Goal: Communication & Community: Answer question/provide support

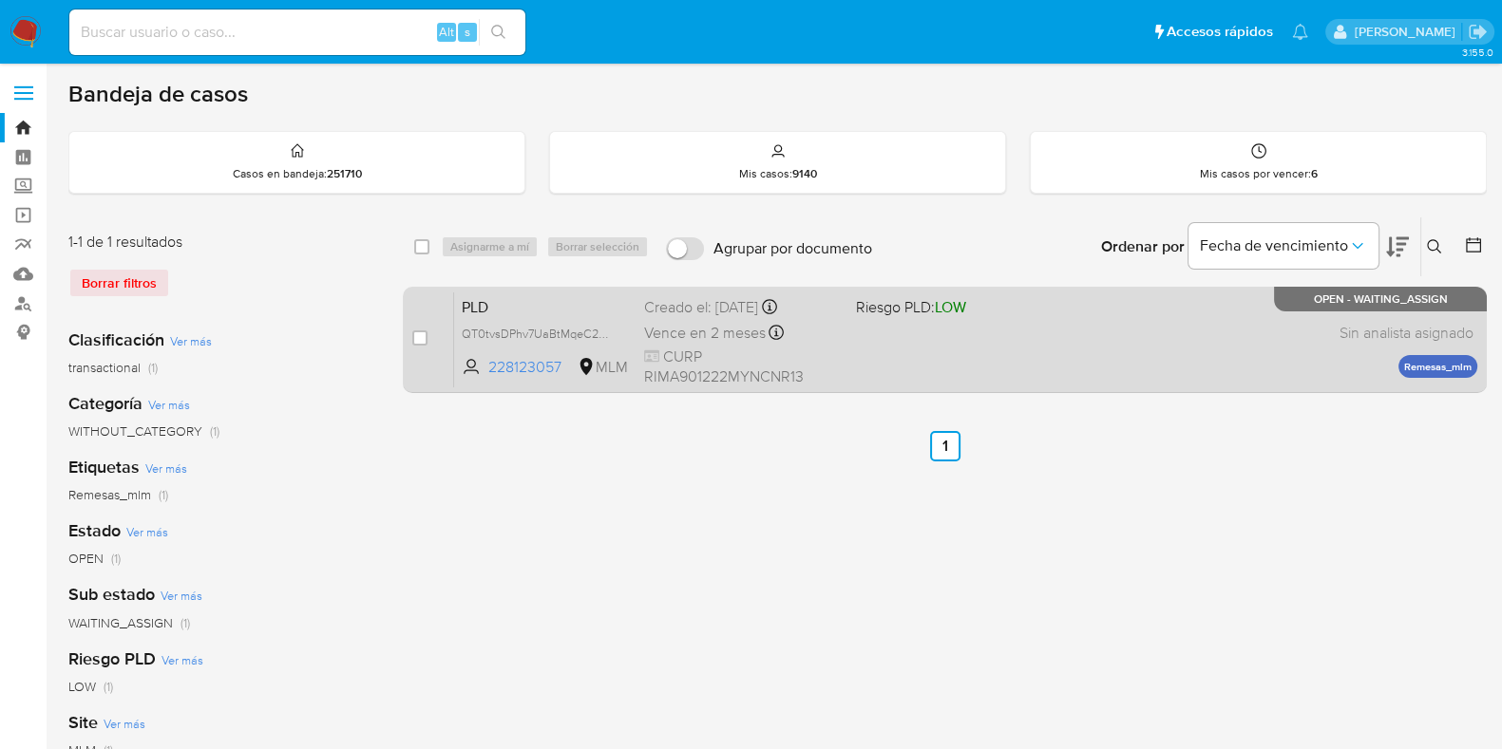
click at [1157, 358] on div "PLD QT0tvsDPhv7UaBtMqeC2PyEf 228123057 MLM Riesgo PLD: LOW Creado el: 12/08/202…" at bounding box center [965, 340] width 1023 height 96
click at [417, 335] on input "checkbox" at bounding box center [419, 338] width 15 height 15
checkbox input "true"
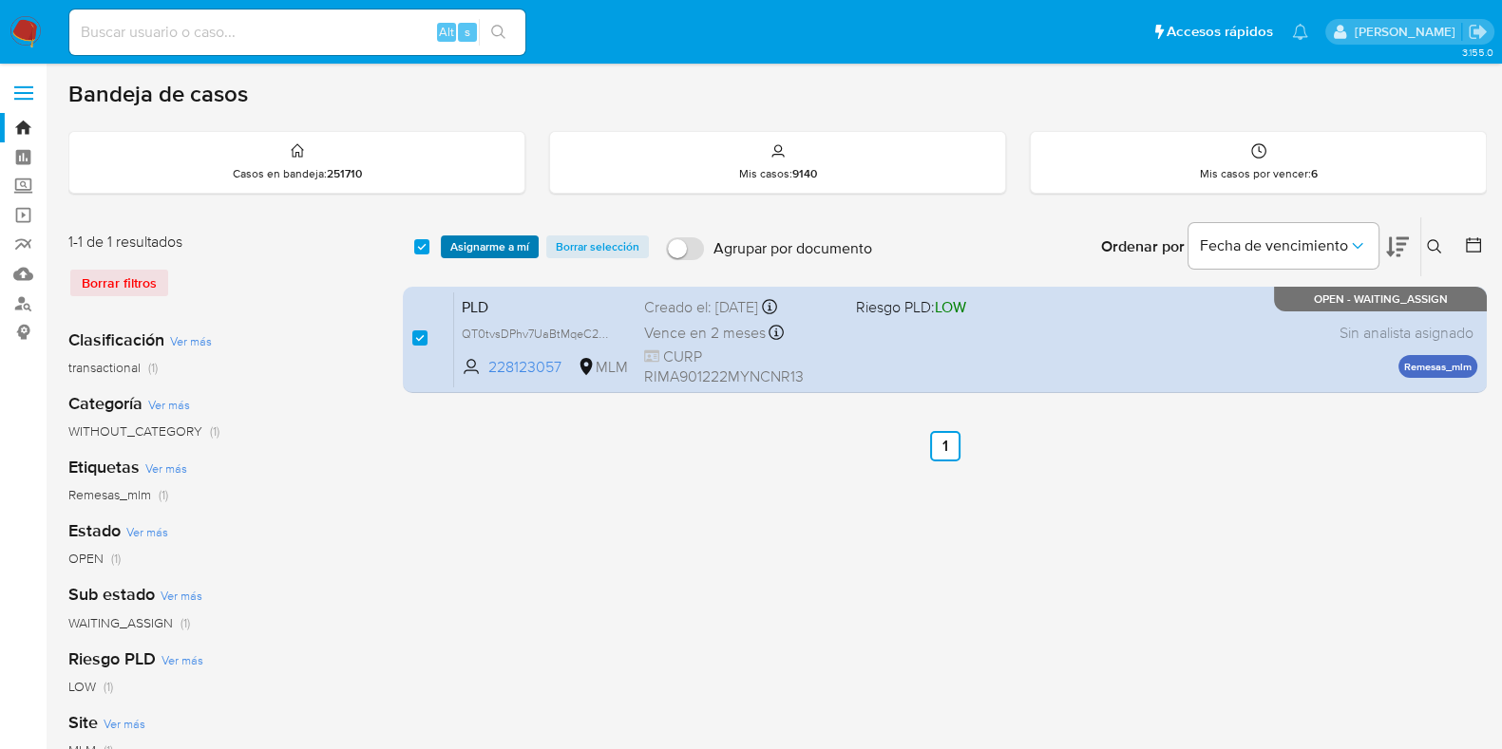
click at [469, 245] on span "Asignarme a mí" at bounding box center [489, 246] width 79 height 19
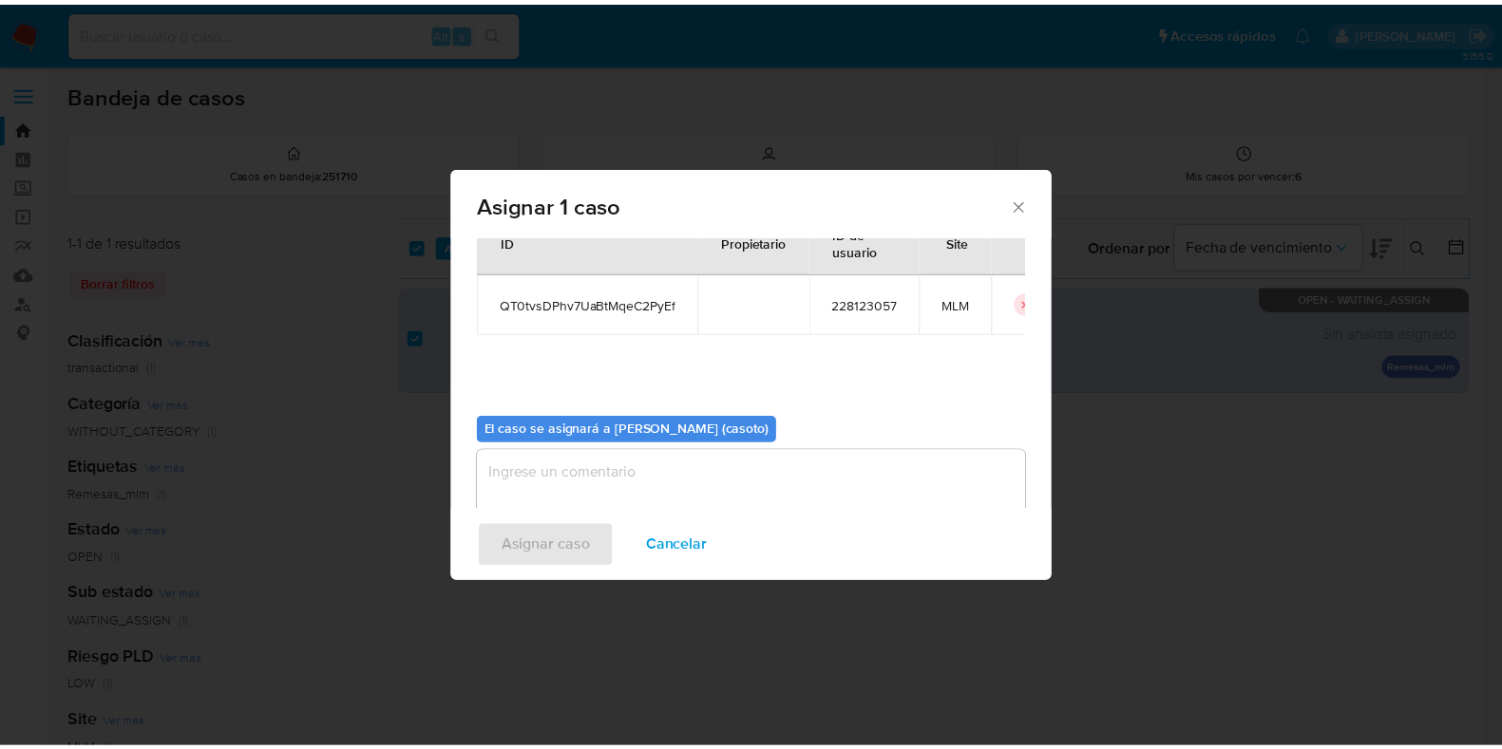
scroll to position [98, 0]
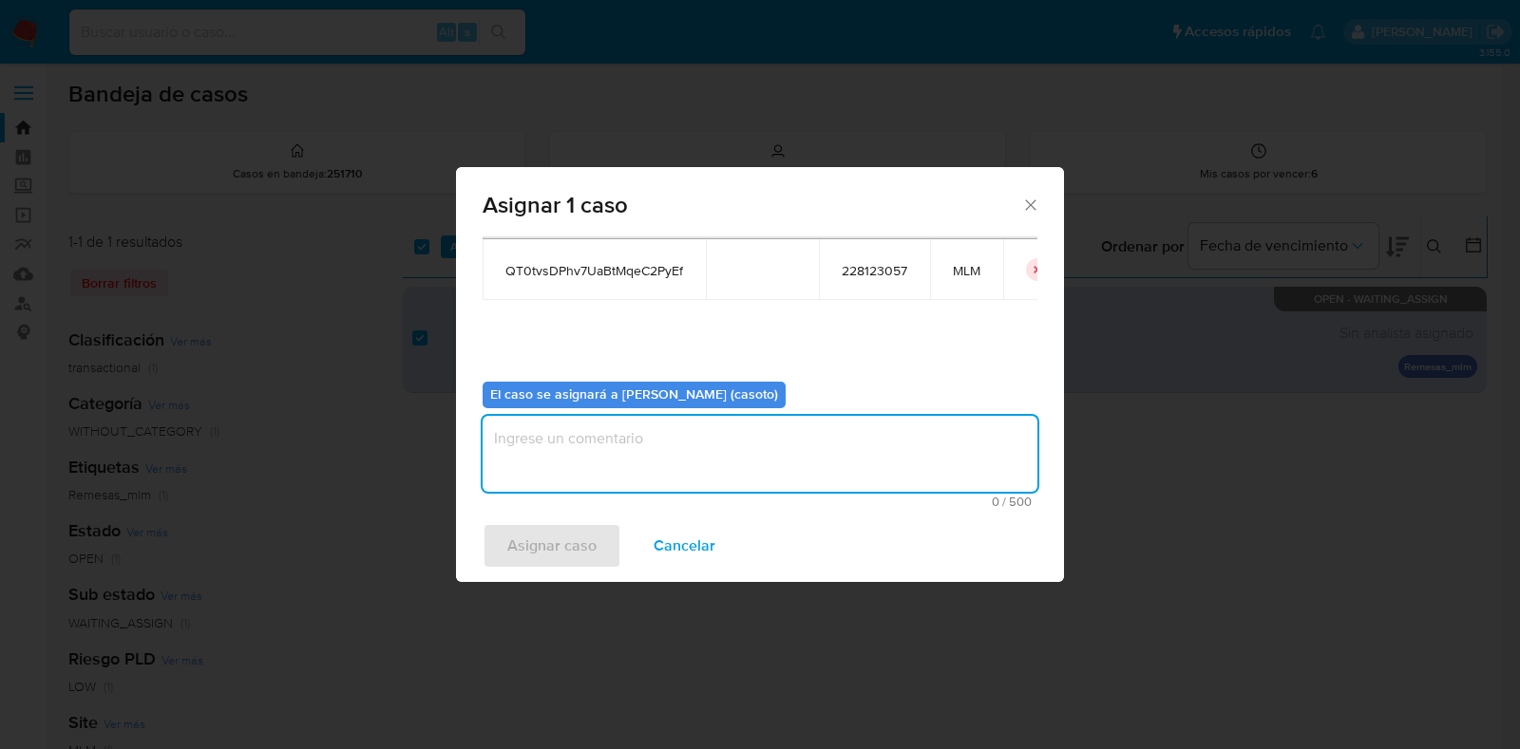
click at [613, 482] on textarea "assign-modal" at bounding box center [760, 454] width 555 height 76
type textarea "l1"
click at [578, 548] on span "Asignar caso" at bounding box center [551, 546] width 89 height 42
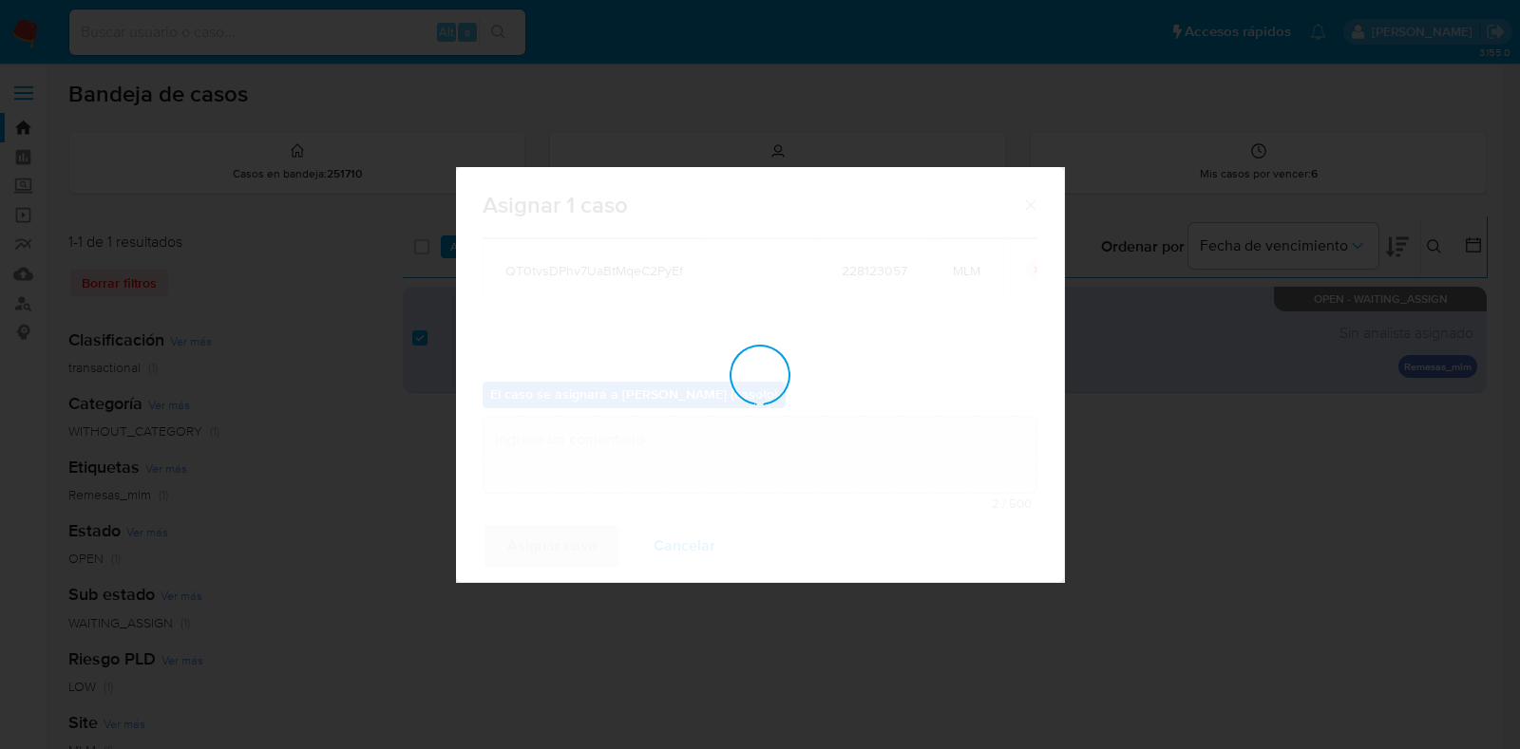
checkbox input "false"
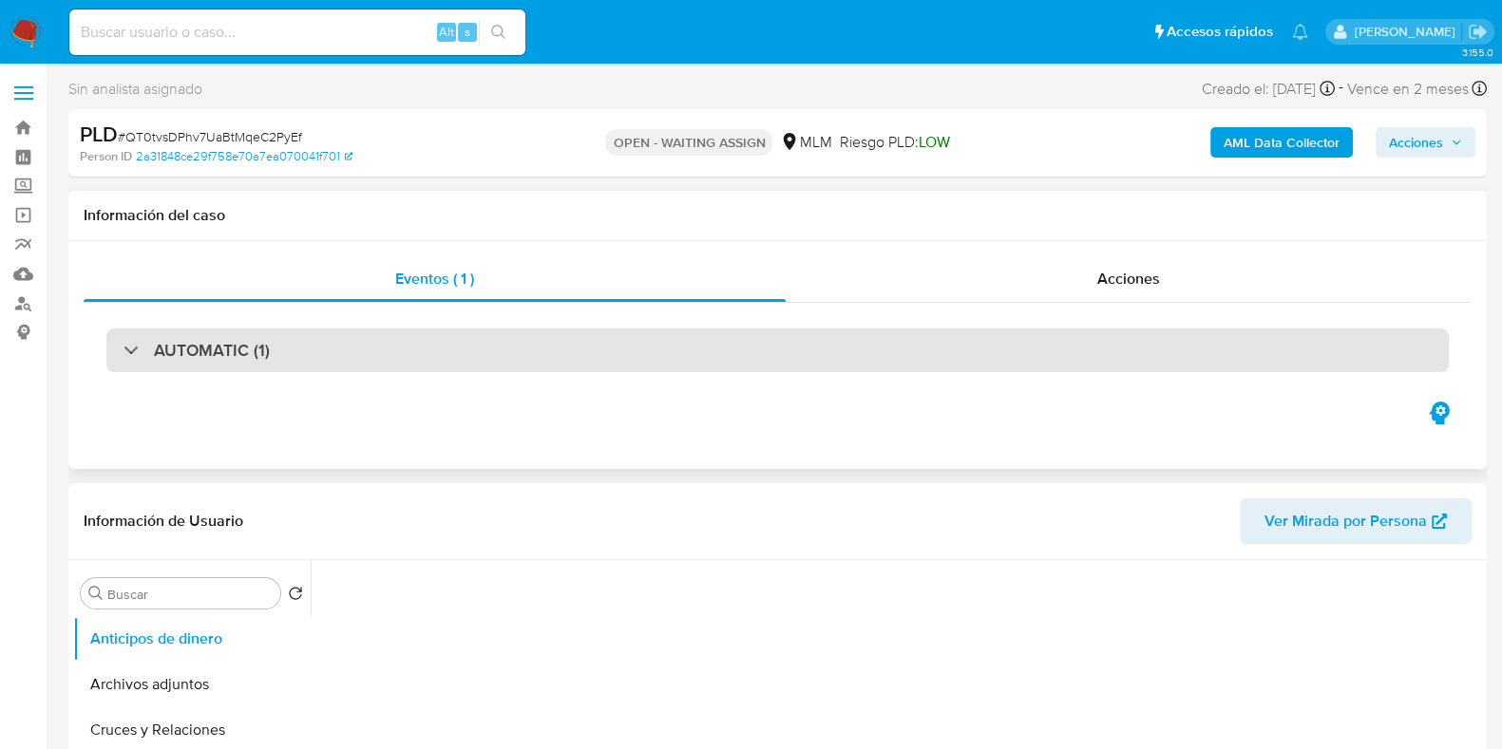
select select "10"
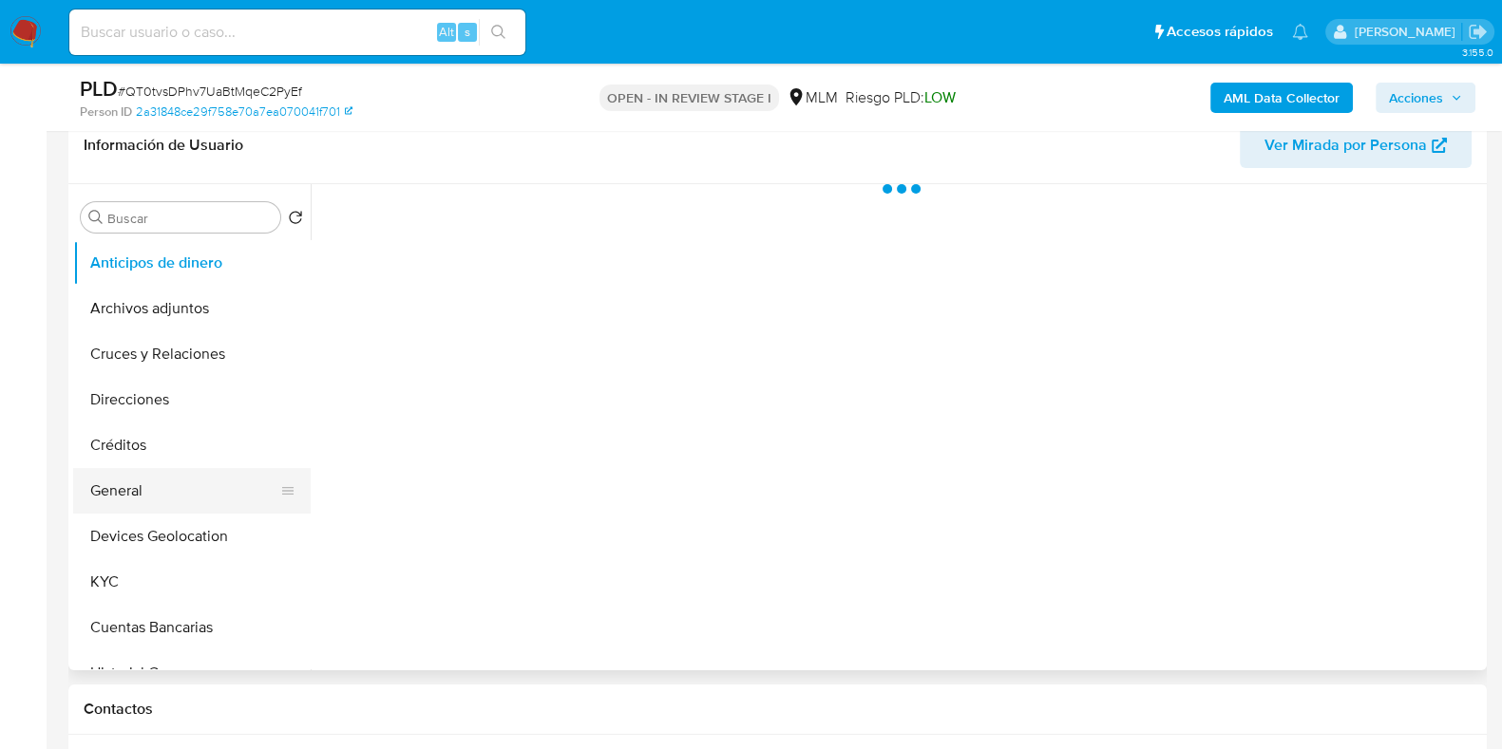
scroll to position [356, 0]
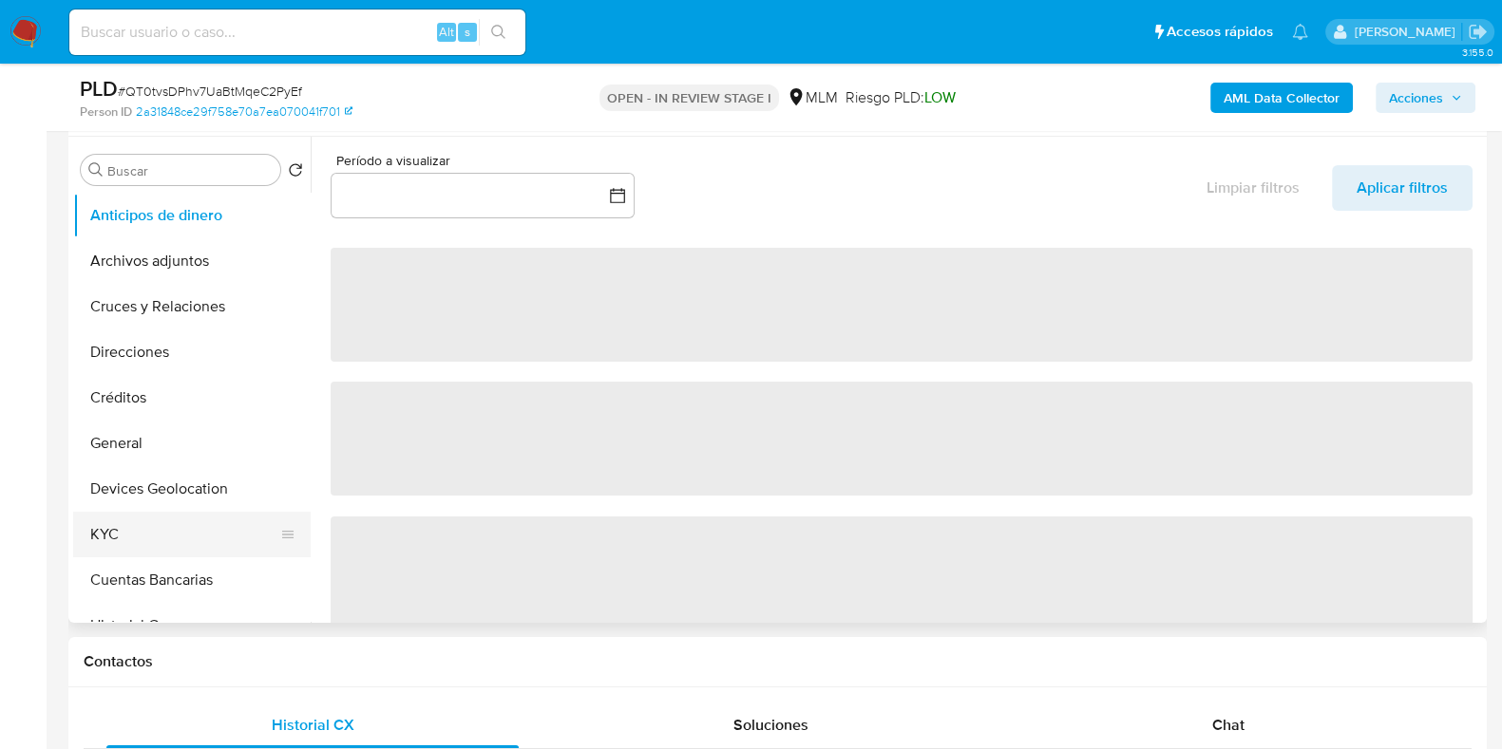
select select "10"
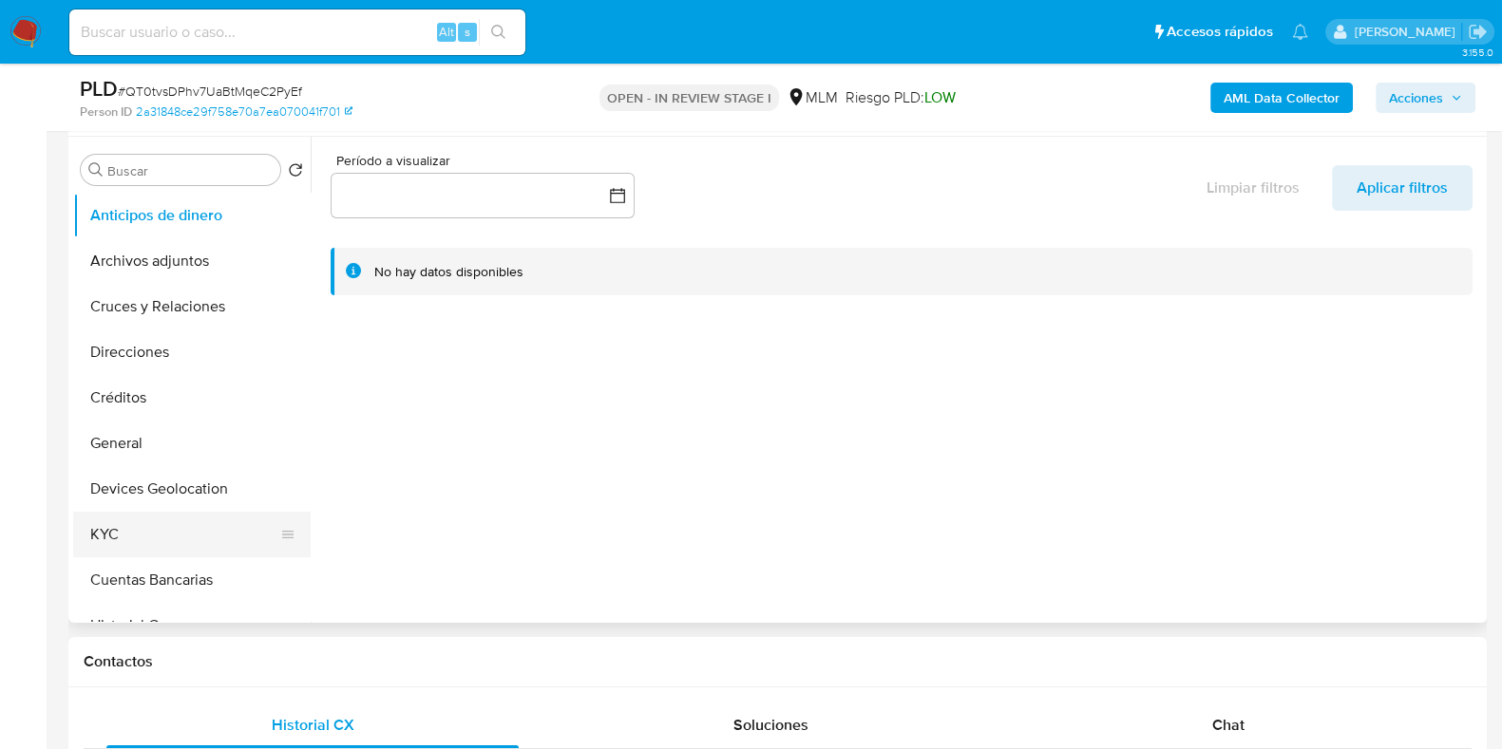
click at [119, 519] on button "KYC" at bounding box center [184, 535] width 222 height 46
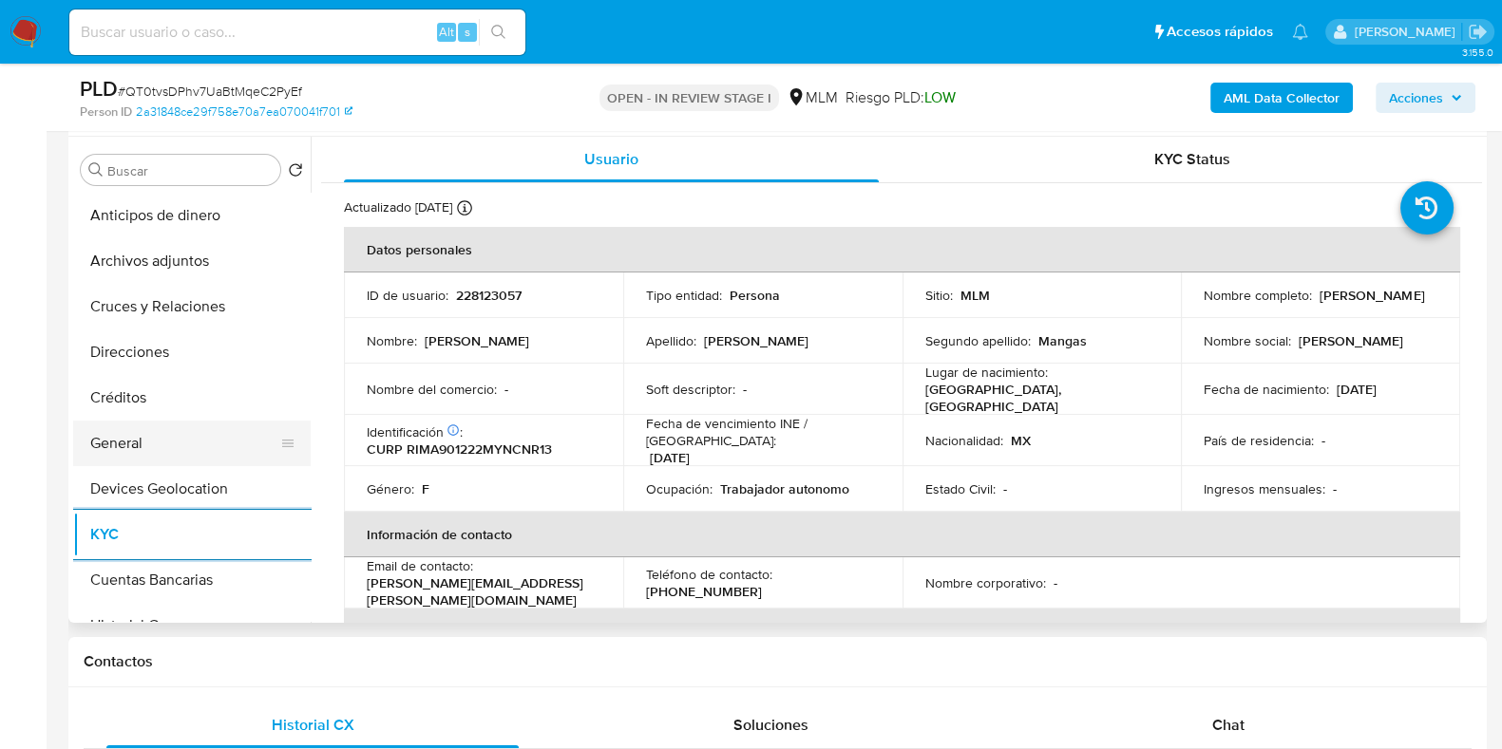
click at [114, 448] on button "General" at bounding box center [184, 444] width 222 height 46
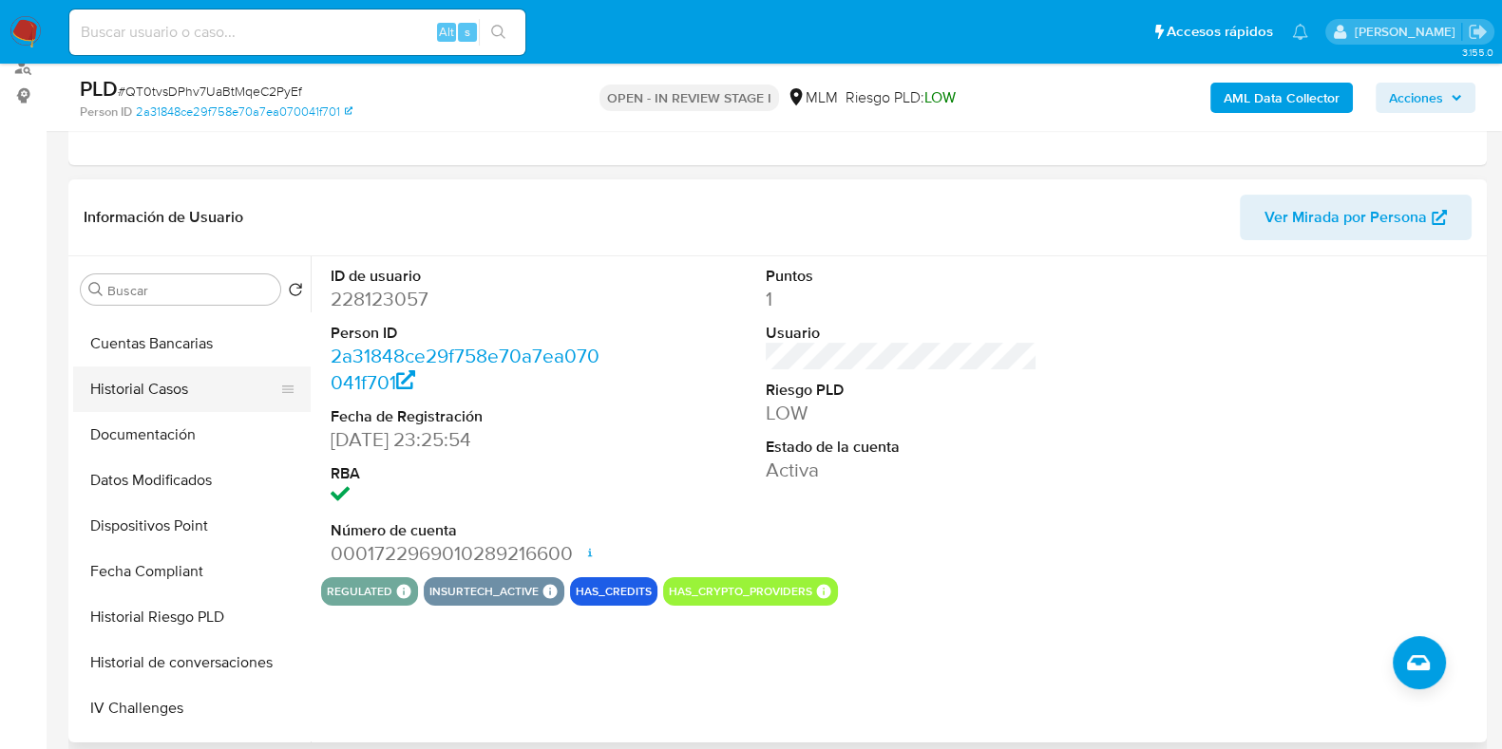
scroll to position [355, 0]
click at [133, 391] on button "Historial Casos" at bounding box center [184, 391] width 222 height 46
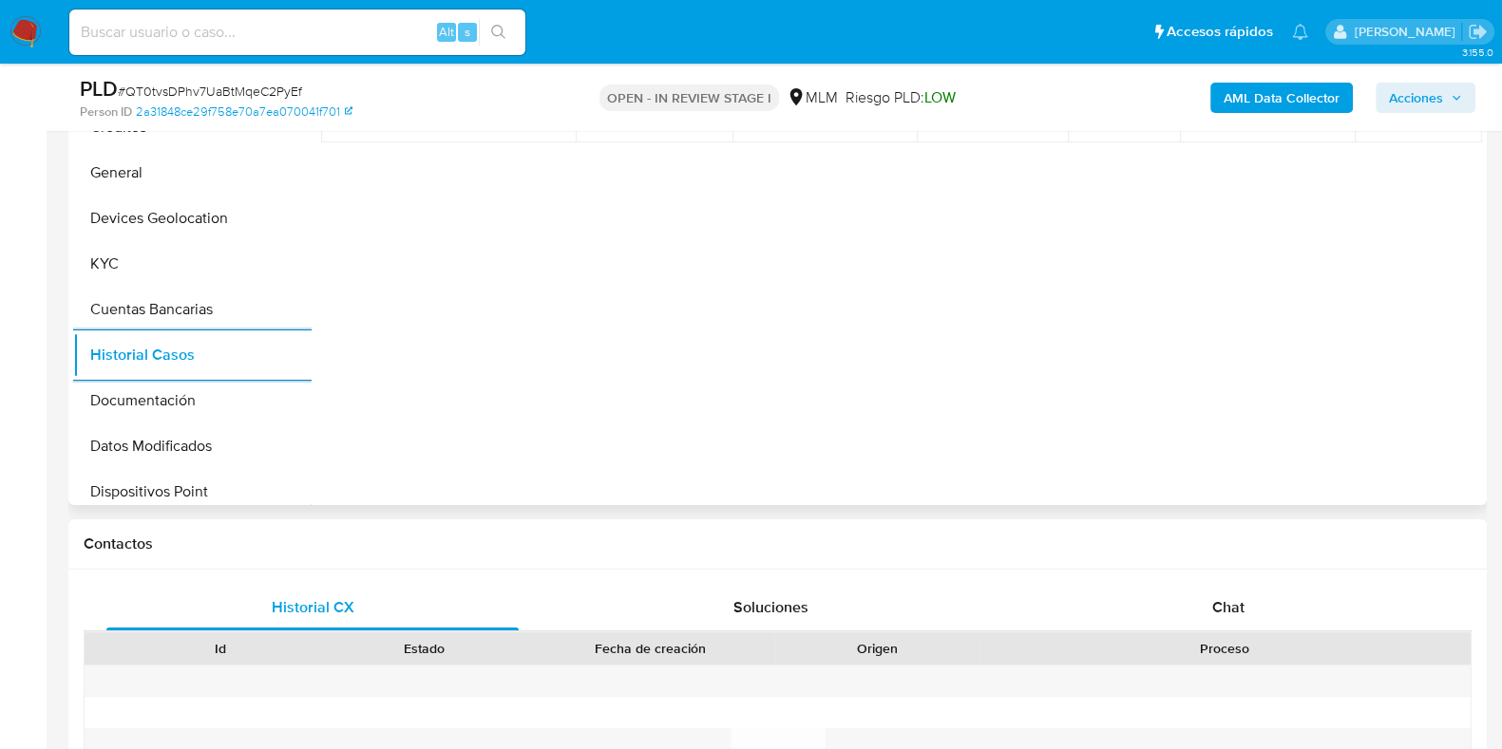
scroll to position [118, 0]
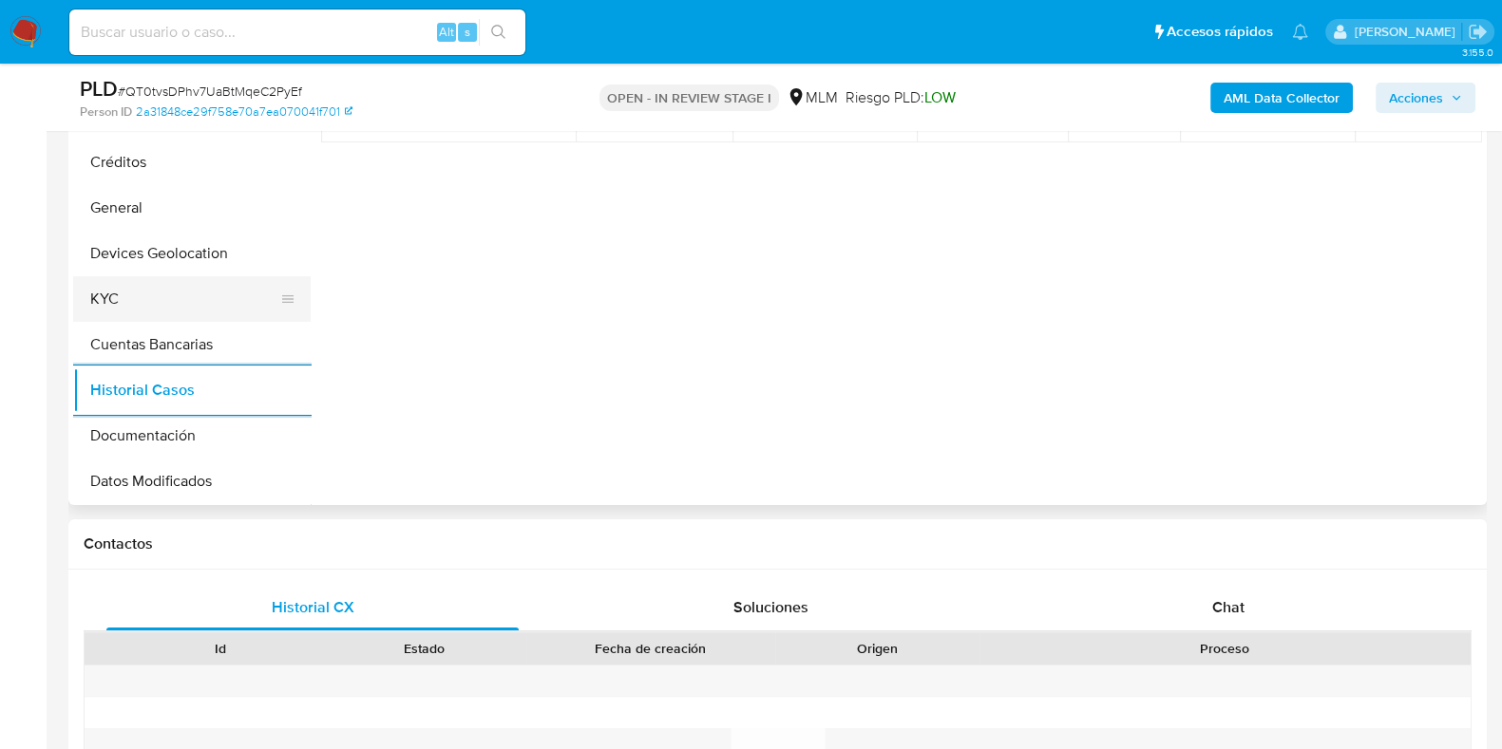
click at [140, 305] on button "KYC" at bounding box center [184, 299] width 222 height 46
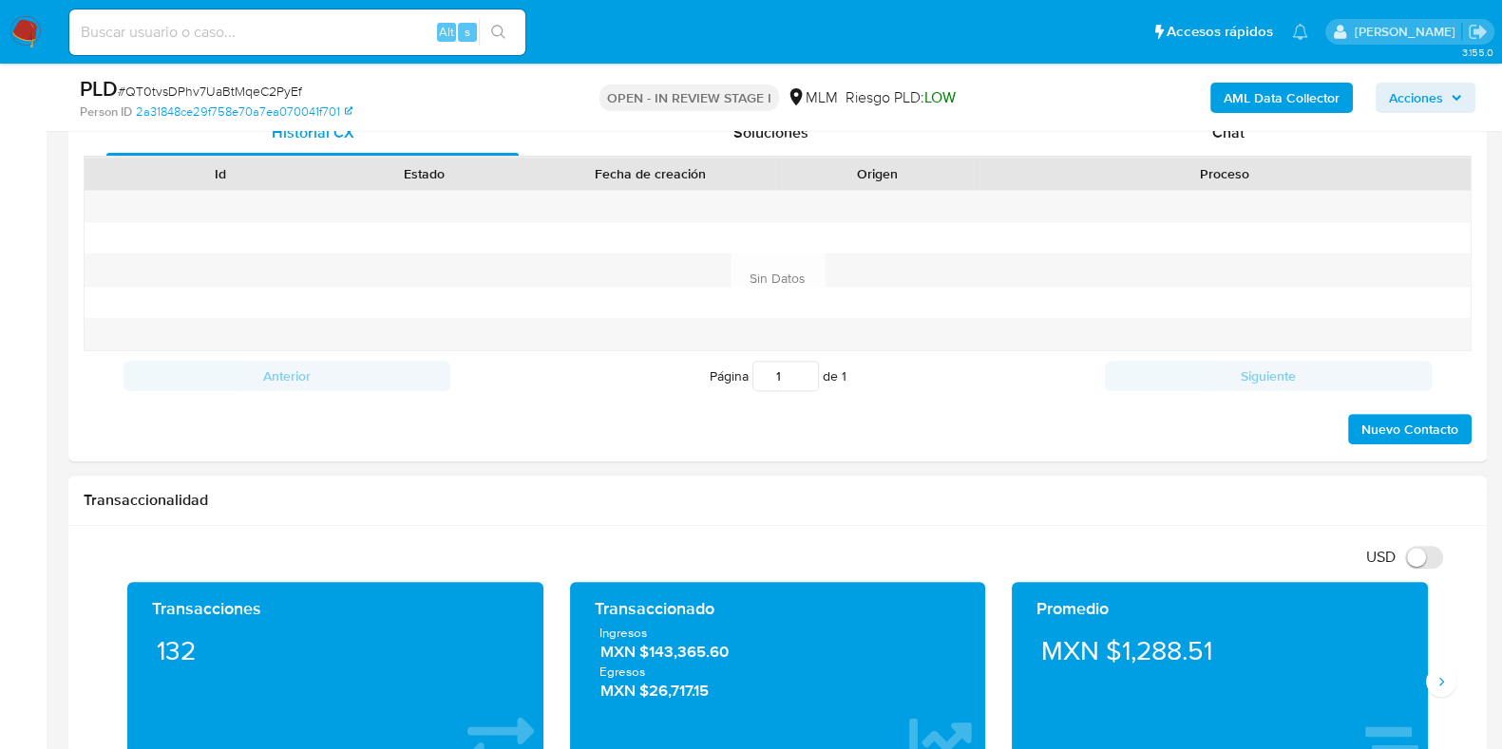
scroll to position [1306, 0]
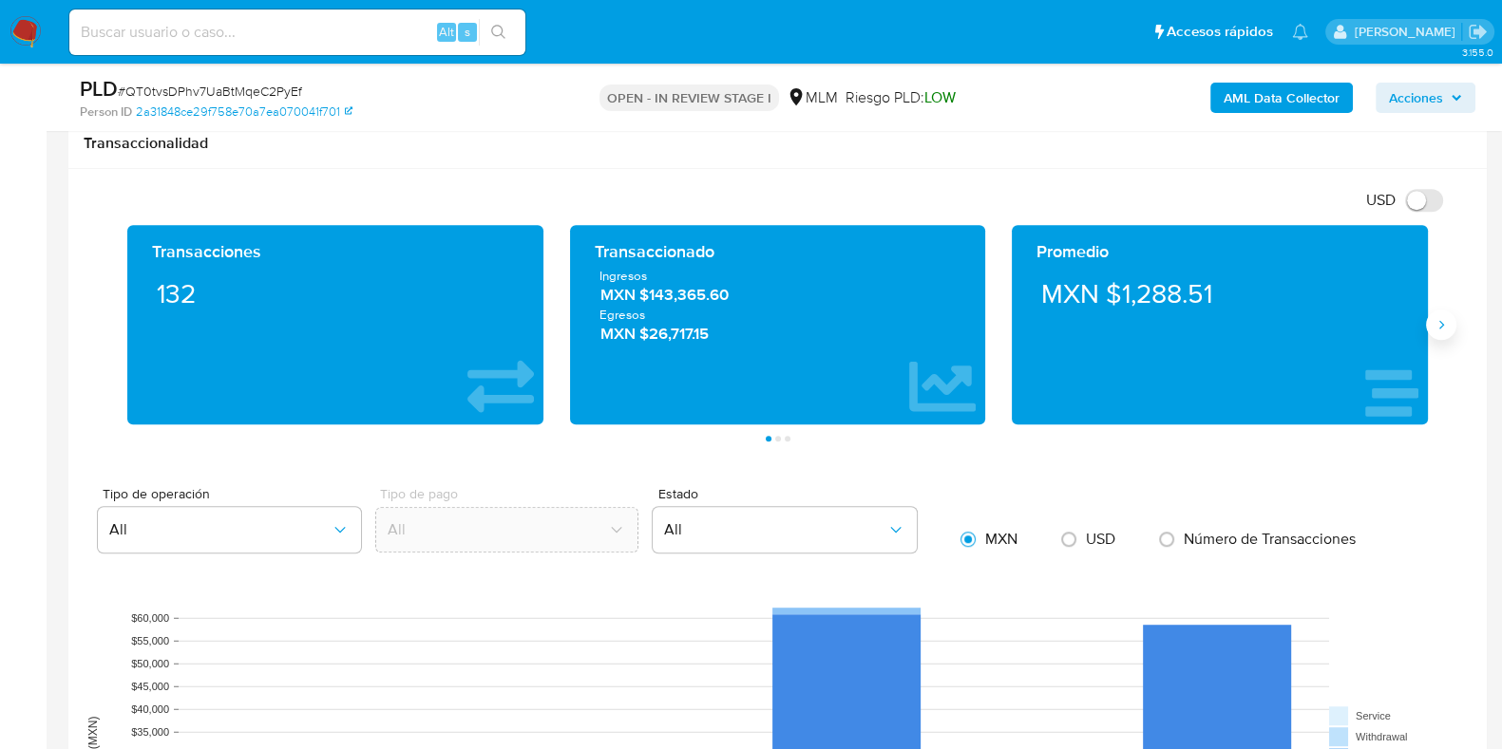
click at [1447, 325] on icon "Siguiente" at bounding box center [1440, 324] width 15 height 15
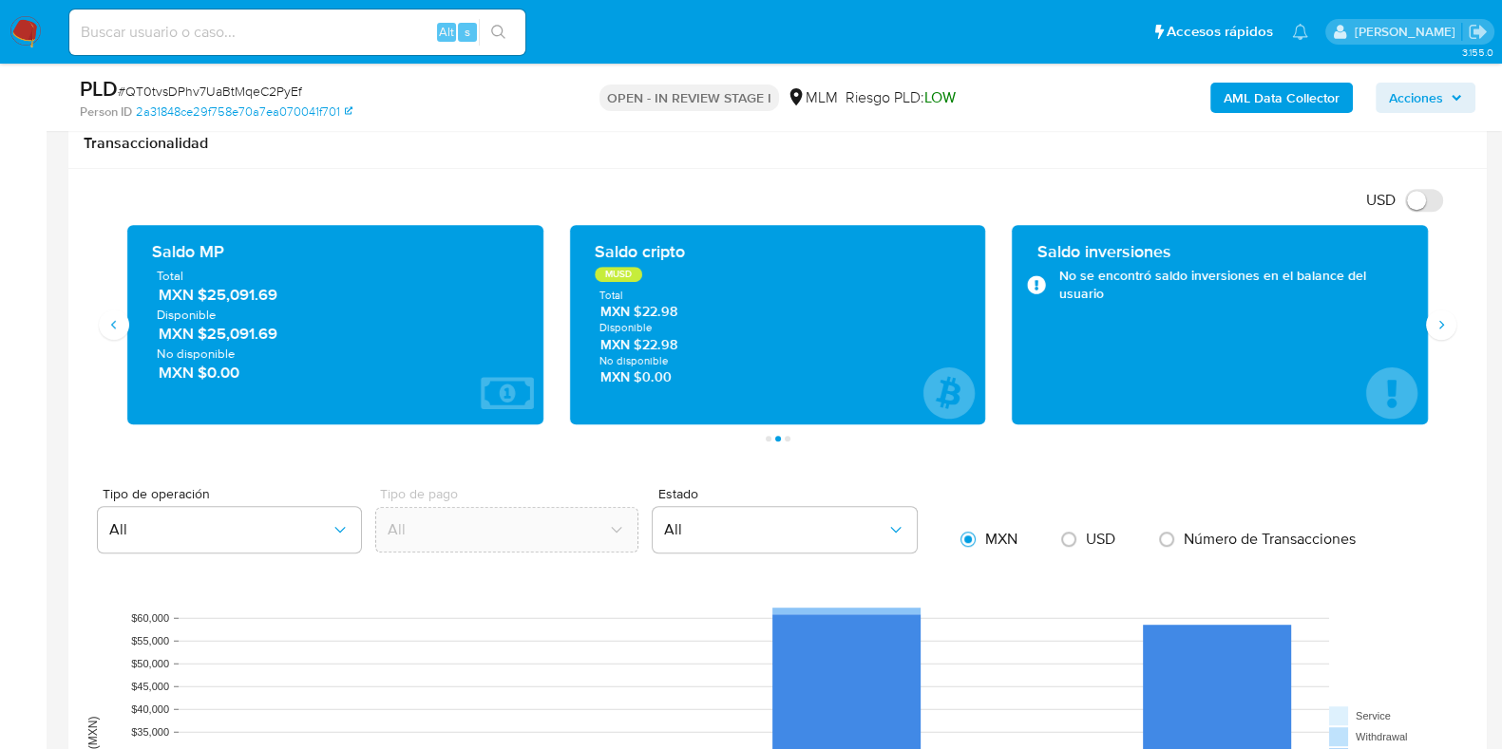
click at [270, 300] on span "MXN $25,091.69" at bounding box center [336, 295] width 355 height 22
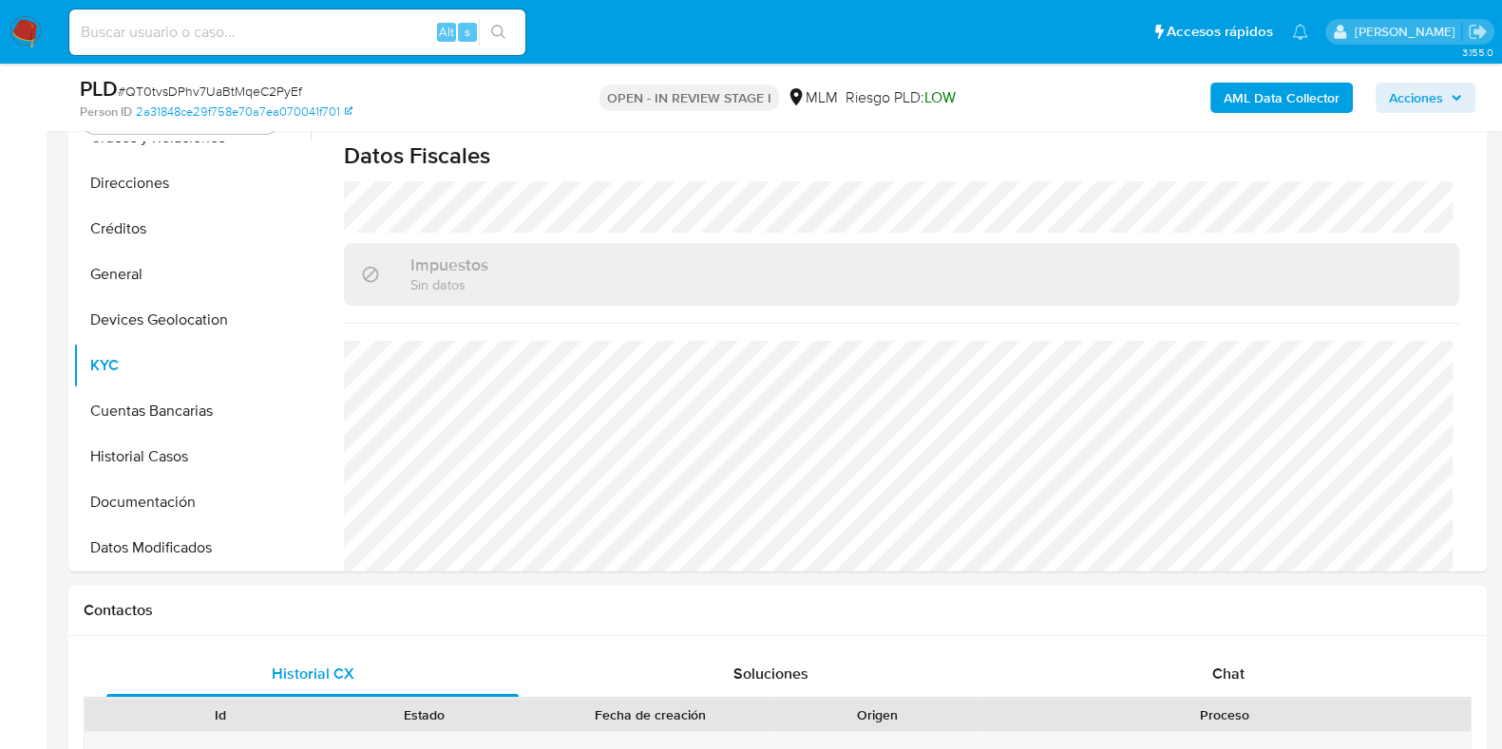
scroll to position [356, 0]
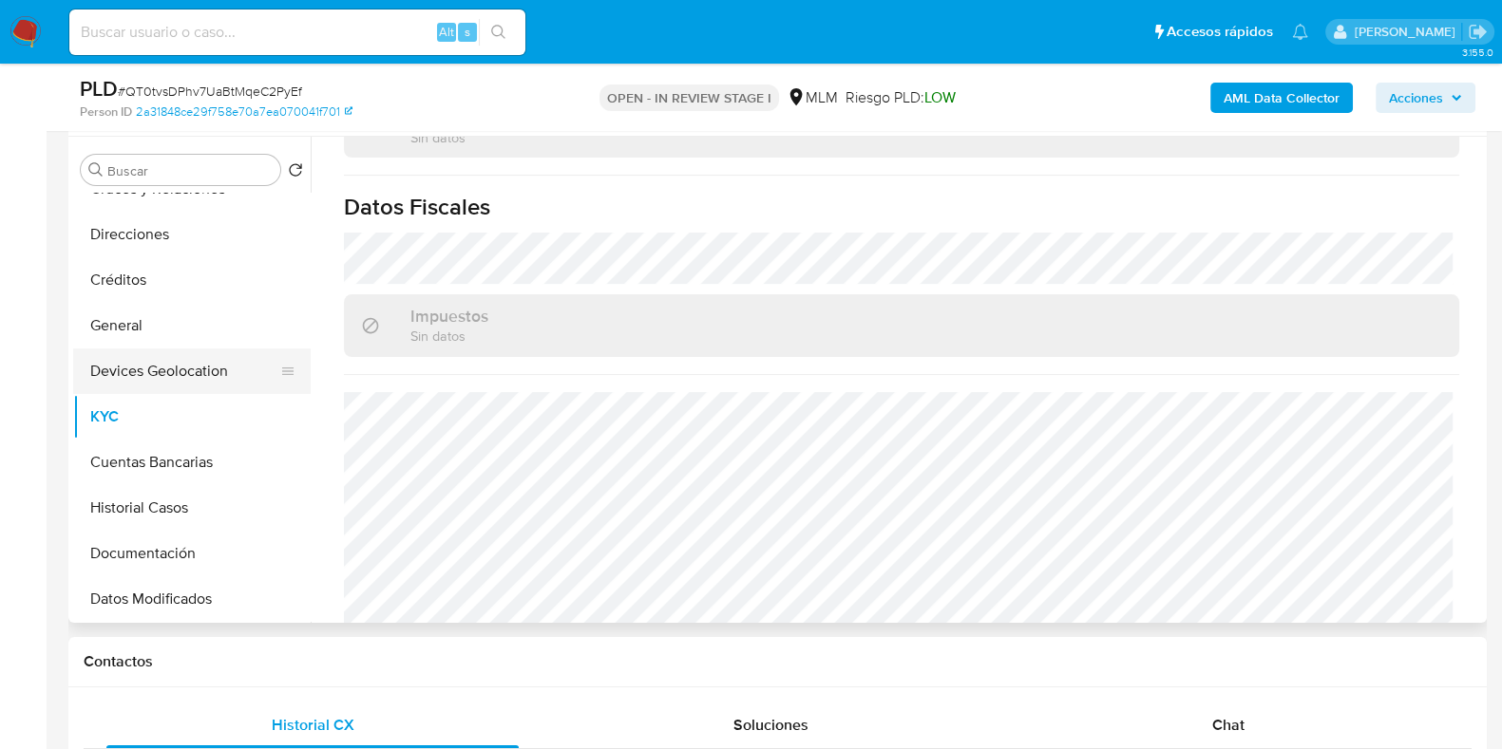
click at [186, 376] on button "Devices Geolocation" at bounding box center [184, 372] width 222 height 46
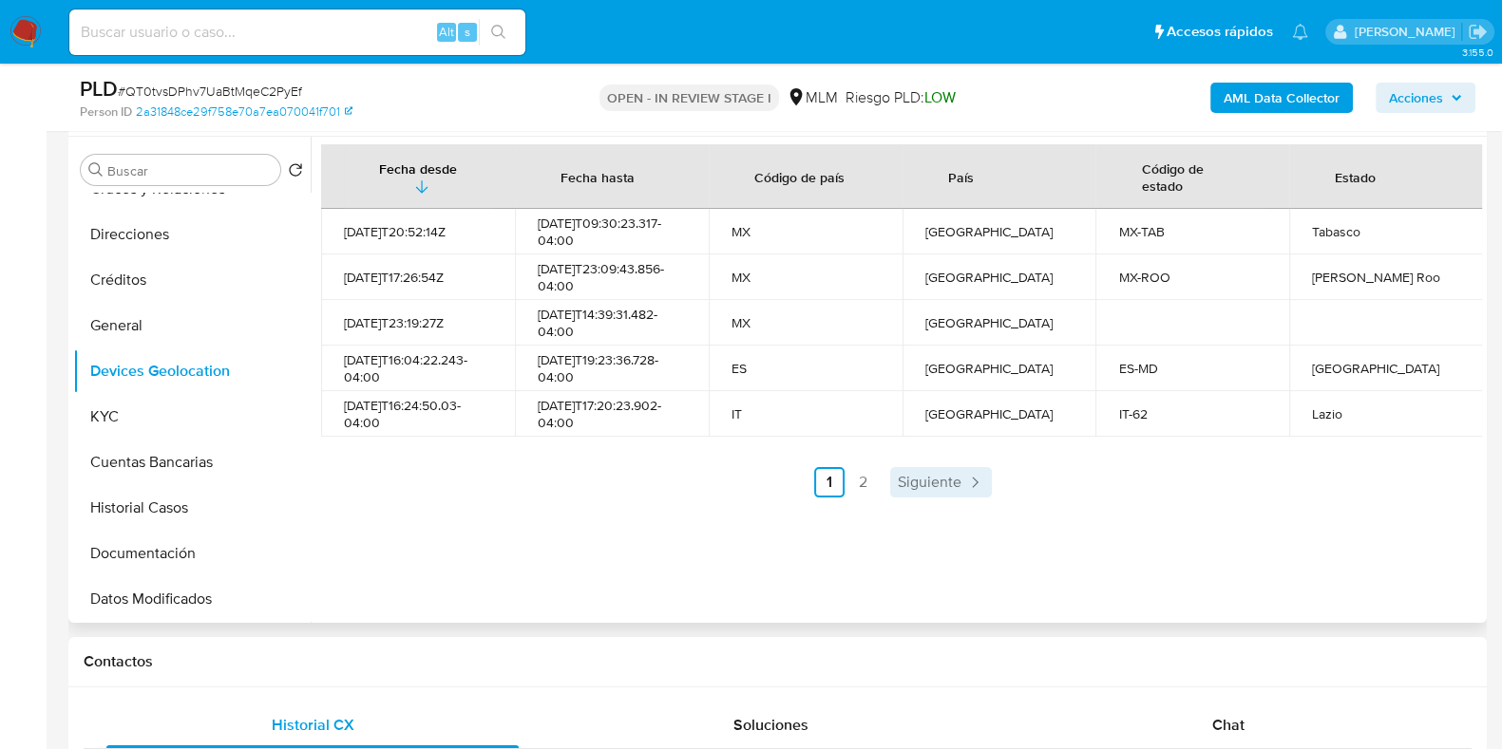
click at [909, 467] on link "Siguiente" at bounding box center [941, 482] width 102 height 30
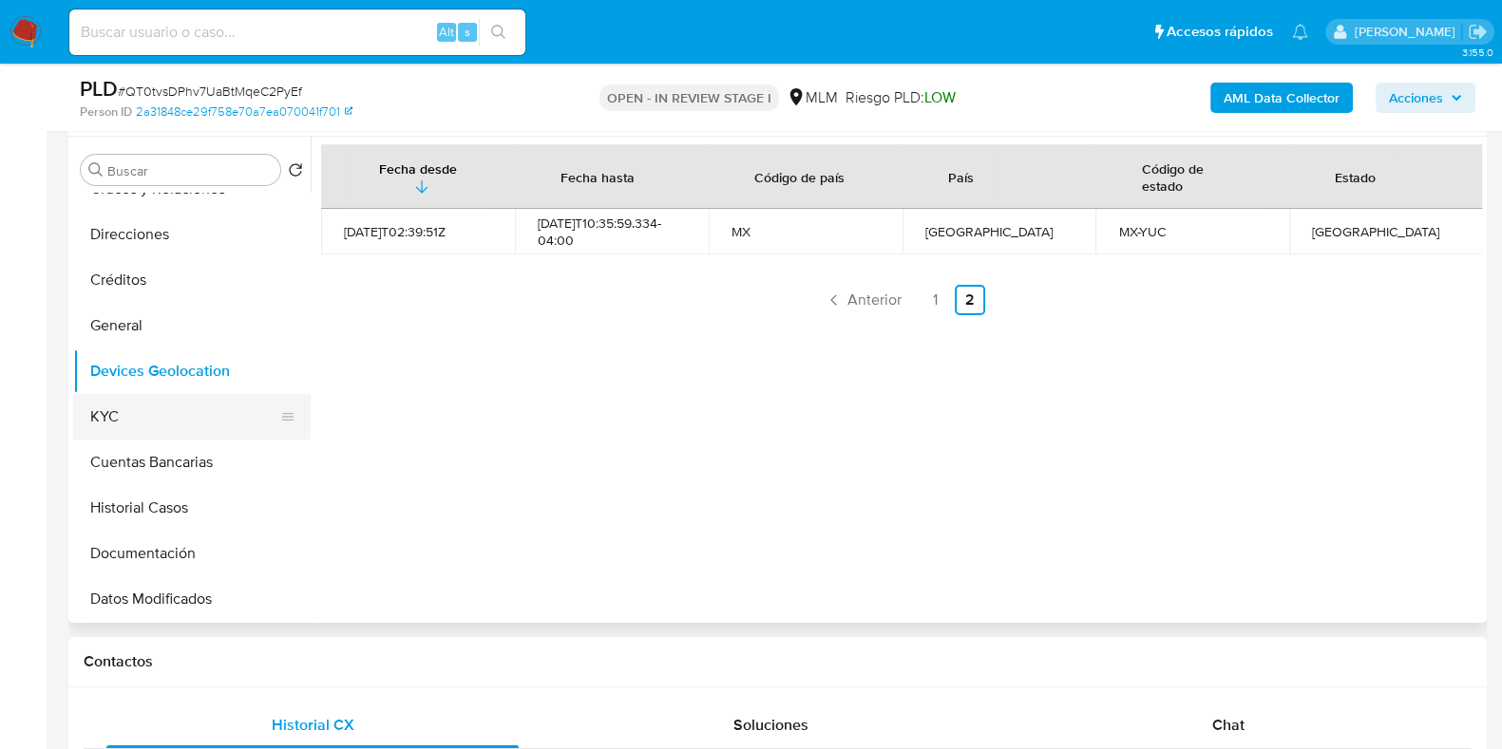
click at [109, 425] on button "KYC" at bounding box center [184, 417] width 222 height 46
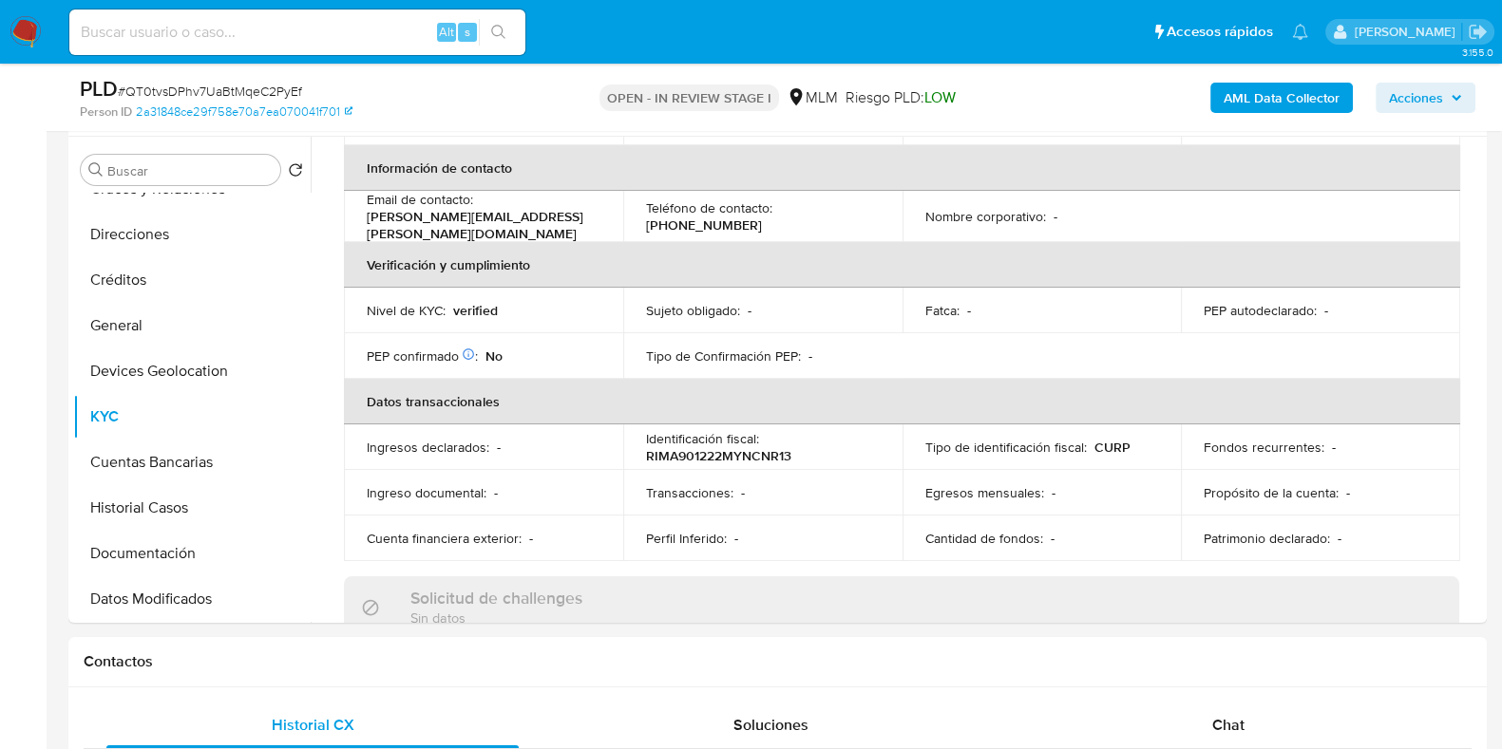
scroll to position [594, 0]
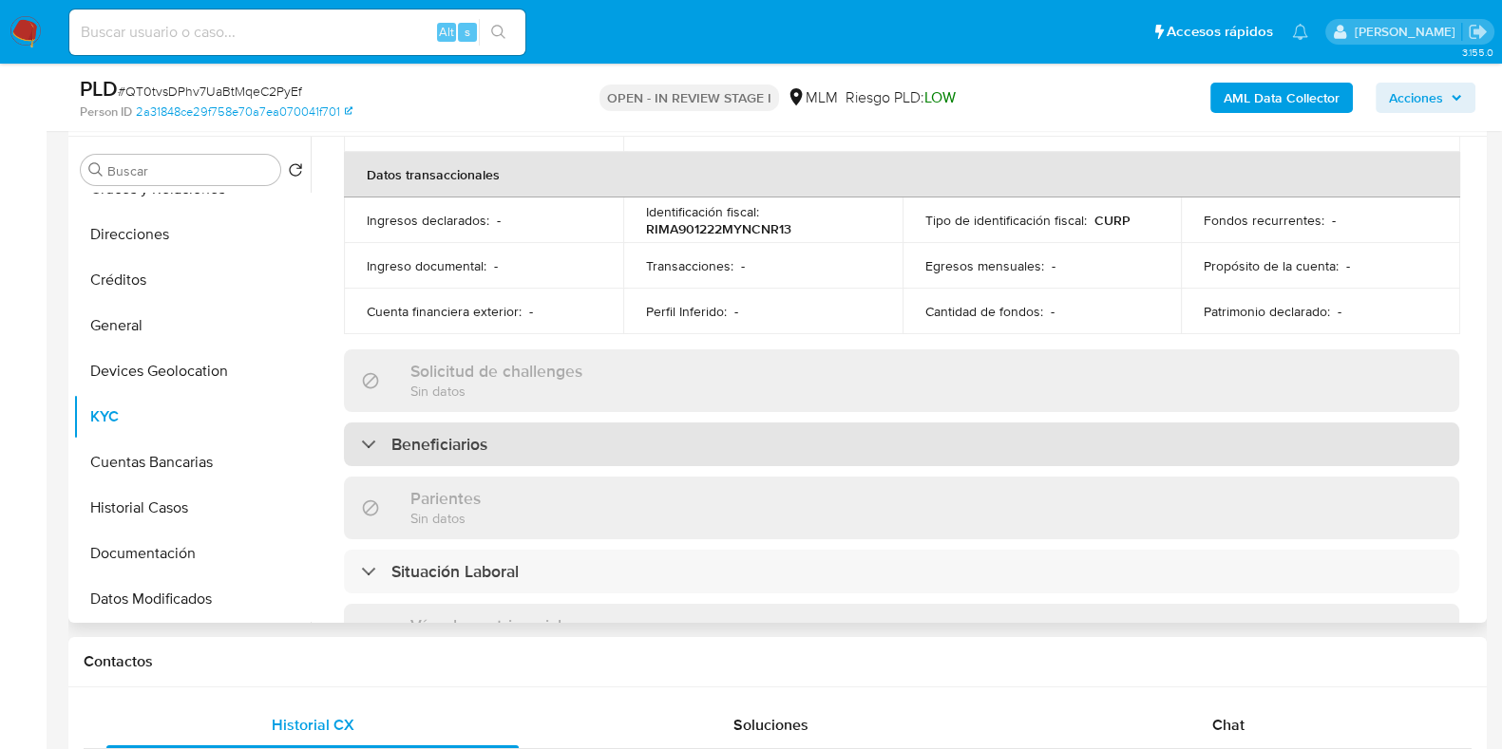
drag, startPoint x: 558, startPoint y: 400, endPoint x: 527, endPoint y: 428, distance: 41.7
click at [551, 409] on div "Actualizado hace 5 días Creado: 22/05/2020 10:34:30 Actualizado: 14/08/2025 13:…" at bounding box center [901, 406] width 1161 height 1633
click at [527, 428] on div "Beneficiarios" at bounding box center [901, 445] width 1115 height 44
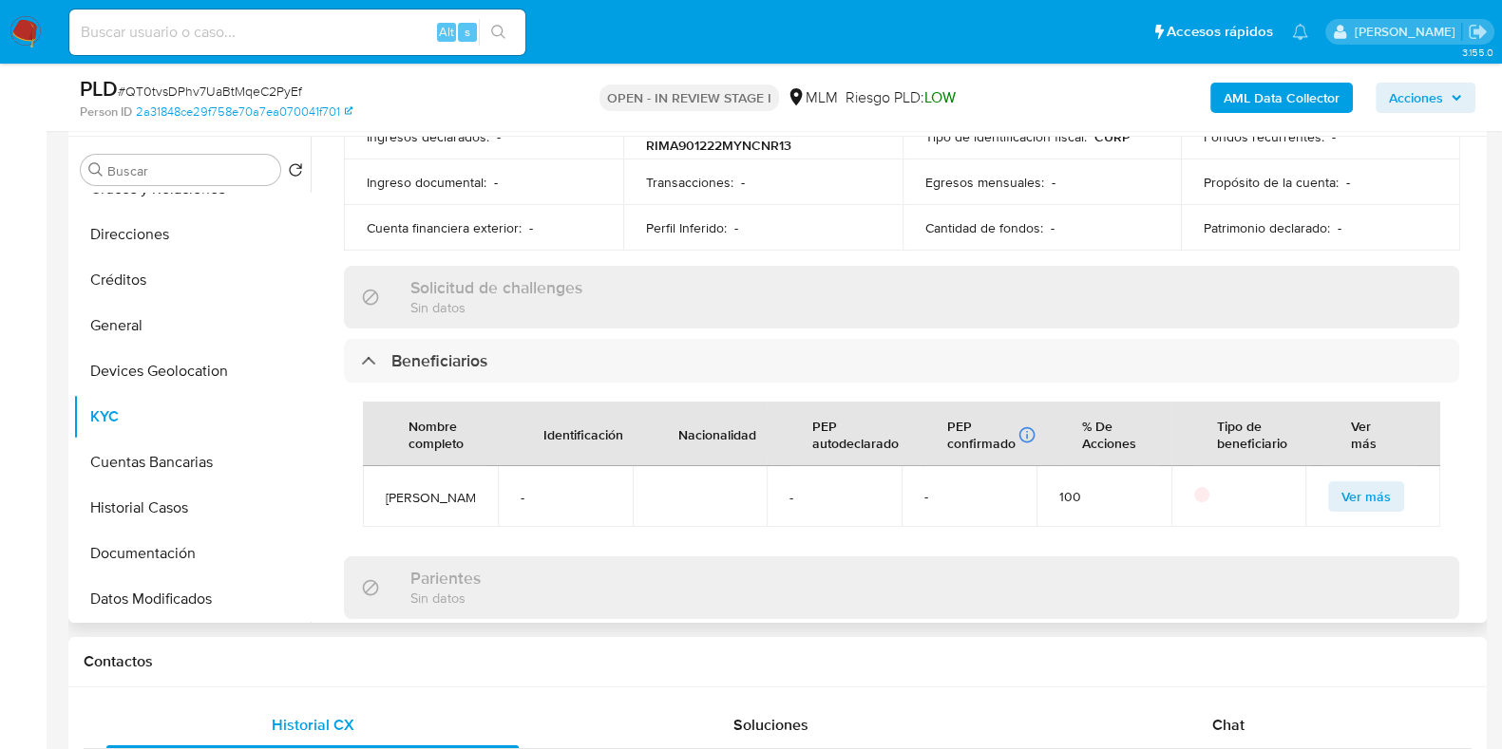
scroll to position [712, 0]
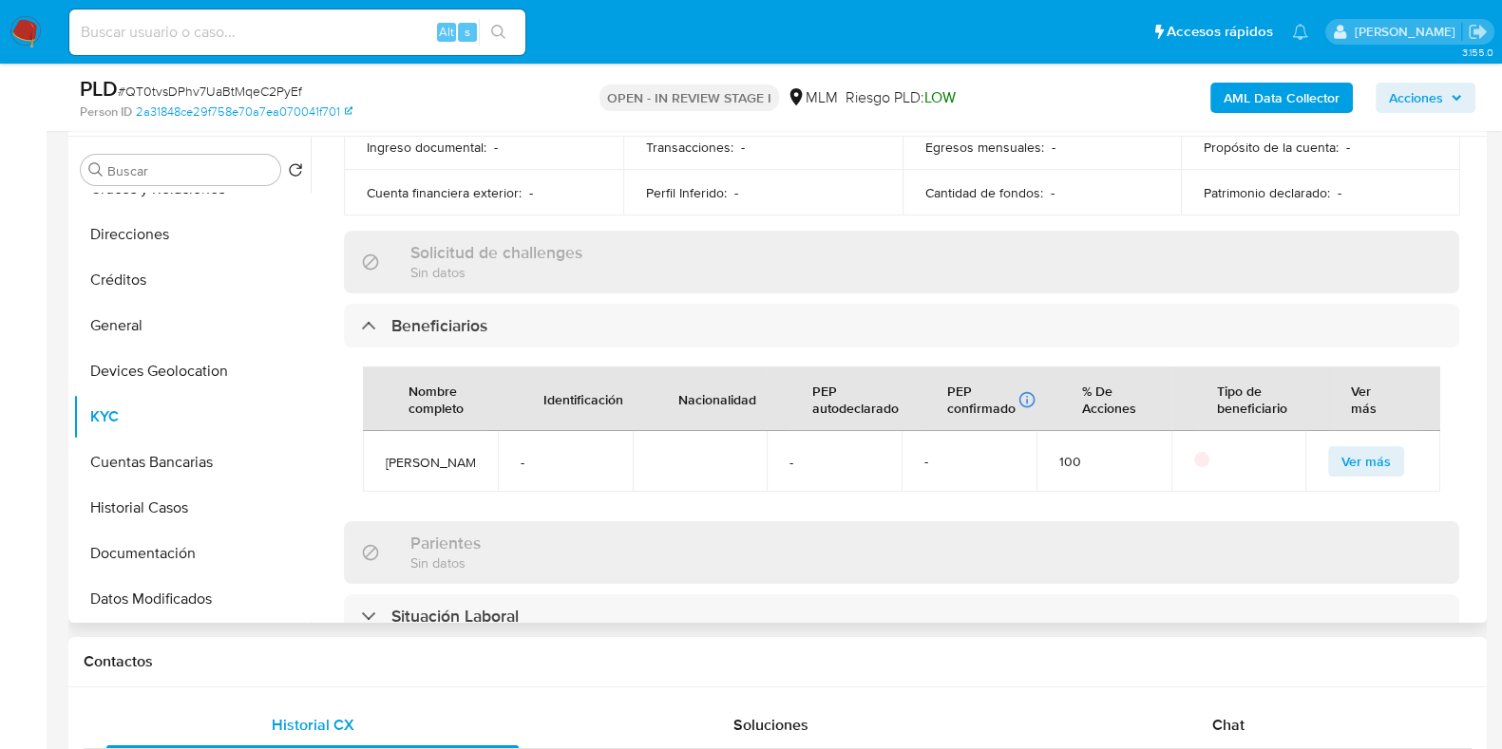
drag, startPoint x: 438, startPoint y: 485, endPoint x: 377, endPoint y: 453, distance: 68.8
click at [377, 453] on td "Daniela Ricalde mangas" at bounding box center [430, 461] width 135 height 61
copy span "Daniela Ricalde mangas"
click at [159, 362] on button "Devices Geolocation" at bounding box center [184, 372] width 222 height 46
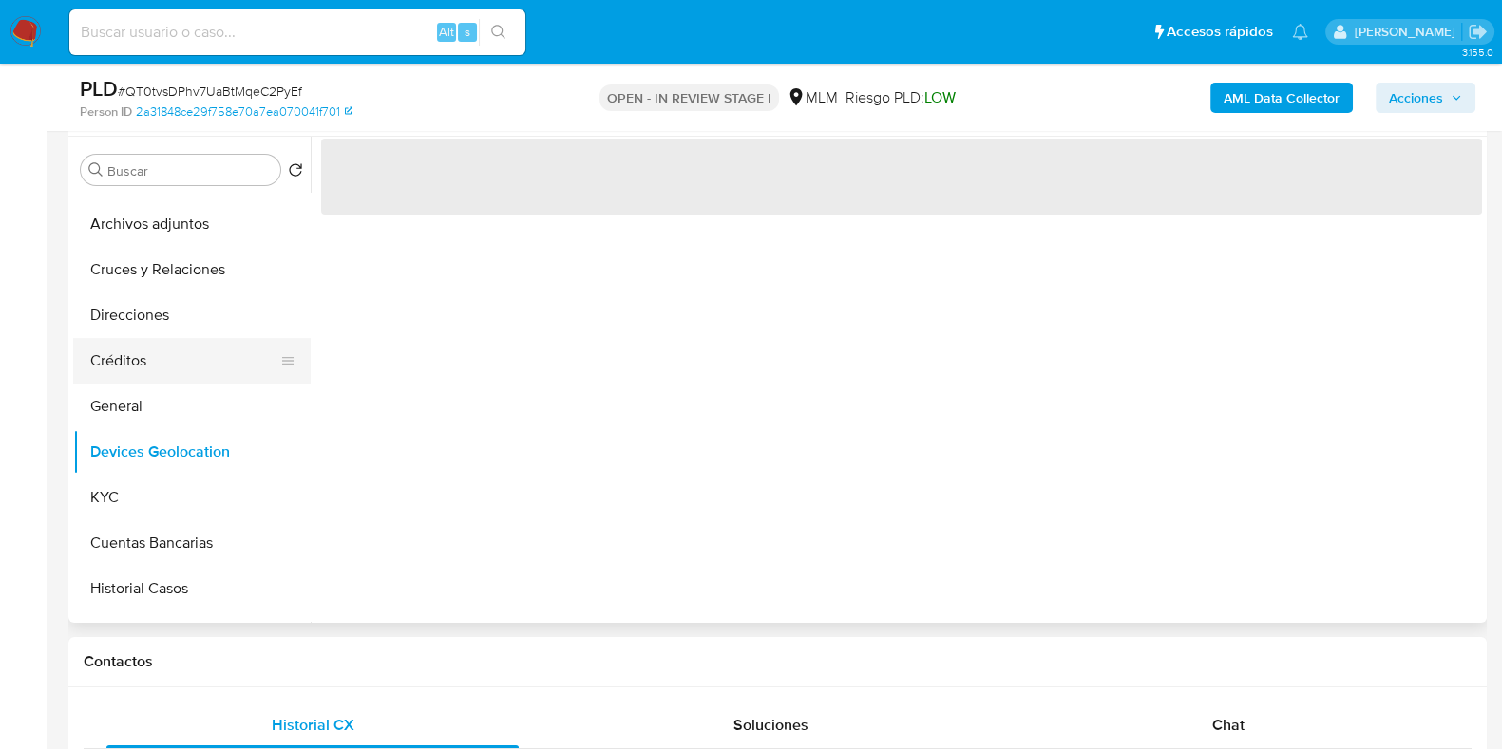
scroll to position [0, 0]
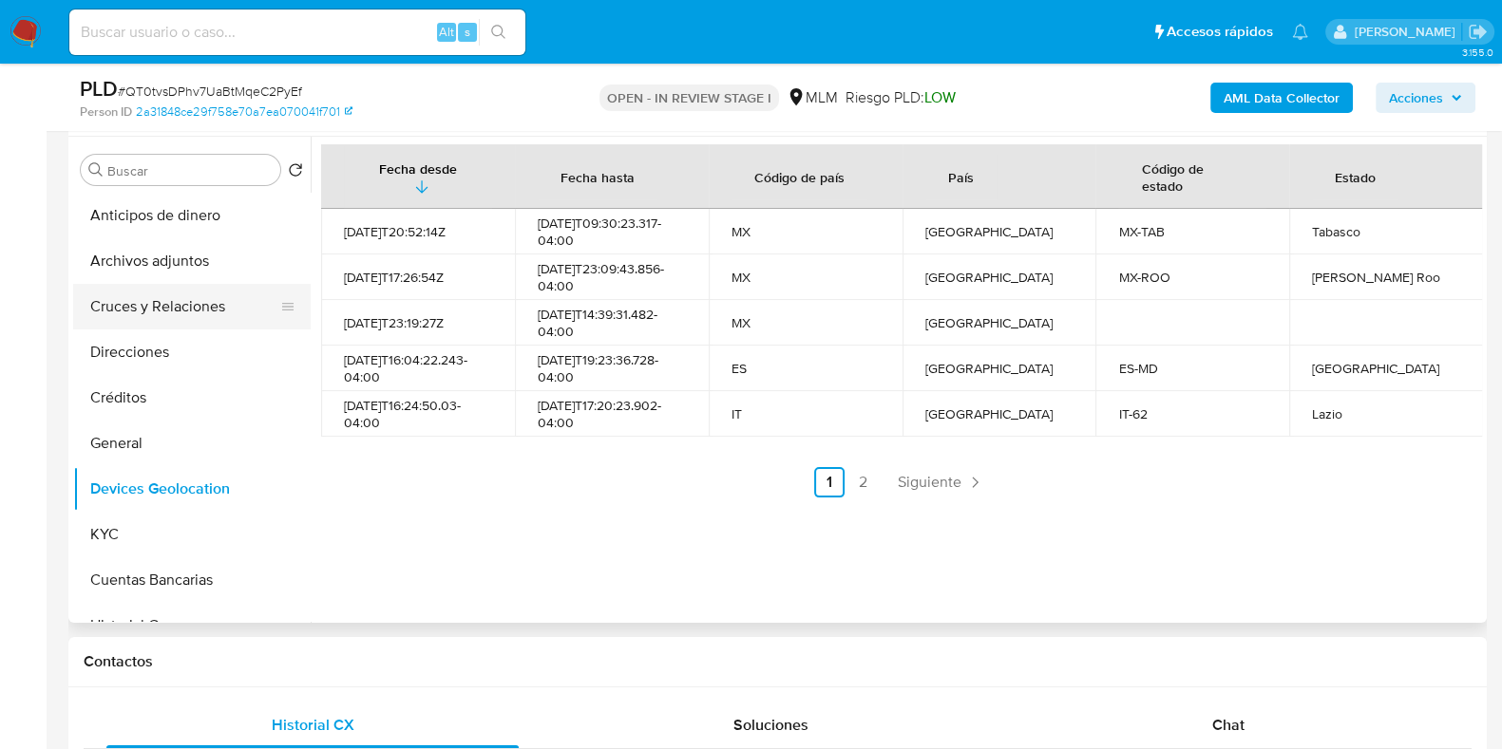
click at [165, 296] on button "Cruces y Relaciones" at bounding box center [184, 307] width 222 height 46
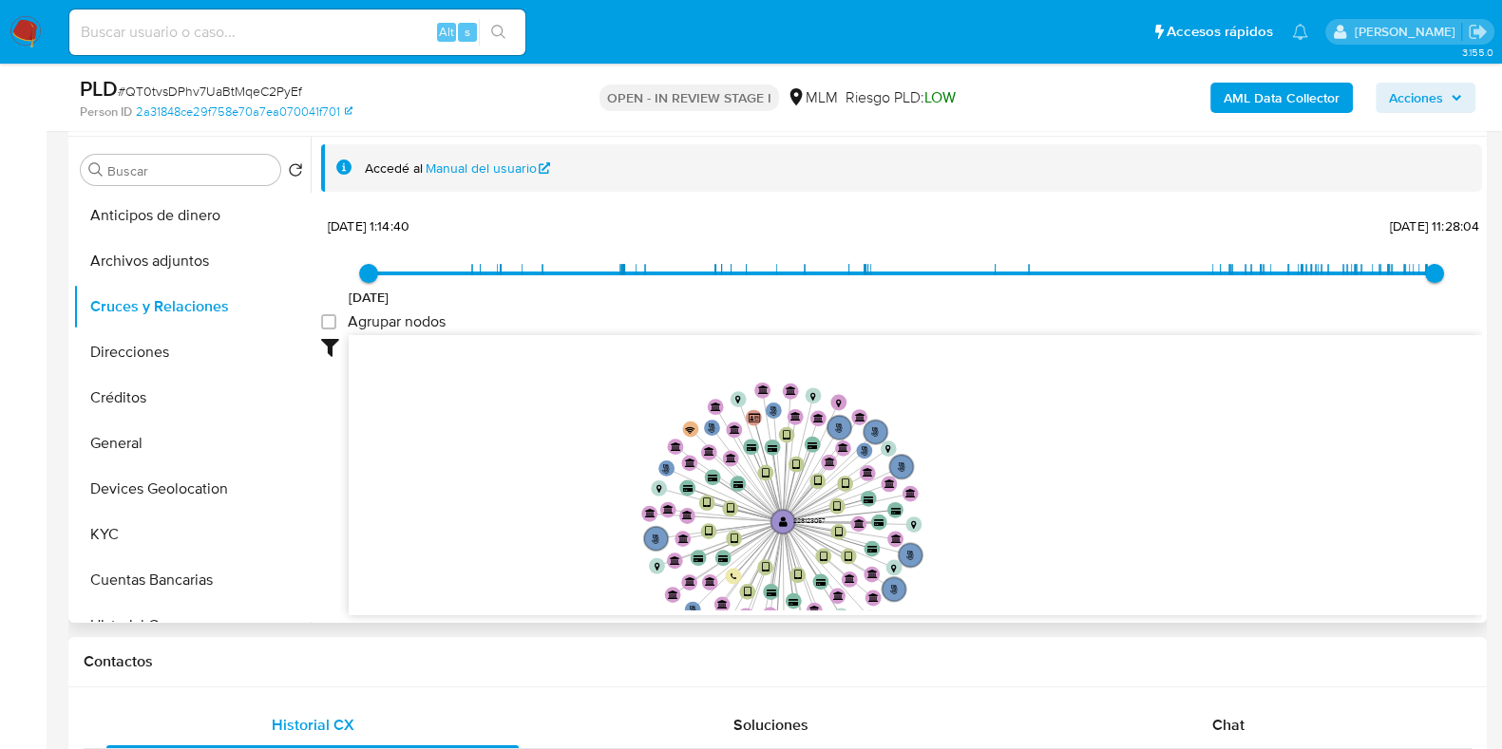
drag, startPoint x: 803, startPoint y: 548, endPoint x: 868, endPoint y: 501, distance: 80.9
click at [869, 503] on icon "user-228123057  228123057 phone-8d502caf4cebddc097fe67550cc5754e  person-2a31…" at bounding box center [915, 472] width 1133 height 275
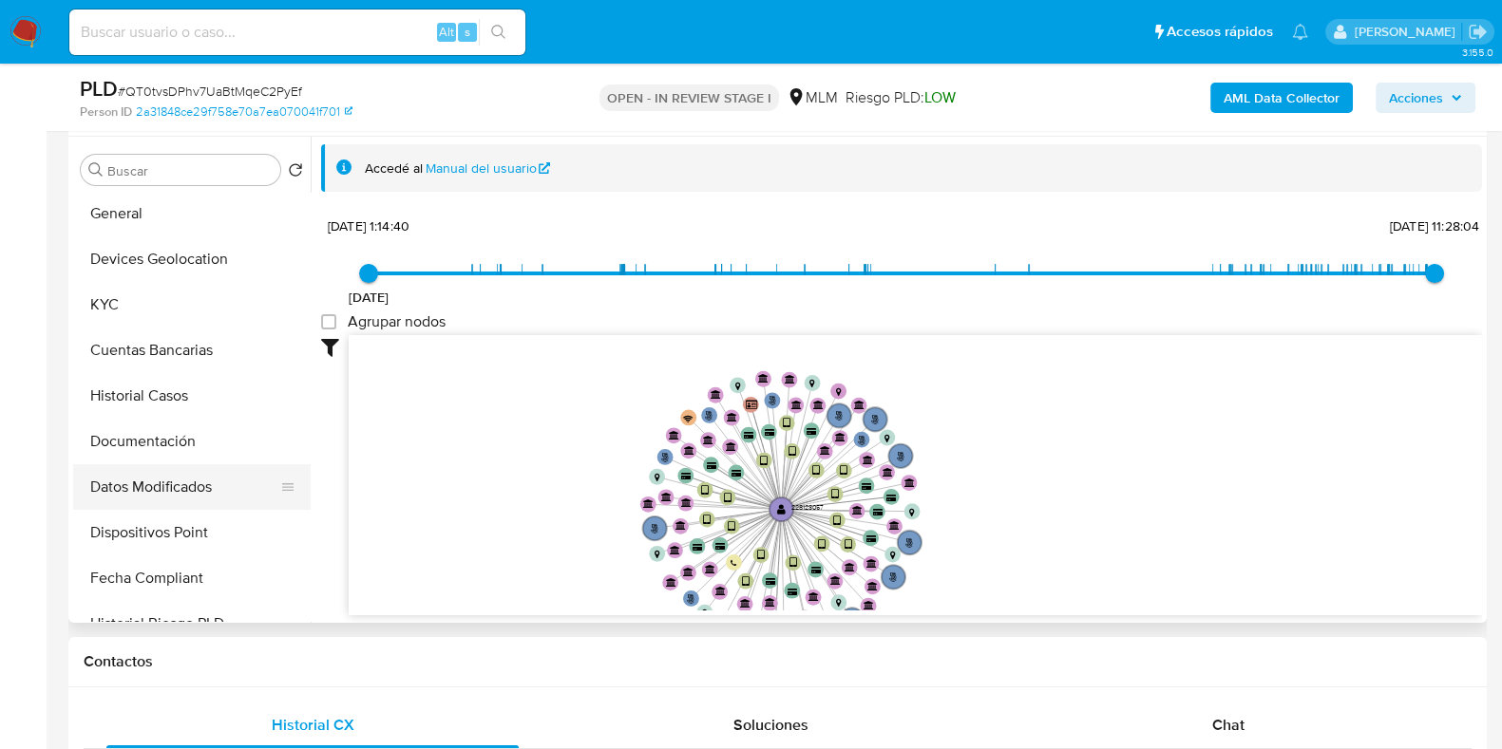
scroll to position [237, 0]
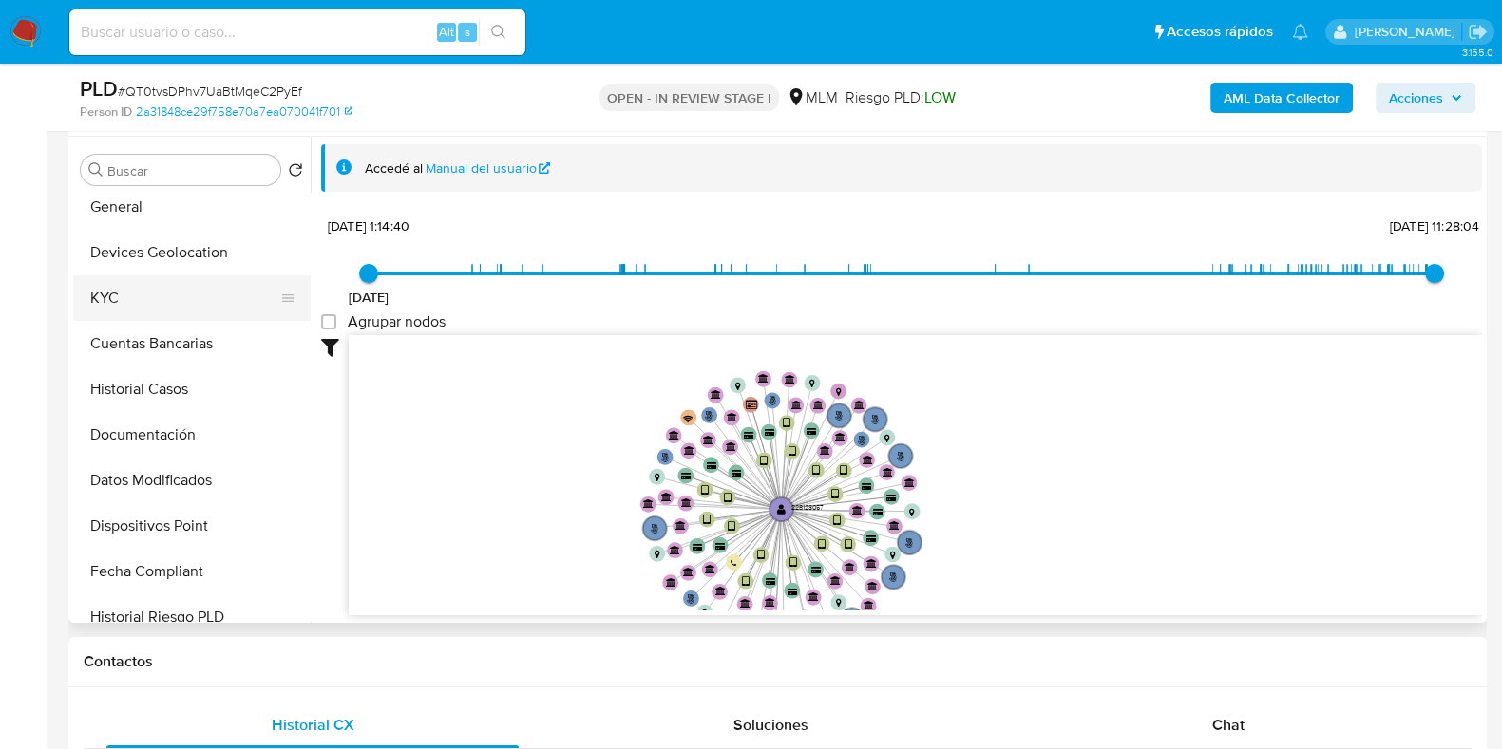
click at [97, 306] on button "KYC" at bounding box center [184, 298] width 222 height 46
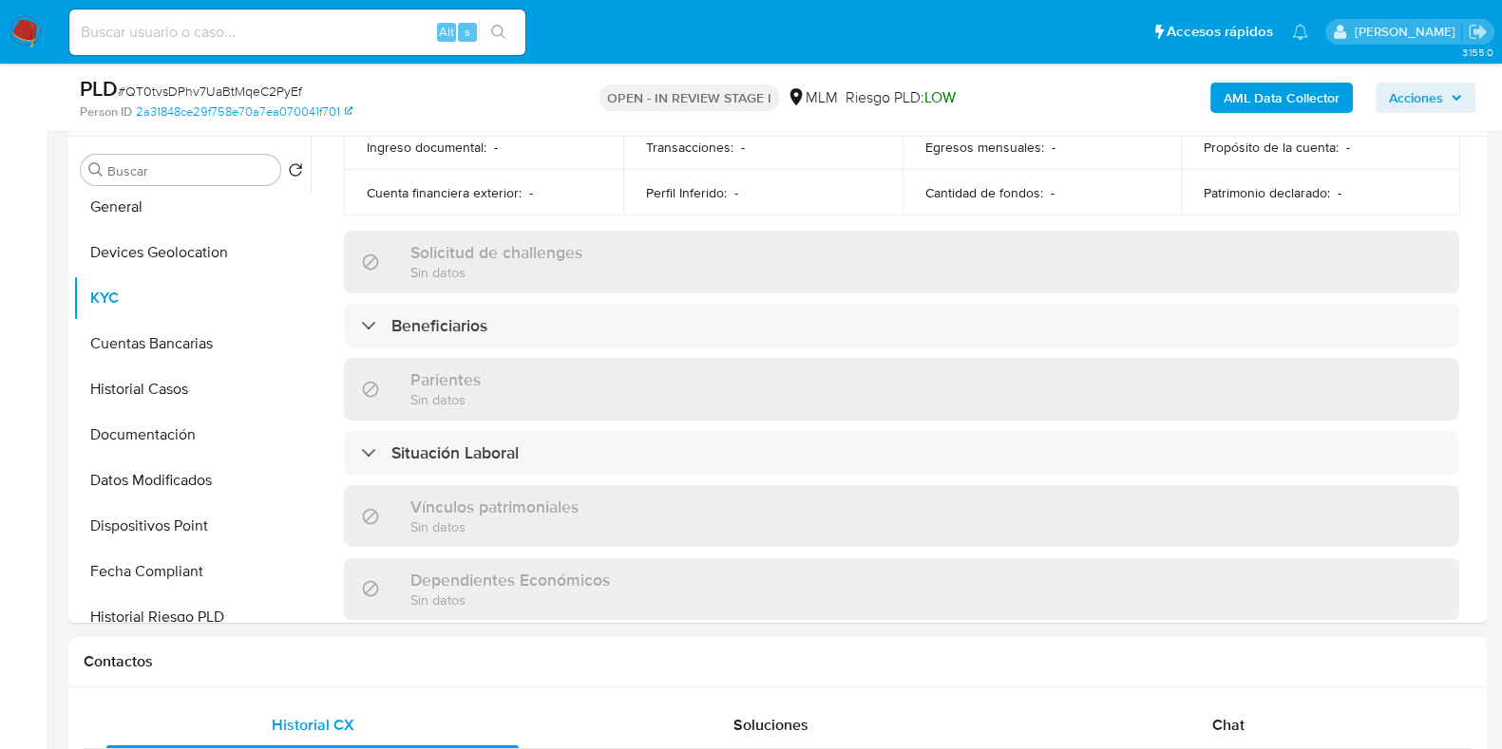
scroll to position [1069, 0]
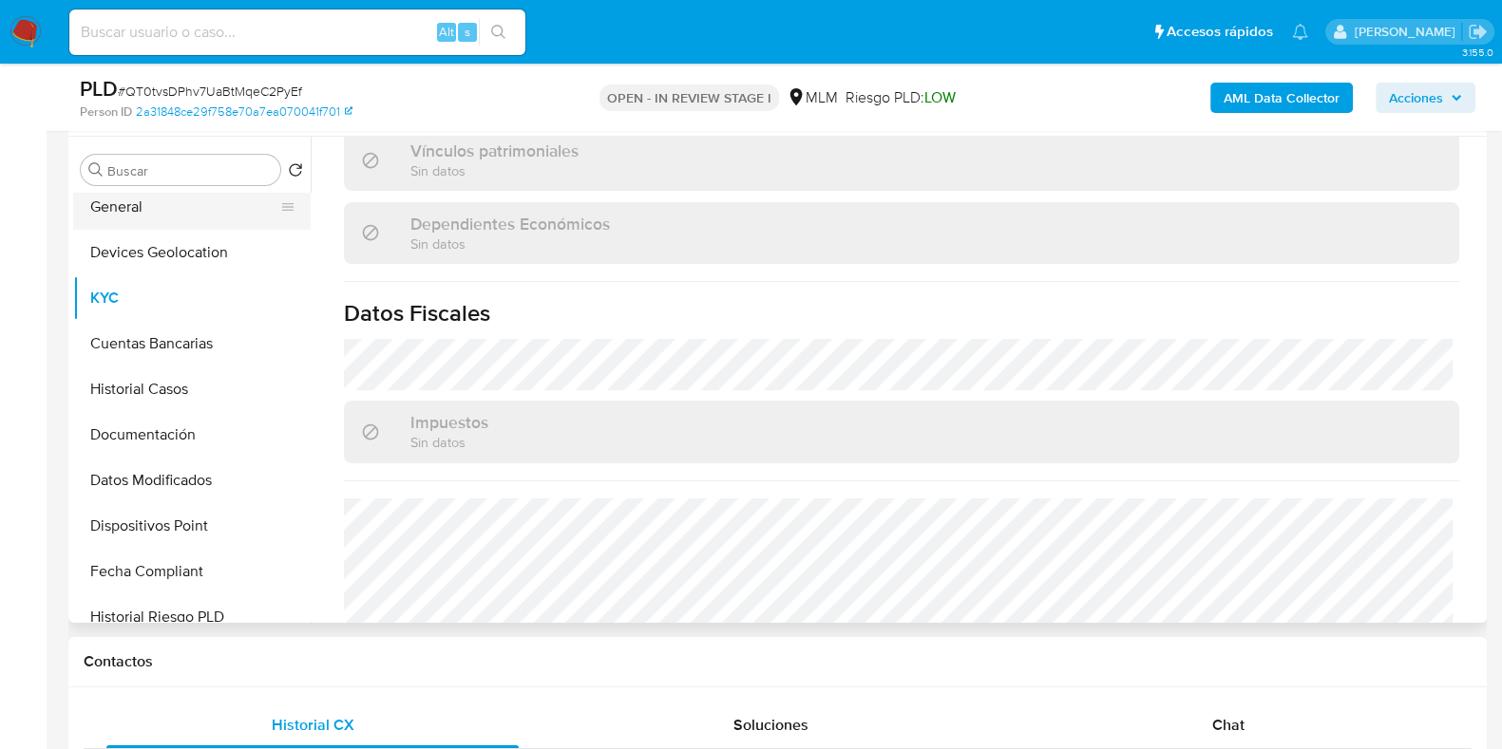
click at [142, 213] on button "General" at bounding box center [184, 207] width 222 height 46
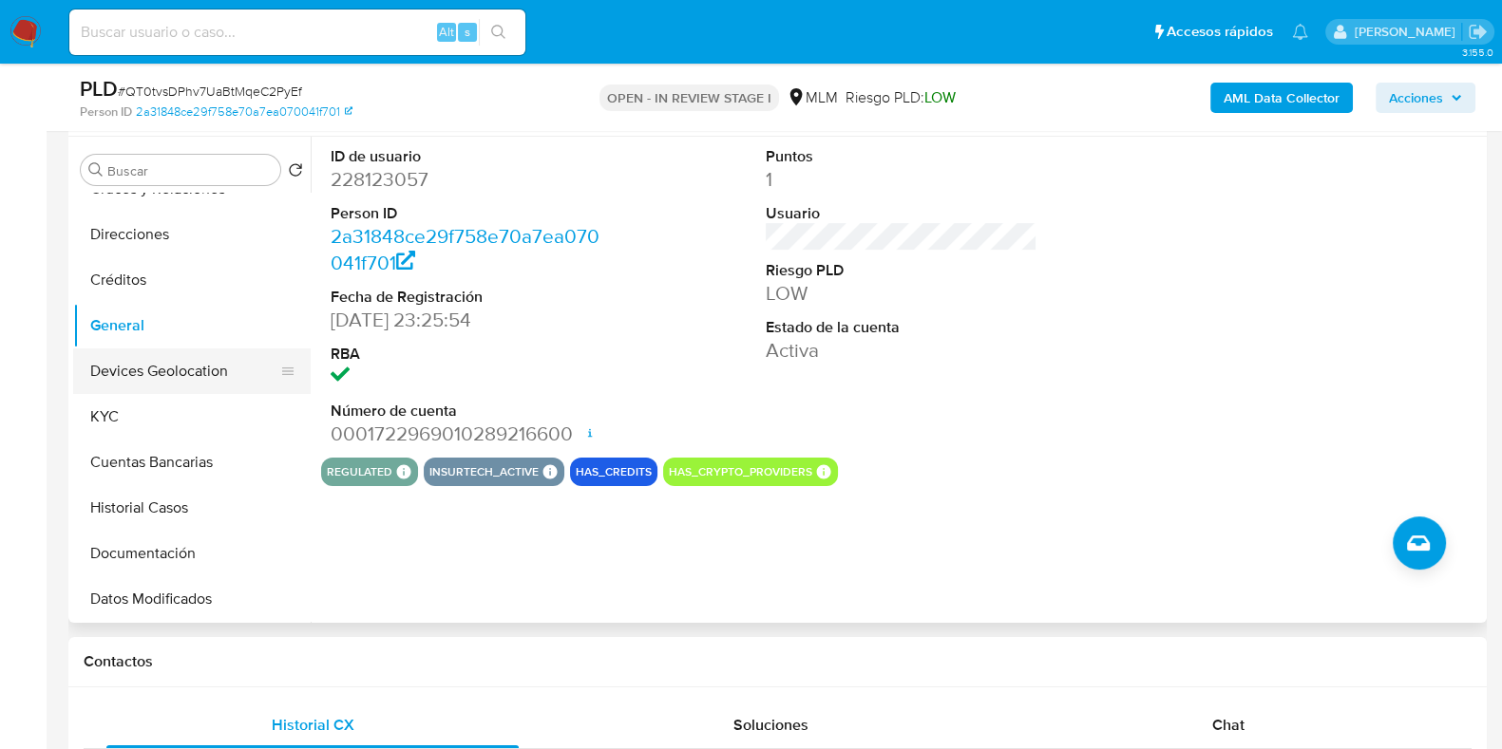
scroll to position [0, 0]
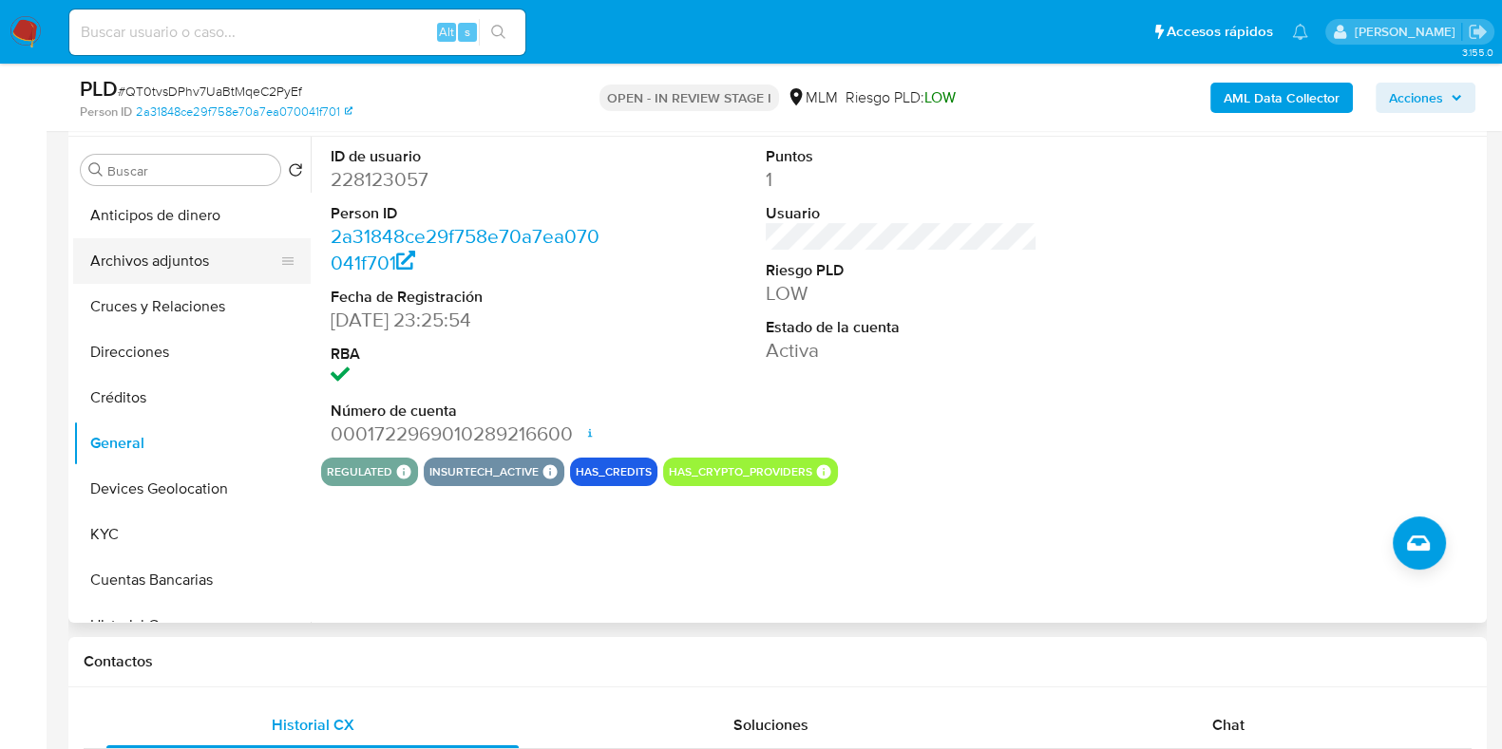
click at [171, 273] on button "Archivos adjuntos" at bounding box center [184, 261] width 222 height 46
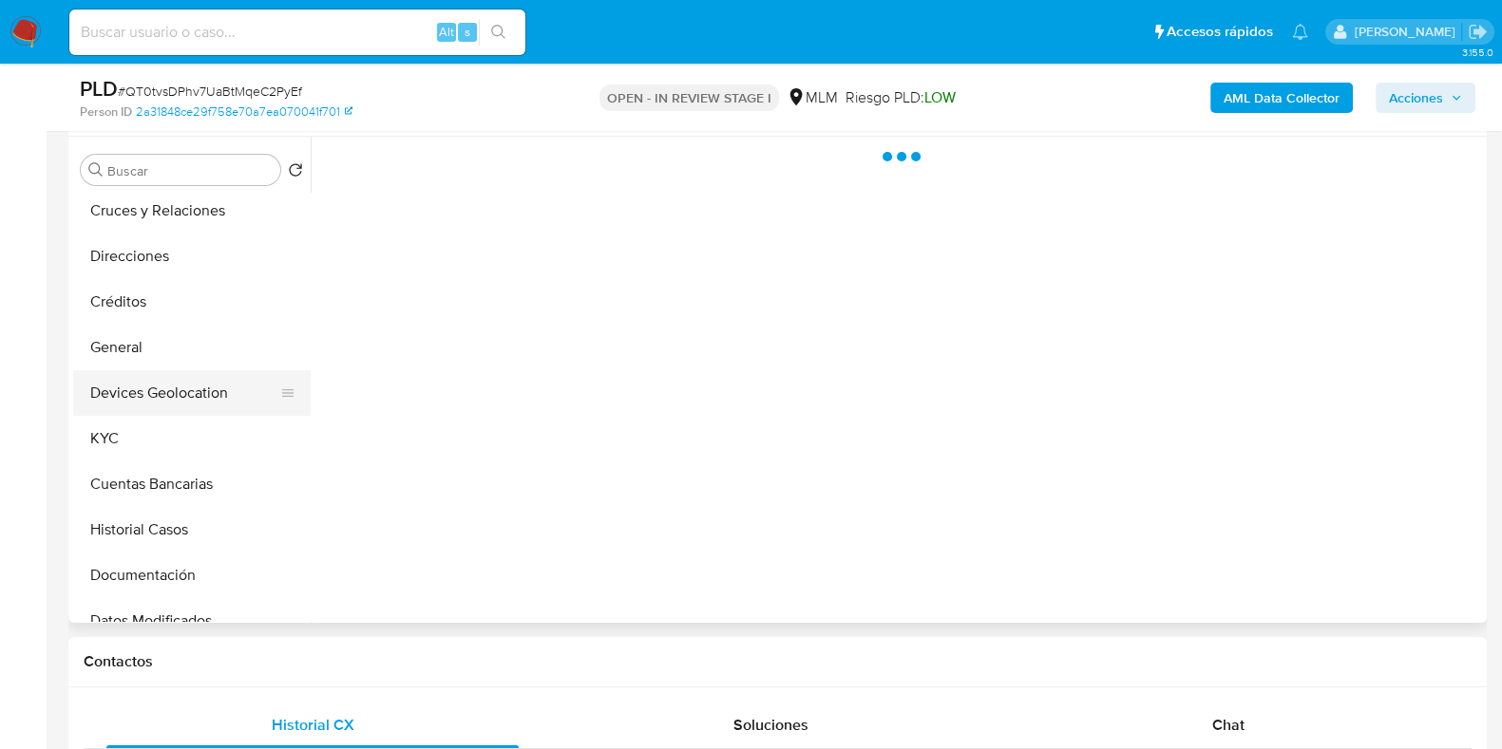
scroll to position [118, 0]
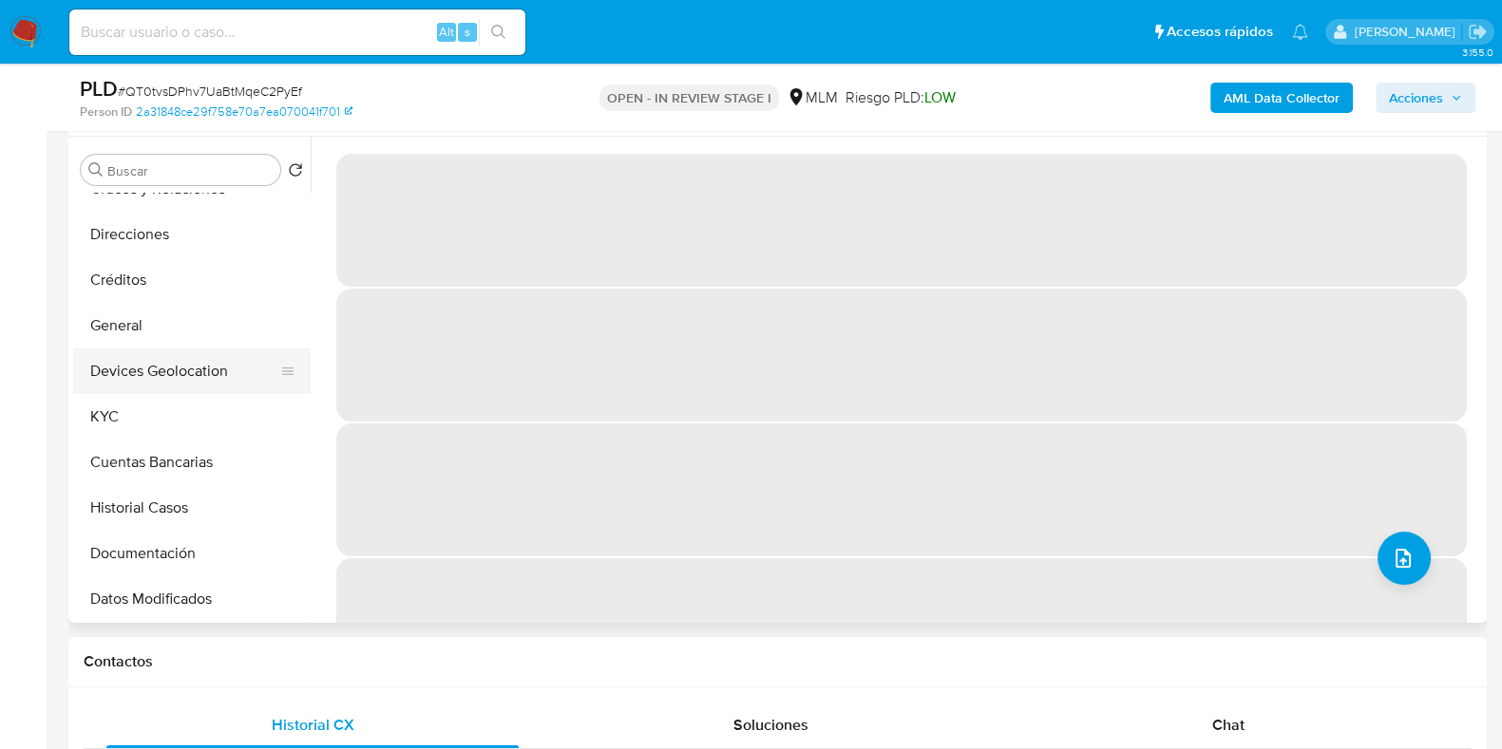
click at [178, 375] on button "Devices Geolocation" at bounding box center [184, 372] width 222 height 46
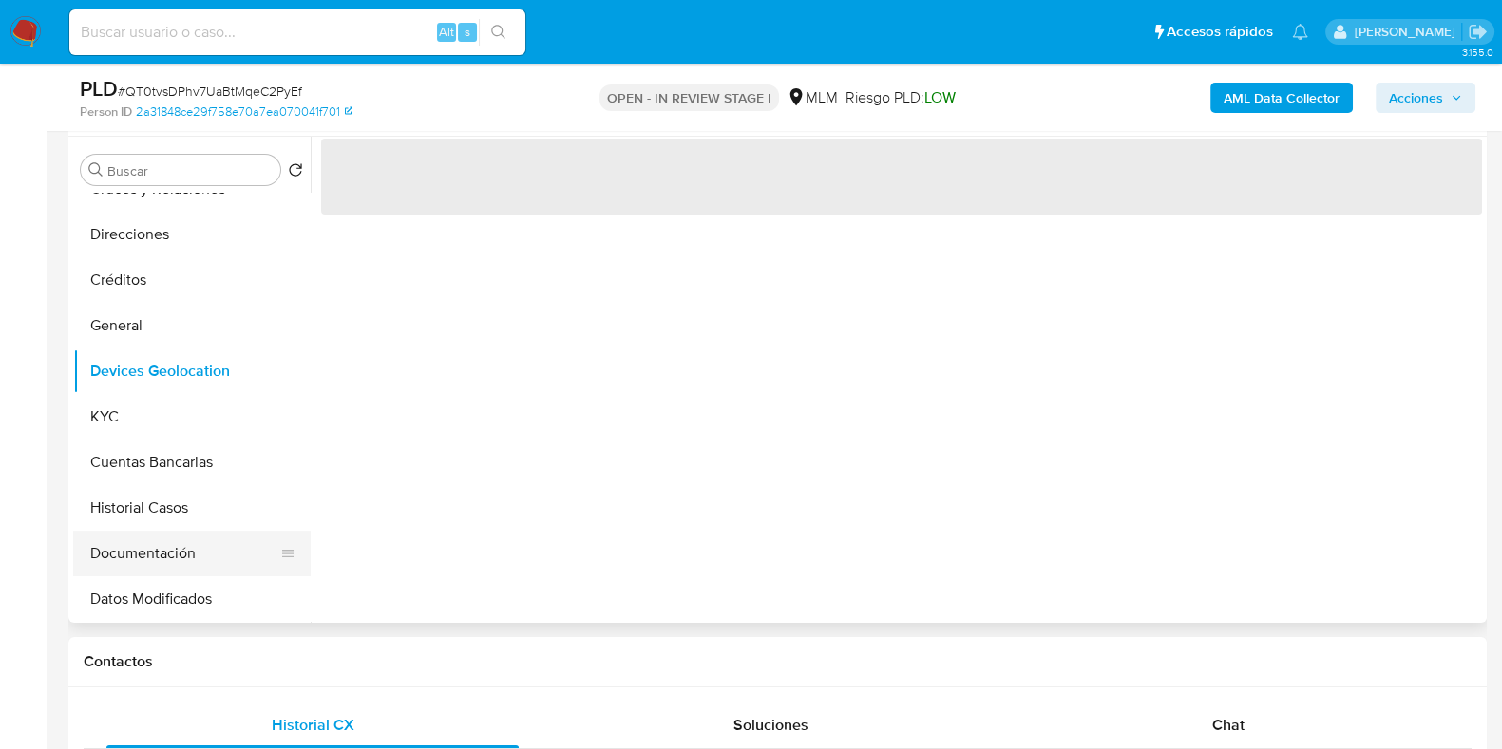
click at [124, 537] on button "Documentación" at bounding box center [184, 554] width 222 height 46
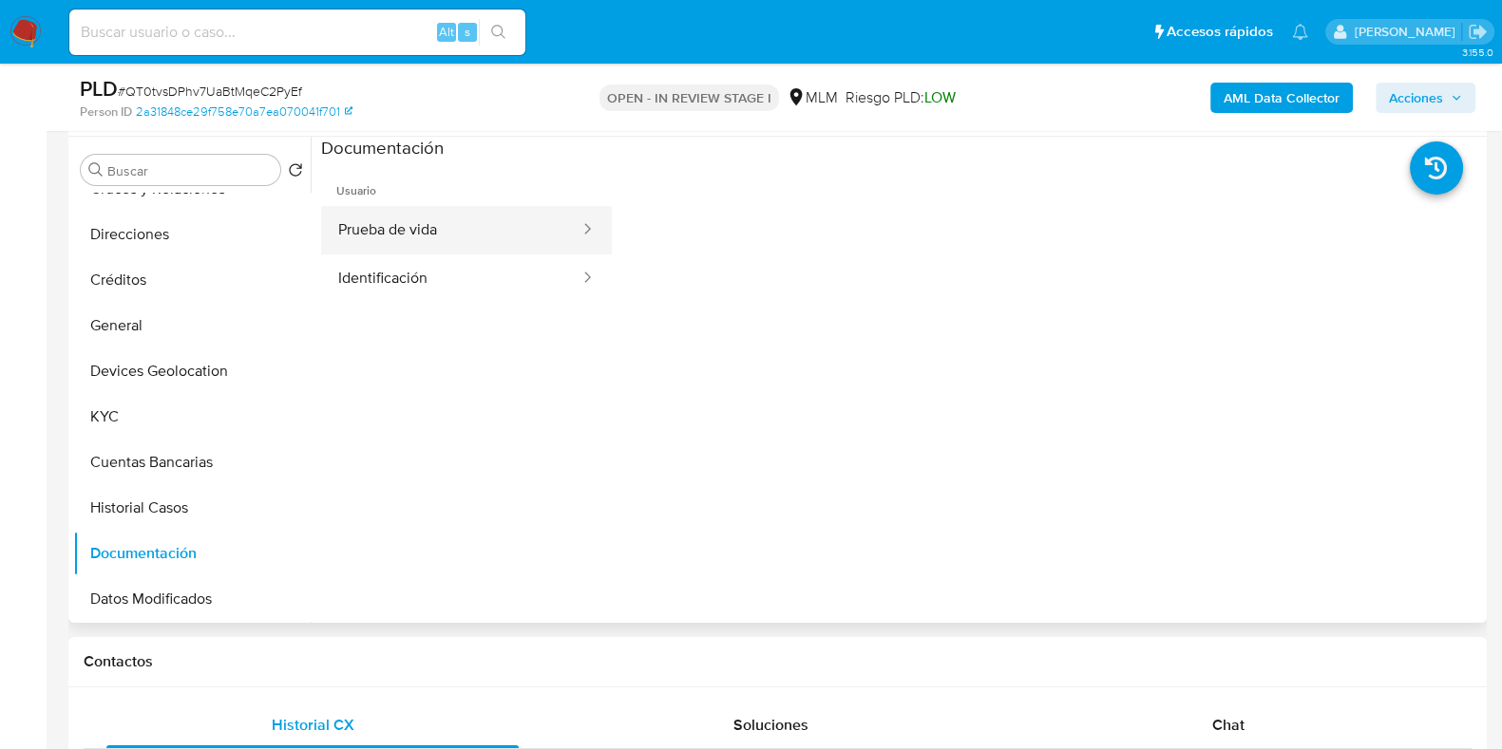
click at [418, 230] on button "Prueba de vida" at bounding box center [451, 230] width 260 height 48
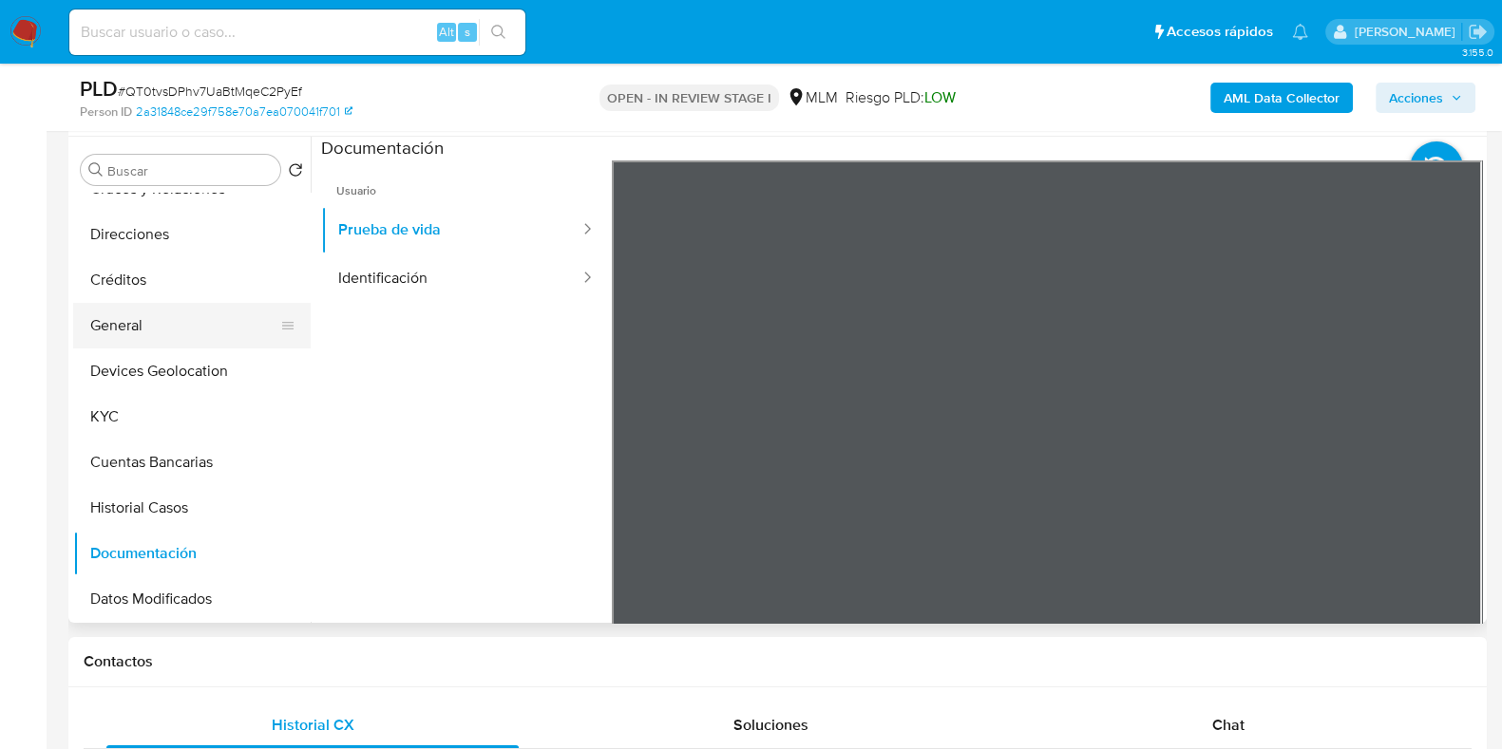
click at [177, 341] on button "General" at bounding box center [184, 326] width 222 height 46
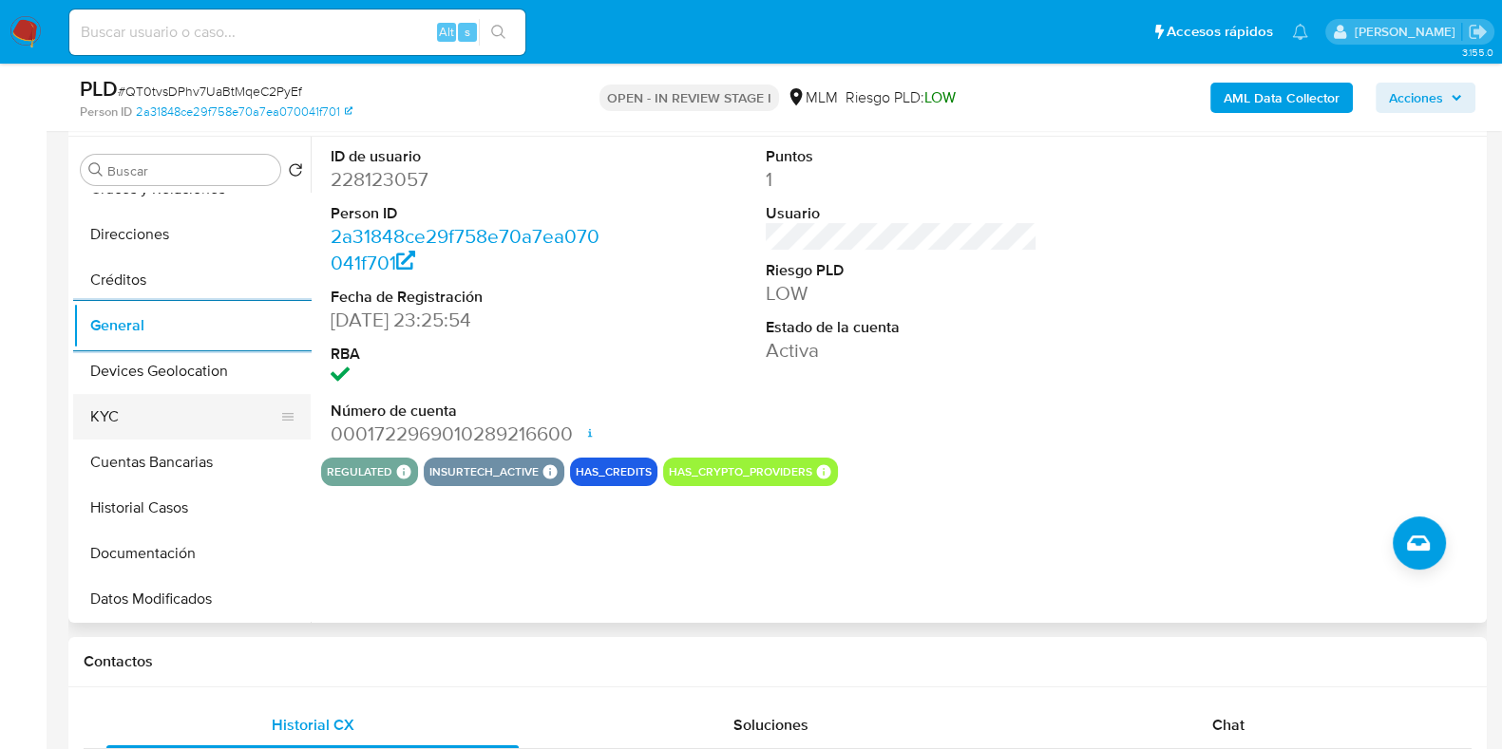
click at [114, 426] on button "KYC" at bounding box center [184, 417] width 222 height 46
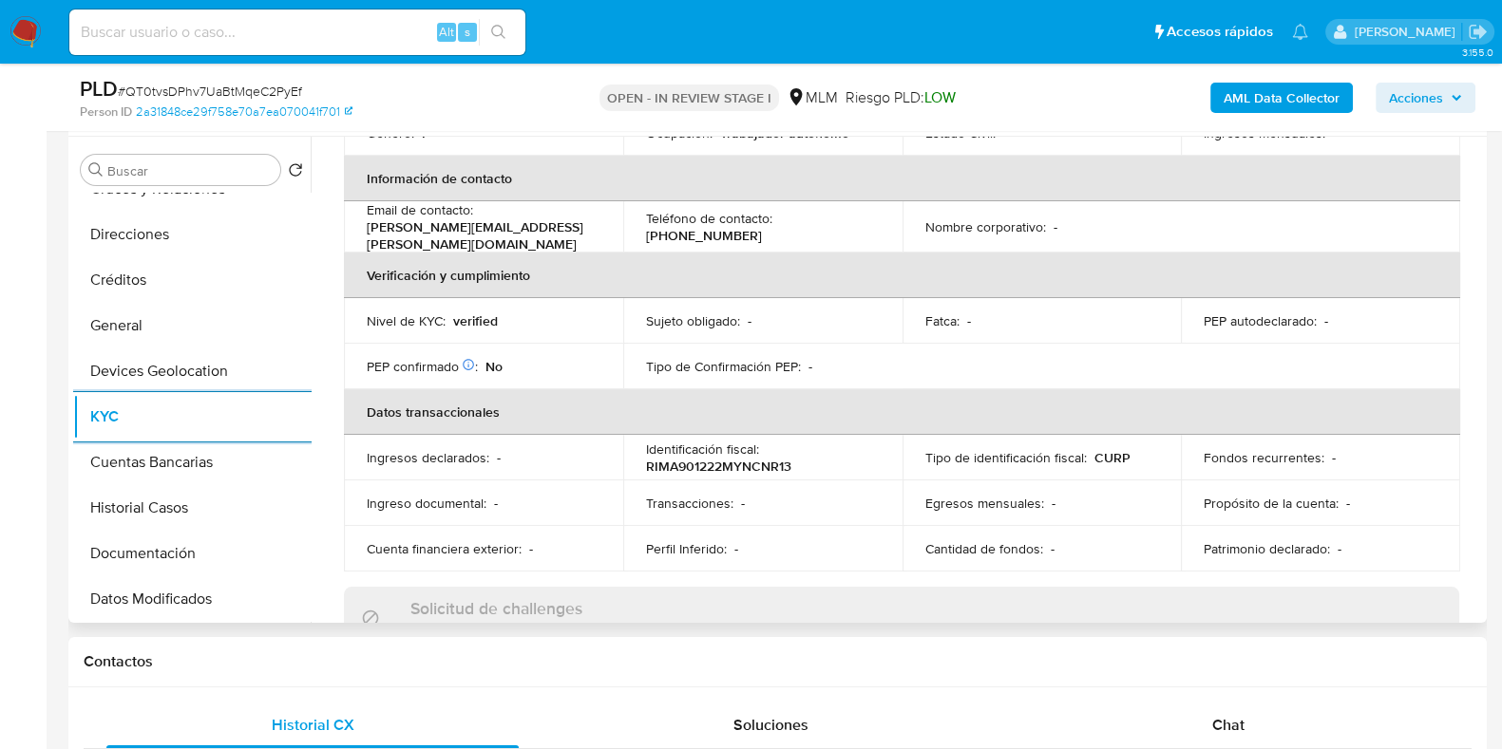
scroll to position [474, 0]
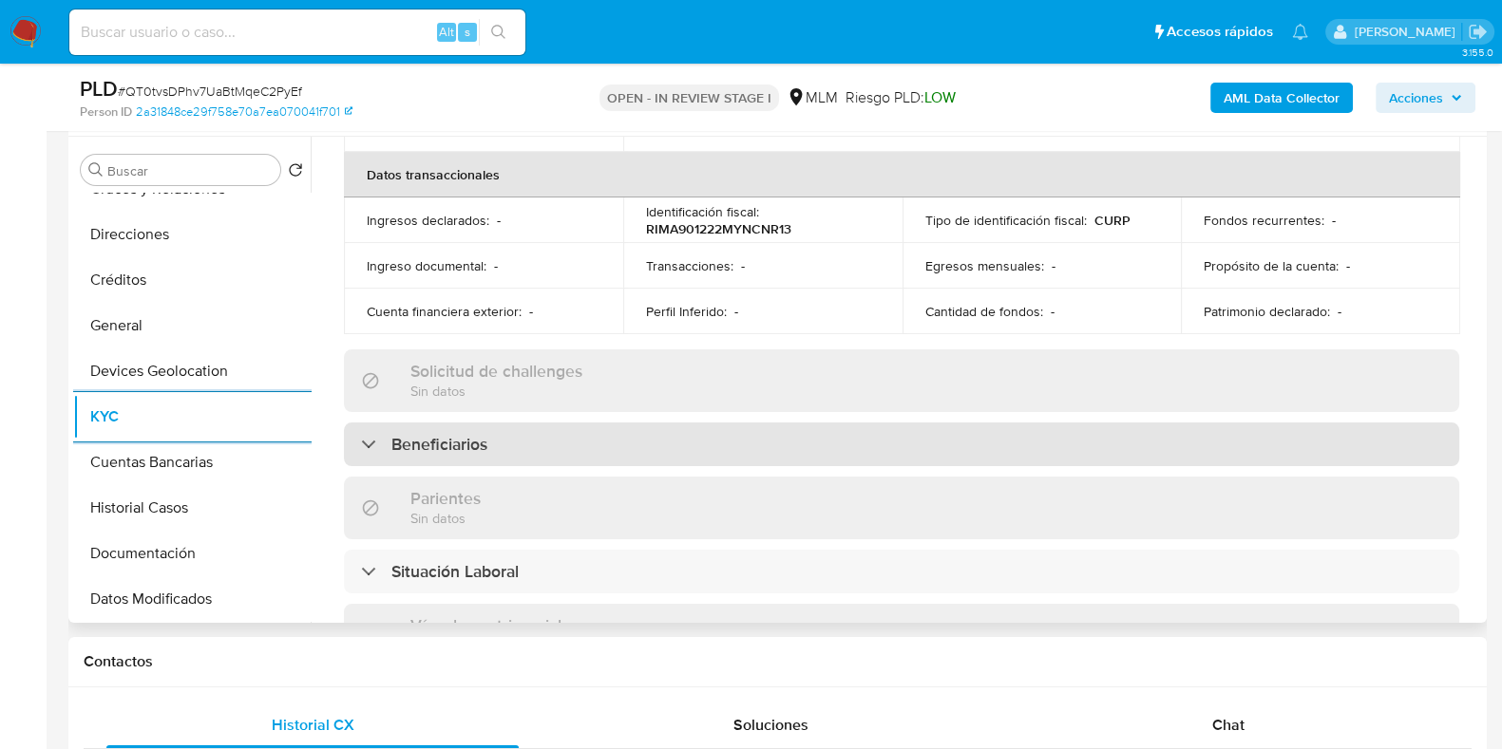
click at [526, 430] on div "Beneficiarios" at bounding box center [901, 445] width 1115 height 44
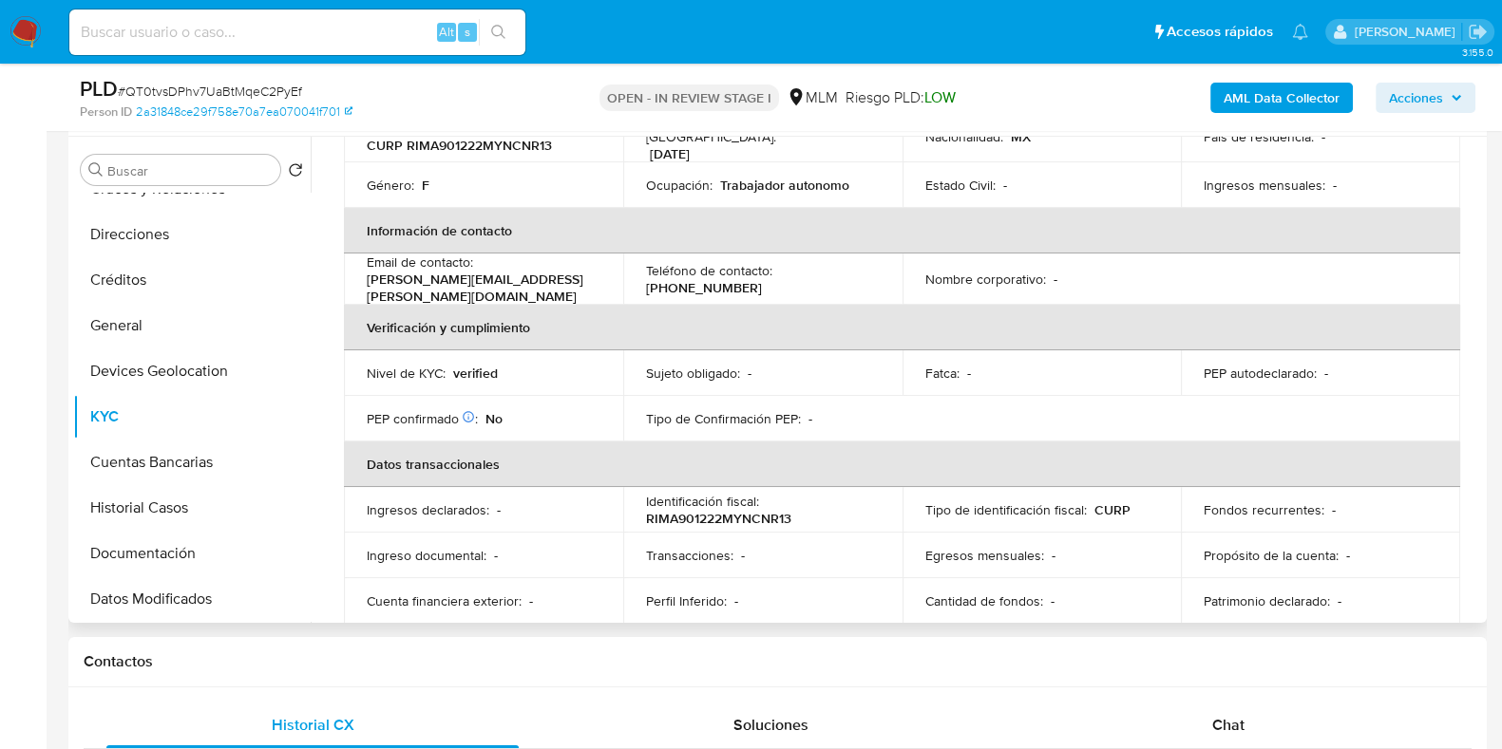
scroll to position [0, 0]
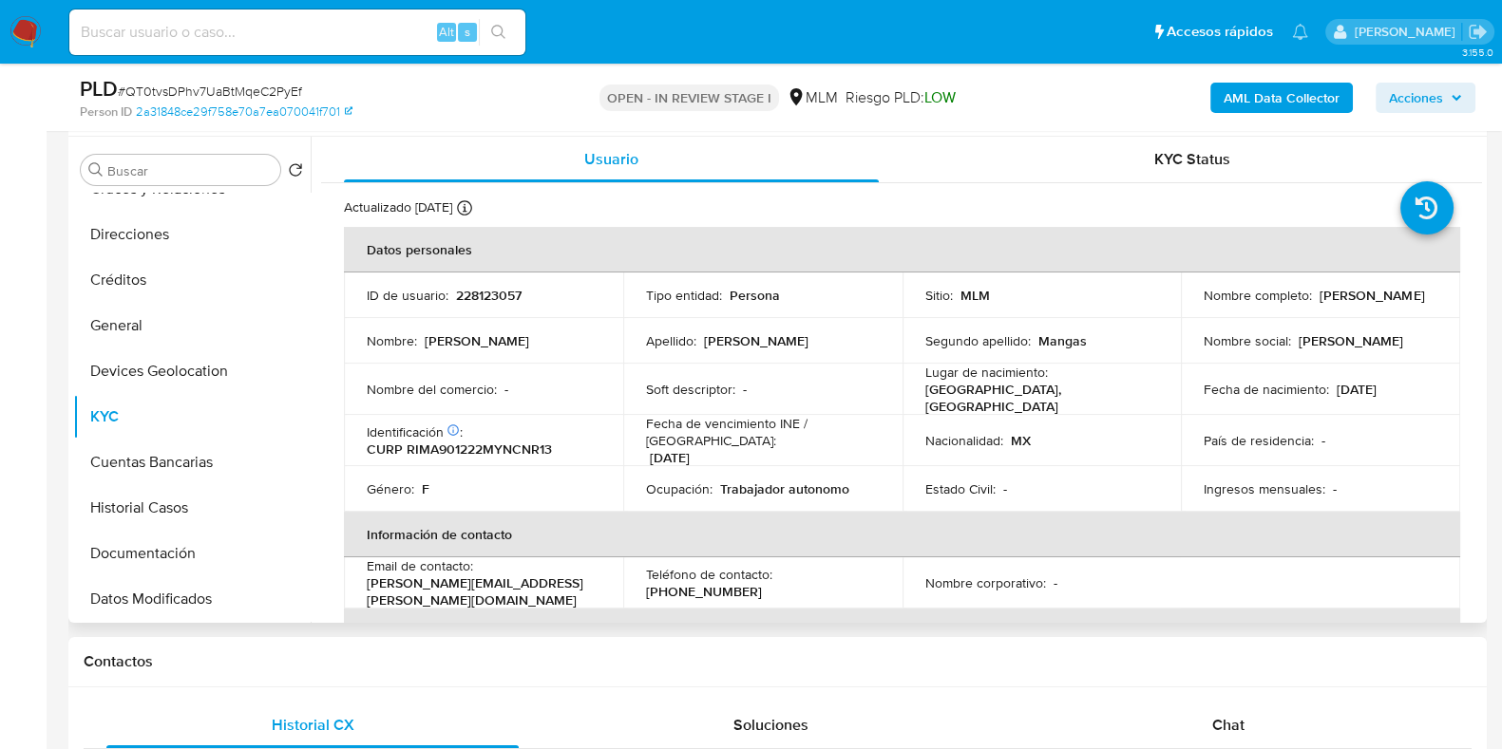
drag, startPoint x: 1354, startPoint y: 304, endPoint x: 1184, endPoint y: 304, distance: 170.0
click at [1184, 304] on td "Nombre completo : Aranzazu Ricalde Mangas" at bounding box center [1320, 296] width 279 height 46
copy p "Aranzazu Ricalde Mangas"
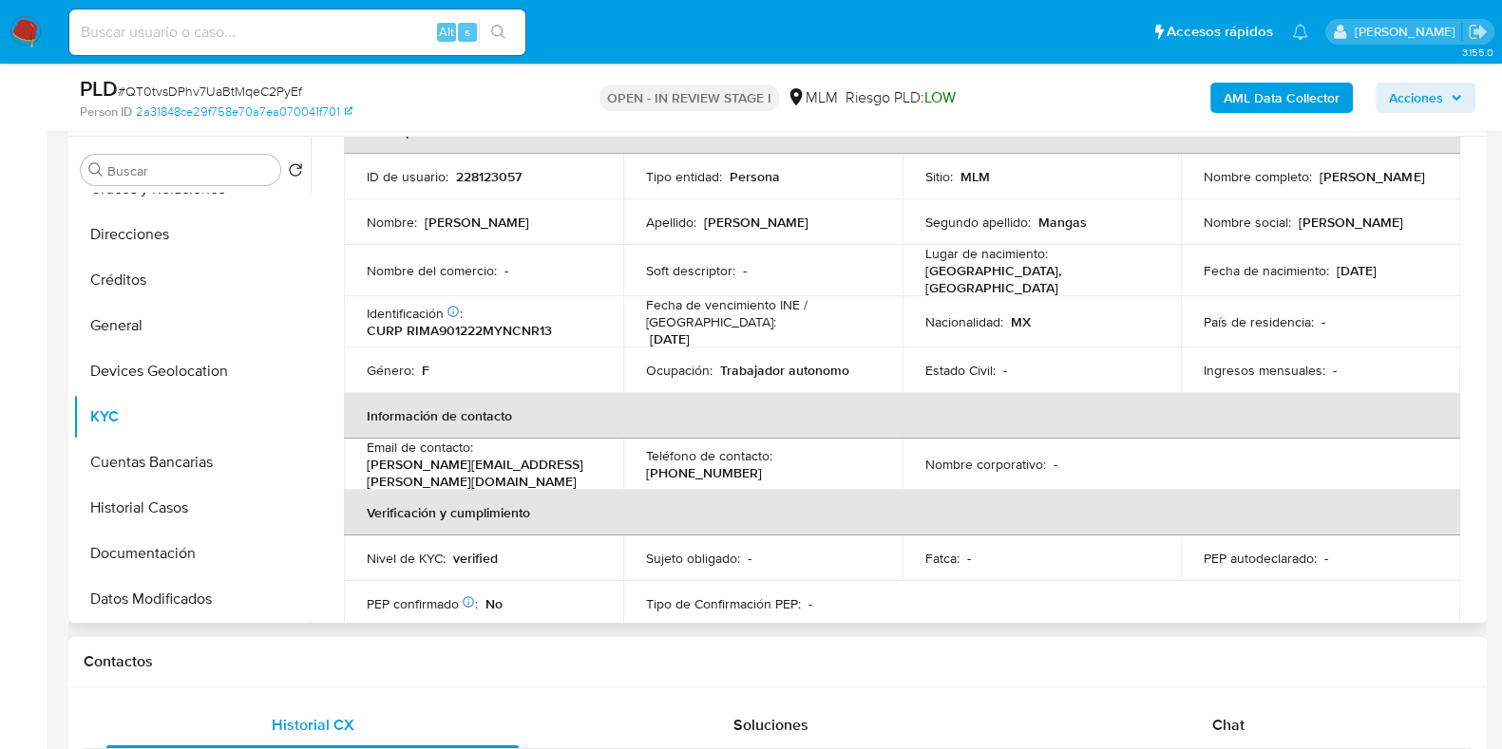
scroll to position [237, 0]
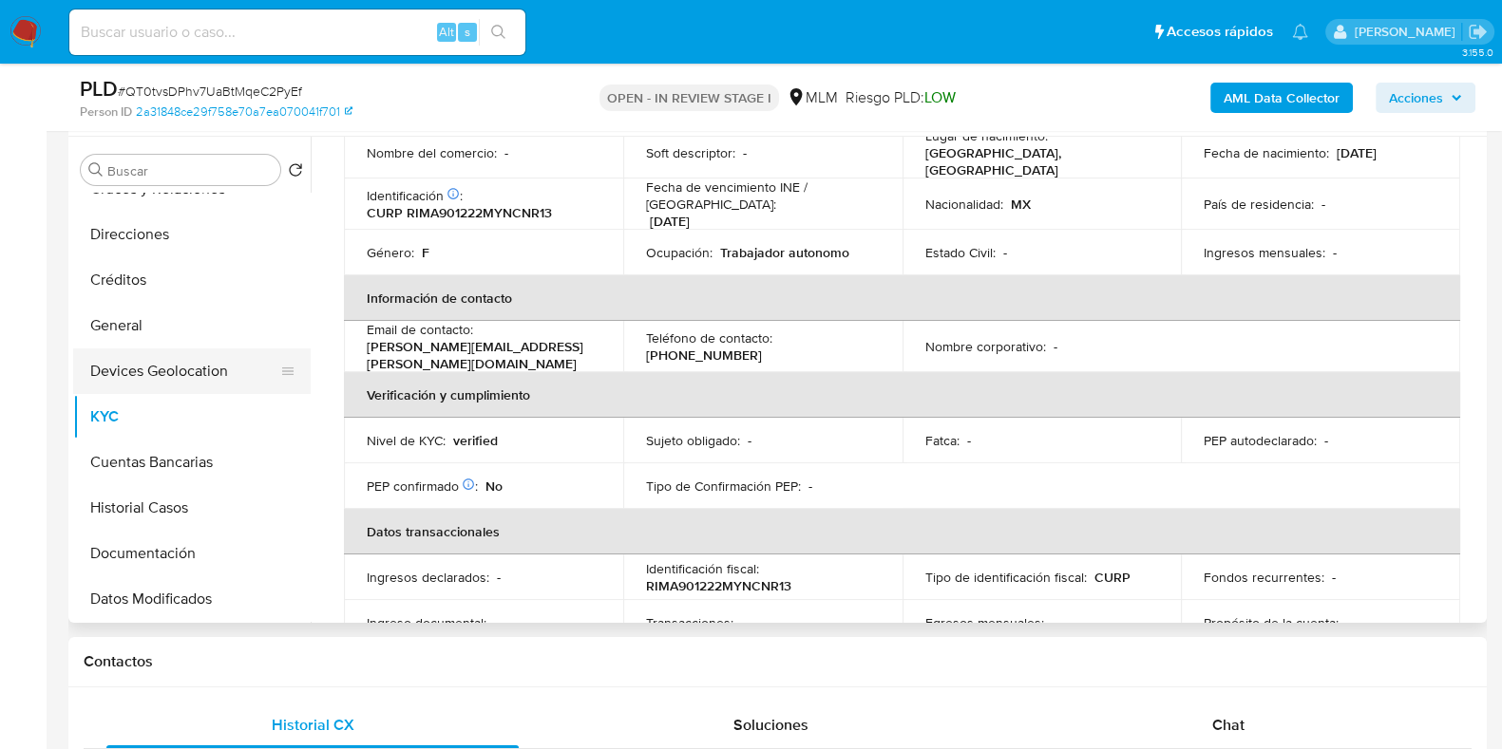
click at [195, 379] on button "Devices Geolocation" at bounding box center [184, 372] width 222 height 46
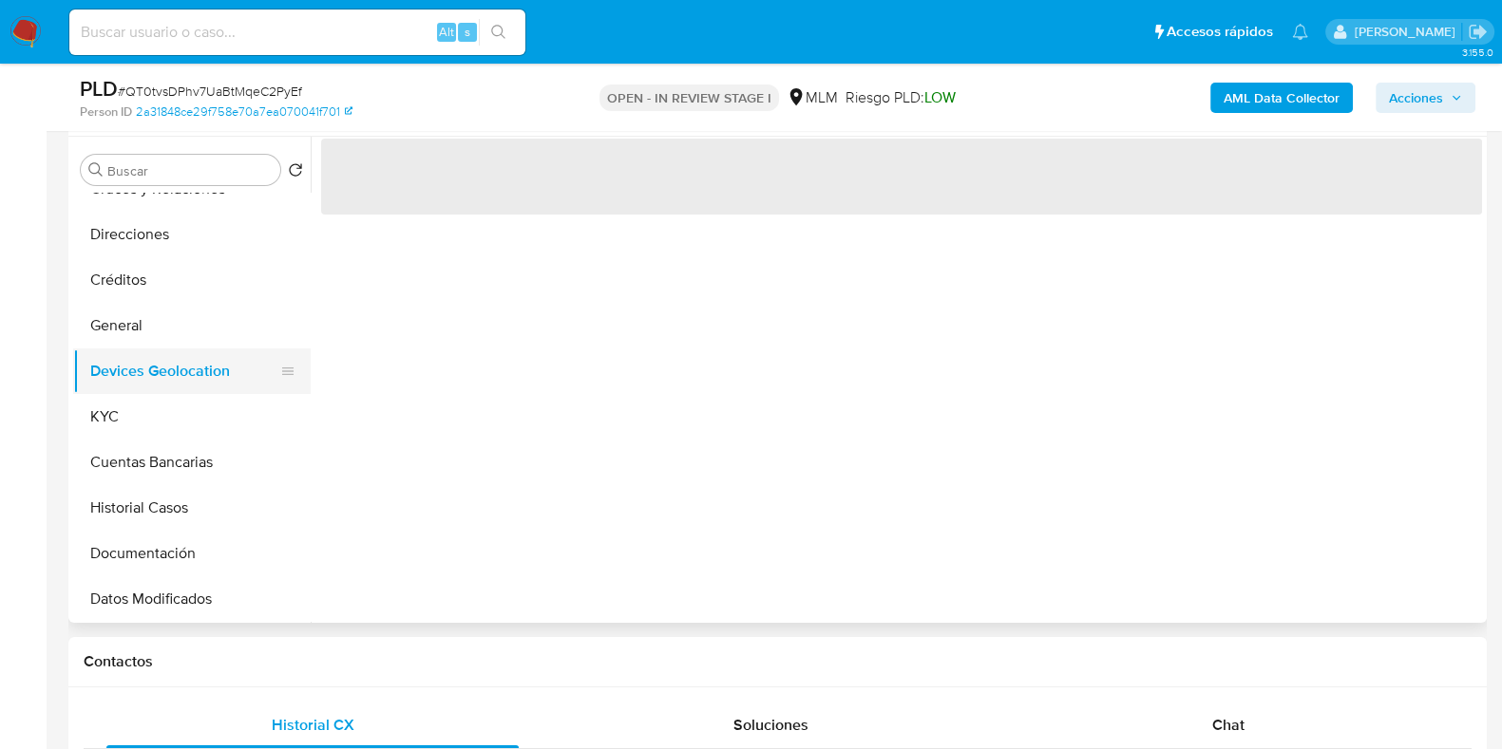
scroll to position [0, 0]
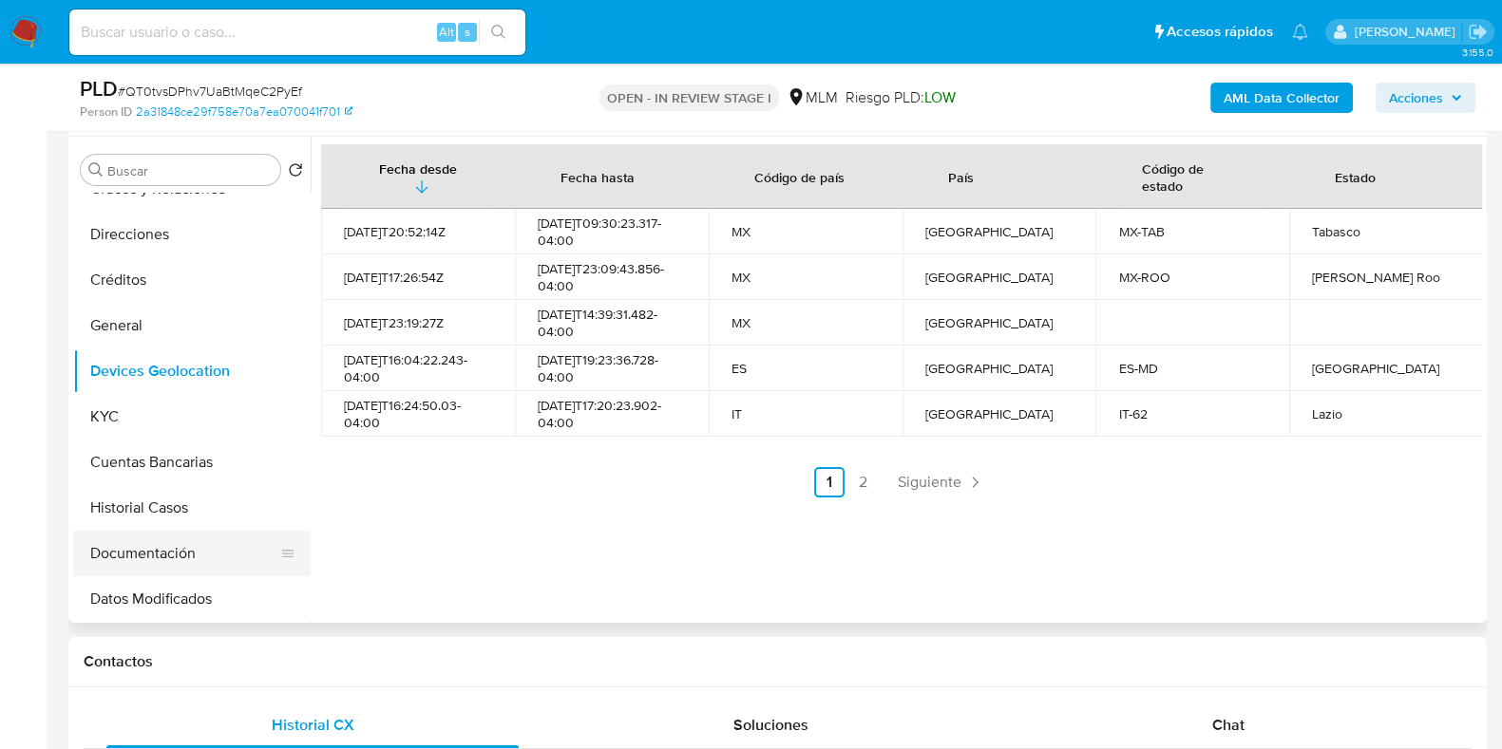
click at [153, 550] on button "Documentación" at bounding box center [184, 554] width 222 height 46
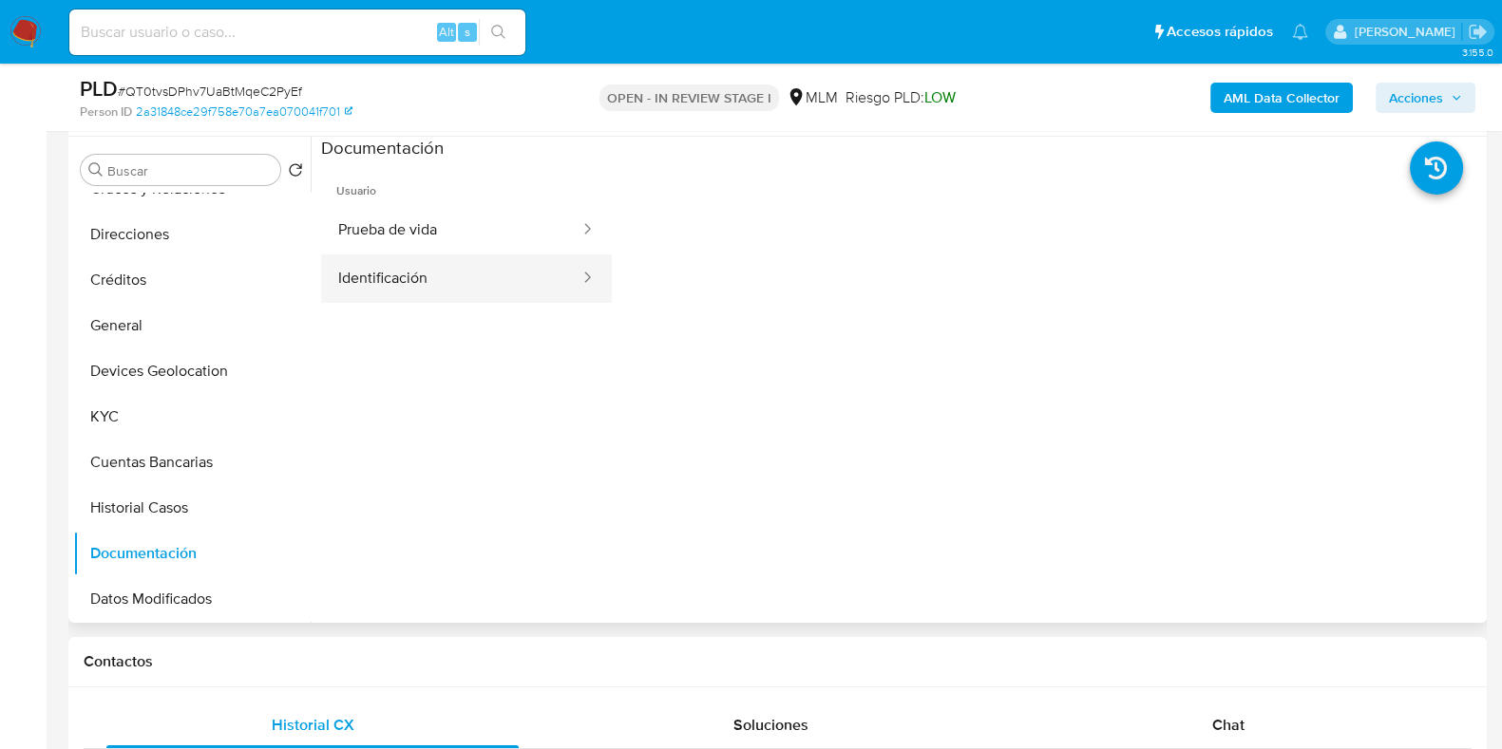
click at [441, 270] on button "Identificación" at bounding box center [451, 279] width 260 height 48
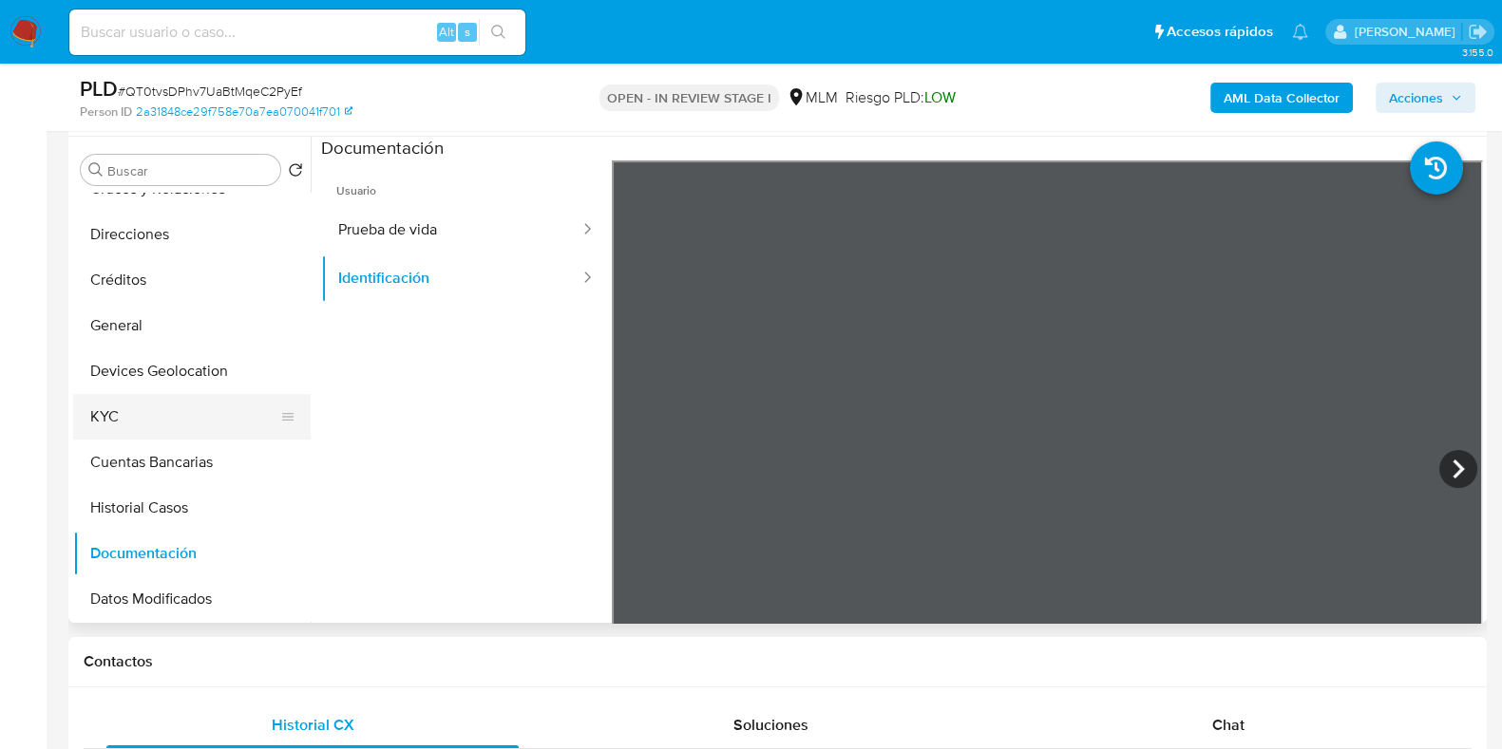
click at [86, 423] on button "KYC" at bounding box center [184, 417] width 222 height 46
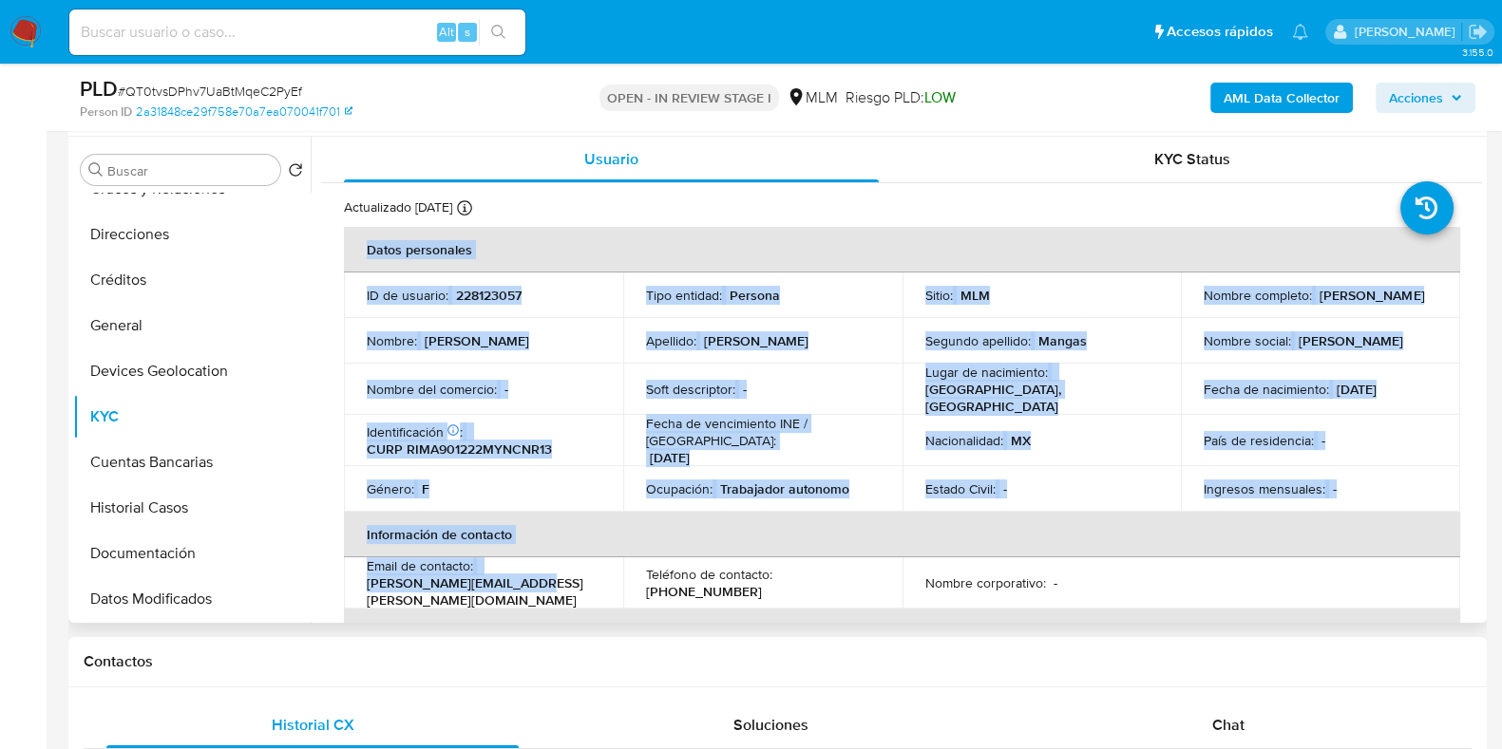
drag, startPoint x: 524, startPoint y: 576, endPoint x: 335, endPoint y: 586, distance: 189.3
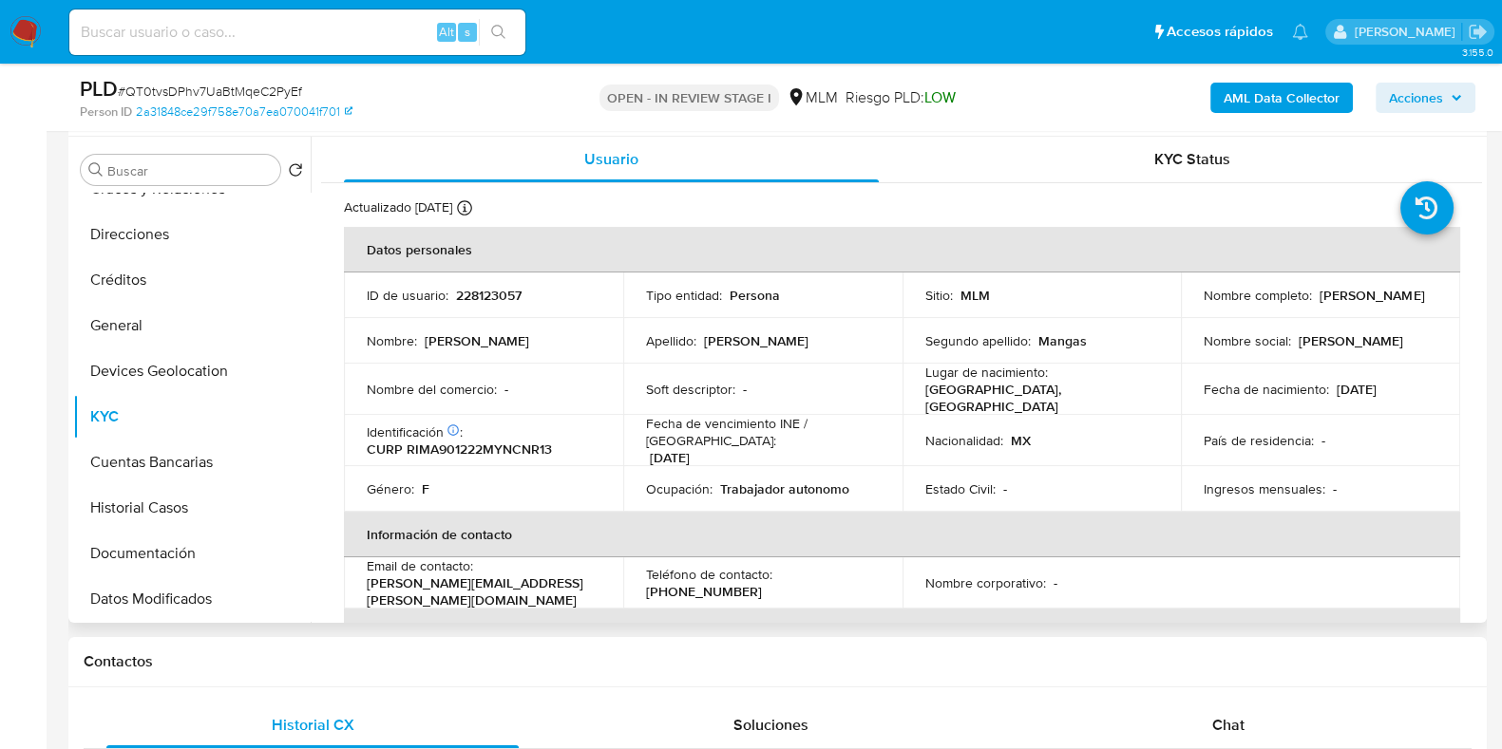
click at [440, 586] on td "Email de contacto : aranza.ricalde@gmail.com" at bounding box center [483, 583] width 279 height 51
click at [446, 583] on p "aranza.ricalde@gmail.com" at bounding box center [480, 592] width 226 height 34
click at [453, 578] on p "aranza.ricalde@gmail.com" at bounding box center [480, 592] width 226 height 34
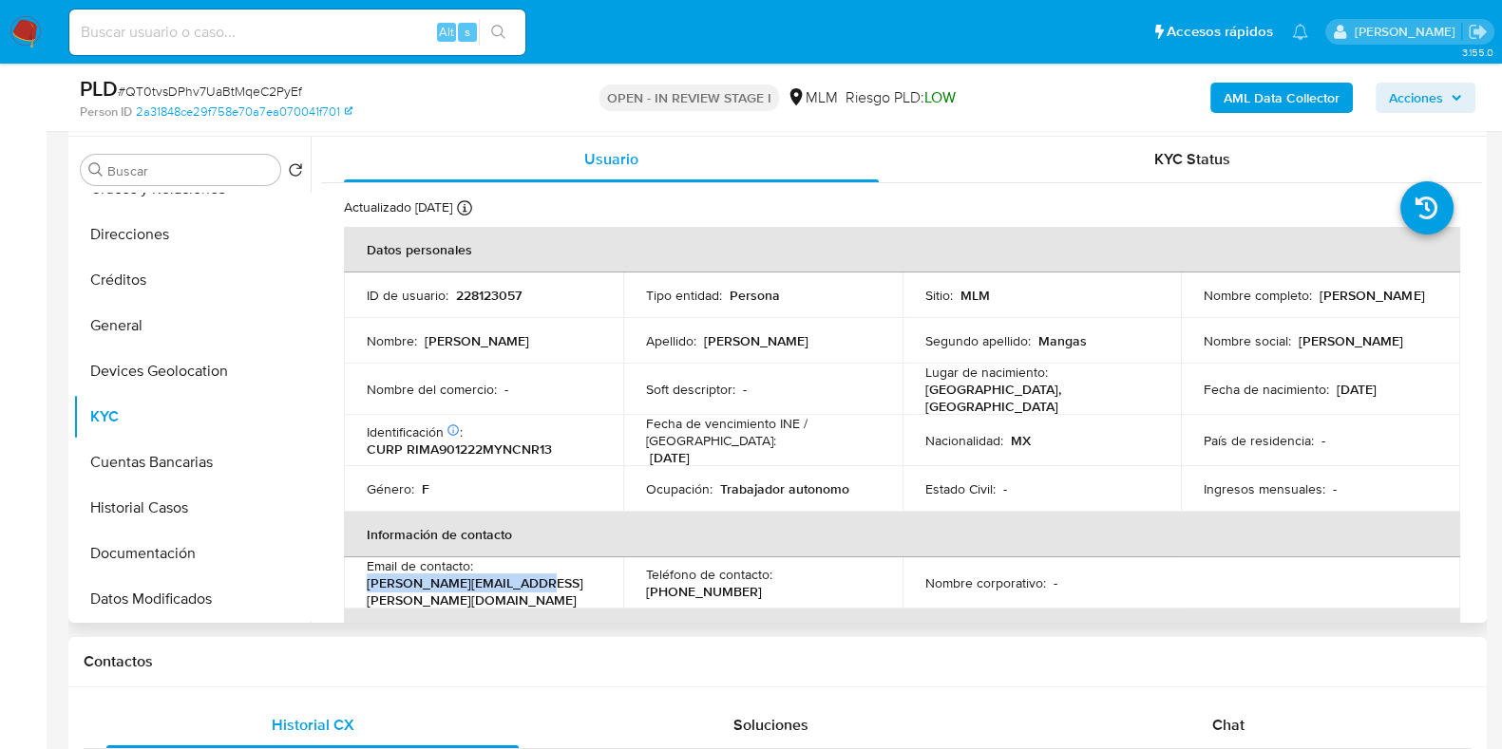
drag, startPoint x: 518, startPoint y: 576, endPoint x: 361, endPoint y: 576, distance: 156.7
click at [361, 576] on td "Email de contacto : aranza.ricalde@gmail.com" at bounding box center [483, 583] width 279 height 51
copy p "aranza.ricalde@gmail.com"
click at [762, 583] on p "(999) 2598489" at bounding box center [704, 591] width 116 height 17
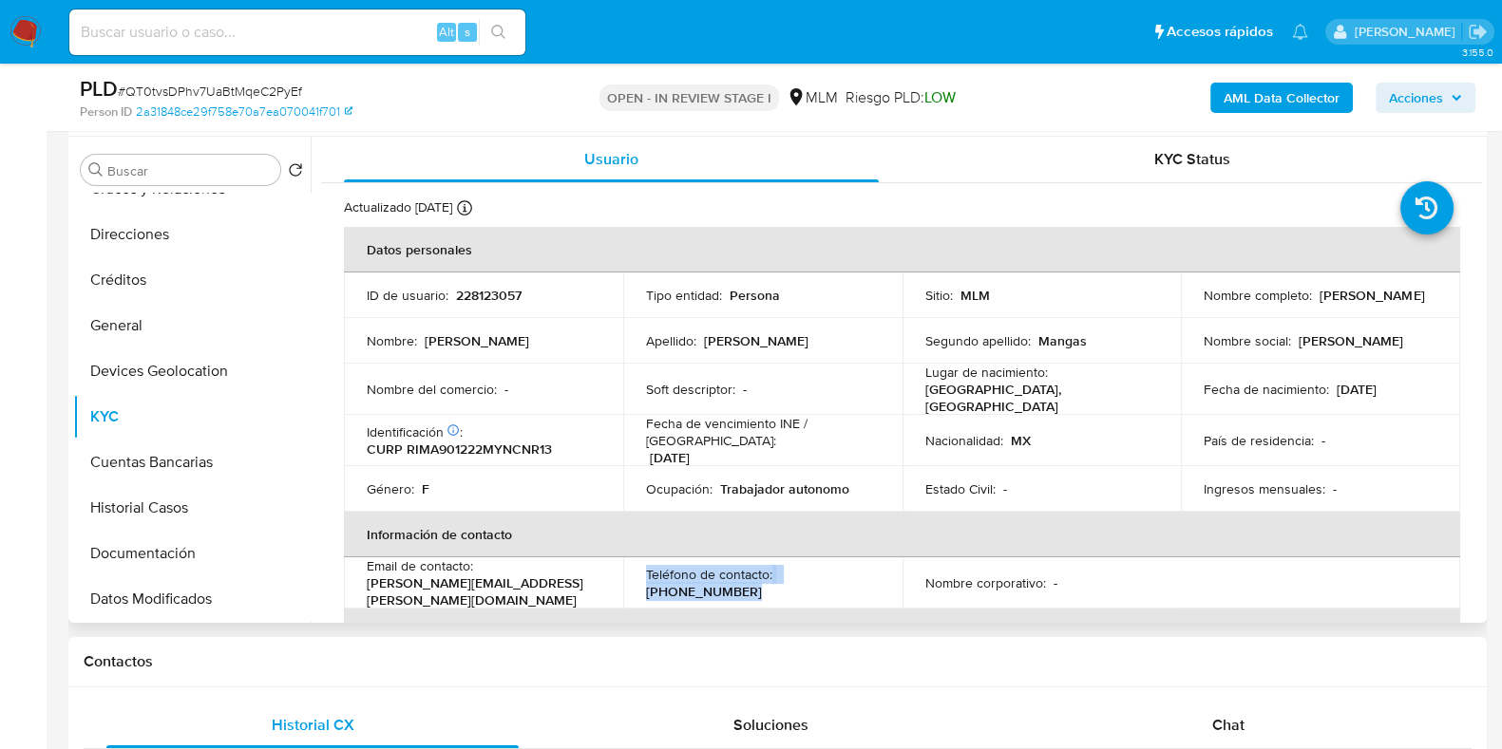
click at [762, 583] on p "(999) 2598489" at bounding box center [704, 591] width 116 height 17
copy p "2598489"
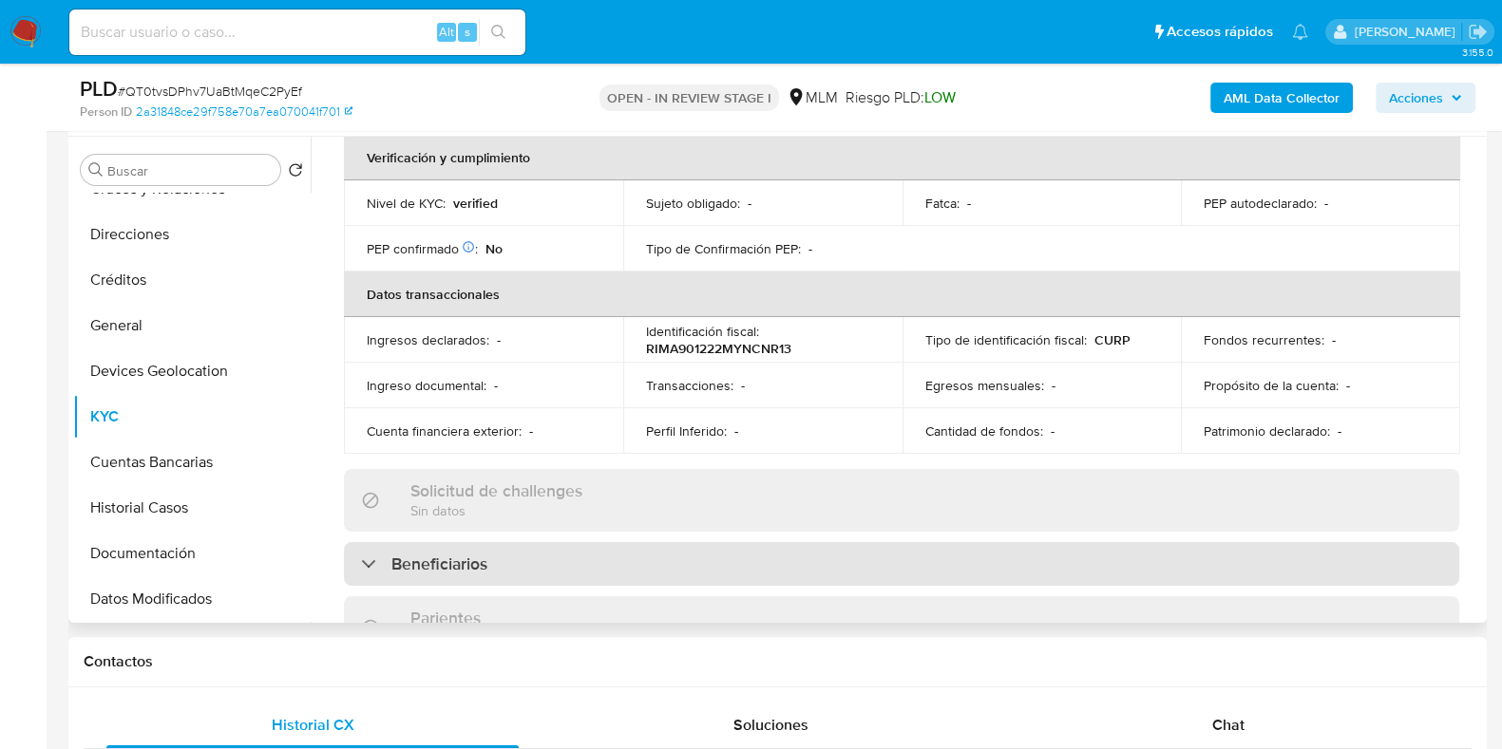
scroll to position [949, 0]
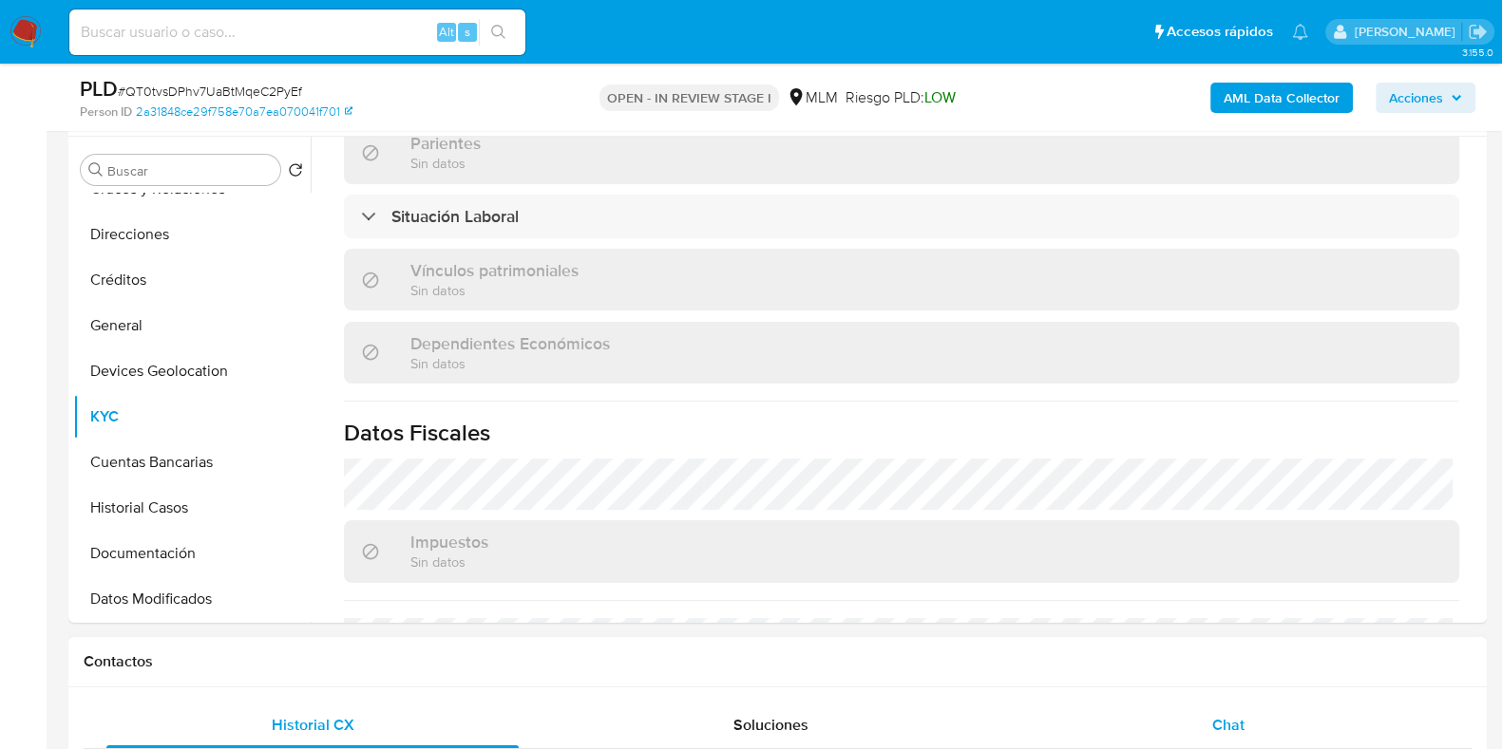
click at [1237, 719] on span "Chat" at bounding box center [1228, 725] width 32 height 22
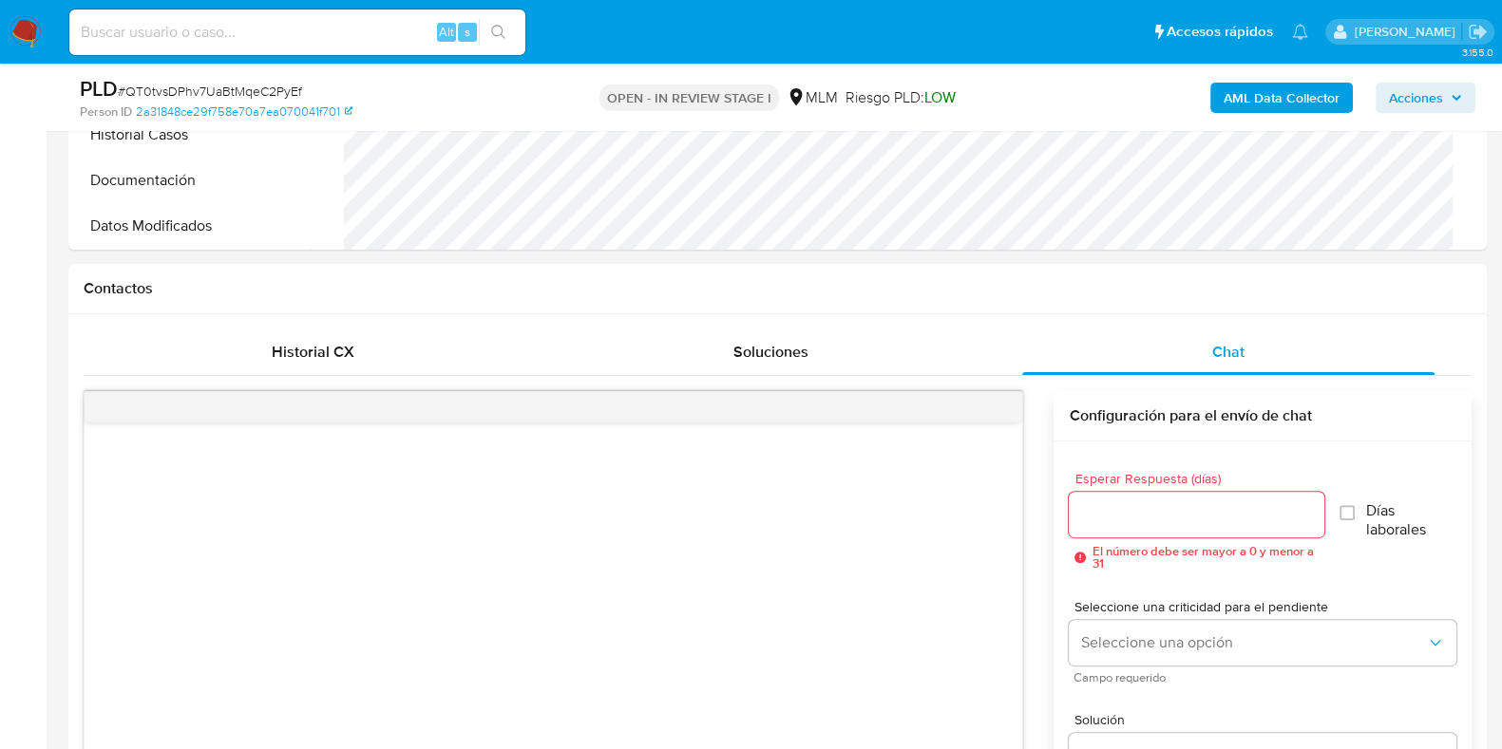
scroll to position [1069, 0]
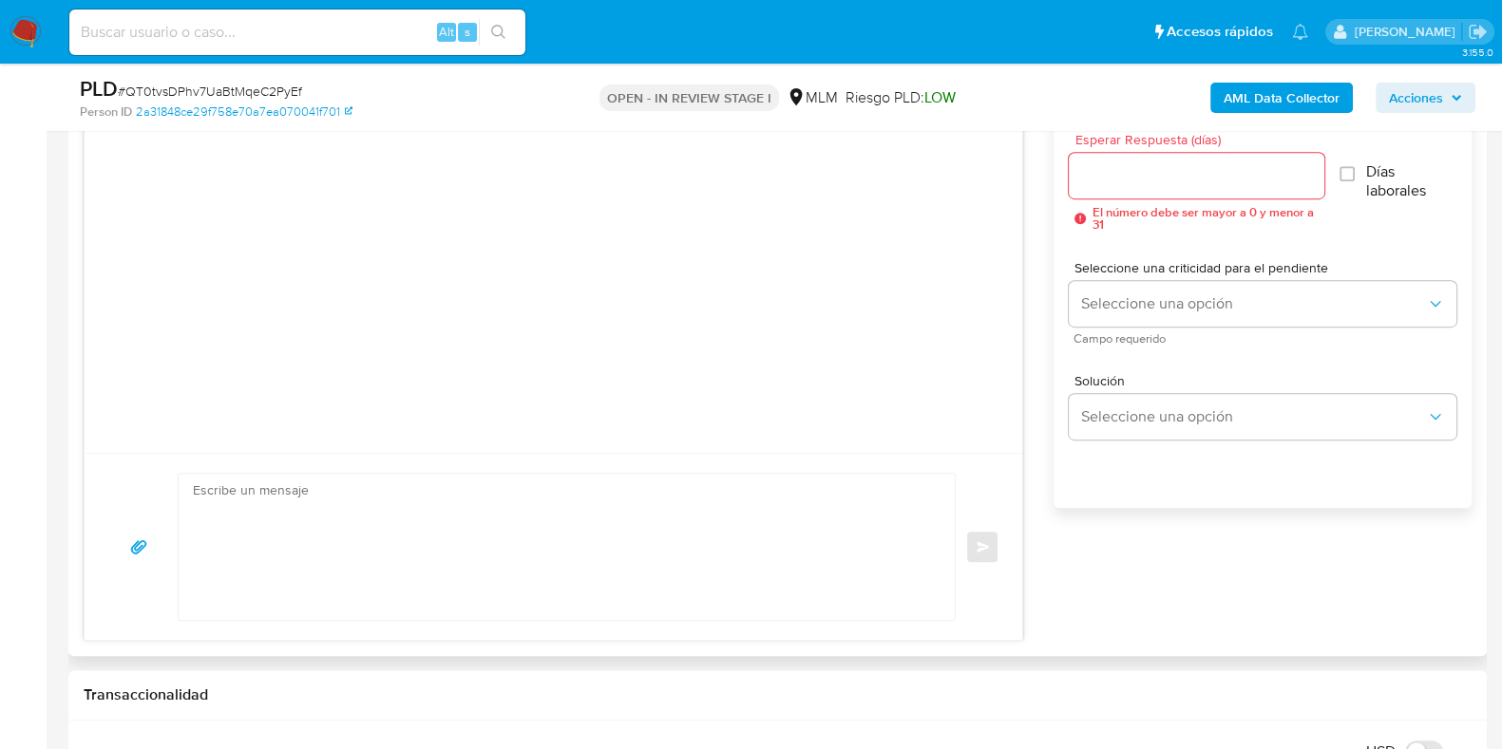
click at [1159, 173] on input "Esperar Respuesta (días)" at bounding box center [1196, 175] width 255 height 25
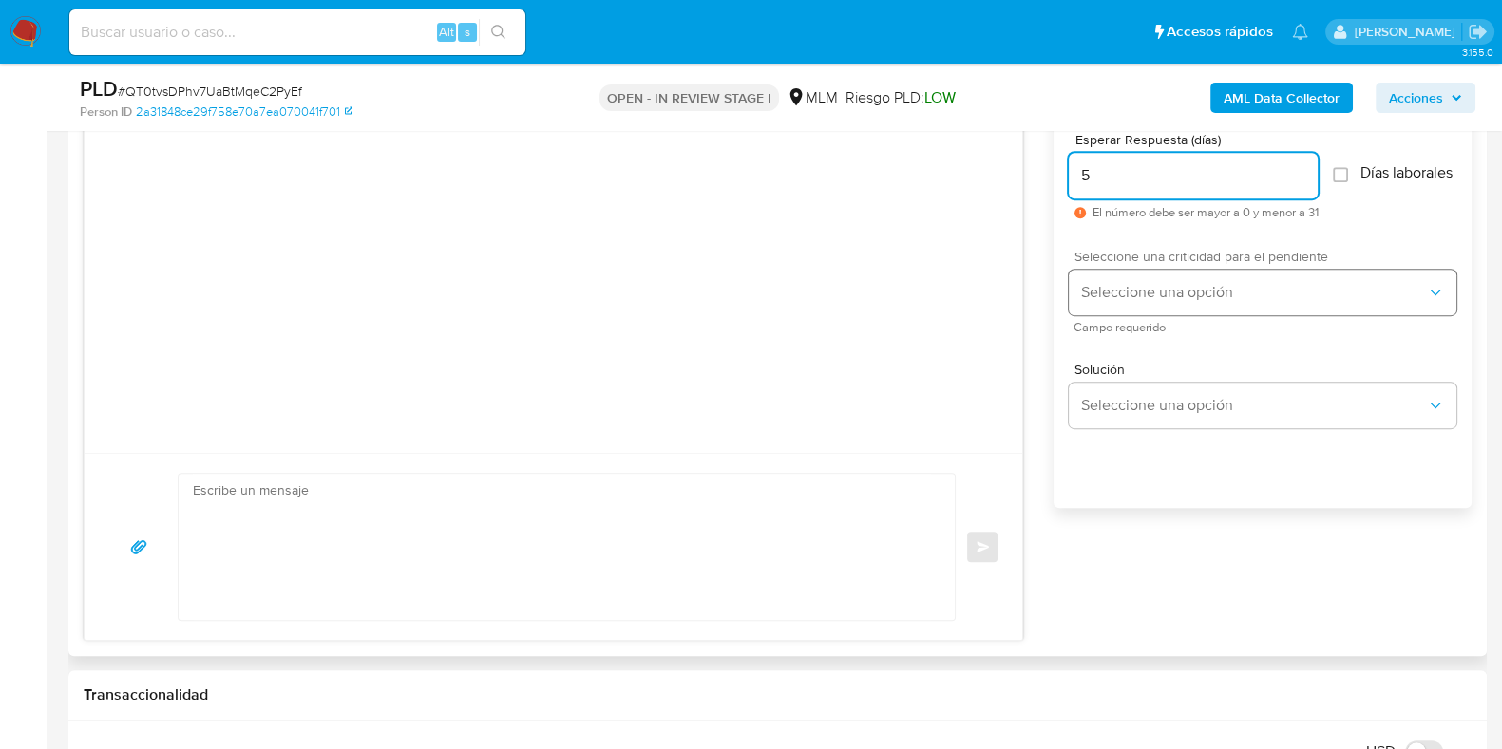
type input "5"
click at [1149, 302] on span "Seleccione una opción" at bounding box center [1253, 292] width 346 height 19
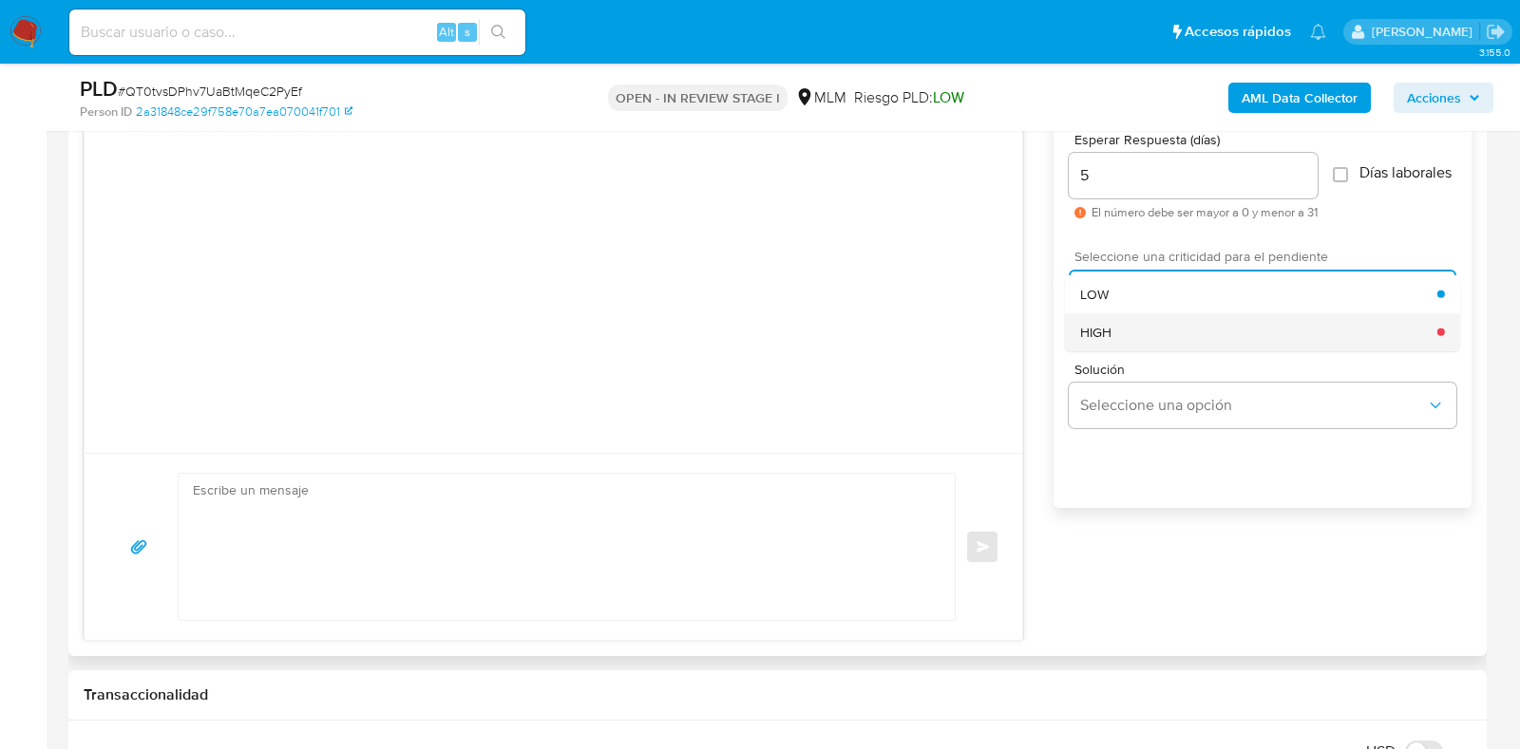
click at [1140, 349] on div "HIGH" at bounding box center [1258, 331] width 357 height 38
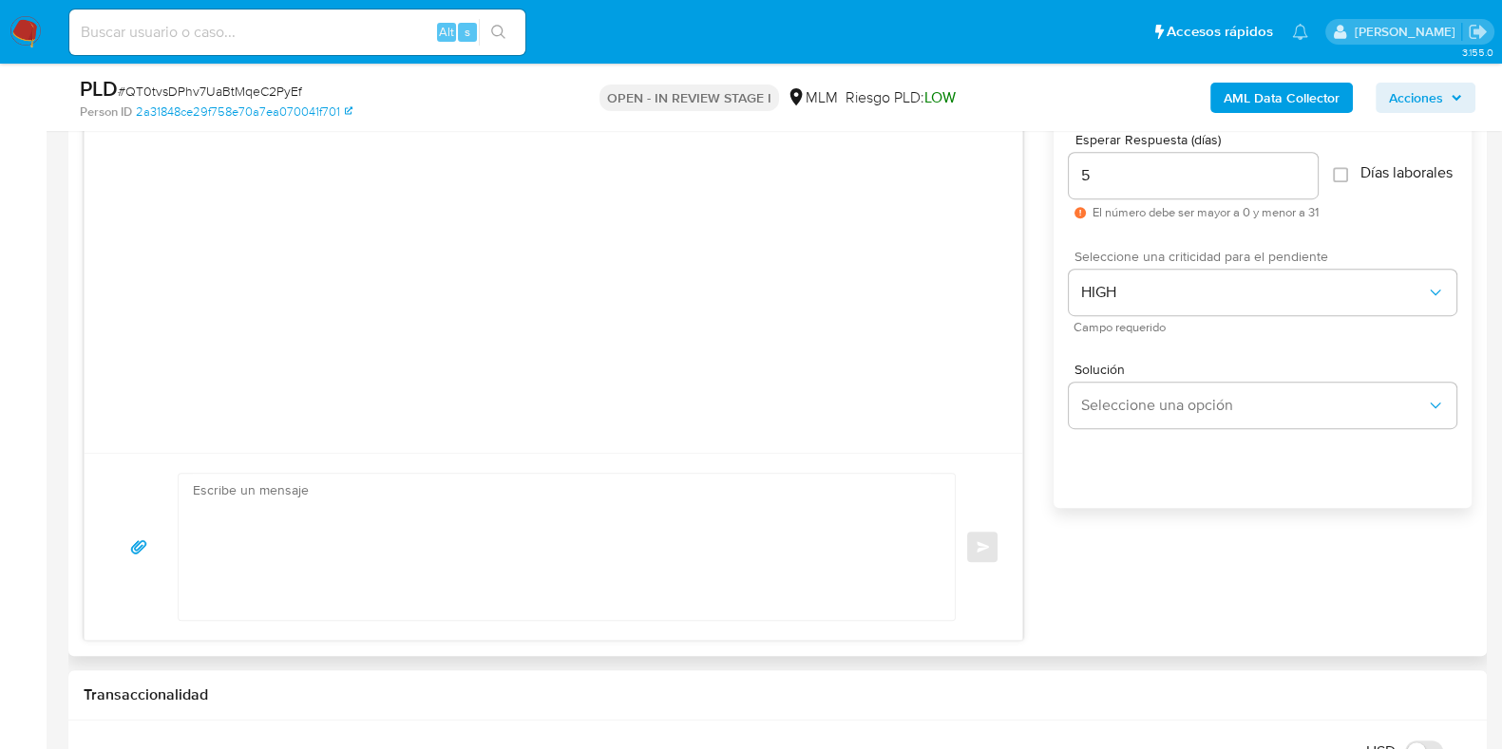
click at [438, 491] on textarea at bounding box center [562, 547] width 738 height 146
paste textarea "Apreciable cliente: Te comentamos que debemos llevar a cabo un proceso de verif…"
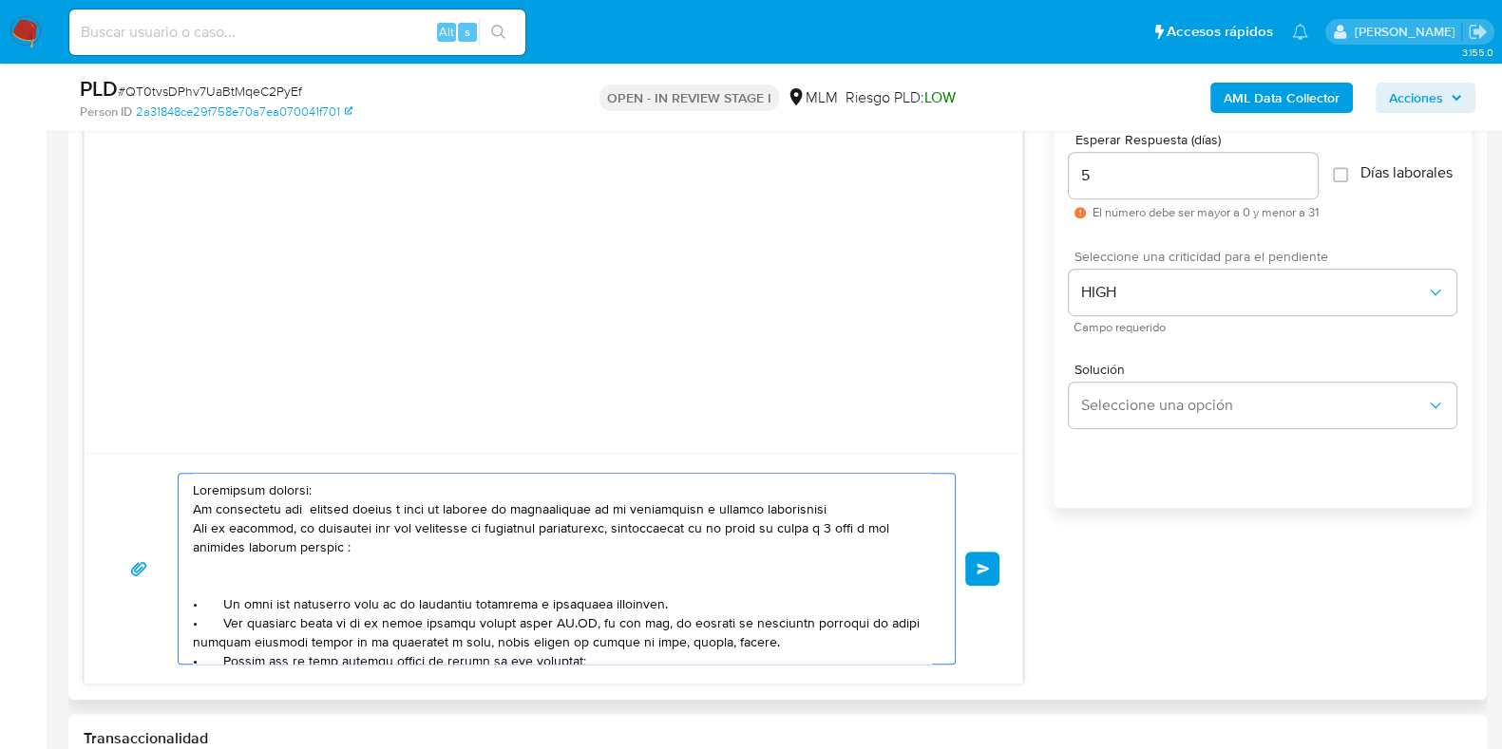
scroll to position [118, 0]
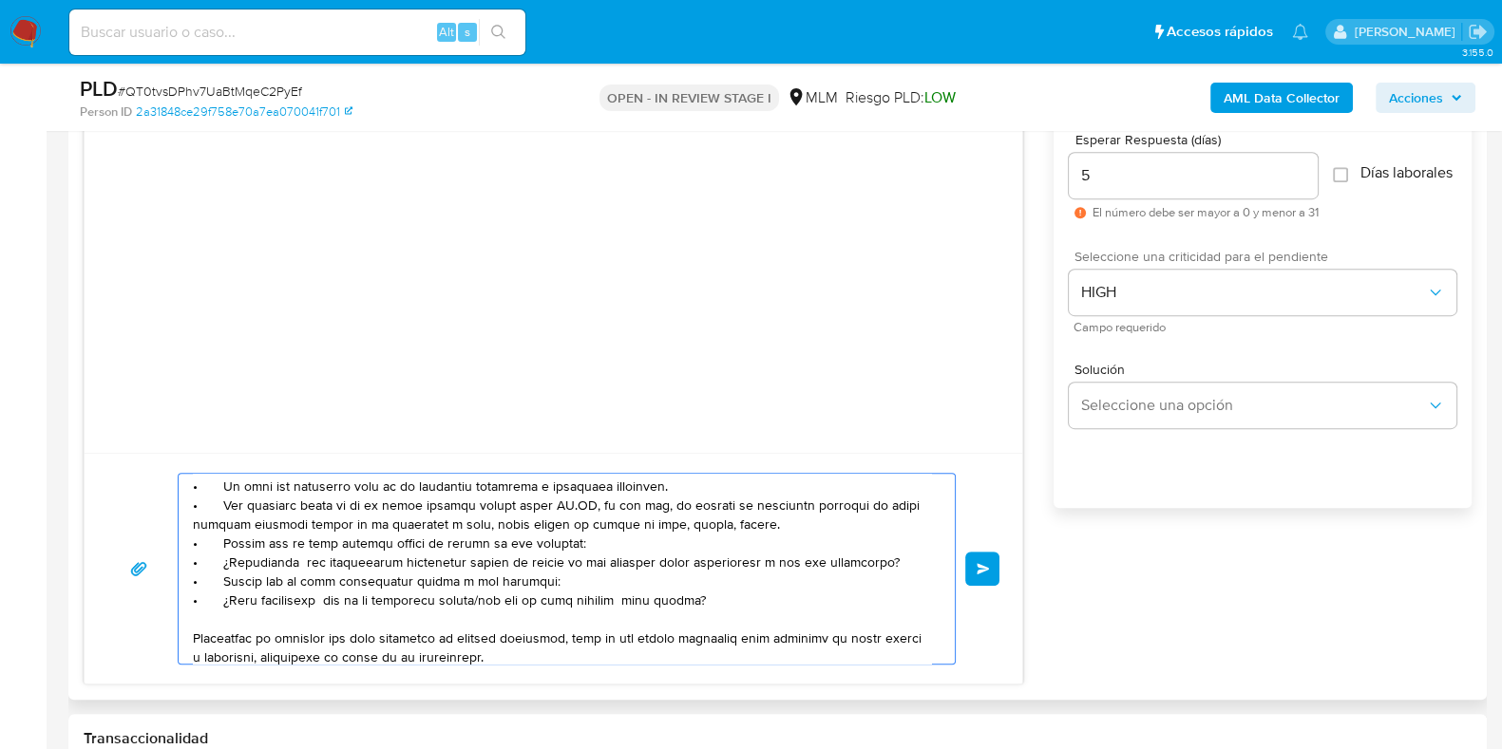
drag, startPoint x: 333, startPoint y: 504, endPoint x: 784, endPoint y: 521, distance: 450.5
click at [784, 521] on textarea at bounding box center [562, 569] width 738 height 190
drag, startPoint x: 702, startPoint y: 600, endPoint x: 181, endPoint y: 548, distance: 523.1
click at [181, 548] on div at bounding box center [562, 569] width 767 height 190
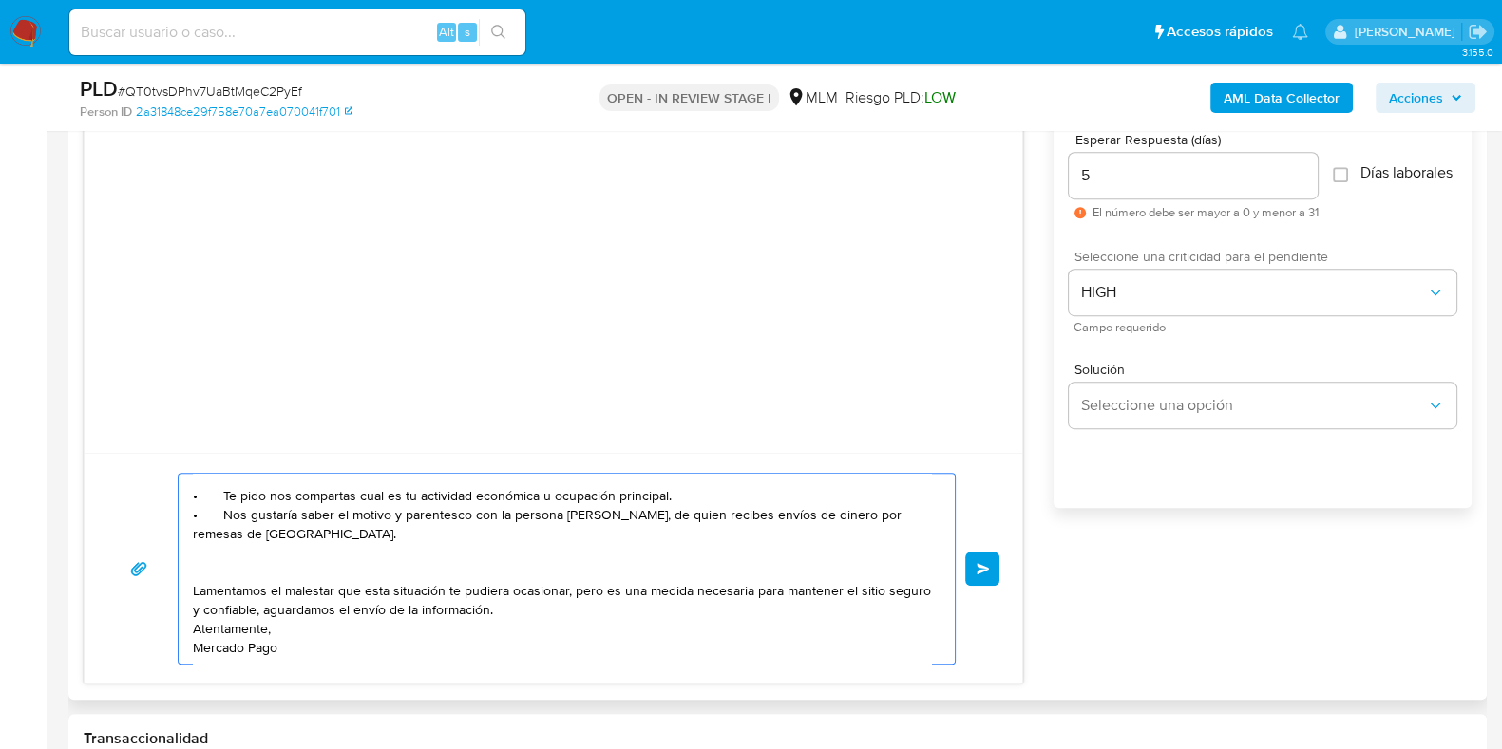
scroll to position [0, 0]
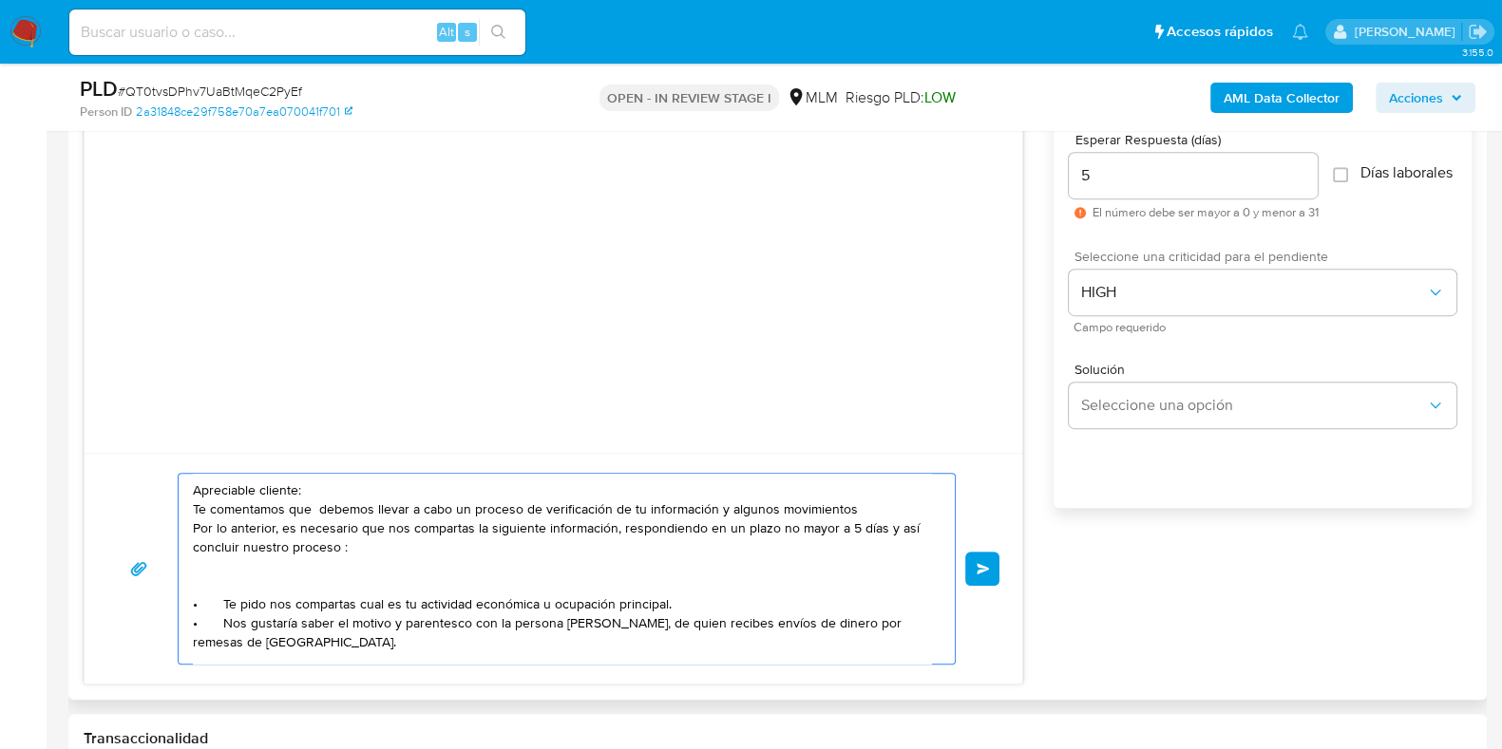
click at [725, 505] on textarea "Apreciable cliente: Te comentamos que debemos llevar a cabo un proceso de verif…" at bounding box center [562, 569] width 738 height 190
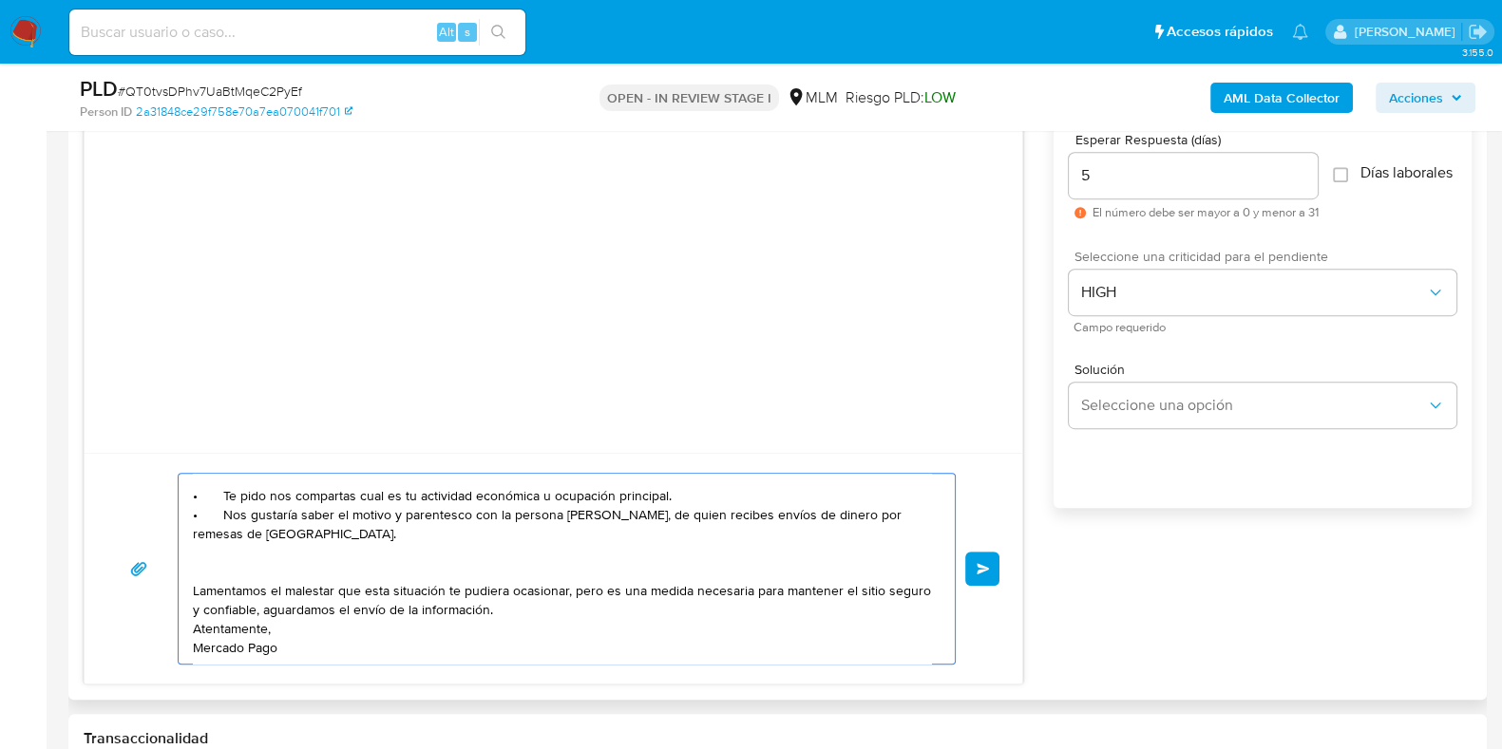
scroll to position [146, 0]
type textarea "Apreciable cliente: Te comentamos que debemos llevar a cabo un proceso de verif…"
click at [992, 562] on button "Enviar" at bounding box center [982, 569] width 34 height 34
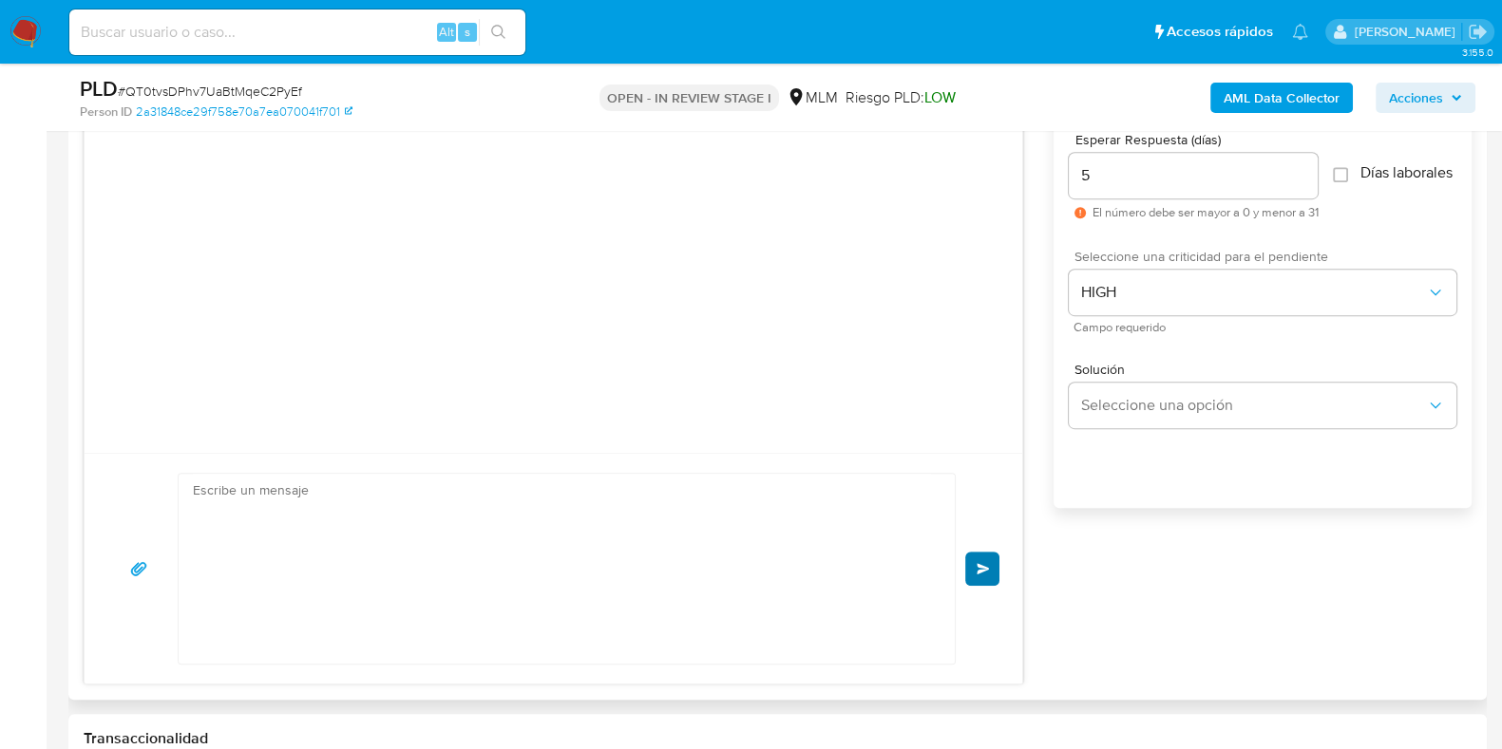
scroll to position [84, 0]
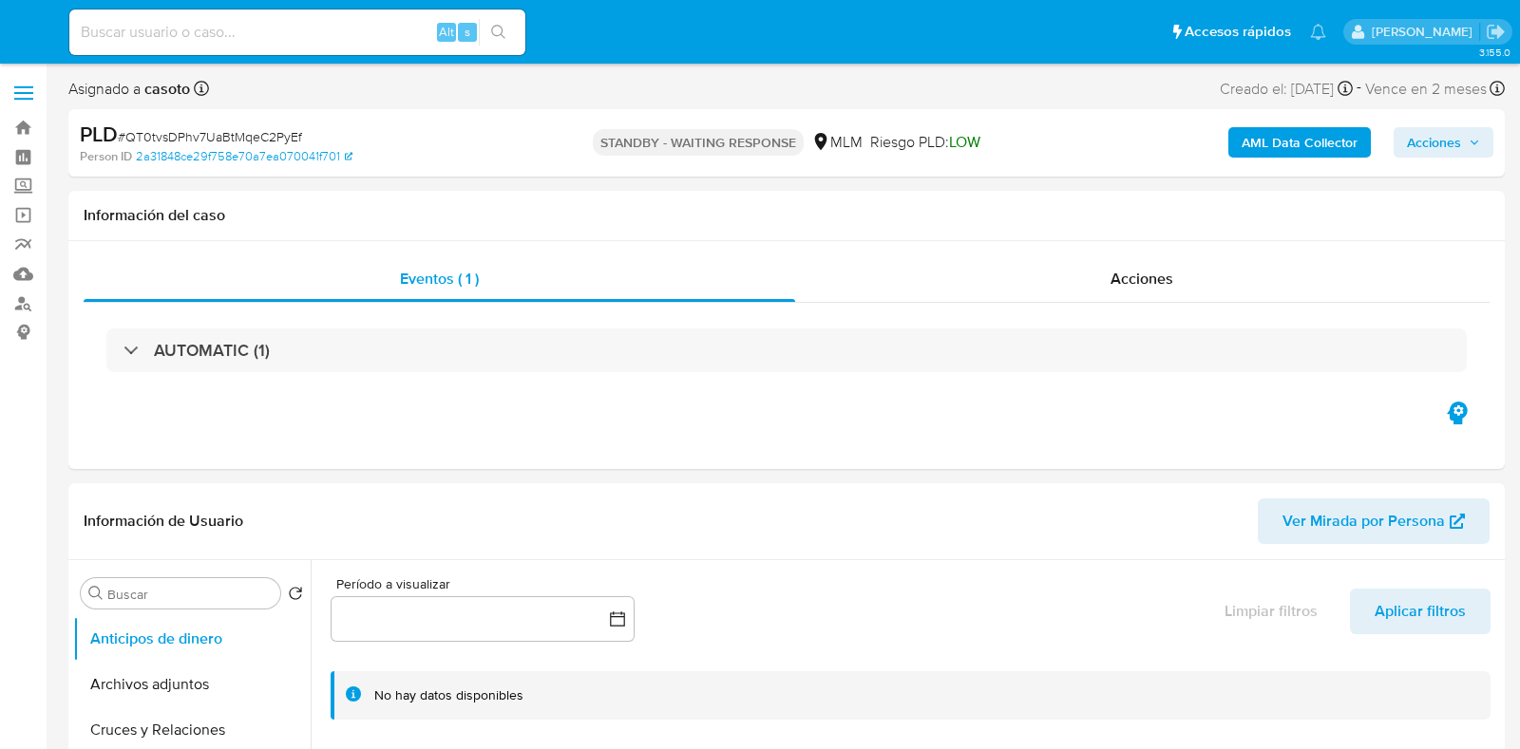
select select "10"
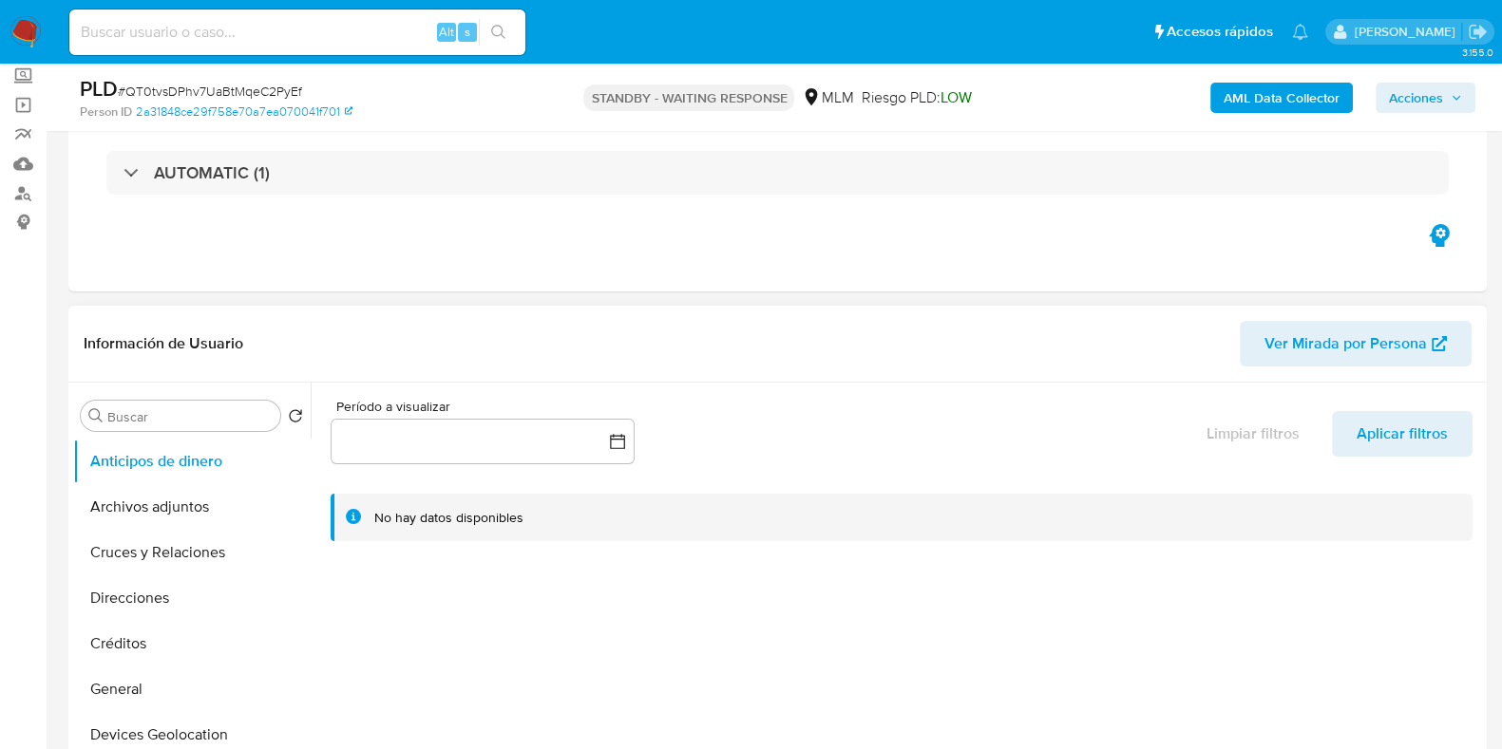
scroll to position [237, 0]
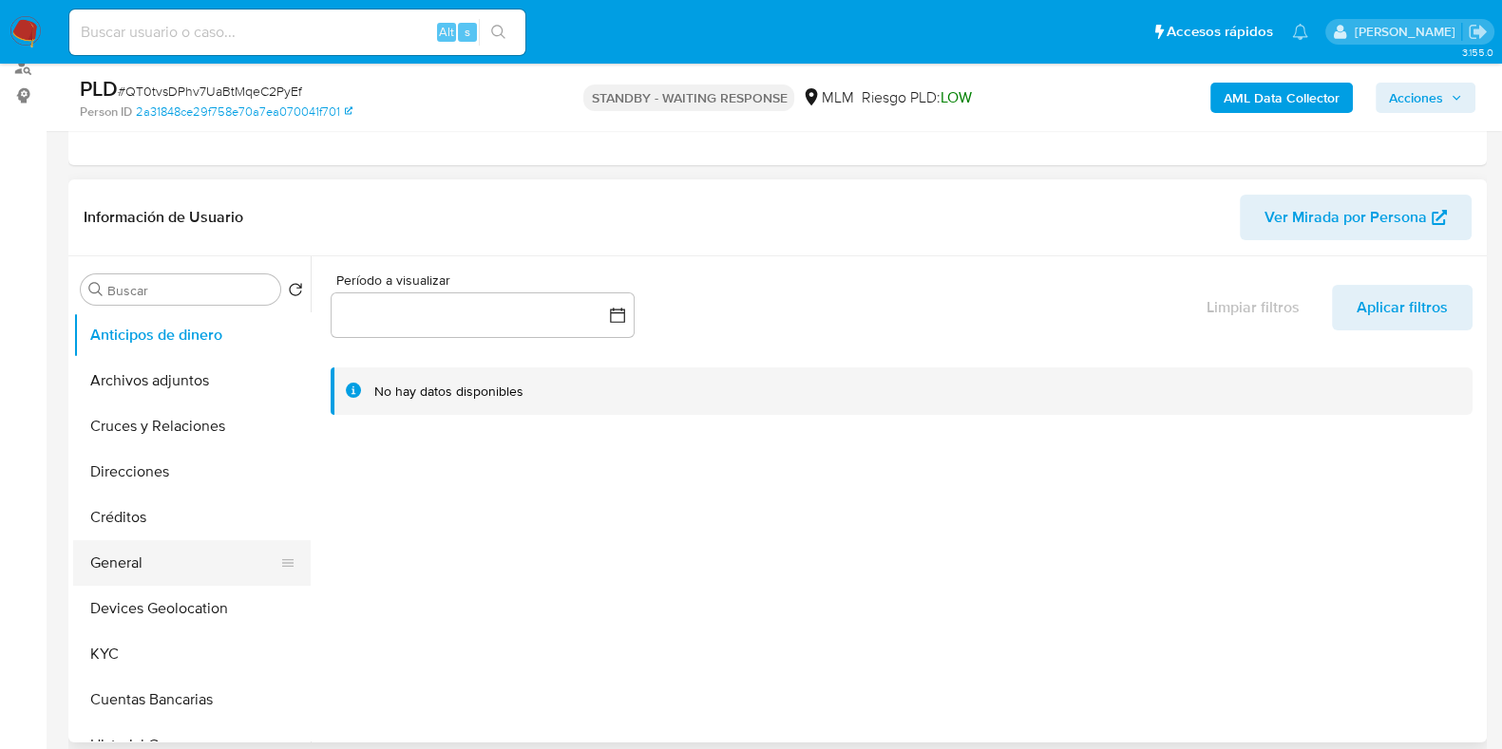
click at [95, 581] on button "General" at bounding box center [184, 563] width 222 height 46
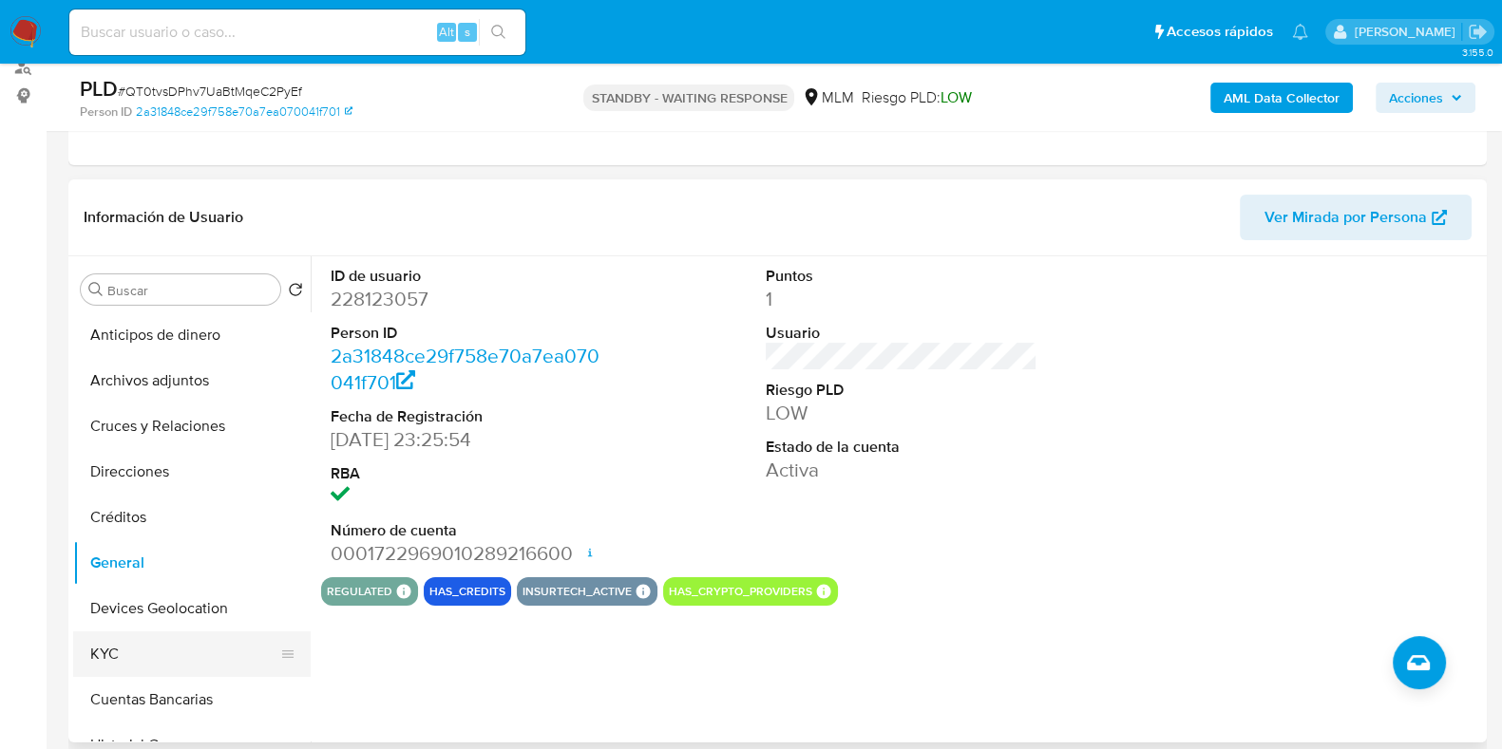
click at [140, 643] on button "KYC" at bounding box center [184, 655] width 222 height 46
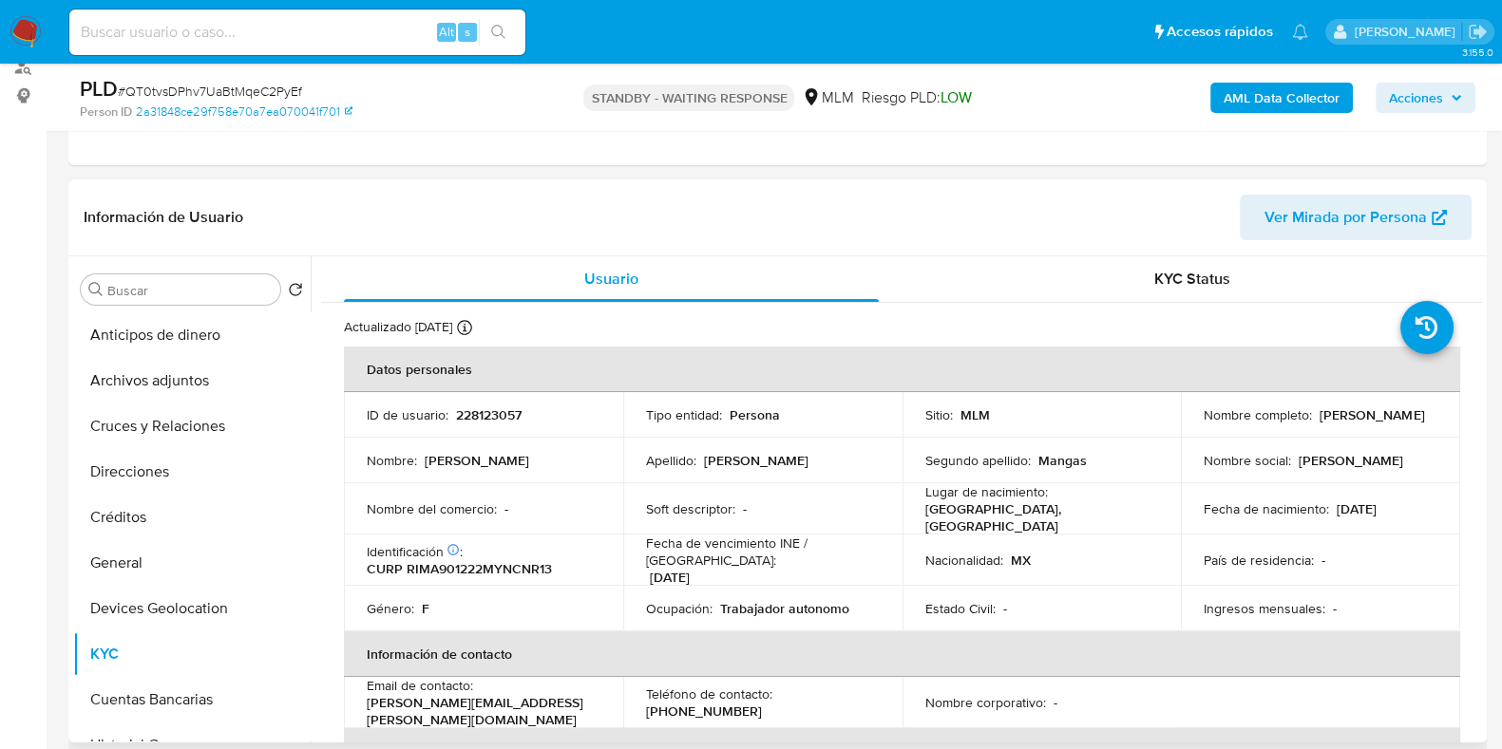
drag, startPoint x: 1355, startPoint y: 425, endPoint x: 1199, endPoint y: 425, distance: 156.7
click at [1203, 424] on div "Nombre completo : Aranzazu Ricalde Mangas" at bounding box center [1320, 415] width 234 height 17
copy p "Aranzazu Ricalde Mangas"
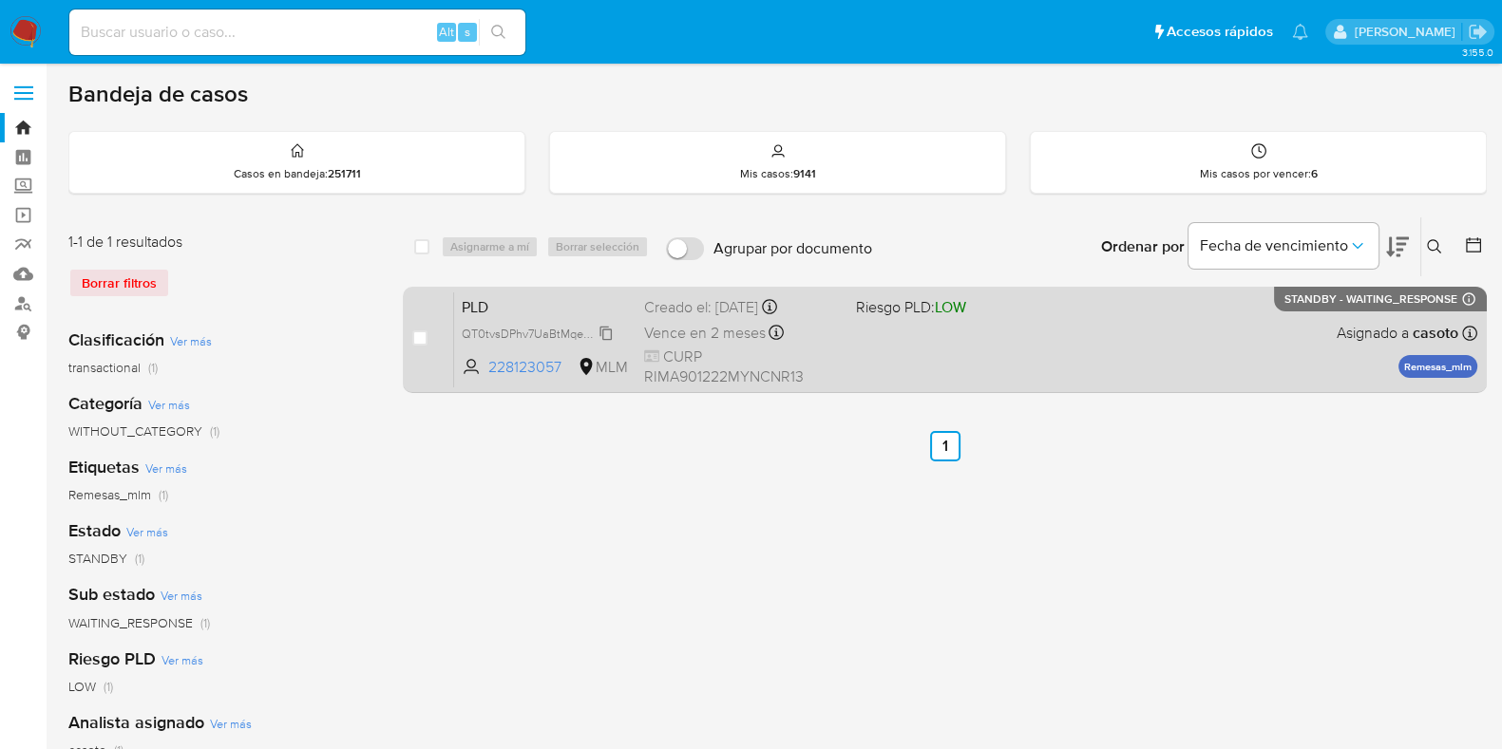
click at [598, 331] on span "QT0tvsDPhv7UaBtMqeC2PyEf" at bounding box center [541, 332] width 159 height 21
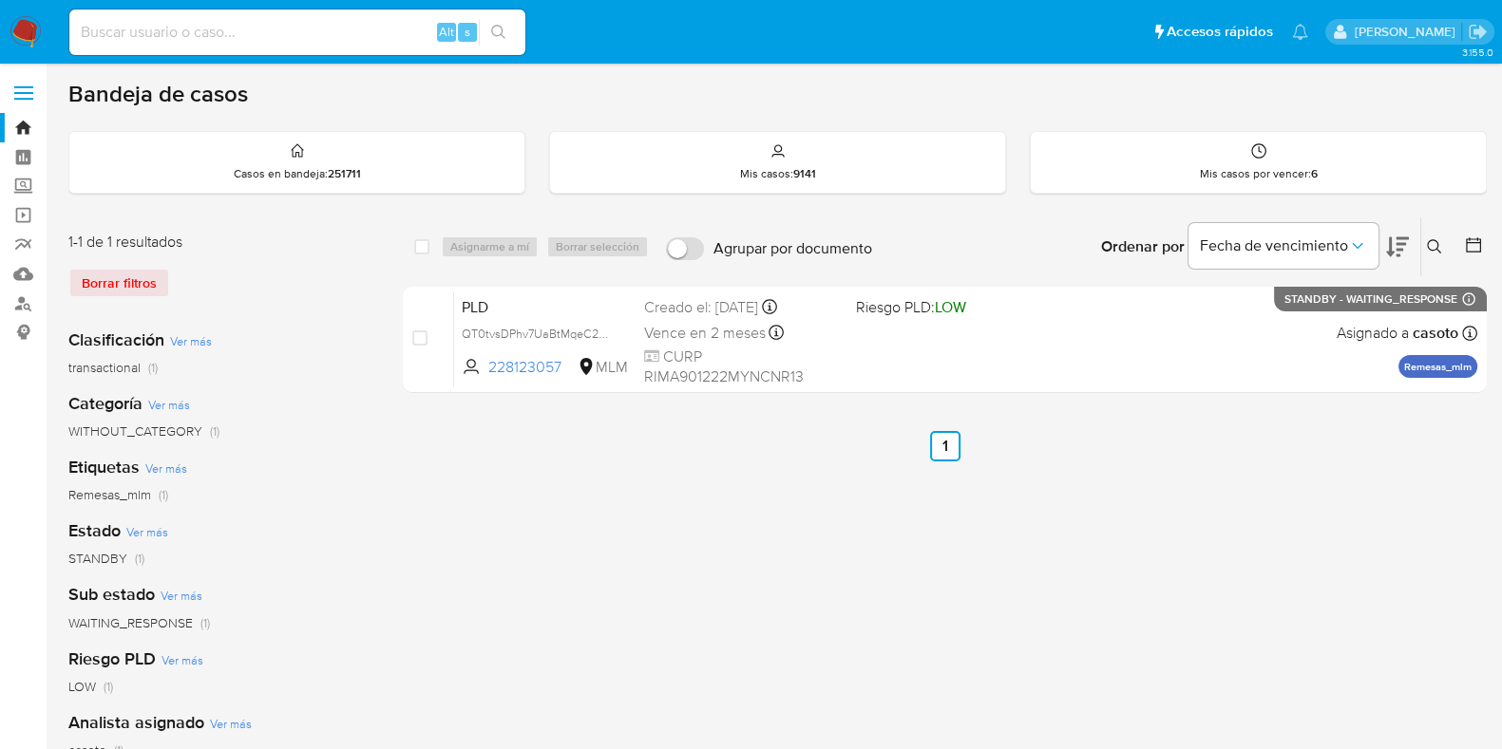
click at [1428, 241] on icon at bounding box center [1434, 246] width 14 height 14
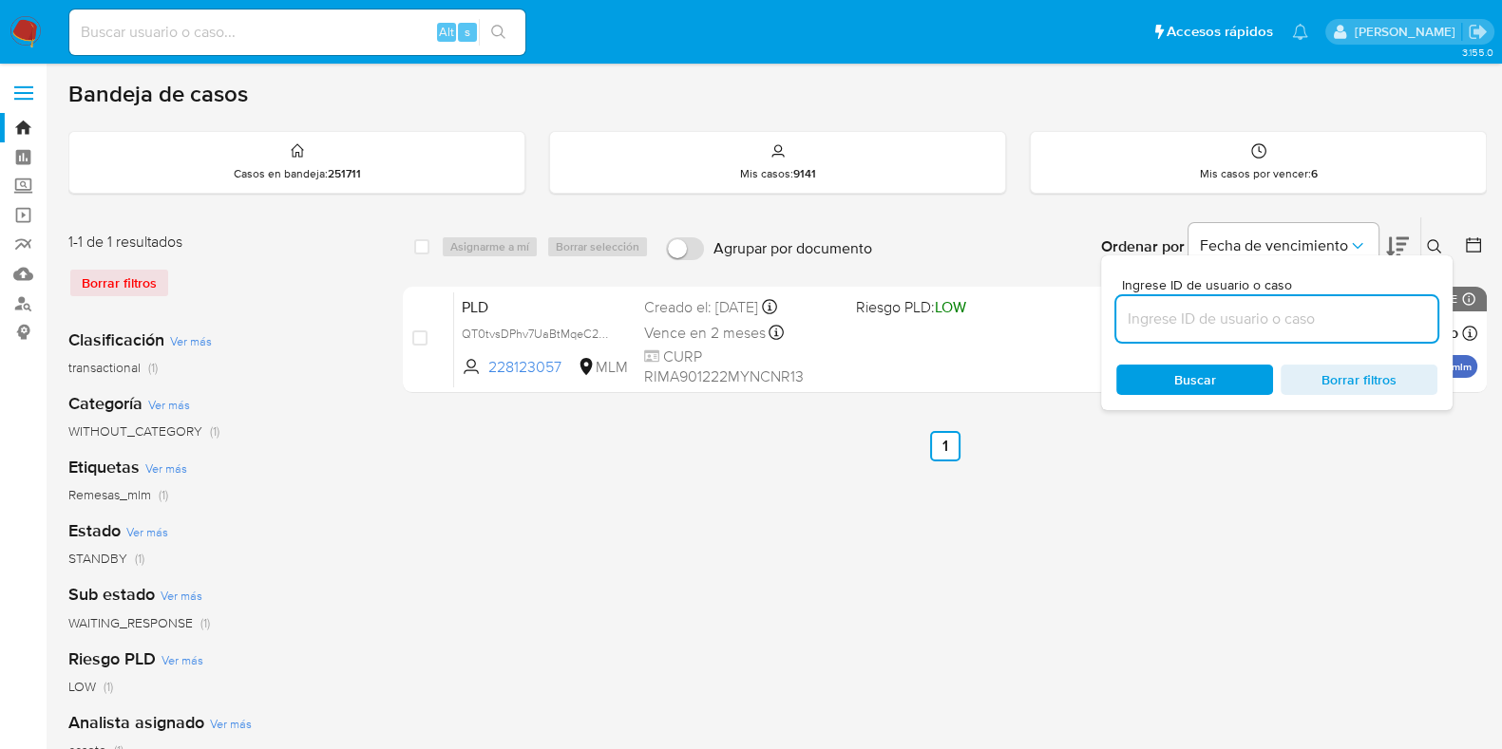
click at [1267, 315] on input at bounding box center [1276, 319] width 321 height 25
type input "2425126541"
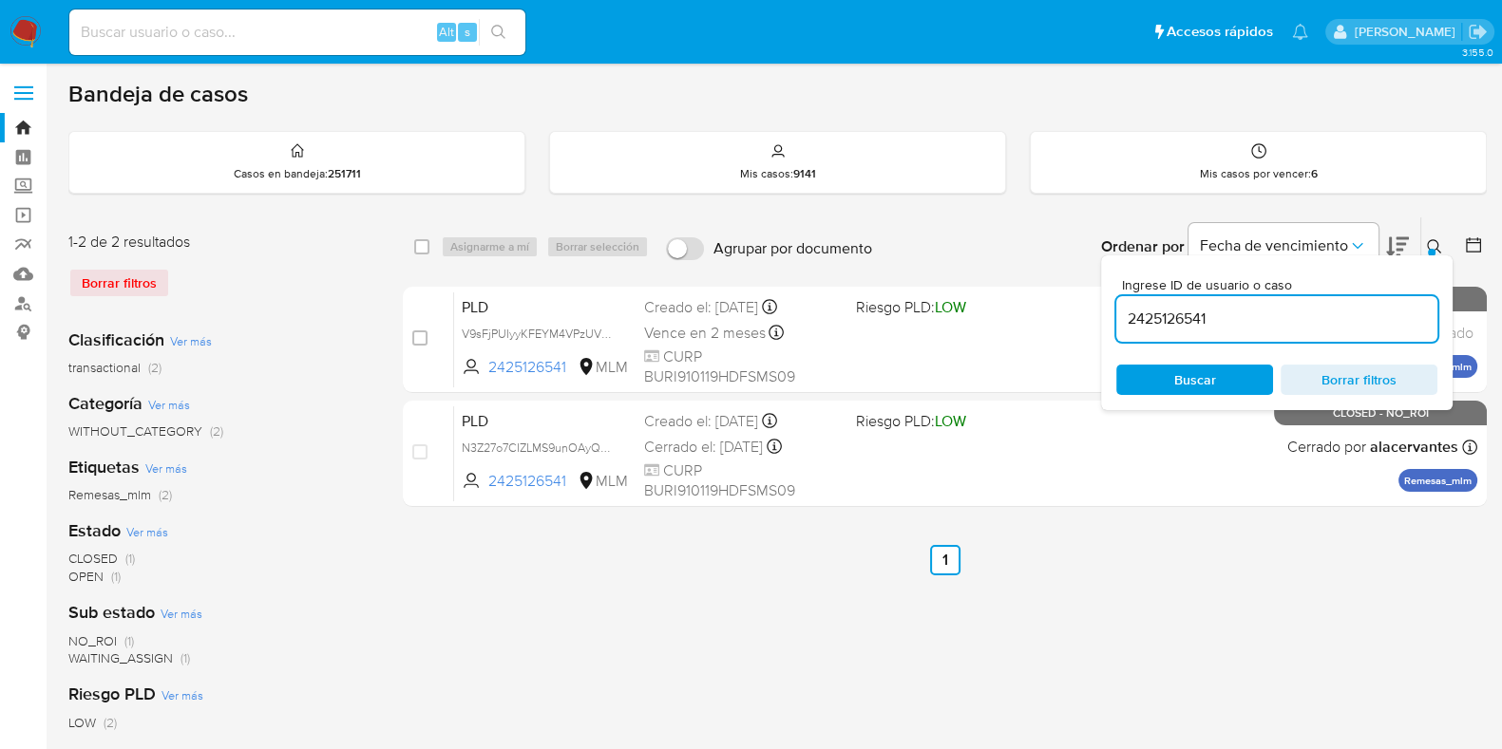
click at [1437, 252] on icon at bounding box center [1434, 246] width 15 height 15
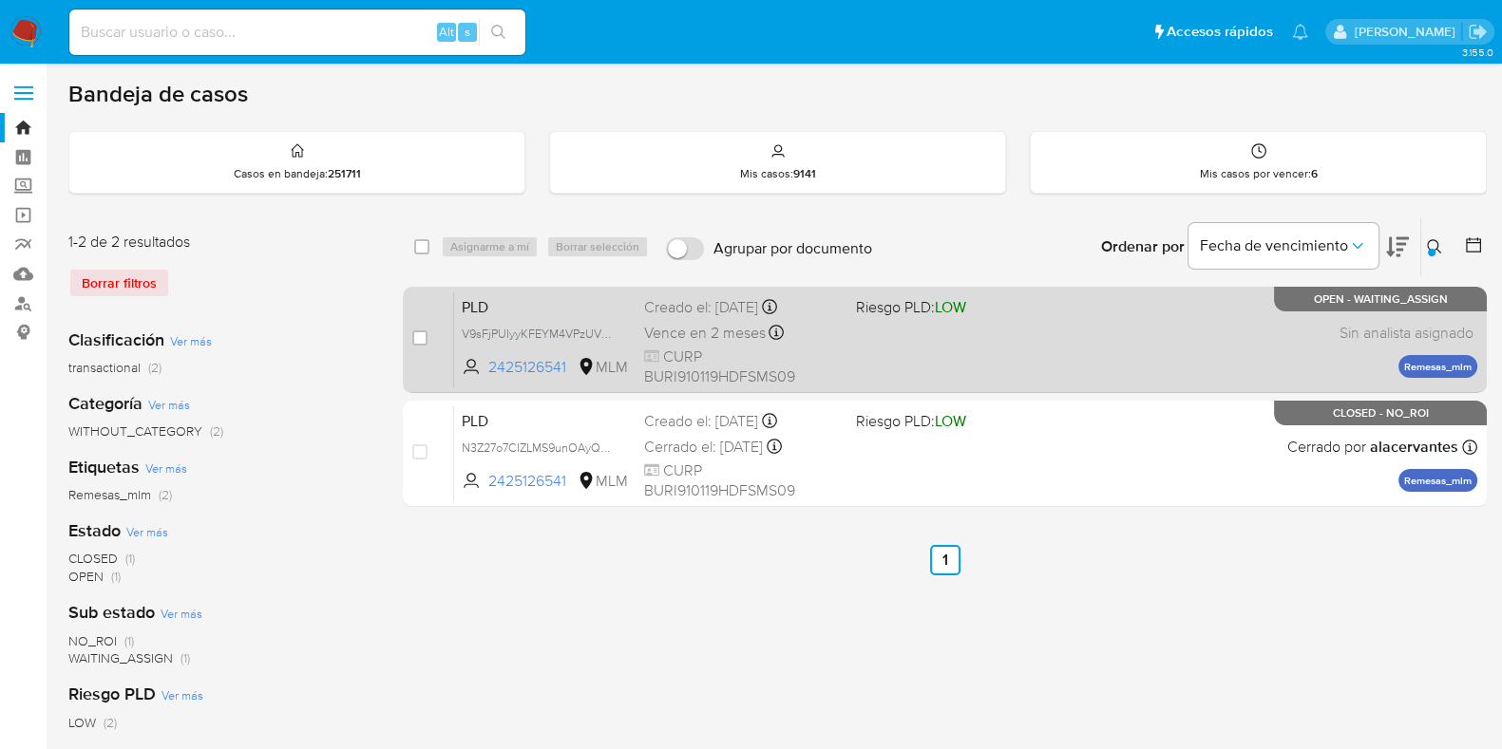
click at [1155, 309] on div "PLD V9sFjPUIyyKFEYM4VPzUV4Oe 2425126541 MLM Riesgo PLD: LOW Creado el: 12/08/20…" at bounding box center [965, 340] width 1023 height 96
click at [422, 342] on input "checkbox" at bounding box center [419, 338] width 15 height 15
checkbox input "true"
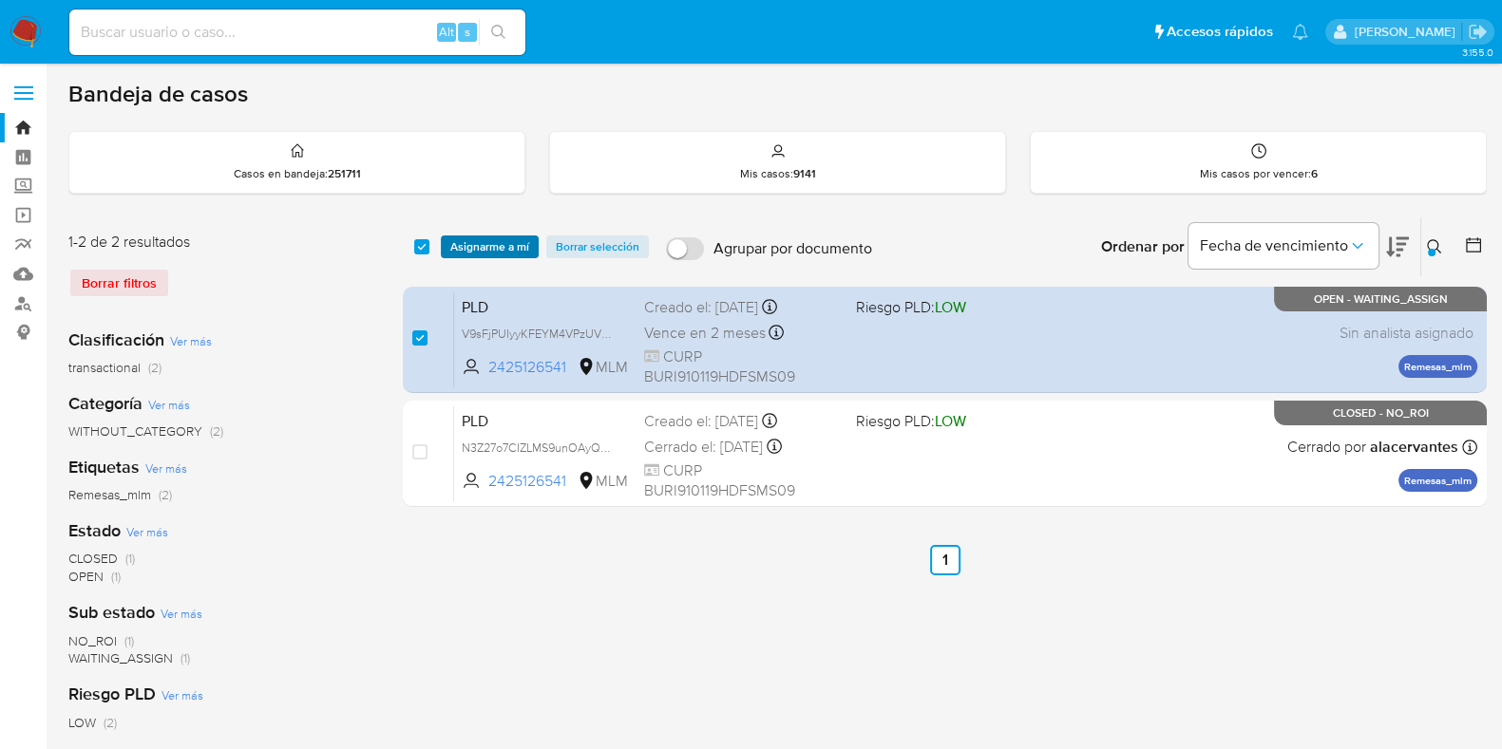
click at [475, 253] on span "Asignarme a mí" at bounding box center [489, 246] width 79 height 19
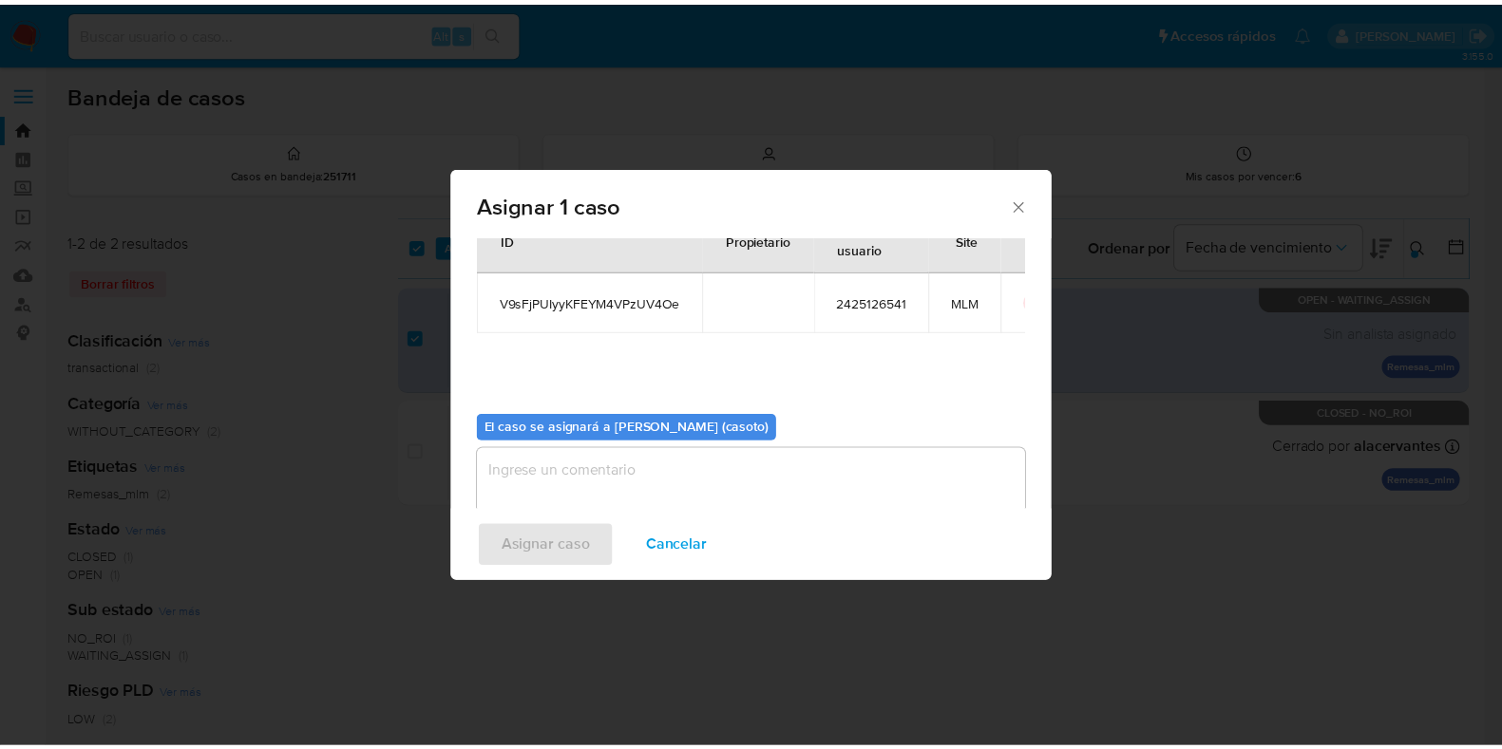
scroll to position [98, 0]
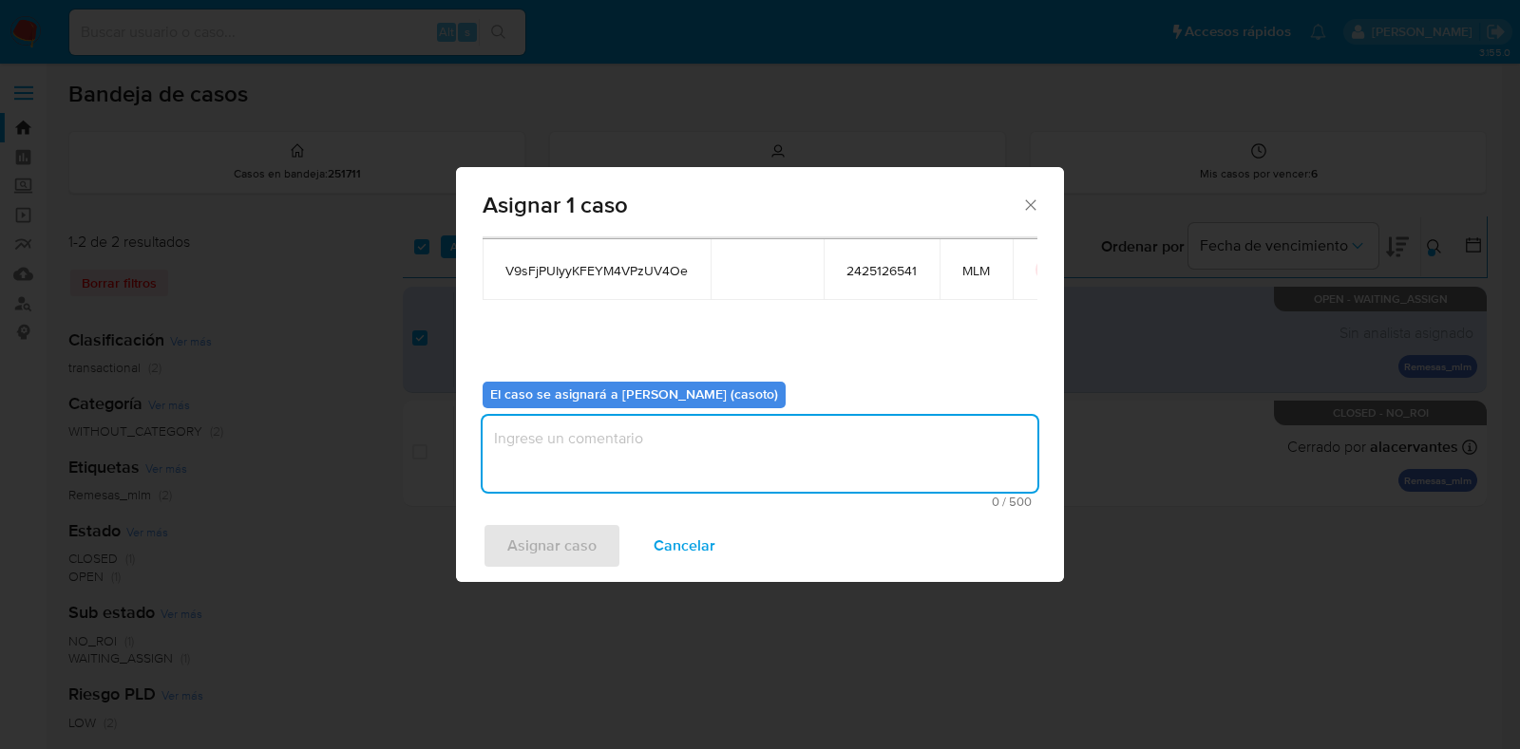
click at [682, 430] on textarea "assign-modal" at bounding box center [760, 454] width 555 height 76
type textarea "L1"
click at [588, 541] on span "Asignar caso" at bounding box center [551, 546] width 89 height 42
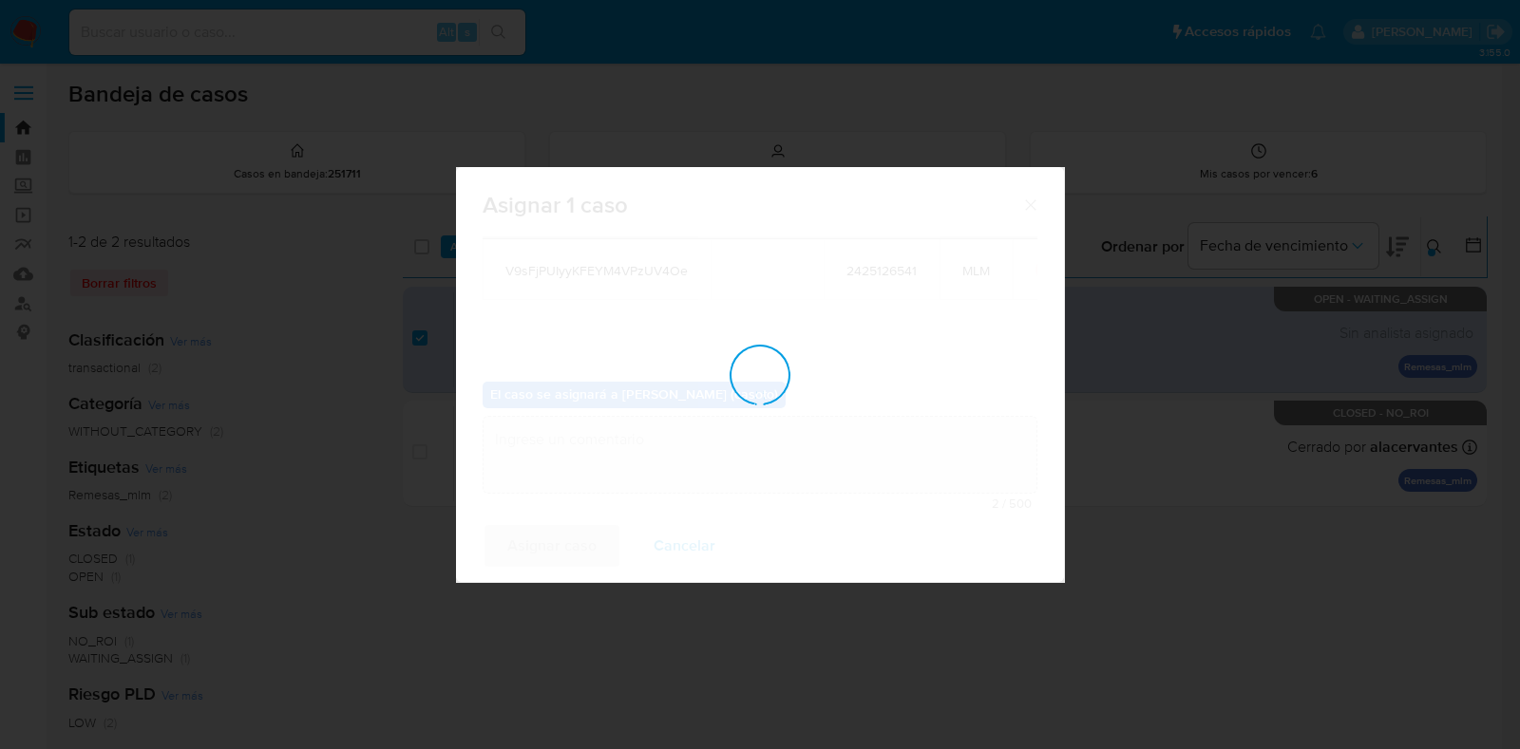
checkbox input "false"
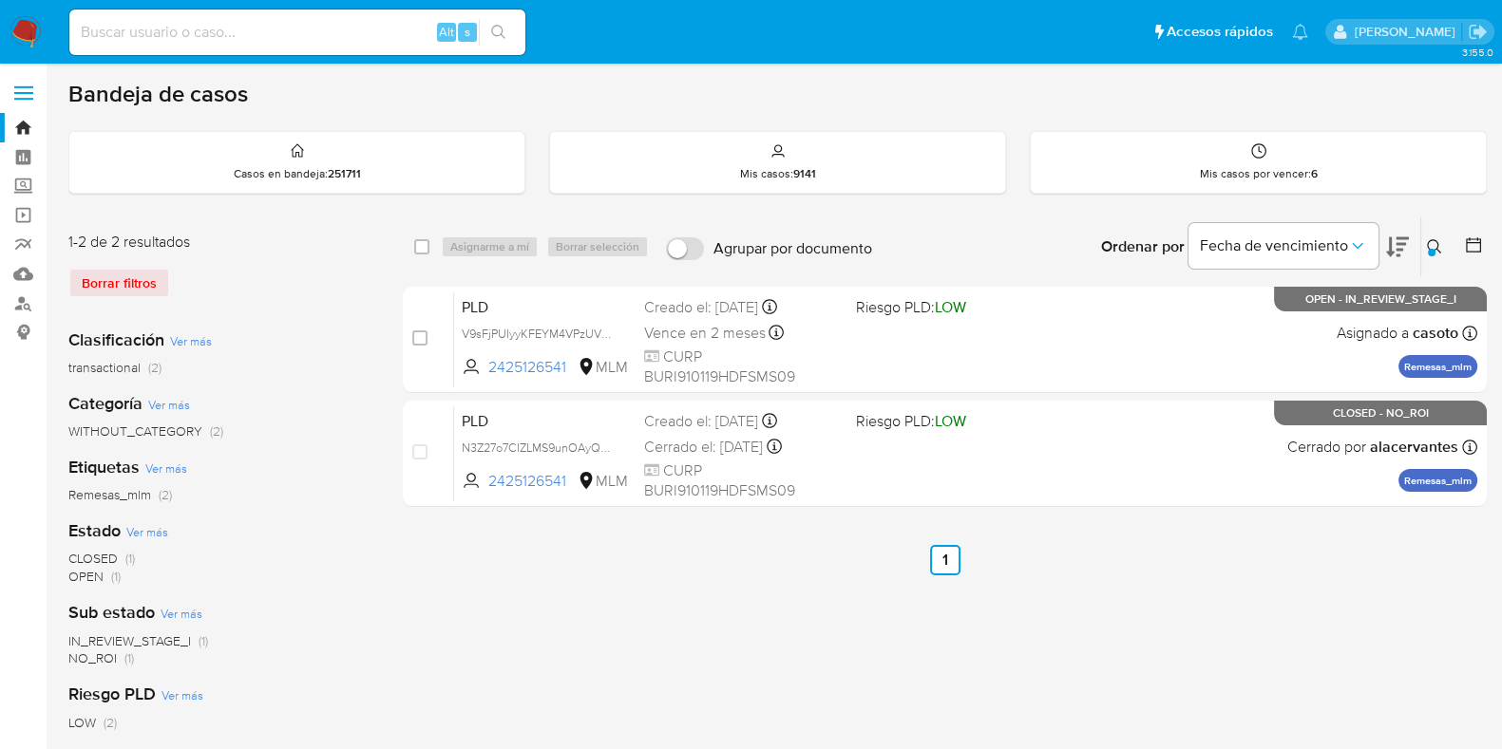
click at [1436, 250] on icon at bounding box center [1434, 246] width 15 height 15
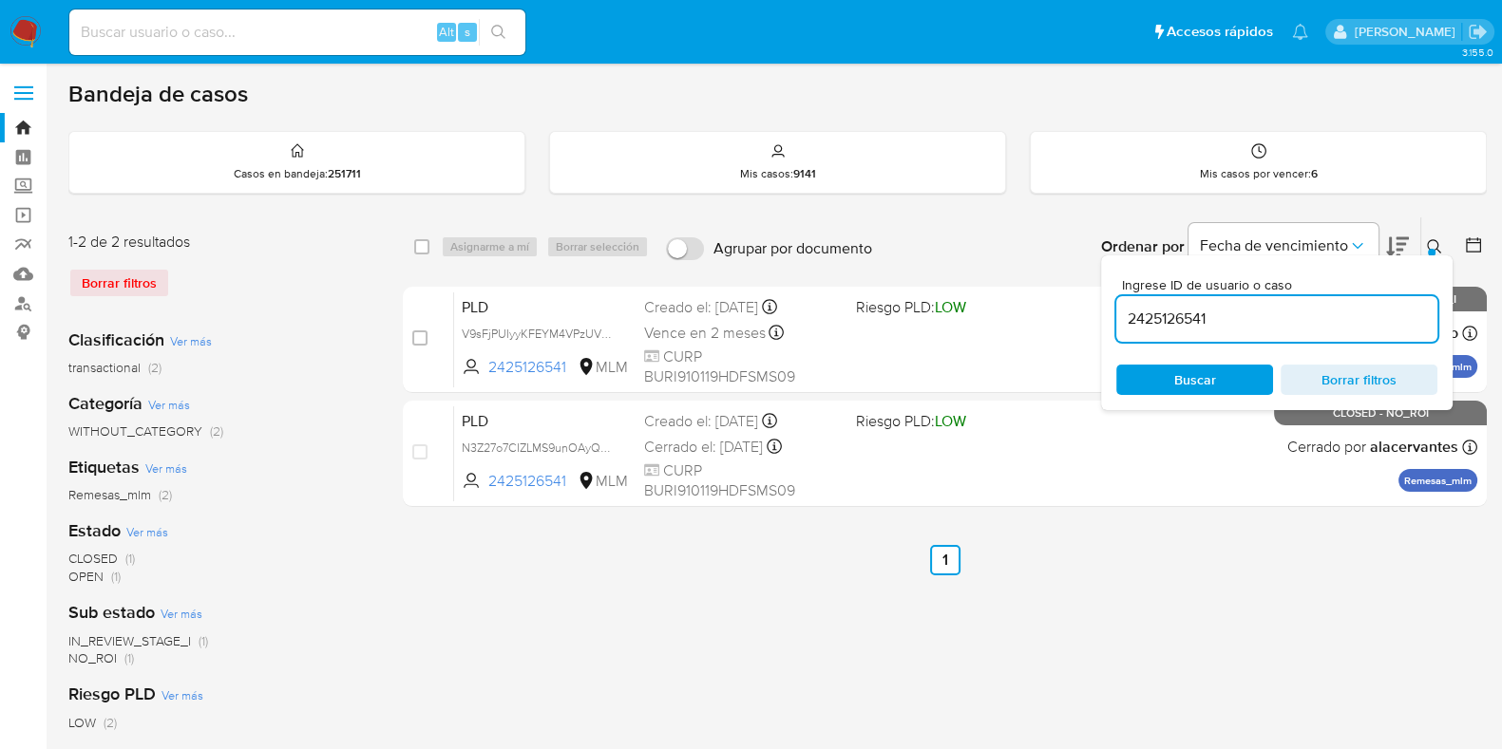
click at [1209, 321] on input "2425126541" at bounding box center [1276, 319] width 321 height 25
type input "2320081808"
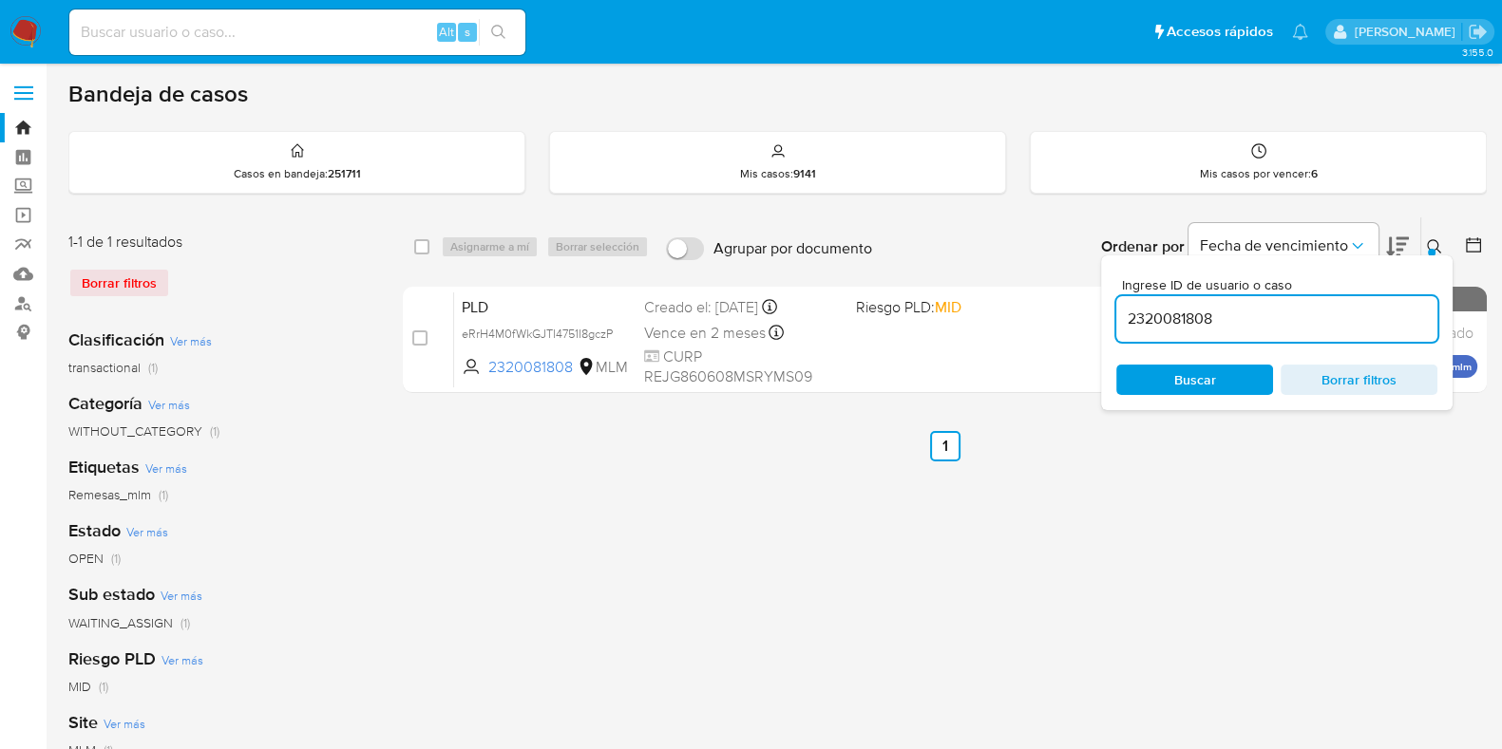
click at [1434, 243] on icon at bounding box center [1434, 246] width 15 height 15
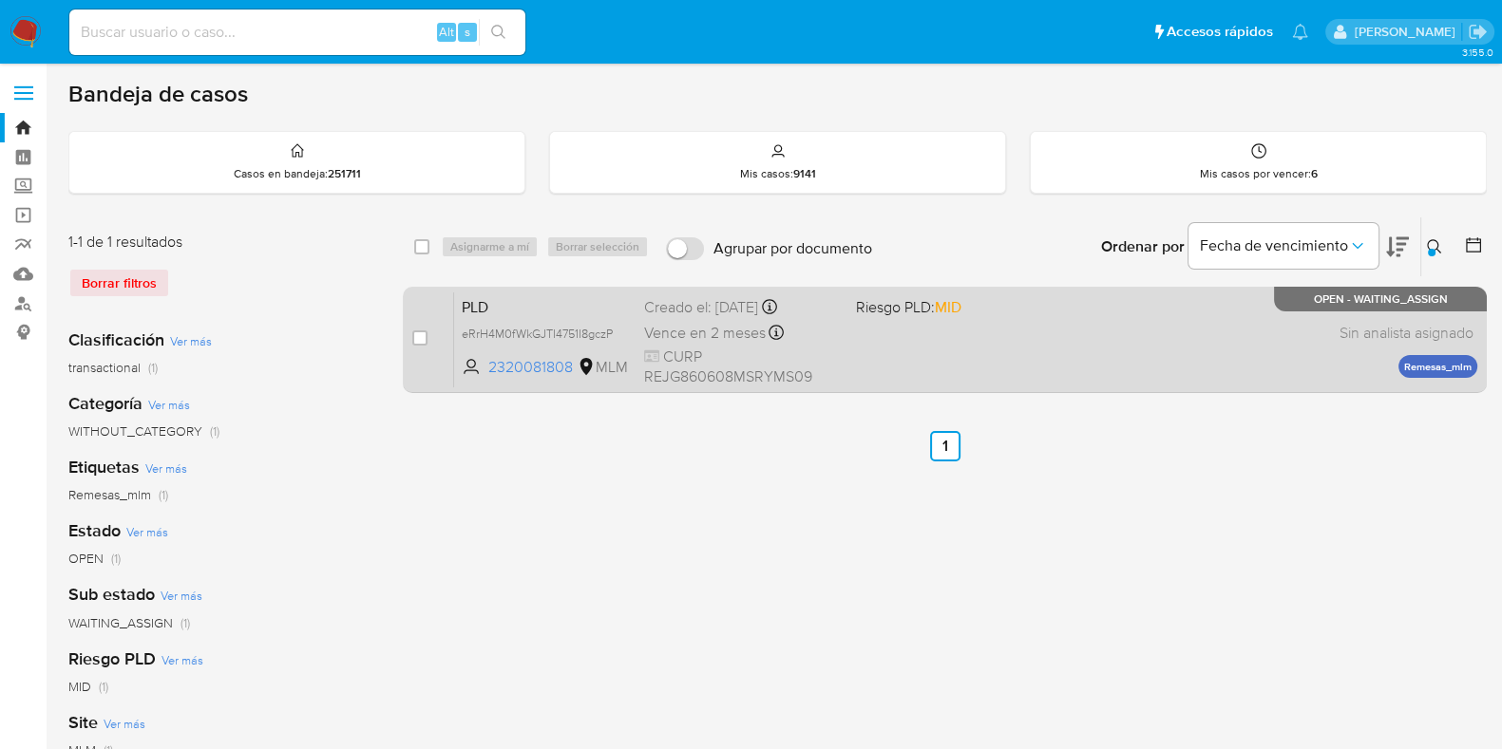
click at [907, 367] on div "PLD eRrH4M0fWkGJTI4751I8gczP 2320081808 MLM Riesgo PLD: MID Creado el: 12/08/20…" at bounding box center [965, 340] width 1023 height 96
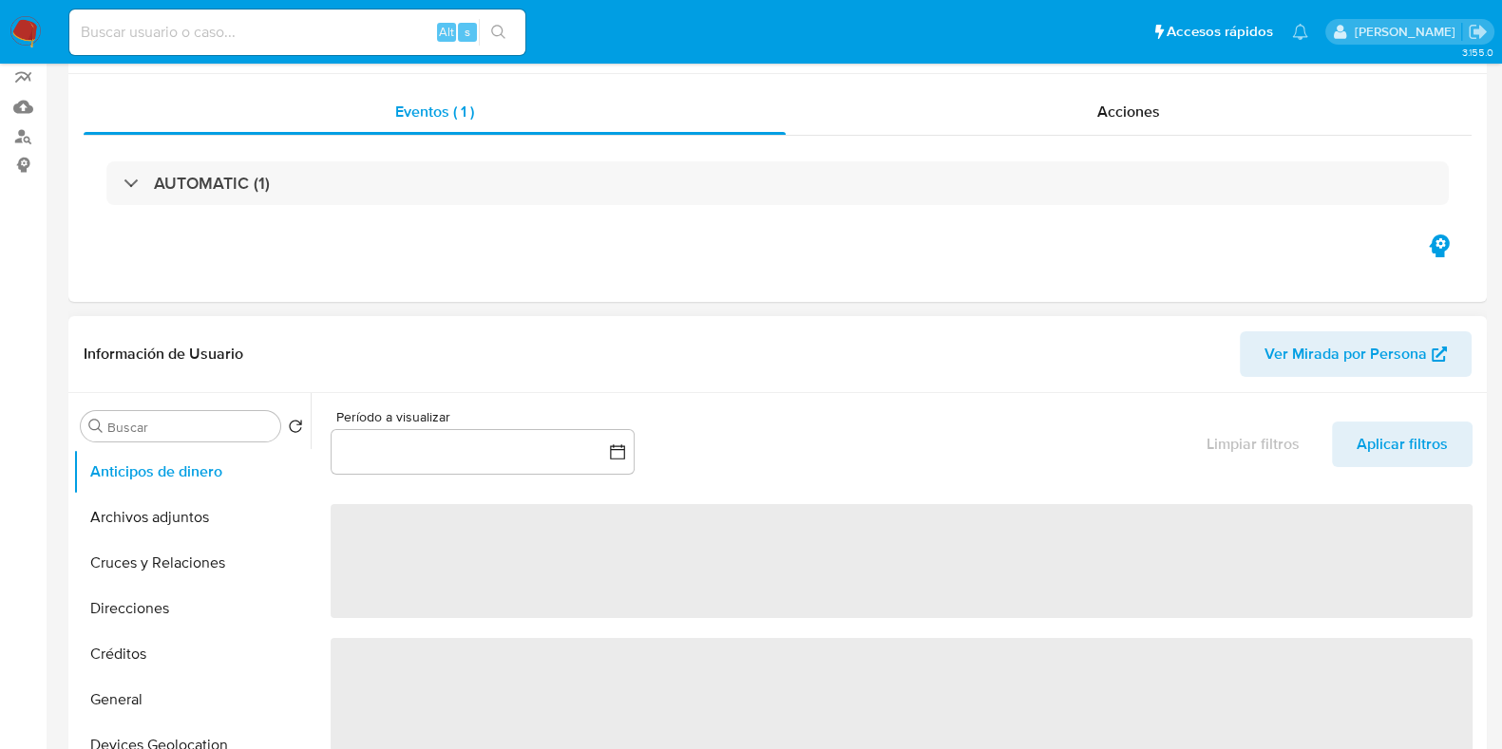
scroll to position [356, 0]
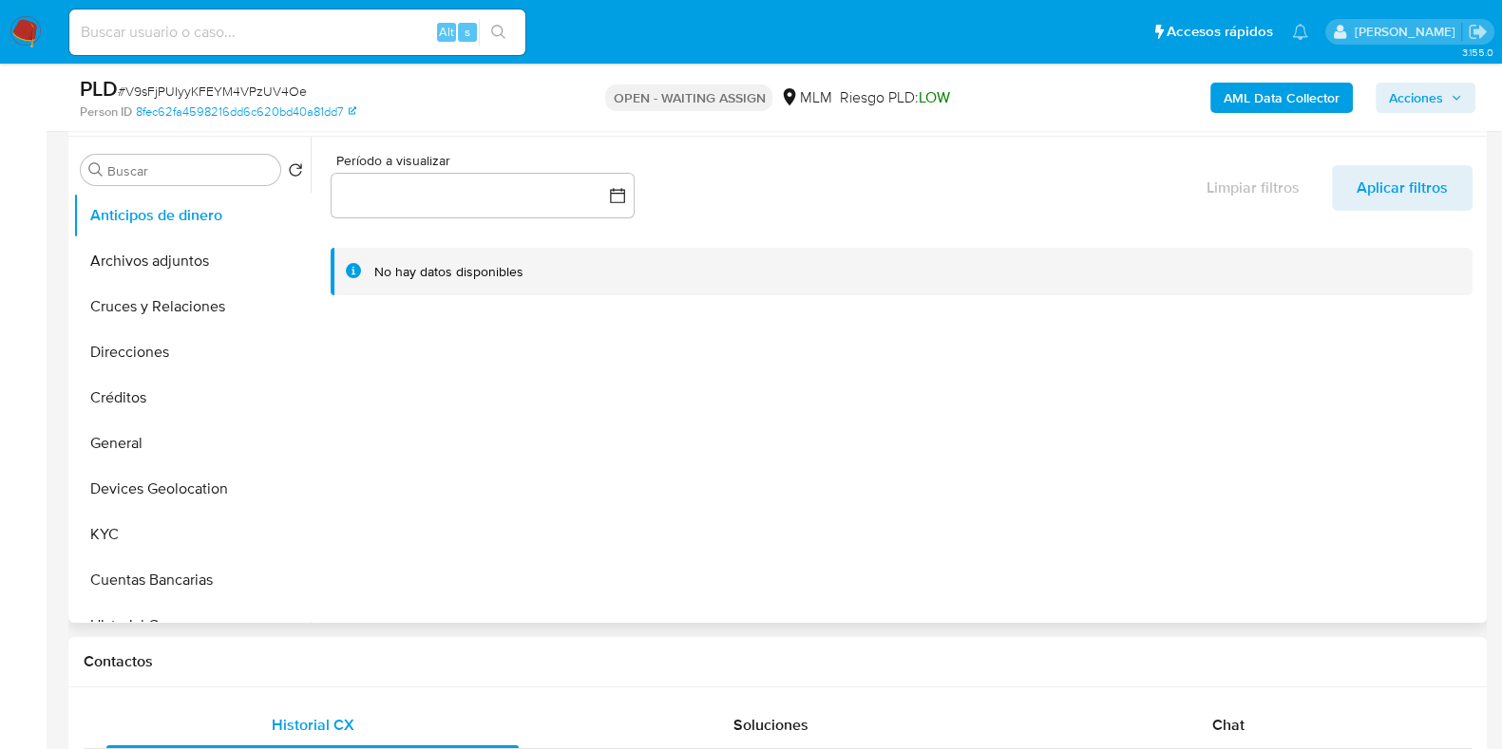
select select "10"
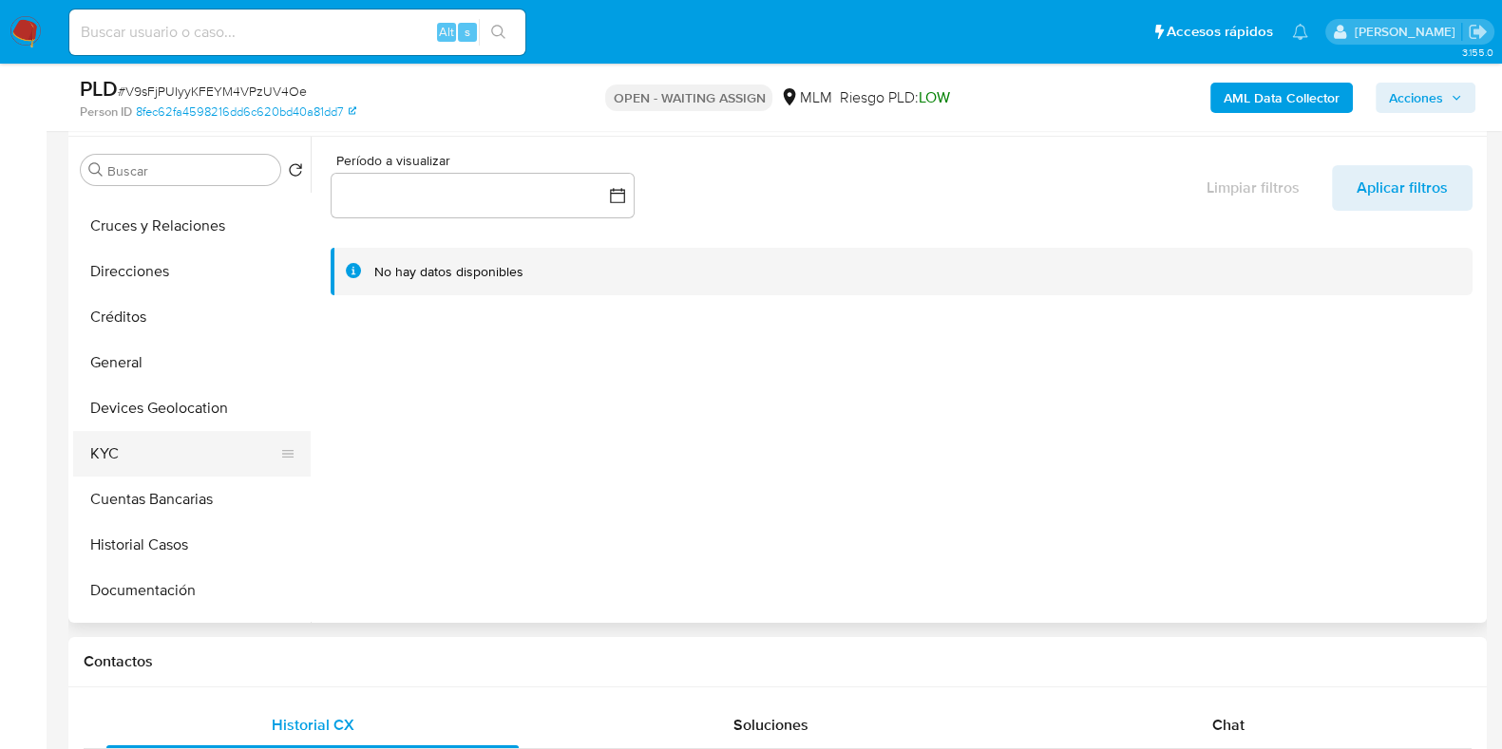
scroll to position [118, 0]
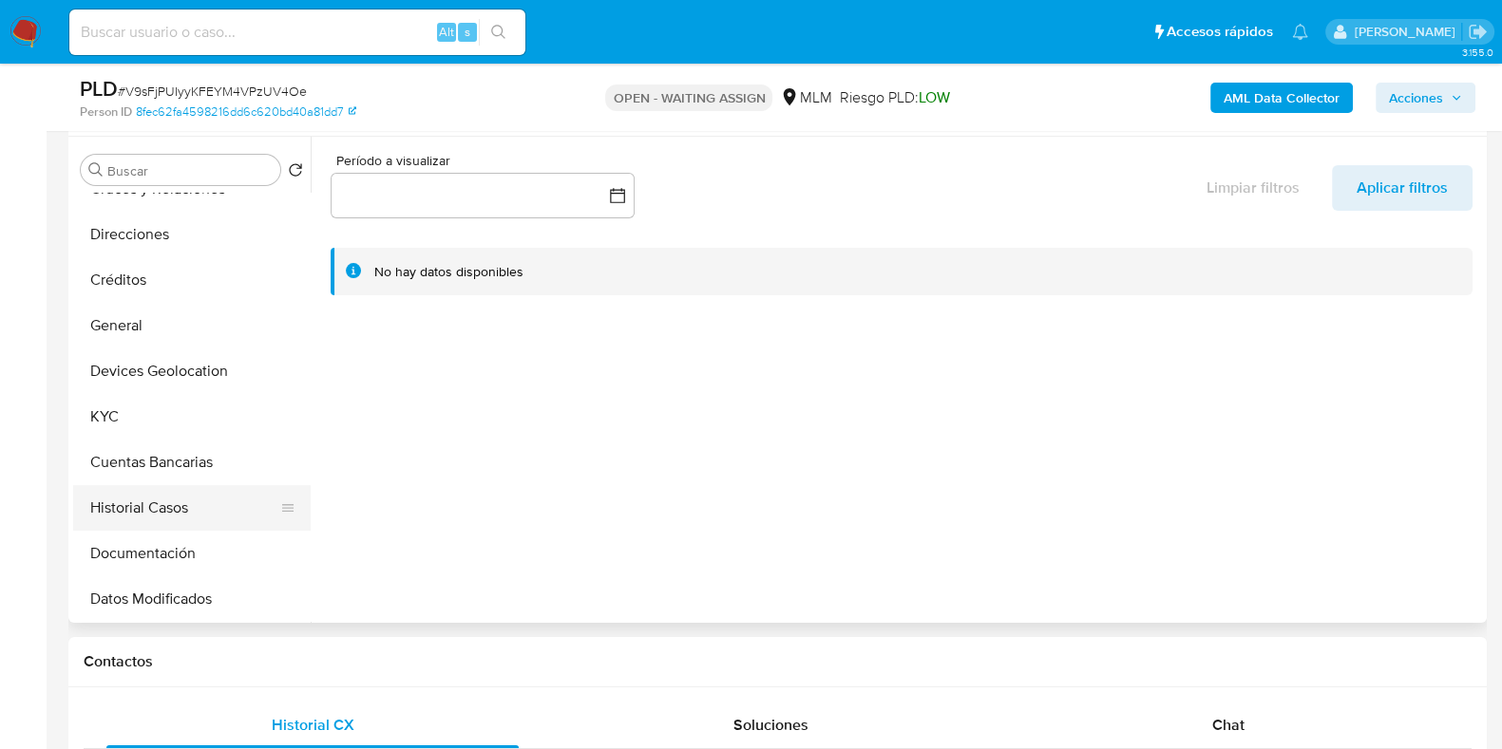
click at [123, 510] on button "Historial Casos" at bounding box center [184, 508] width 222 height 46
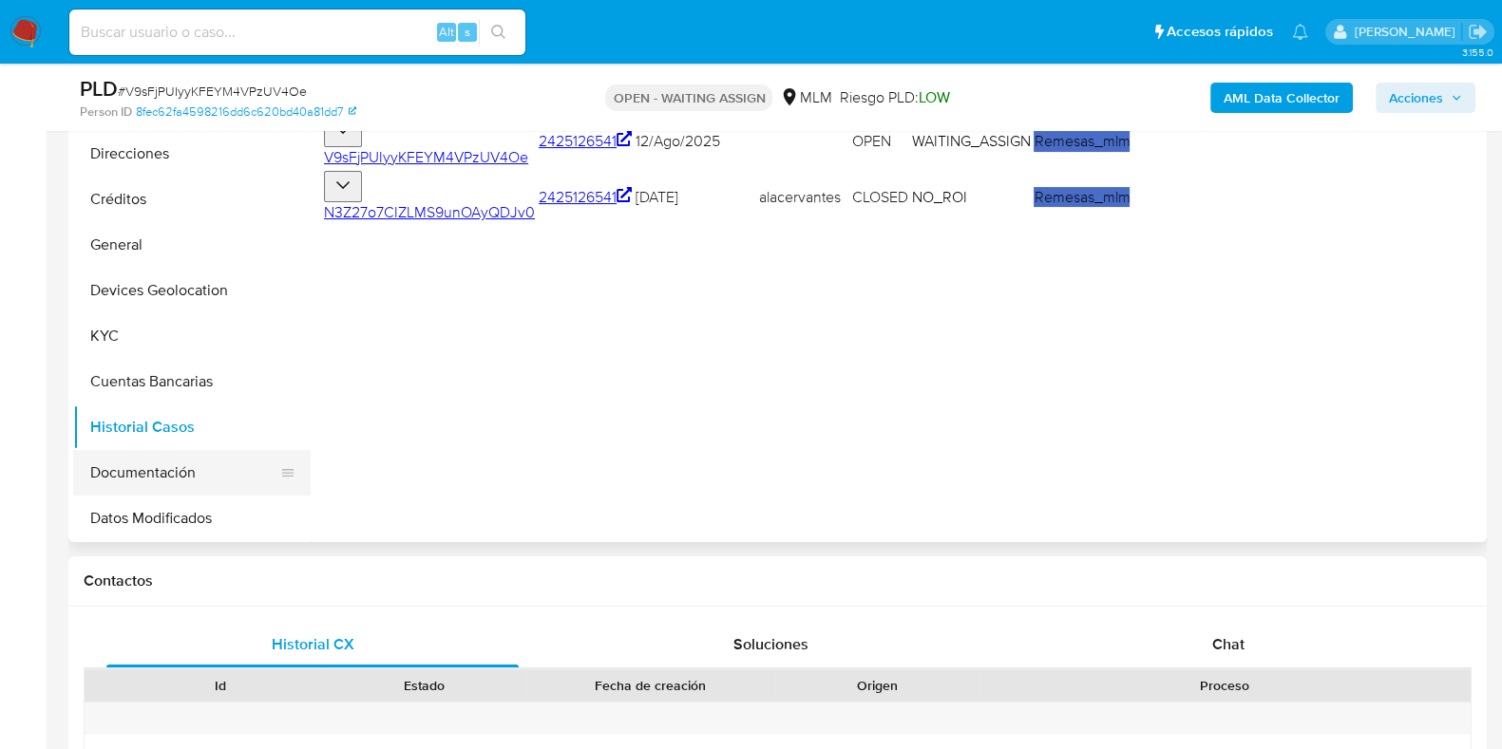
scroll to position [474, 0]
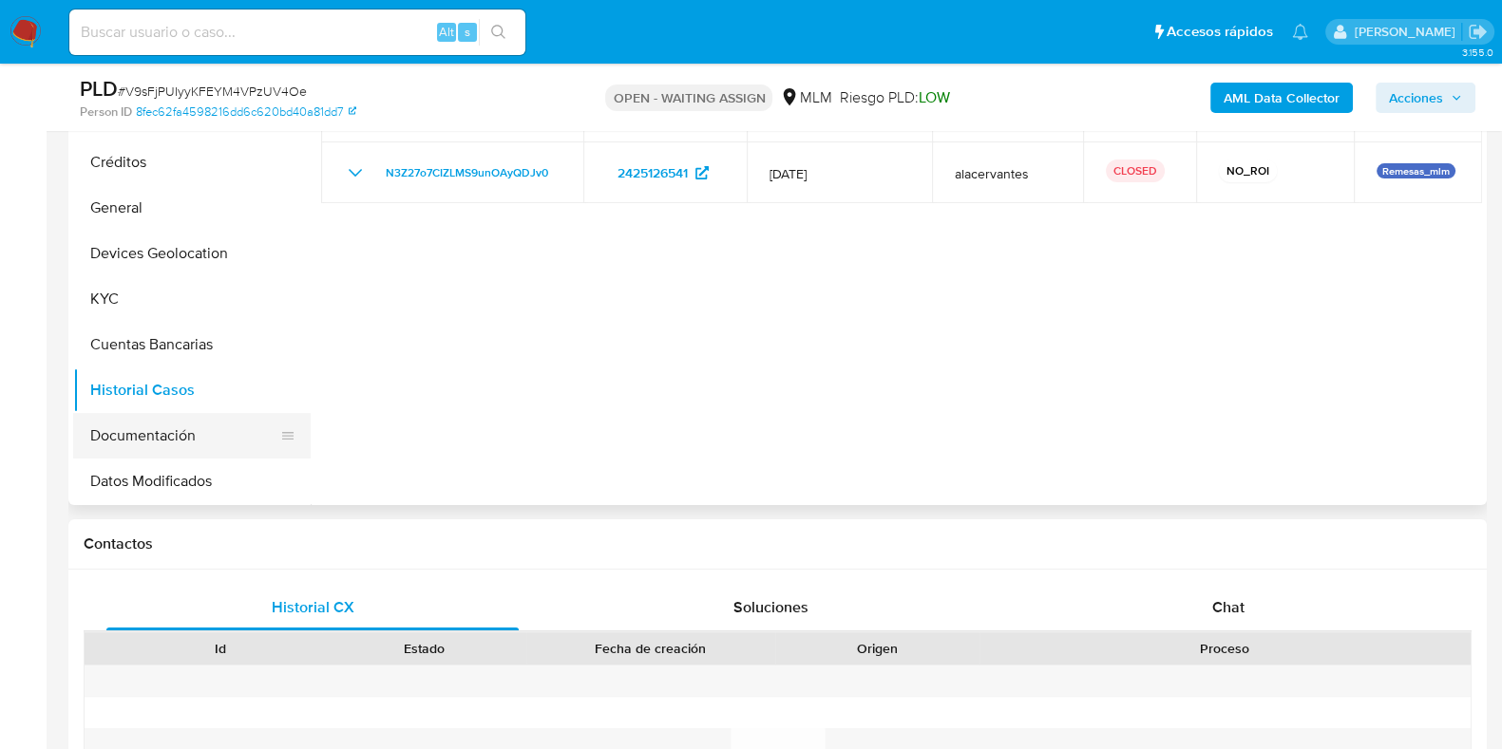
click at [160, 434] on button "Documentación" at bounding box center [184, 436] width 222 height 46
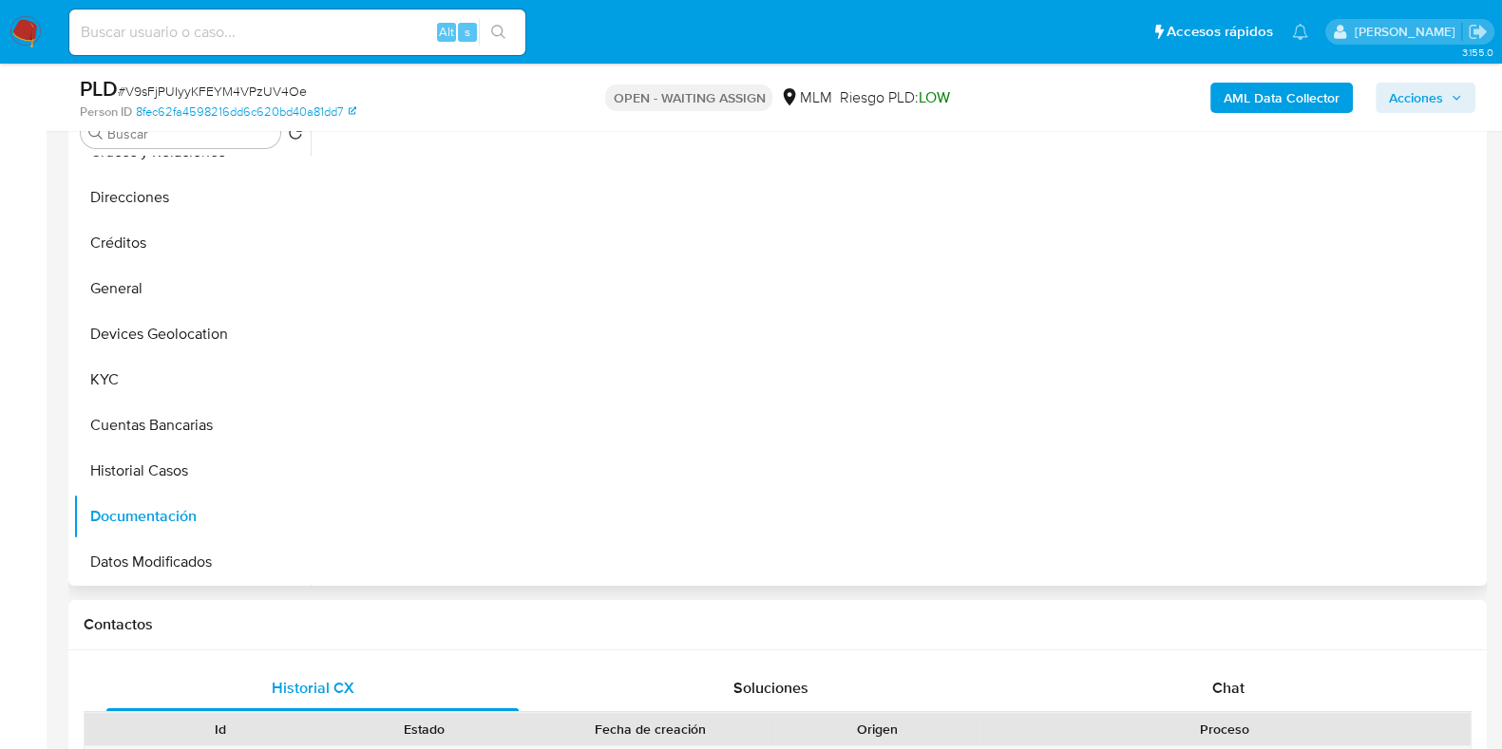
scroll to position [356, 0]
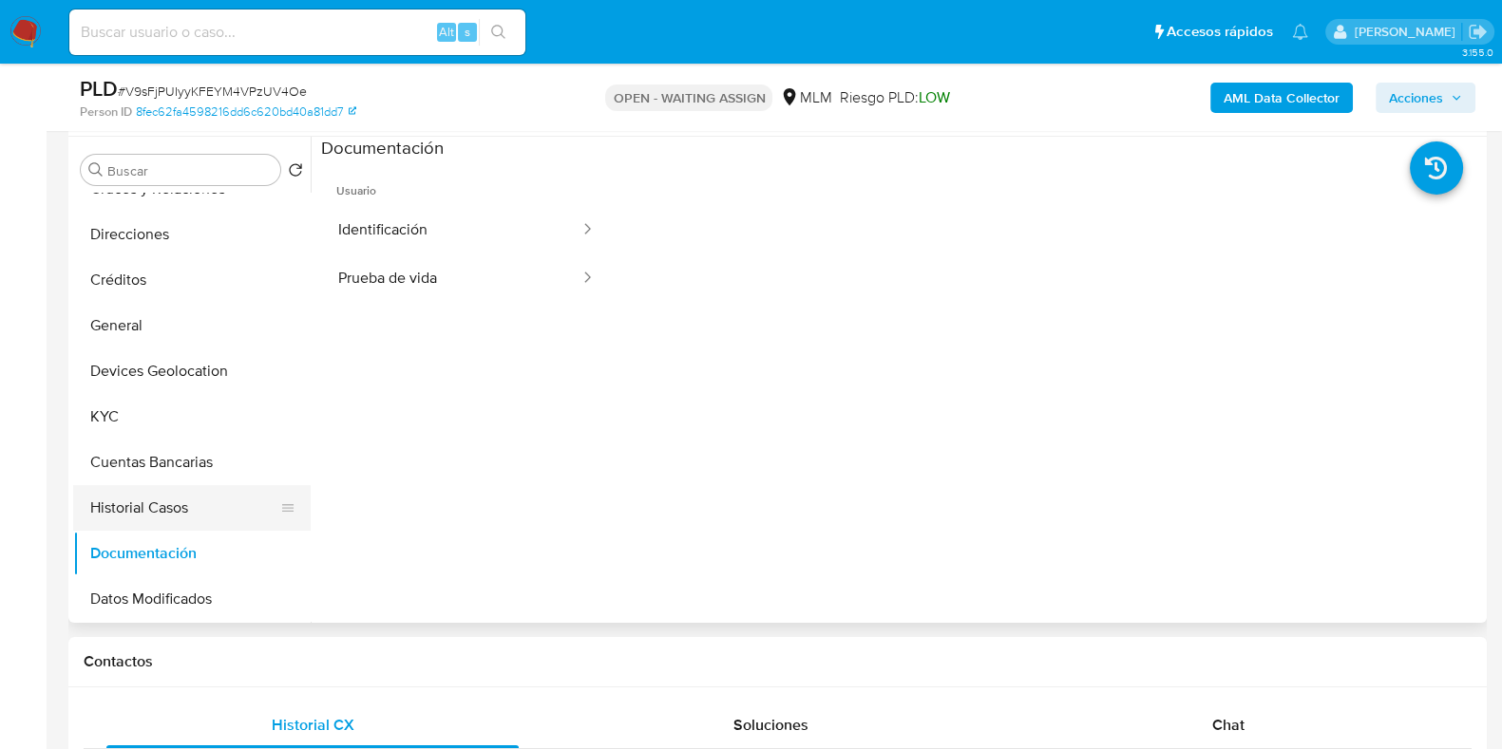
click at [129, 499] on button "Historial Casos" at bounding box center [184, 508] width 222 height 46
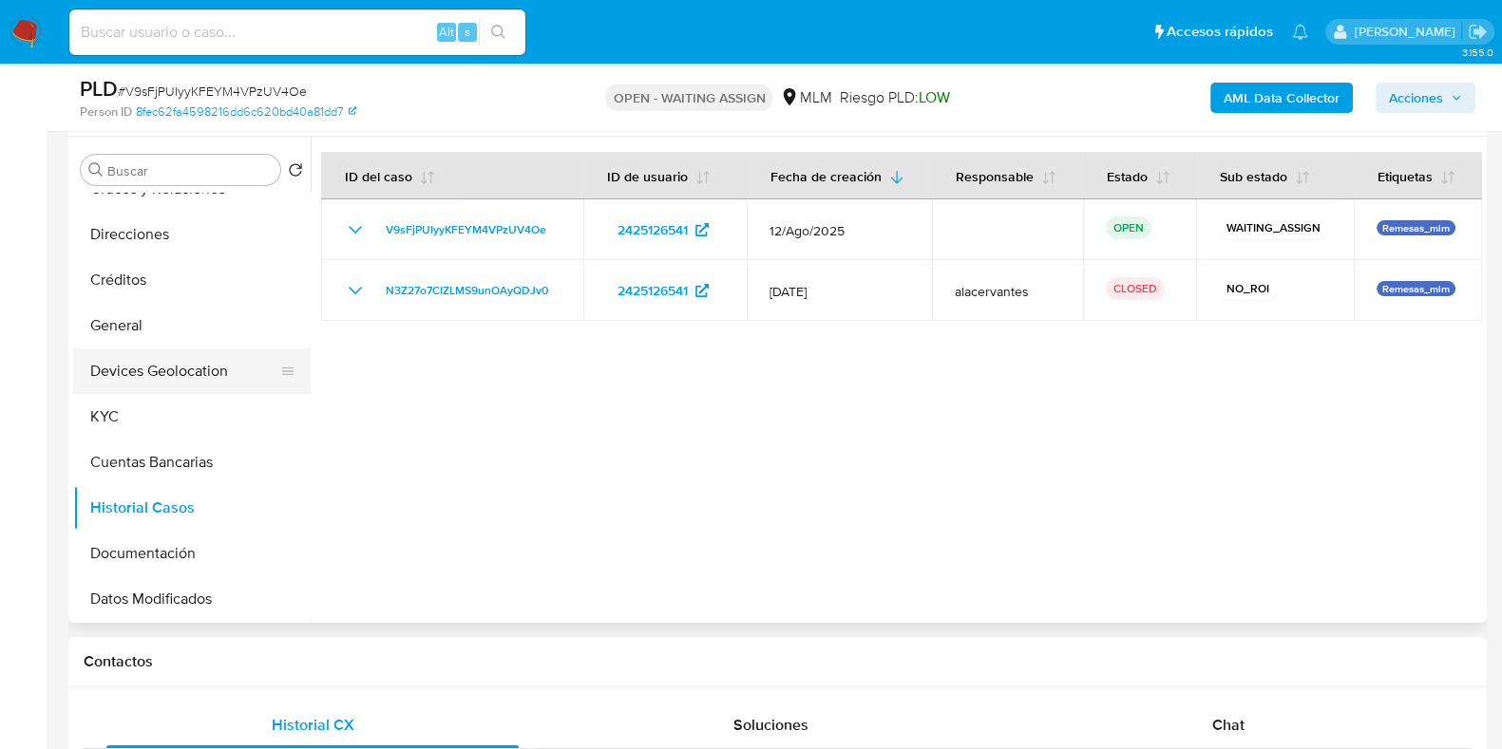
scroll to position [0, 0]
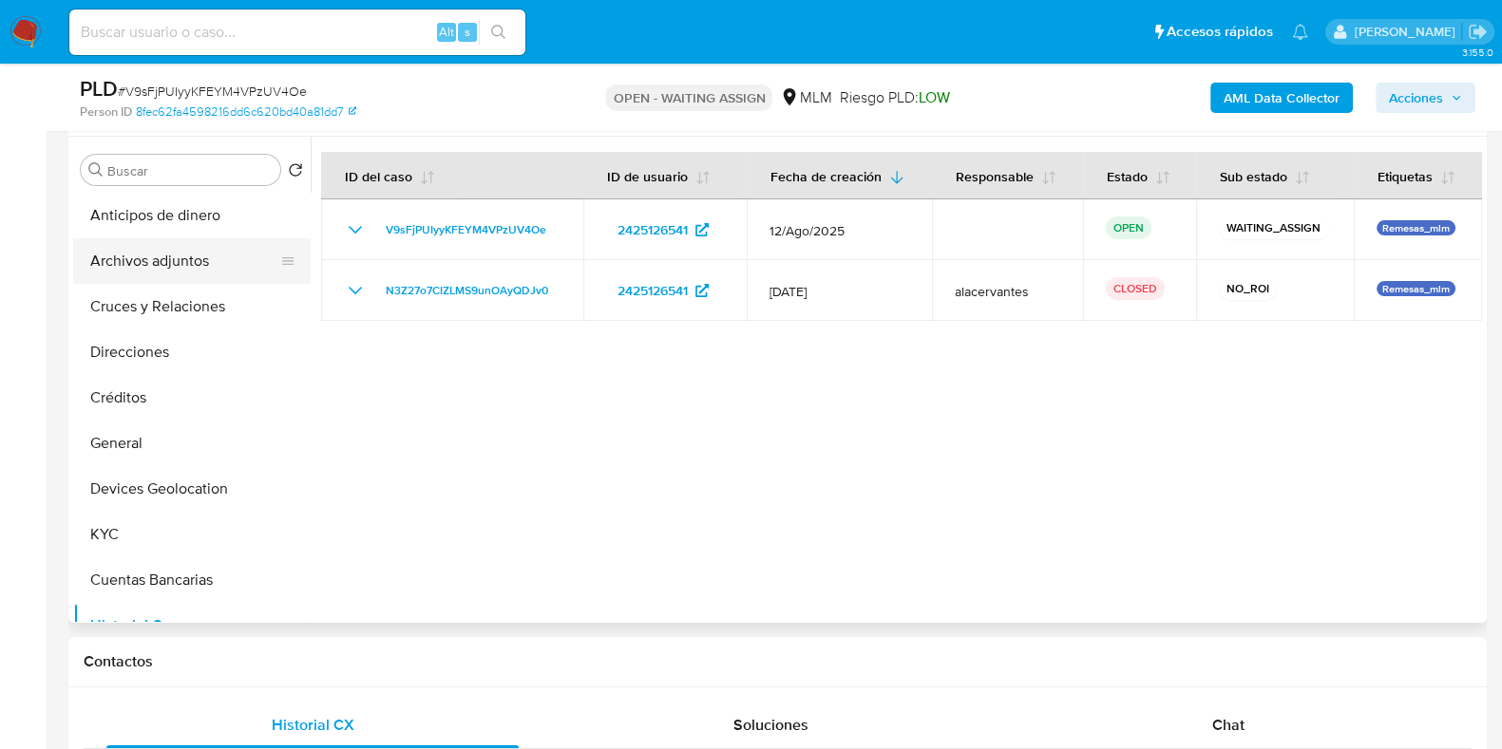
click at [198, 268] on button "Archivos adjuntos" at bounding box center [184, 261] width 222 height 46
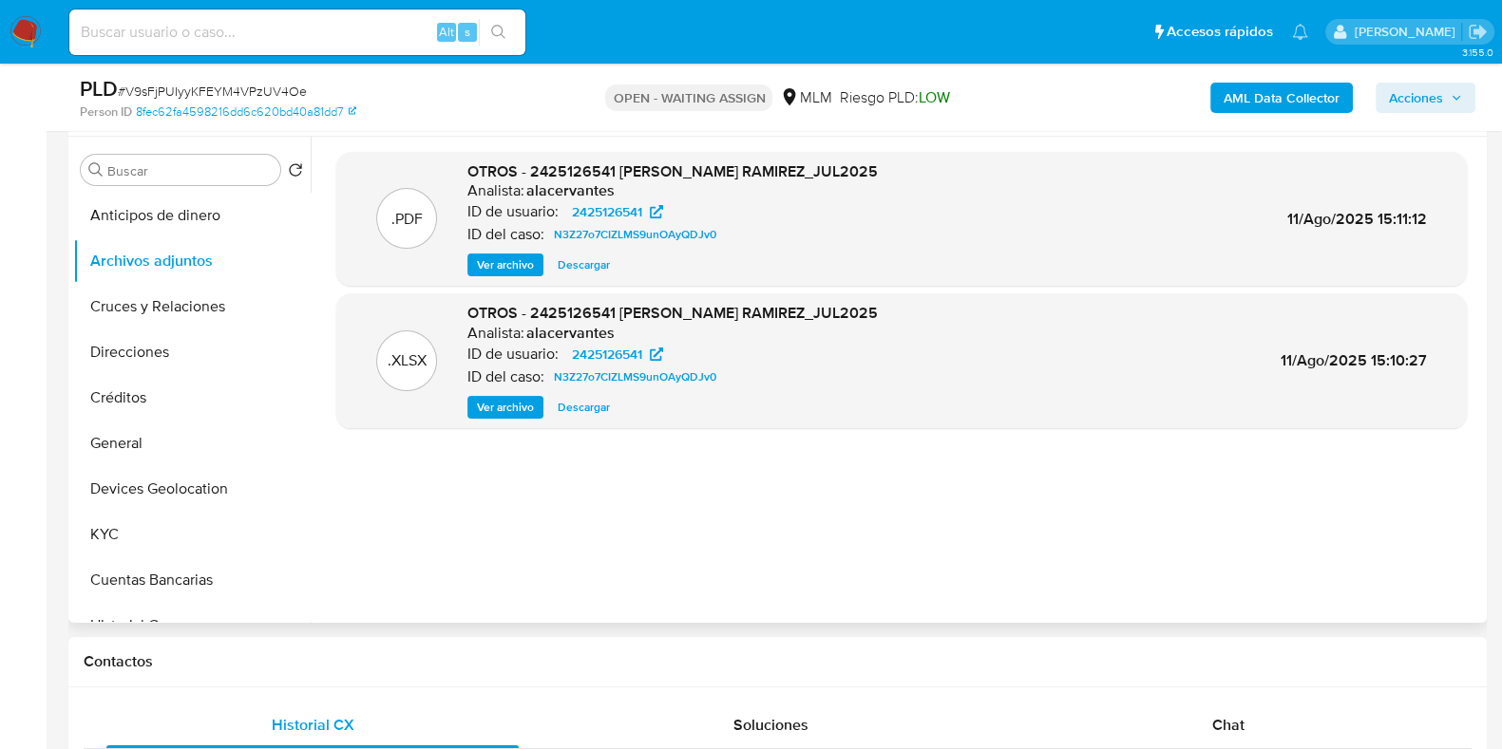
click at [502, 273] on span "Ver archivo" at bounding box center [505, 265] width 57 height 19
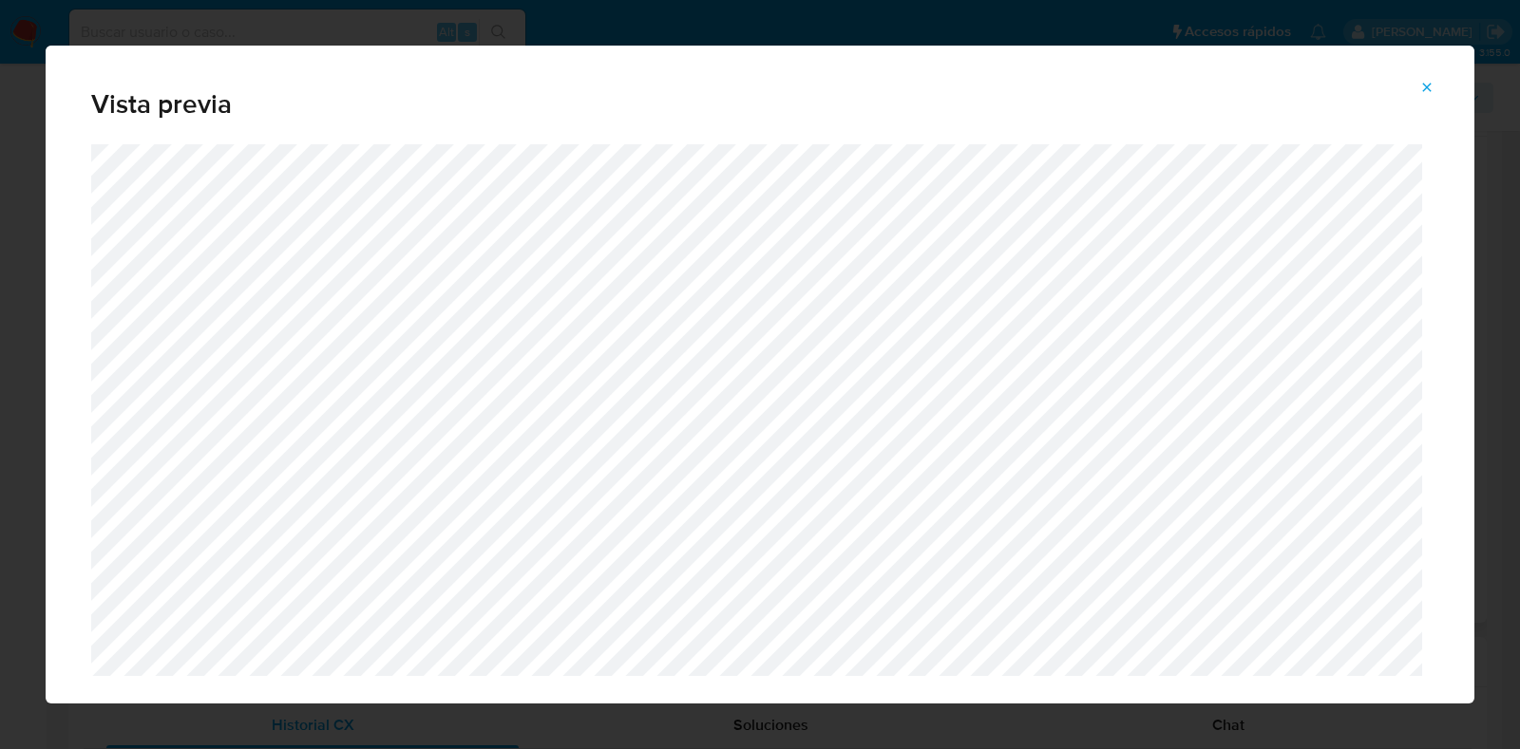
click at [1421, 92] on icon "Attachment preview" at bounding box center [1426, 87] width 15 height 15
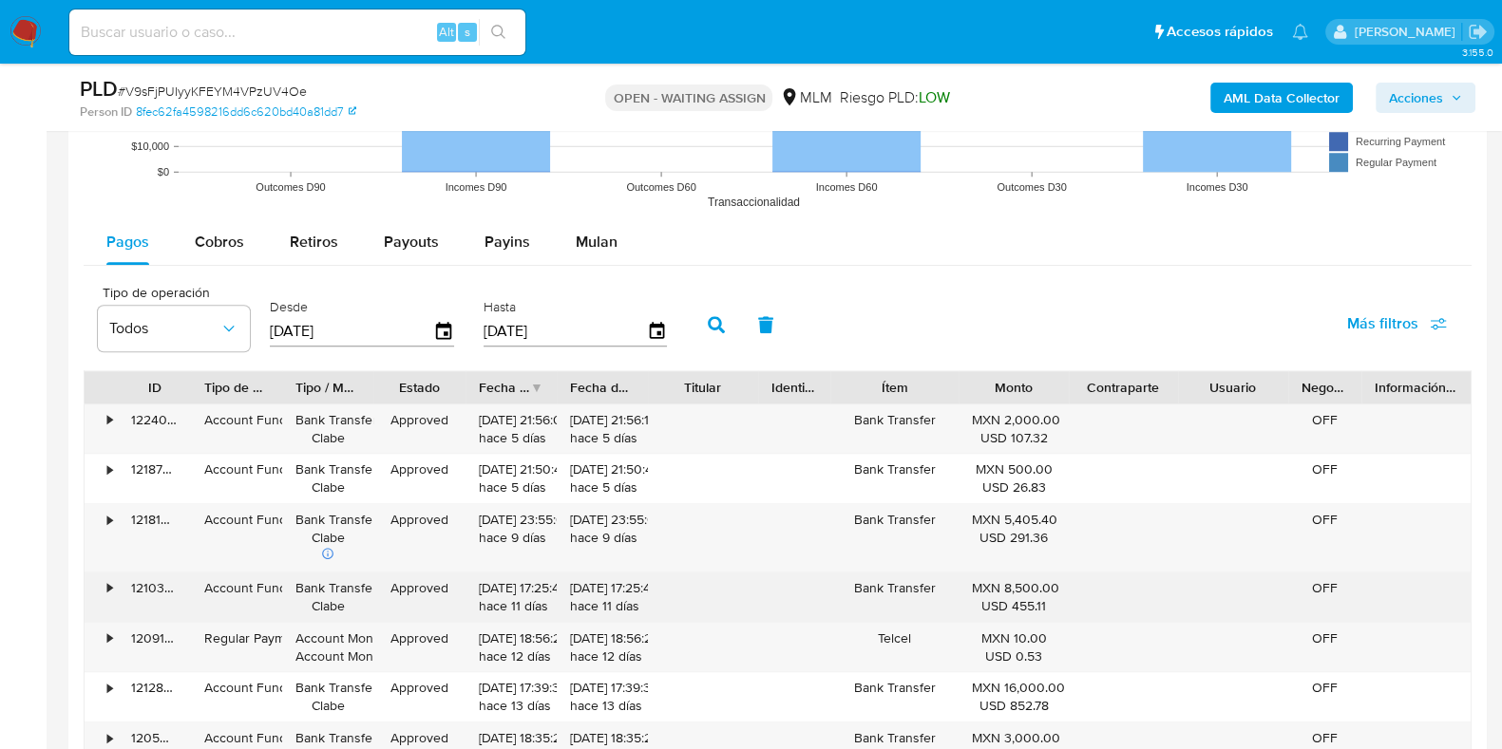
scroll to position [2018, 0]
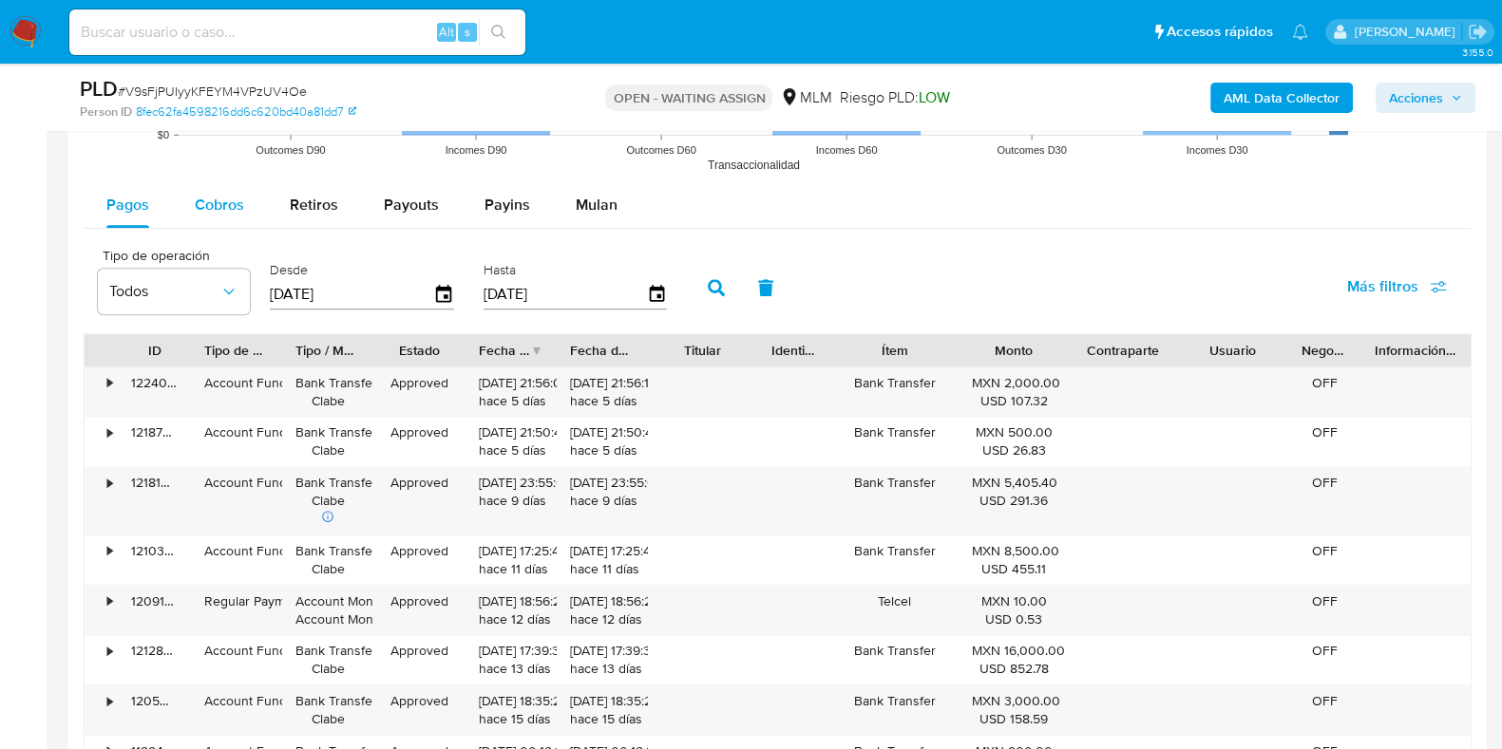
click at [247, 209] on button "Cobros" at bounding box center [219, 205] width 95 height 46
select select "10"
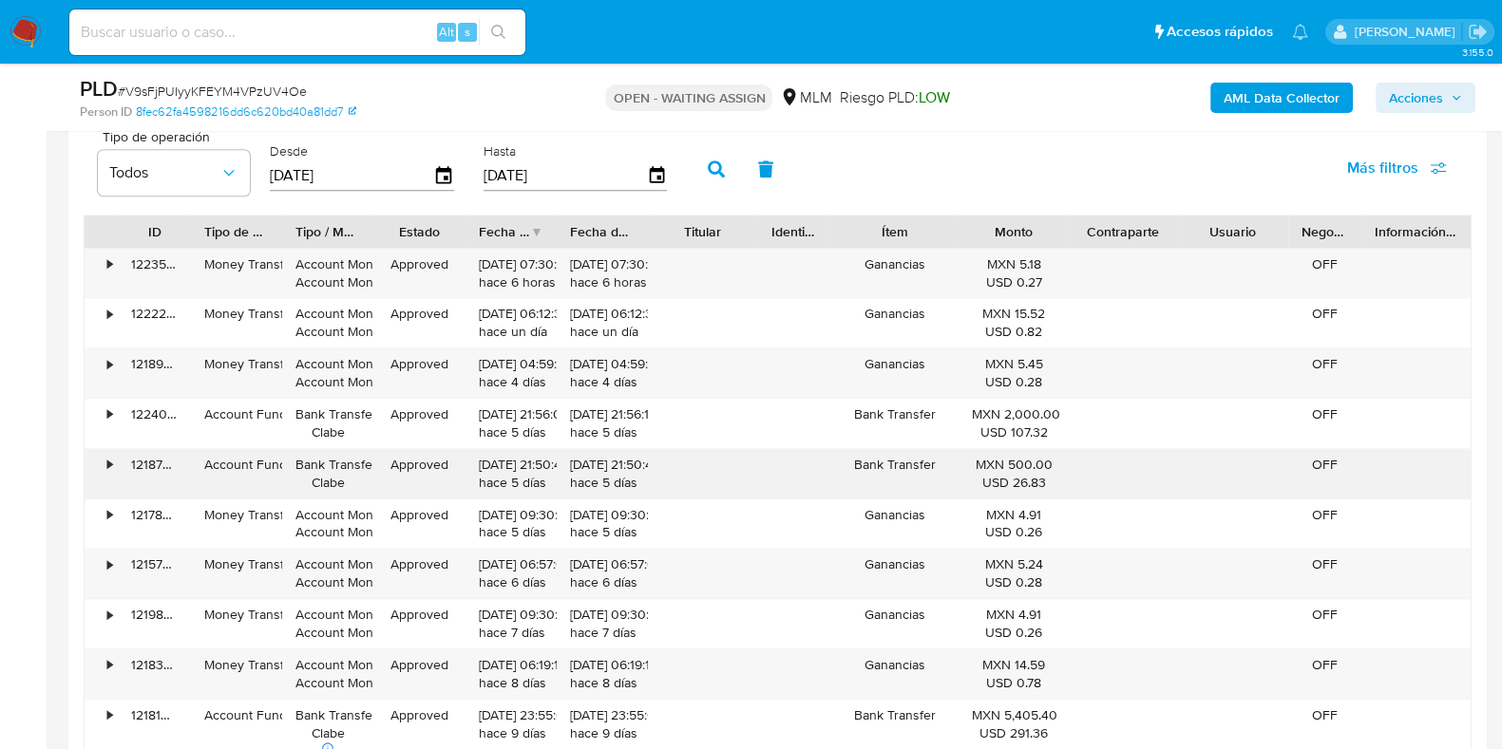
scroll to position [2375, 0]
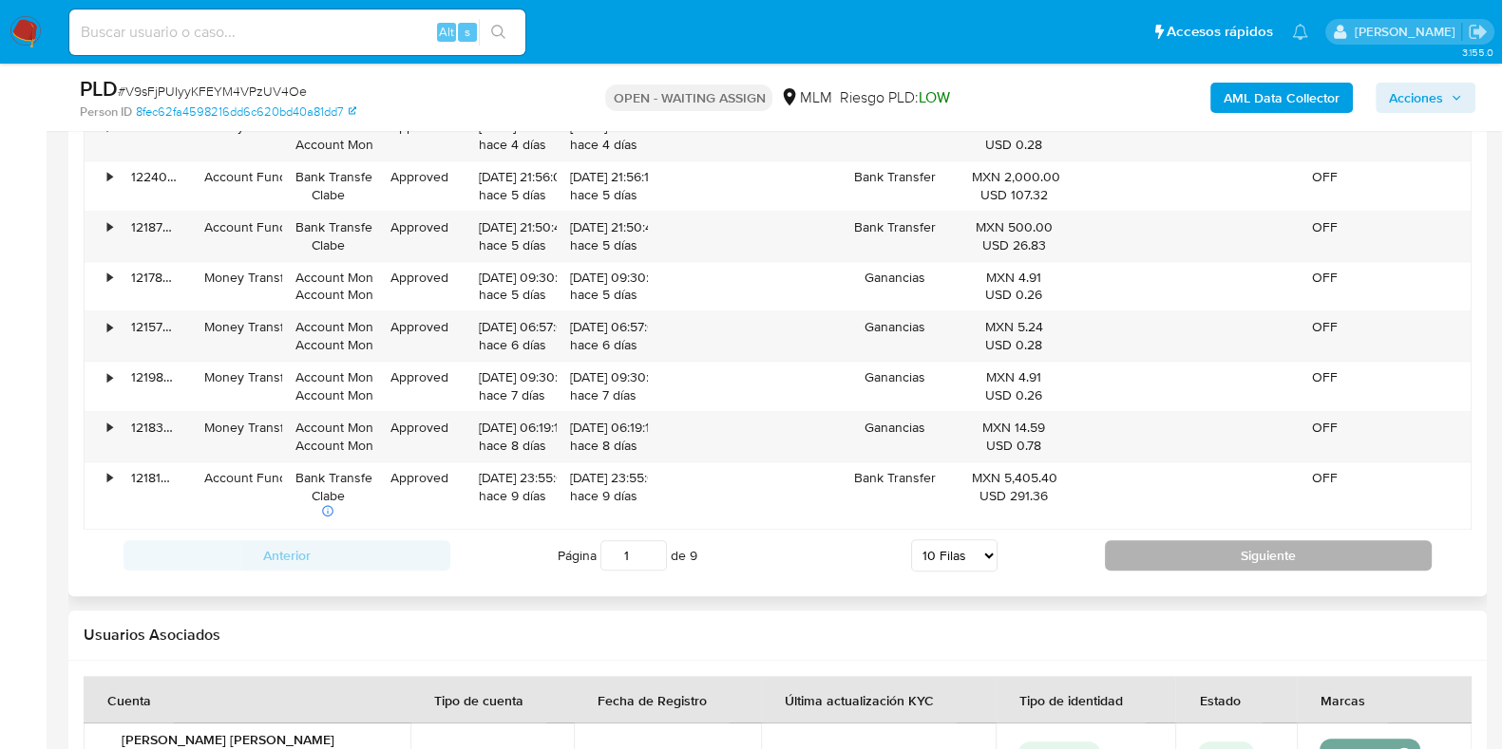
click at [1130, 543] on button "Siguiente" at bounding box center [1268, 555] width 327 height 30
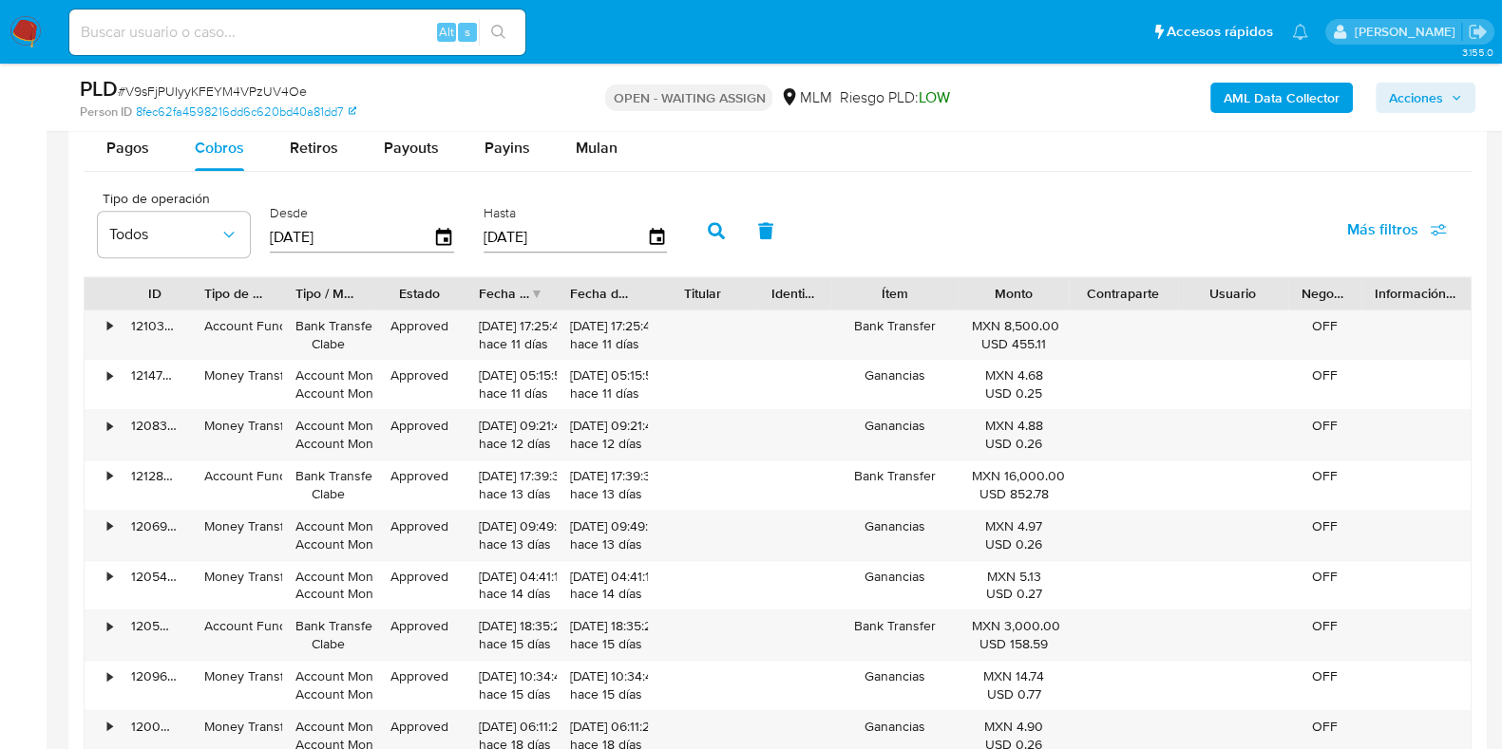
scroll to position [2194, 0]
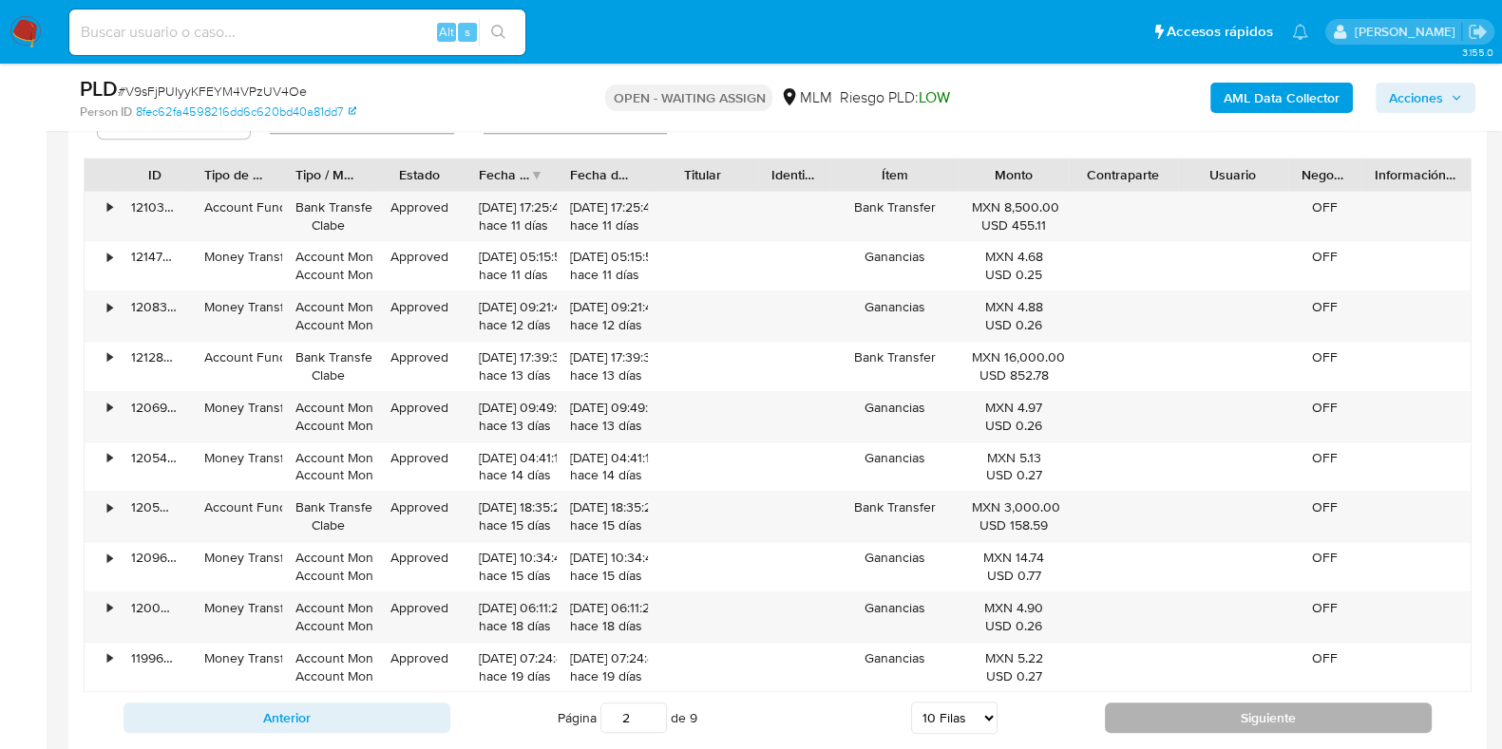
click at [1252, 715] on button "Siguiente" at bounding box center [1268, 718] width 327 height 30
type input "3"
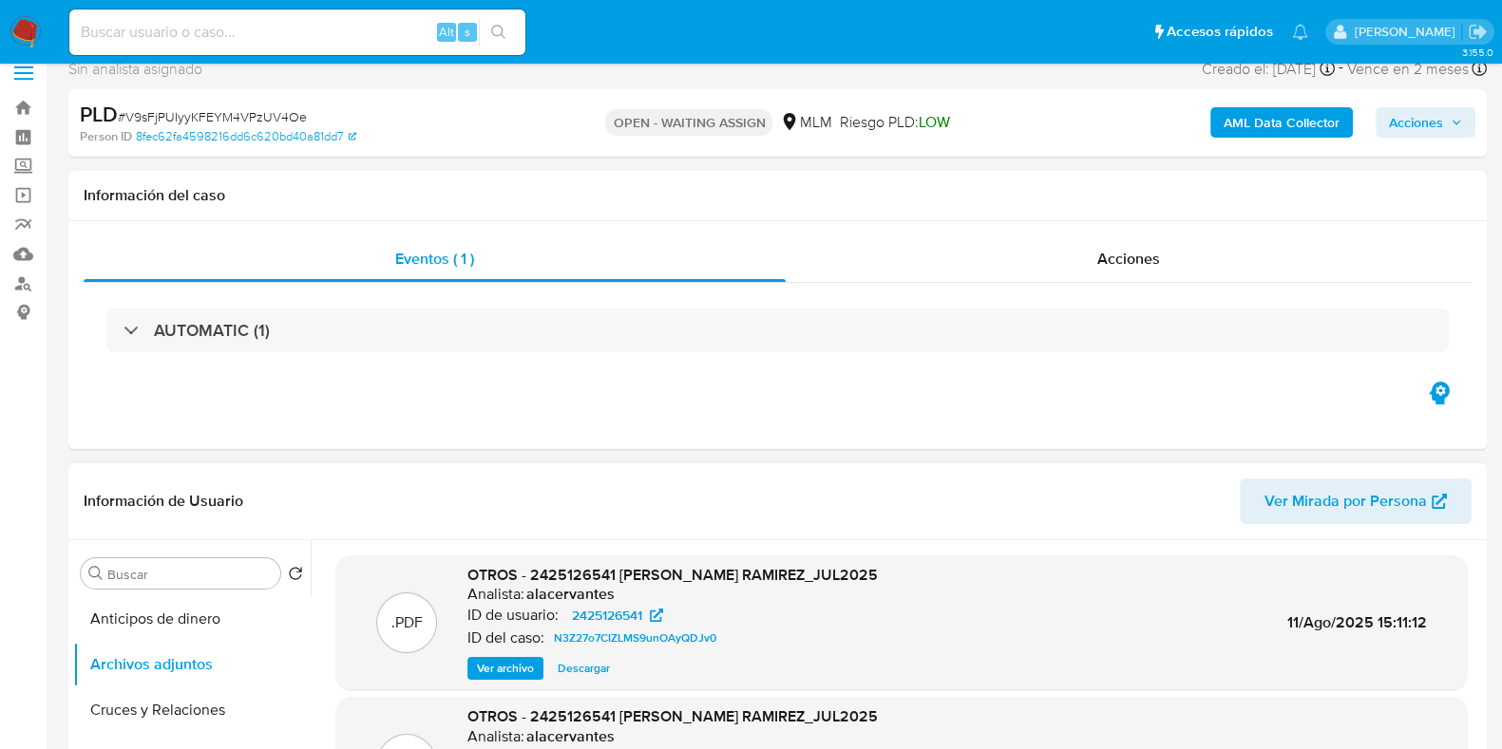
scroll to position [0, 0]
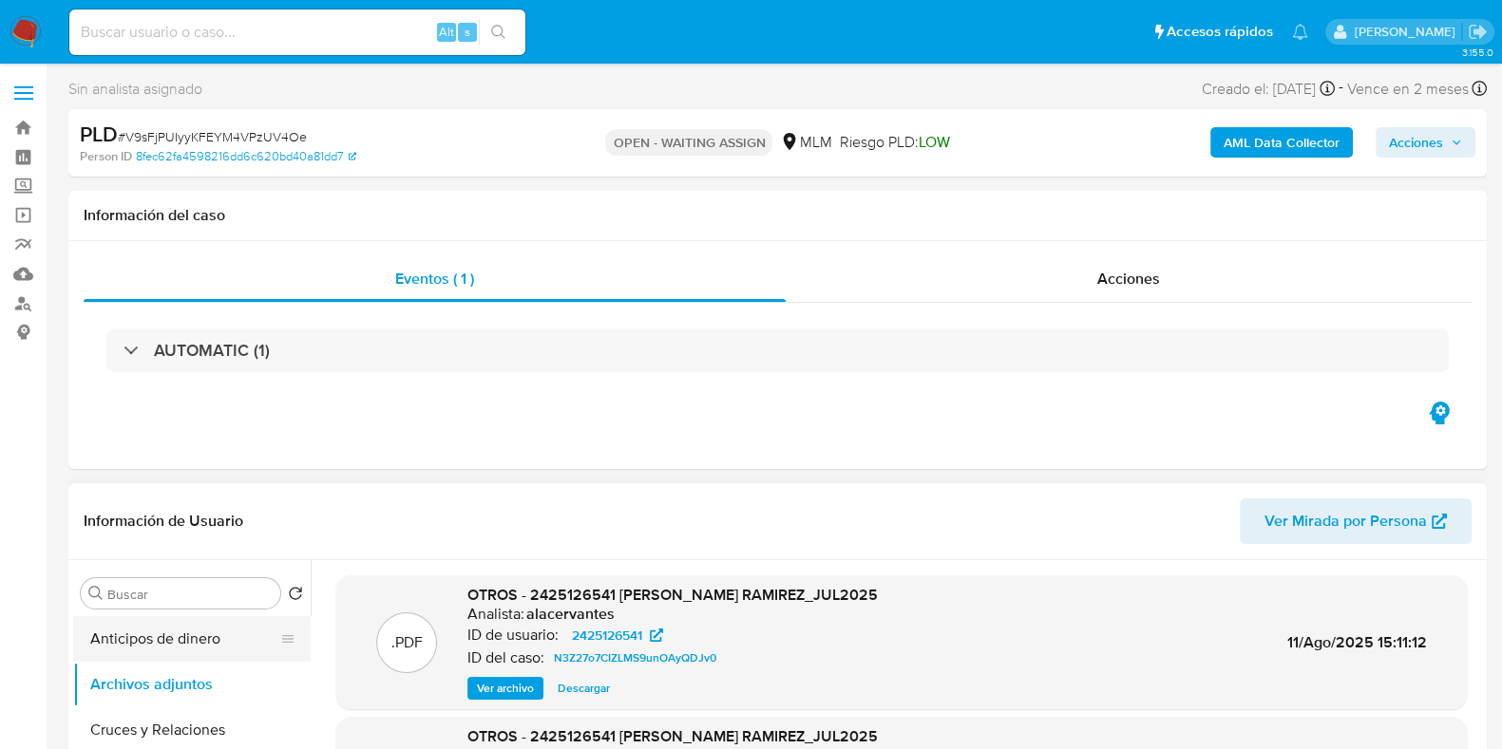
click at [163, 635] on button "Anticipos de dinero" at bounding box center [184, 639] width 222 height 46
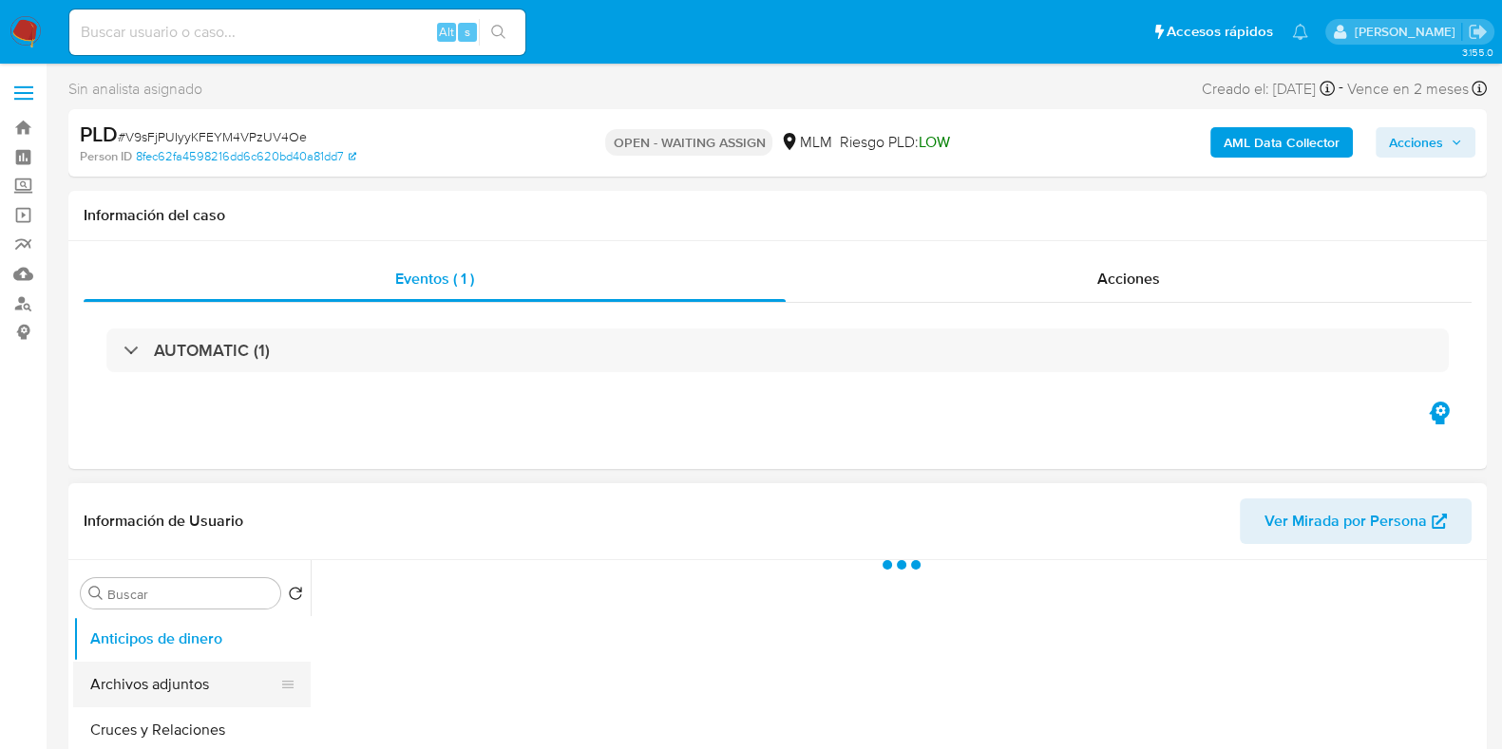
click at [153, 675] on button "Archivos adjuntos" at bounding box center [184, 685] width 222 height 46
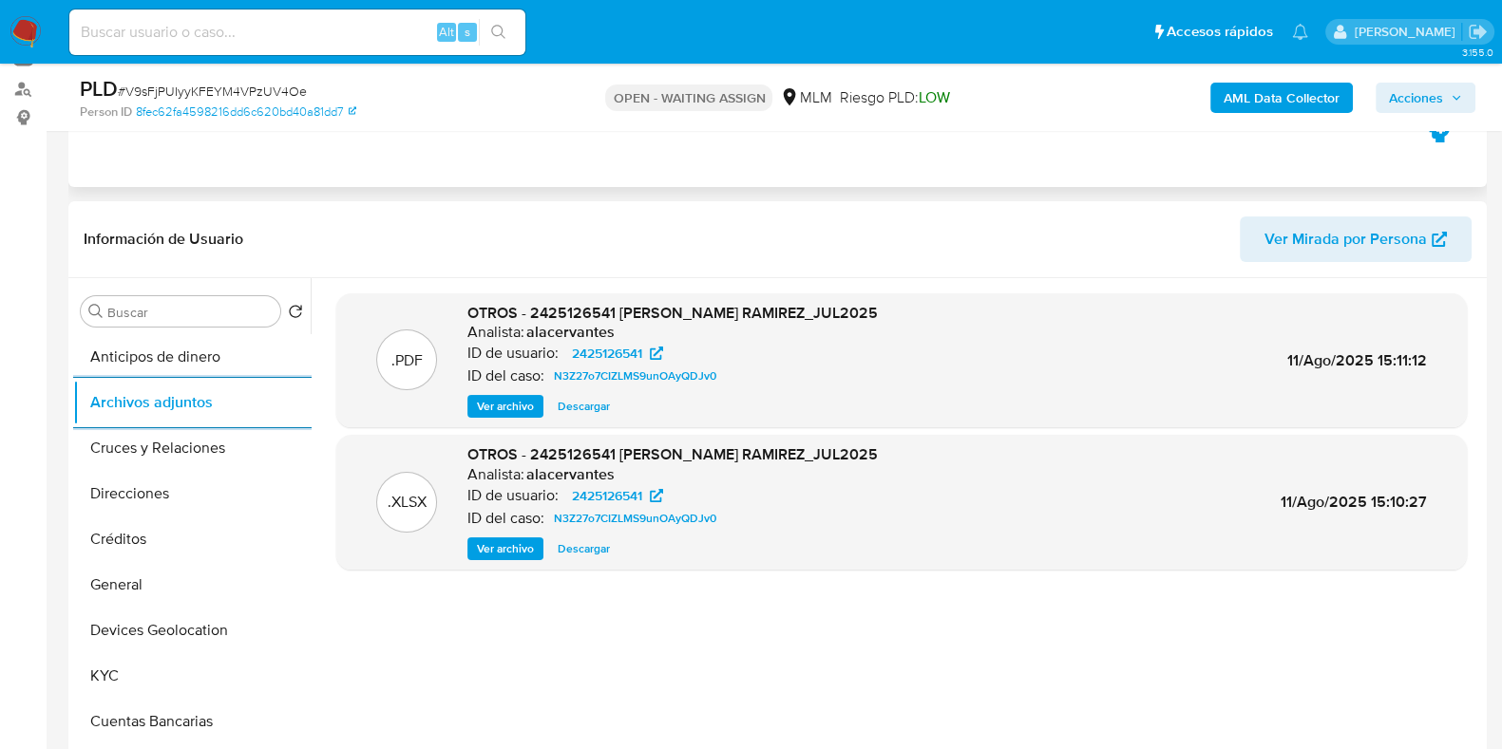
scroll to position [356, 0]
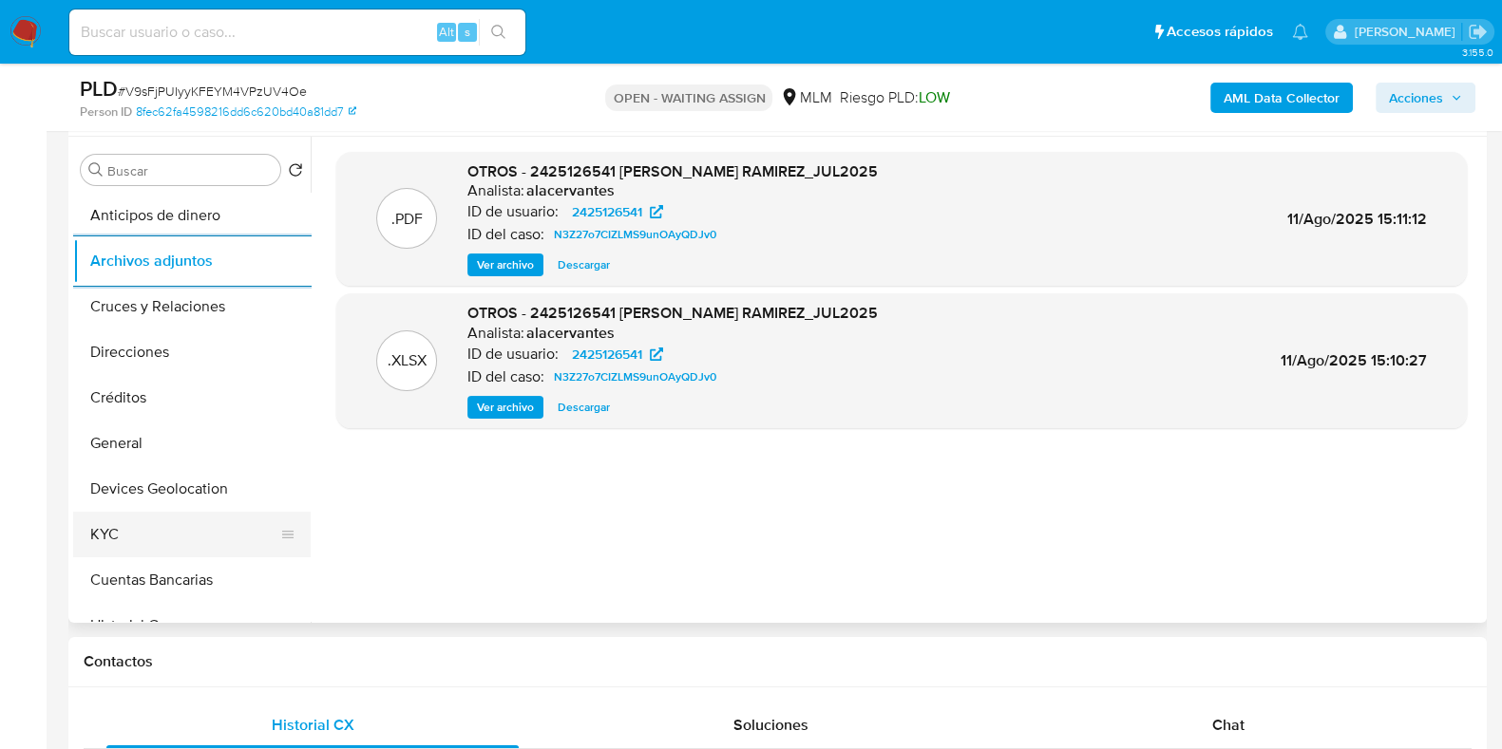
click at [112, 521] on button "KYC" at bounding box center [184, 535] width 222 height 46
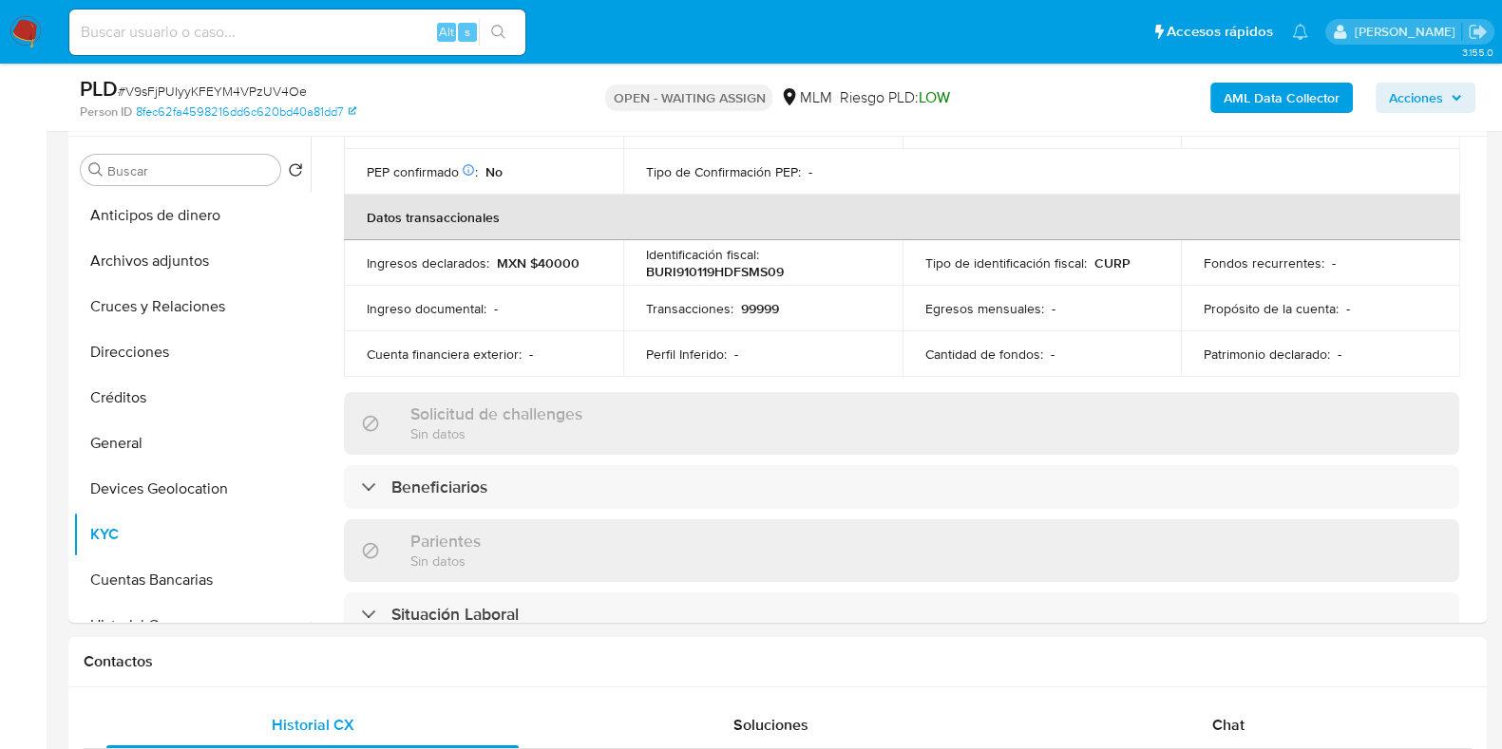
scroll to position [594, 0]
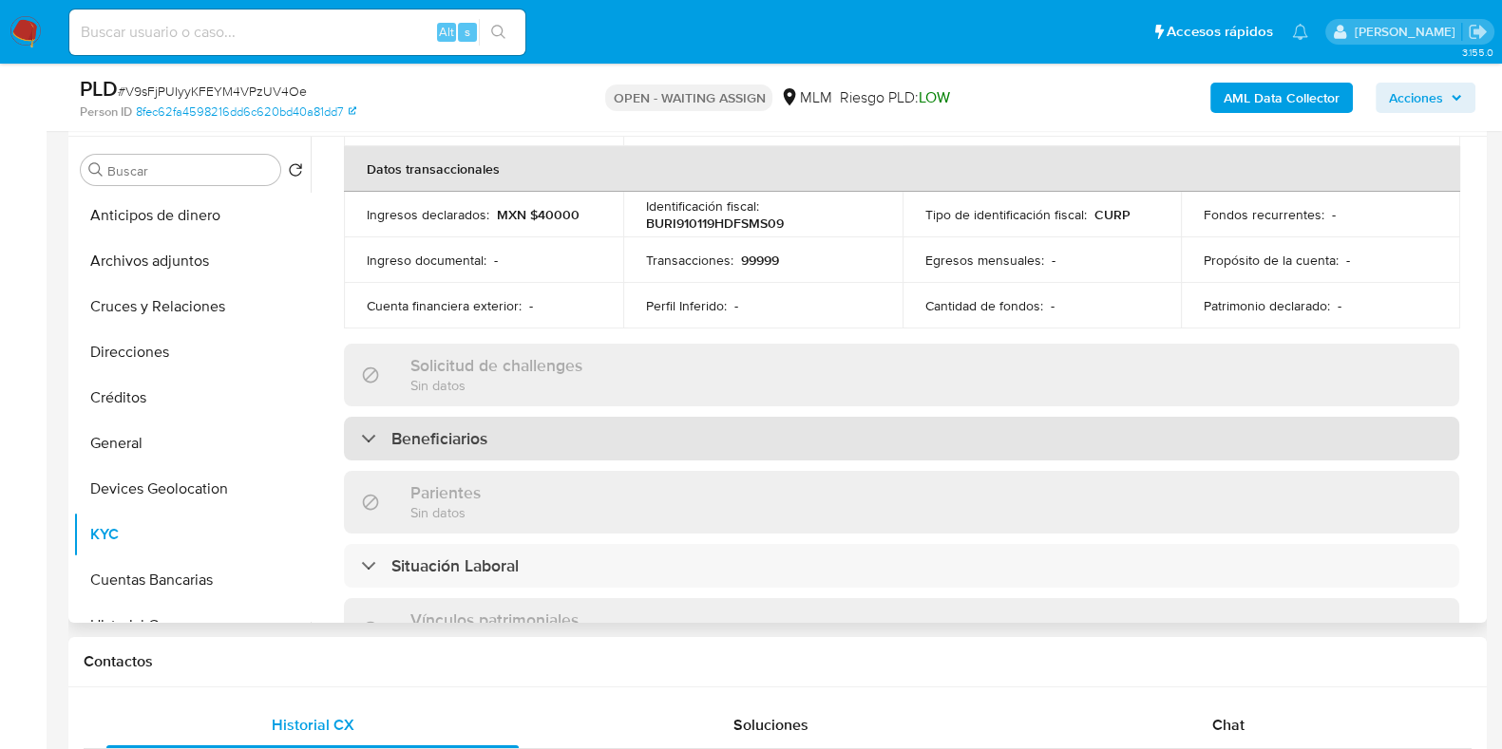
click at [622, 448] on div "Beneficiarios" at bounding box center [901, 439] width 1115 height 44
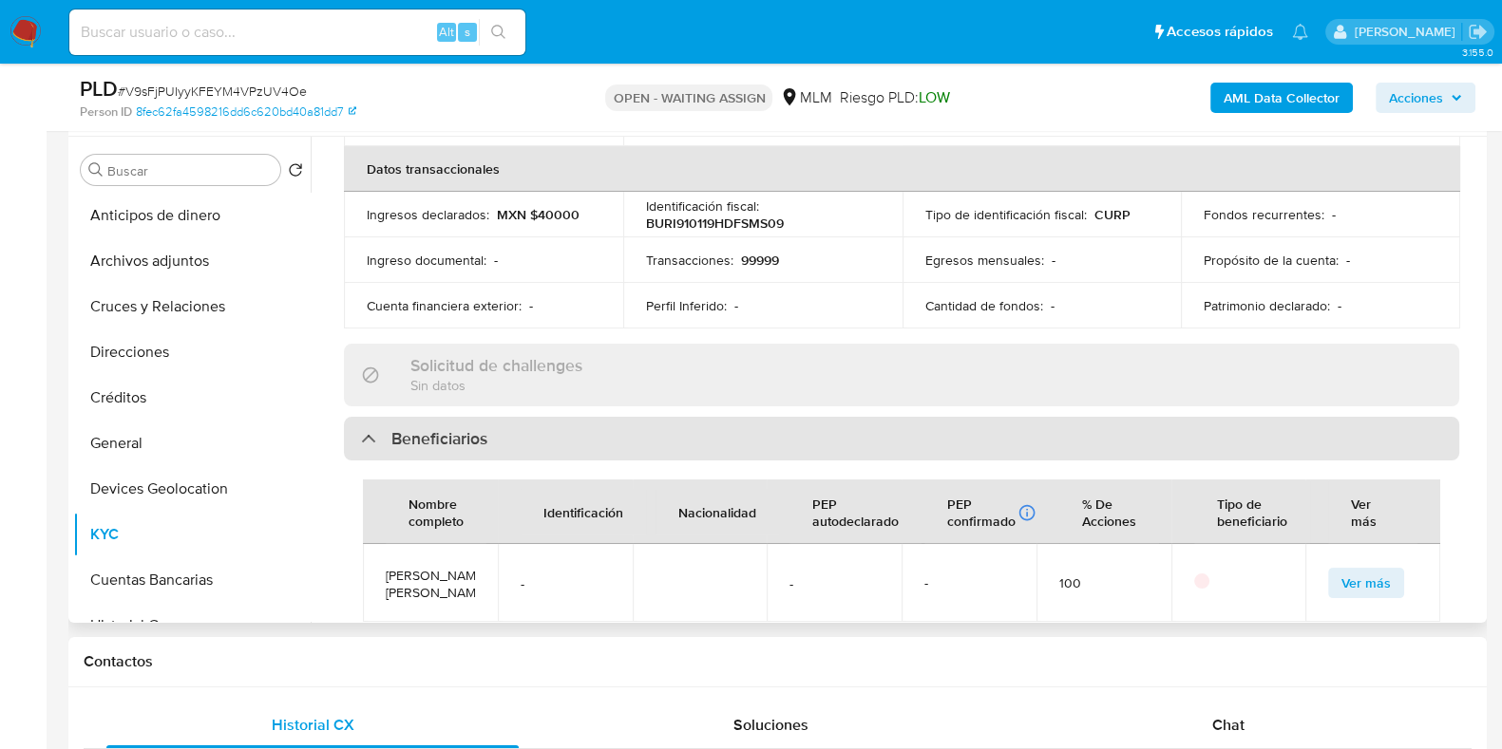
scroll to position [830, 0]
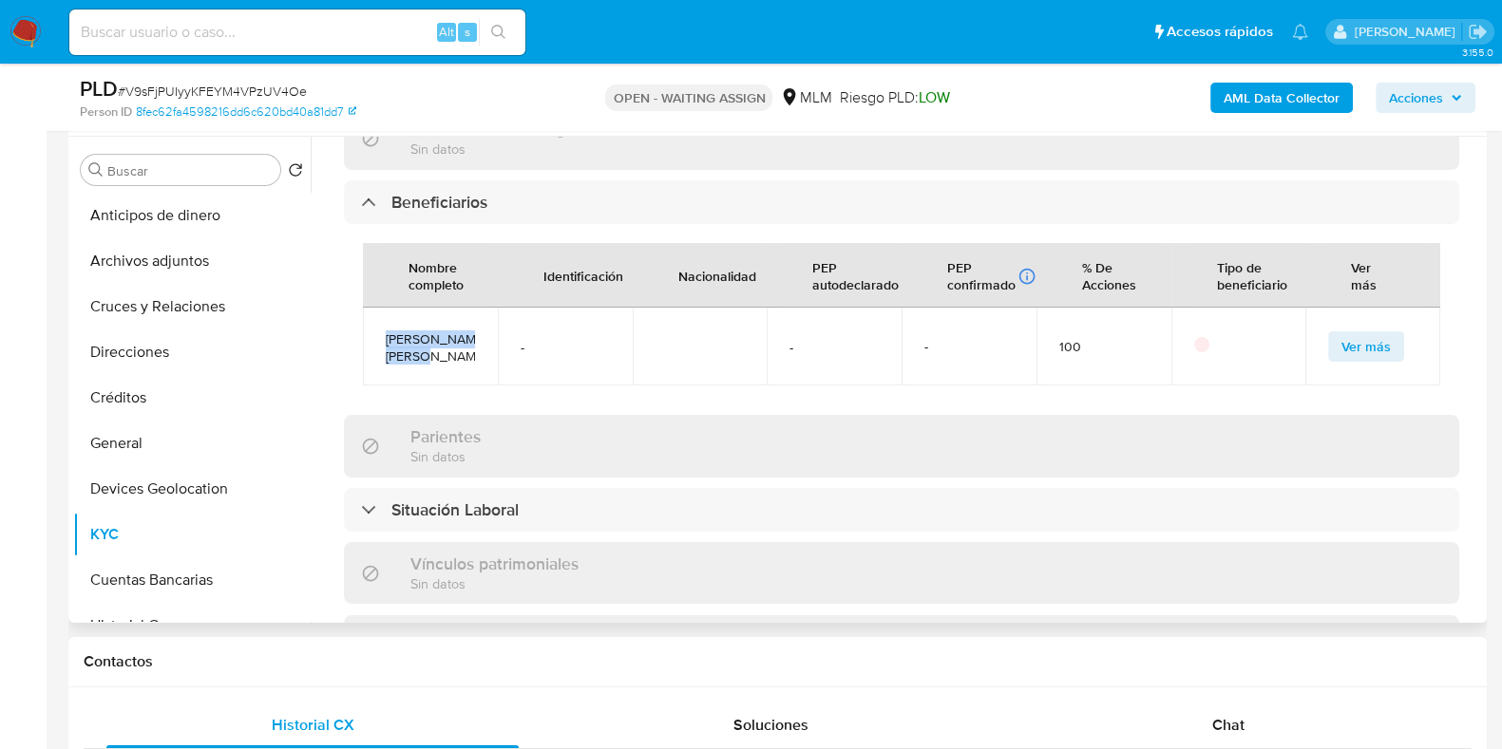
drag, startPoint x: 441, startPoint y: 353, endPoint x: 380, endPoint y: 328, distance: 66.0
click at [380, 328] on td "Elizabeth Diaz Reyes" at bounding box center [430, 347] width 135 height 78
copy span "Elizabeth Diaz Reyes"
click at [85, 453] on button "General" at bounding box center [184, 444] width 222 height 46
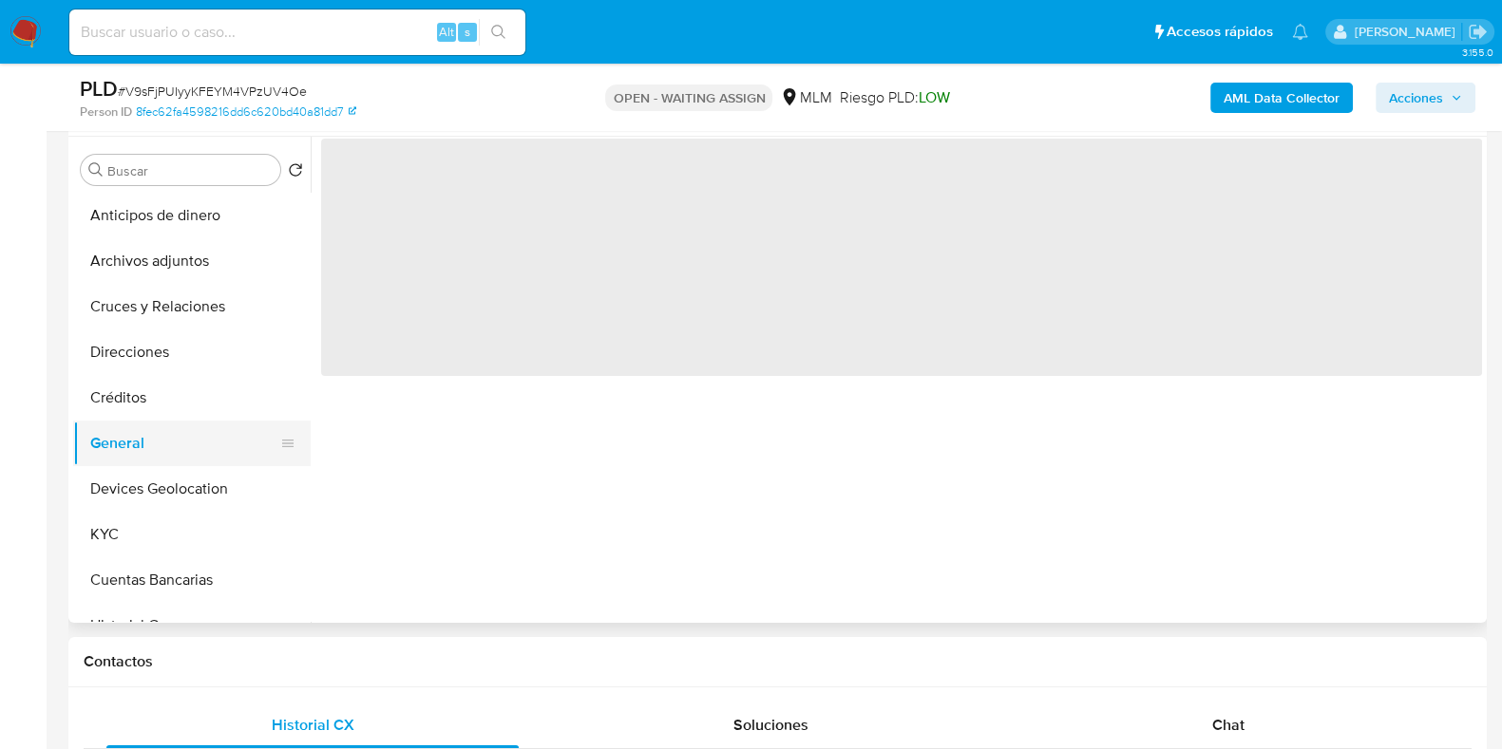
scroll to position [0, 0]
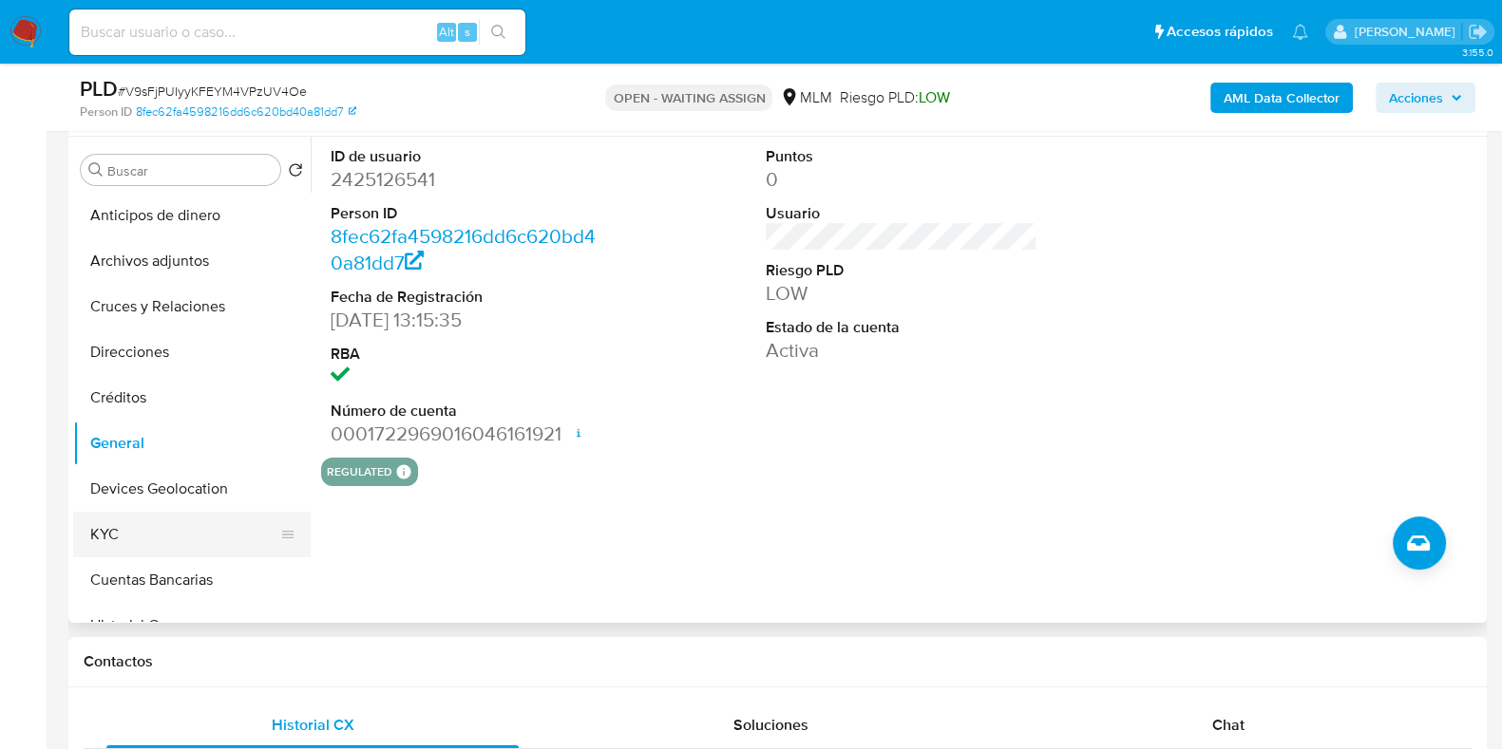
click at [130, 527] on button "KYC" at bounding box center [184, 535] width 222 height 46
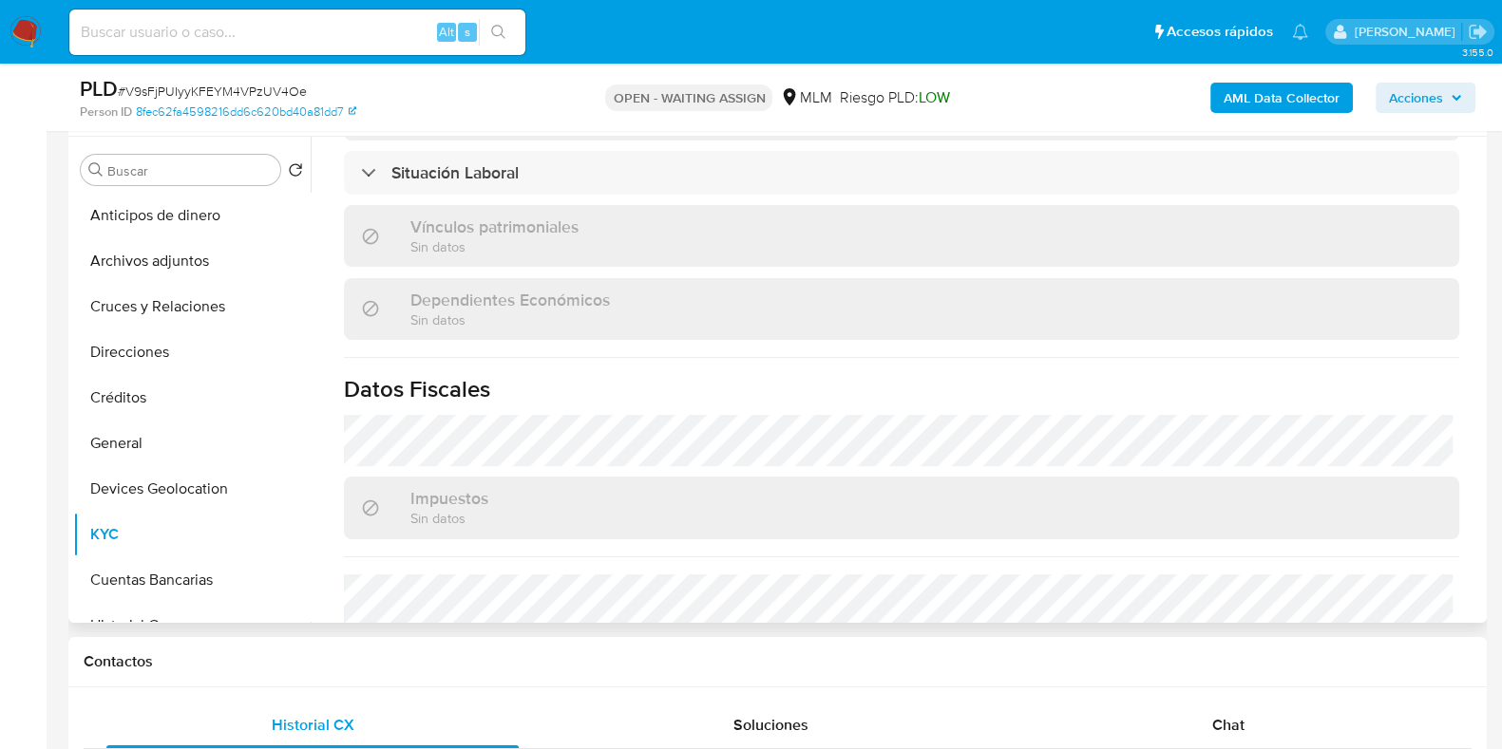
scroll to position [949, 0]
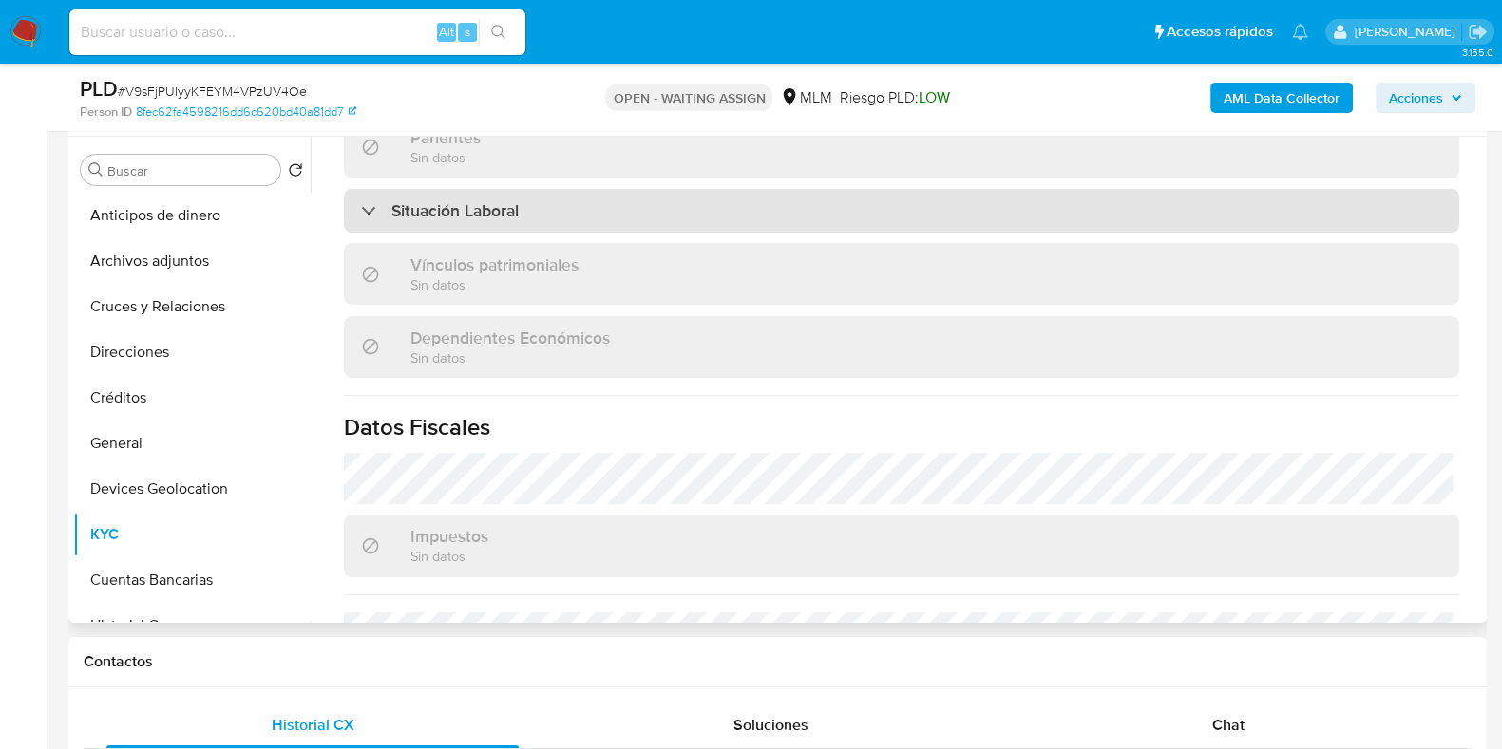
click at [519, 214] on div "Situación Laboral" at bounding box center [901, 211] width 1115 height 44
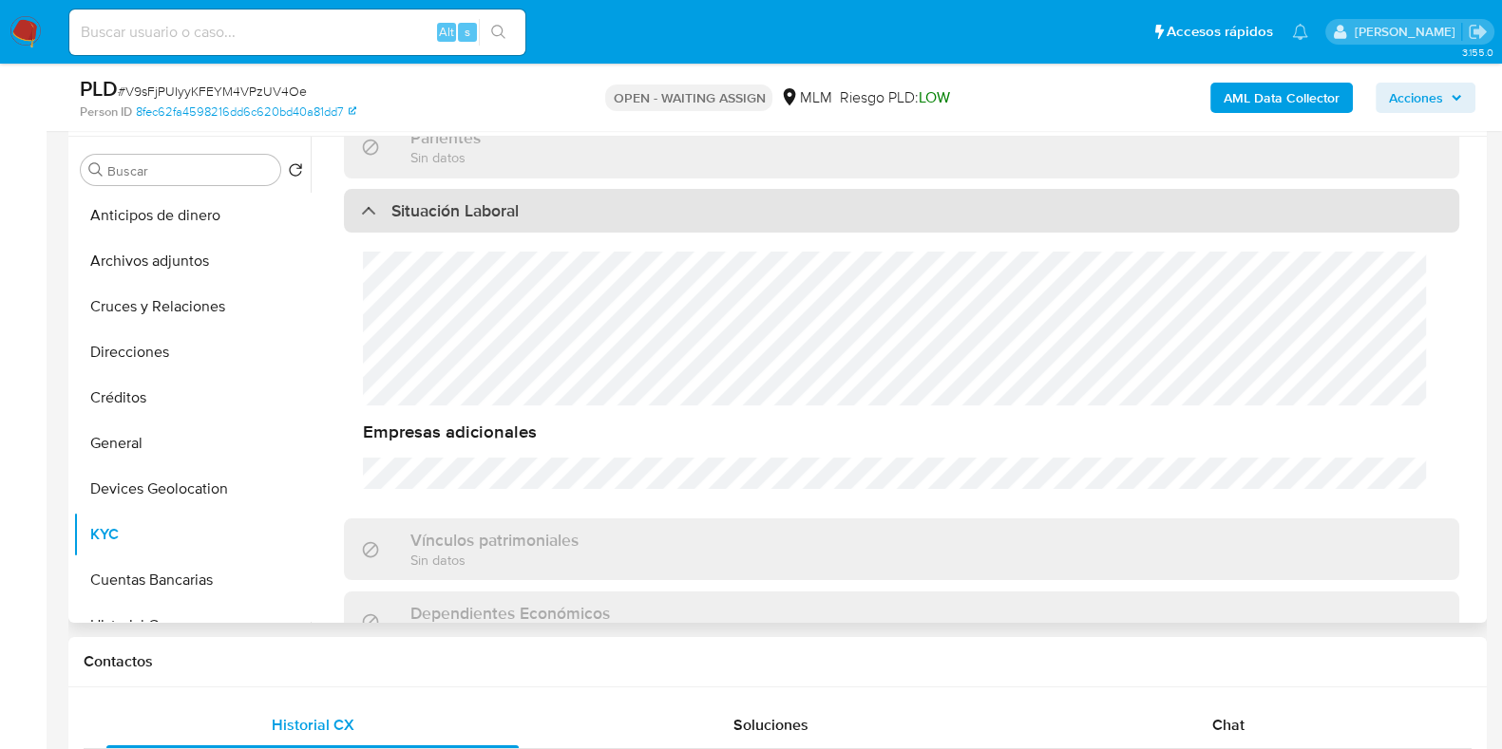
click at [519, 214] on div "Situación Laboral" at bounding box center [901, 211] width 1115 height 44
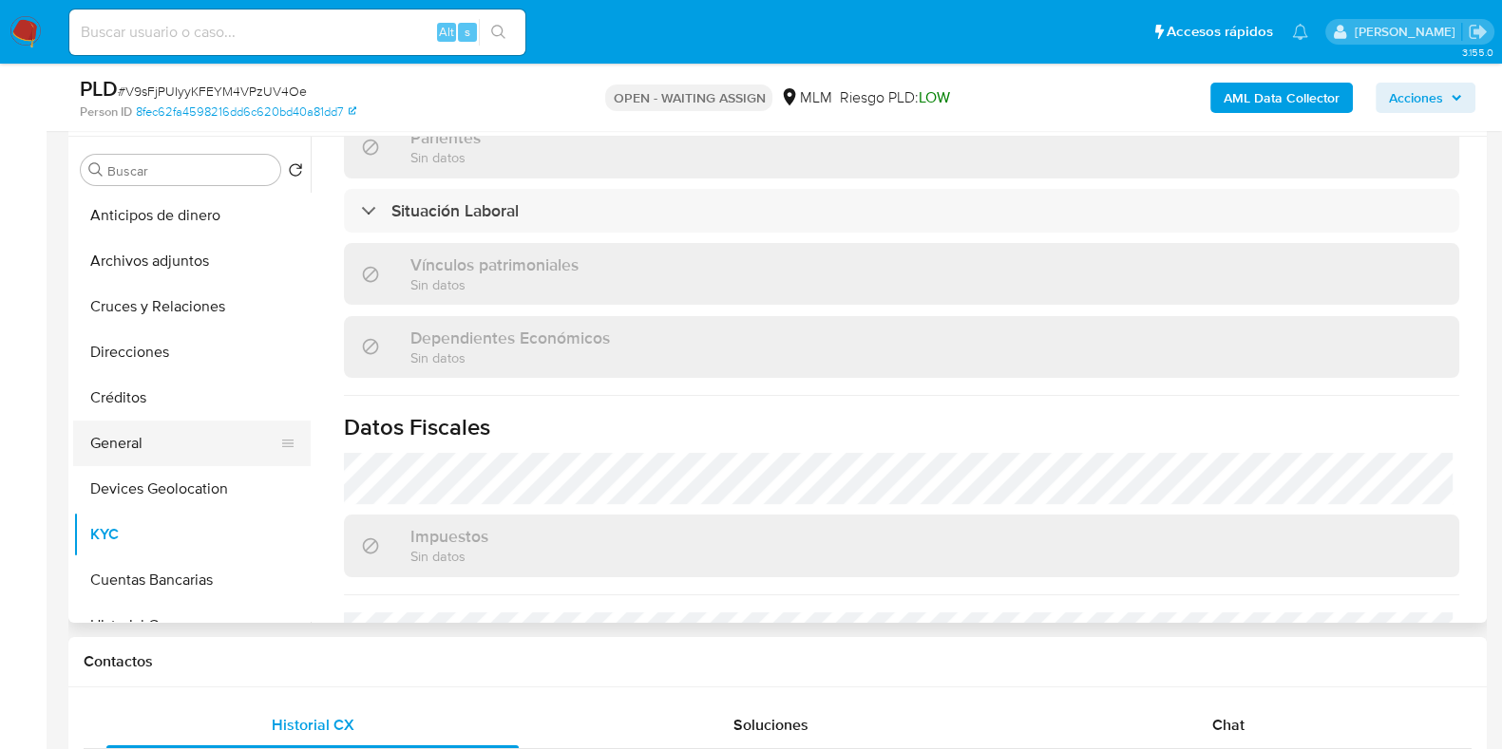
click at [145, 447] on button "General" at bounding box center [184, 444] width 222 height 46
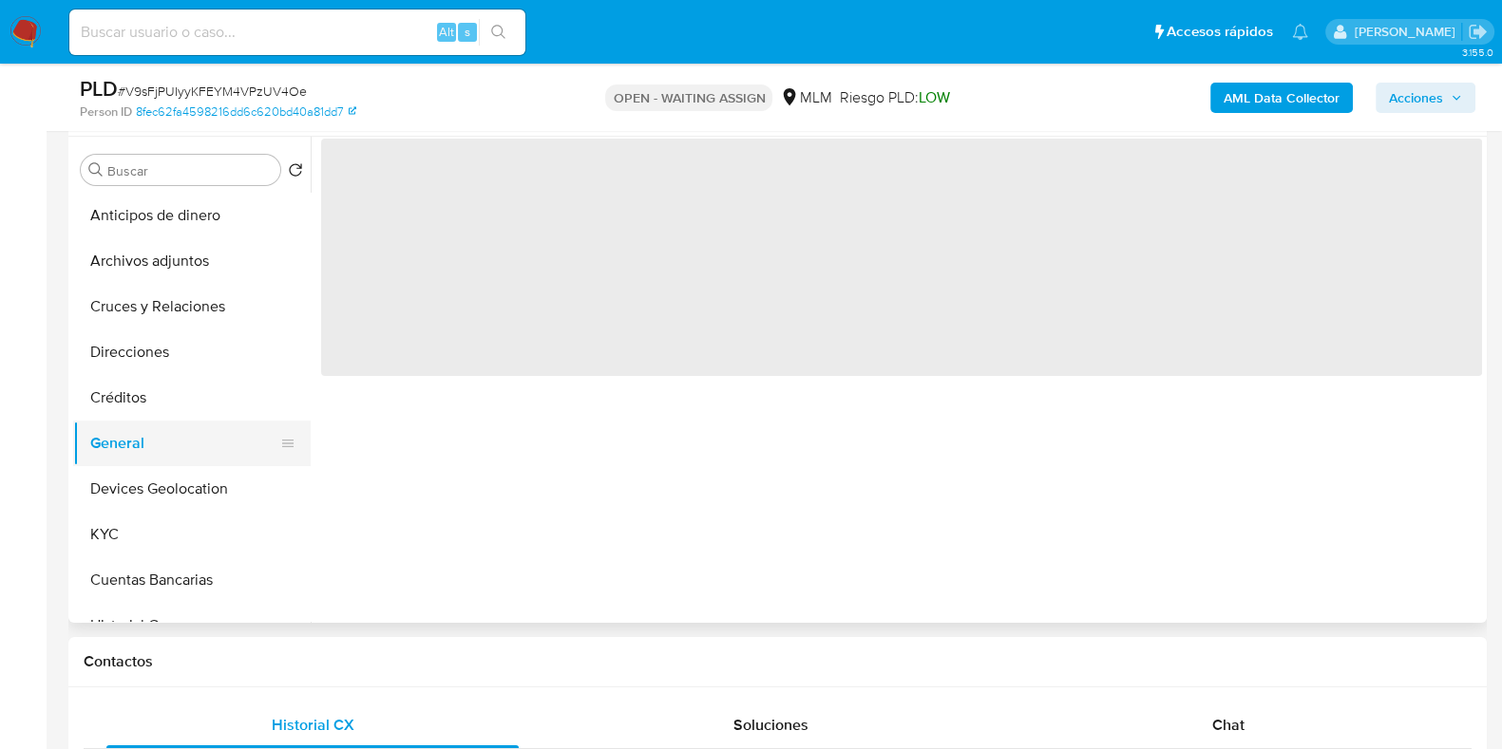
scroll to position [0, 0]
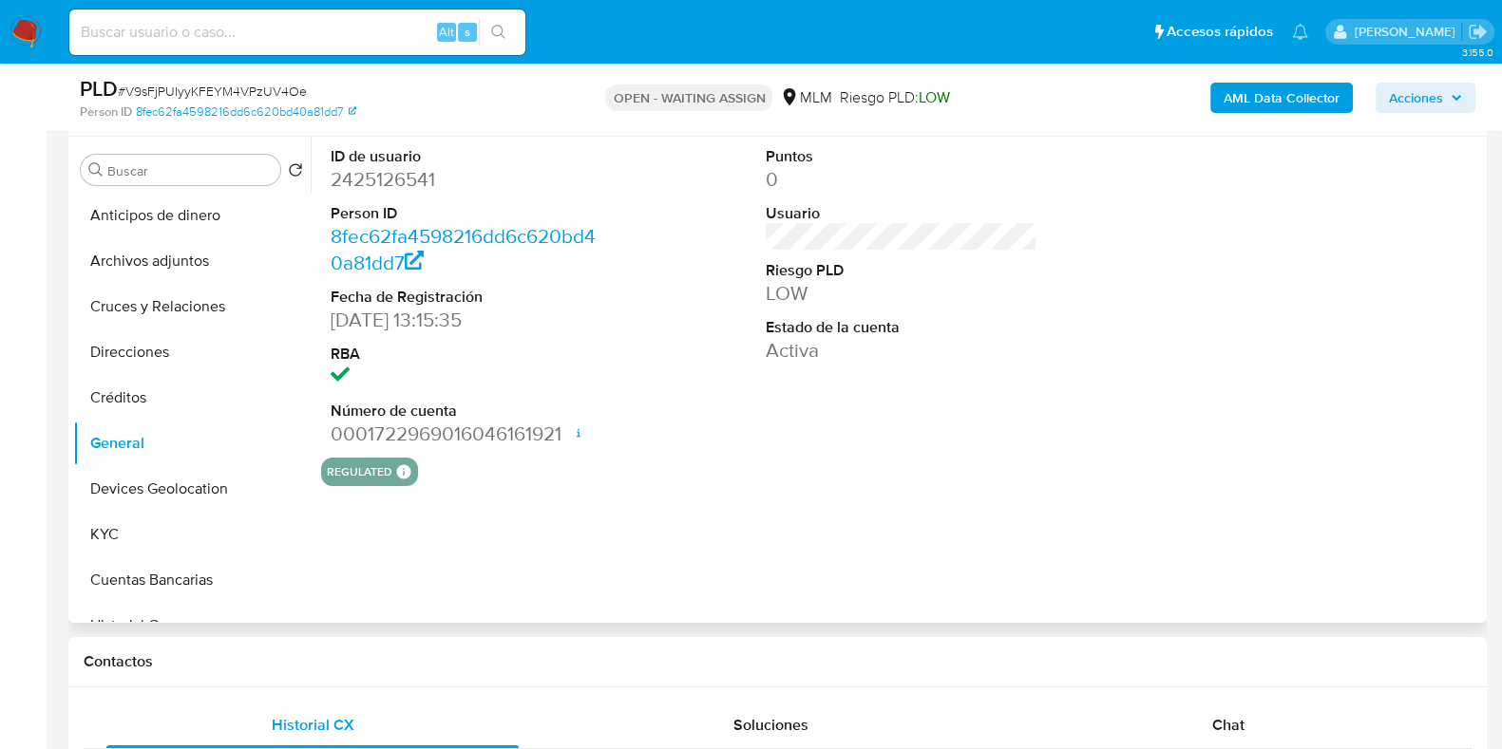
click at [384, 178] on dd "2425126541" at bounding box center [467, 179] width 272 height 27
copy dd "2425126541"
click at [145, 543] on button "KYC" at bounding box center [184, 535] width 222 height 46
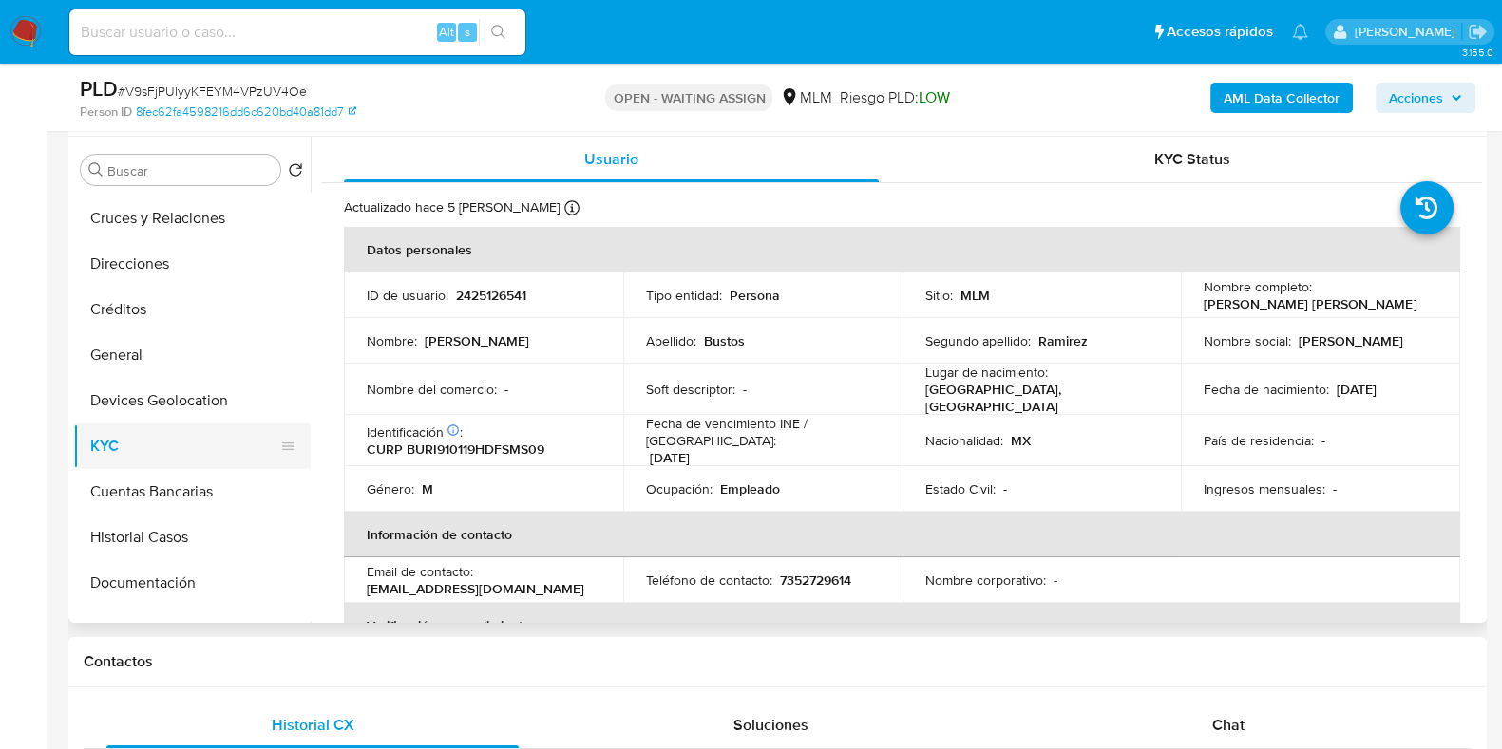
scroll to position [118, 0]
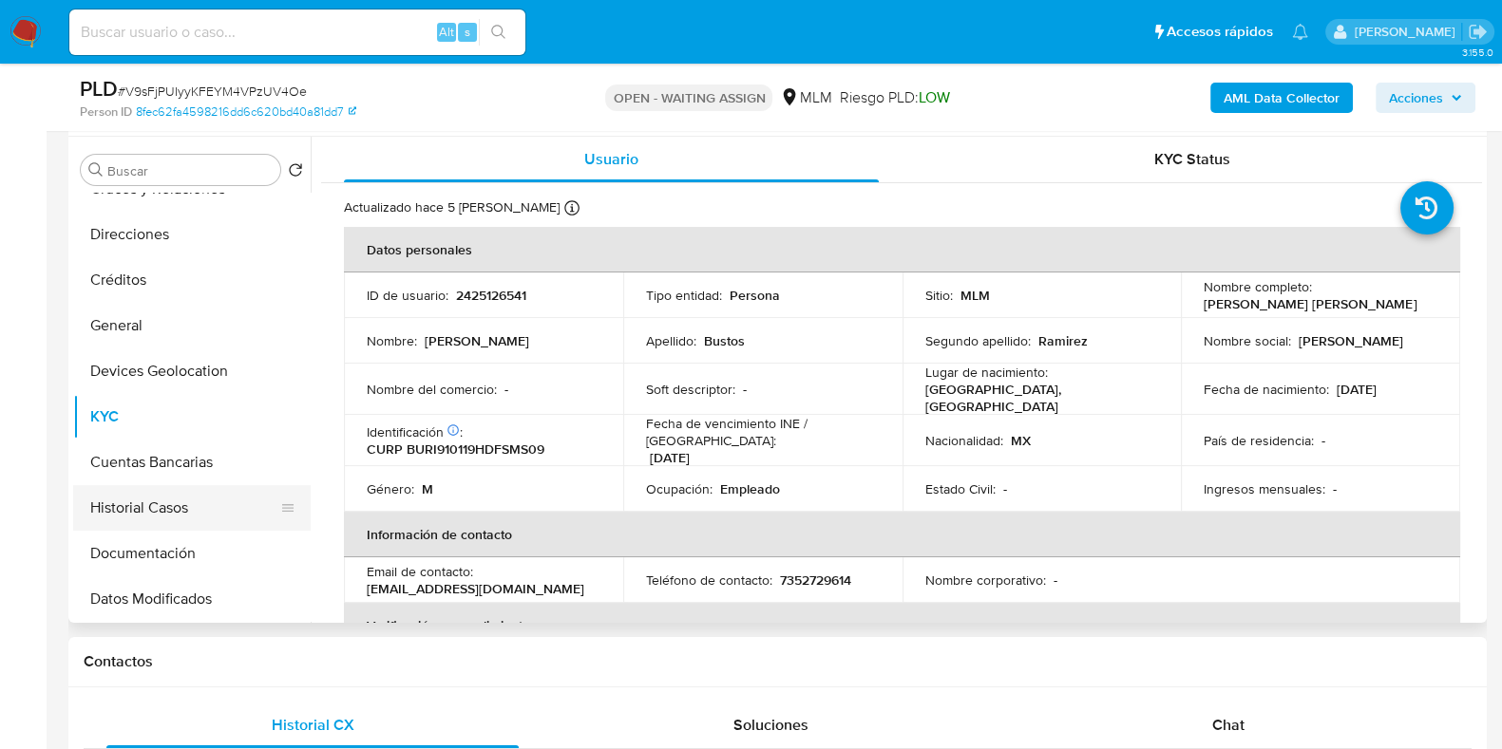
click at [175, 524] on button "Historial Casos" at bounding box center [184, 508] width 222 height 46
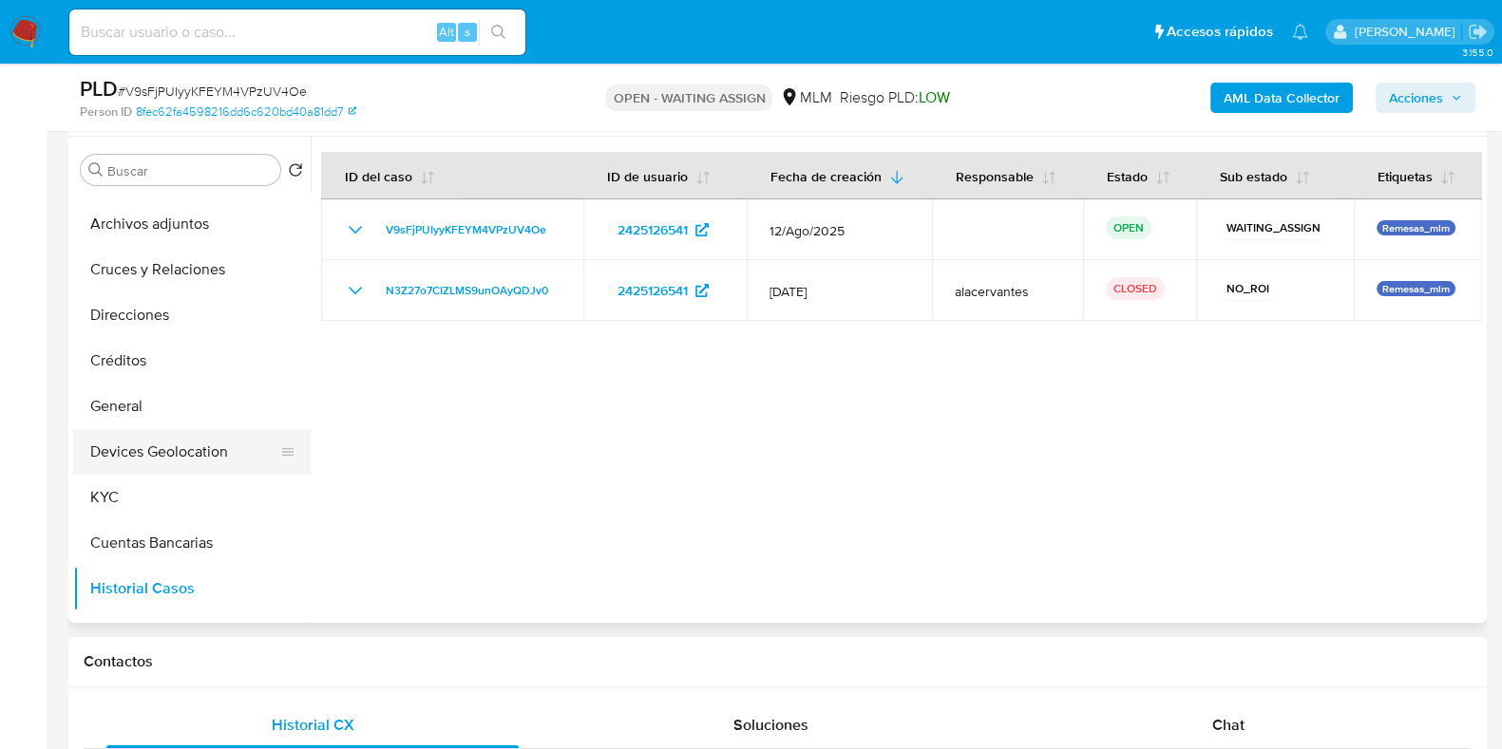
scroll to position [0, 0]
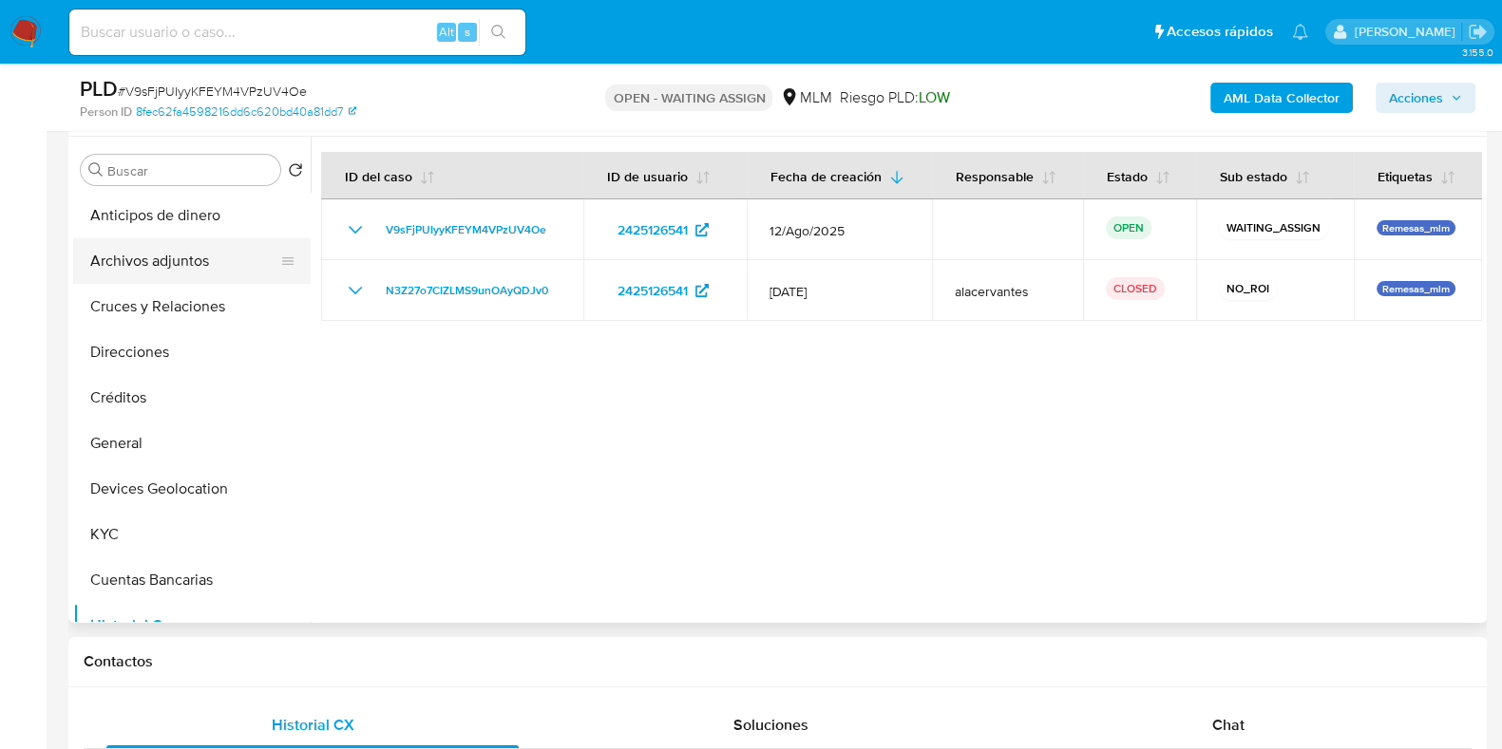
click at [180, 273] on button "Archivos adjuntos" at bounding box center [184, 261] width 222 height 46
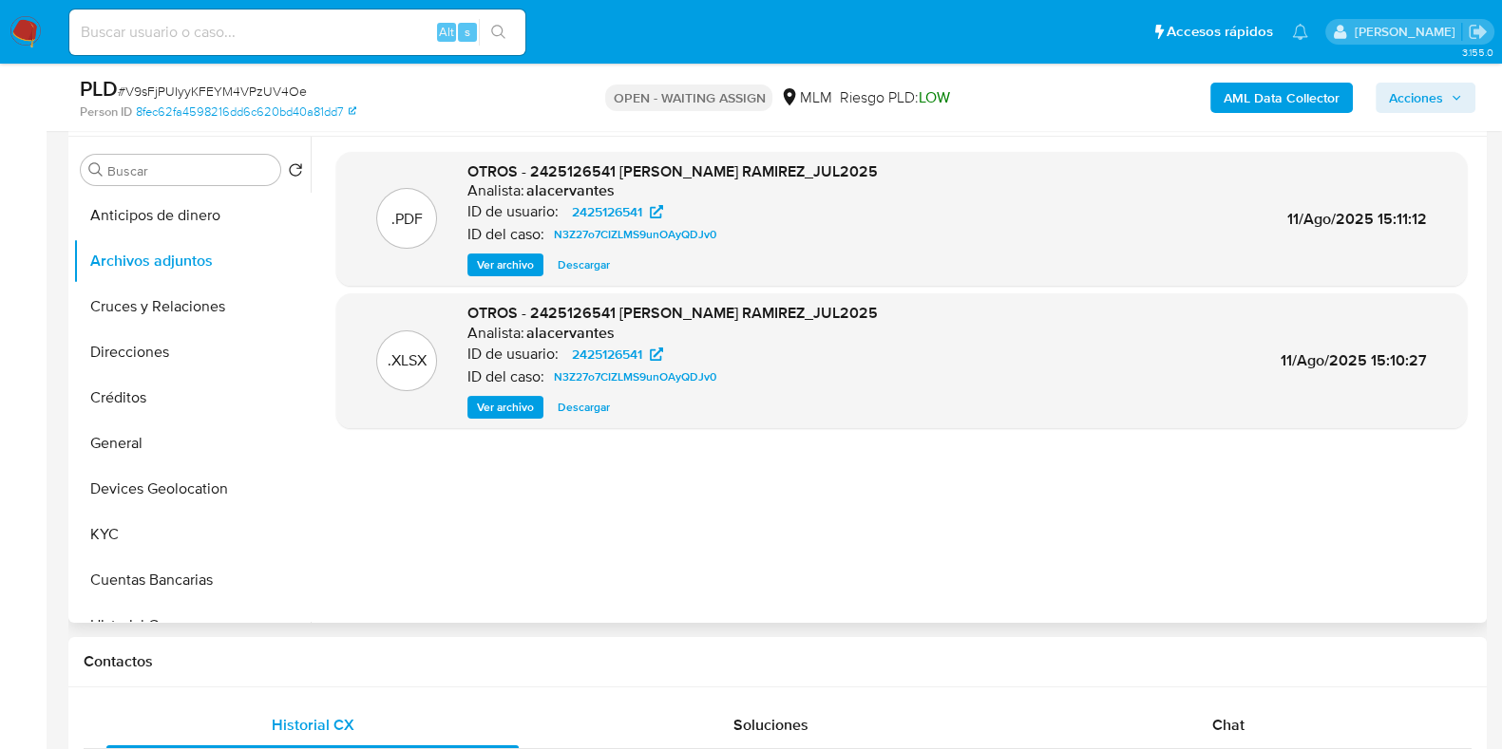
click at [511, 268] on span "Ver archivo" at bounding box center [505, 265] width 57 height 19
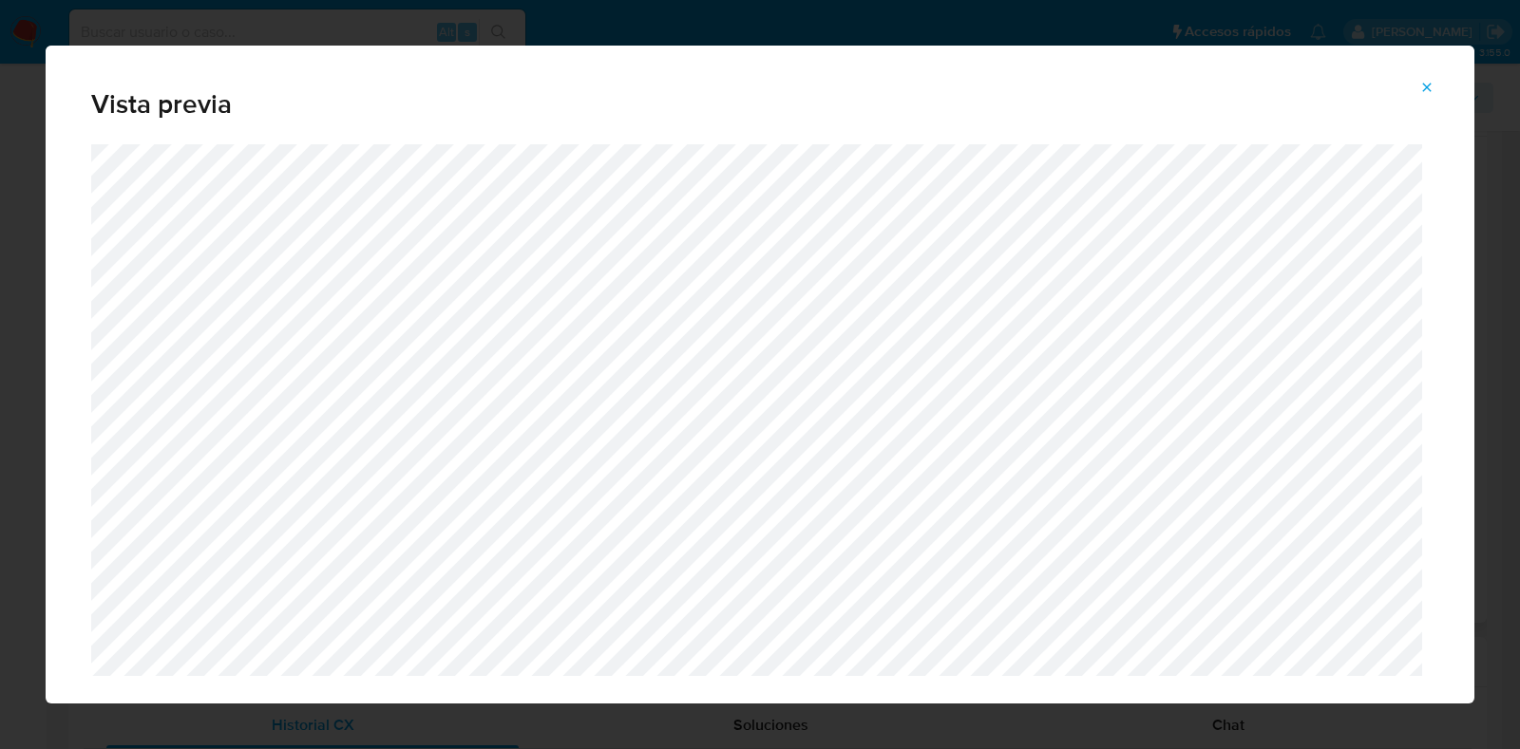
click at [1430, 93] on icon "Attachment preview" at bounding box center [1426, 87] width 15 height 15
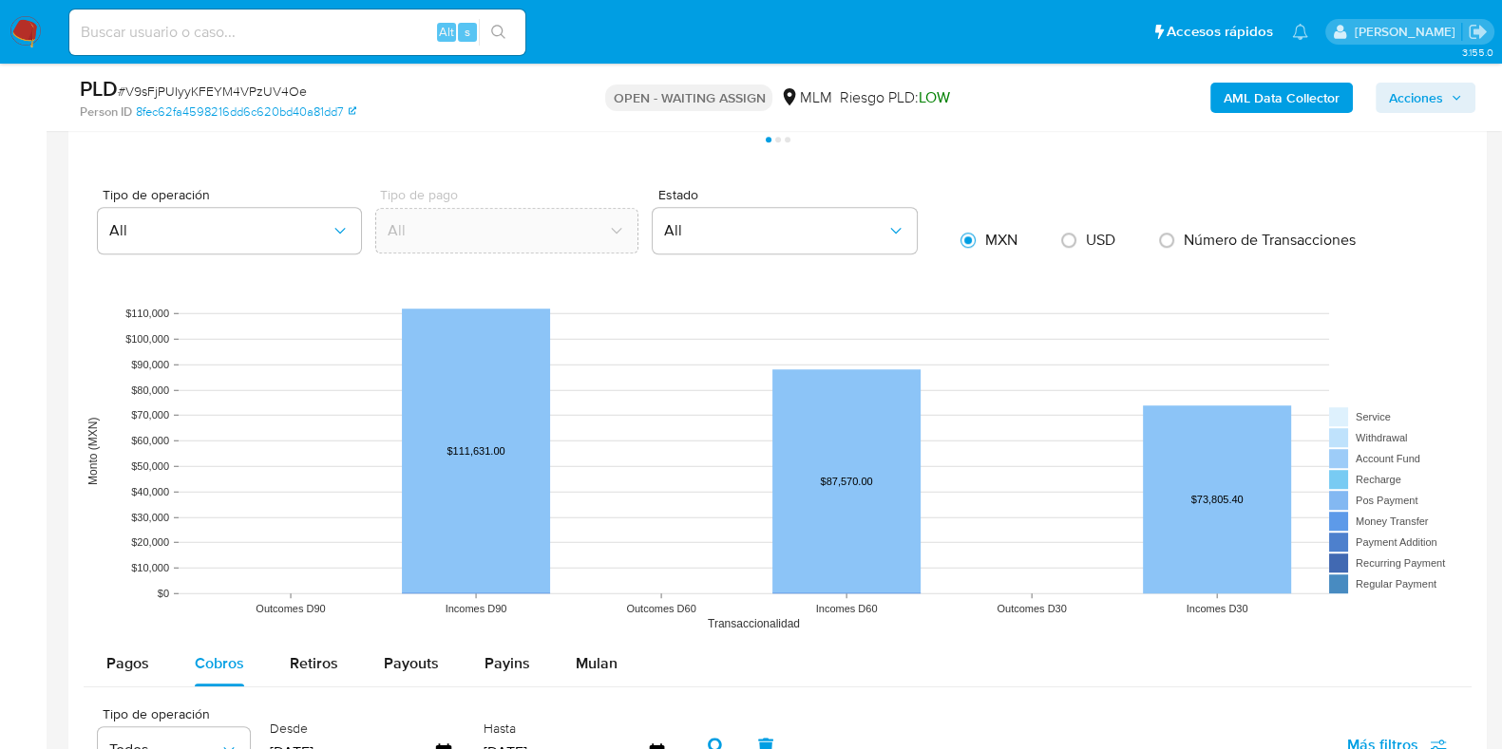
scroll to position [1322, 0]
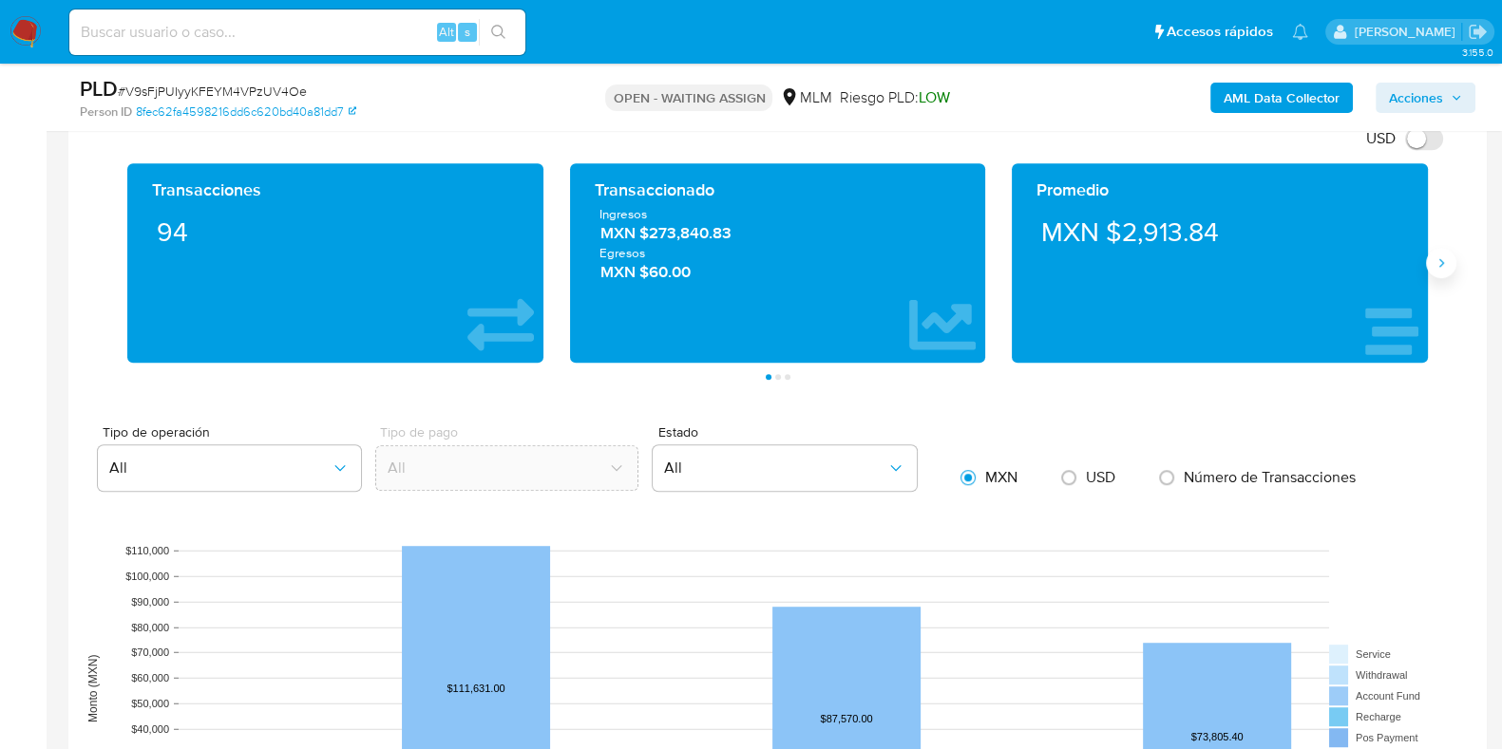
click at [1434, 256] on icon "Siguiente" at bounding box center [1440, 263] width 15 height 15
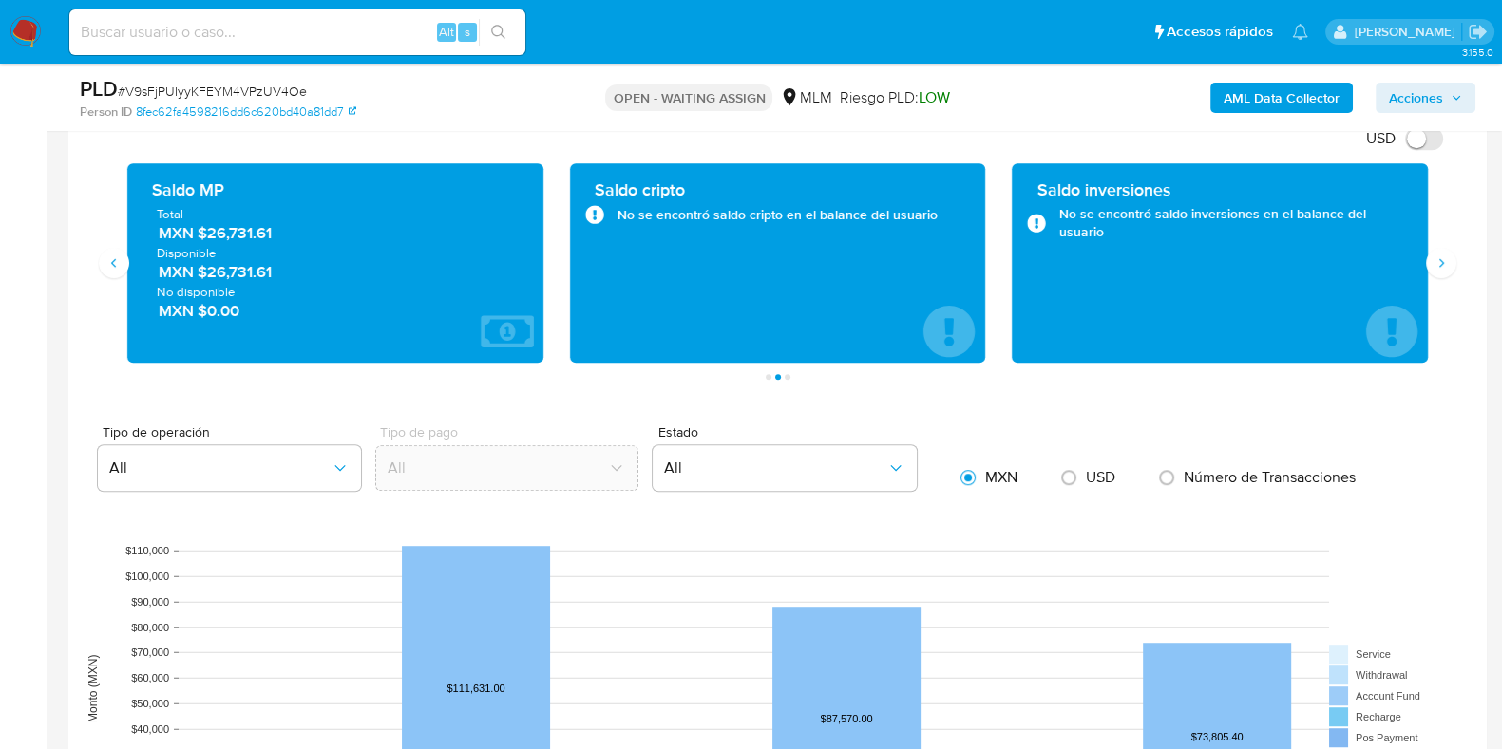
click at [258, 237] on span "MXN $26,731.61" at bounding box center [336, 233] width 355 height 22
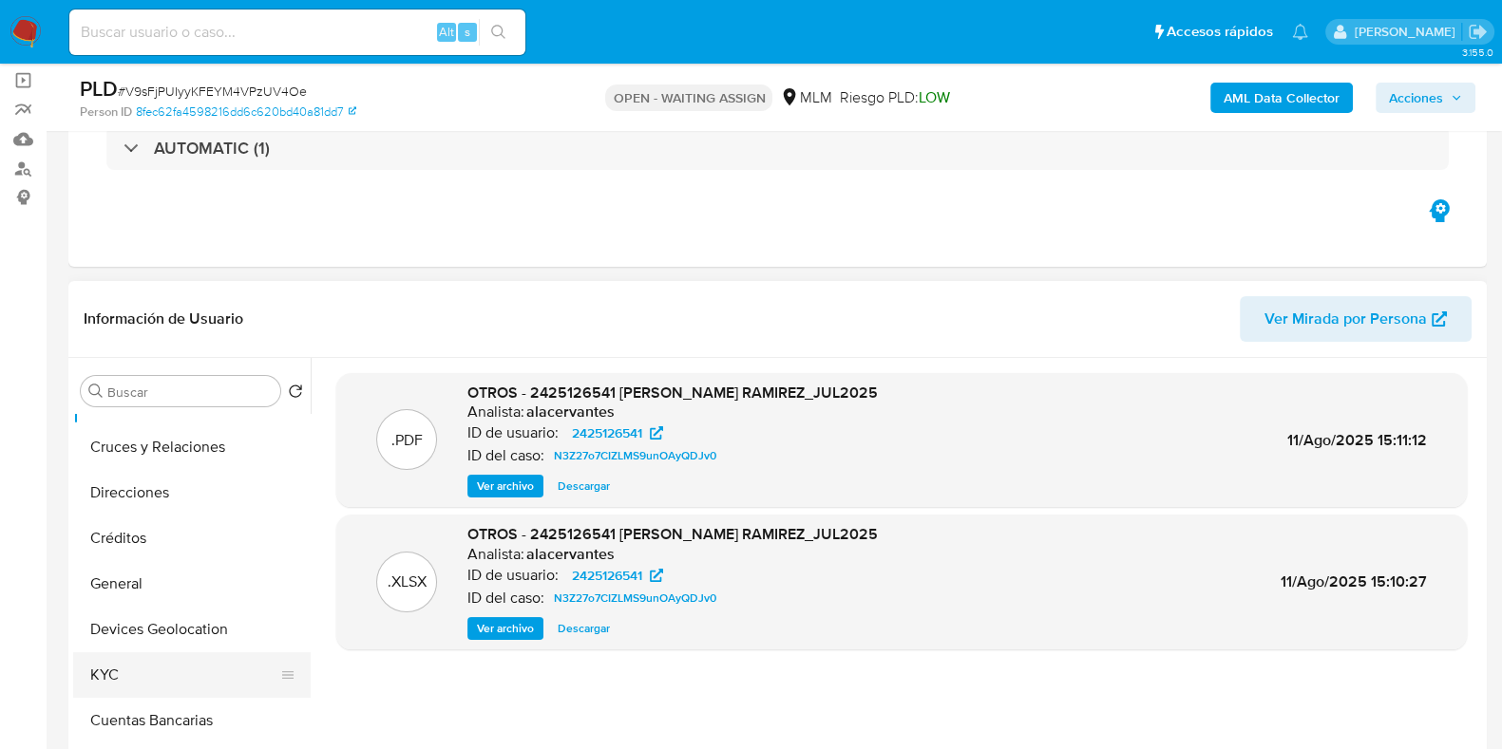
scroll to position [118, 0]
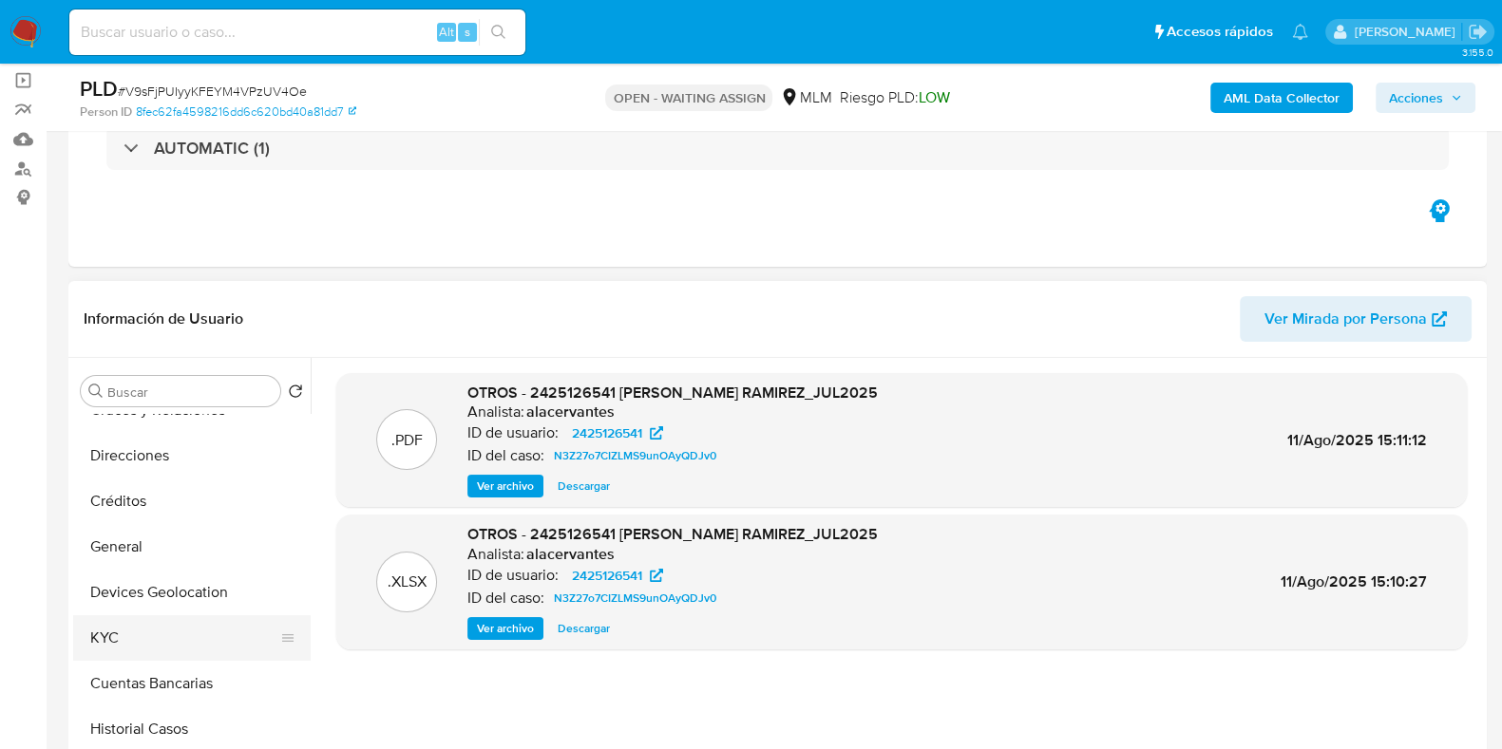
click at [124, 625] on button "KYC" at bounding box center [184, 638] width 222 height 46
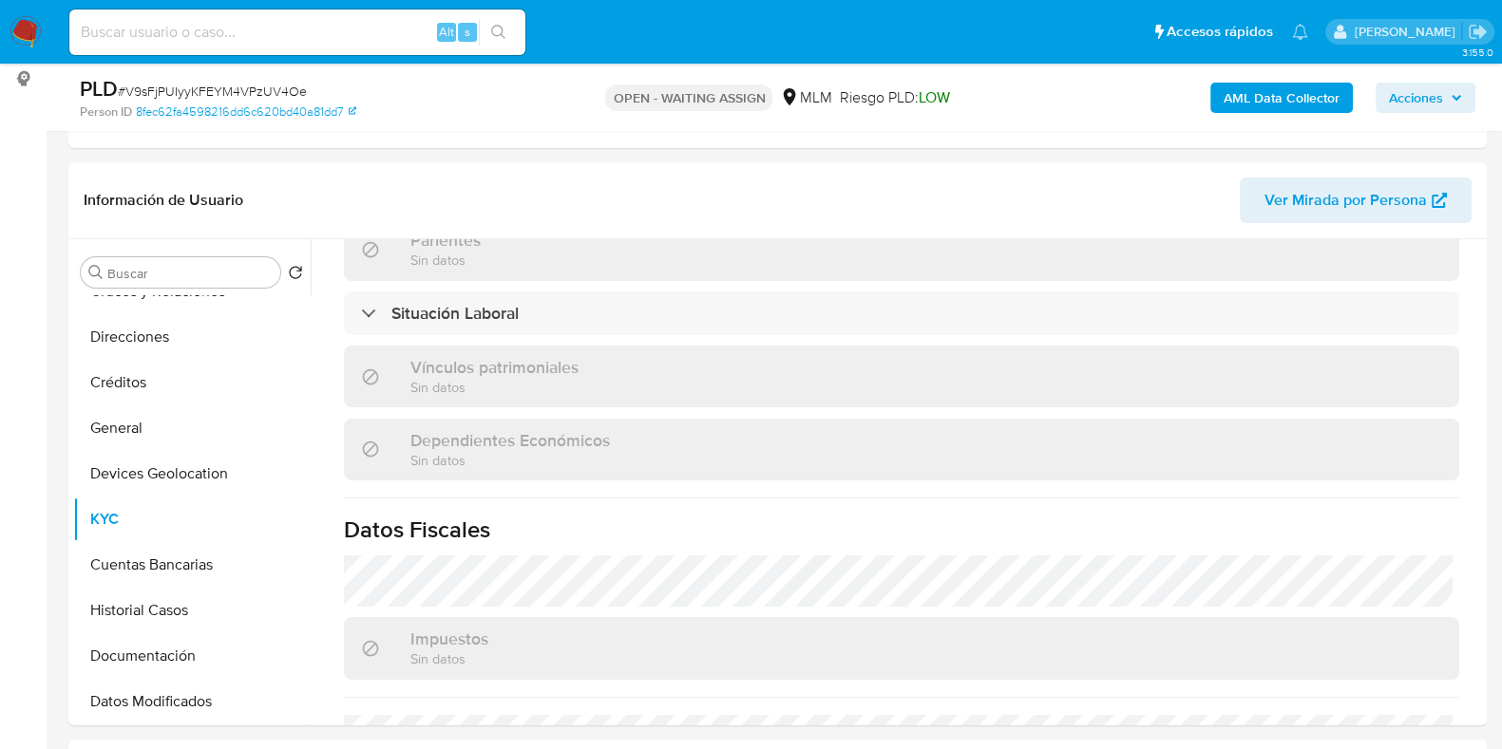
scroll to position [1175, 0]
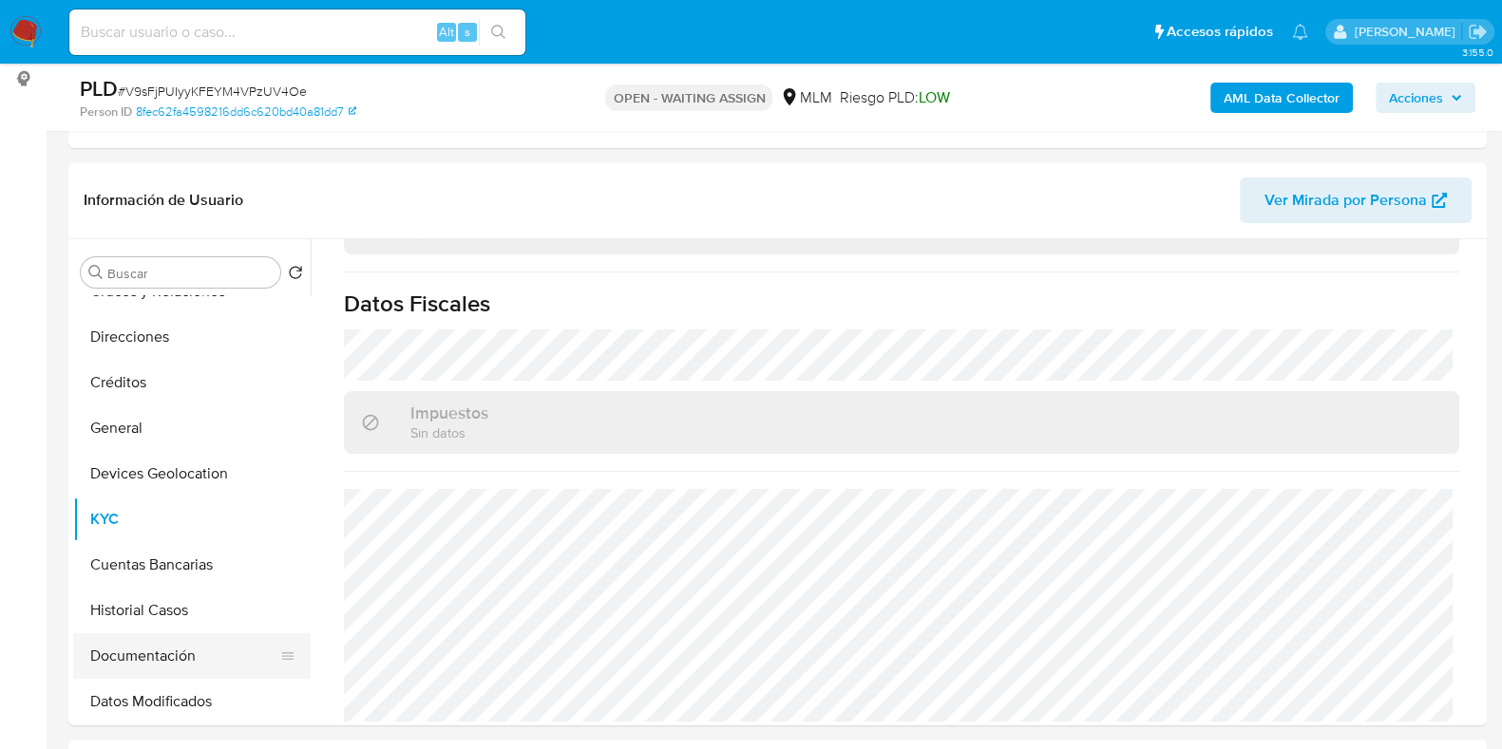
click at [172, 672] on button "Documentación" at bounding box center [184, 657] width 222 height 46
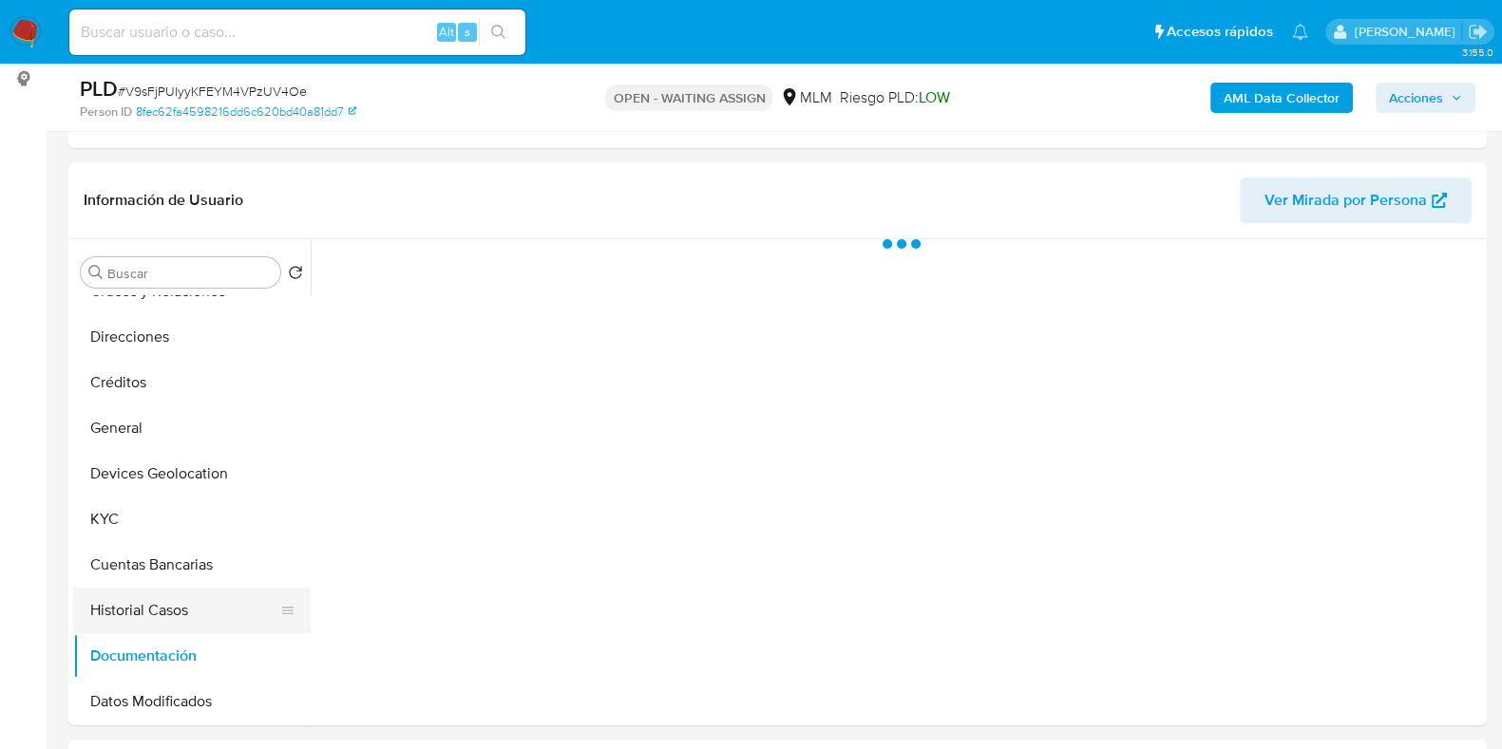
scroll to position [0, 0]
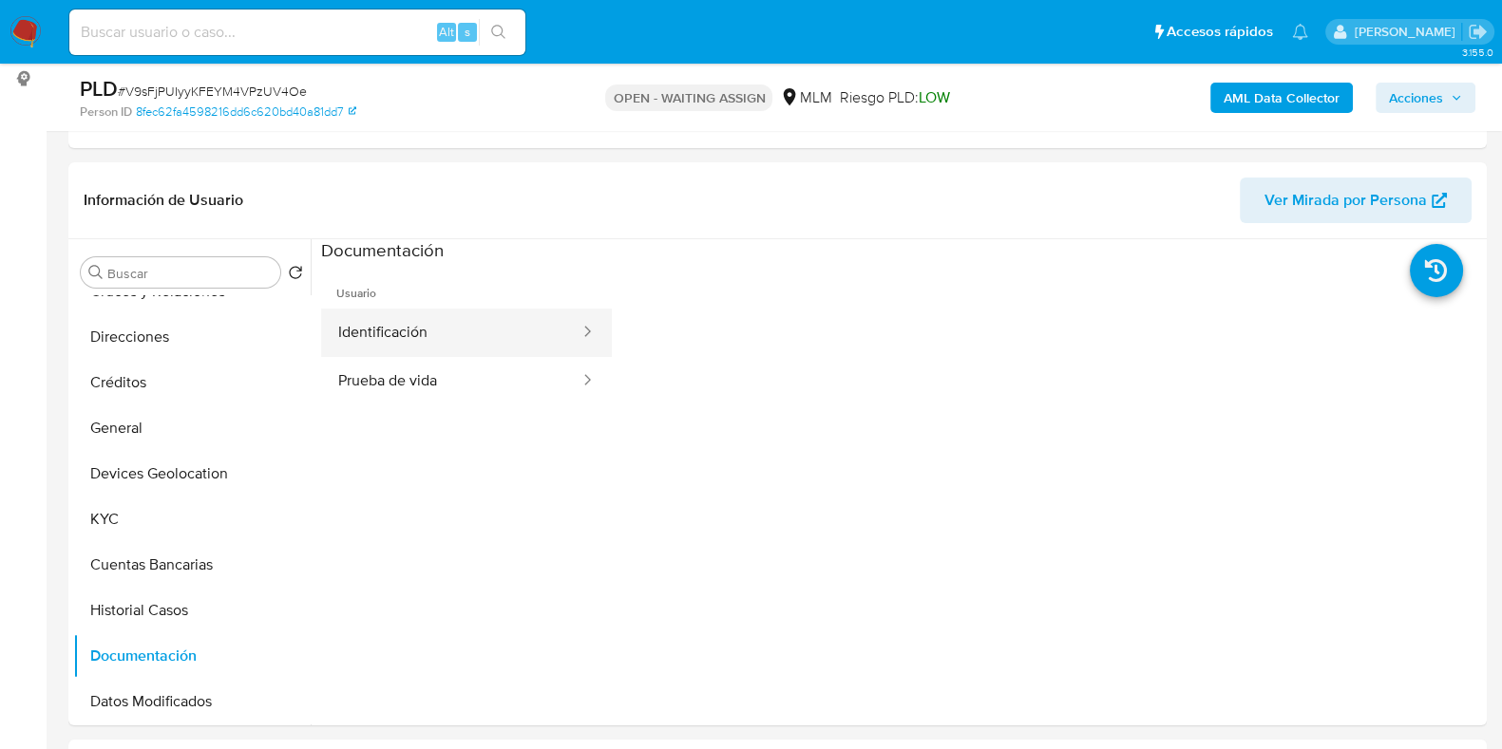
click at [401, 345] on button "Identificación" at bounding box center [451, 333] width 260 height 48
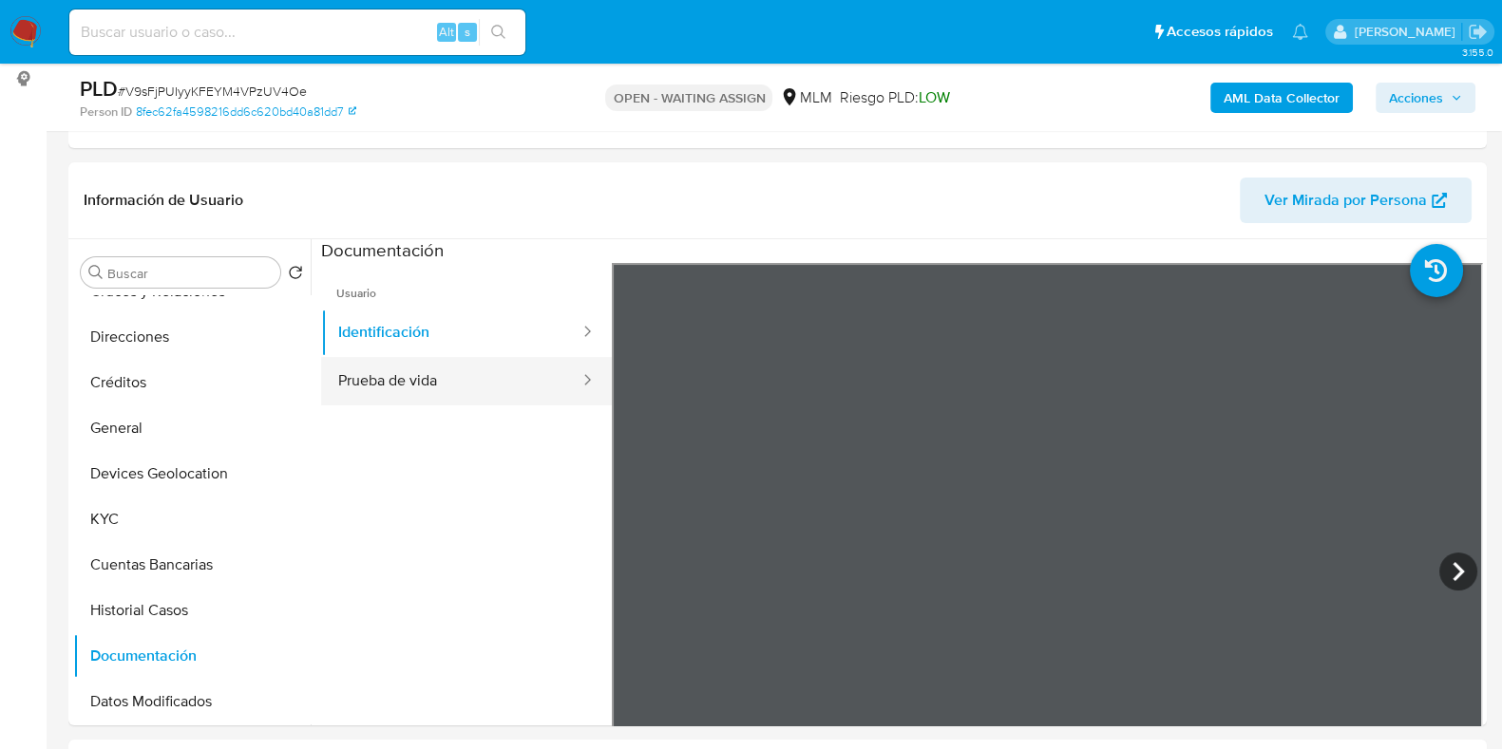
click at [395, 386] on button "Prueba de vida" at bounding box center [451, 381] width 260 height 48
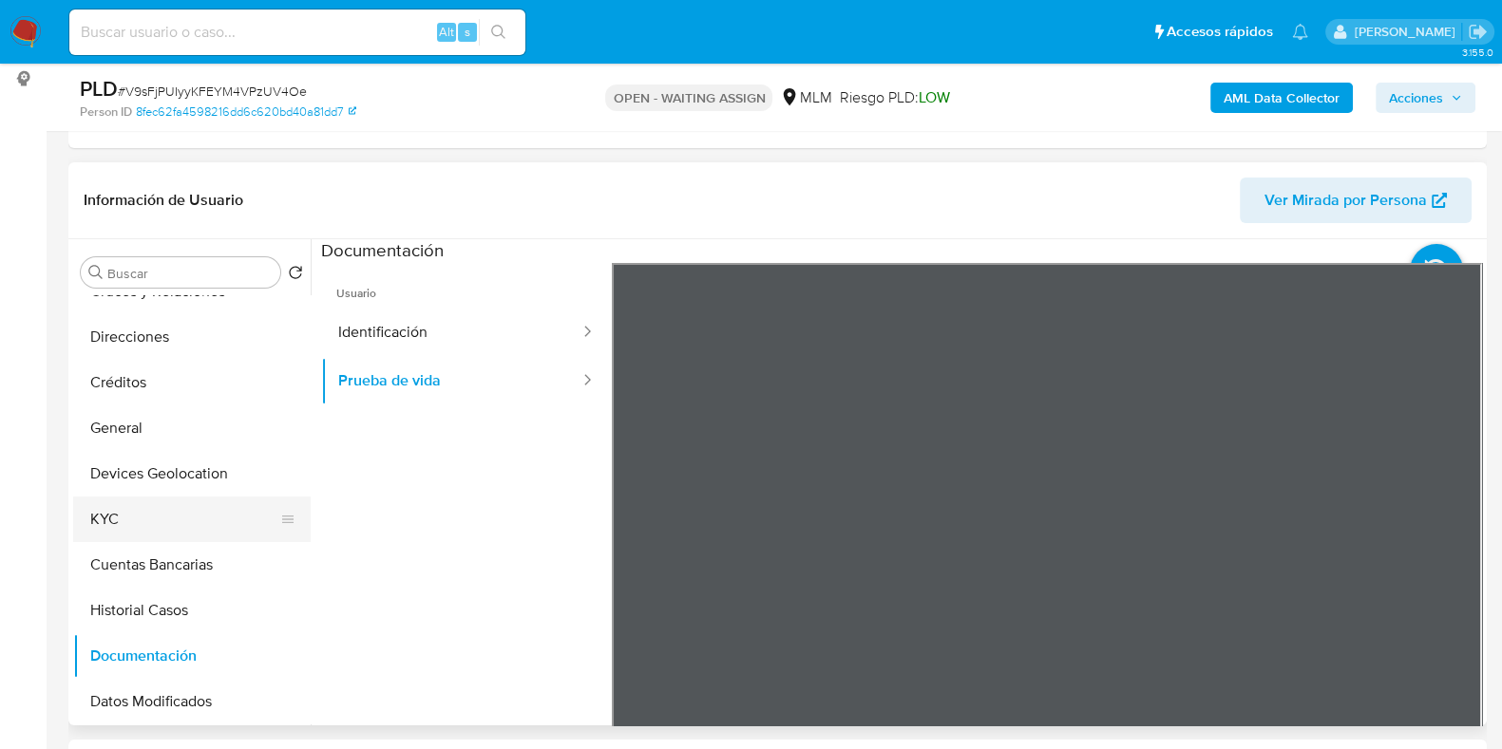
click at [138, 520] on button "KYC" at bounding box center [184, 520] width 222 height 46
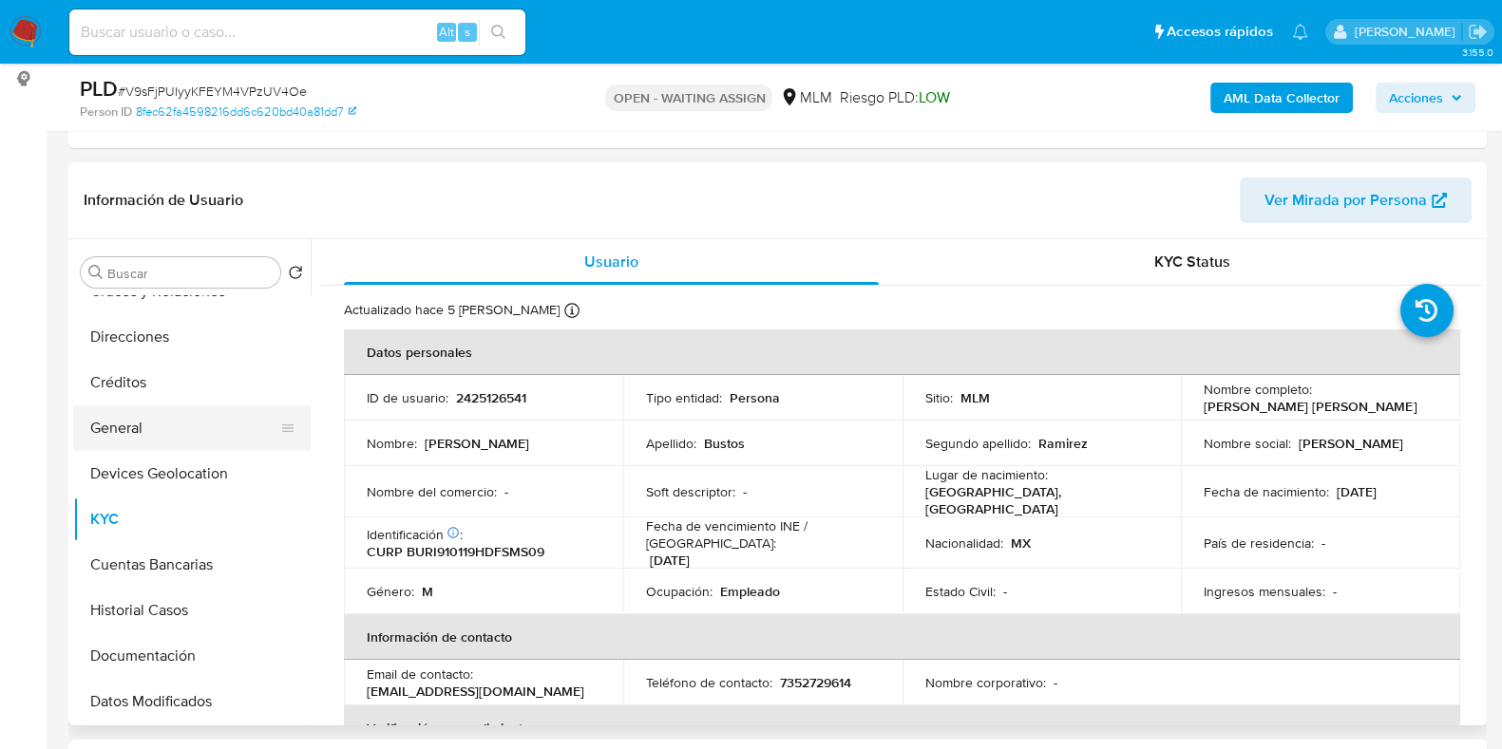
click at [133, 425] on button "General" at bounding box center [184, 429] width 222 height 46
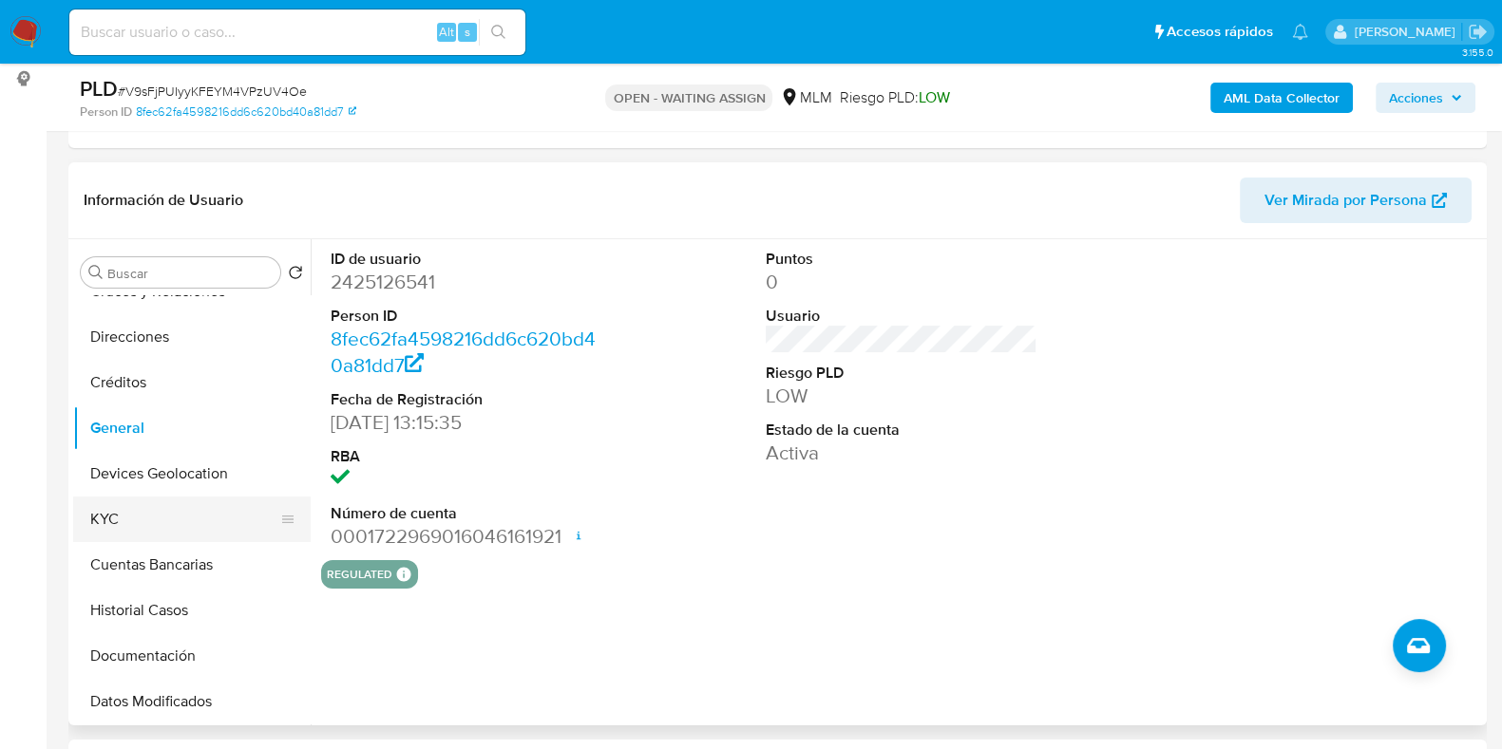
click at [157, 516] on button "KYC" at bounding box center [184, 520] width 222 height 46
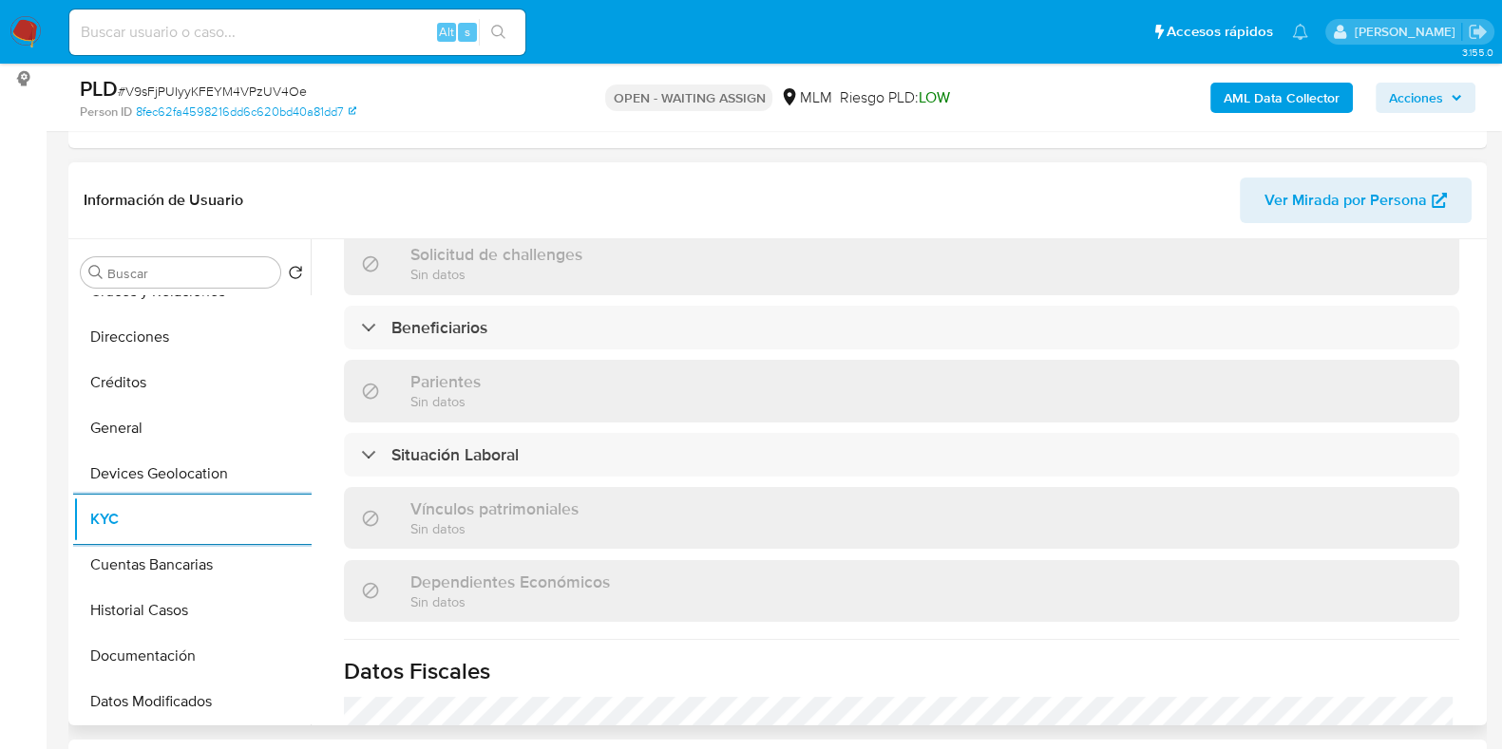
scroll to position [830, 0]
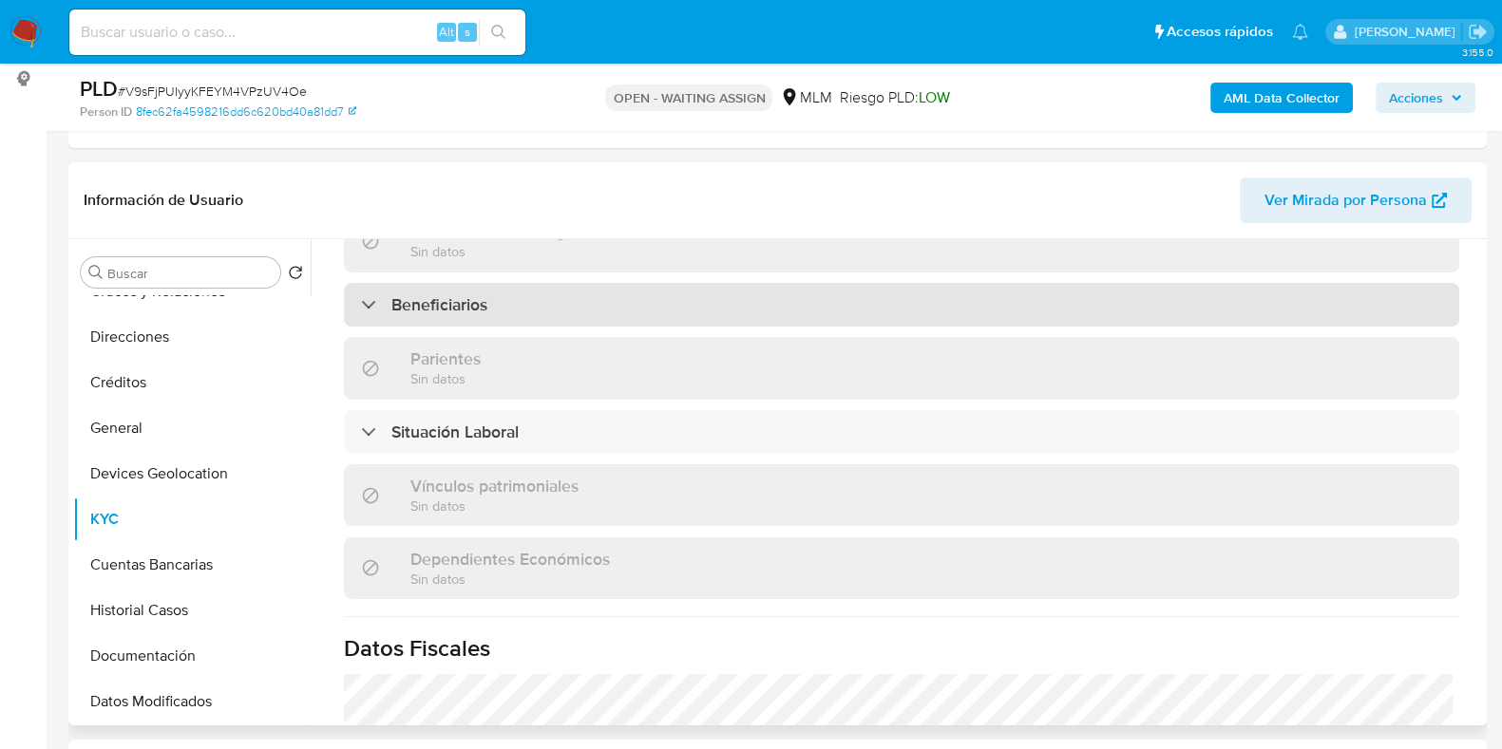
drag, startPoint x: 556, startPoint y: 296, endPoint x: 556, endPoint y: 310, distance: 13.3
click at [556, 297] on div "Beneficiarios" at bounding box center [901, 305] width 1115 height 44
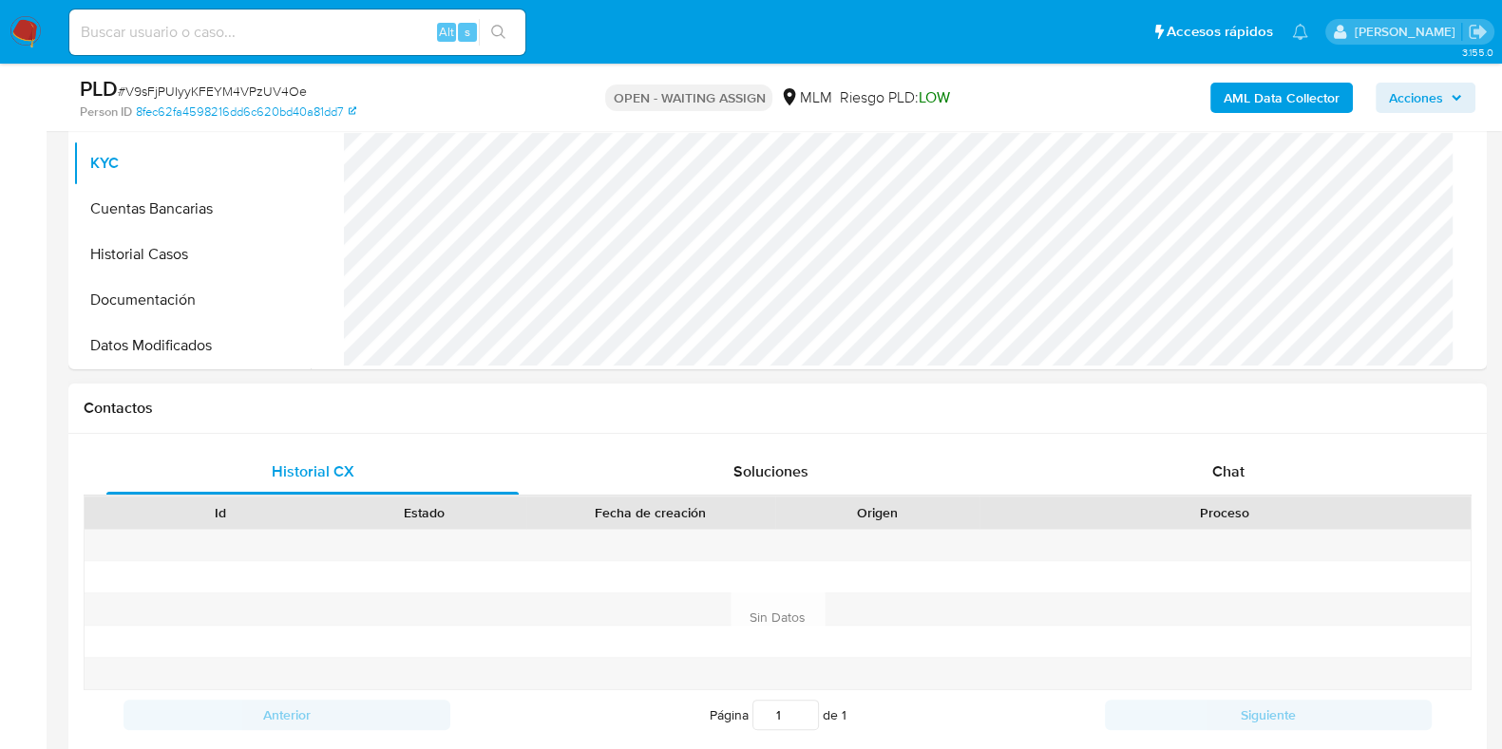
scroll to position [254, 0]
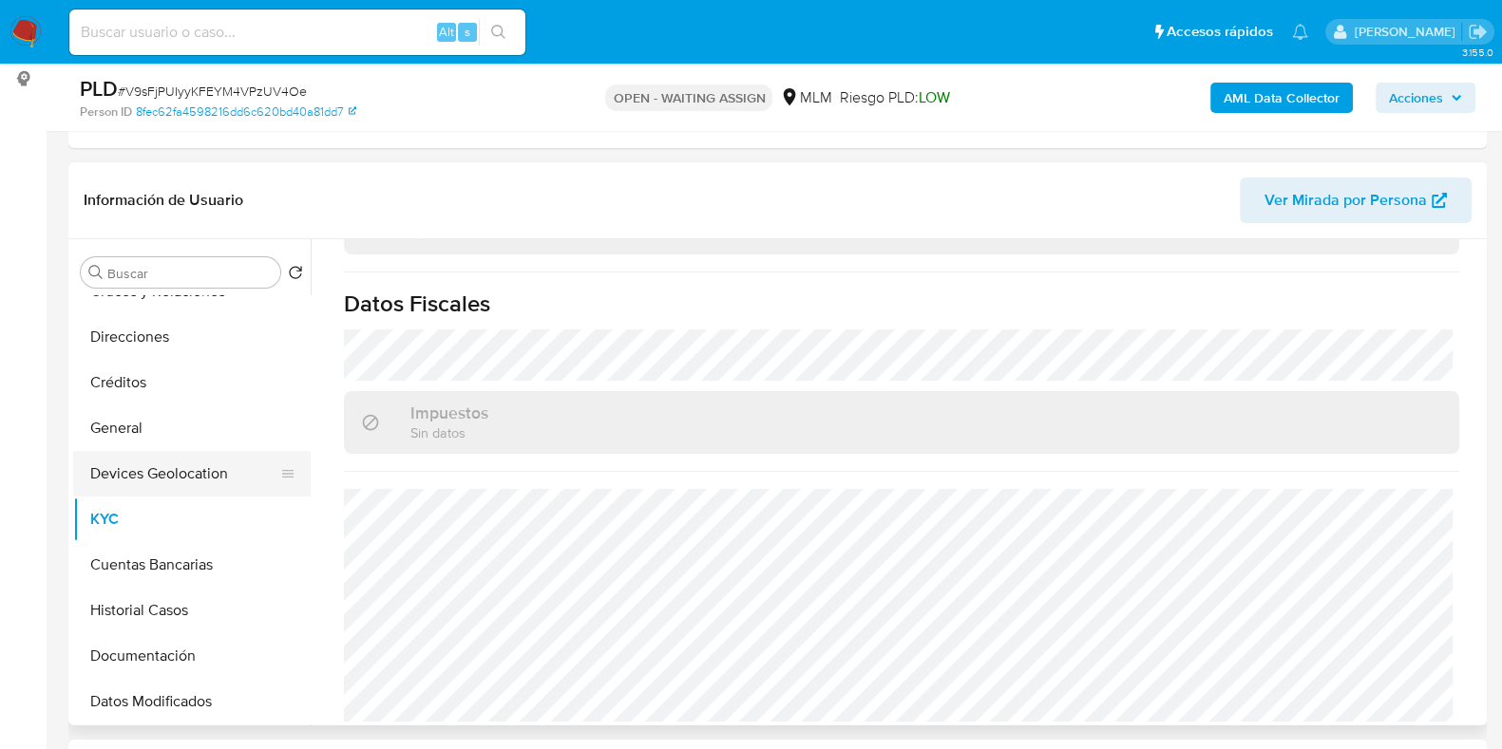
click at [200, 486] on button "Devices Geolocation" at bounding box center [184, 474] width 222 height 46
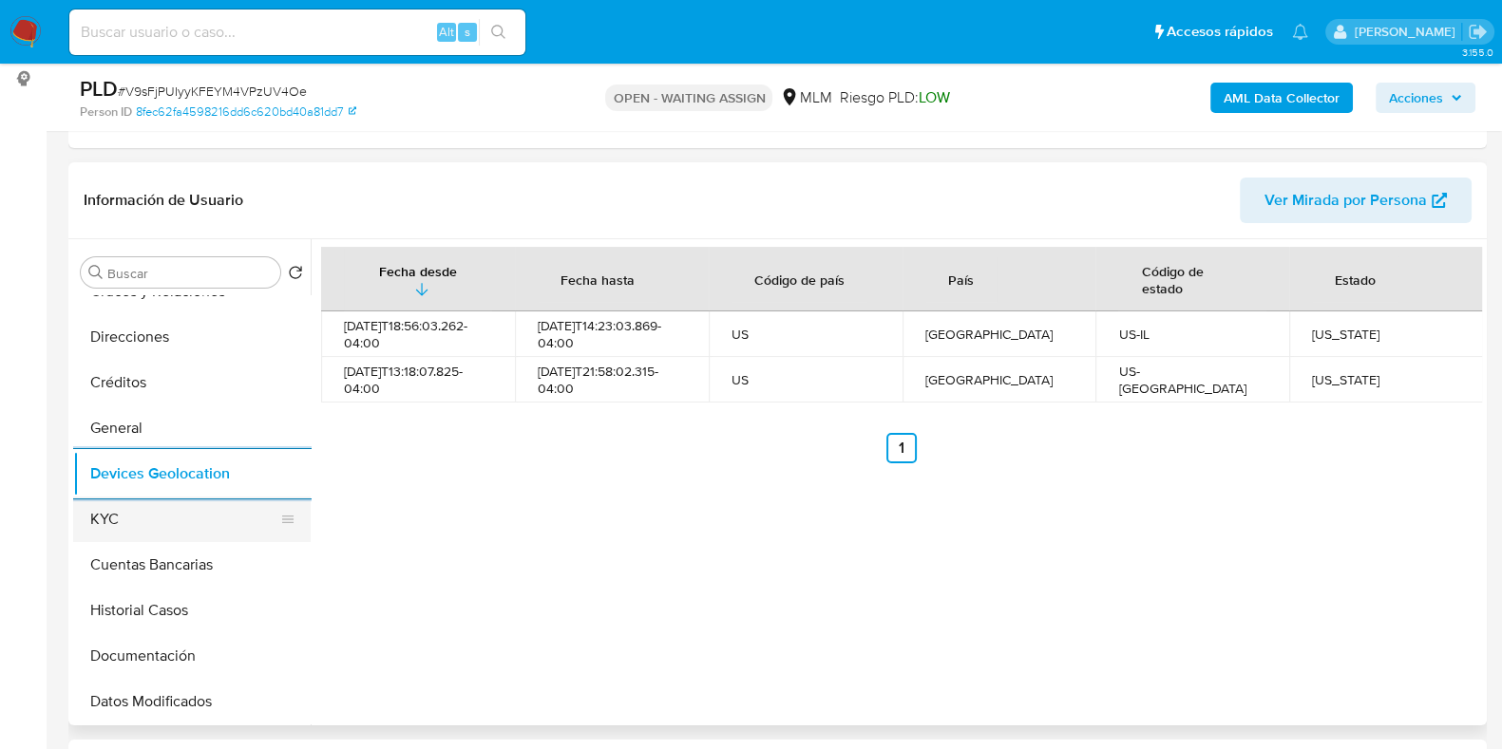
click at [99, 531] on button "KYC" at bounding box center [184, 520] width 222 height 46
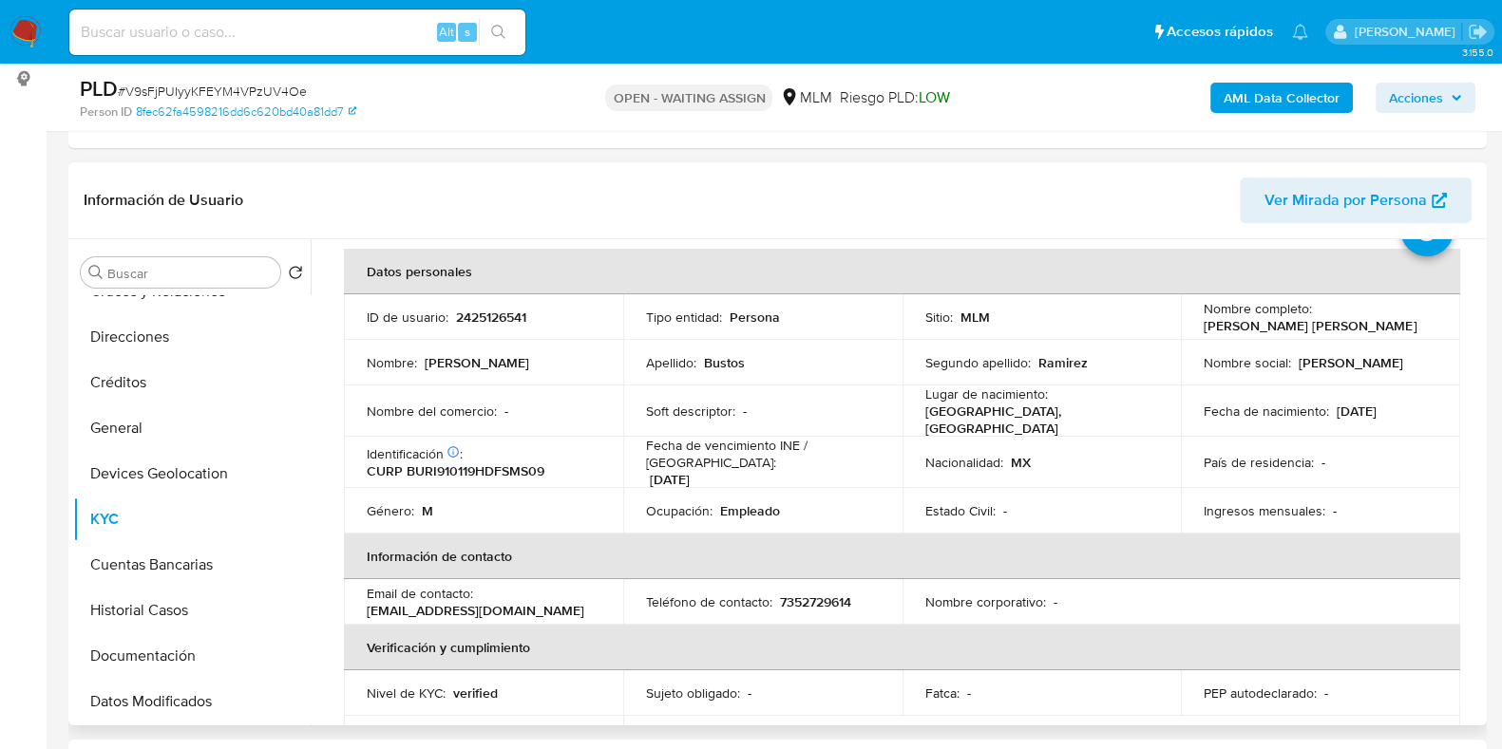
scroll to position [118, 0]
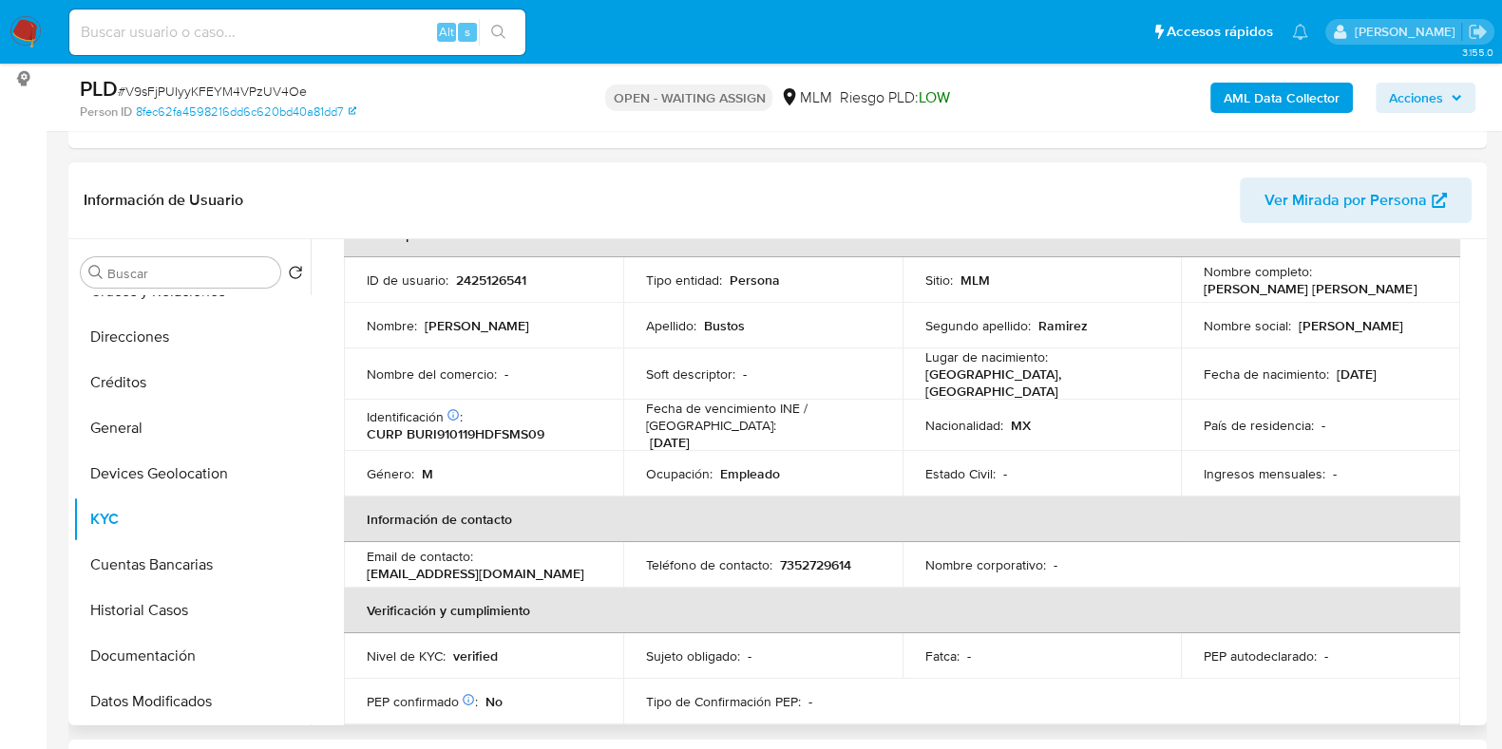
drag, startPoint x: 1373, startPoint y: 292, endPoint x: 1192, endPoint y: 296, distance: 180.5
click at [1192, 296] on td "Nombre completo : Isaias Daniel Bustos Ramirez" at bounding box center [1320, 280] width 279 height 46
copy p "Isaias Daniel Bustos Ramirez"
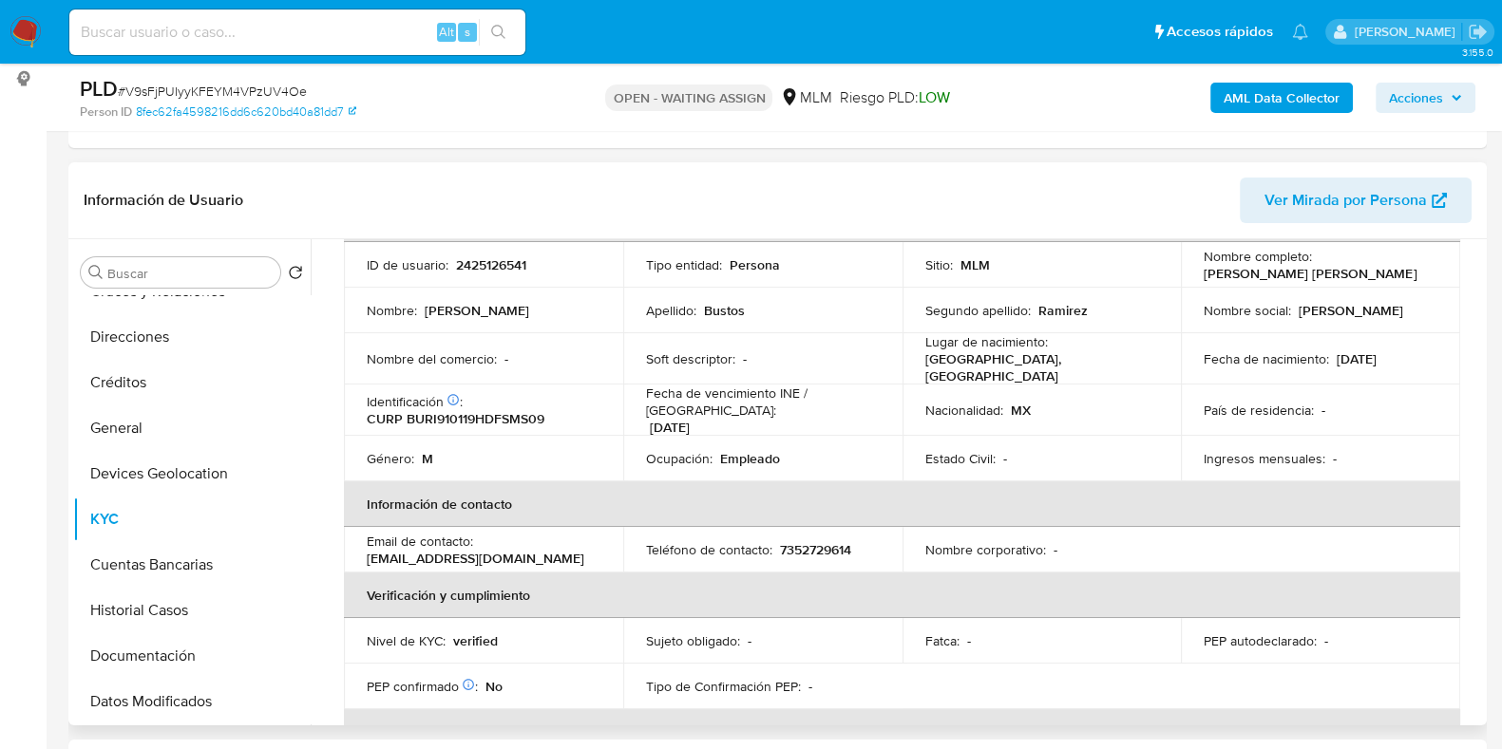
scroll to position [106, 0]
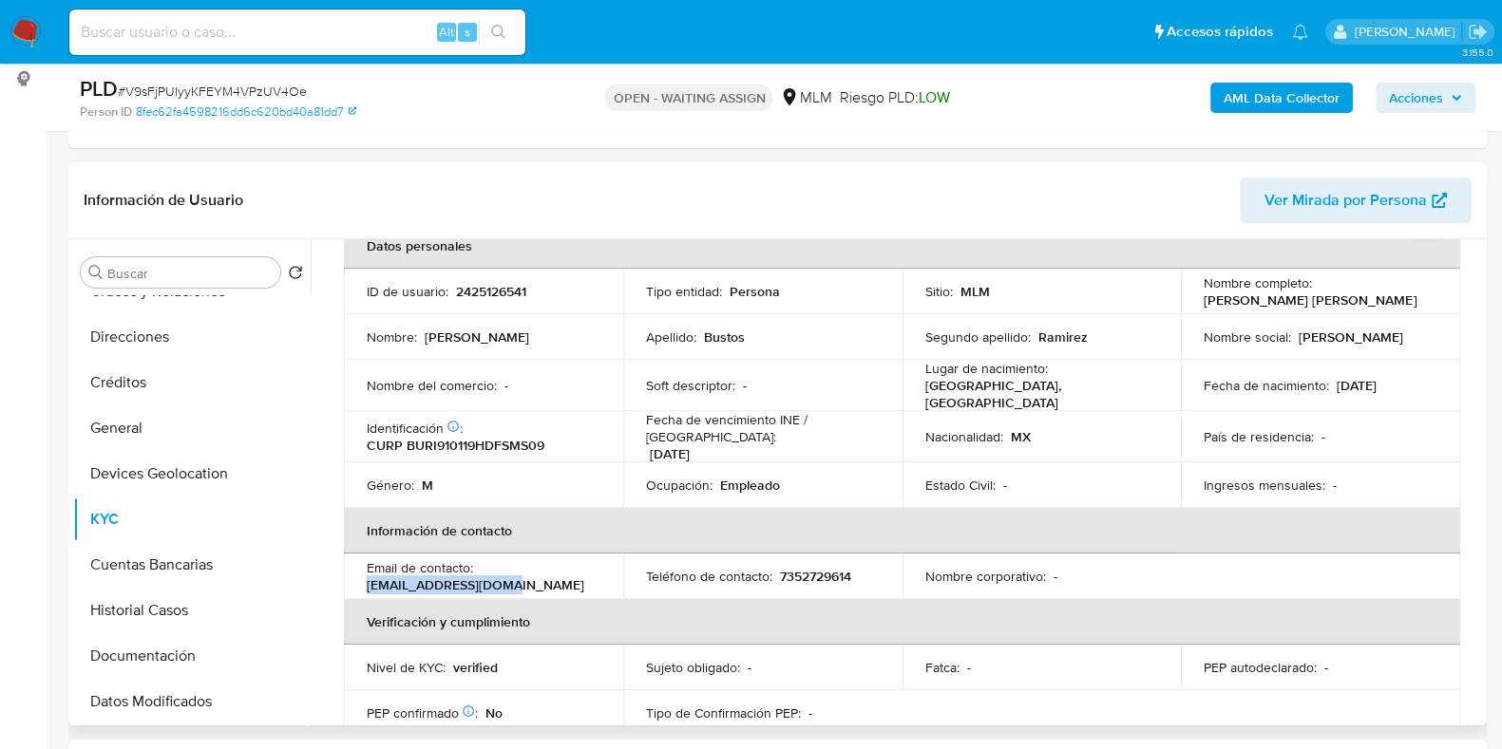
drag, startPoint x: 522, startPoint y: 574, endPoint x: 361, endPoint y: 578, distance: 161.5
click at [361, 578] on td "Email de contacto : daniel914k@gmail.com" at bounding box center [483, 577] width 279 height 46
copy p "daniel914k@gmail.com"
click at [829, 568] on p "7352729614" at bounding box center [815, 576] width 71 height 17
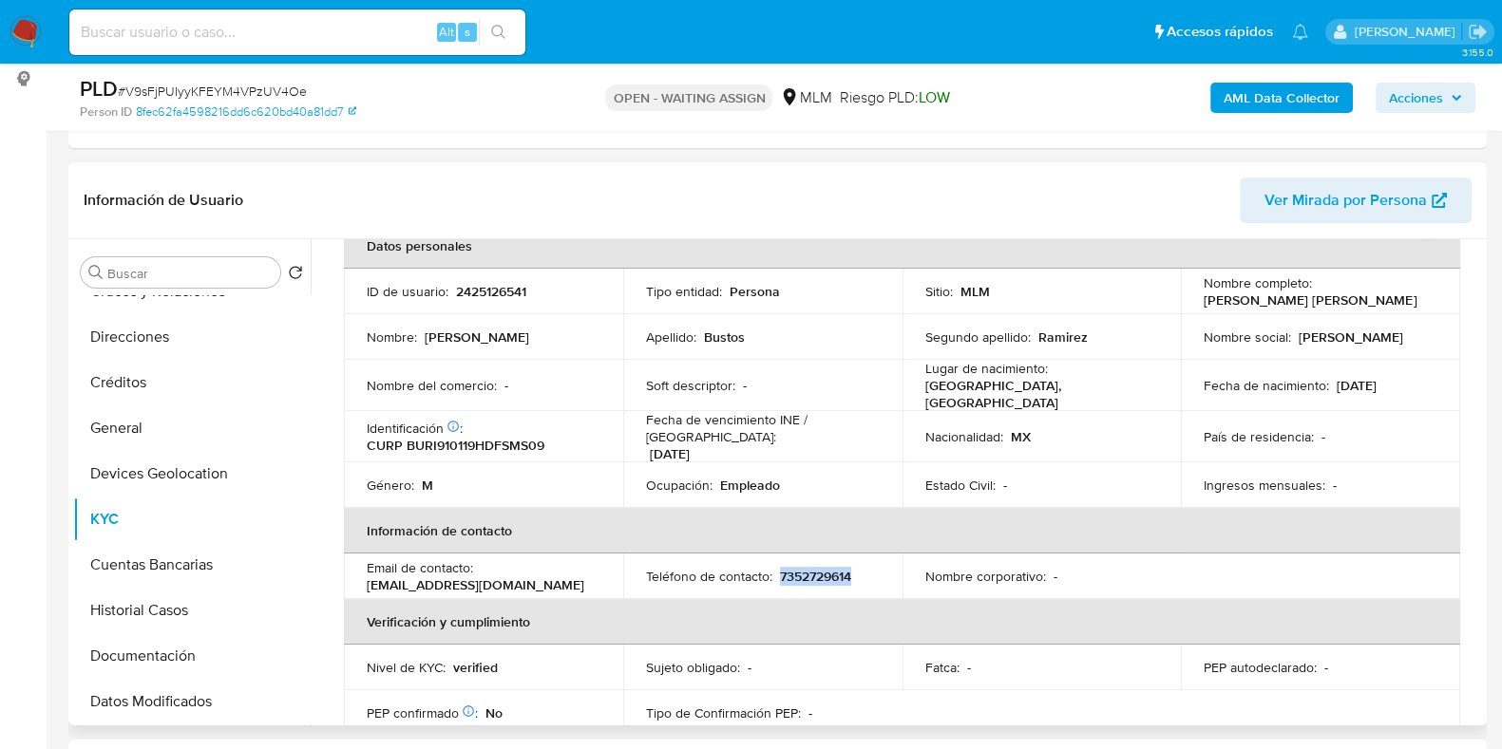
copy p "7352729614"
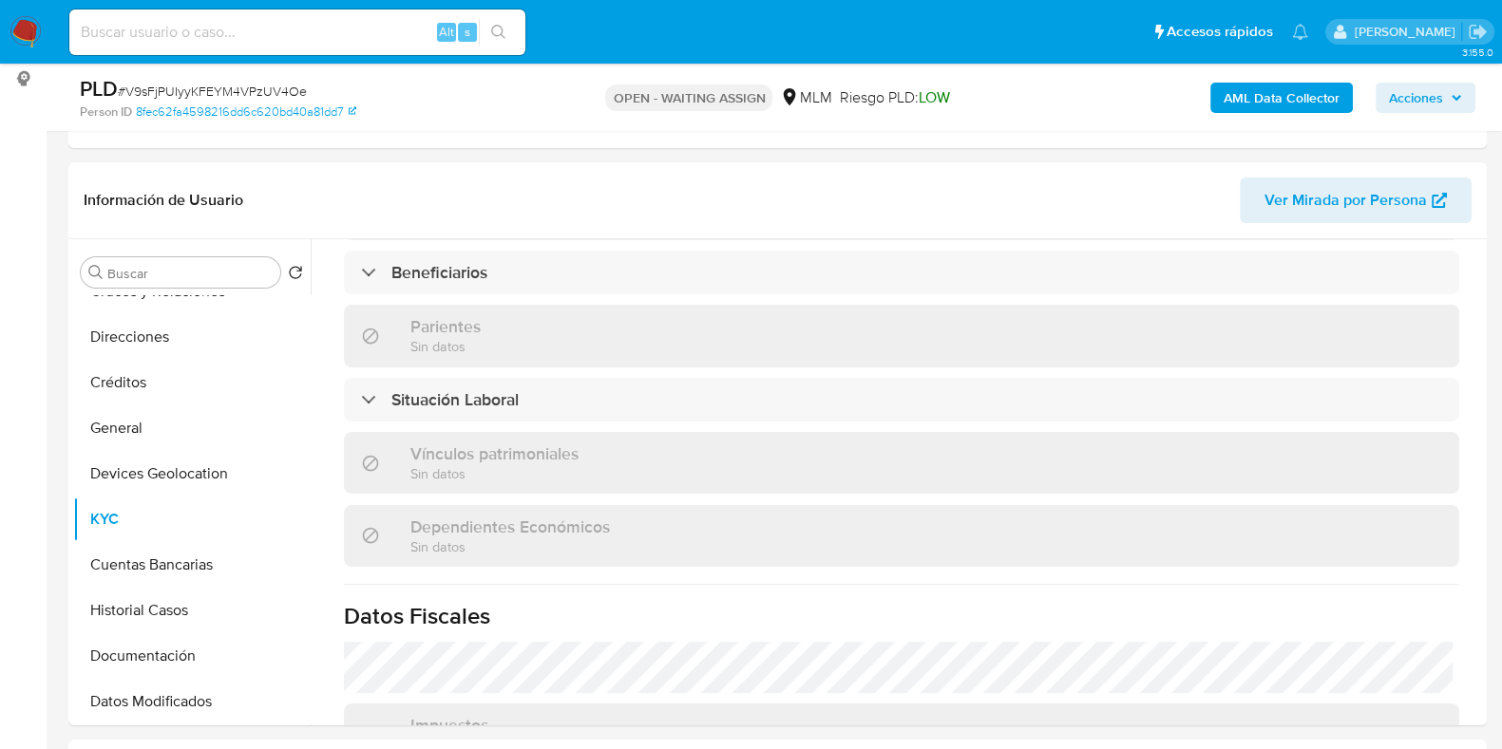
scroll to position [700, 0]
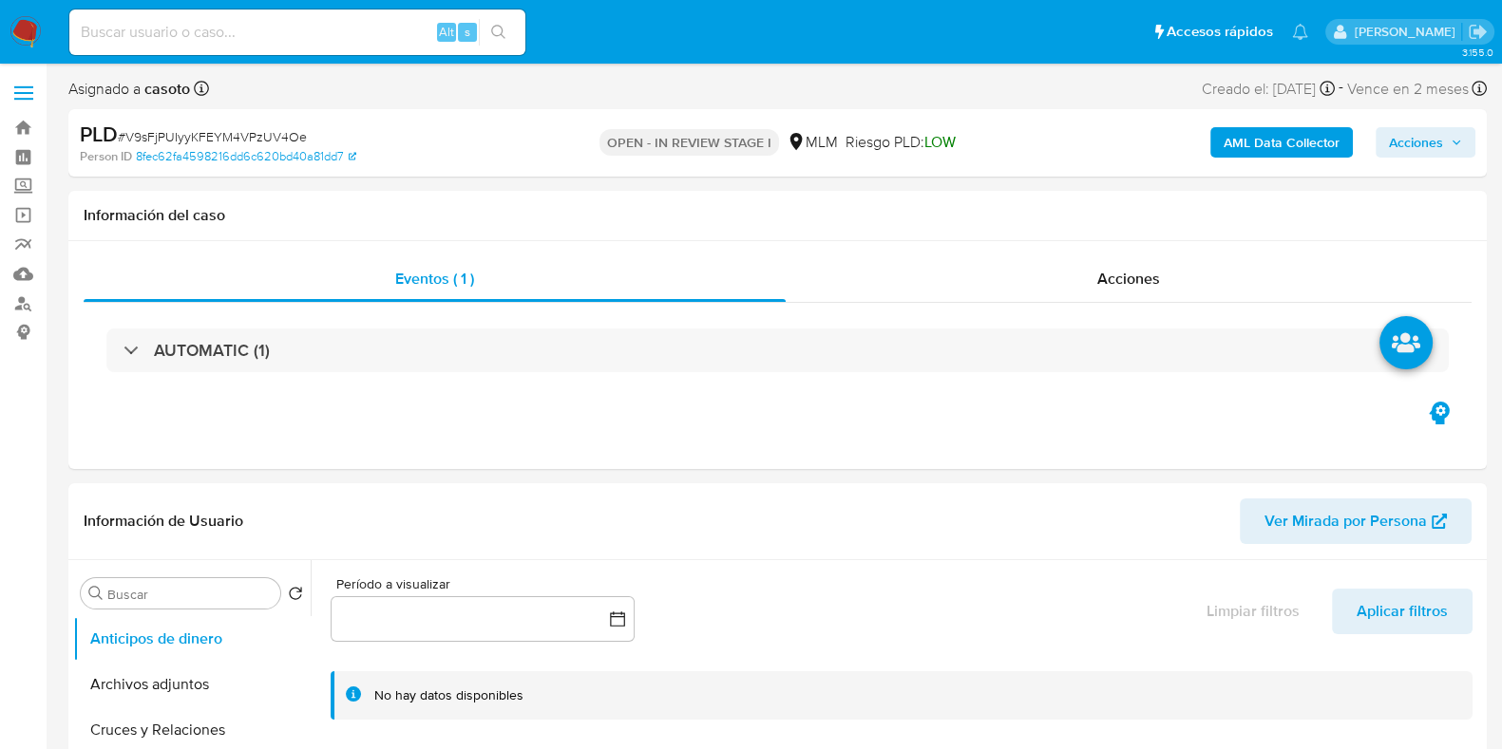
select select "10"
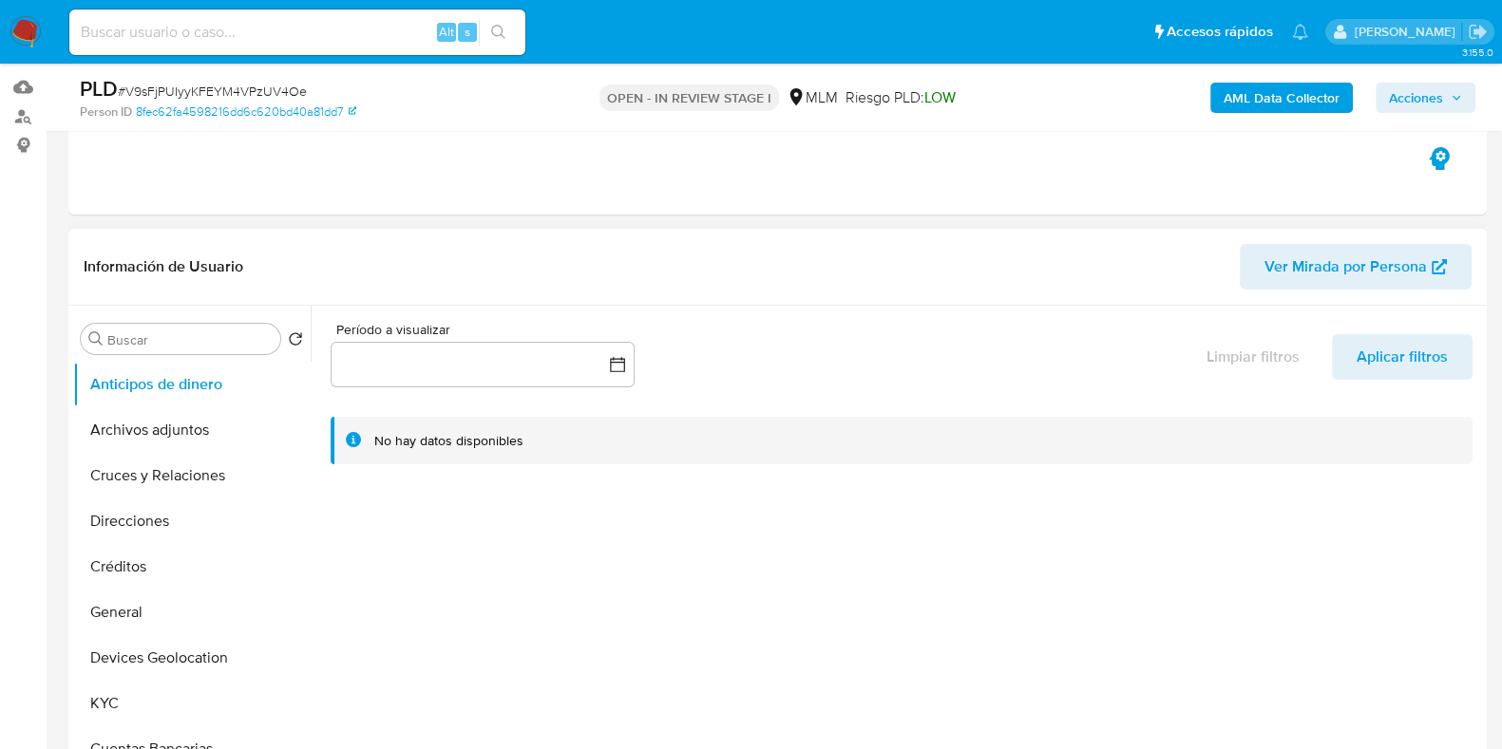
scroll to position [594, 0]
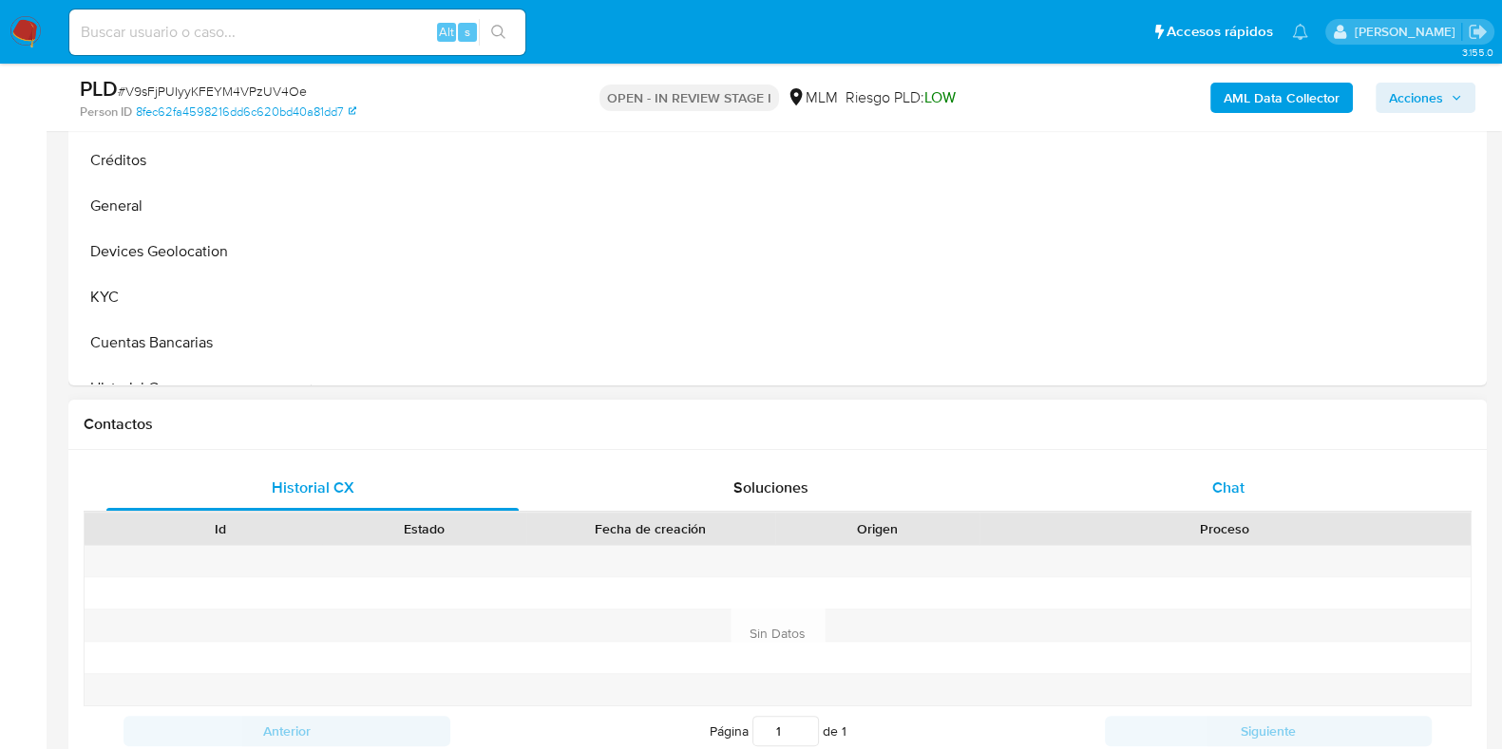
click at [1239, 490] on span "Chat" at bounding box center [1228, 488] width 32 height 22
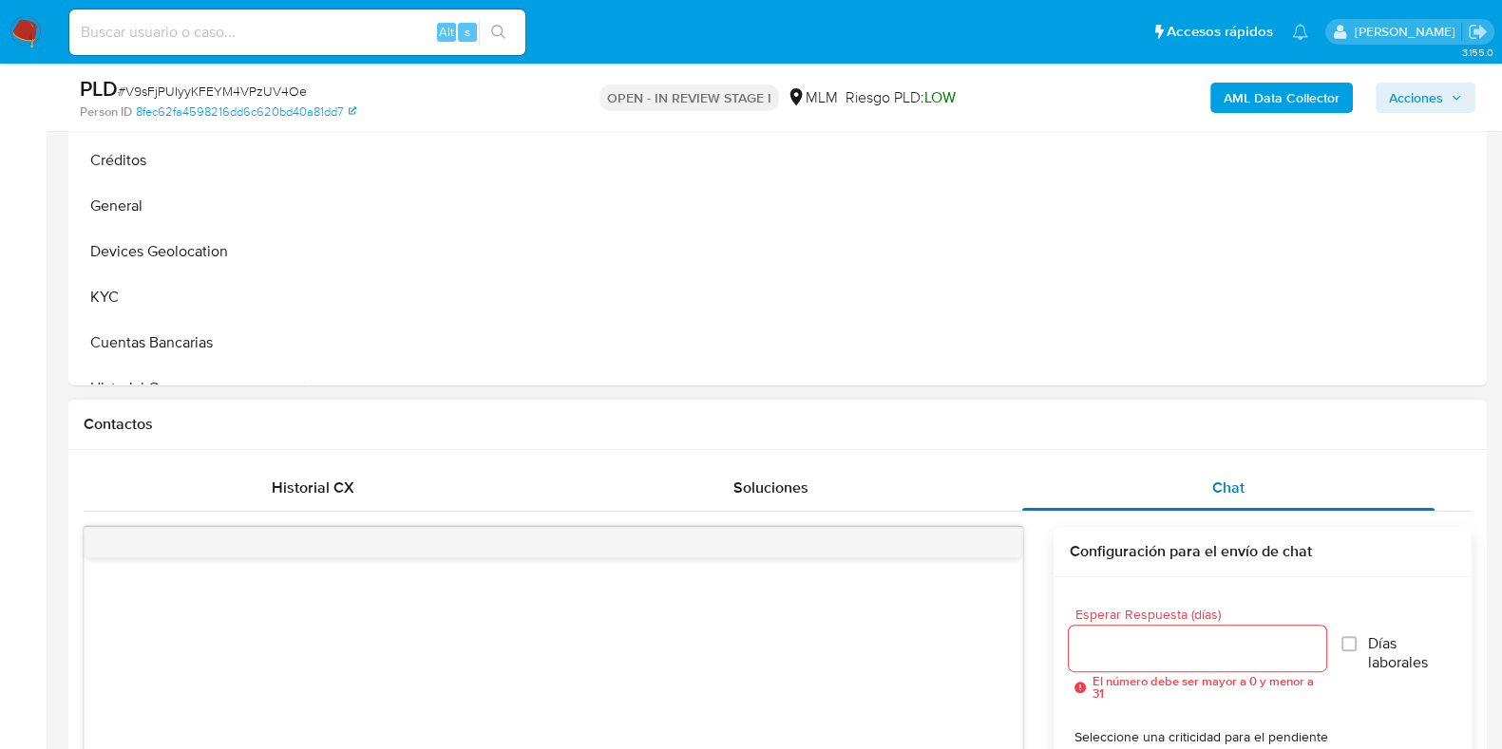
scroll to position [949, 0]
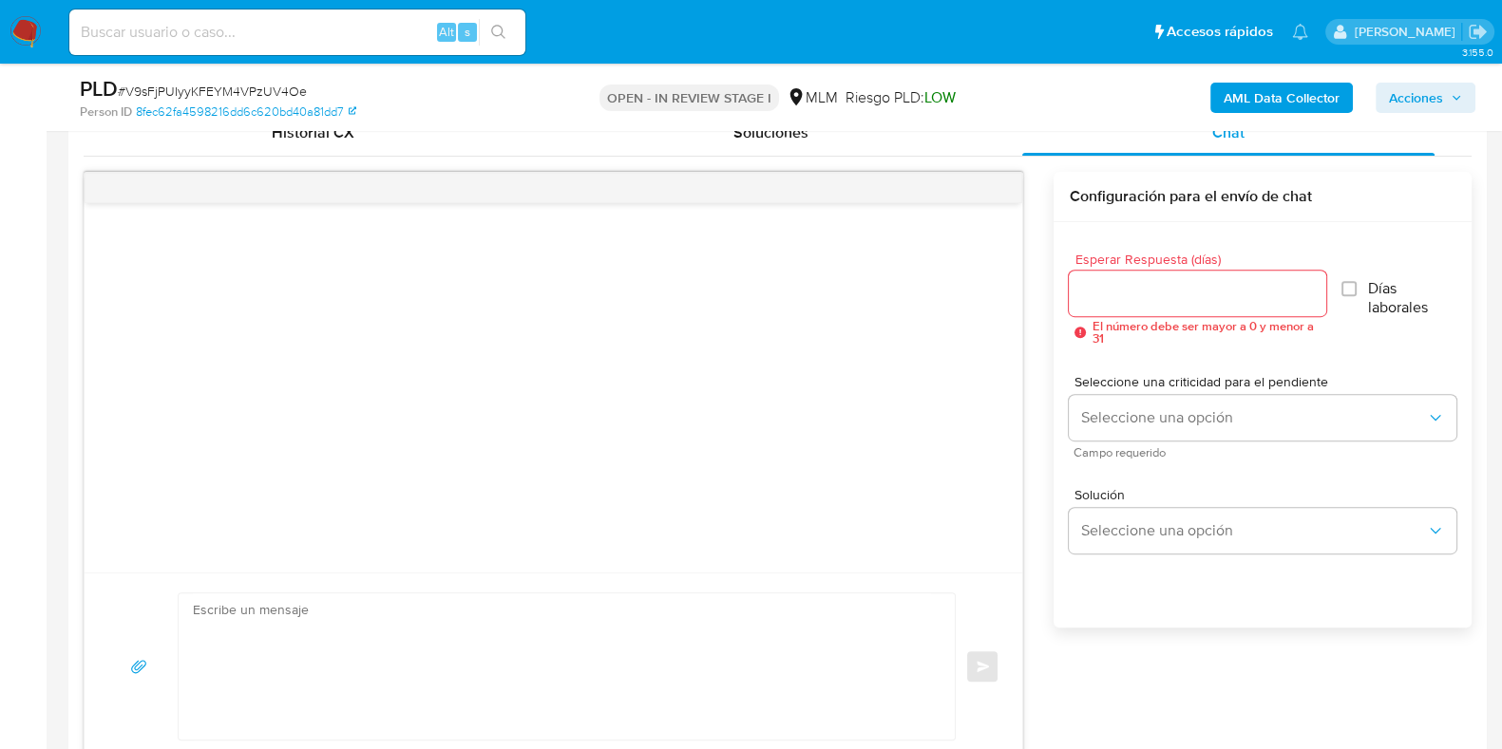
click at [1197, 306] on div at bounding box center [1197, 294] width 256 height 46
click at [1203, 292] on input "Esperar Respuesta (días)" at bounding box center [1197, 293] width 256 height 25
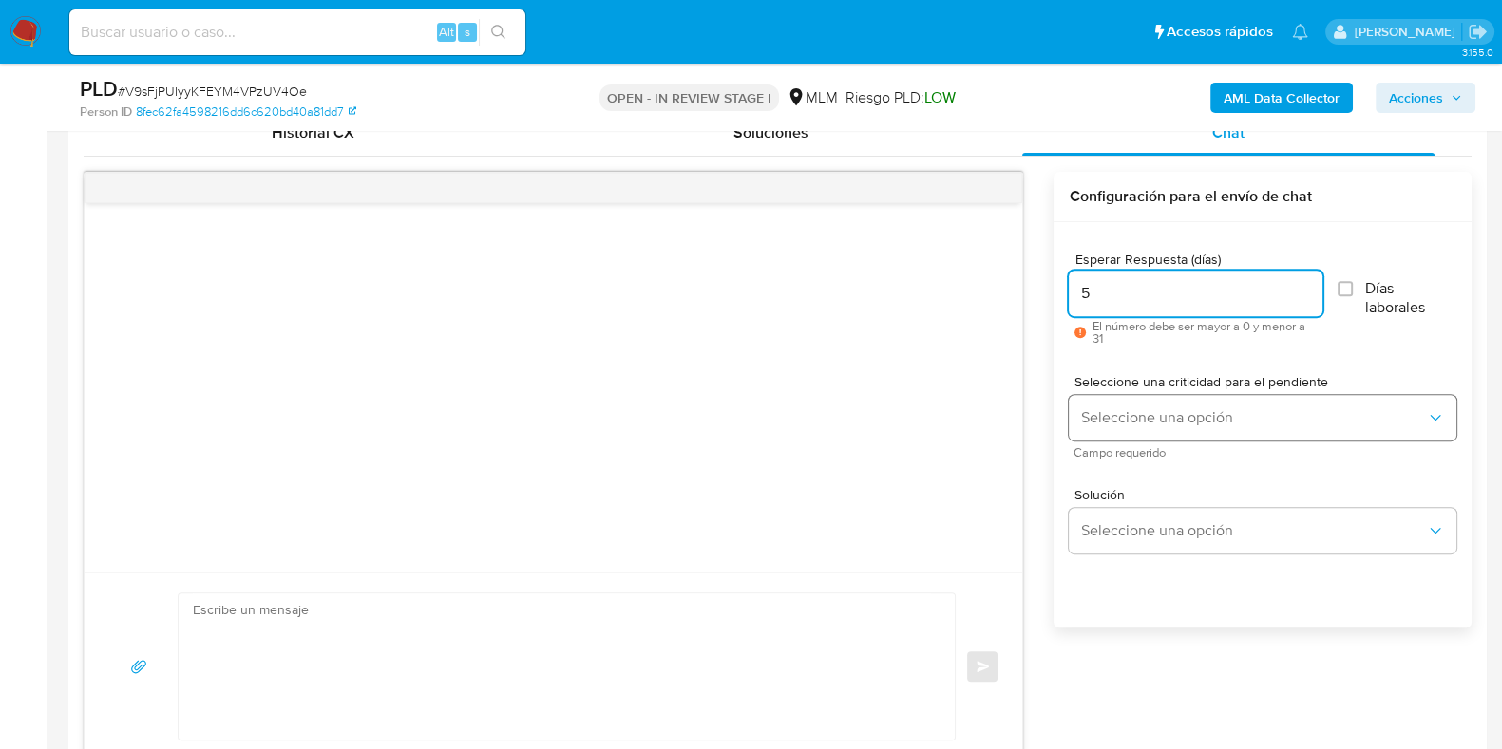
type input "5"
click at [1123, 422] on span "Seleccione una opción" at bounding box center [1253, 417] width 346 height 19
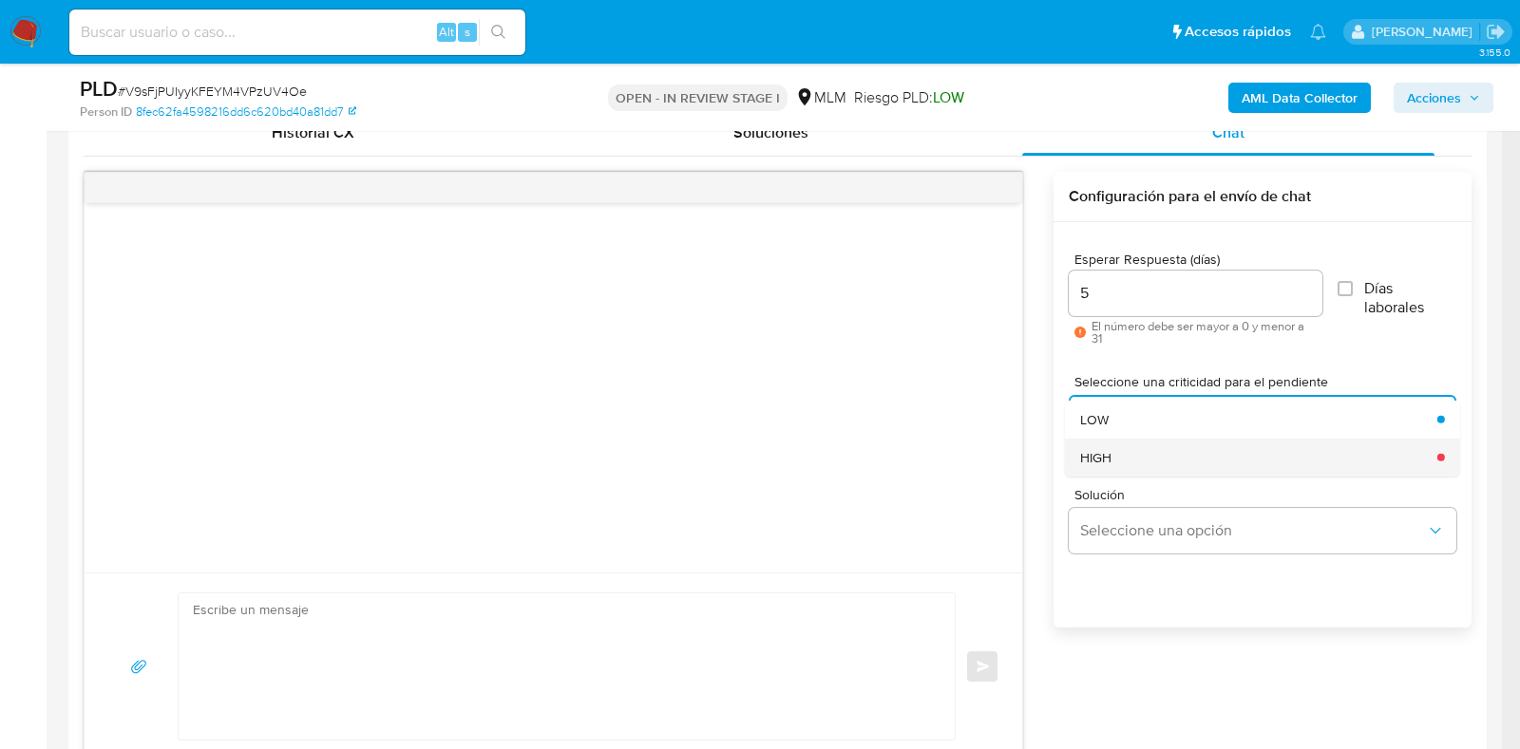
click at [1125, 464] on div "HIGH" at bounding box center [1253, 457] width 346 height 38
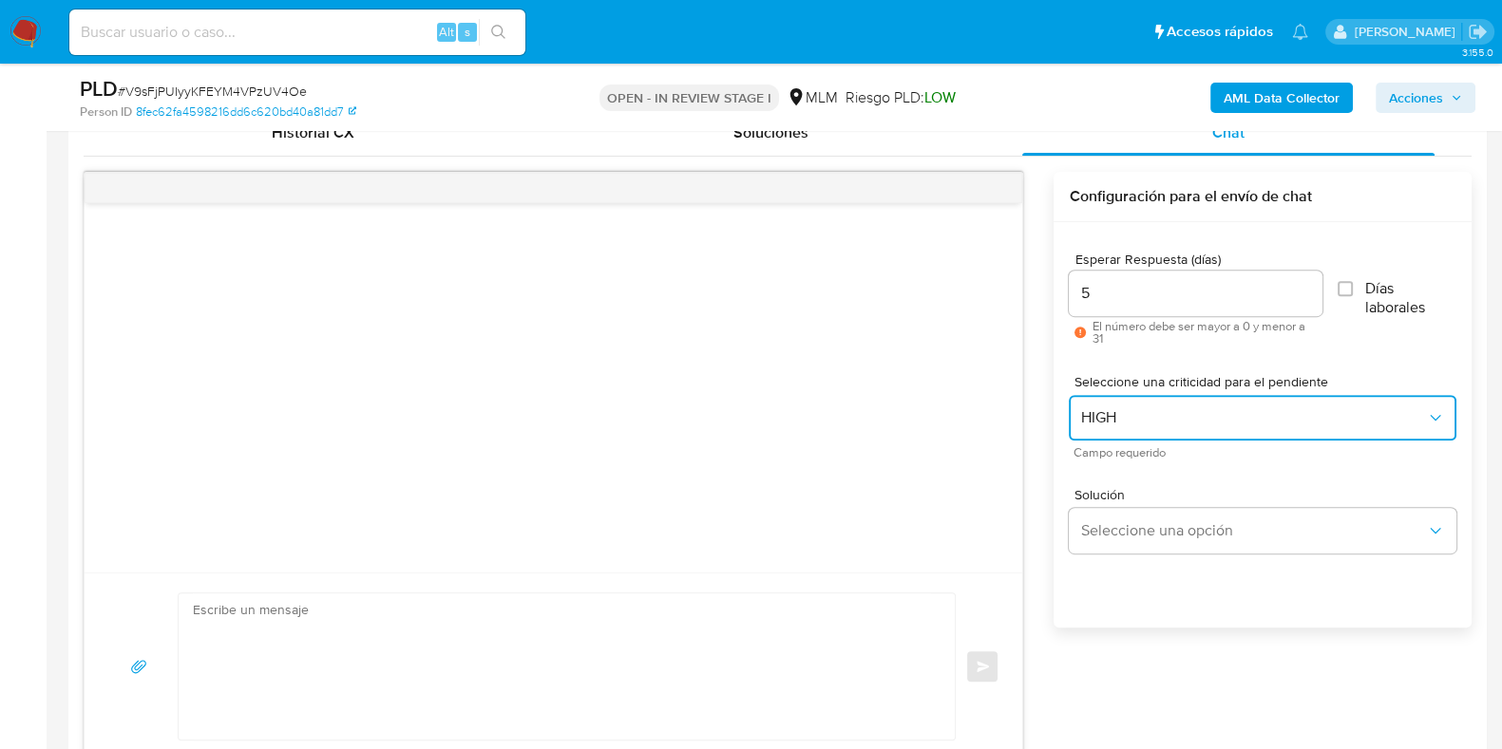
scroll to position [1069, 0]
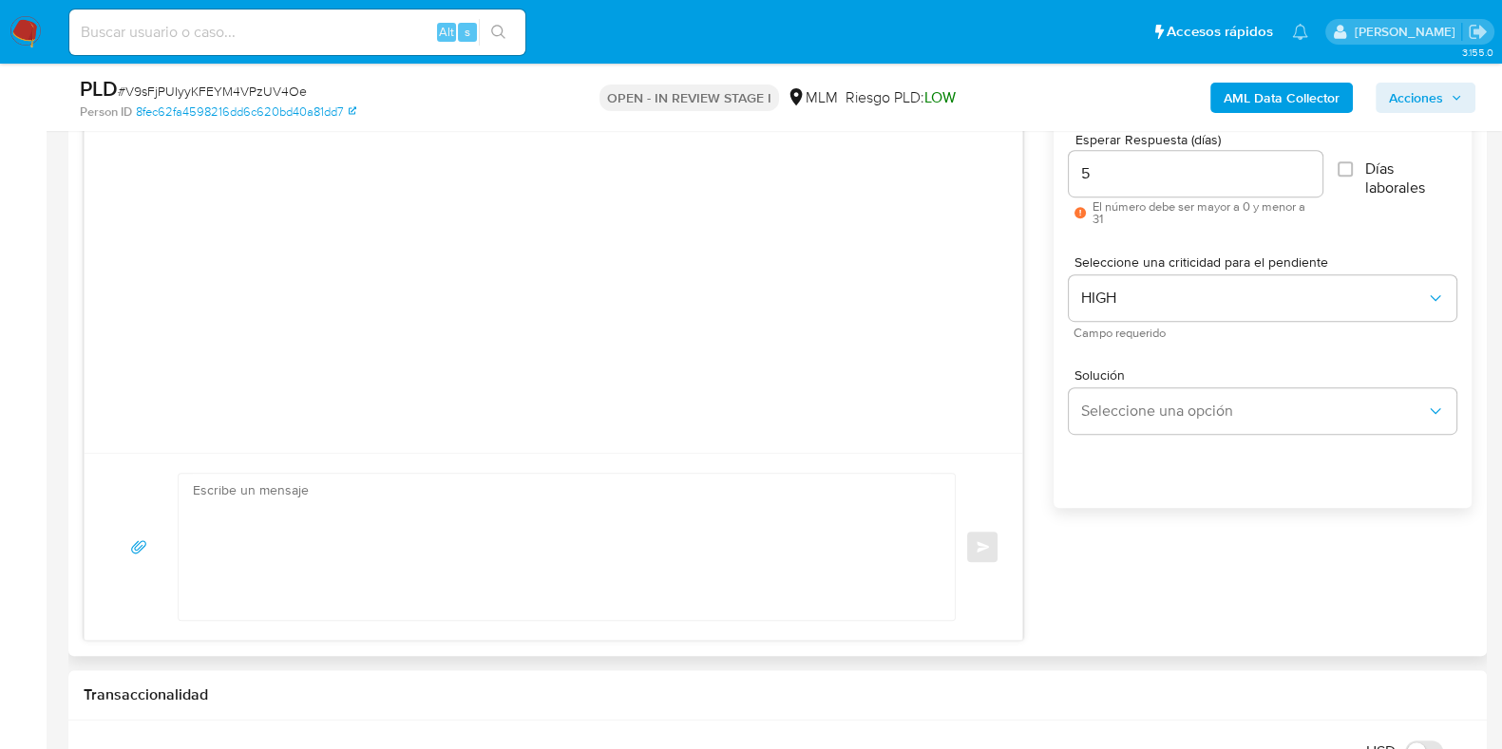
click at [651, 525] on textarea at bounding box center [562, 547] width 738 height 146
paste textarea "Loremipsum dolorsi: Am consectetu adi elitsed doeius t inci ut laboree do magna…"
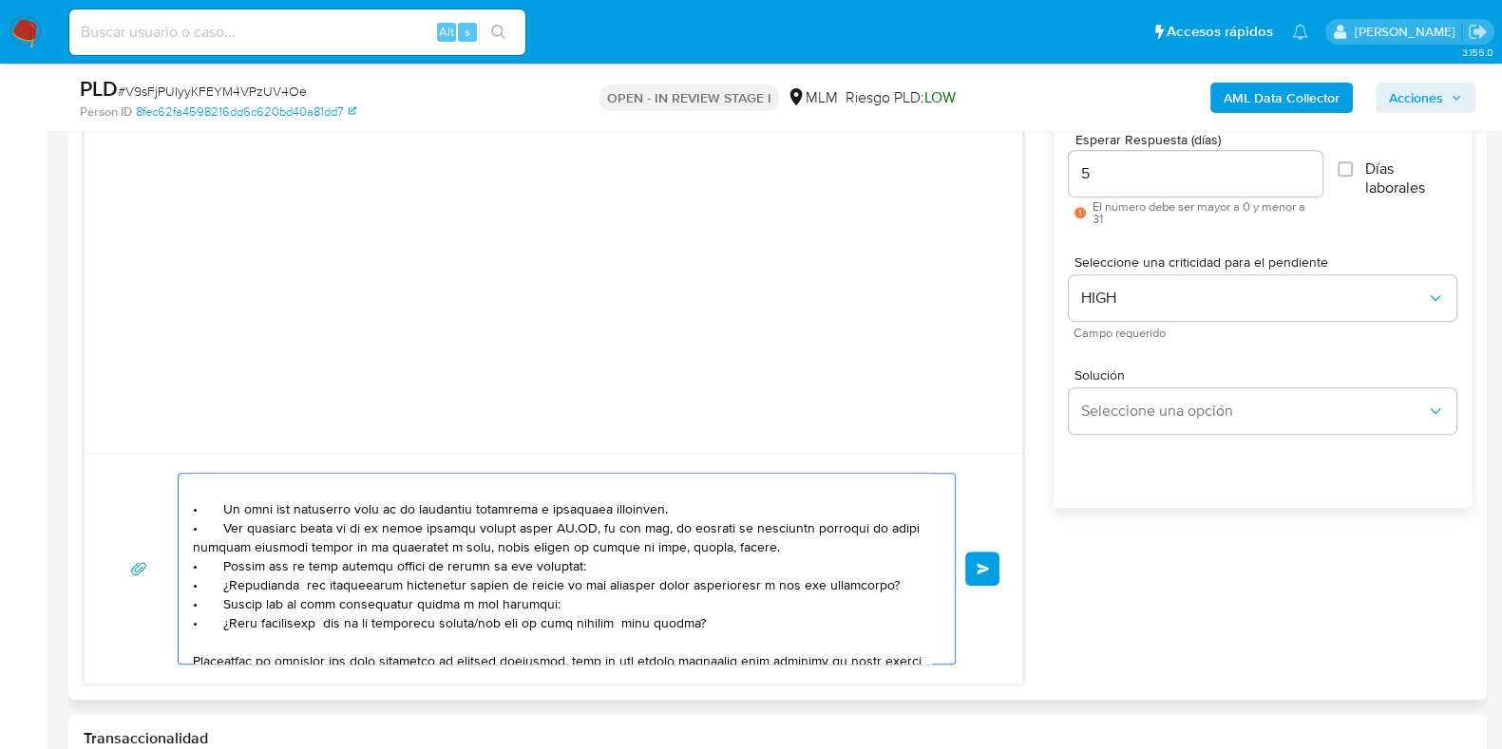
scroll to position [59, 0]
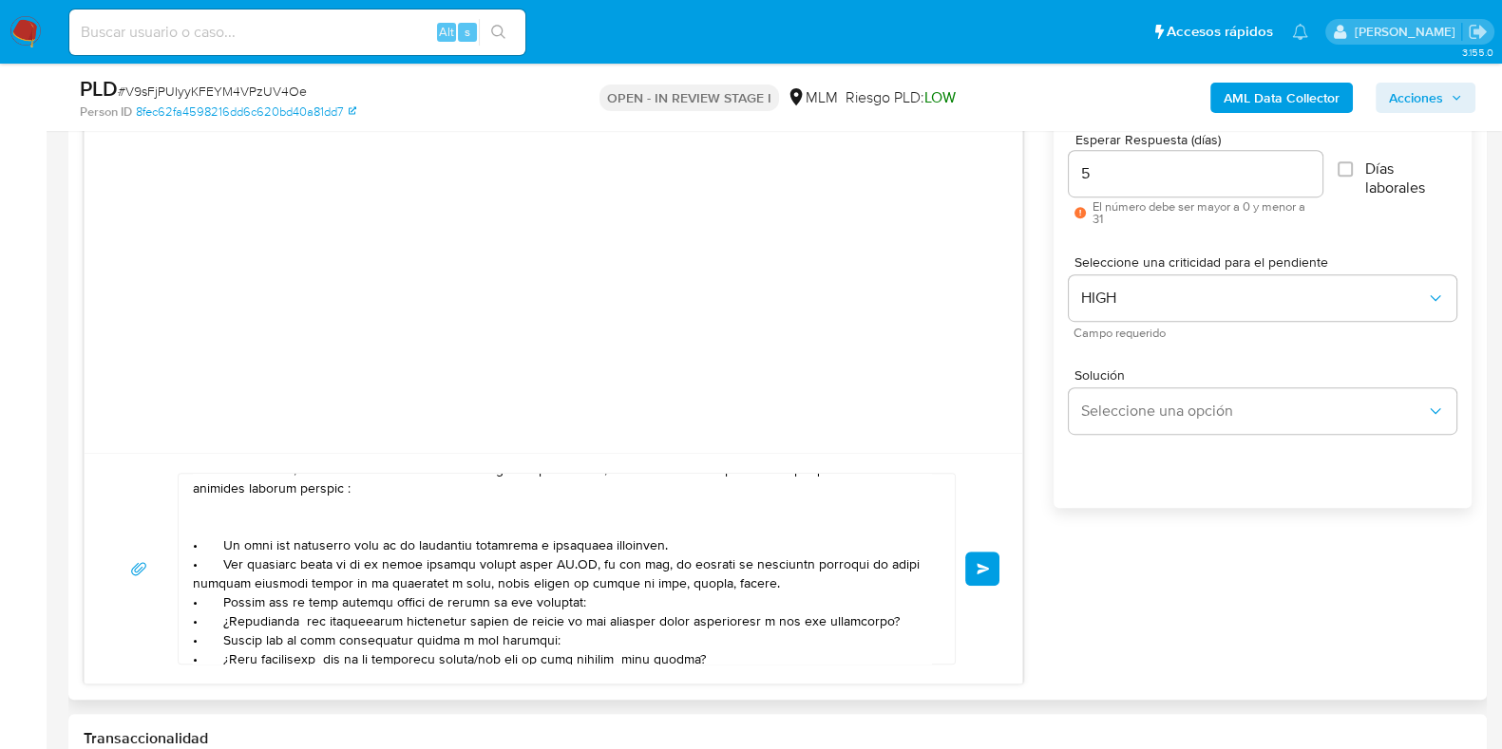
drag, startPoint x: 190, startPoint y: 605, endPoint x: 487, endPoint y: 659, distance: 302.2
click at [465, 651] on div at bounding box center [562, 569] width 767 height 190
drag, startPoint x: 220, startPoint y: 610, endPoint x: 659, endPoint y: 682, distance: 444.7
click at [659, 682] on div "Enviar" at bounding box center [553, 368] width 939 height 633
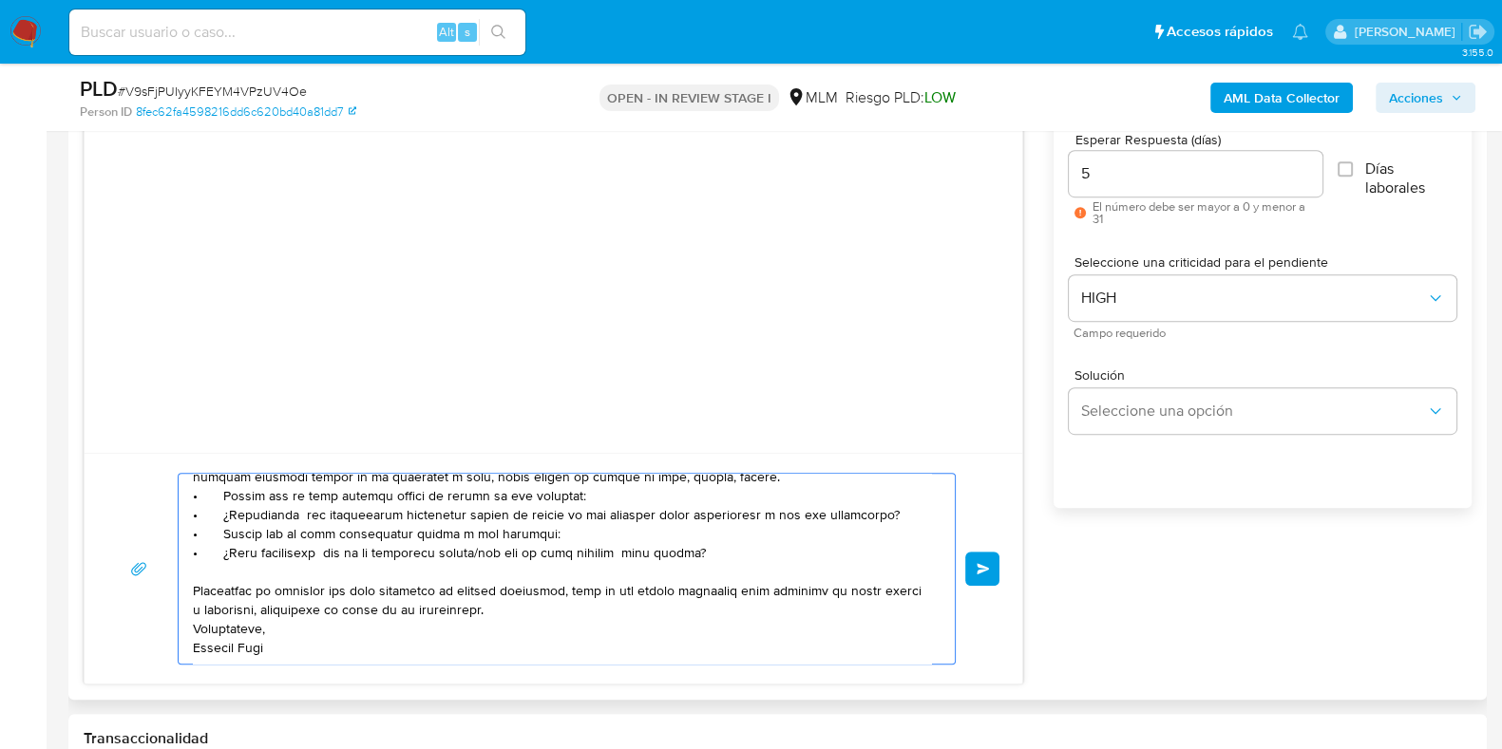
drag, startPoint x: 645, startPoint y: 545, endPoint x: 190, endPoint y: 489, distance: 458.4
click at [190, 489] on div at bounding box center [562, 569] width 767 height 190
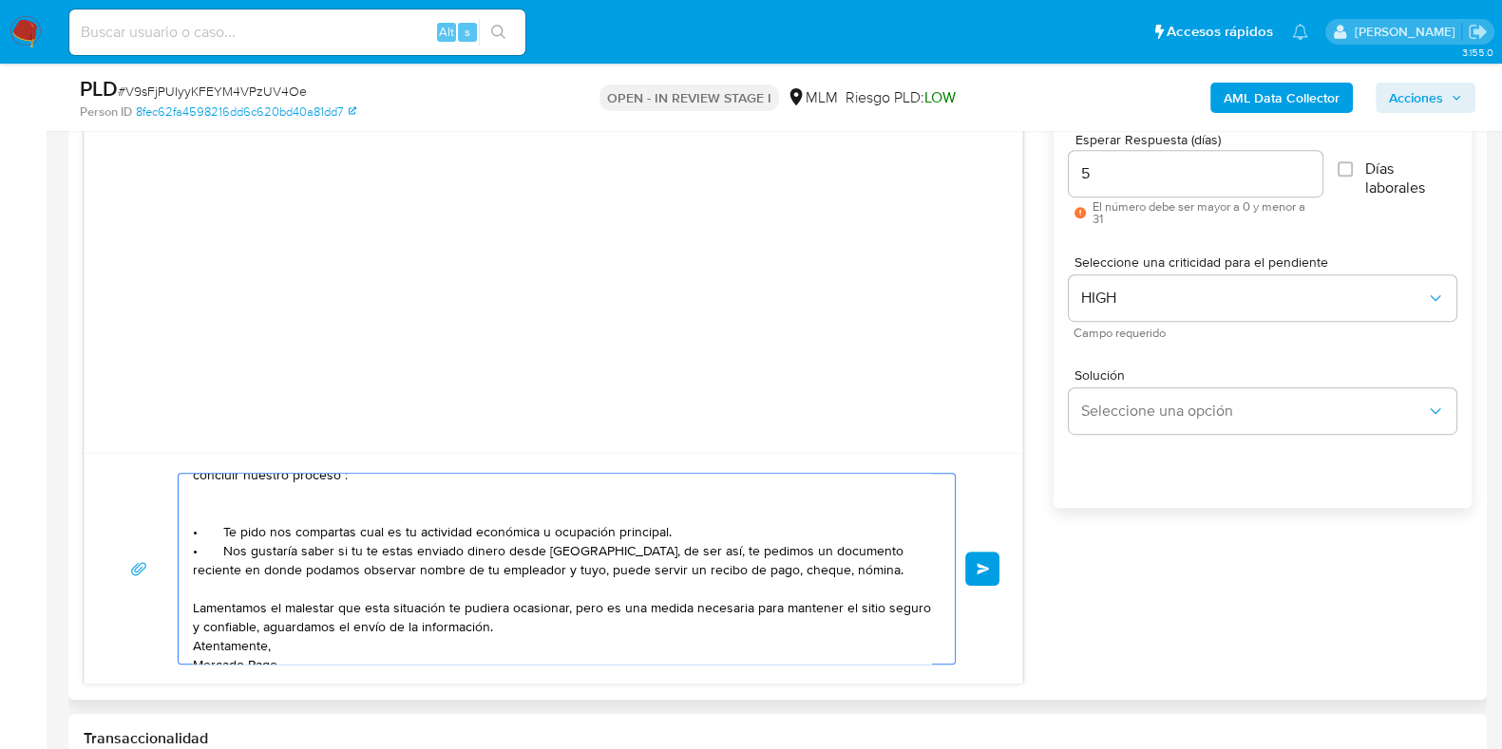
scroll to position [108, 0]
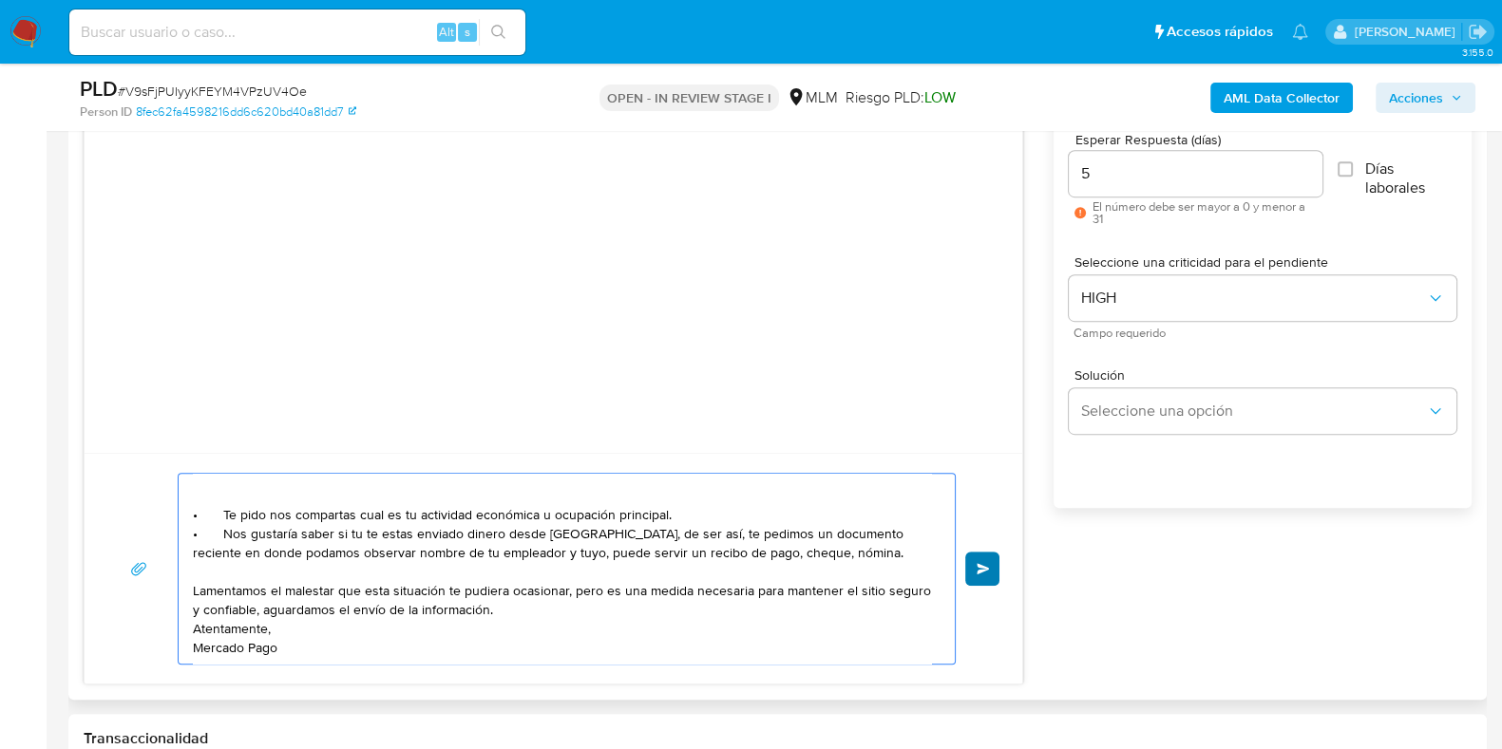
type textarea "Apreciable cliente: Te comentamos que debemos llevar a cabo un proceso de verif…"
click at [969, 560] on button "Enviar" at bounding box center [982, 569] width 34 height 34
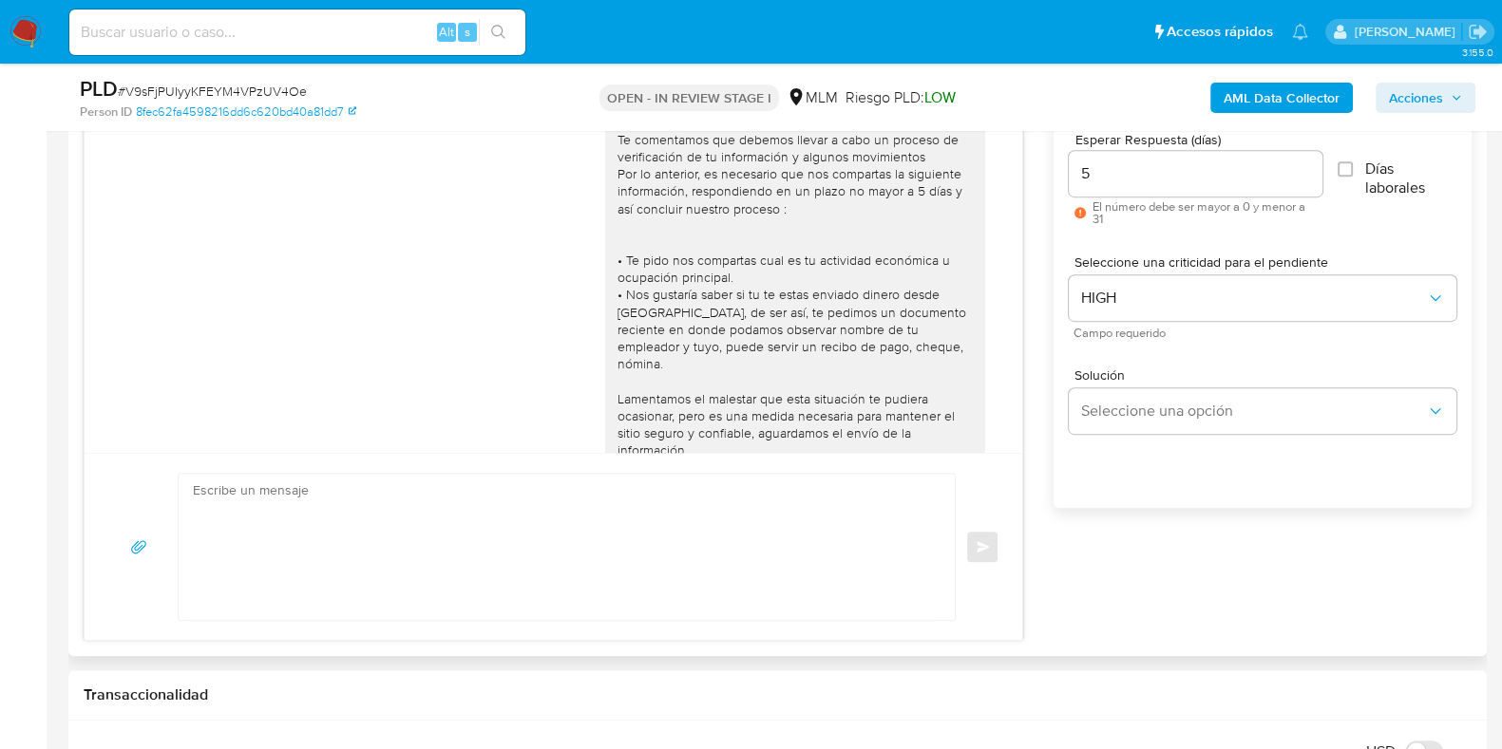
scroll to position [66, 0]
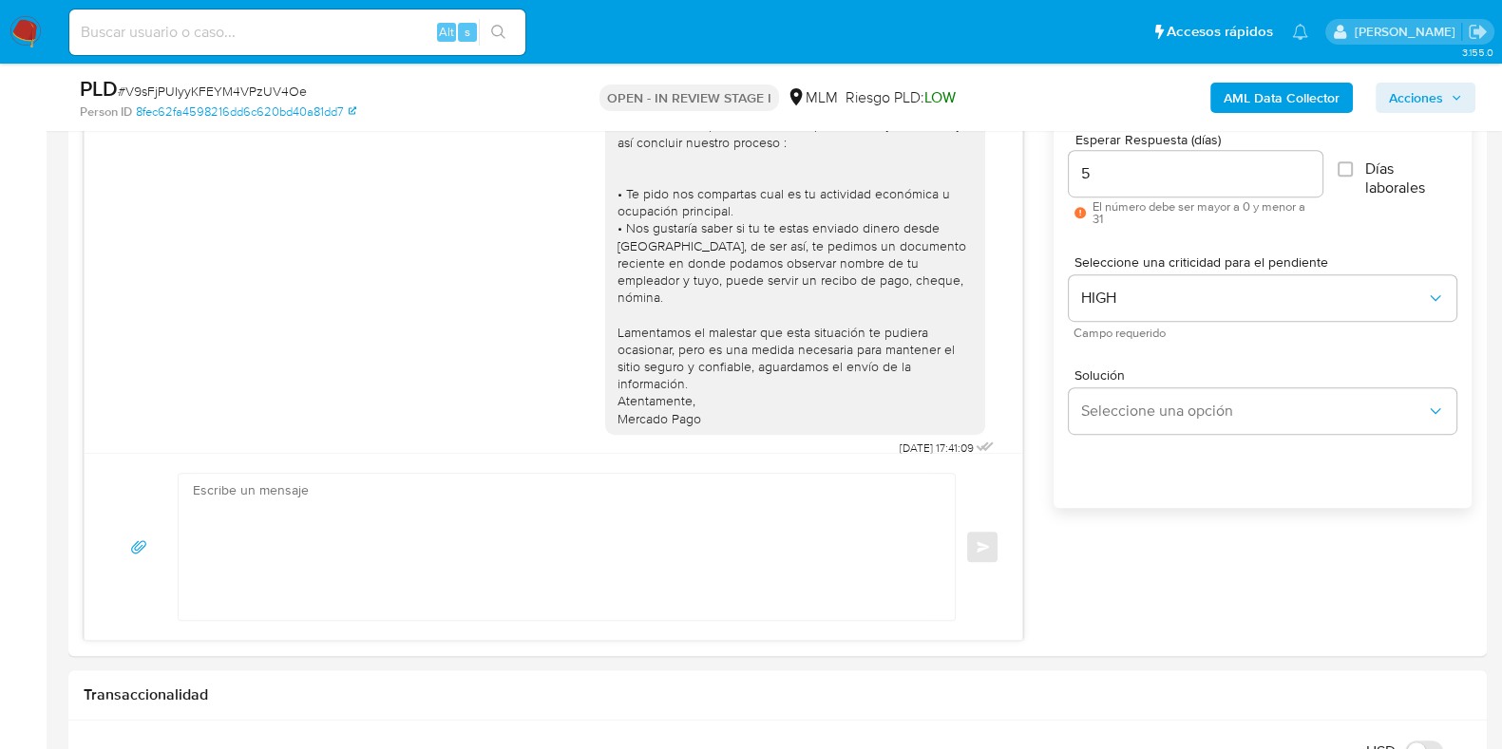
click at [269, 85] on span "# V9sFjPUIyyKFEYM4VPzUV4Oe" at bounding box center [212, 91] width 189 height 19
copy span "V9sFjPUIyyKFEYM4VPzUV4Oe"
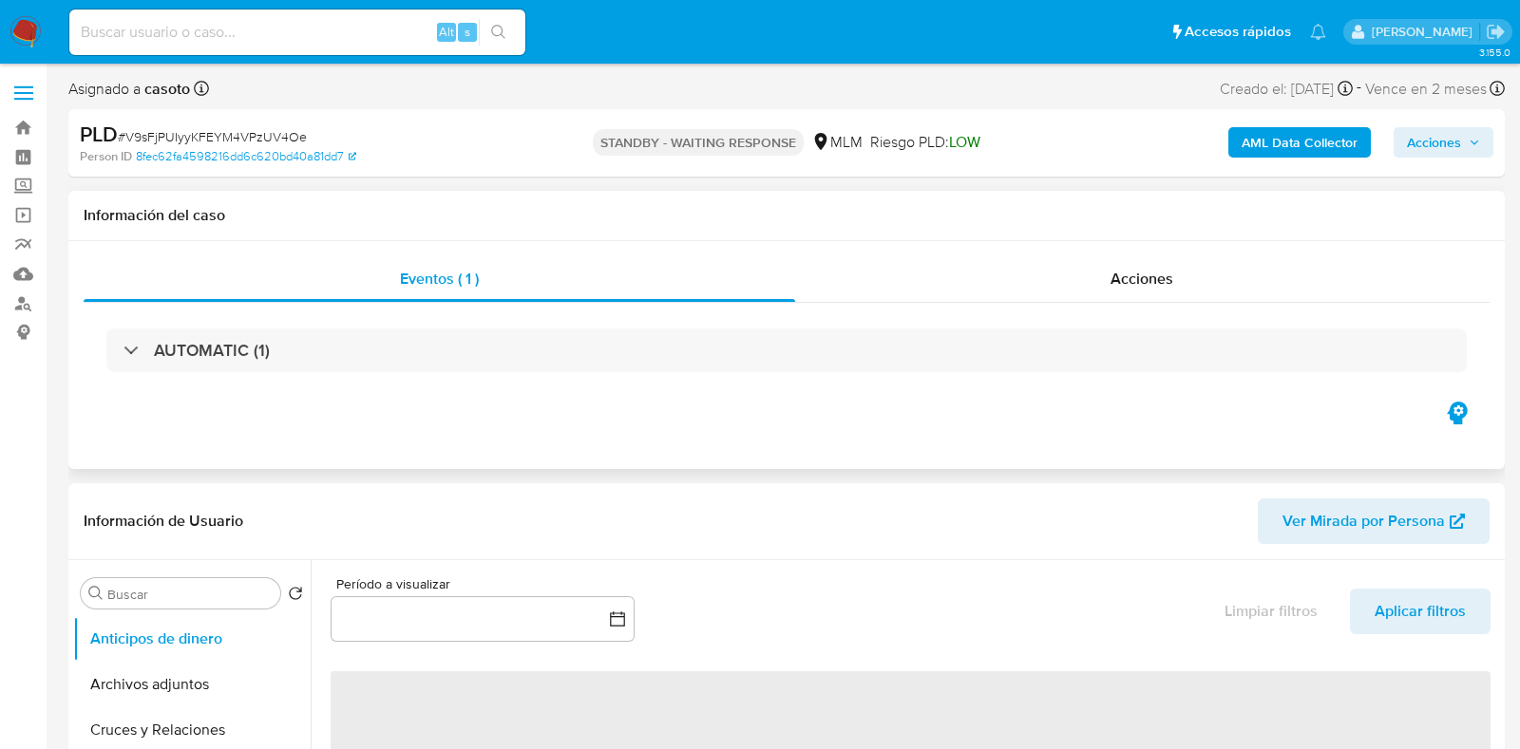
select select "10"
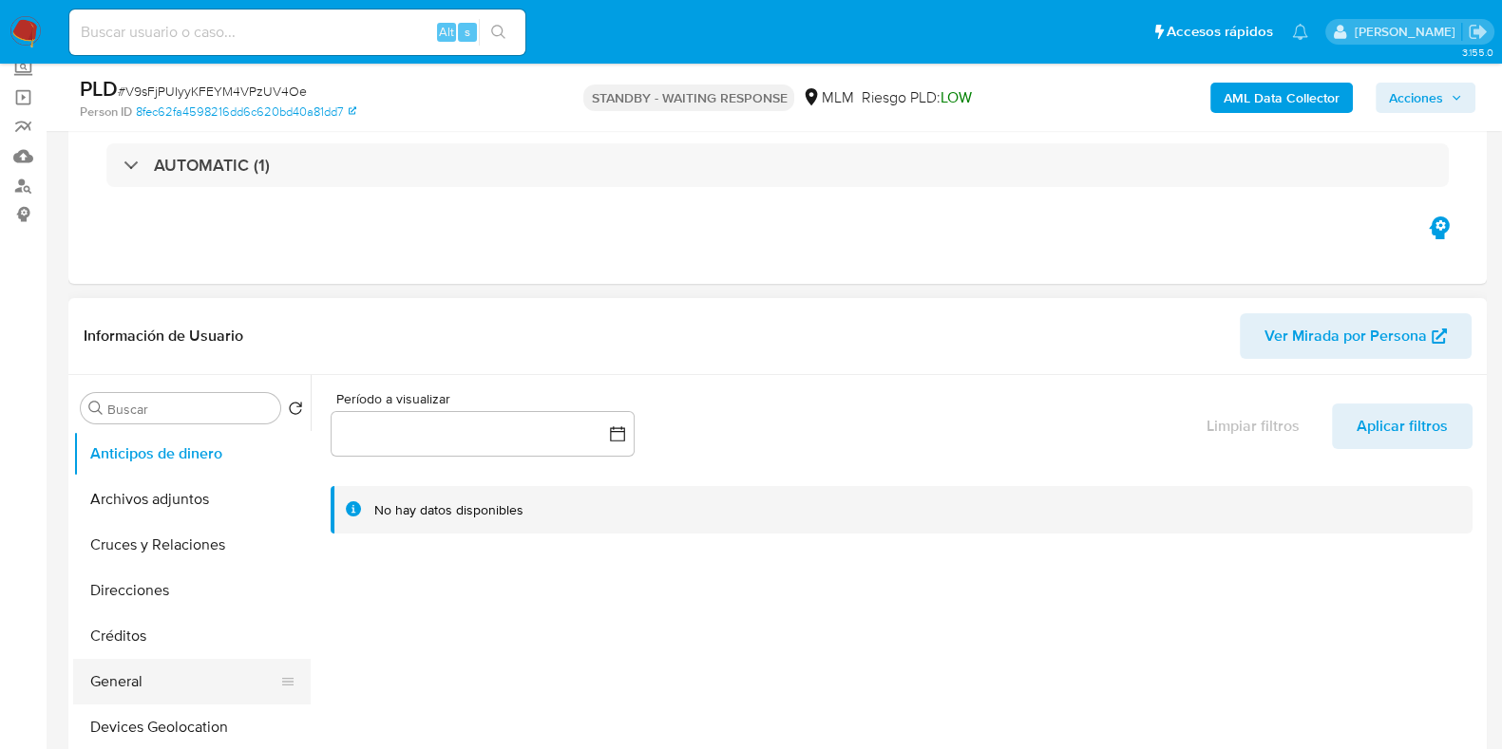
scroll to position [237, 0]
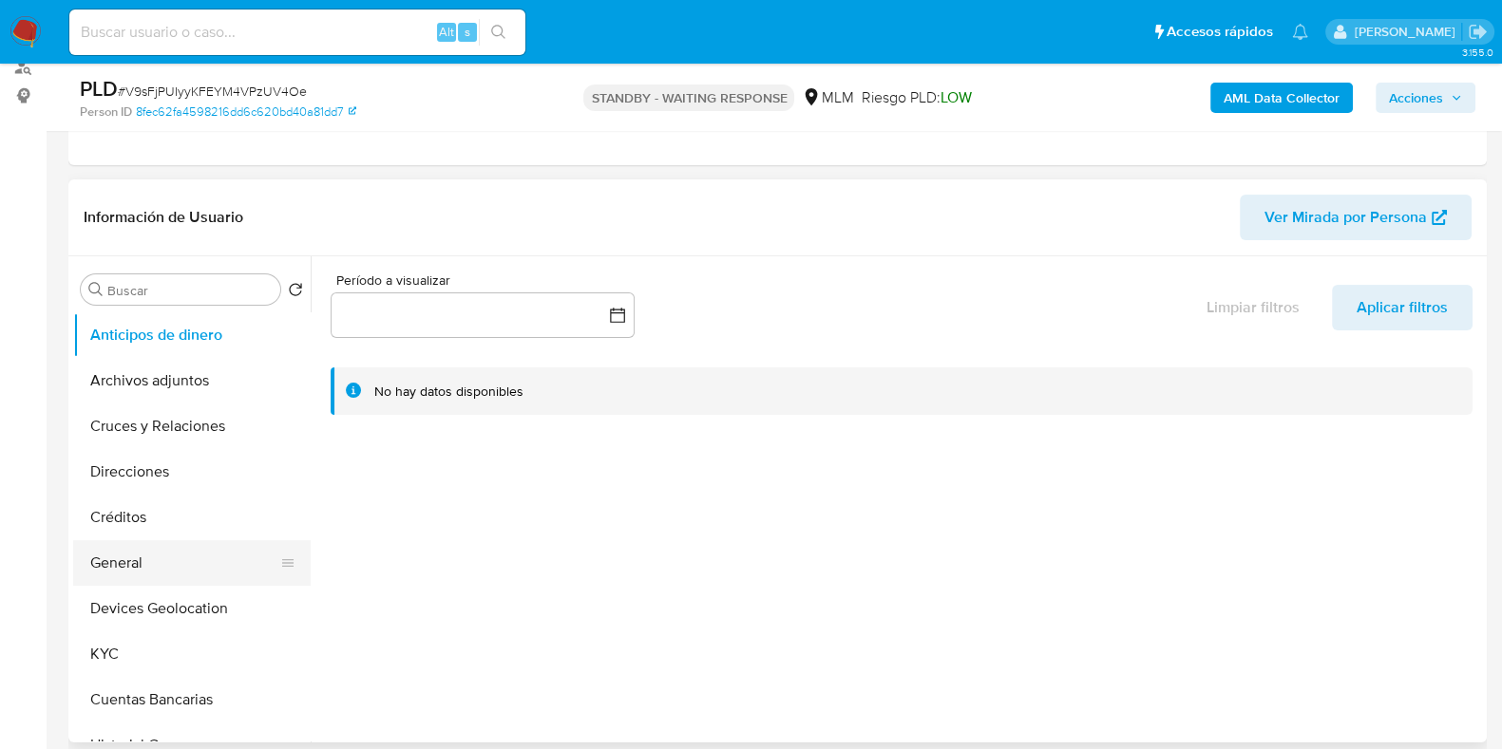
click at [138, 558] on button "General" at bounding box center [184, 563] width 222 height 46
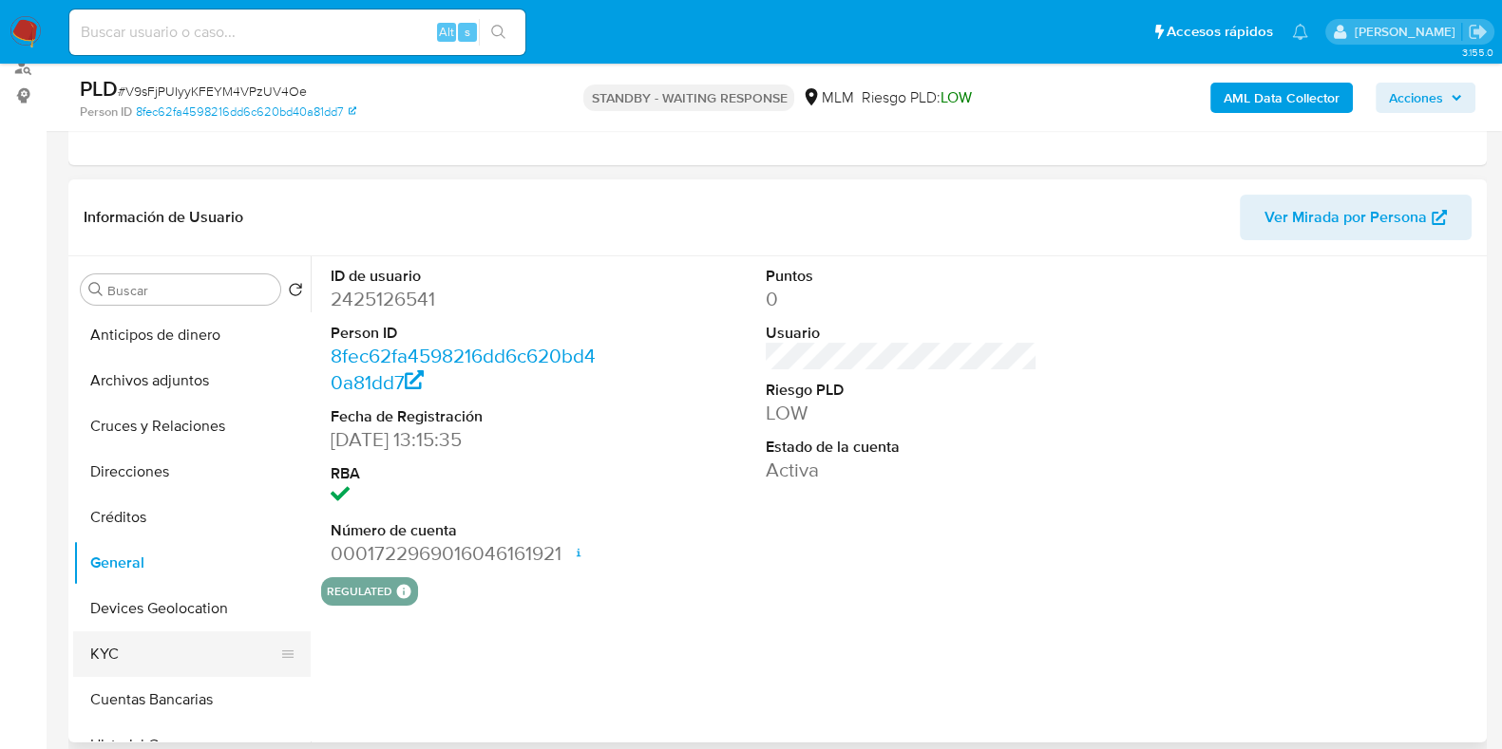
click at [138, 651] on button "KYC" at bounding box center [184, 655] width 222 height 46
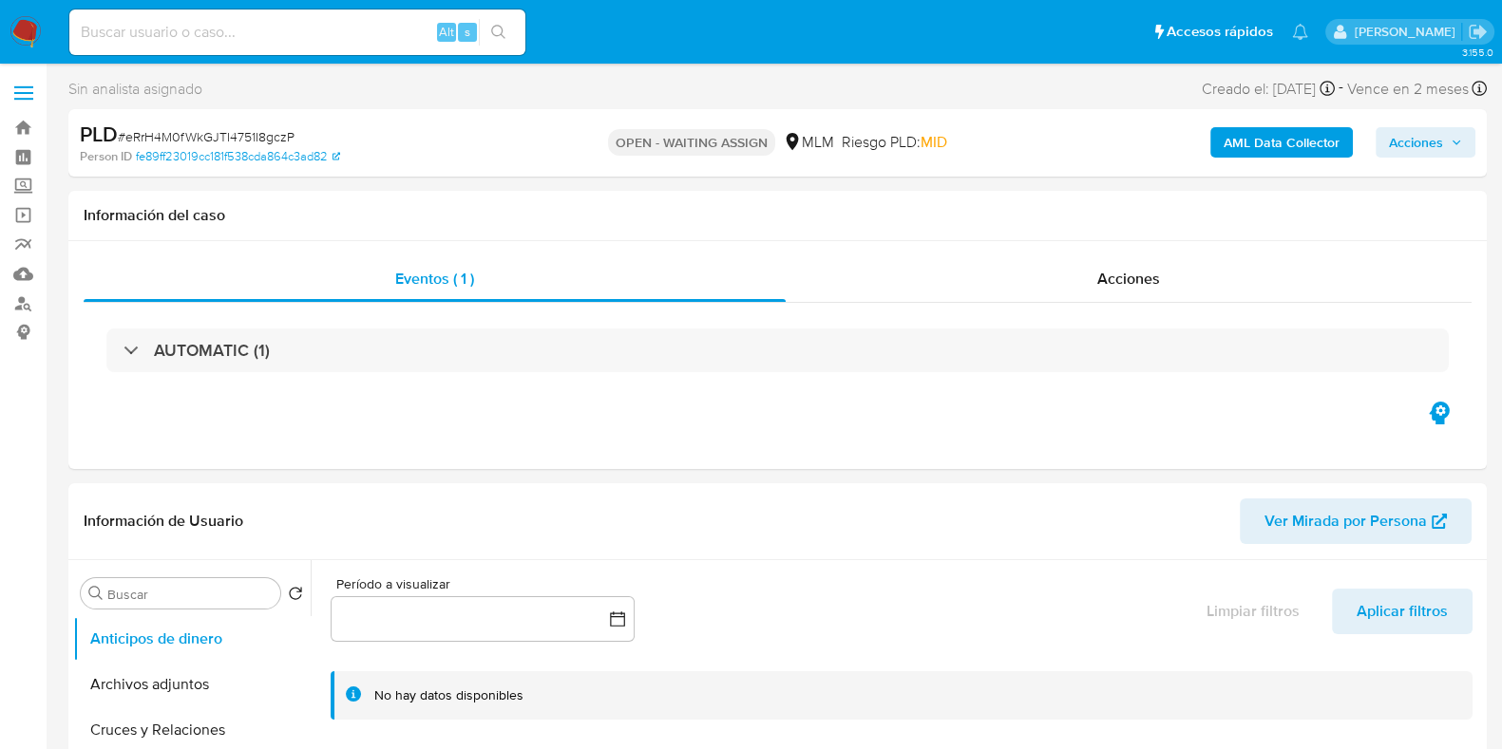
select select "10"
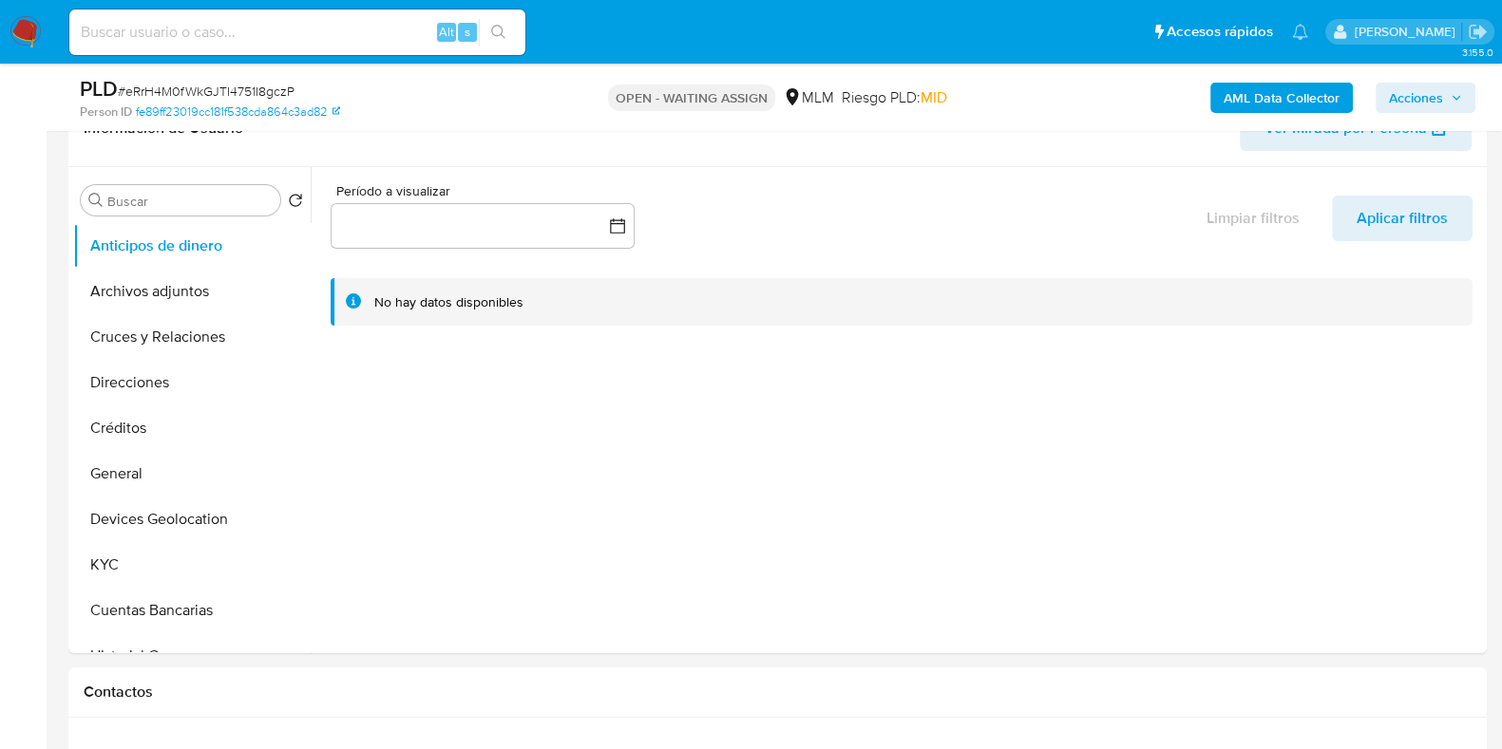
scroll to position [356, 0]
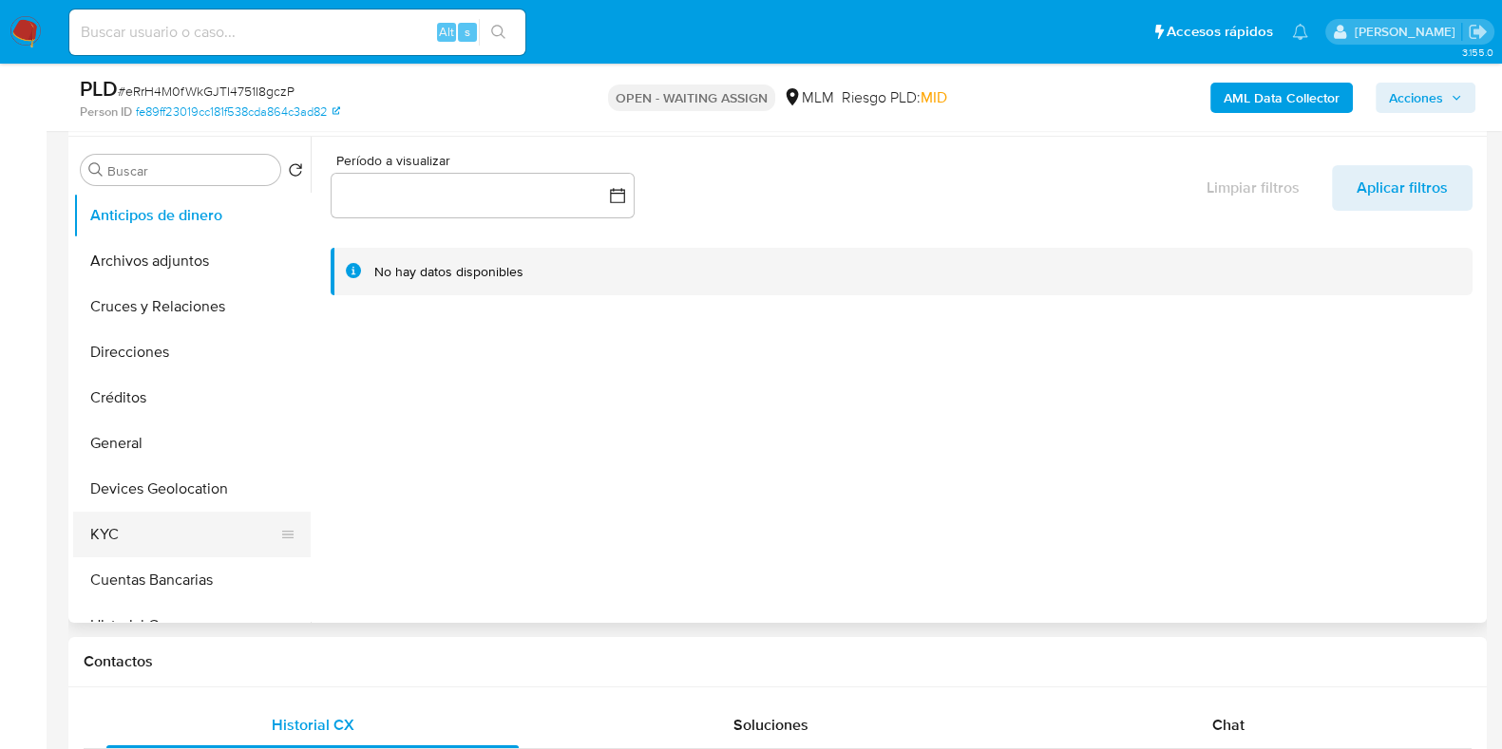
click at [171, 543] on button "KYC" at bounding box center [184, 535] width 222 height 46
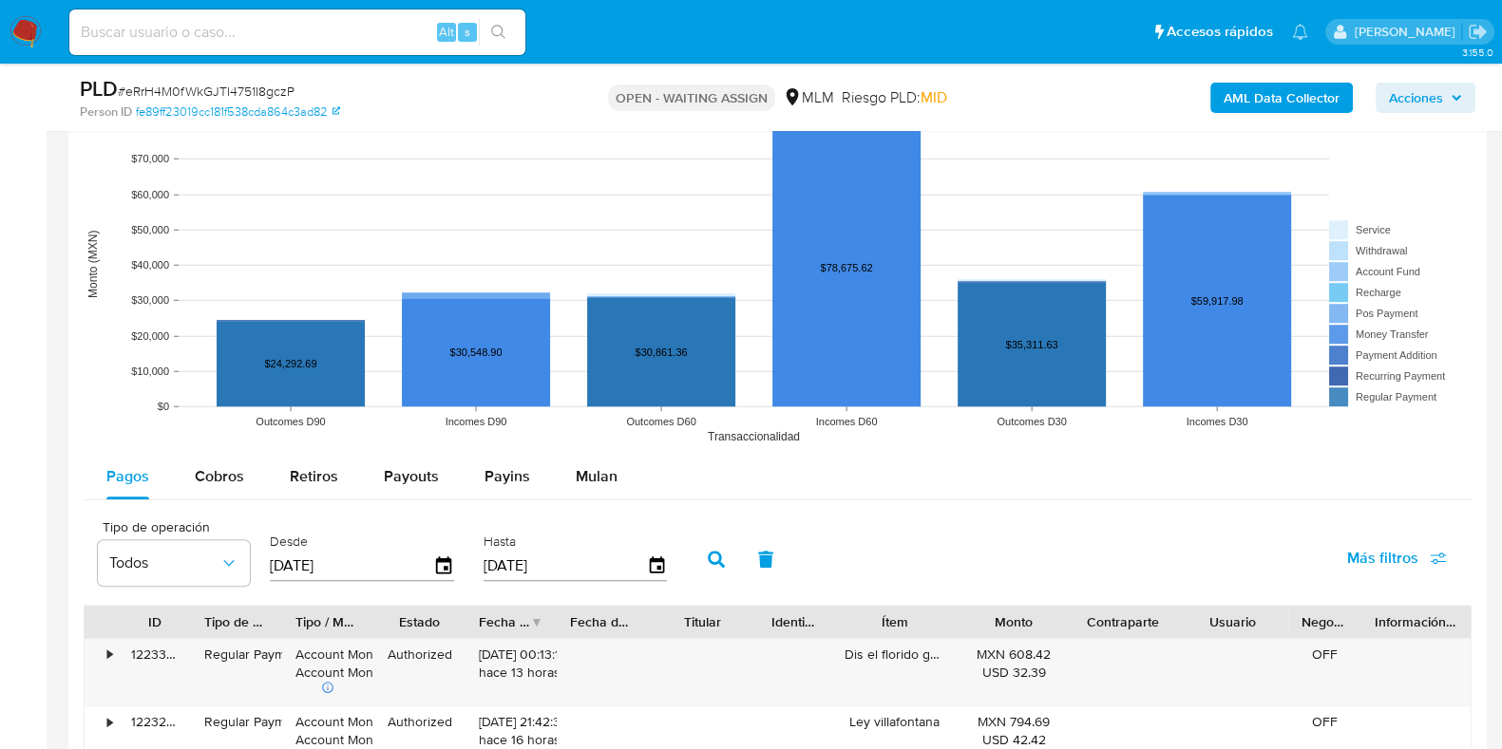
scroll to position [1780, 0]
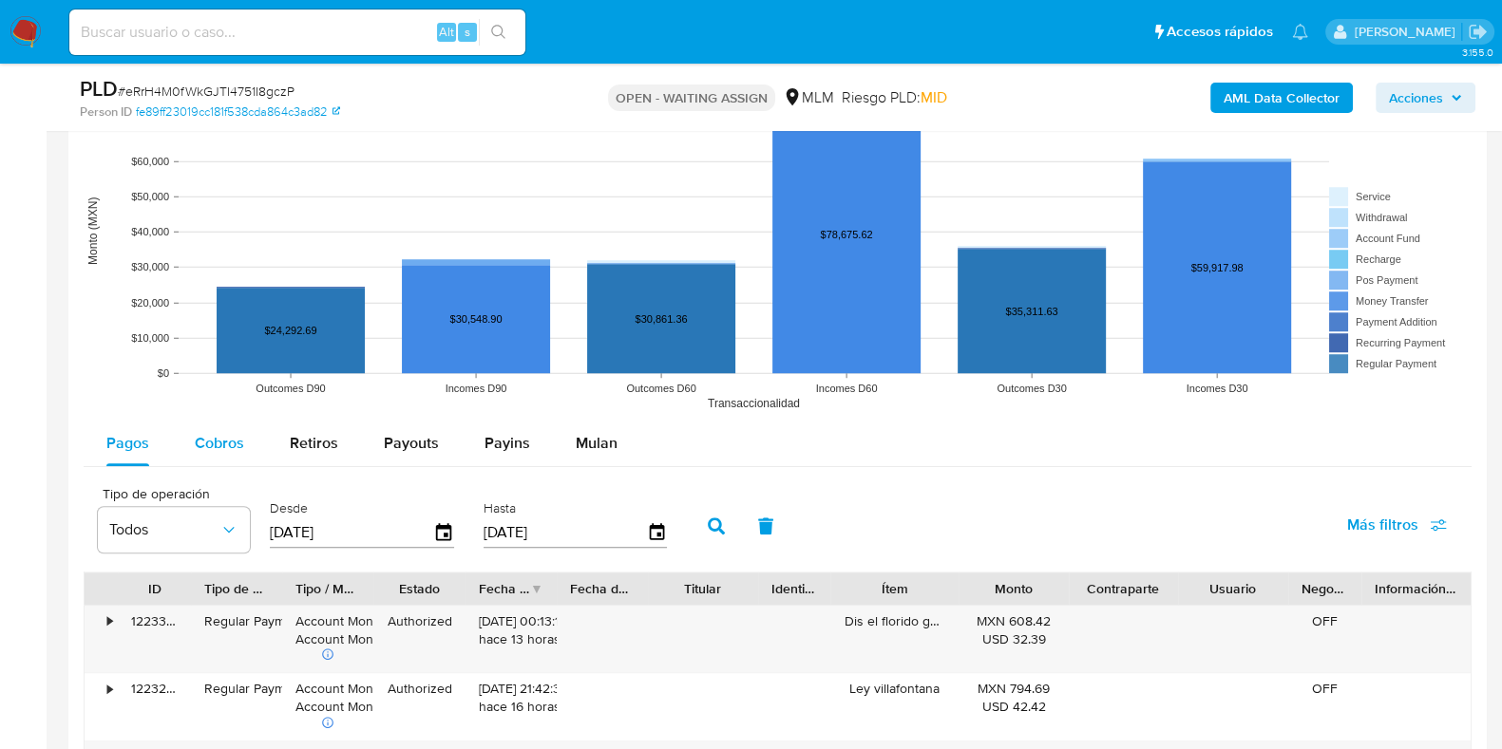
click at [237, 455] on div "Cobros" at bounding box center [219, 444] width 49 height 46
select select "10"
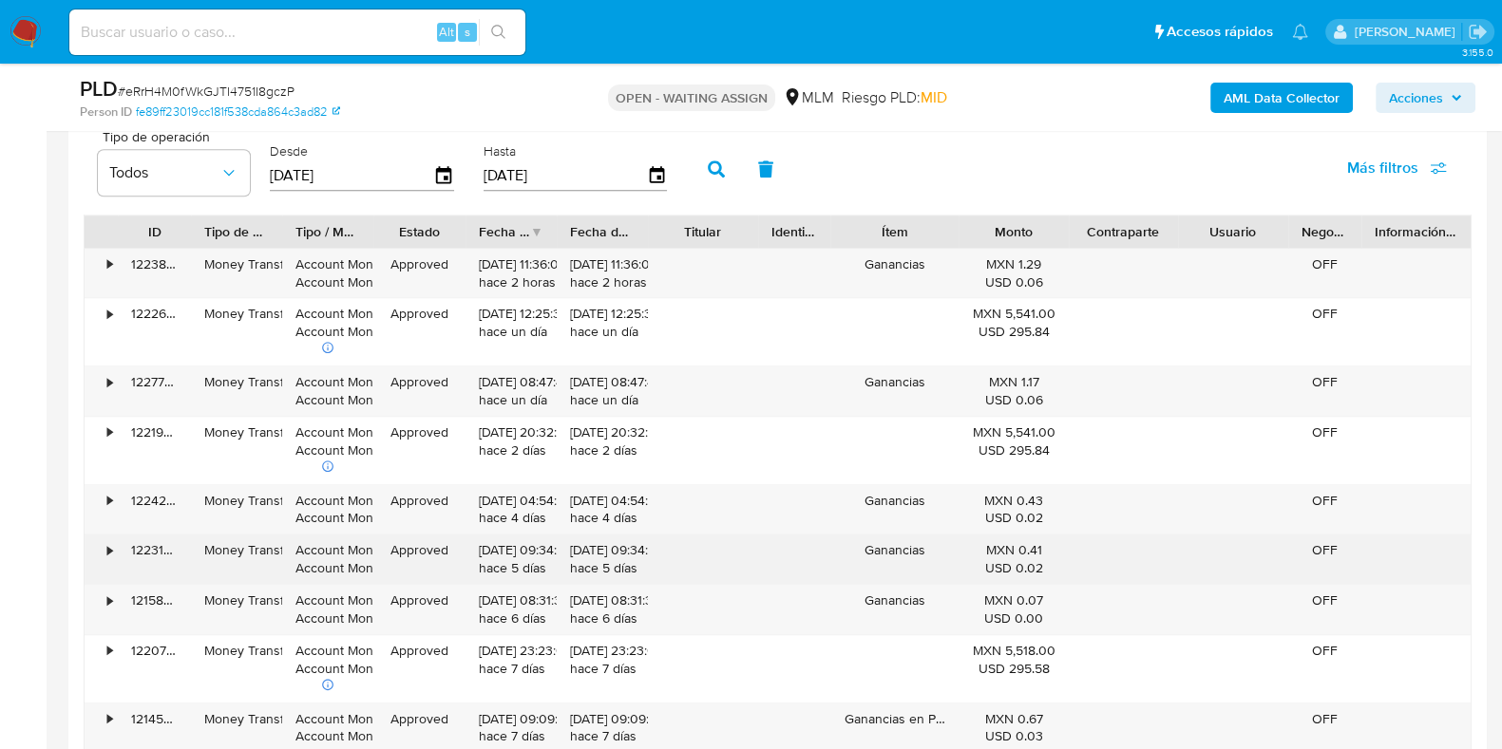
scroll to position [2256, 0]
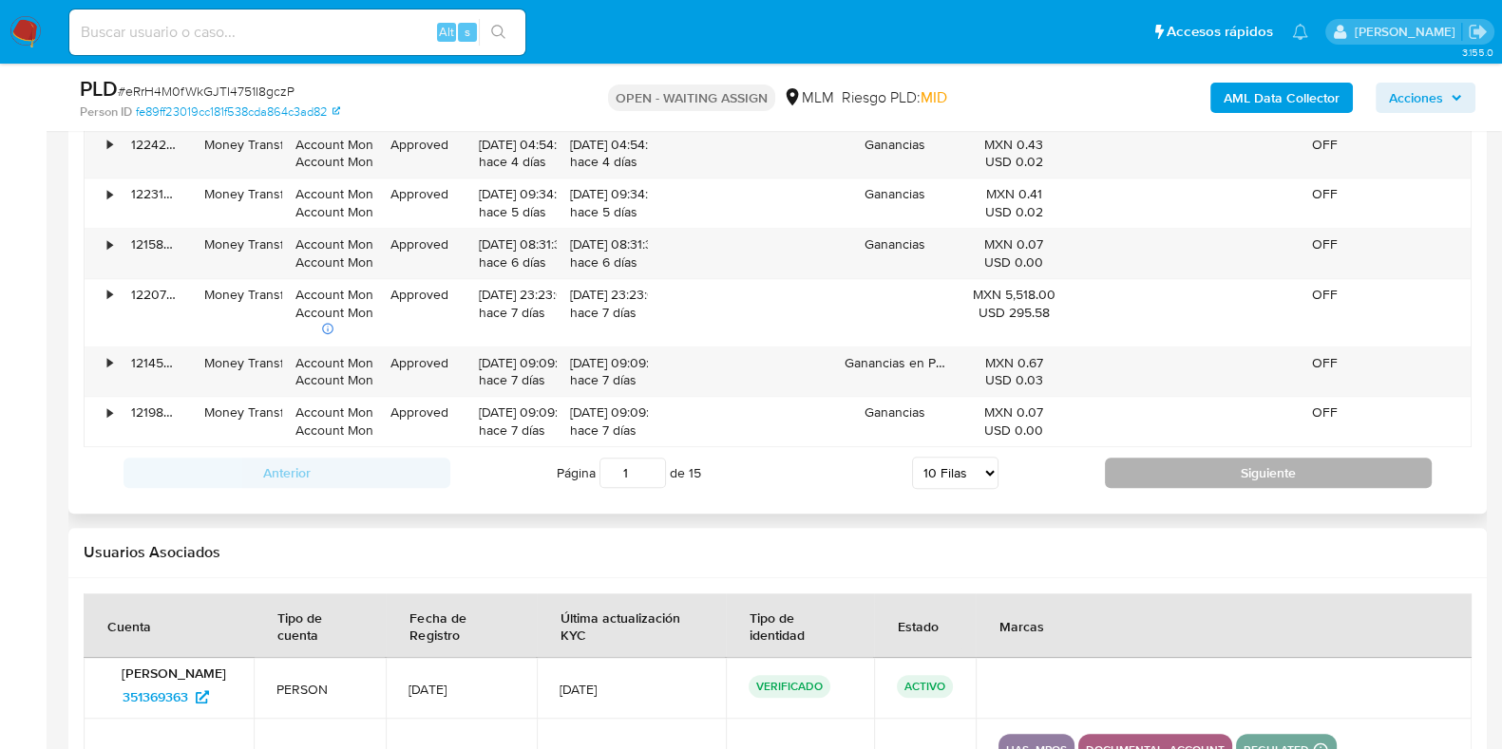
click at [1192, 482] on button "Siguiente" at bounding box center [1268, 473] width 327 height 30
type input "2"
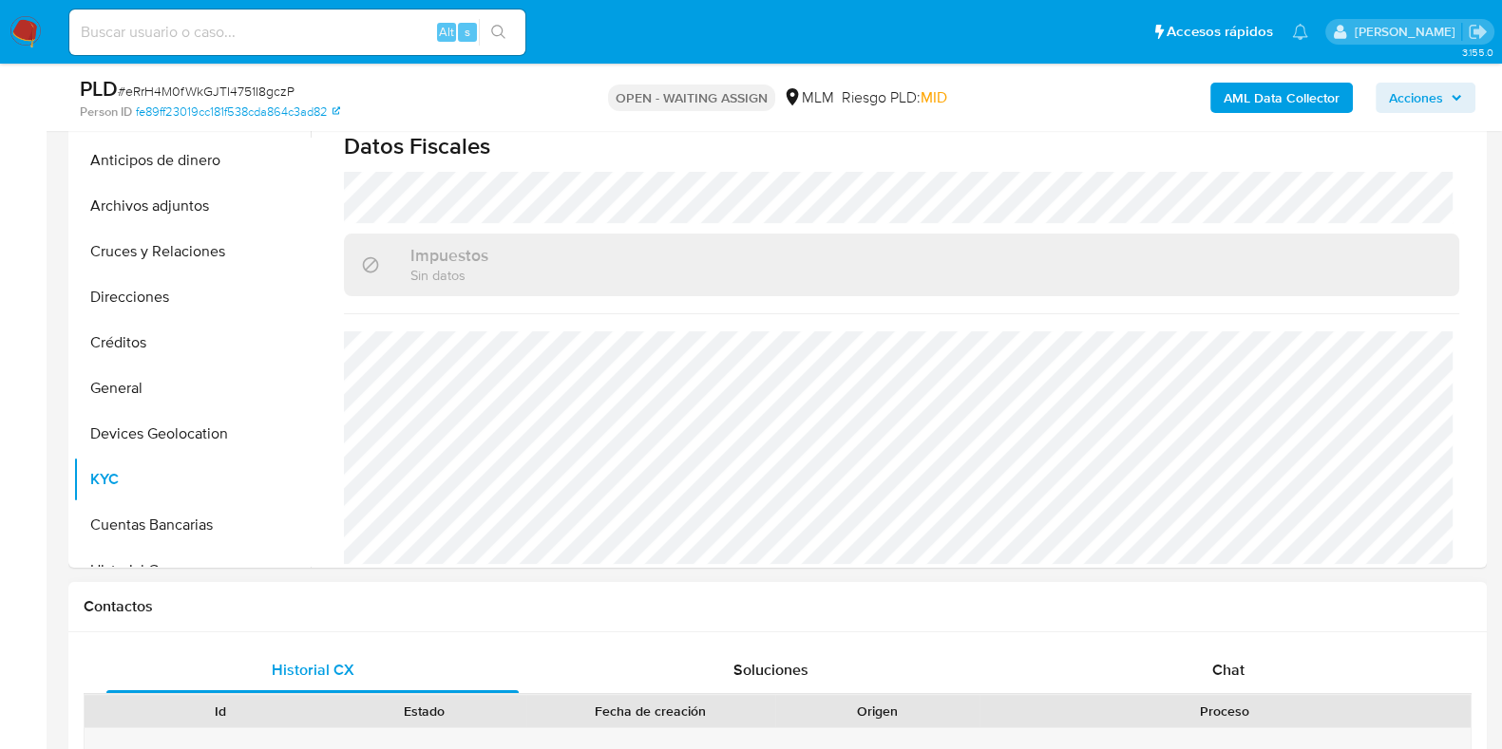
scroll to position [55, 0]
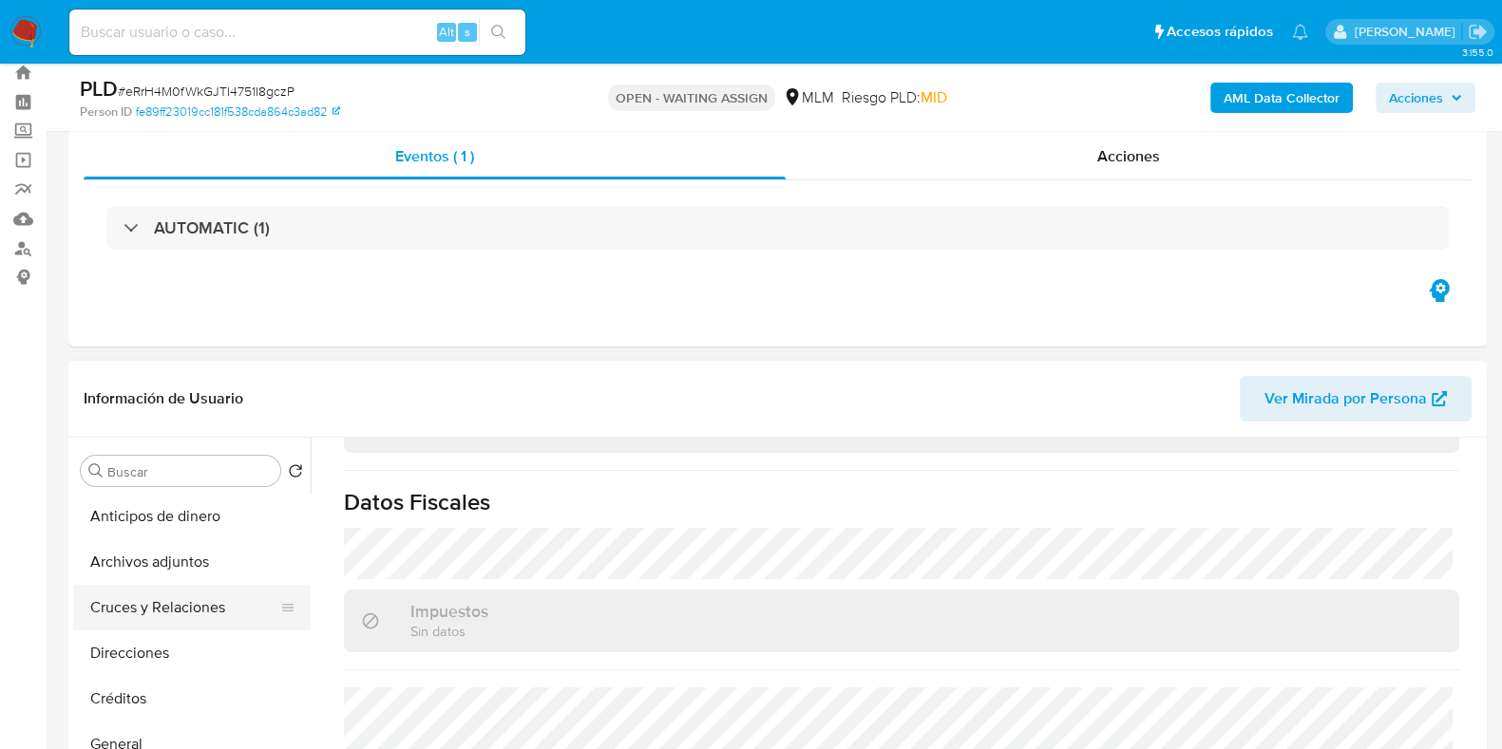
click at [165, 591] on button "Cruces y Relaciones" at bounding box center [184, 608] width 222 height 46
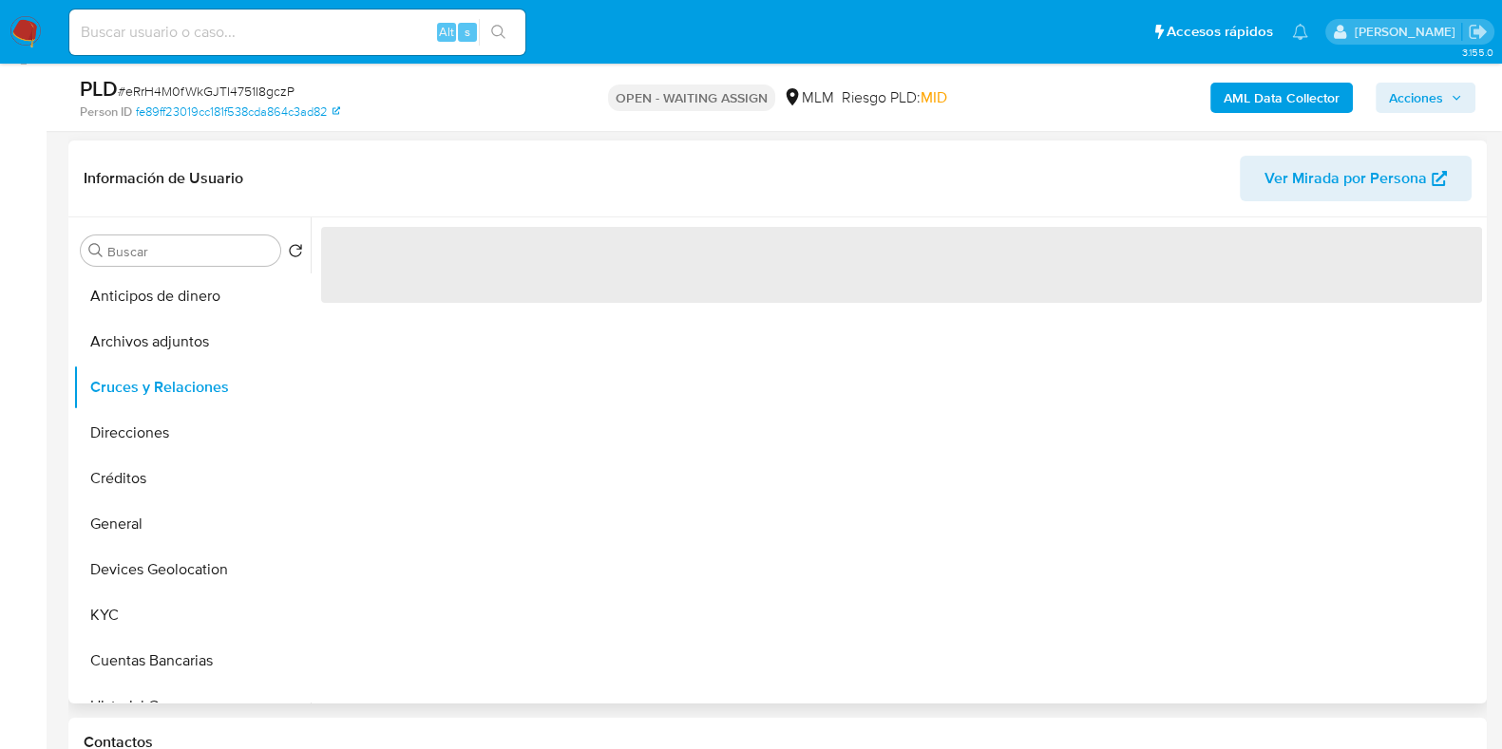
scroll to position [293, 0]
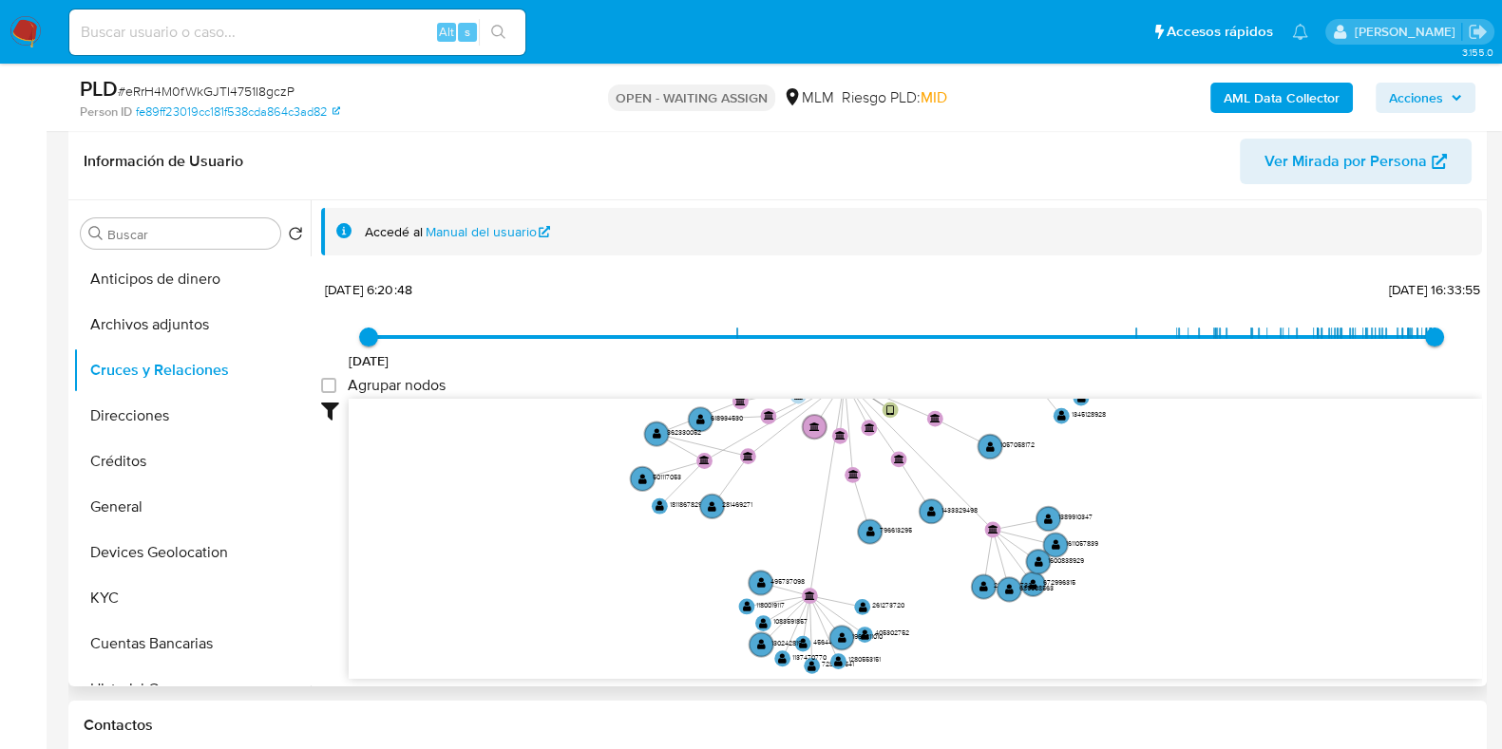
drag, startPoint x: 1277, startPoint y: 548, endPoint x: 1097, endPoint y: 484, distance: 190.5
click at [1097, 484] on icon "phone-cfb105583da29a9db59073342064d93e  user-2320081808  2320081808 person-fe…" at bounding box center [915, 536] width 1133 height 275
click at [663, 433] on circle at bounding box center [656, 434] width 28 height 28
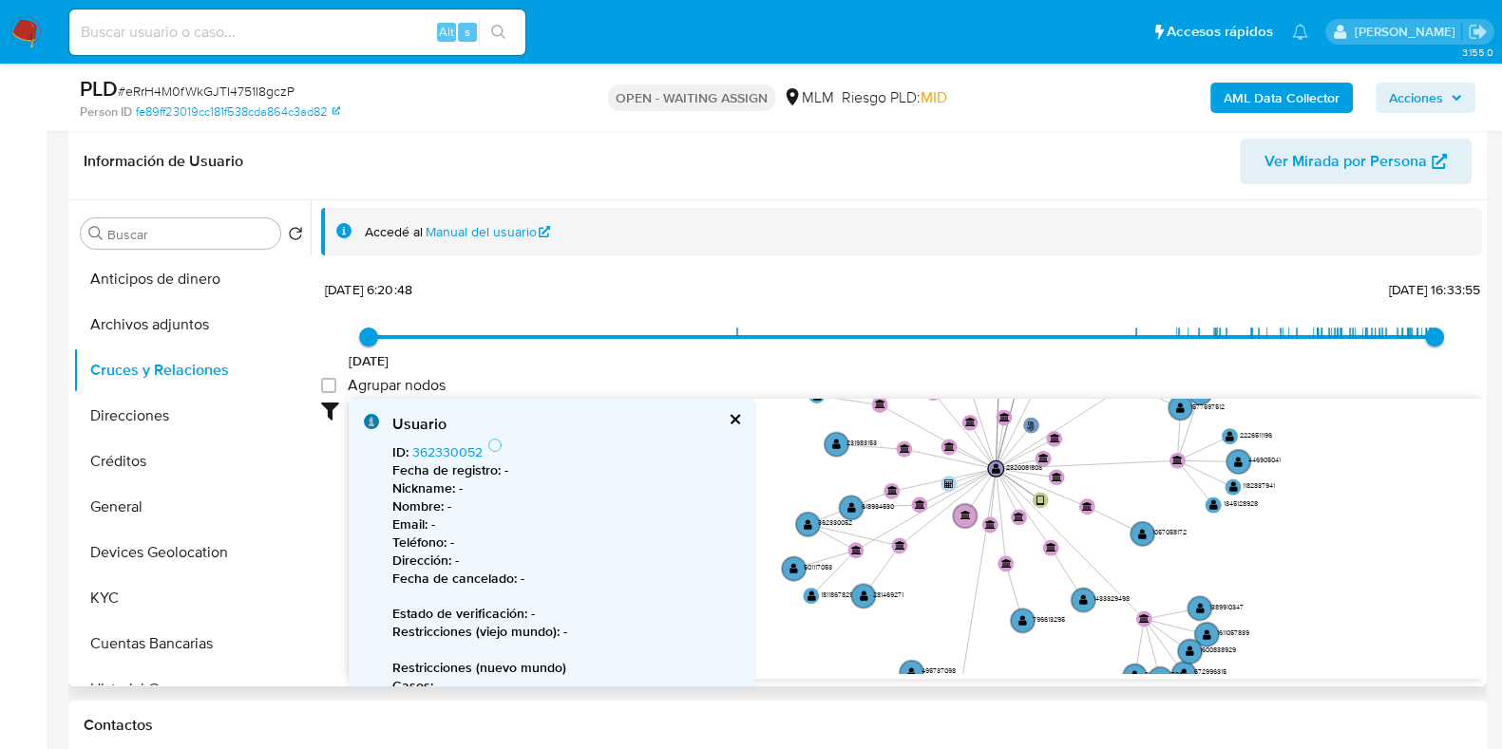
drag, startPoint x: 845, startPoint y: 563, endPoint x: 951, endPoint y: 610, distance: 115.2
click at [951, 610] on icon "phone-cfb105583da29a9db59073342064d93e  user-2320081808  2320081808 person-fe…" at bounding box center [915, 536] width 1133 height 275
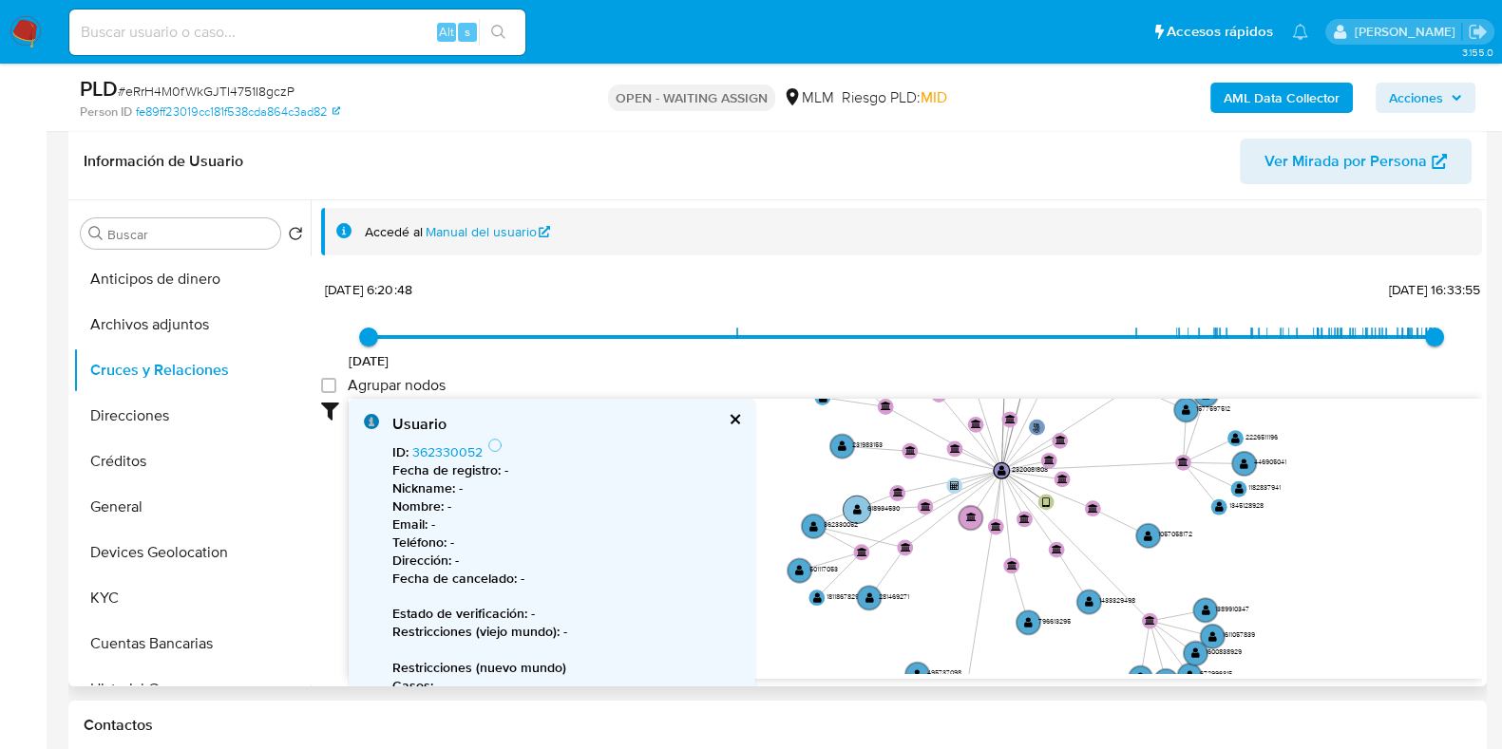
click at [863, 508] on circle at bounding box center [857, 510] width 28 height 28
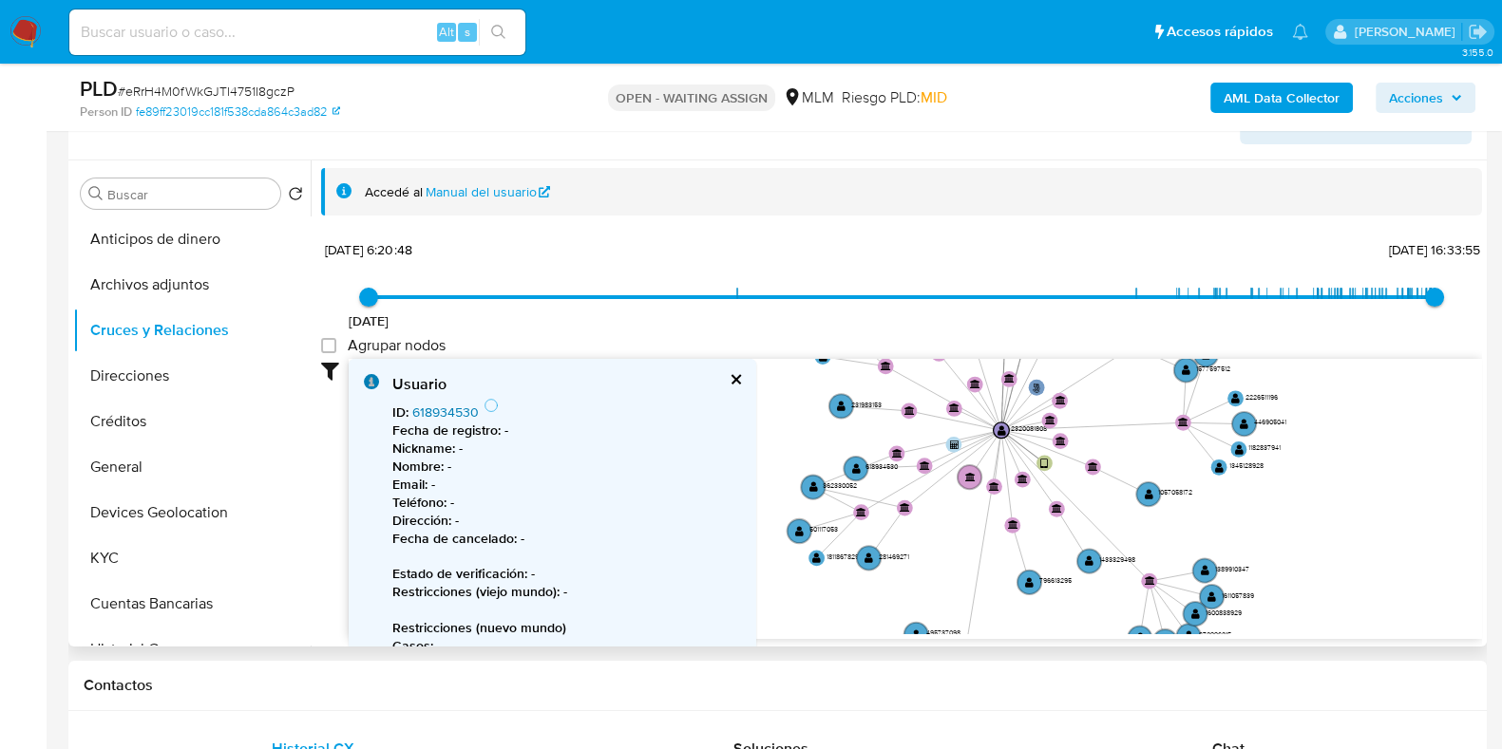
scroll to position [356, 0]
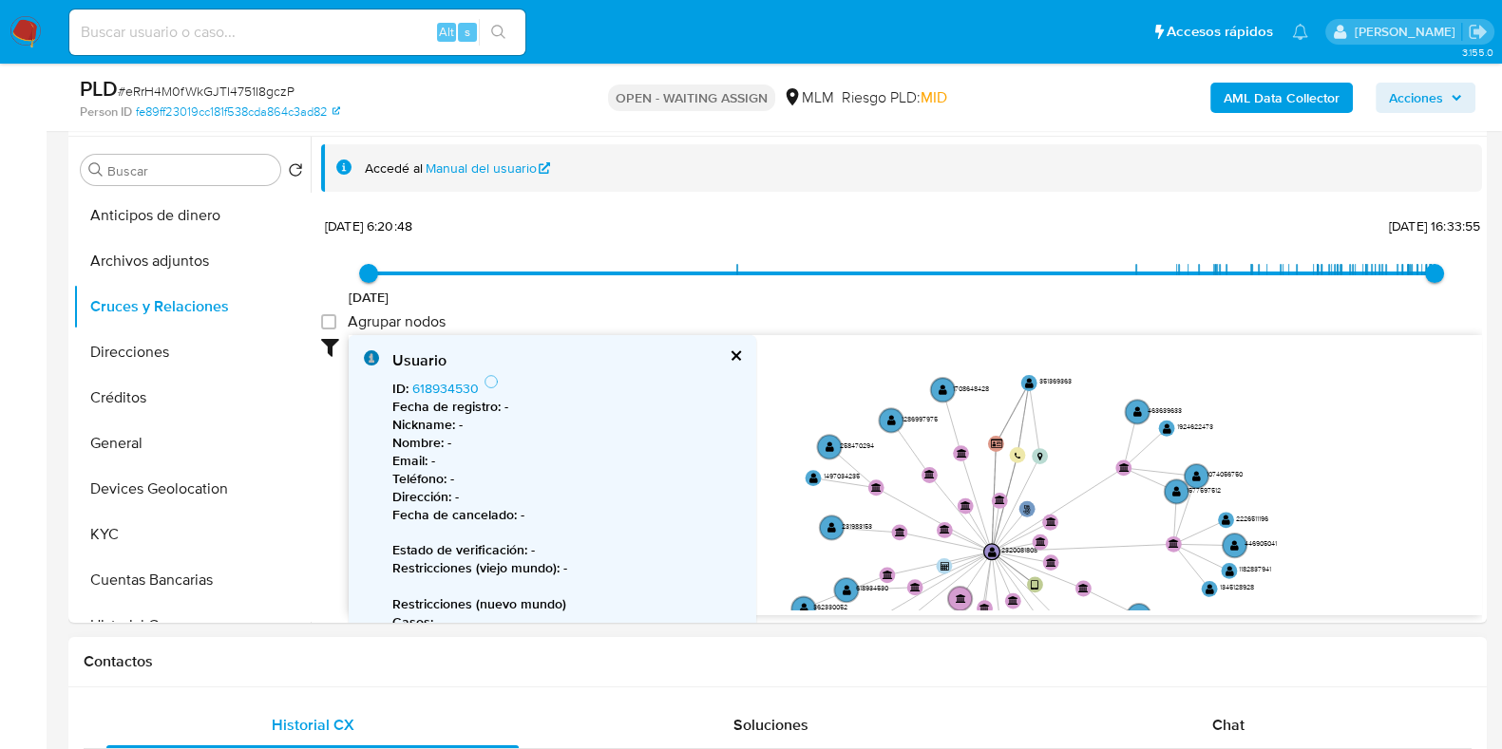
drag, startPoint x: 937, startPoint y: 532, endPoint x: 928, endPoint y: 677, distance: 145.6
click at [1030, 384] on text "" at bounding box center [1029, 382] width 9 height 11
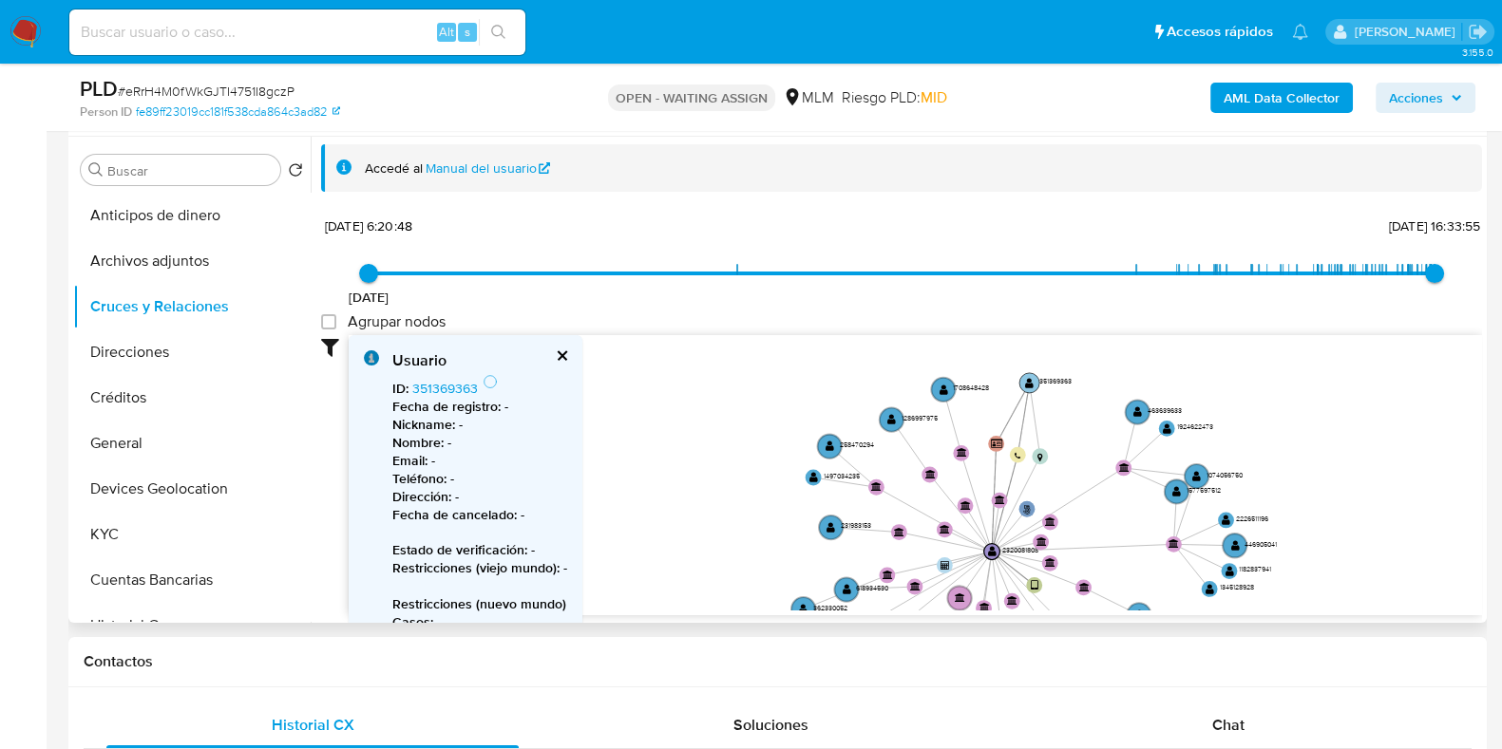
click at [1030, 384] on text "" at bounding box center [1029, 382] width 9 height 11
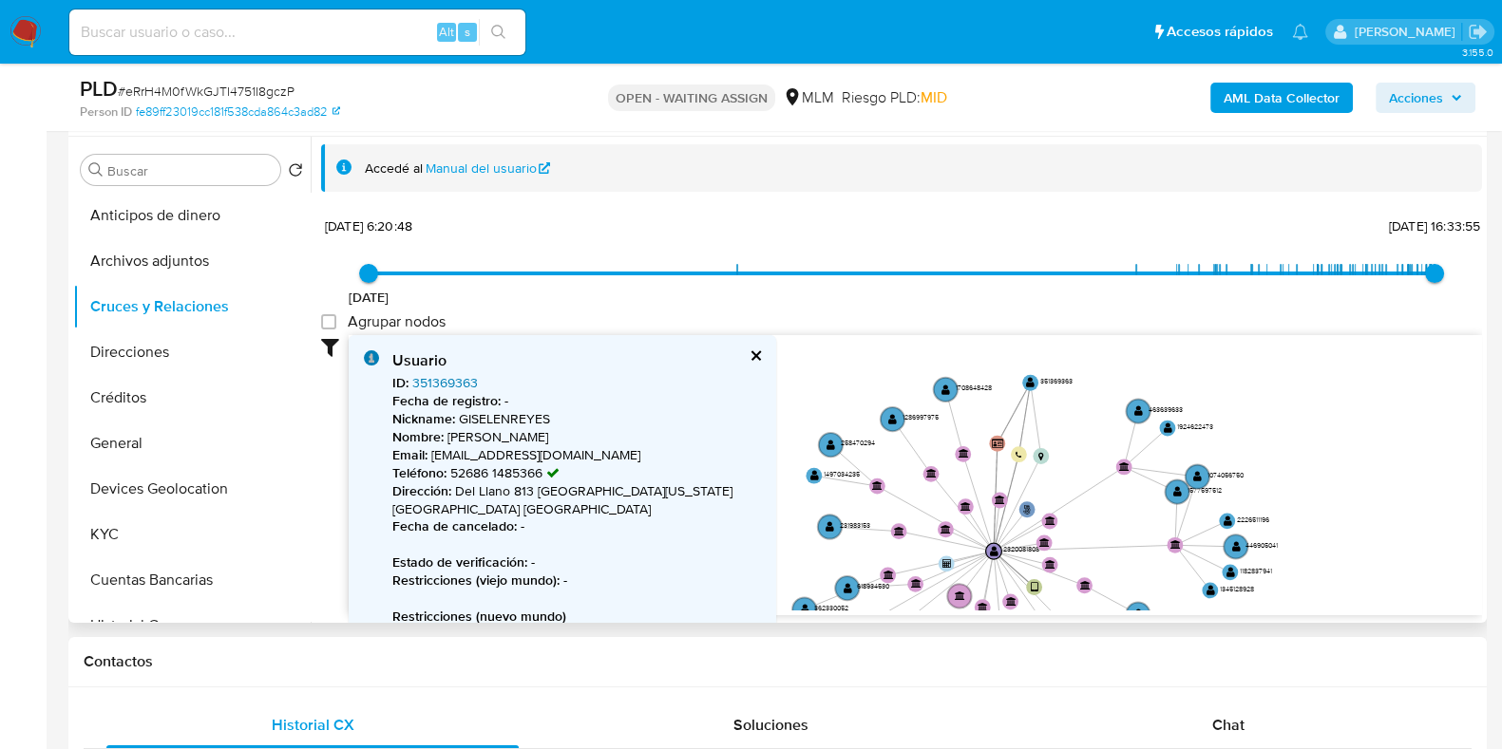
click at [470, 382] on link "351369363" at bounding box center [445, 382] width 66 height 19
click at [152, 534] on button "KYC" at bounding box center [184, 535] width 222 height 46
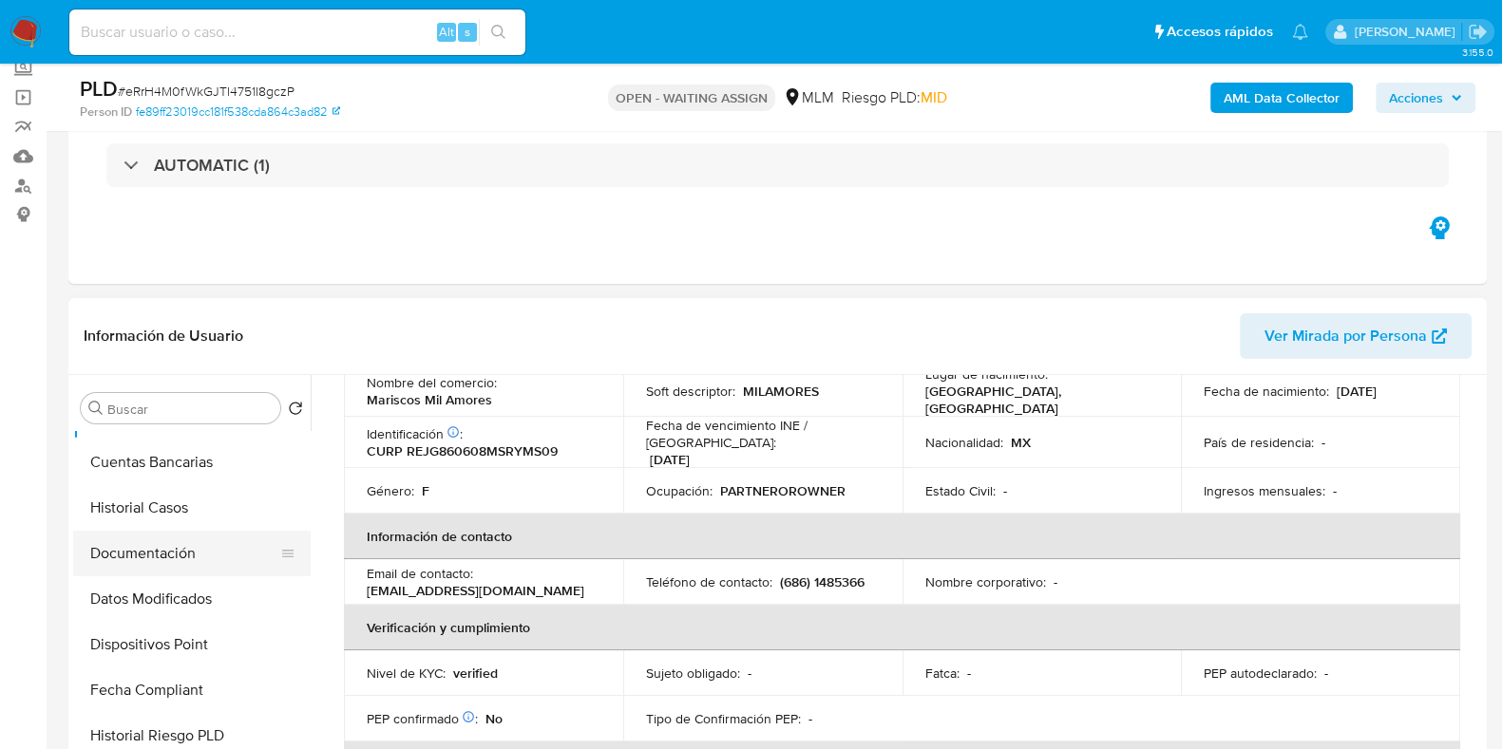
click at [172, 555] on button "Documentación" at bounding box center [184, 554] width 222 height 46
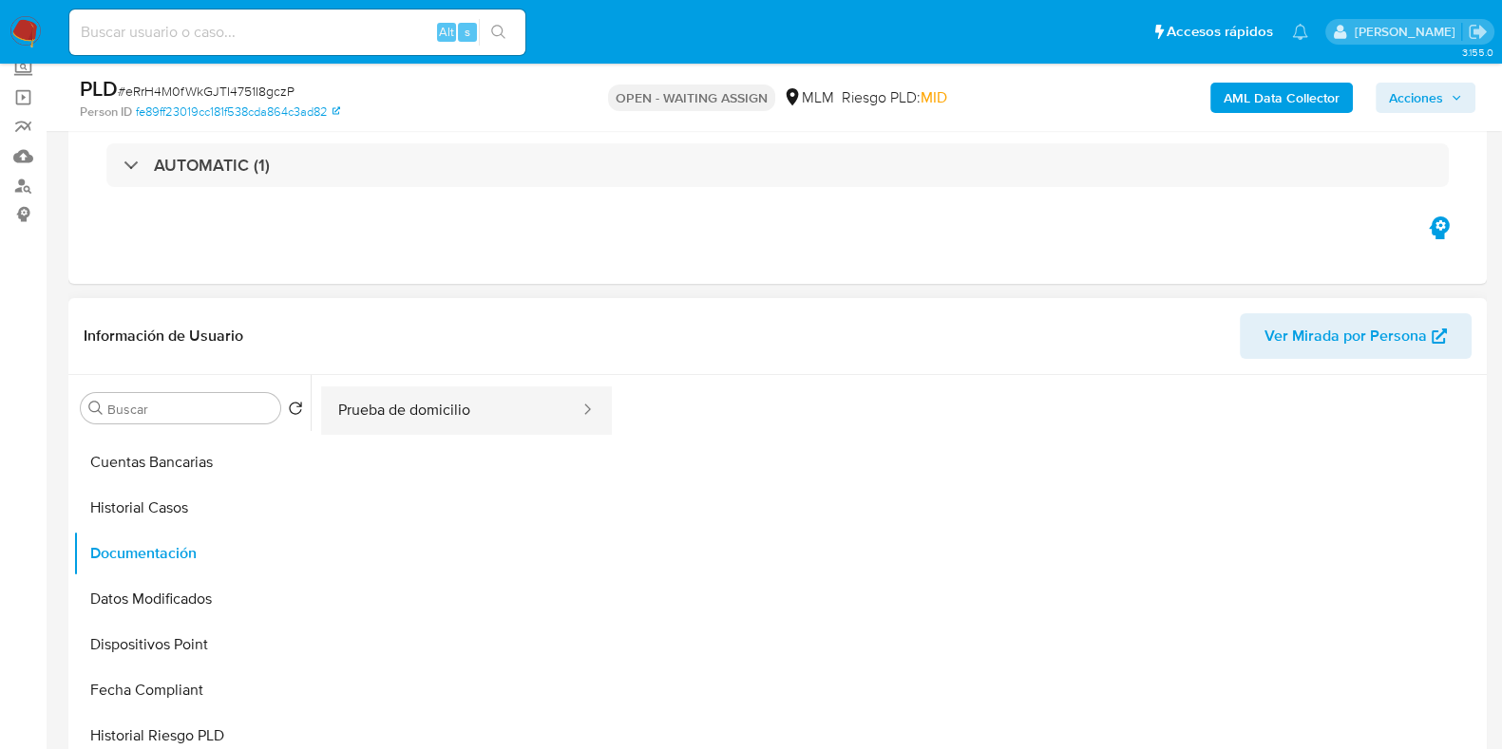
scroll to position [36, 0]
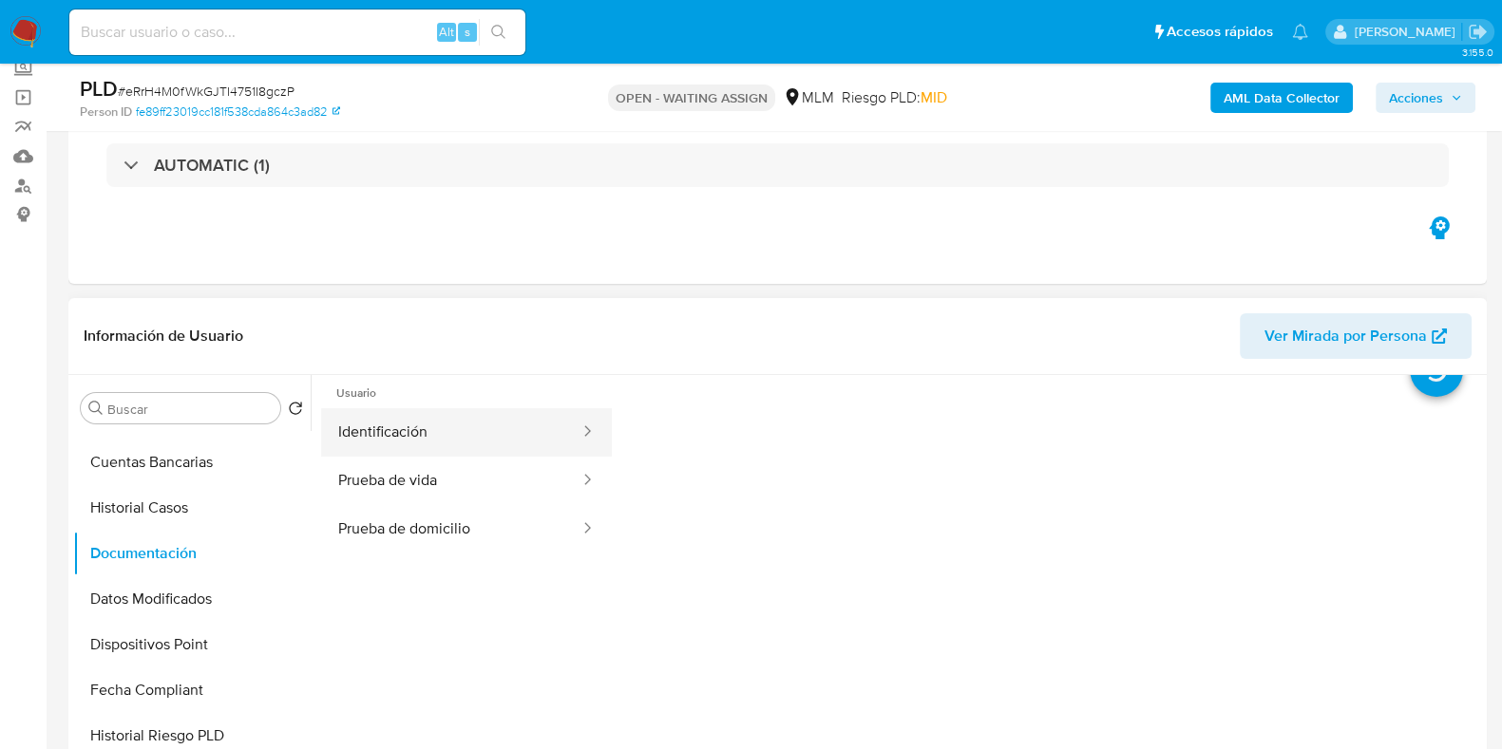
click at [489, 447] on button "Identificación" at bounding box center [451, 432] width 260 height 48
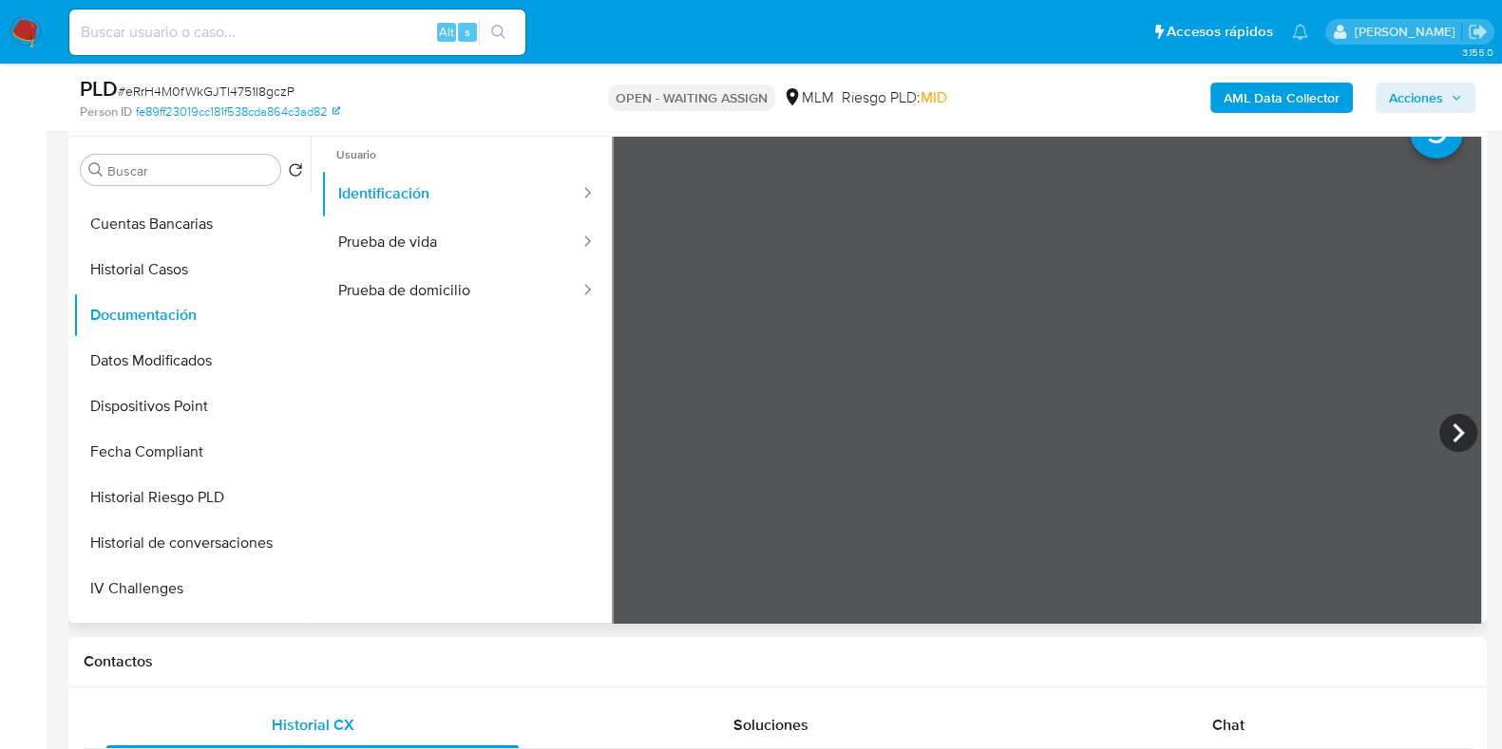
scroll to position [0, 0]
click at [420, 243] on button "Prueba de vida" at bounding box center [451, 242] width 260 height 48
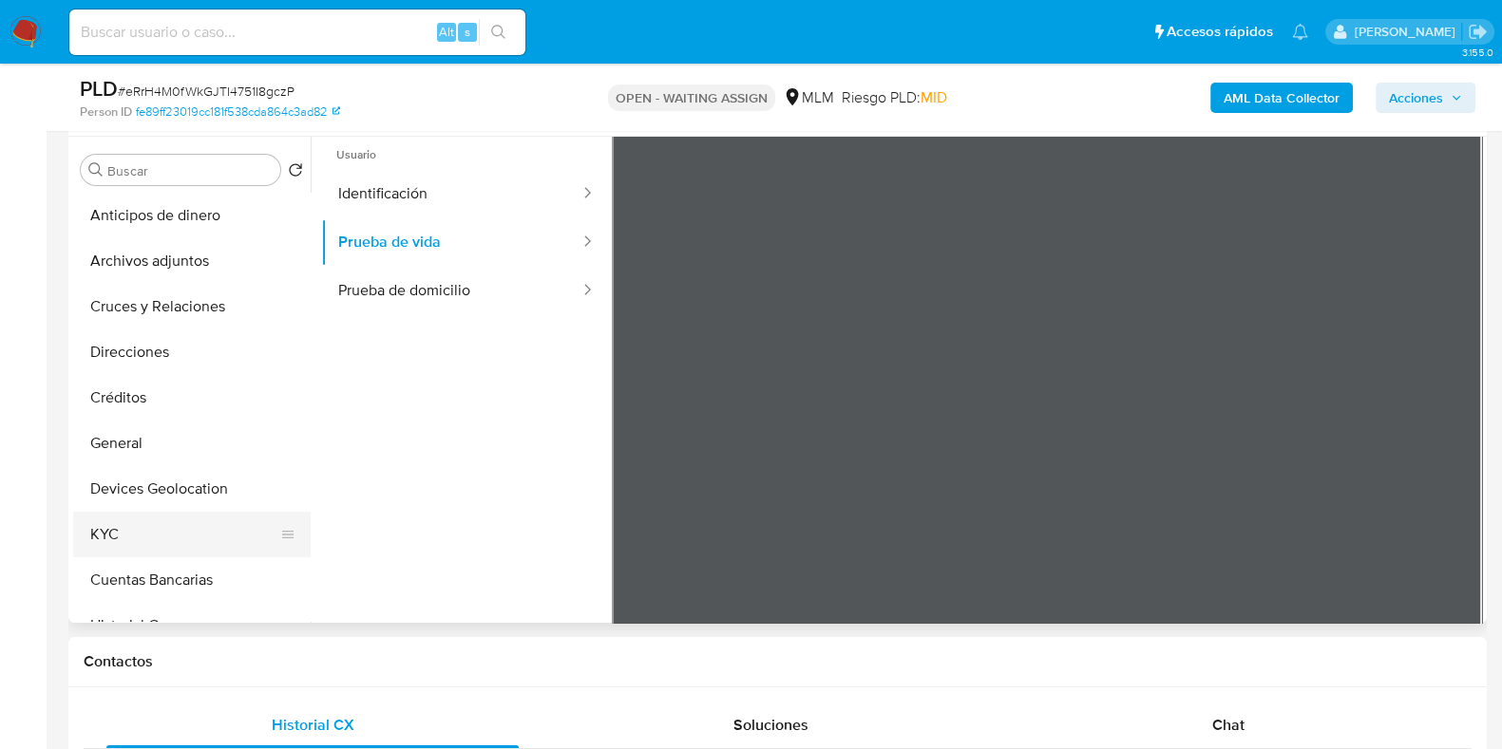
click at [108, 522] on button "KYC" at bounding box center [184, 535] width 222 height 46
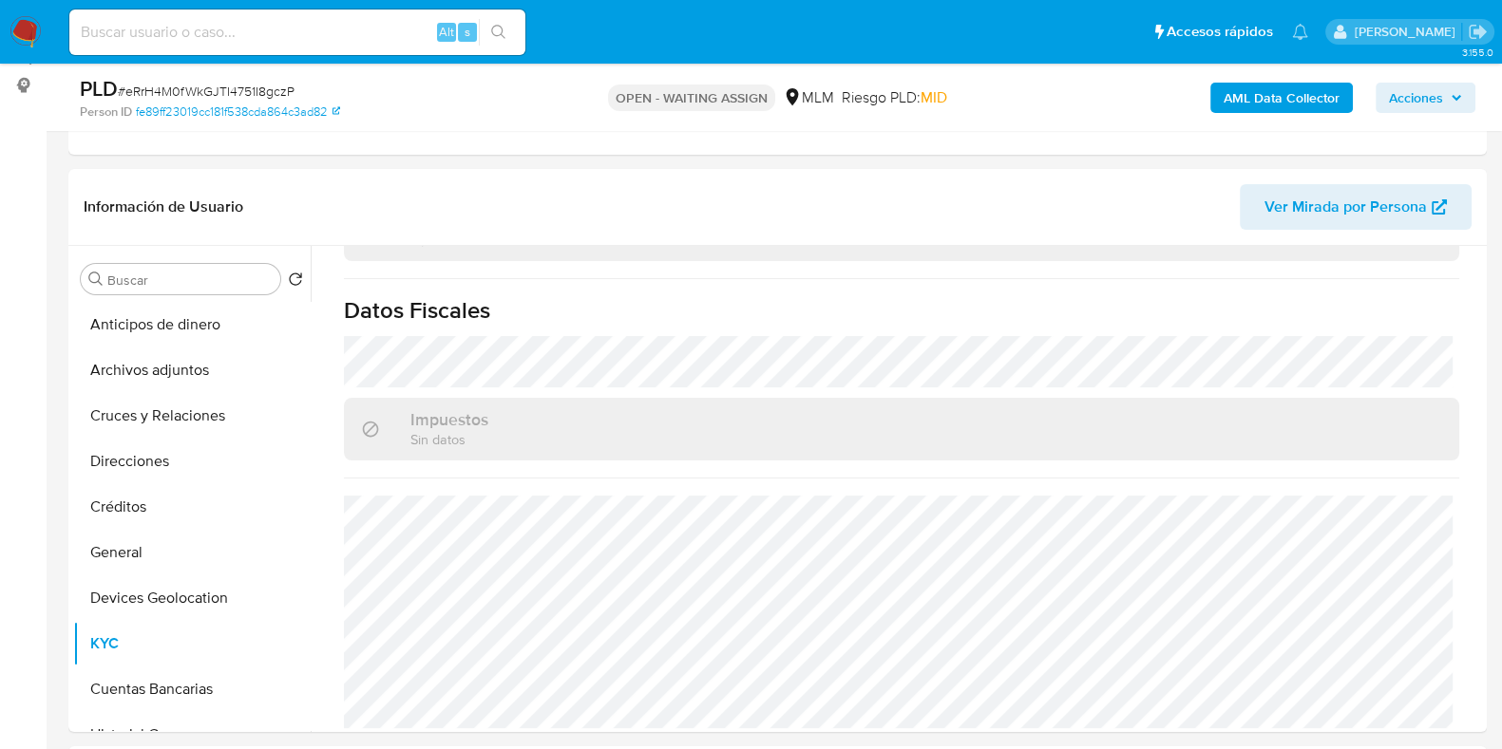
scroll to position [118, 0]
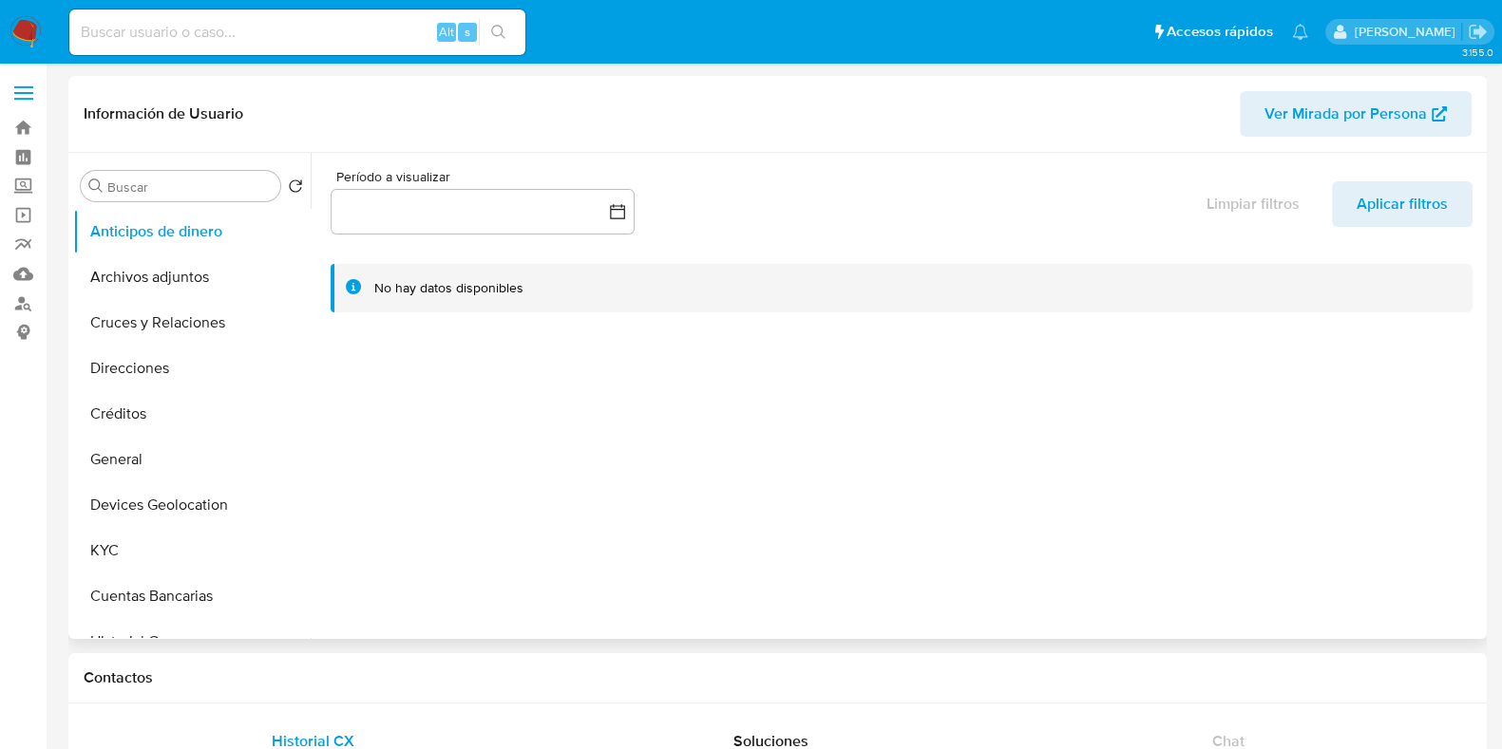
select select "10"
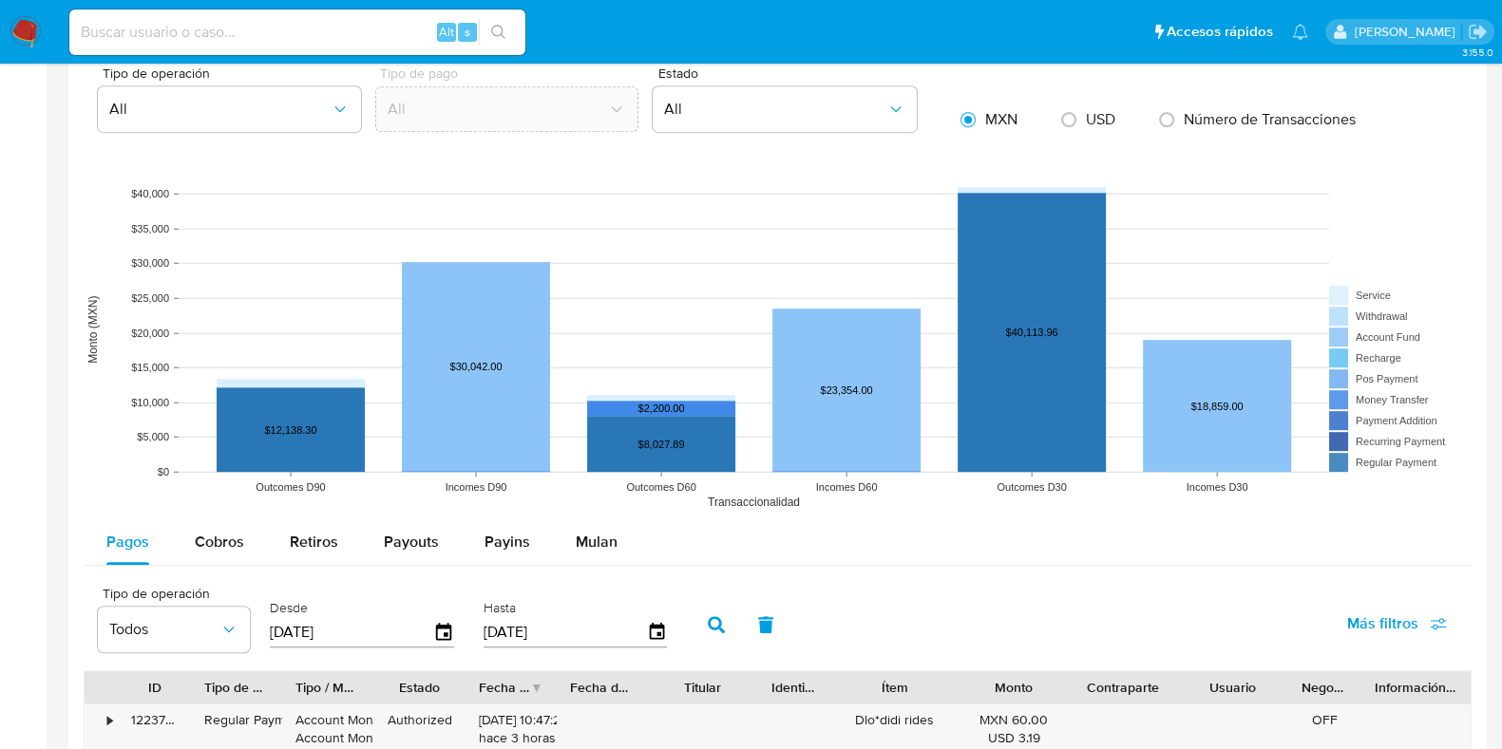
scroll to position [1543, 0]
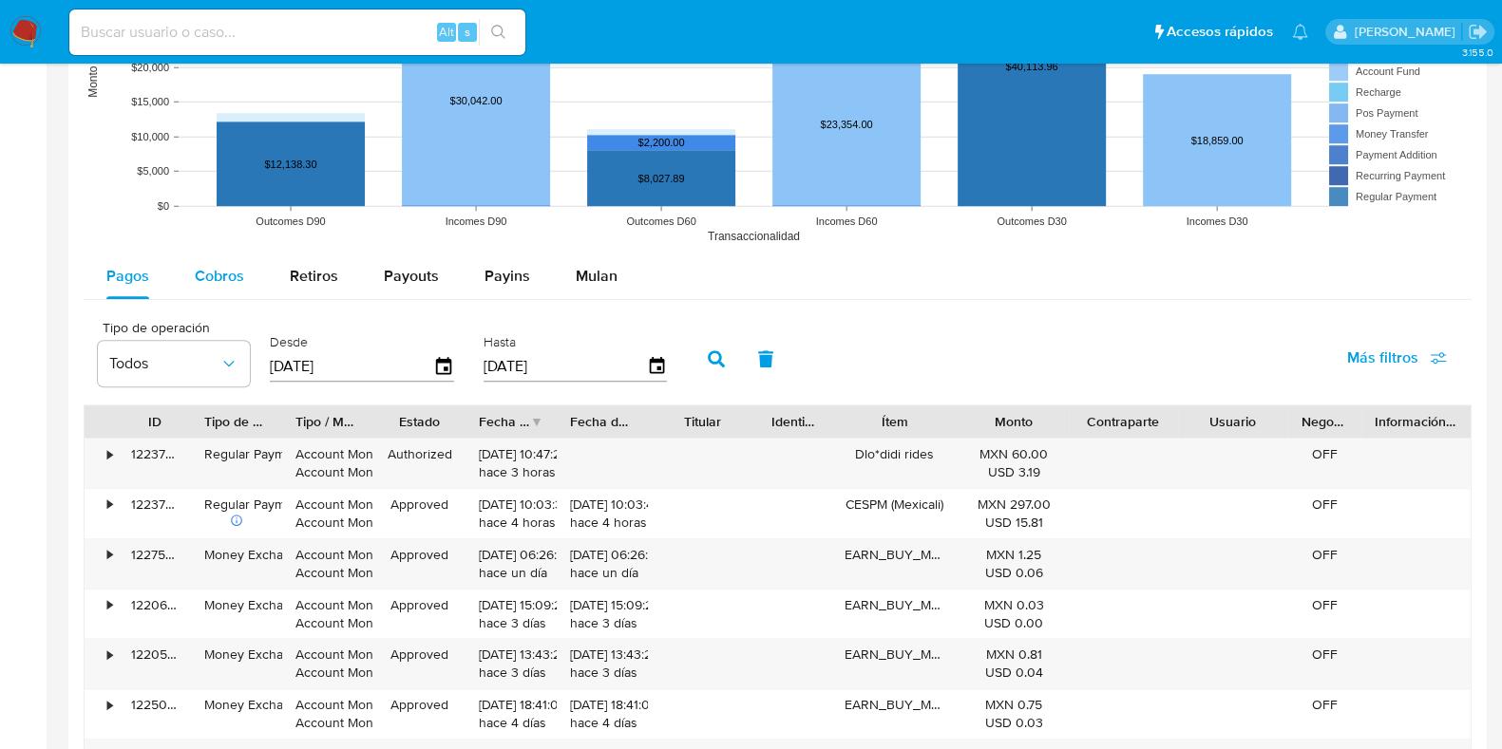
click at [243, 287] on button "Cobros" at bounding box center [219, 277] width 95 height 46
select select "10"
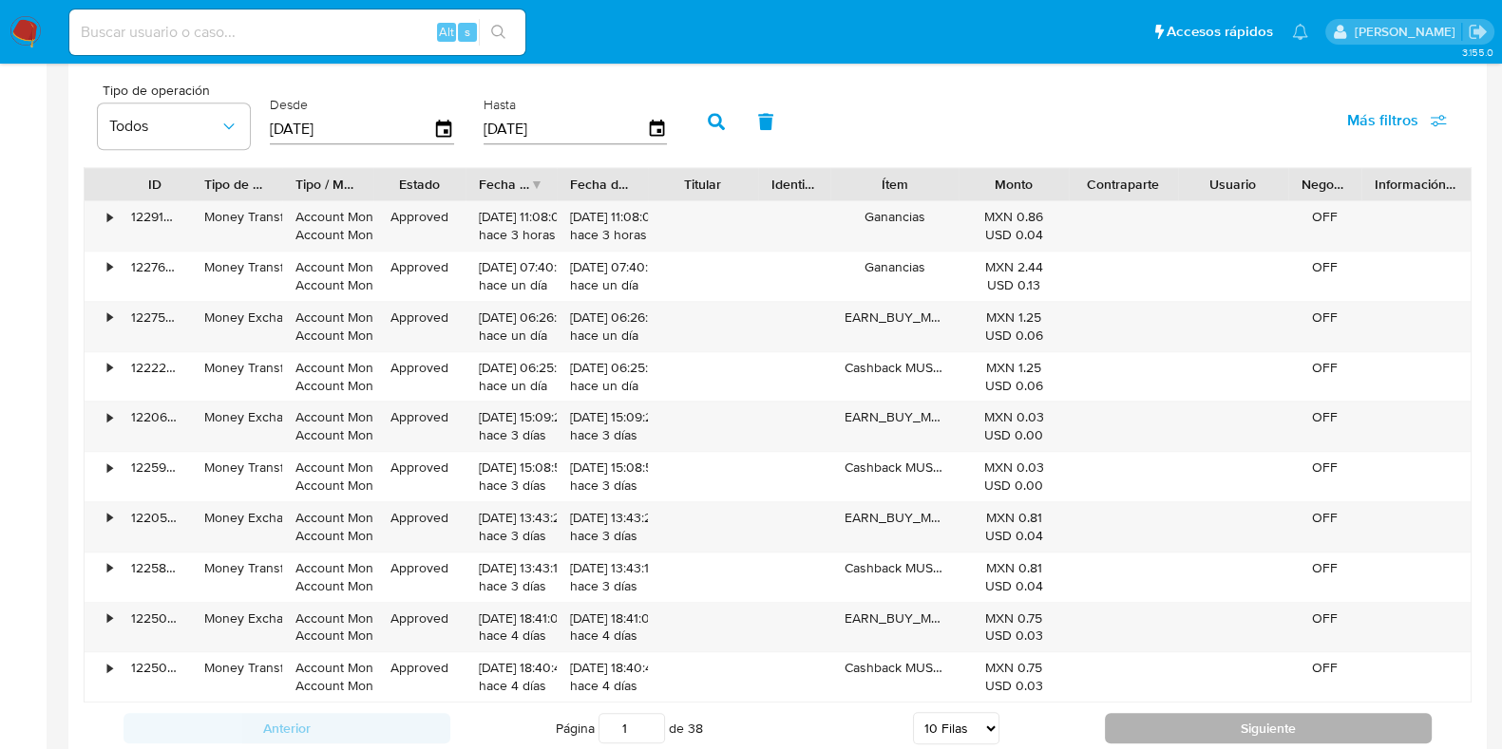
click at [1259, 731] on button "Siguiente" at bounding box center [1268, 728] width 327 height 30
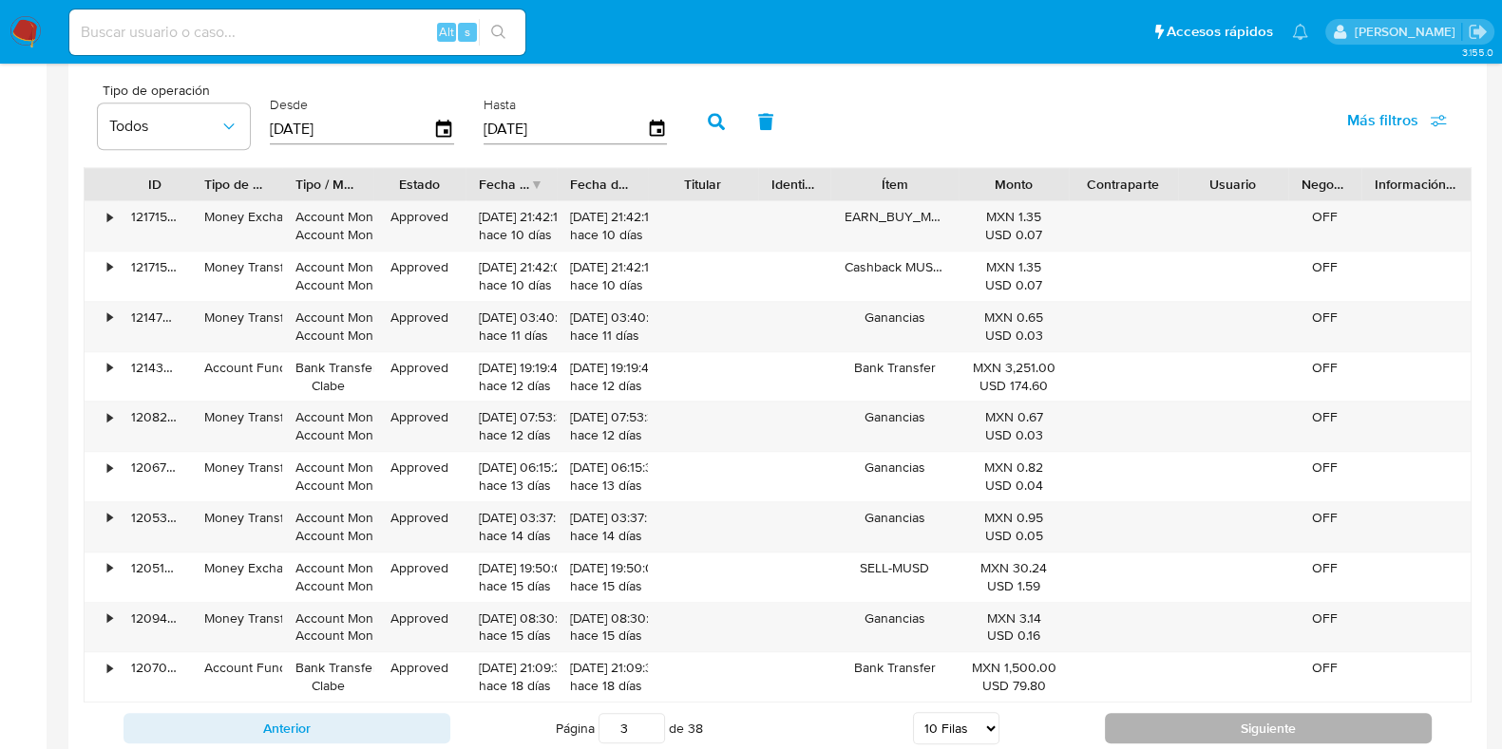
click at [1259, 731] on button "Siguiente" at bounding box center [1268, 728] width 327 height 30
type input "6"
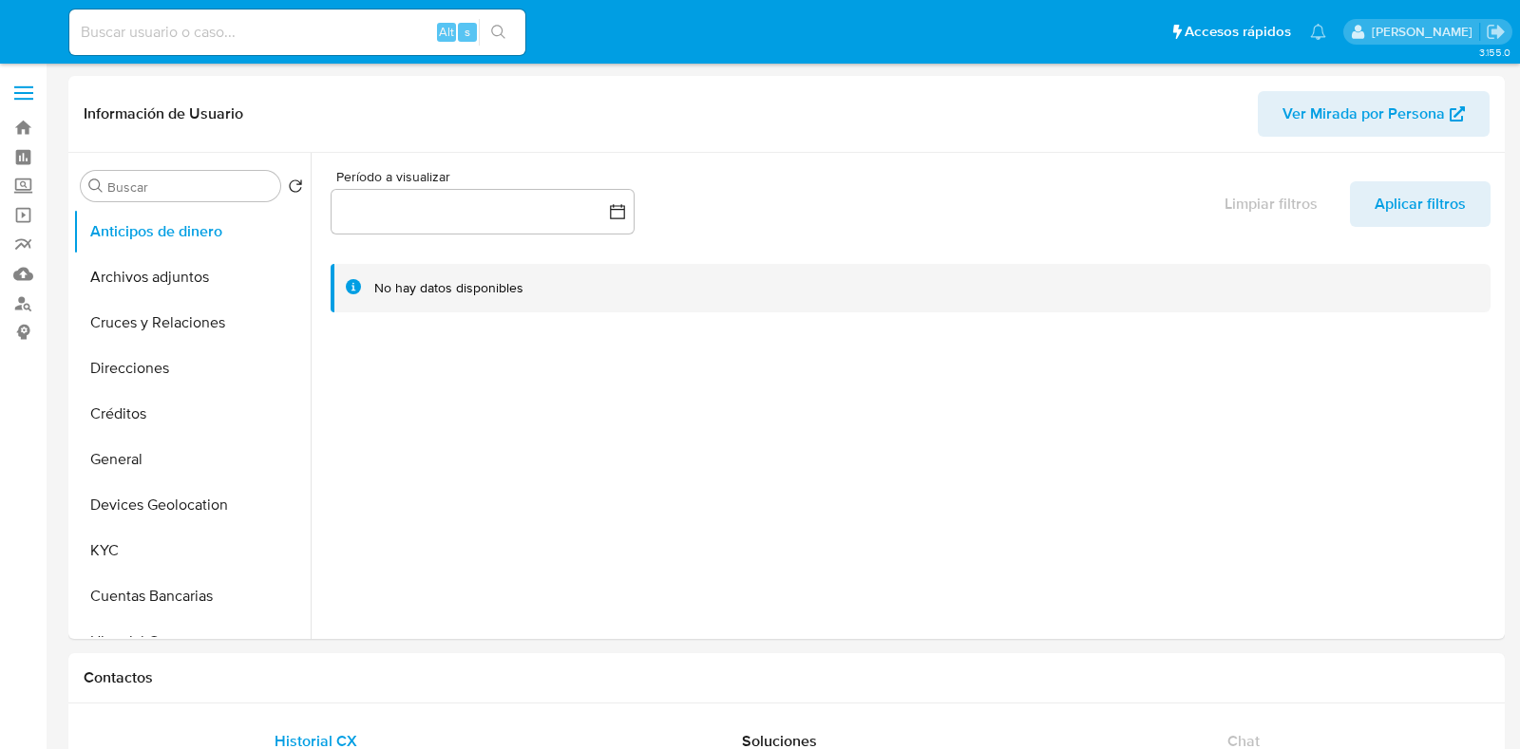
select select "10"
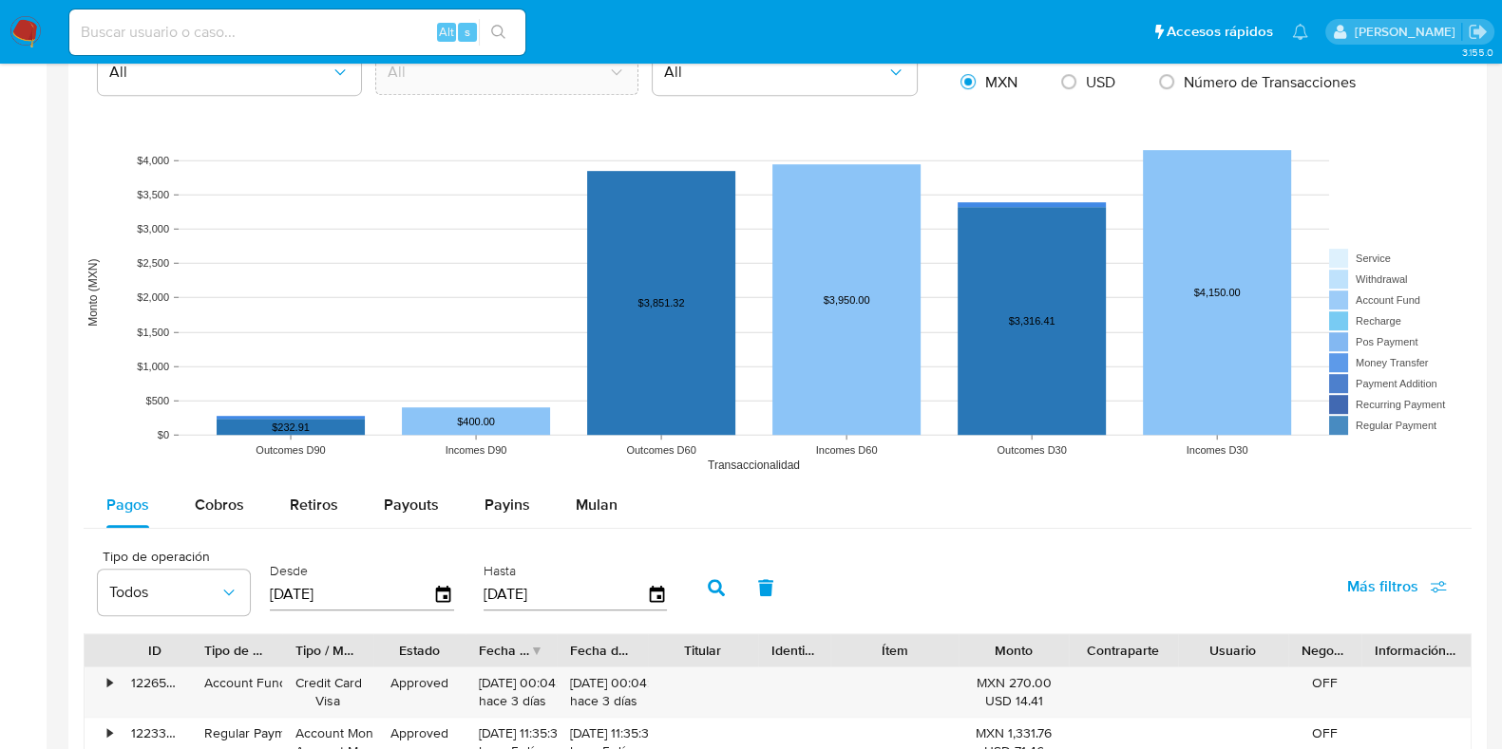
scroll to position [1543, 0]
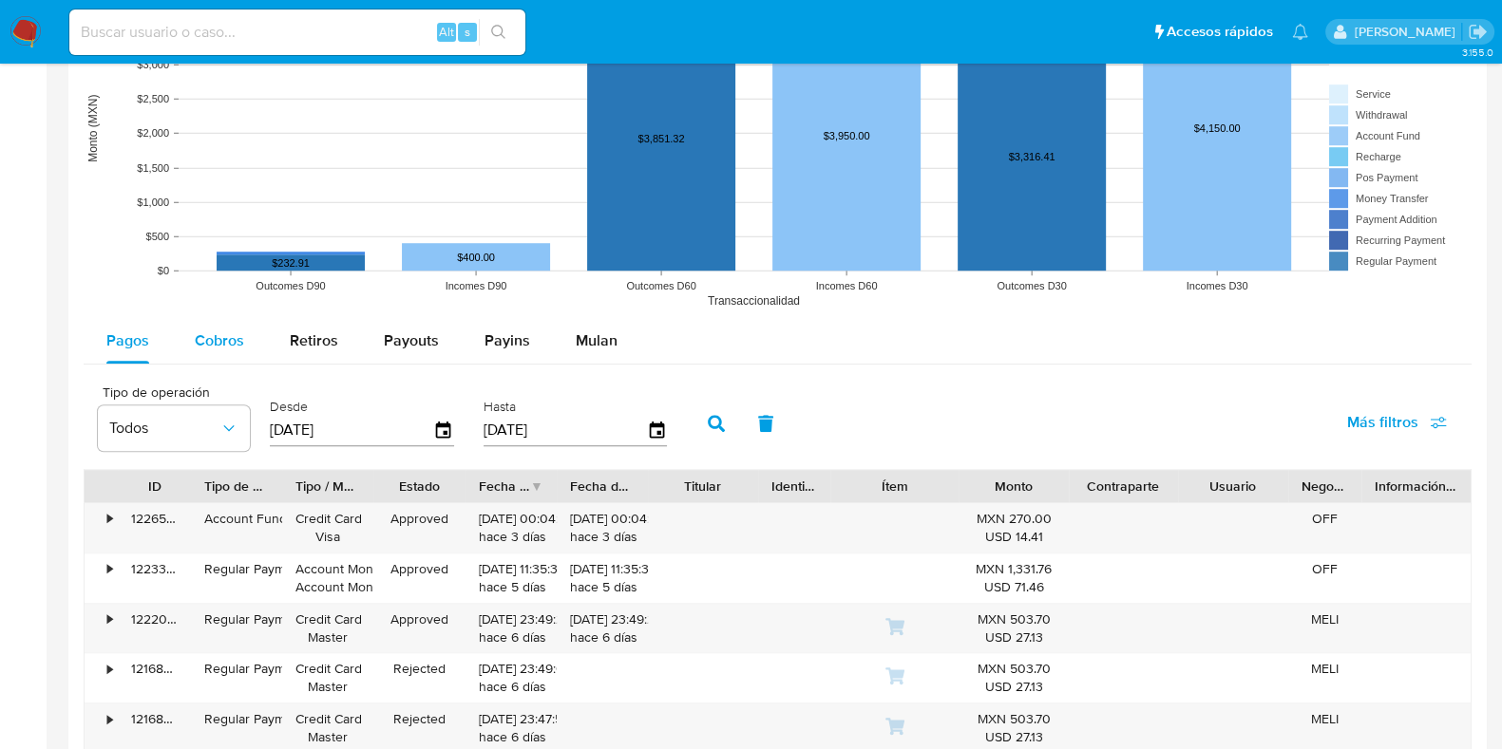
click at [247, 332] on button "Cobros" at bounding box center [219, 341] width 95 height 46
select select "10"
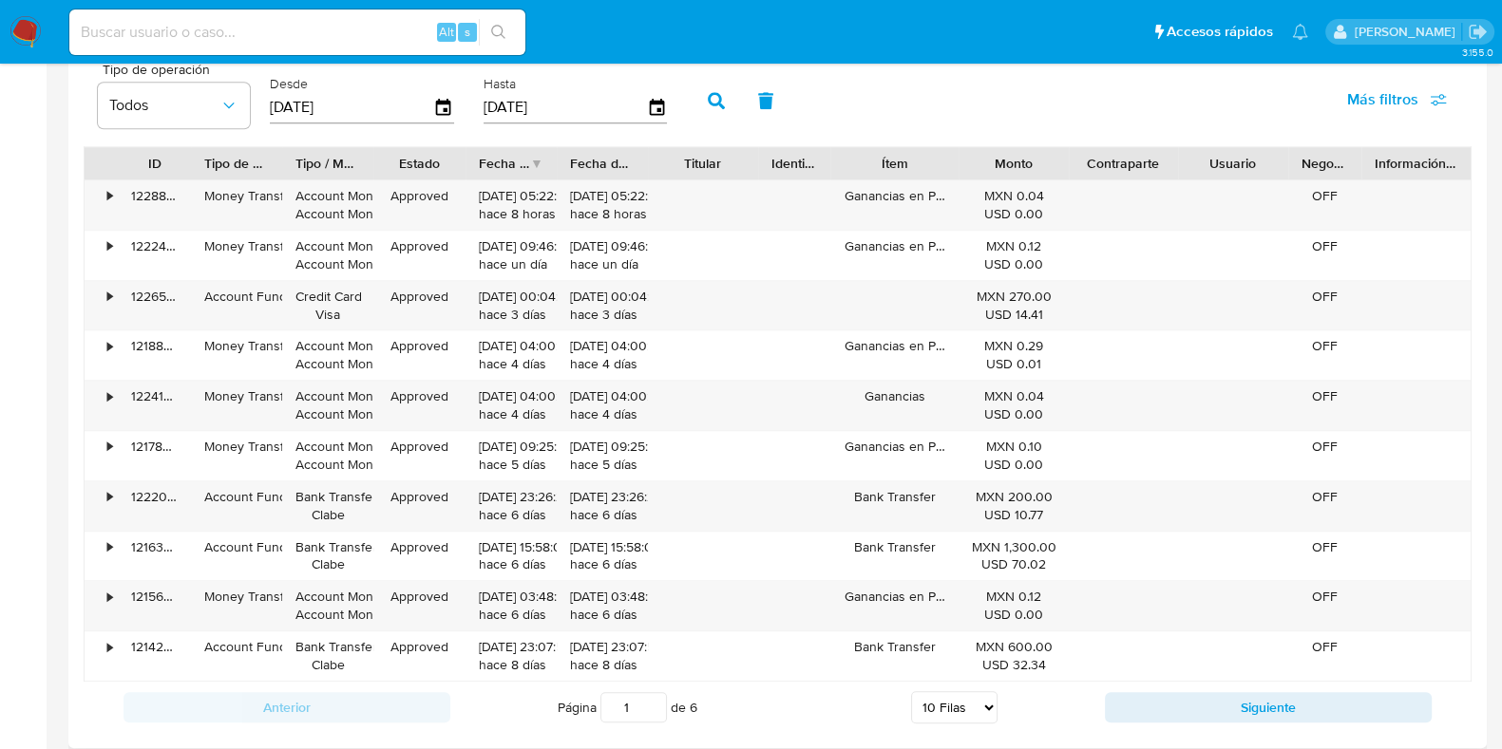
scroll to position [1899, 0]
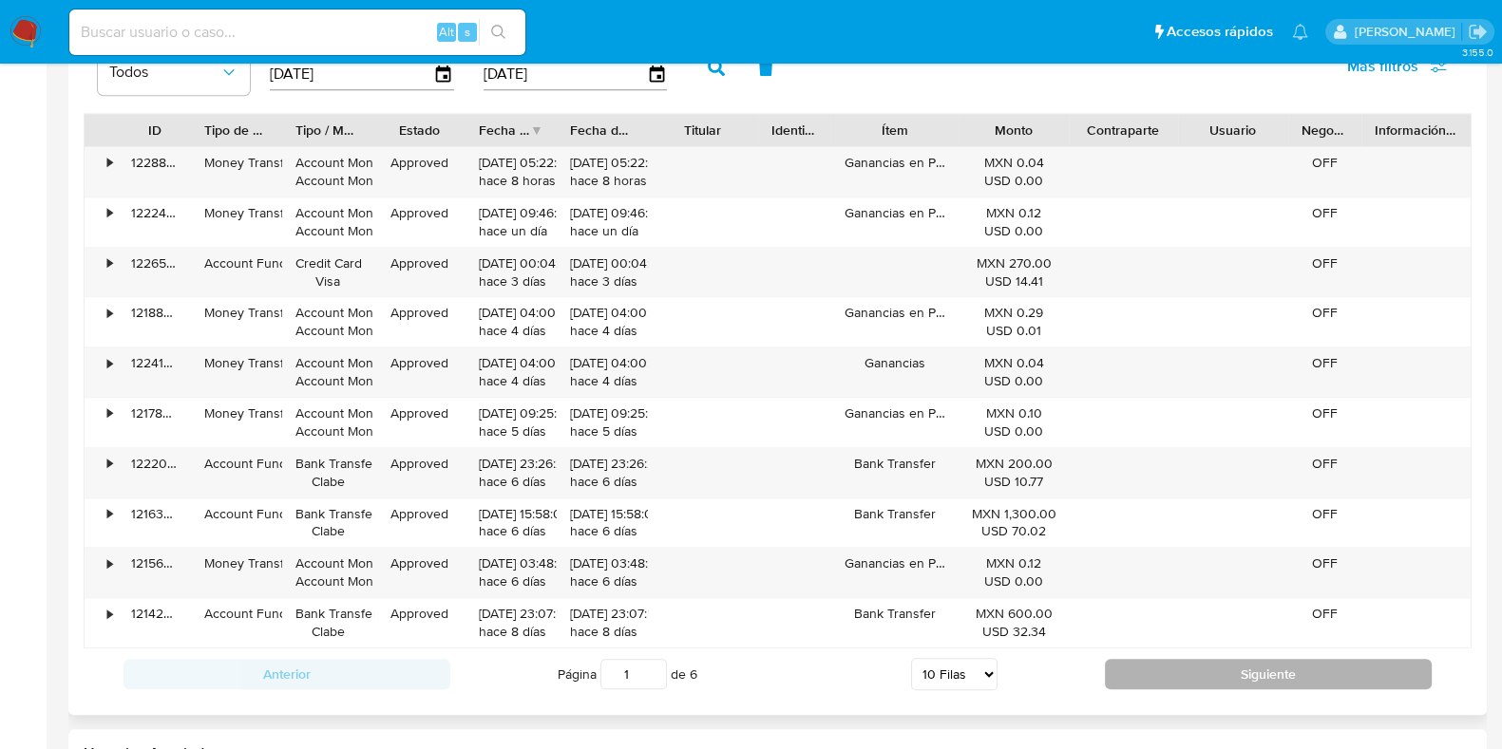
click at [1221, 672] on button "Siguiente" at bounding box center [1268, 674] width 327 height 30
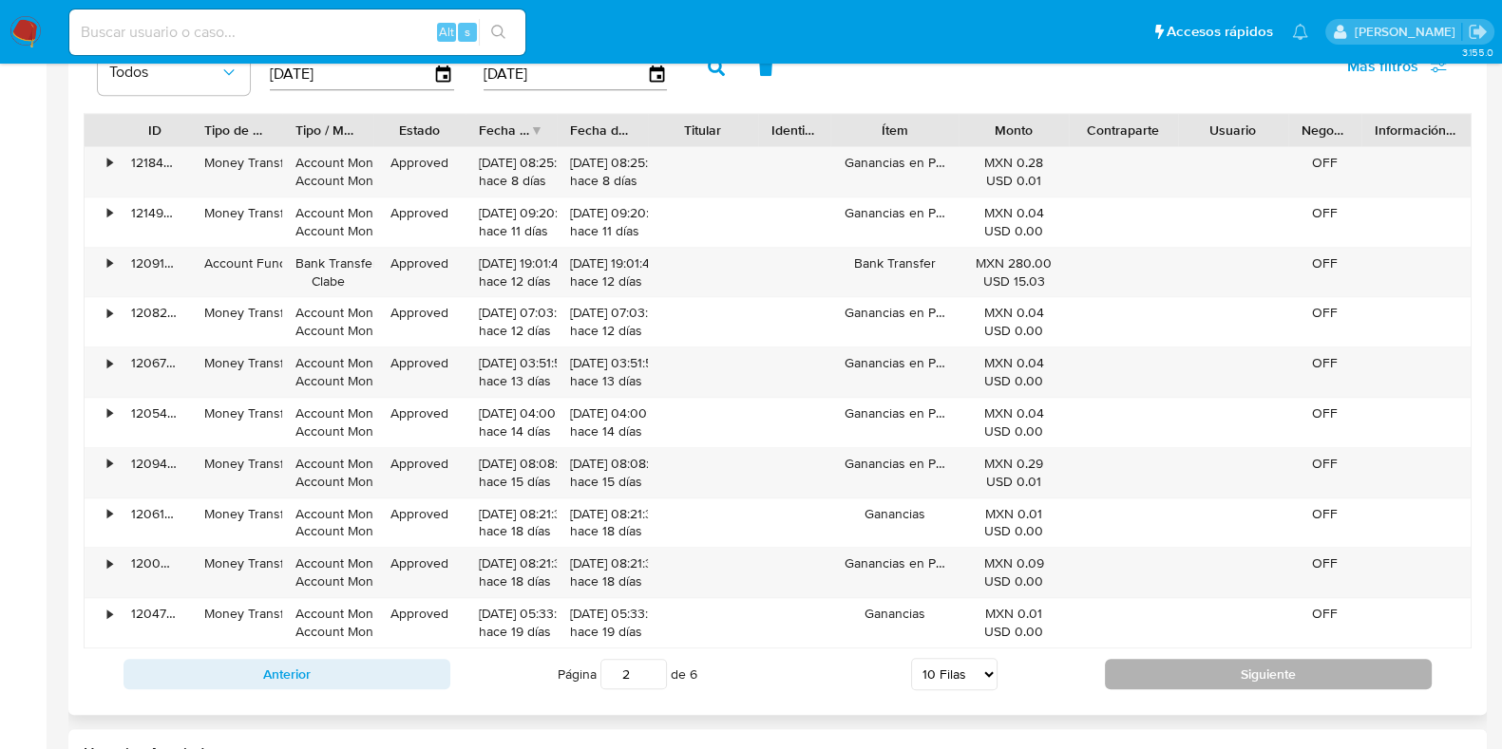
click at [1221, 672] on button "Siguiente" at bounding box center [1268, 674] width 327 height 30
type input "6"
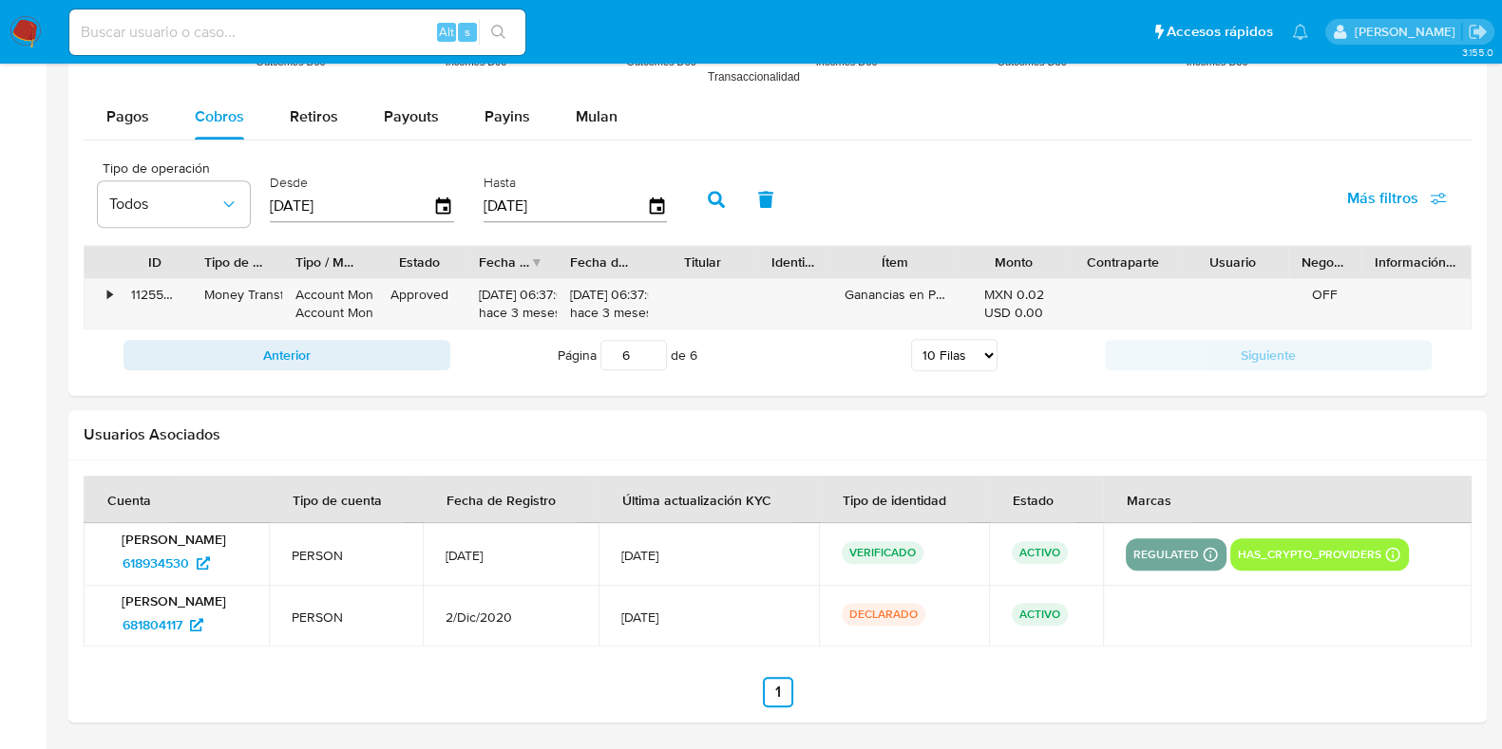
scroll to position [1763, 0]
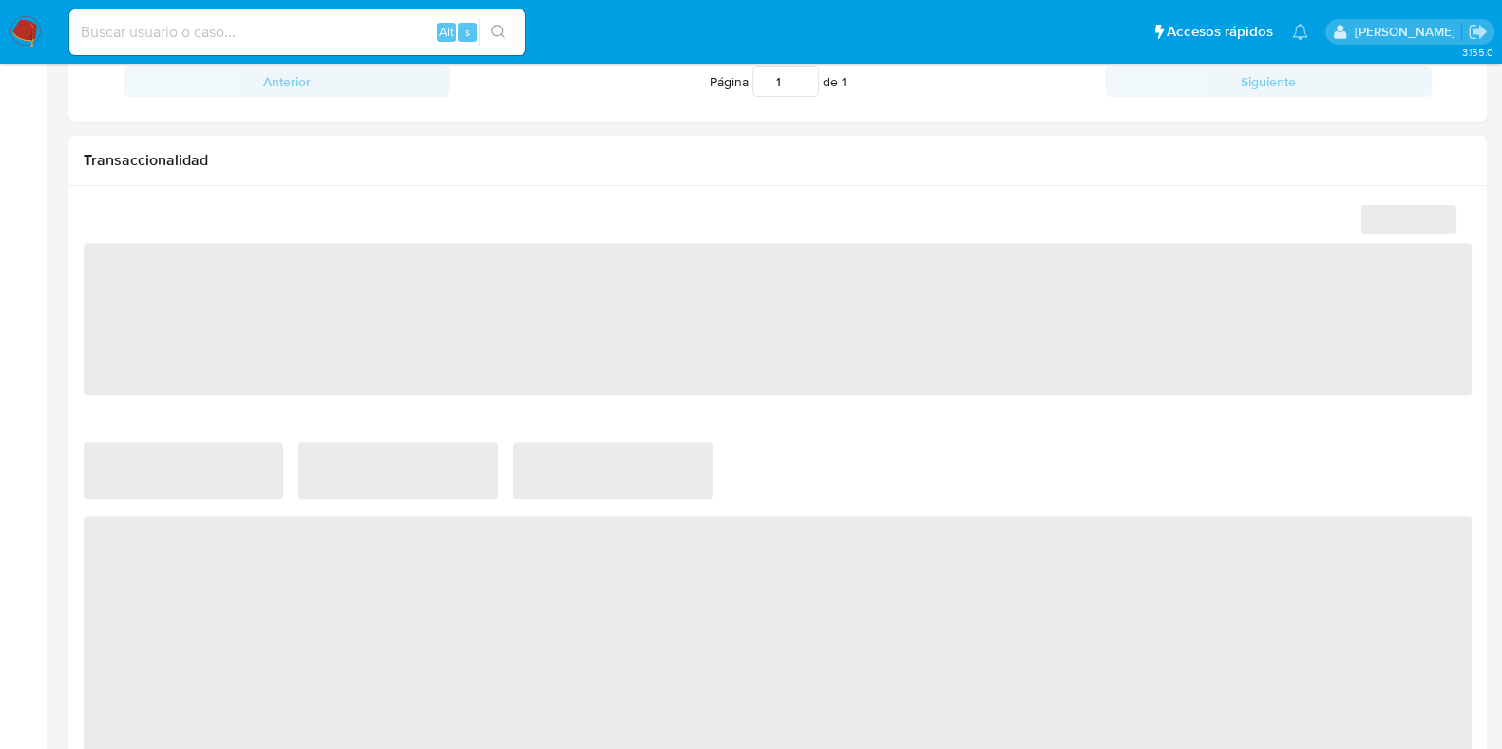
select select "10"
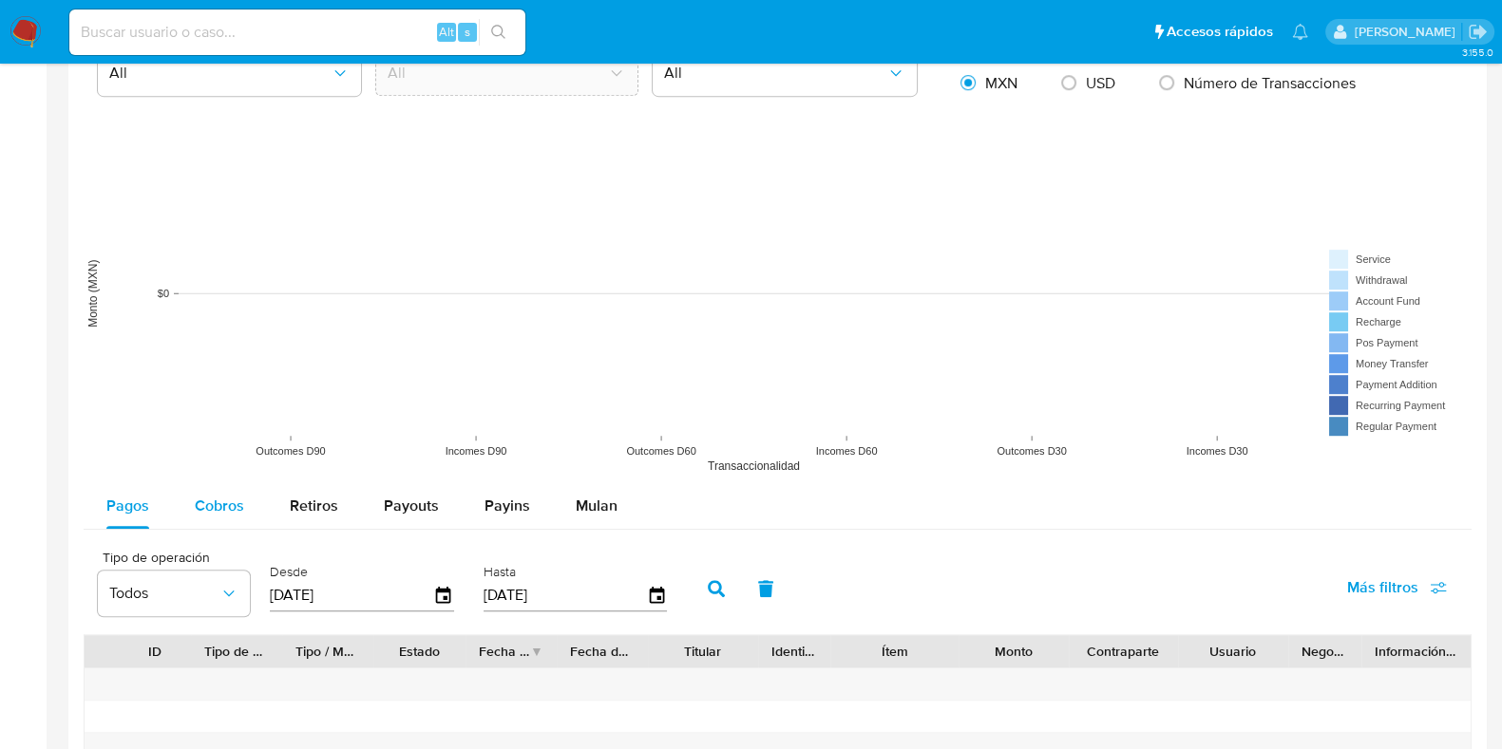
click at [242, 485] on button "Cobros" at bounding box center [219, 506] width 95 height 46
select select "10"
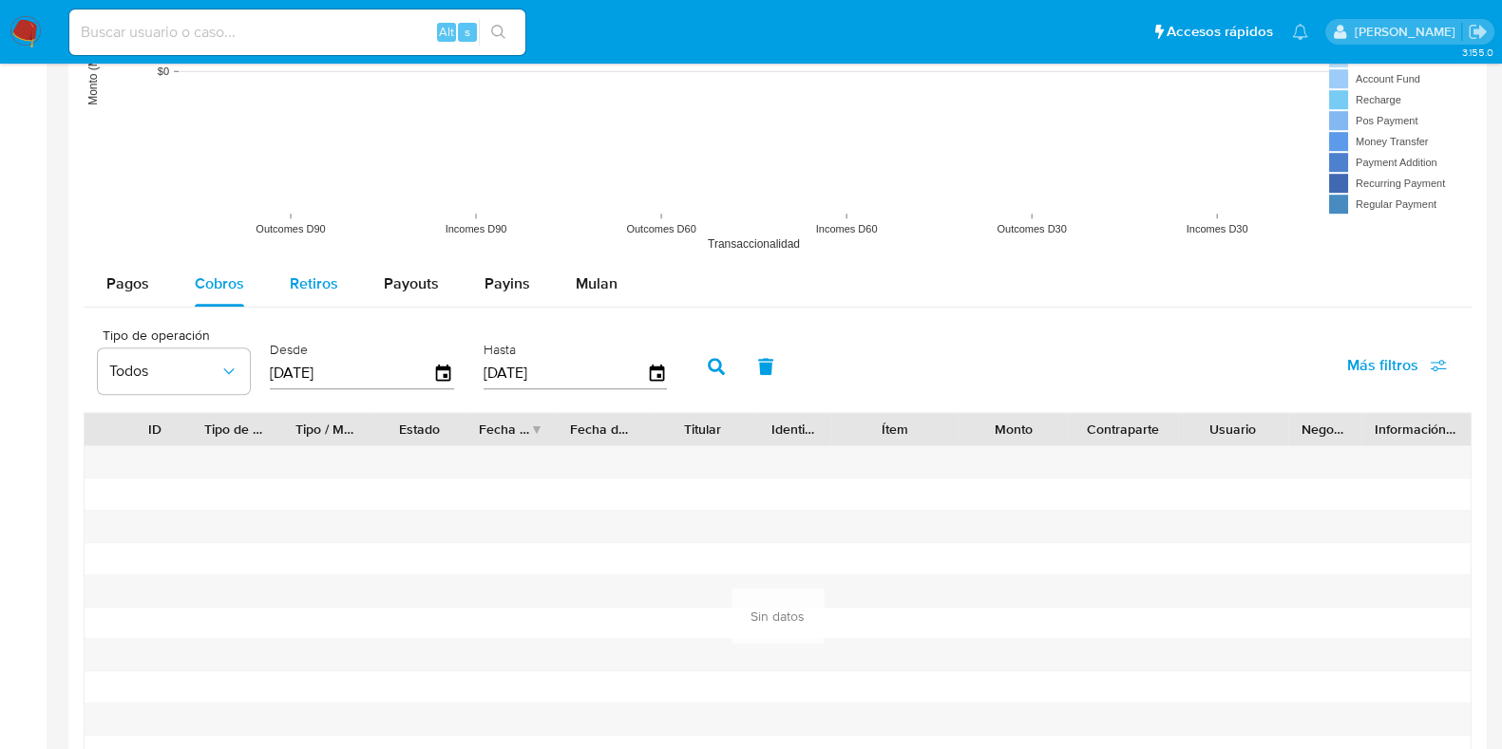
scroll to position [1733, 0]
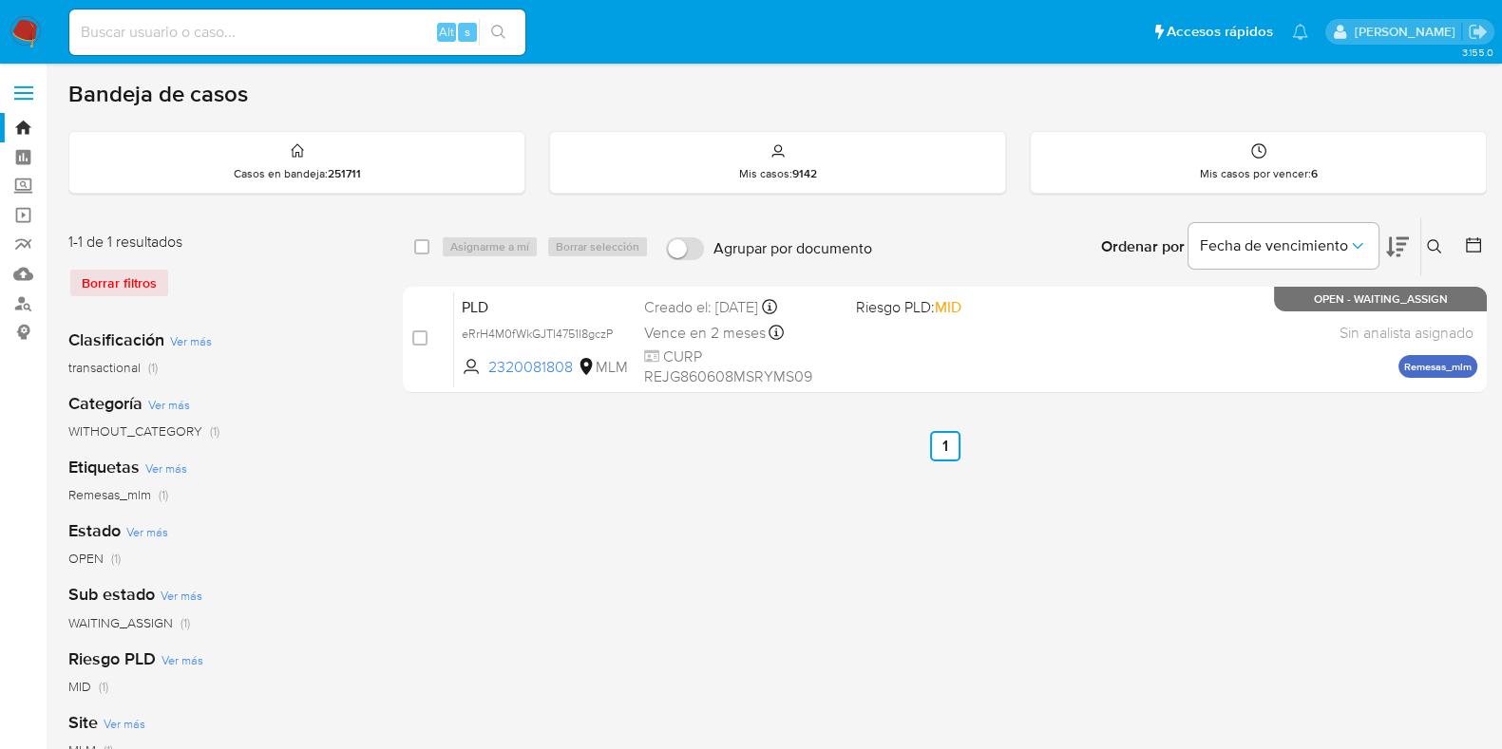
click at [1431, 241] on icon at bounding box center [1434, 246] width 15 height 15
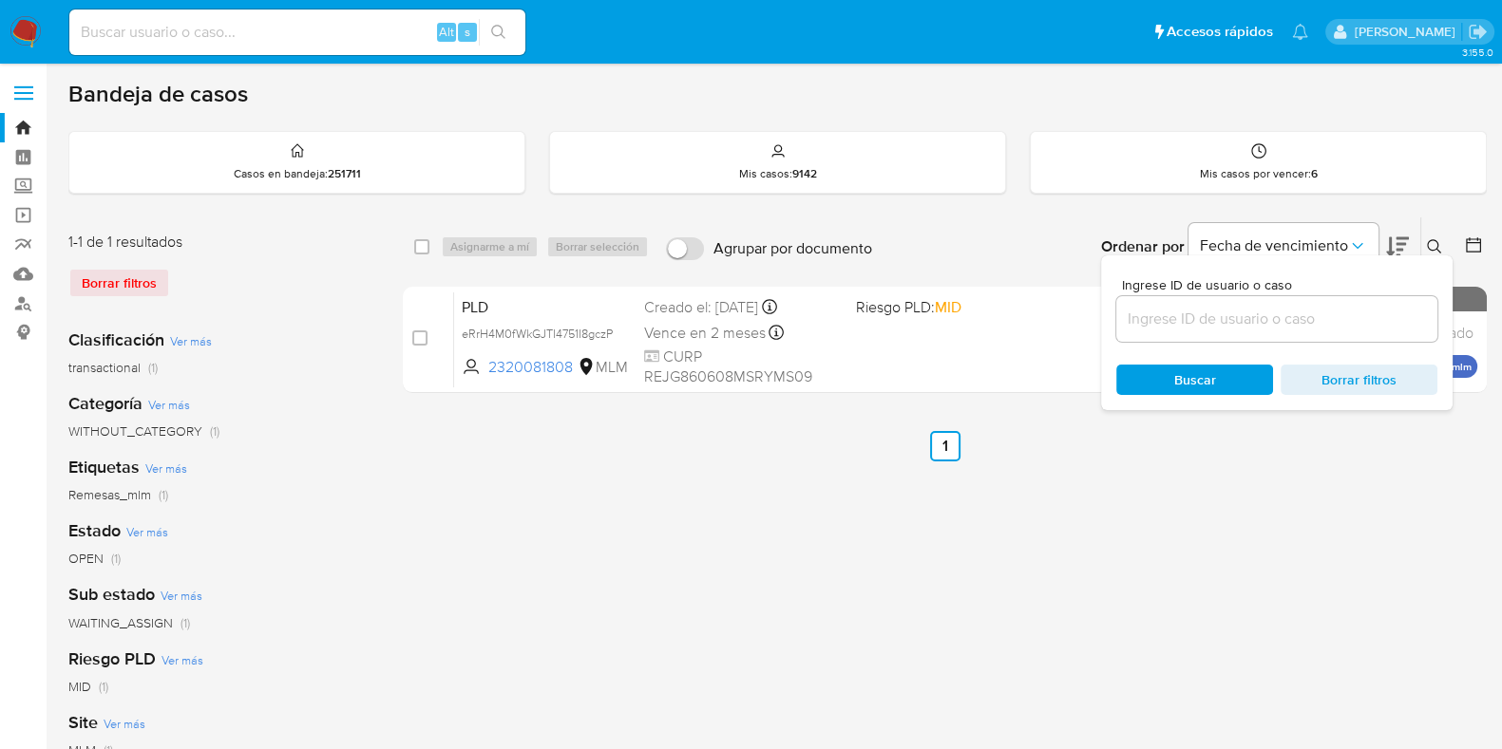
click at [1283, 310] on input at bounding box center [1276, 319] width 321 height 25
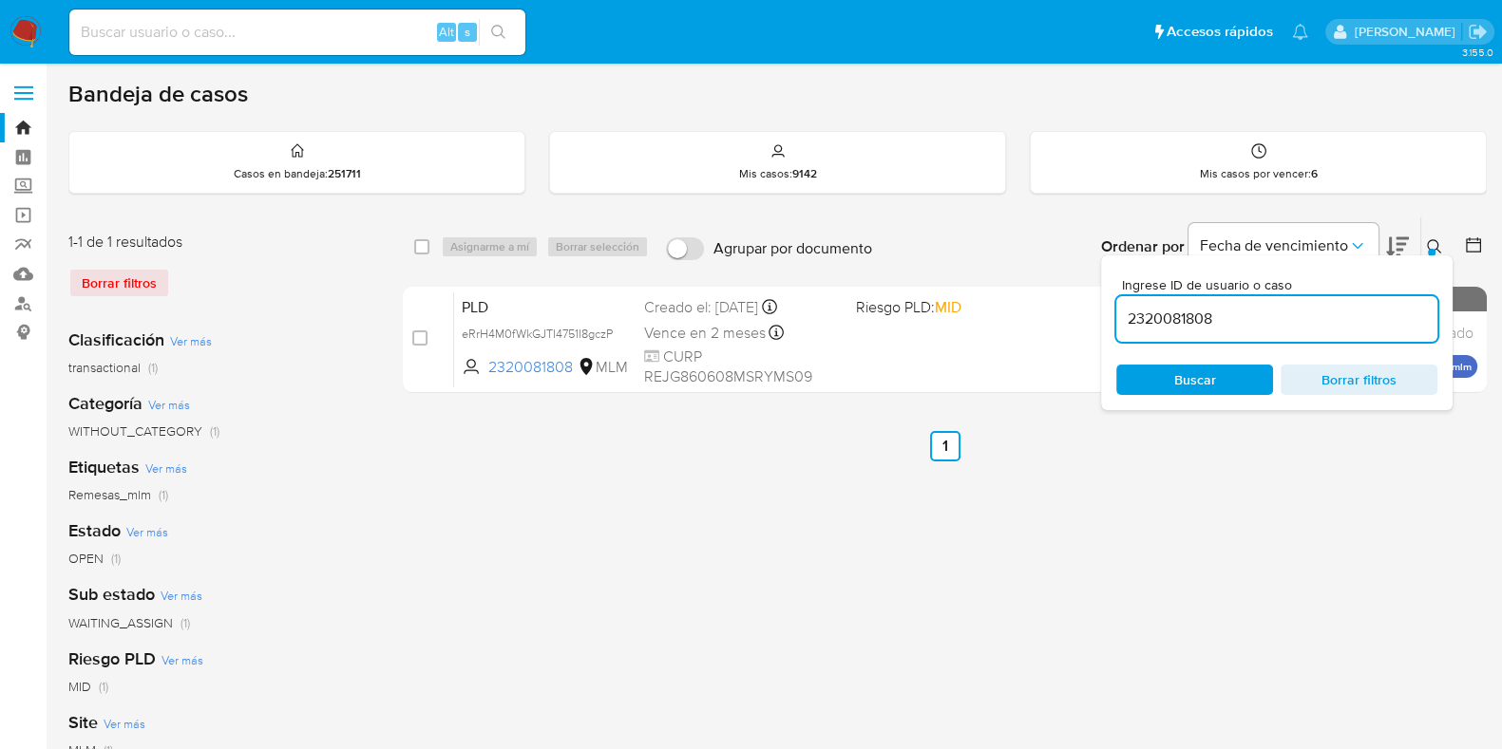
type input "2320081808"
click at [1423, 240] on button at bounding box center [1436, 247] width 31 height 23
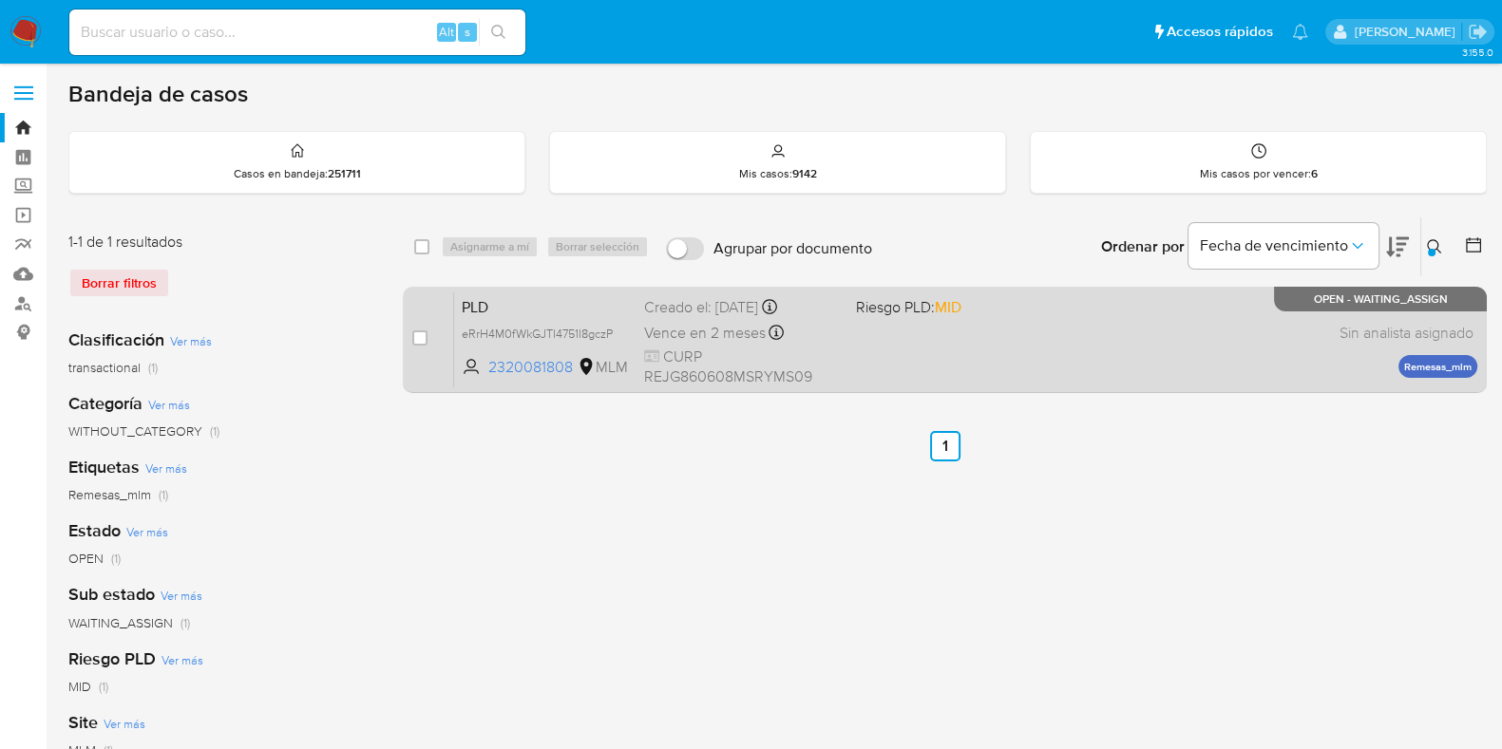
click at [1167, 335] on div "PLD eRrH4M0fWkGJTI4751I8gczP 2320081808 MLM Riesgo PLD: MID Creado el: 12/08/20…" at bounding box center [965, 340] width 1023 height 96
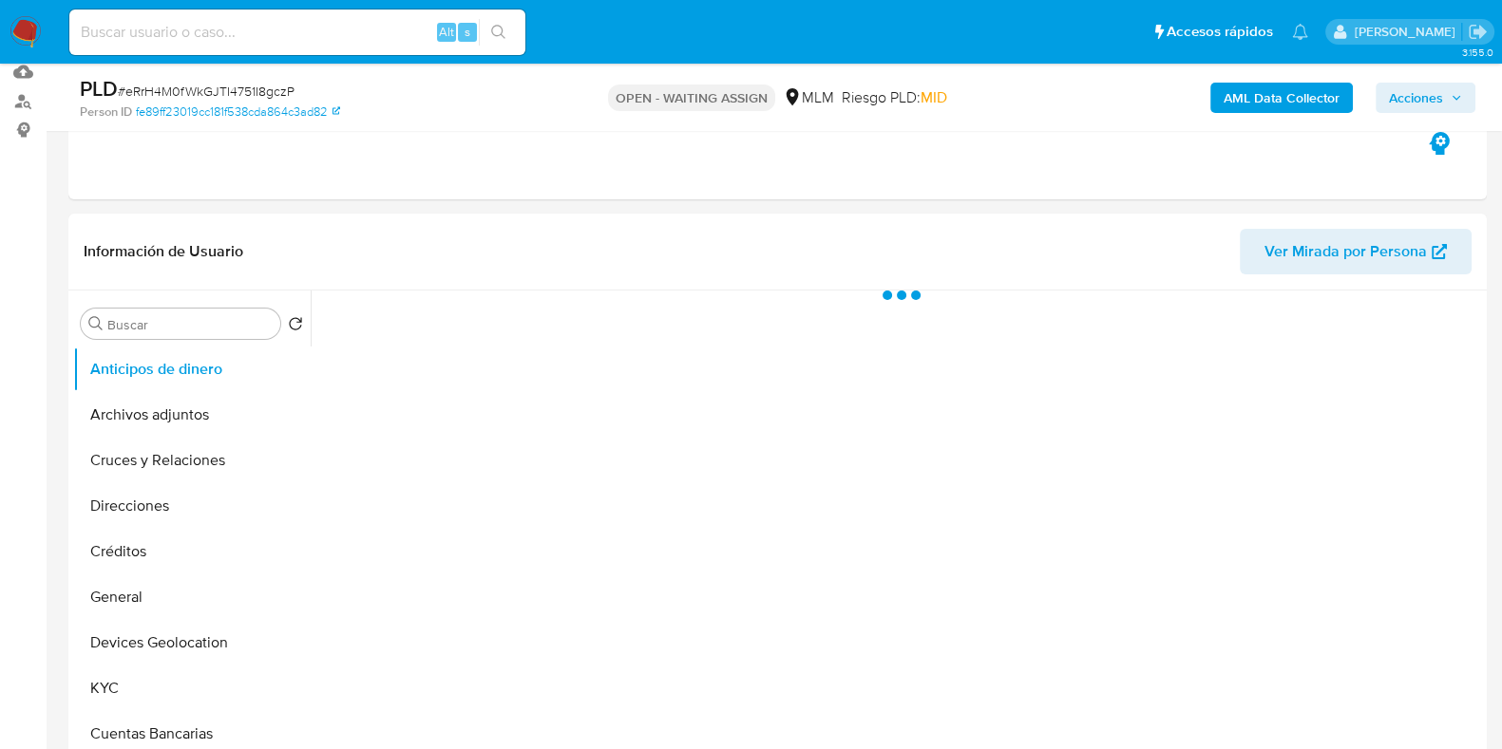
scroll to position [237, 0]
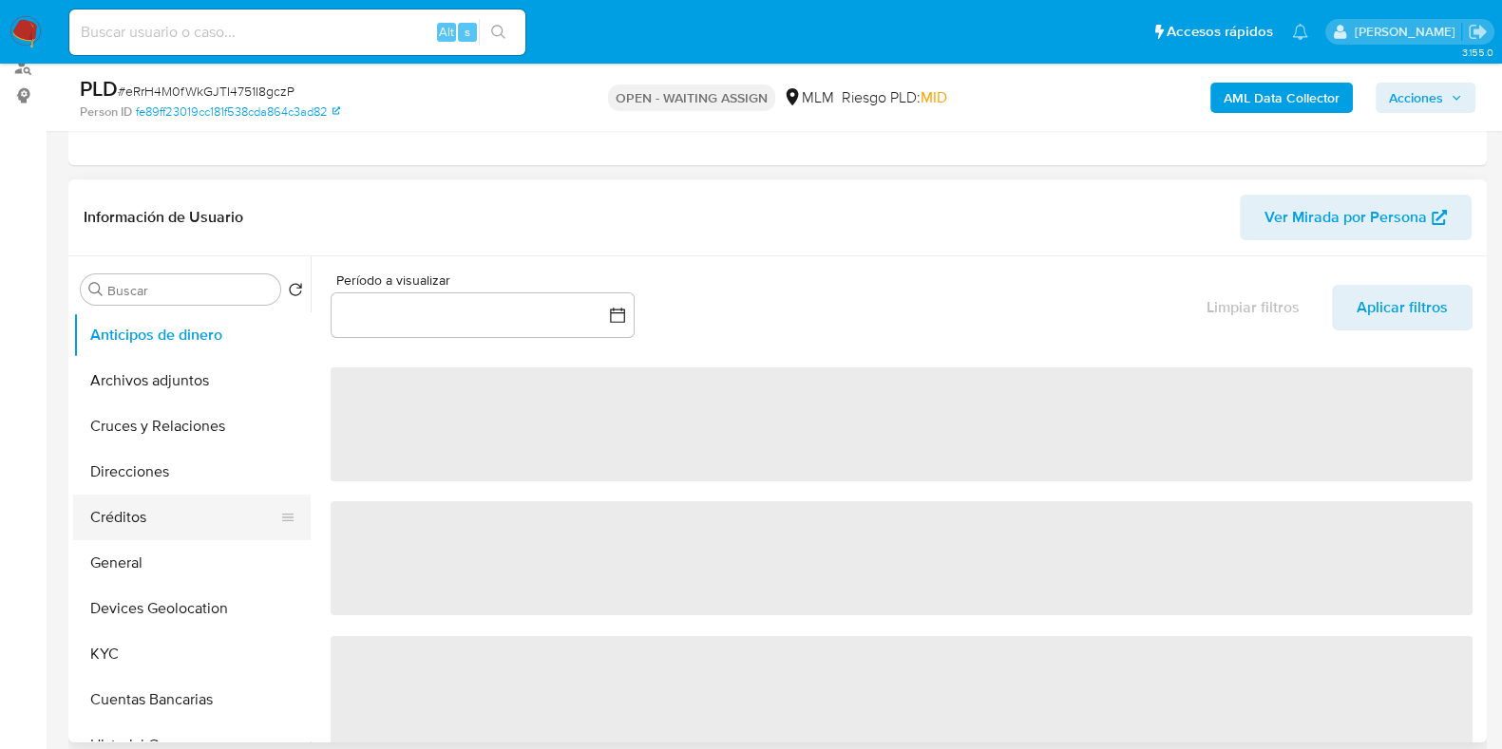
click at [118, 524] on button "Créditos" at bounding box center [184, 518] width 222 height 46
select select "10"
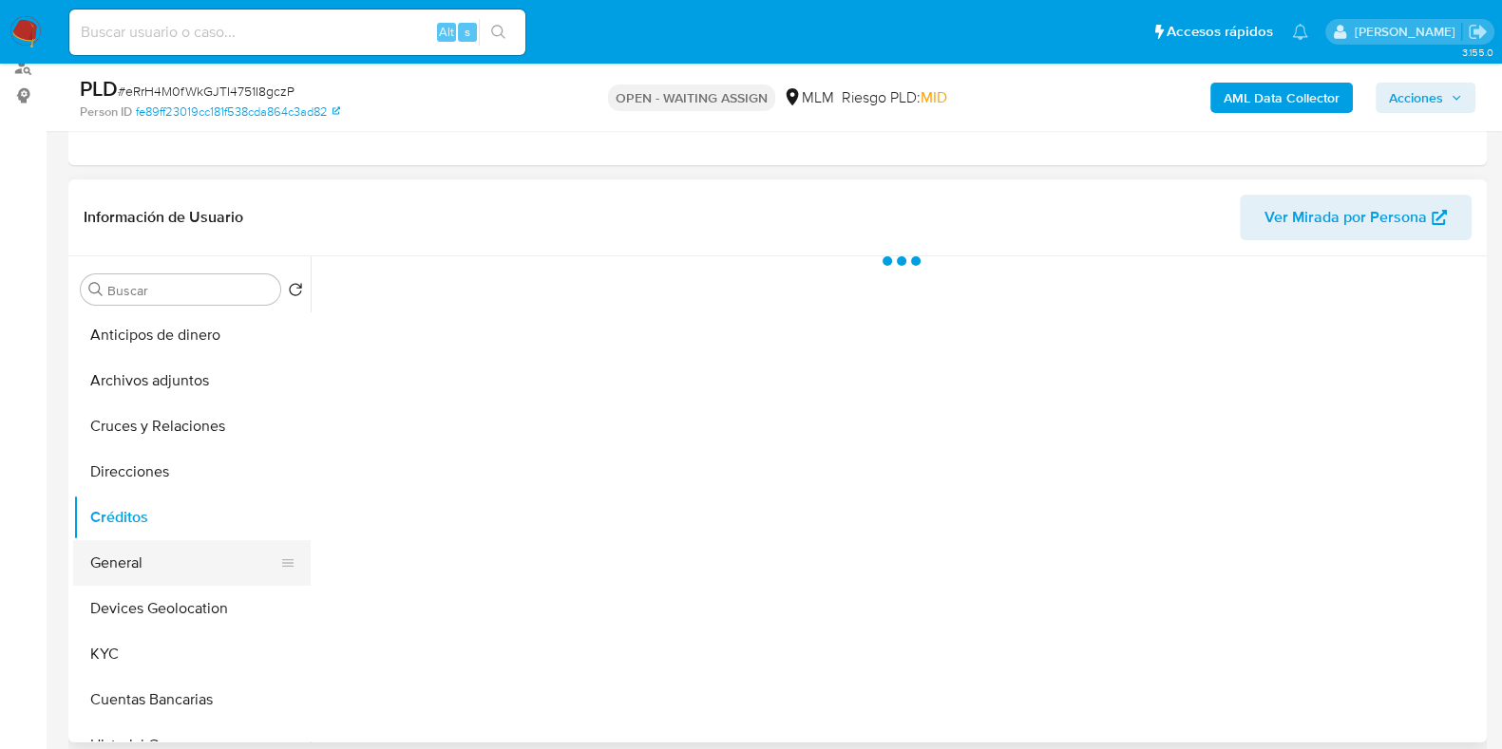
click at [121, 563] on button "General" at bounding box center [184, 563] width 222 height 46
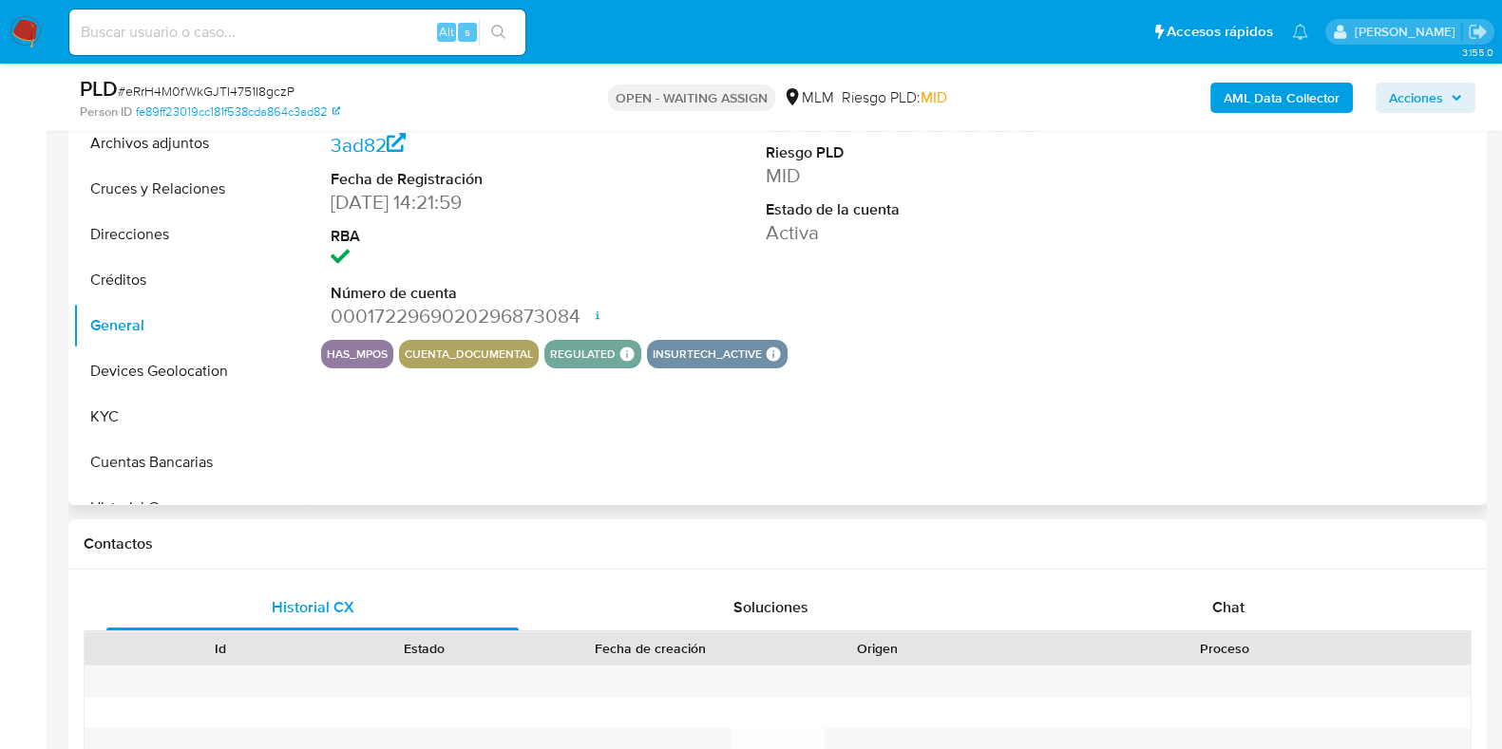
scroll to position [474, 0]
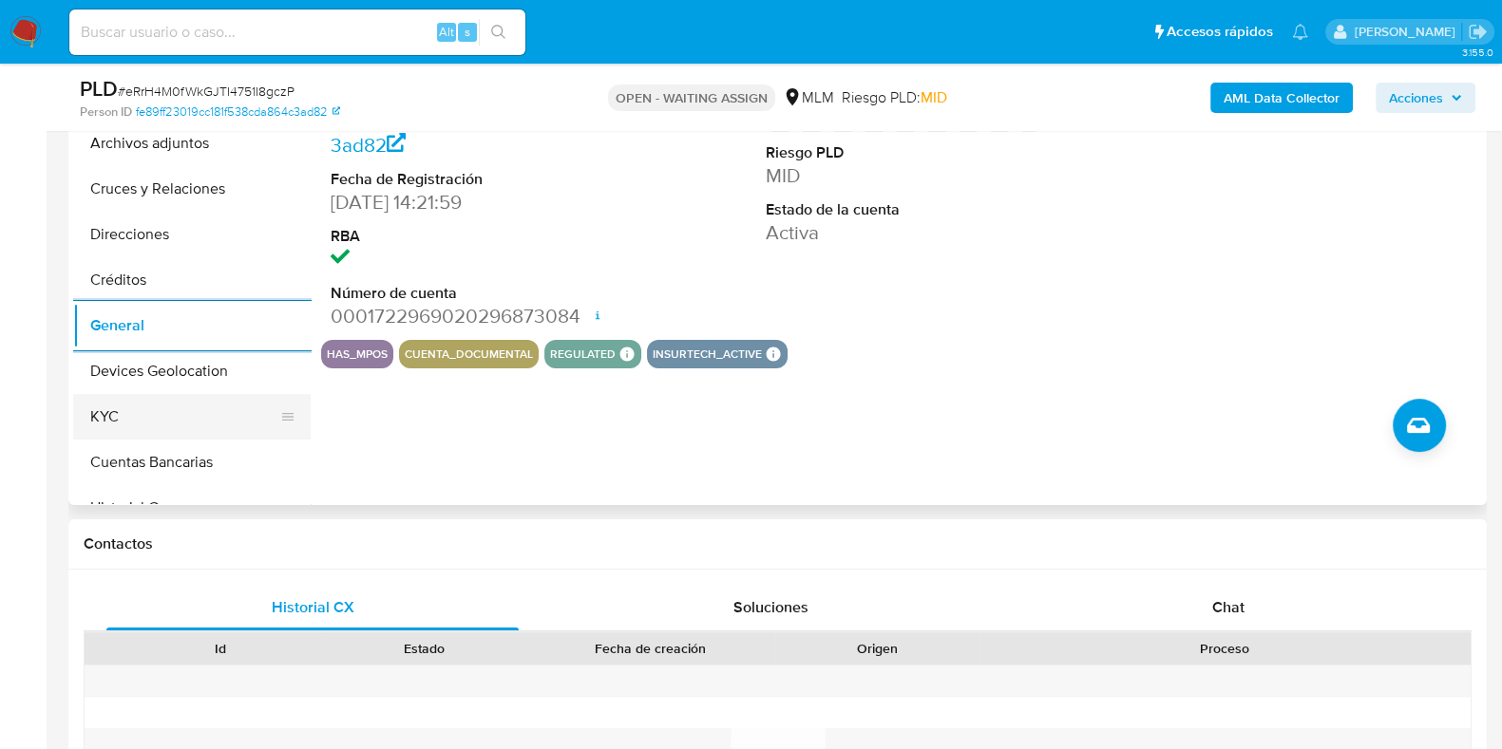
click at [138, 418] on button "KYC" at bounding box center [184, 417] width 222 height 46
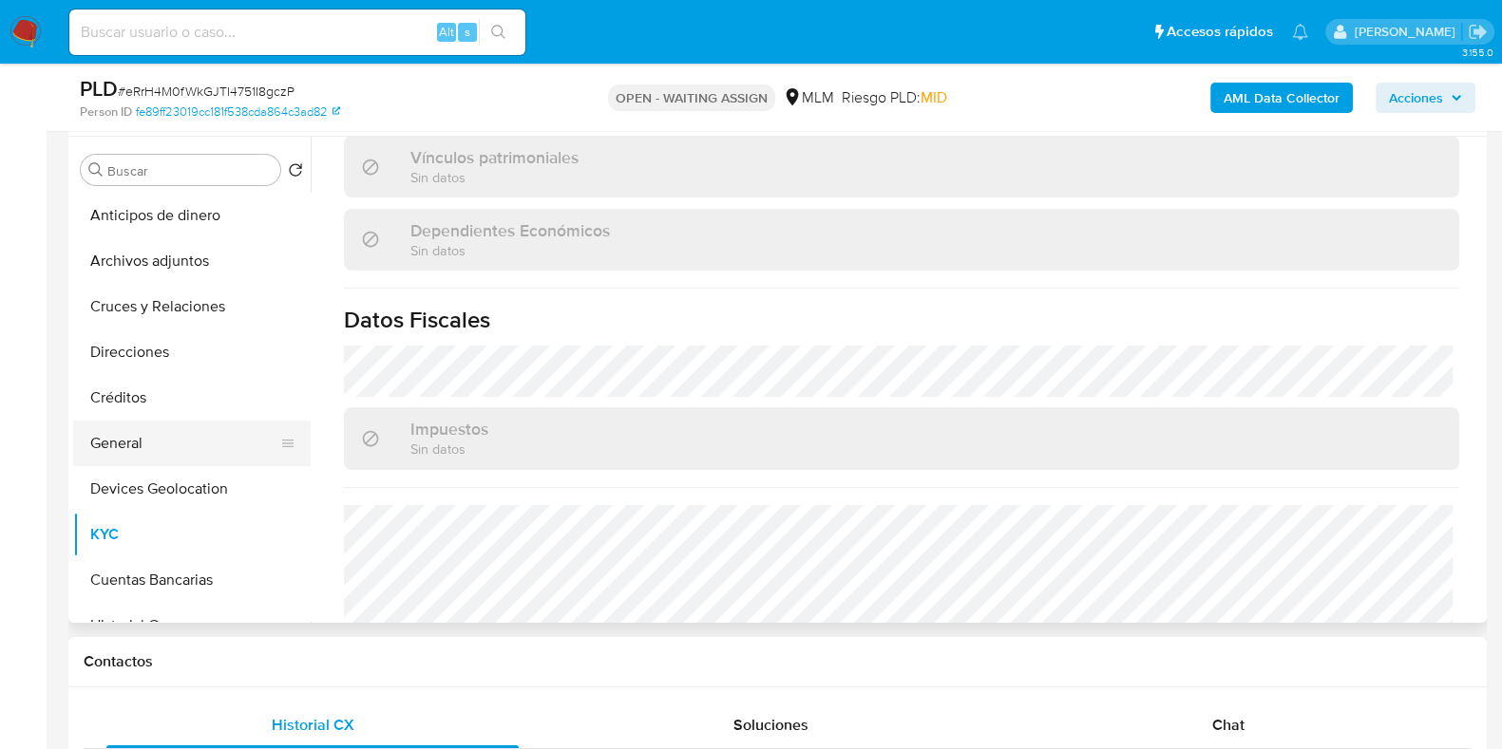
scroll to position [118, 0]
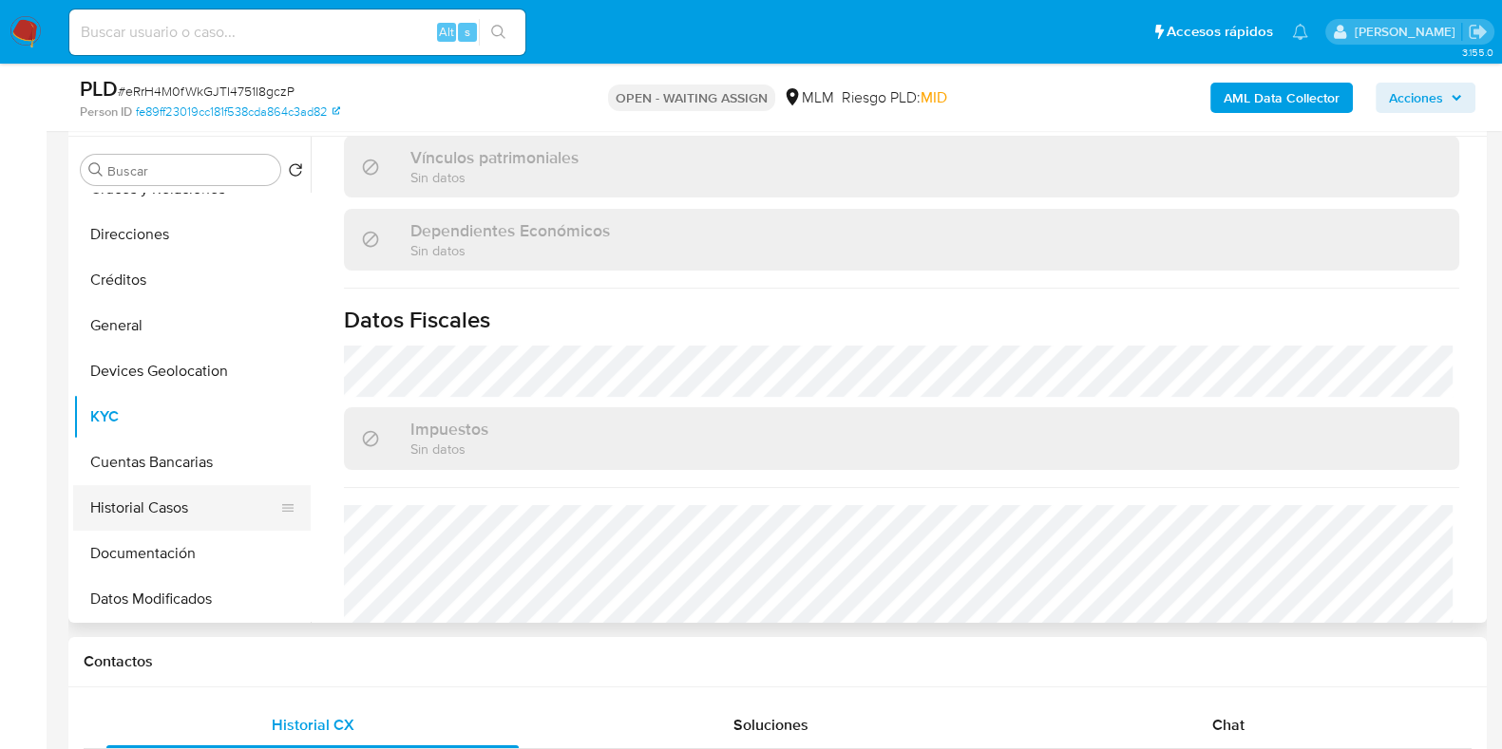
click at [154, 490] on button "Historial Casos" at bounding box center [184, 508] width 222 height 46
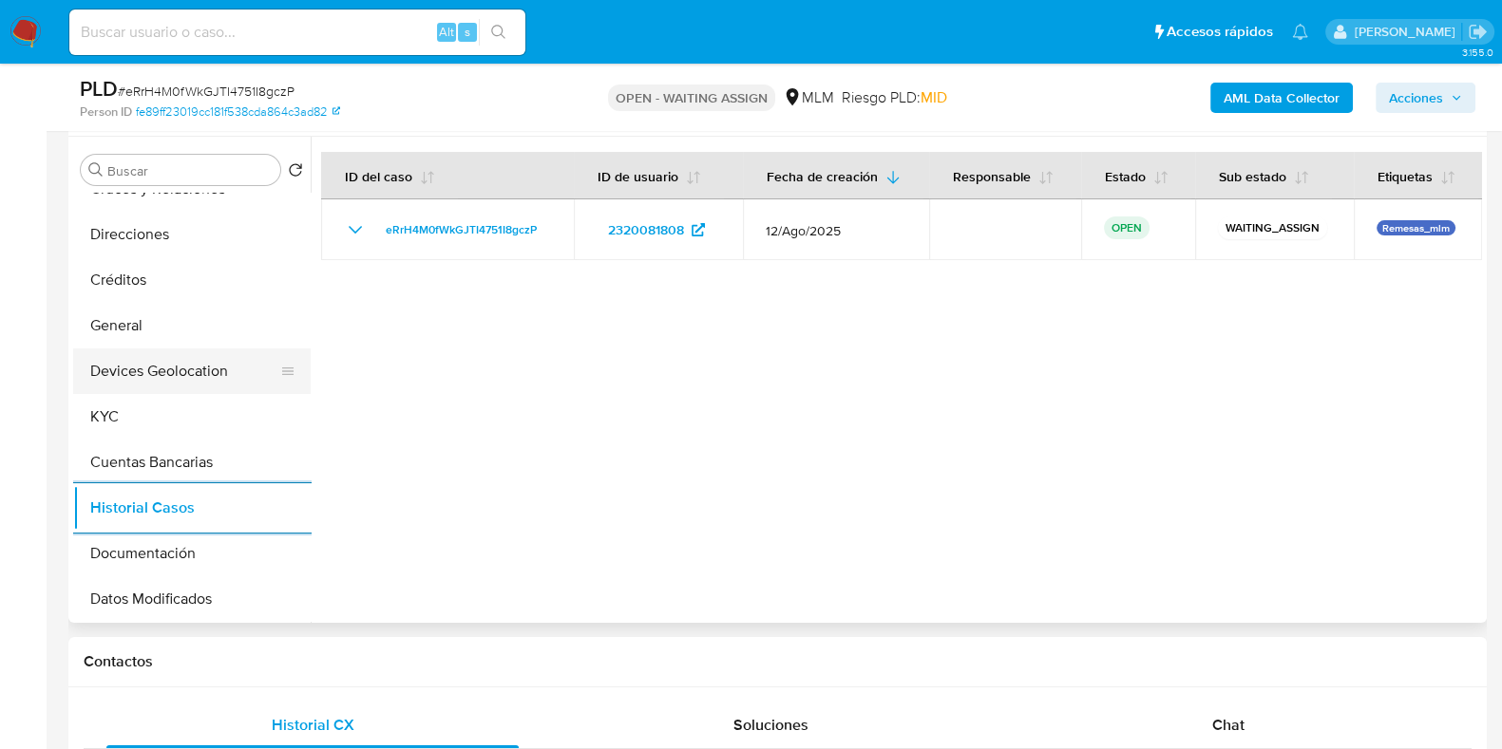
click at [204, 391] on button "Devices Geolocation" at bounding box center [184, 372] width 222 height 46
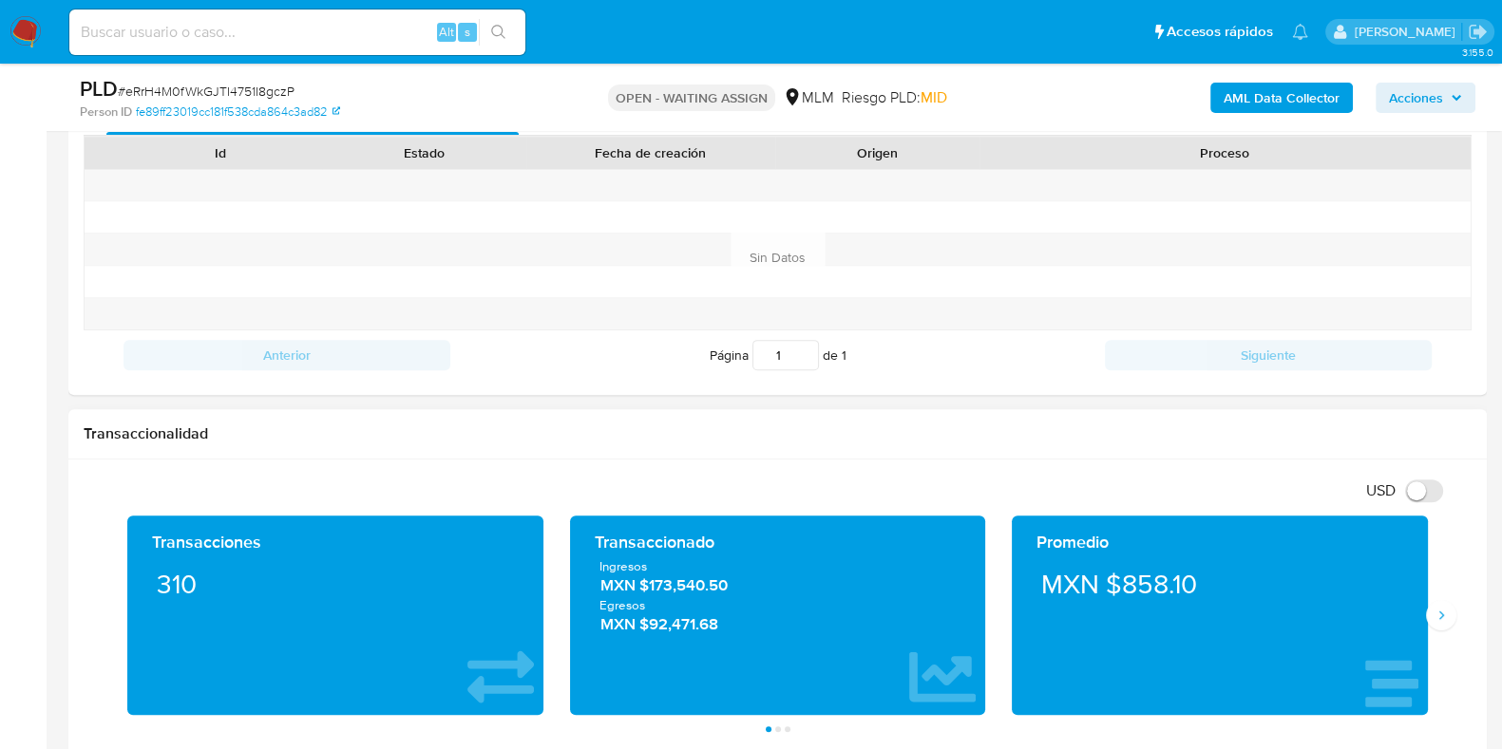
scroll to position [1187, 0]
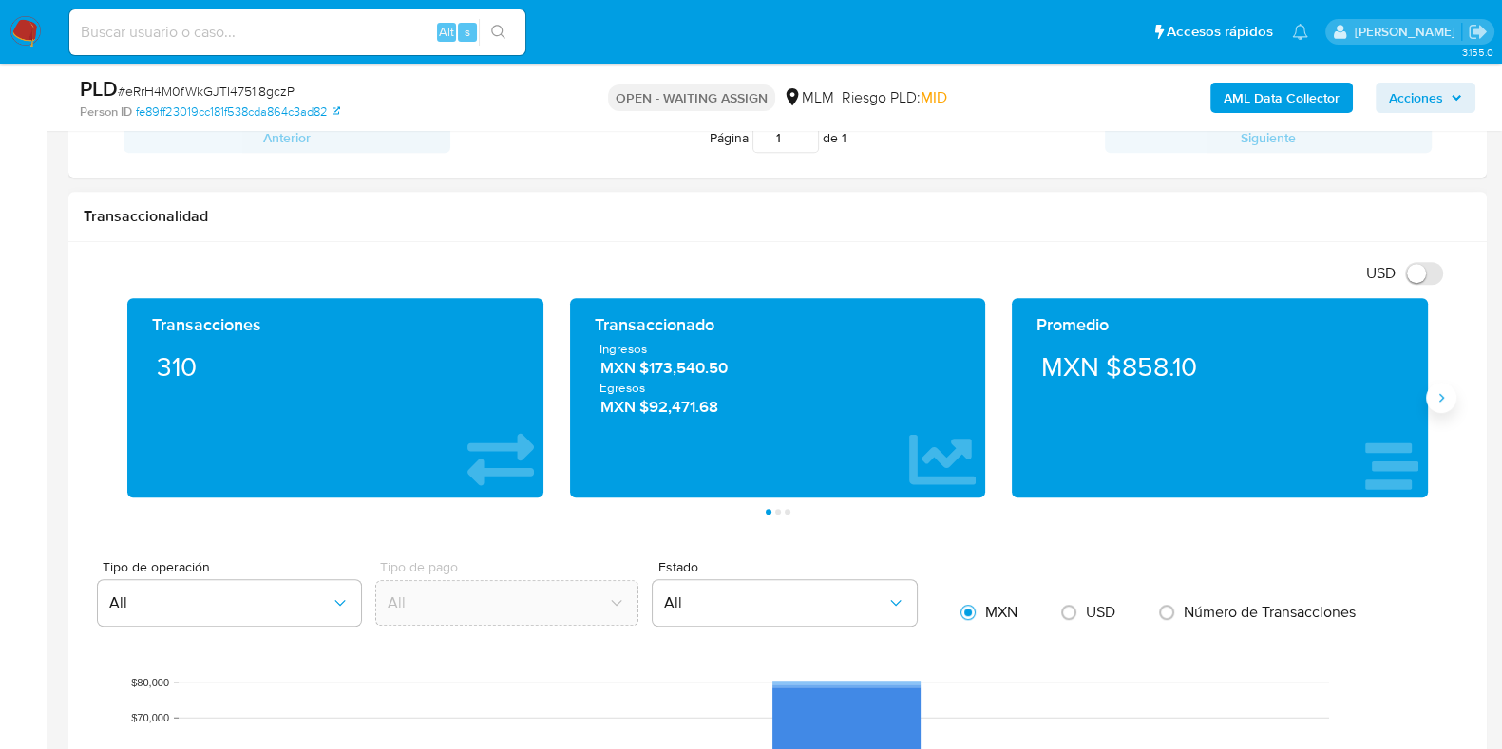
click at [1438, 401] on icon "Siguiente" at bounding box center [1440, 397] width 15 height 15
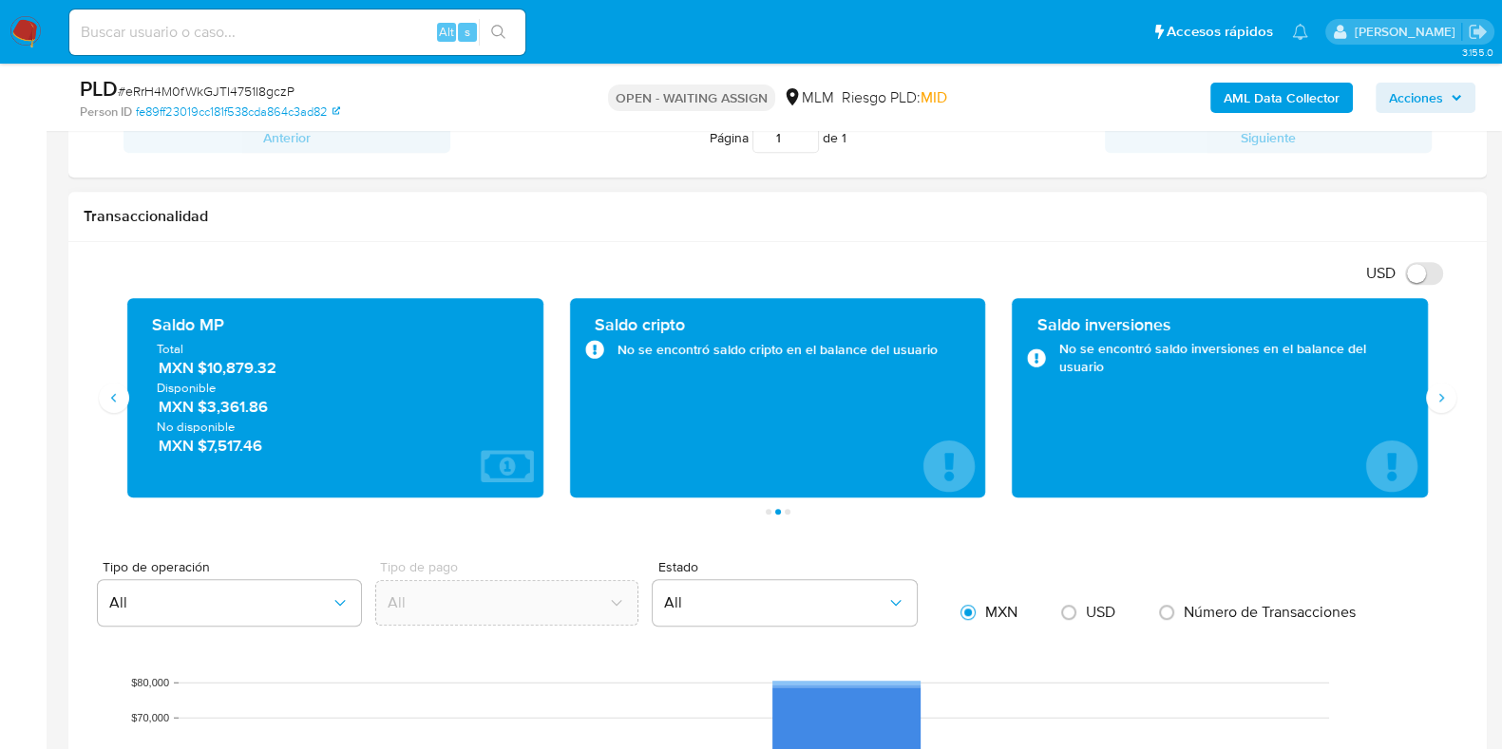
click at [244, 369] on span "MXN $10,879.32" at bounding box center [336, 368] width 355 height 22
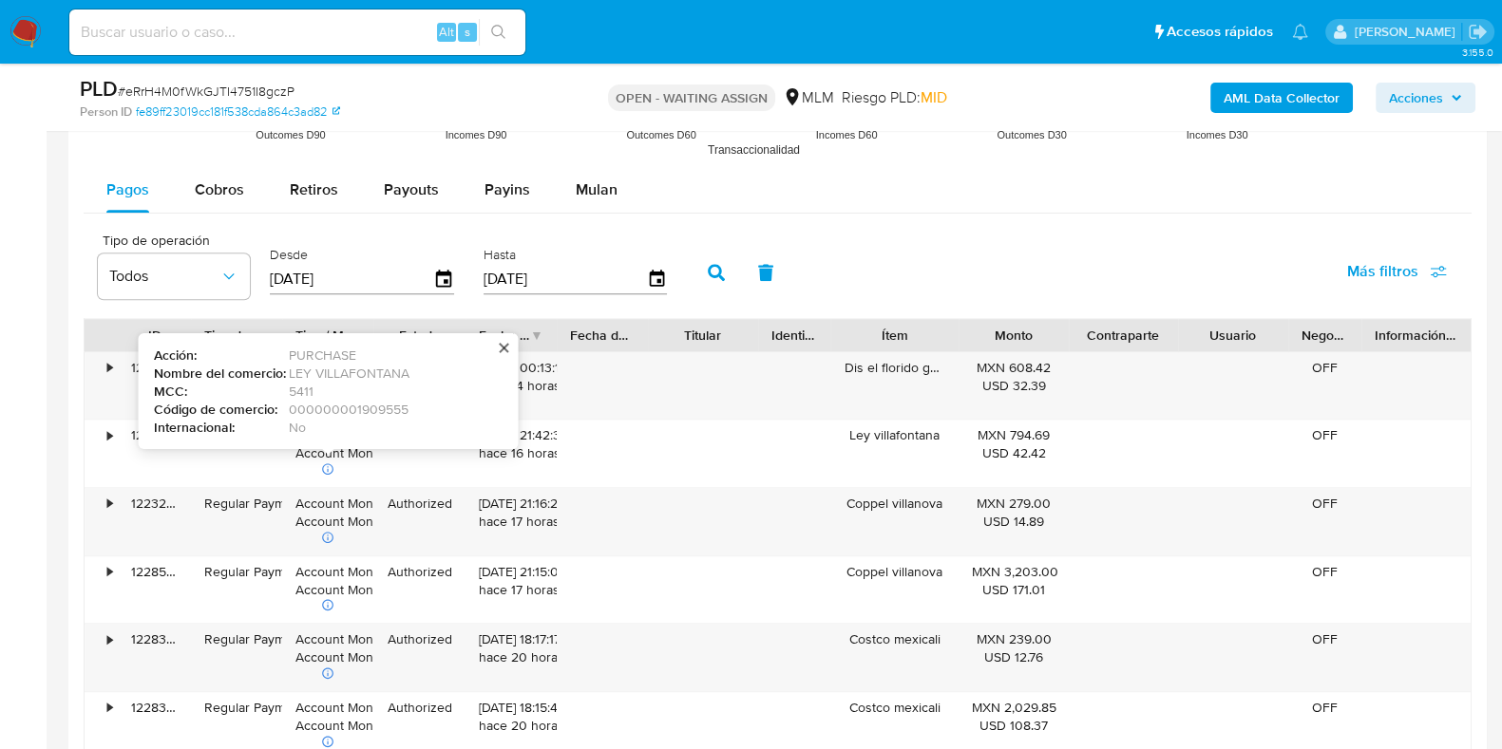
scroll to position [1899, 0]
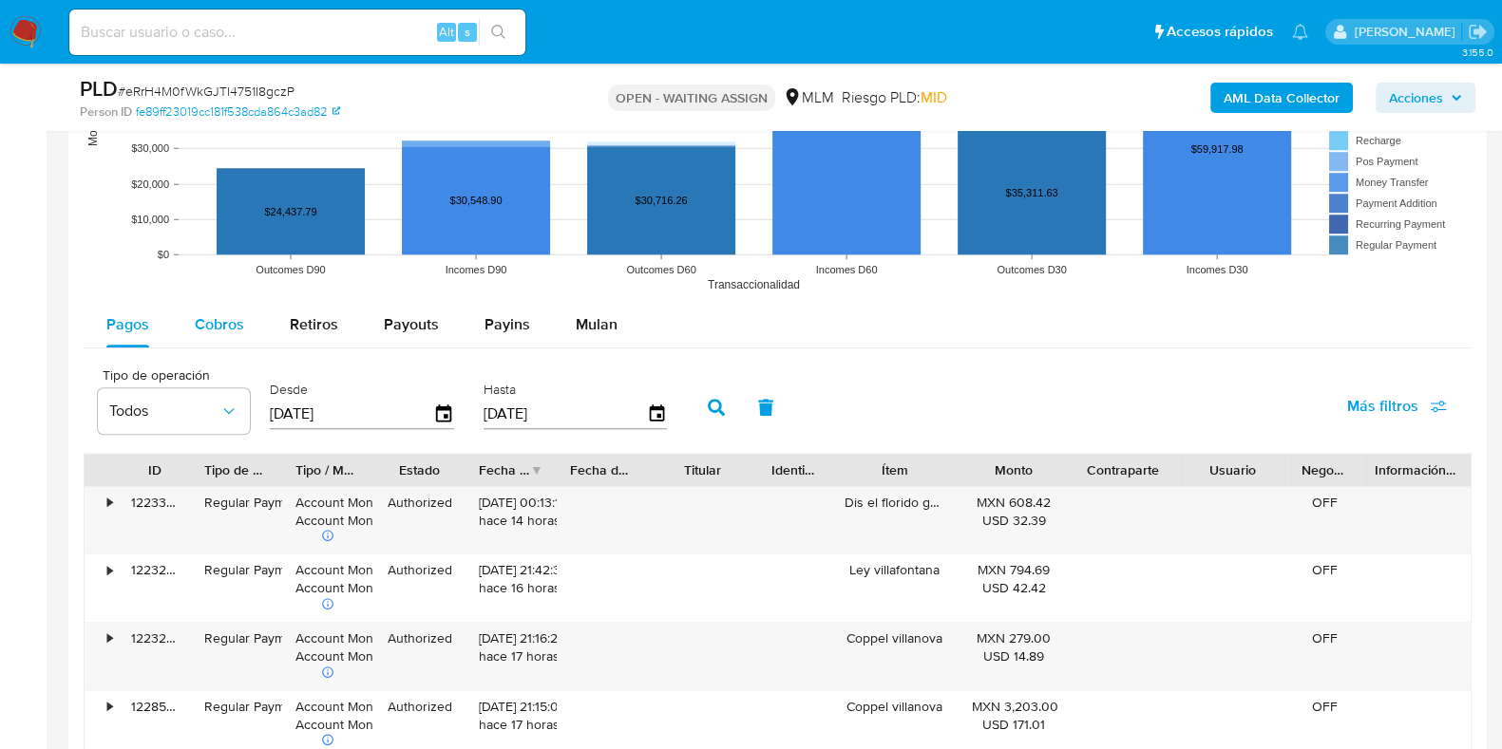
click at [218, 316] on span "Cobros" at bounding box center [219, 324] width 49 height 22
select select "10"
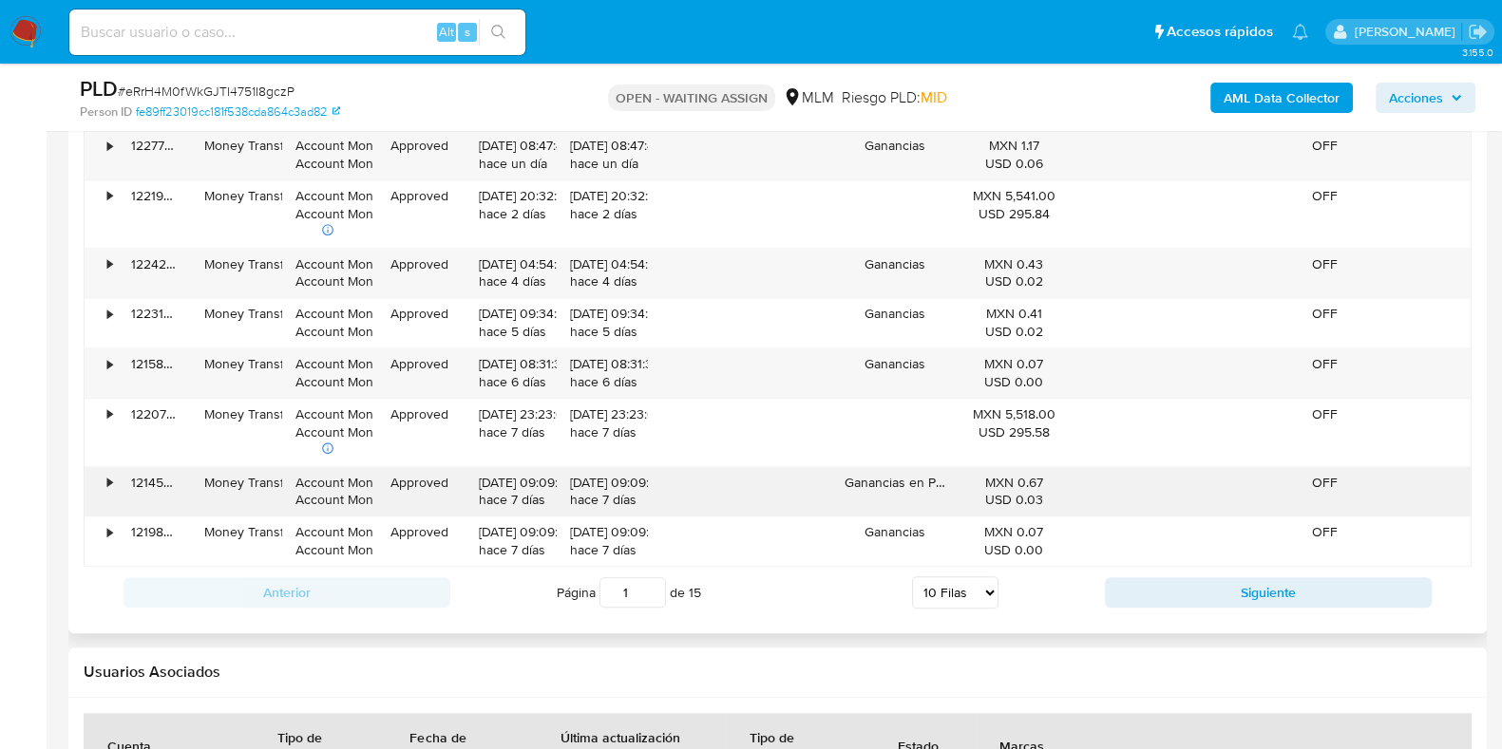
scroll to position [2375, 0]
click at [1140, 596] on button "Siguiente" at bounding box center [1268, 592] width 327 height 30
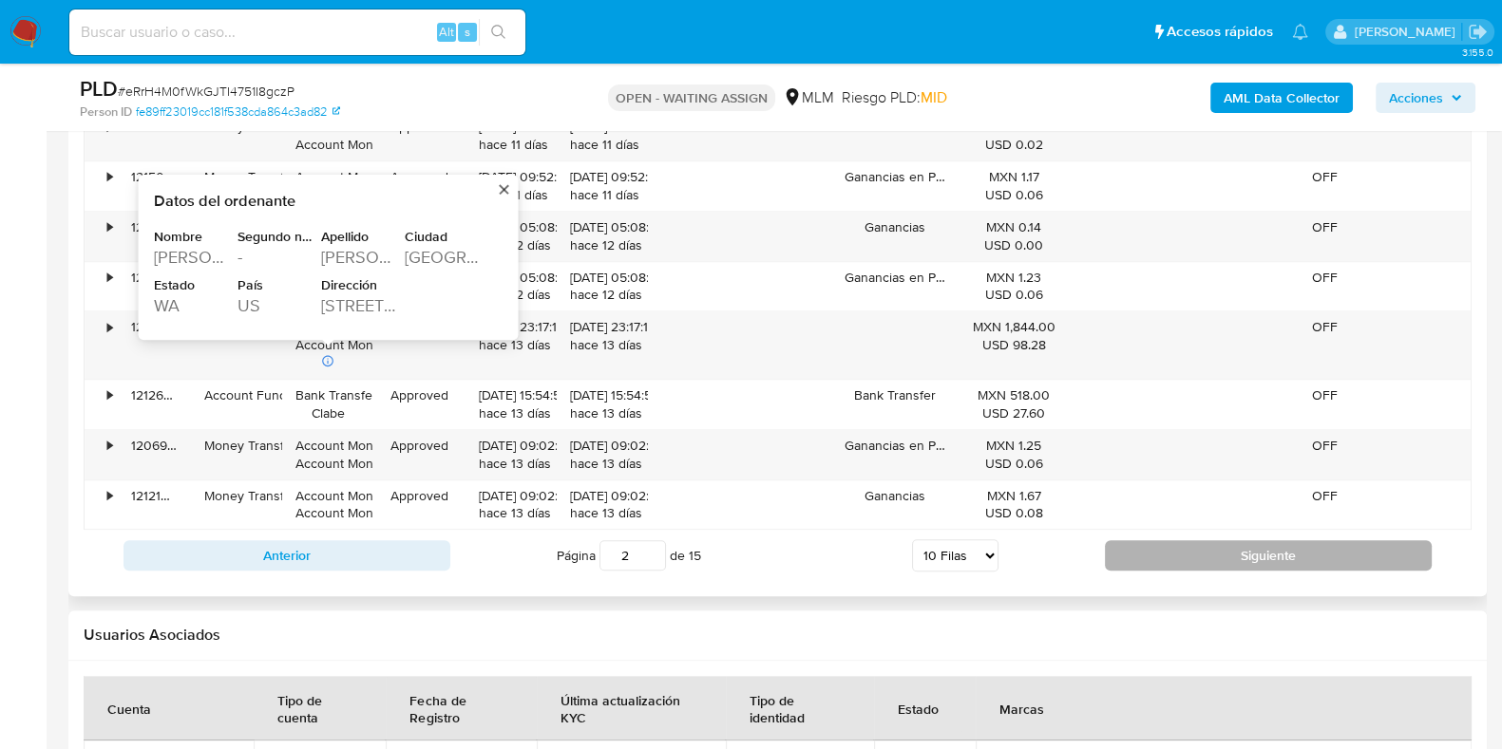
click at [1192, 559] on button "Siguiente" at bounding box center [1268, 555] width 327 height 30
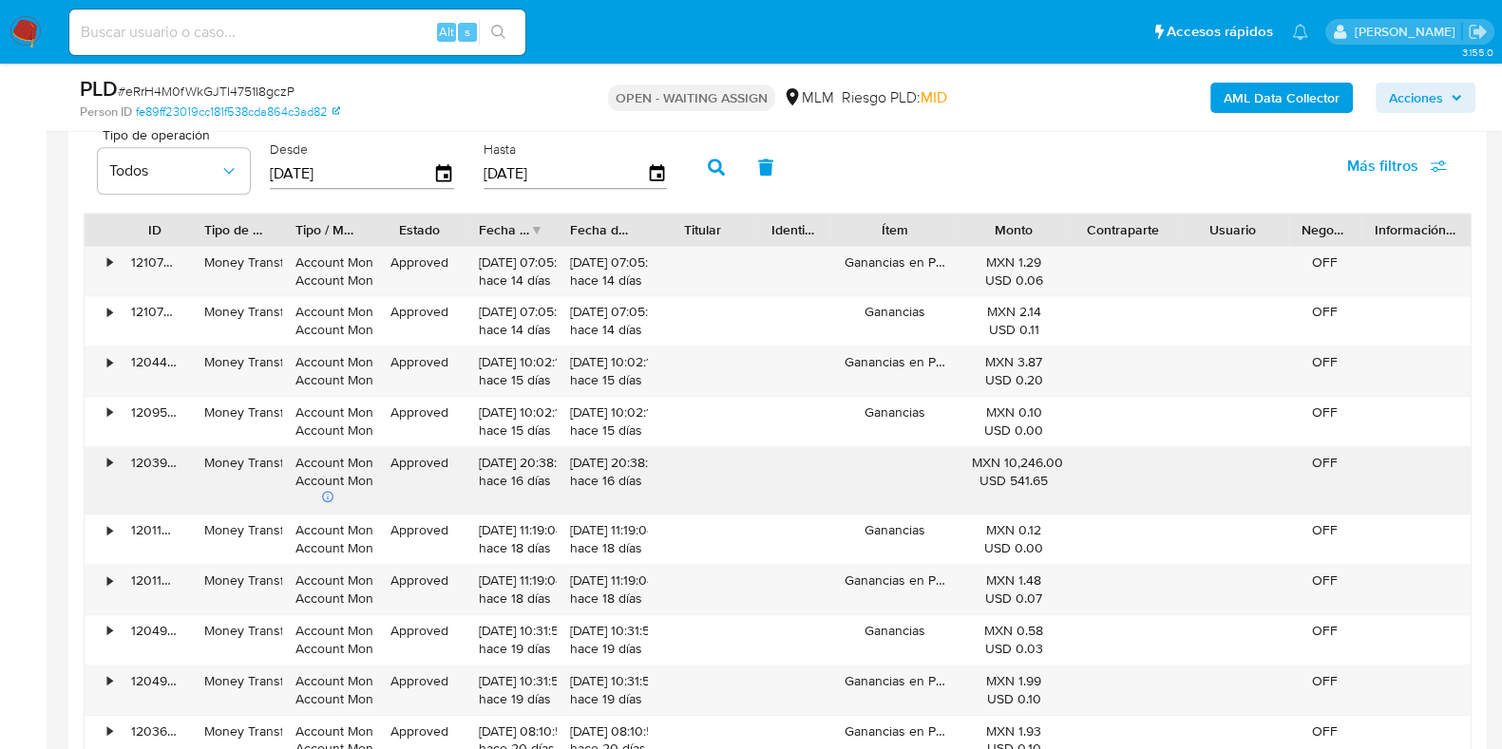
scroll to position [2137, 0]
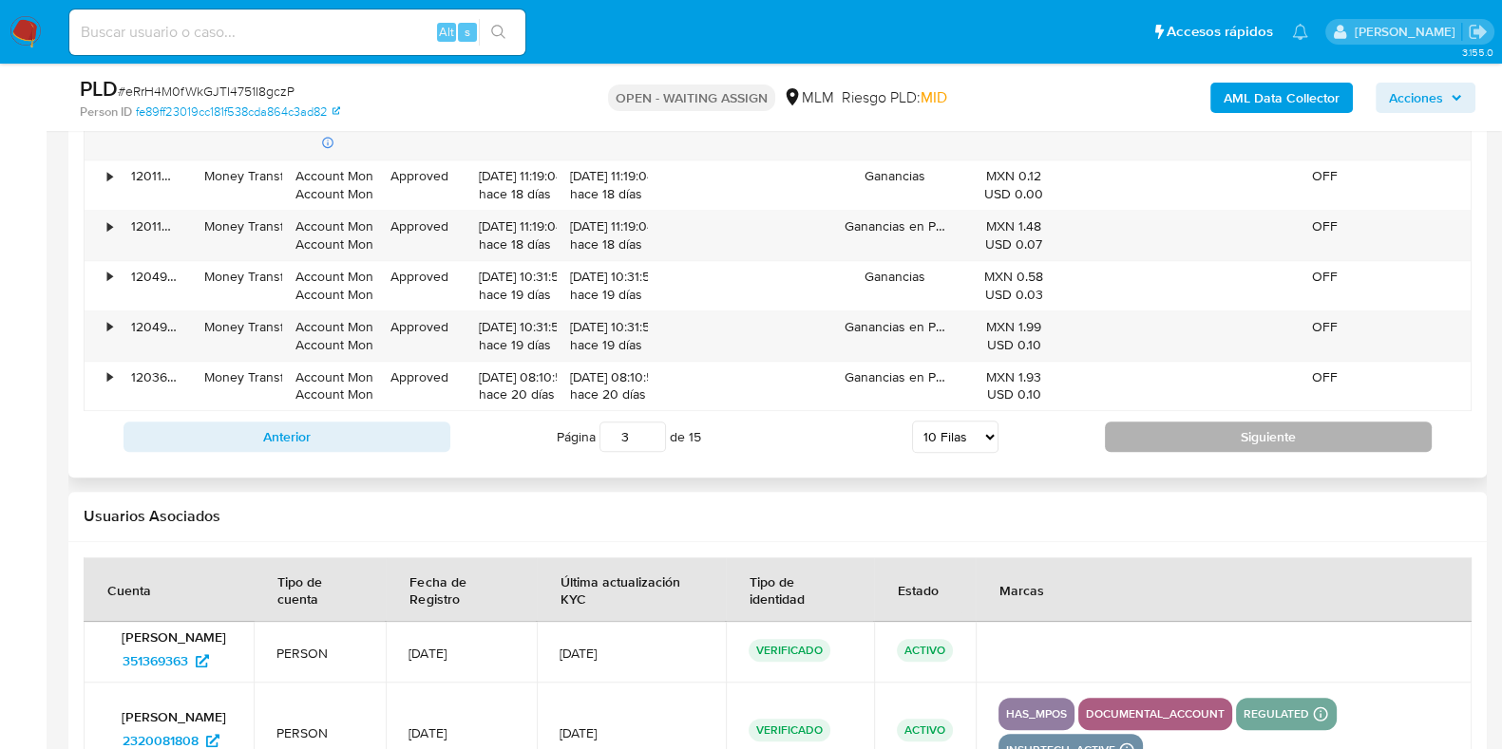
click at [1133, 431] on button "Siguiente" at bounding box center [1268, 437] width 327 height 30
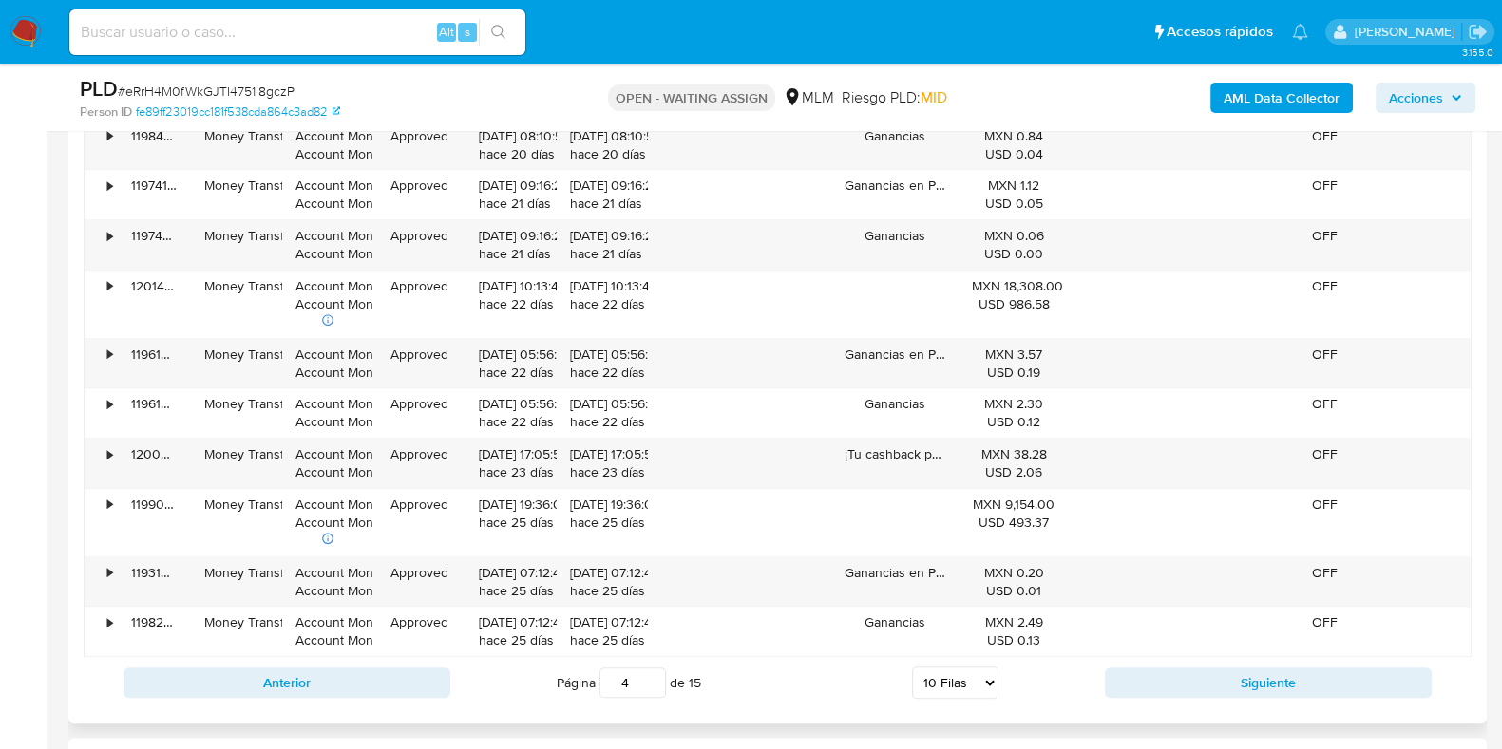
scroll to position [2256, 0]
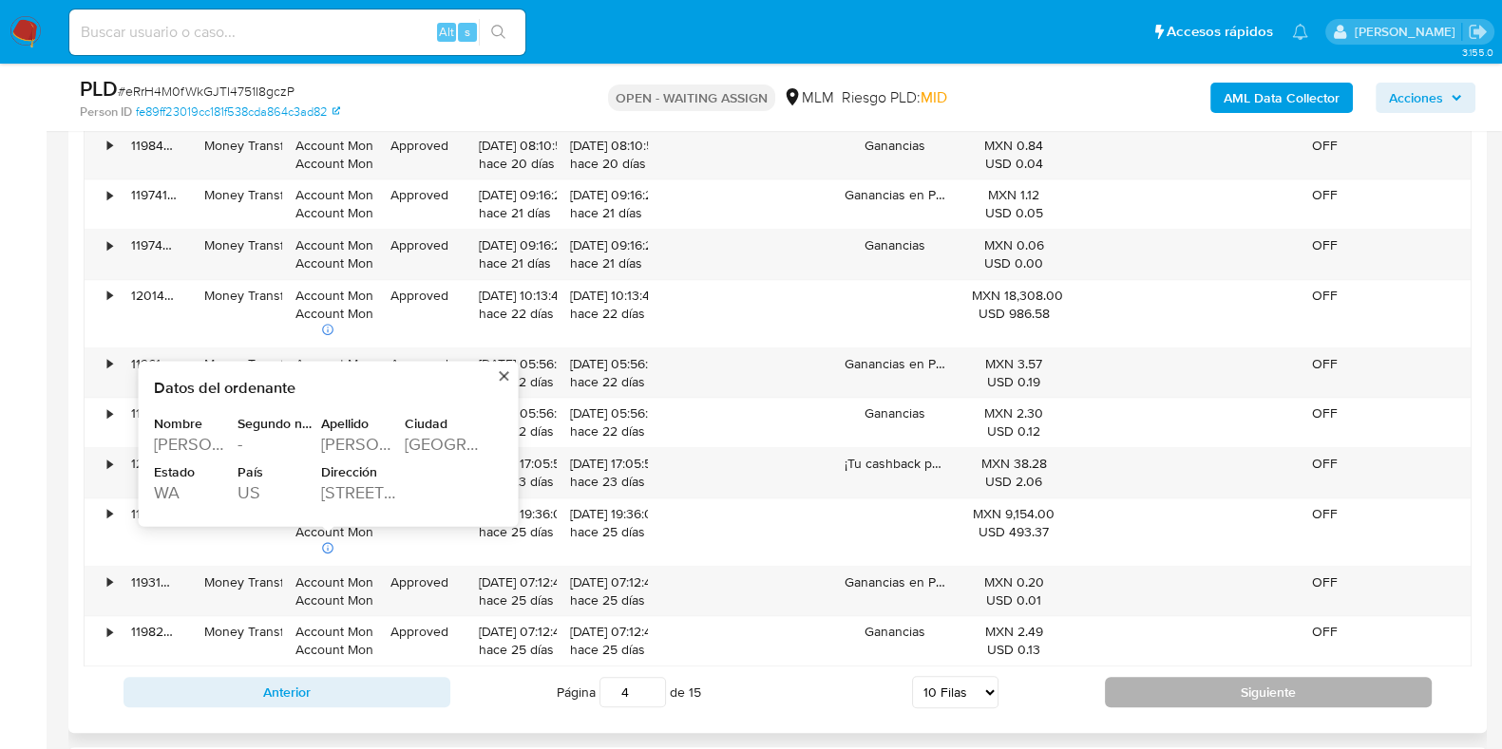
click at [1139, 693] on button "Siguiente" at bounding box center [1268, 692] width 327 height 30
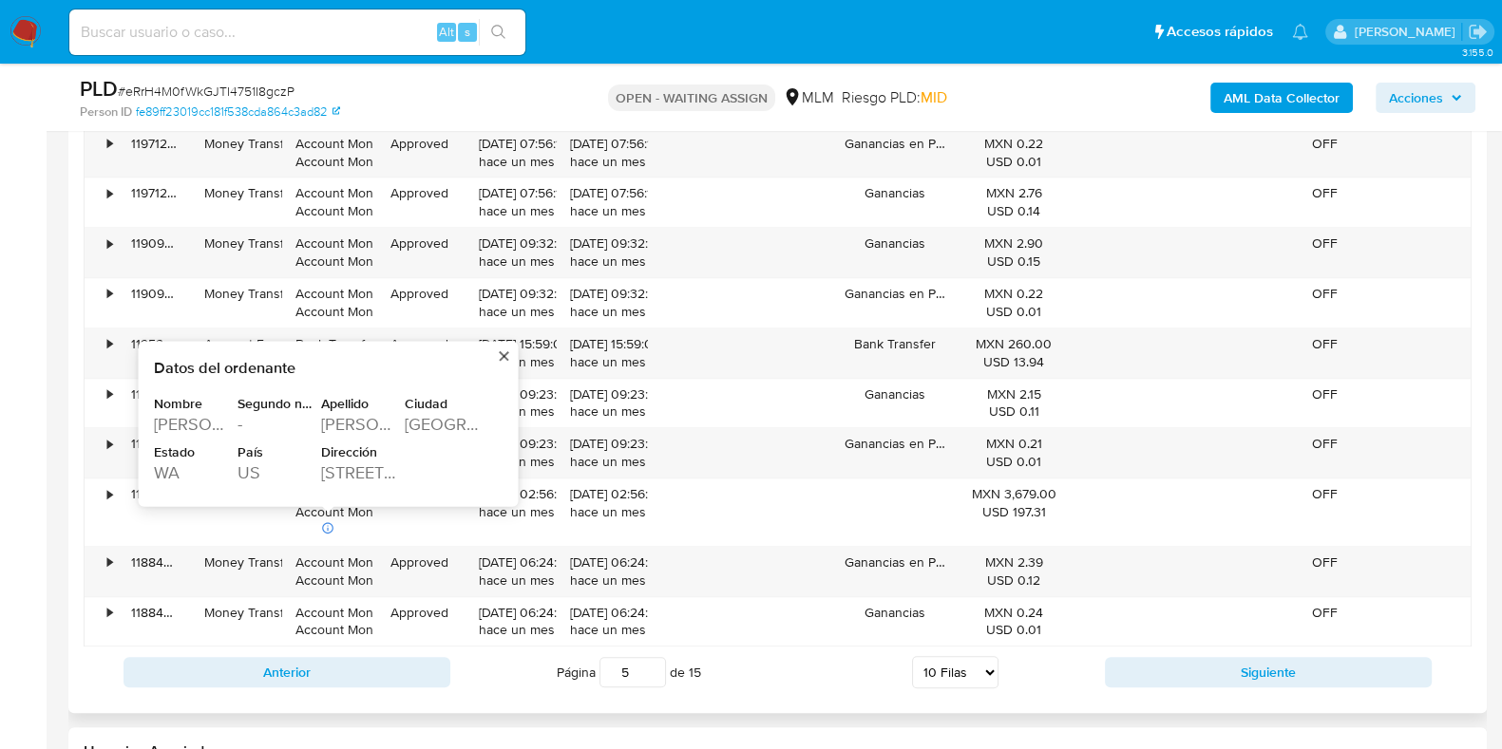
scroll to position [2375, 0]
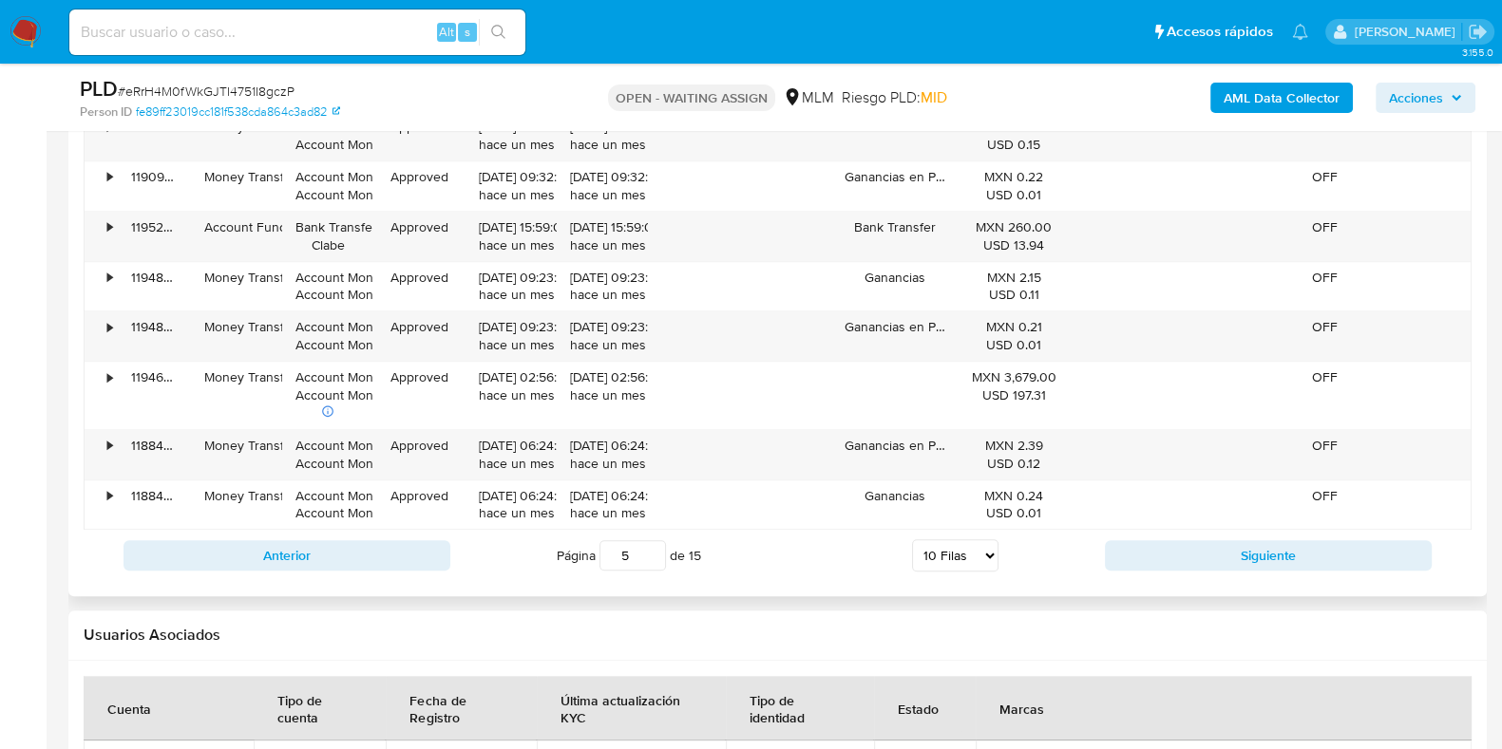
click at [1155, 570] on div "Anterior Página 5 de 15 5 Filas 10 Filas 20 Filas 25 Filas 50 Filas 100 Filas S…" at bounding box center [778, 555] width 1388 height 51
click at [1155, 562] on button "Siguiente" at bounding box center [1268, 555] width 327 height 30
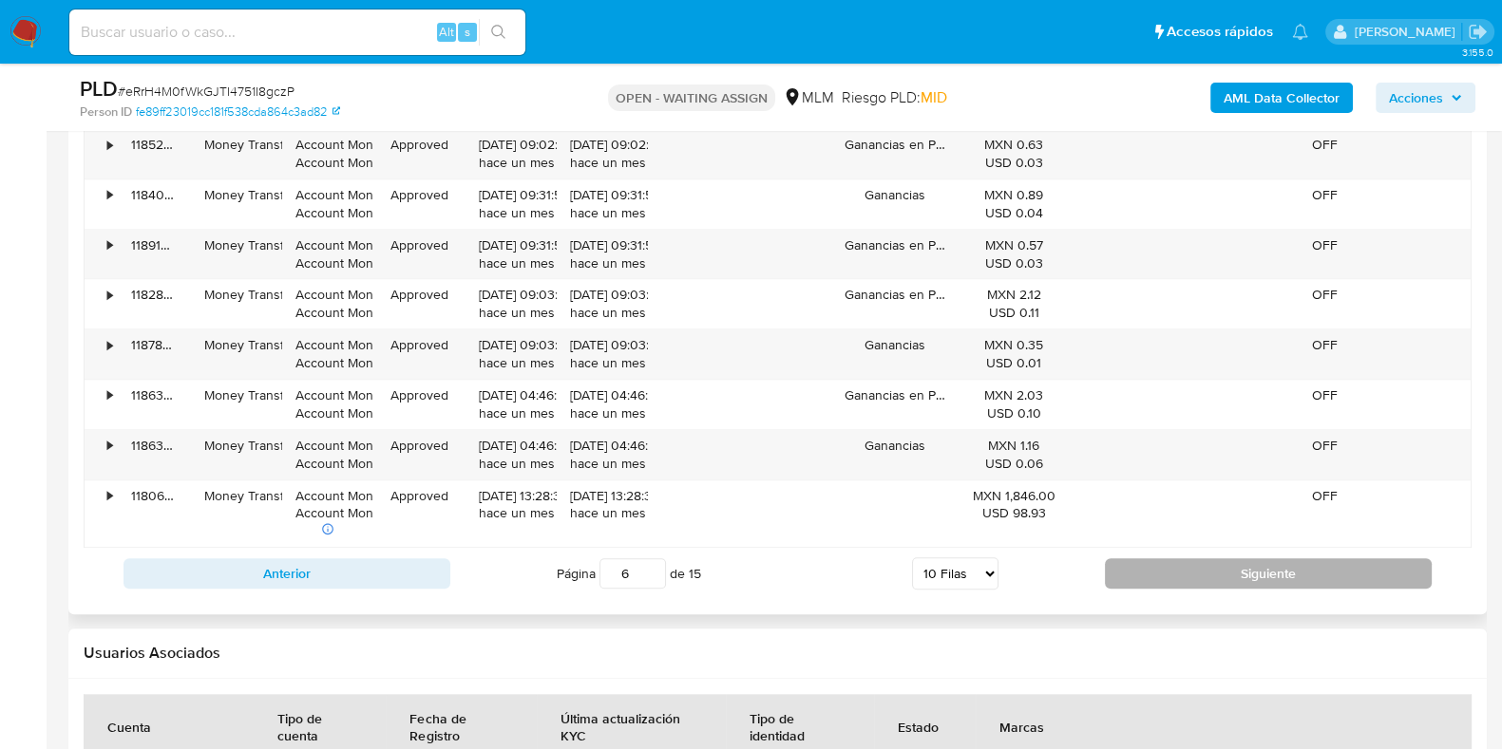
click at [1155, 562] on button "Siguiente" at bounding box center [1268, 574] width 327 height 30
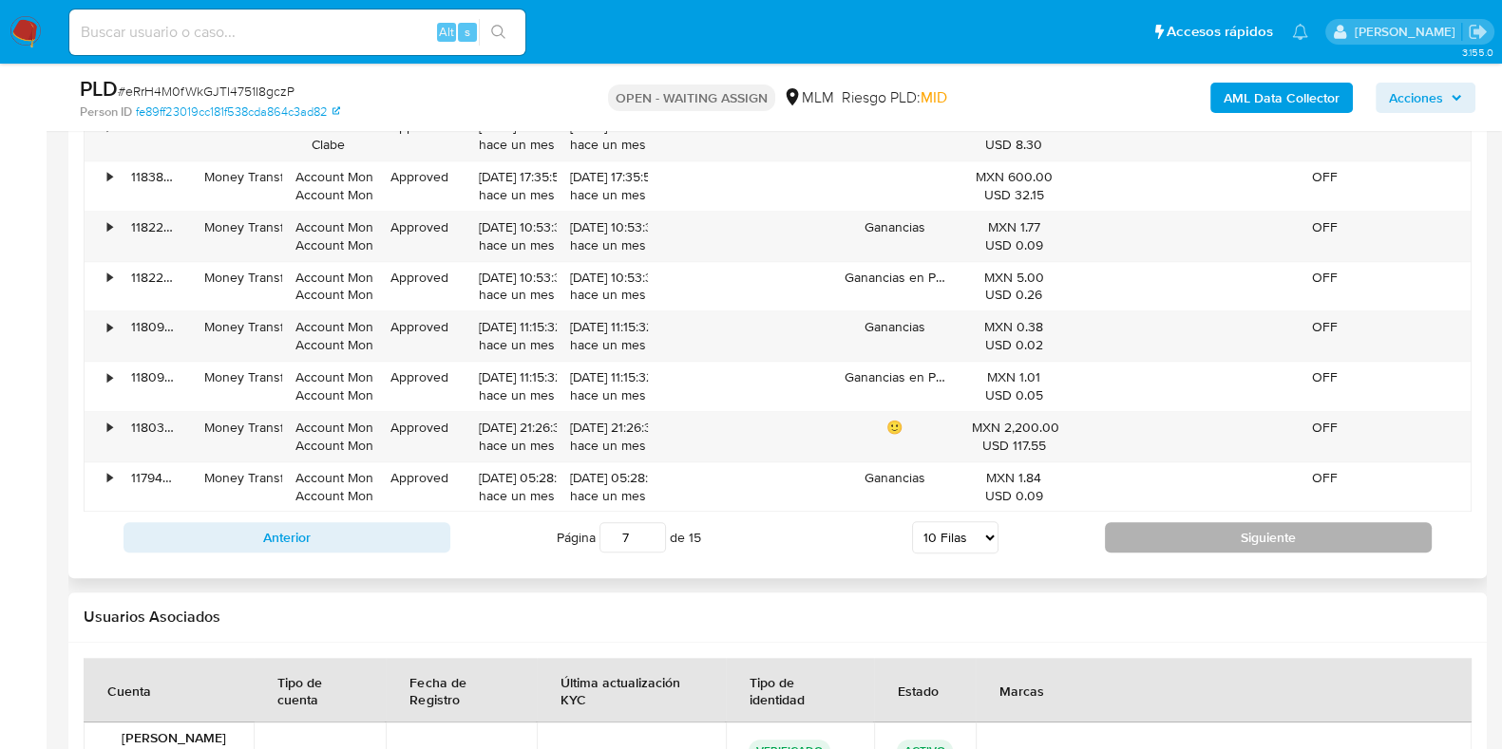
click at [1203, 544] on button "Siguiente" at bounding box center [1268, 537] width 327 height 30
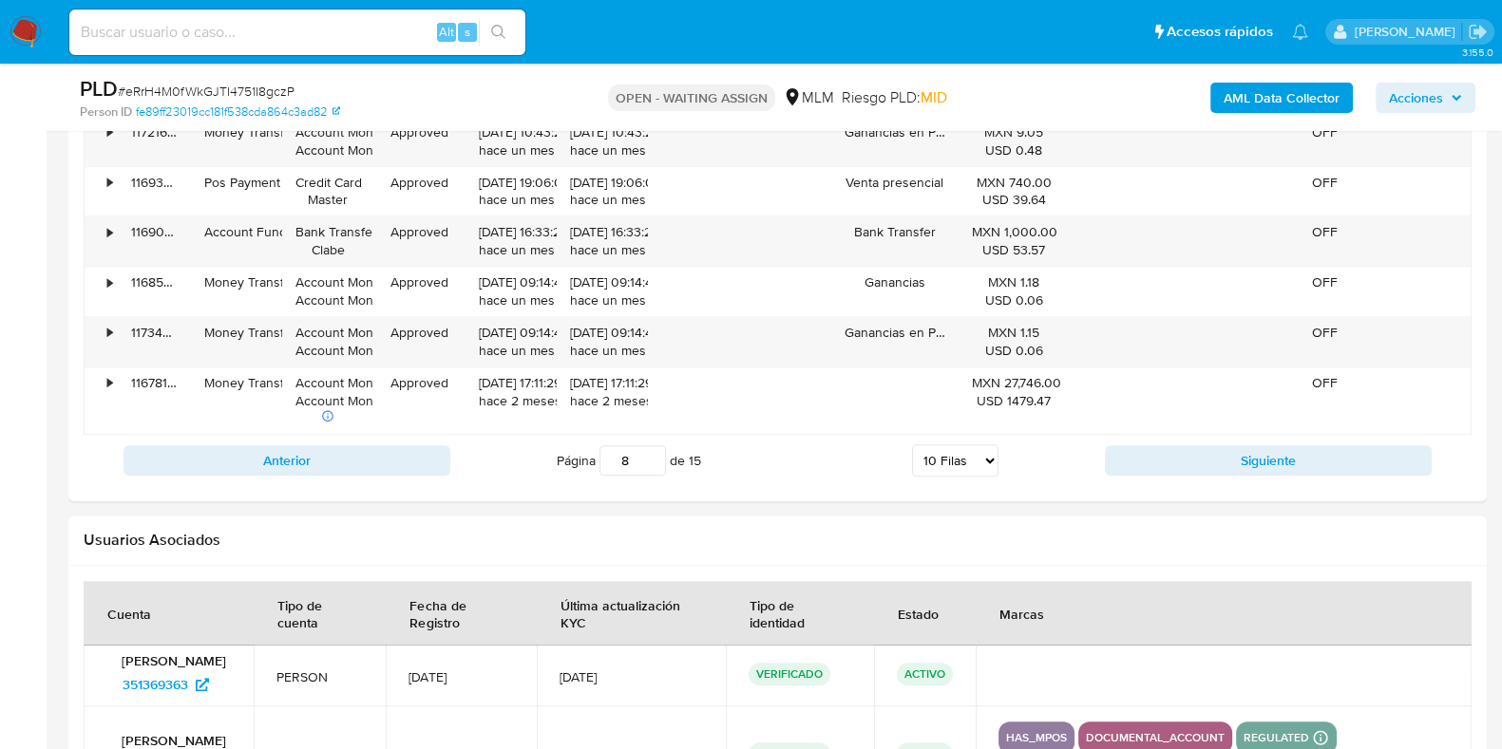
scroll to position [2493, 0]
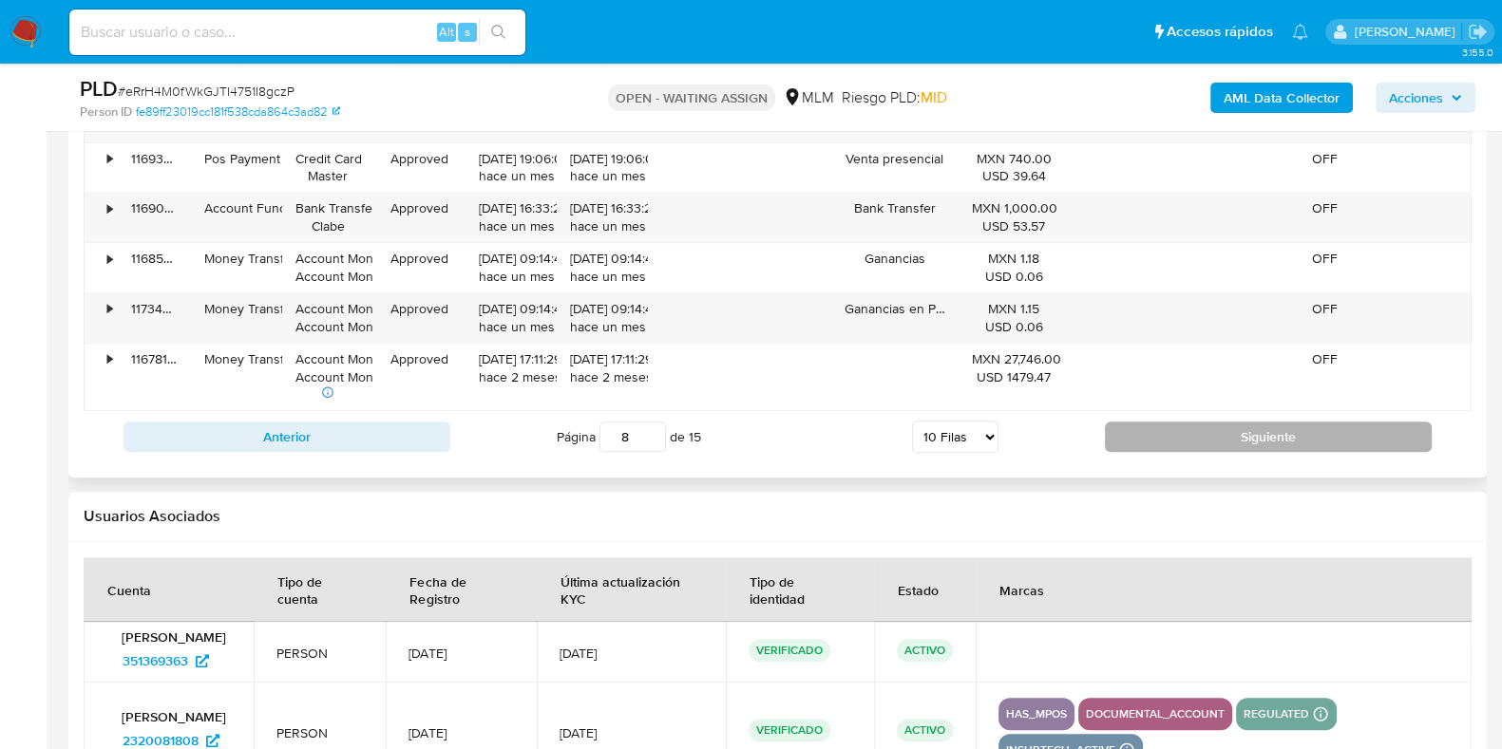
click at [1140, 444] on button "Siguiente" at bounding box center [1268, 437] width 327 height 30
type input "9"
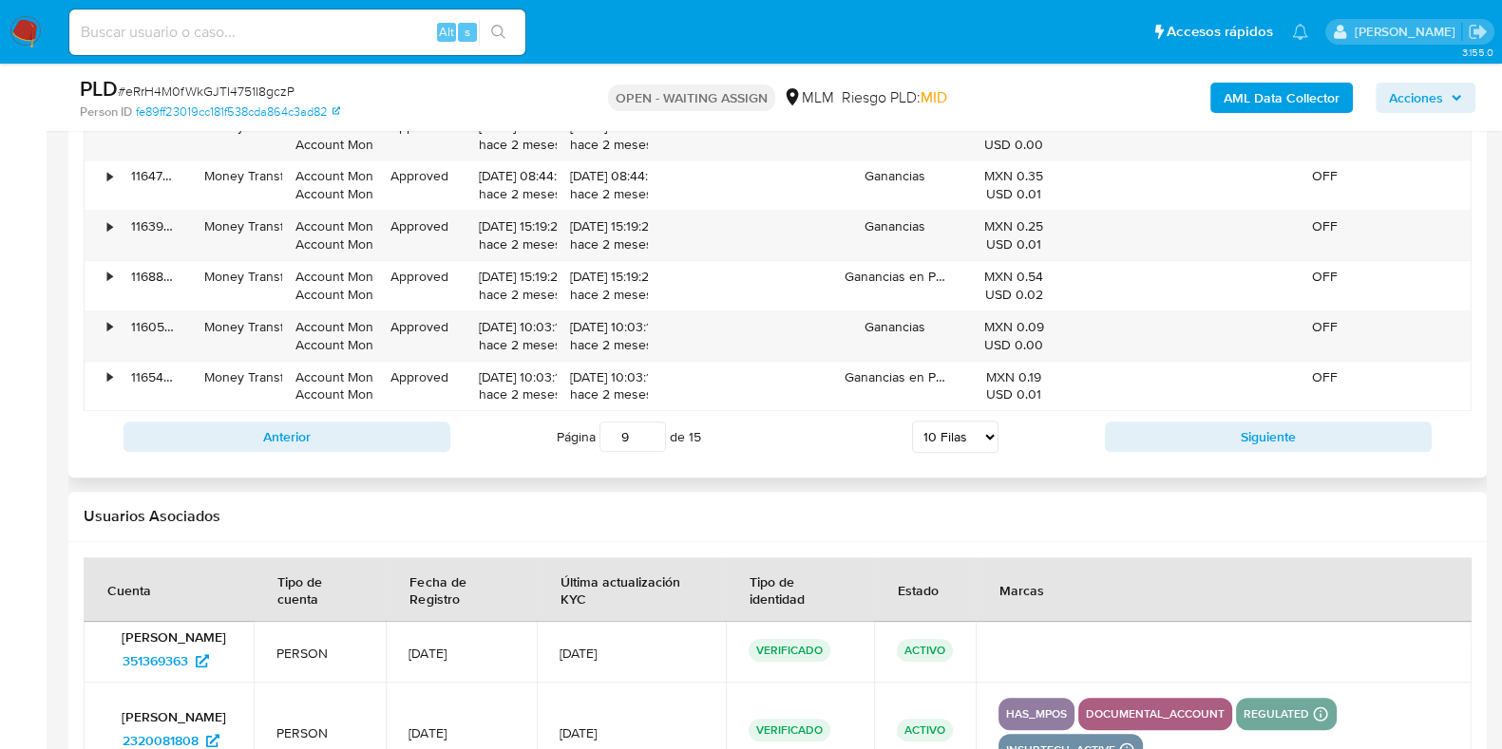
scroll to position [2256, 0]
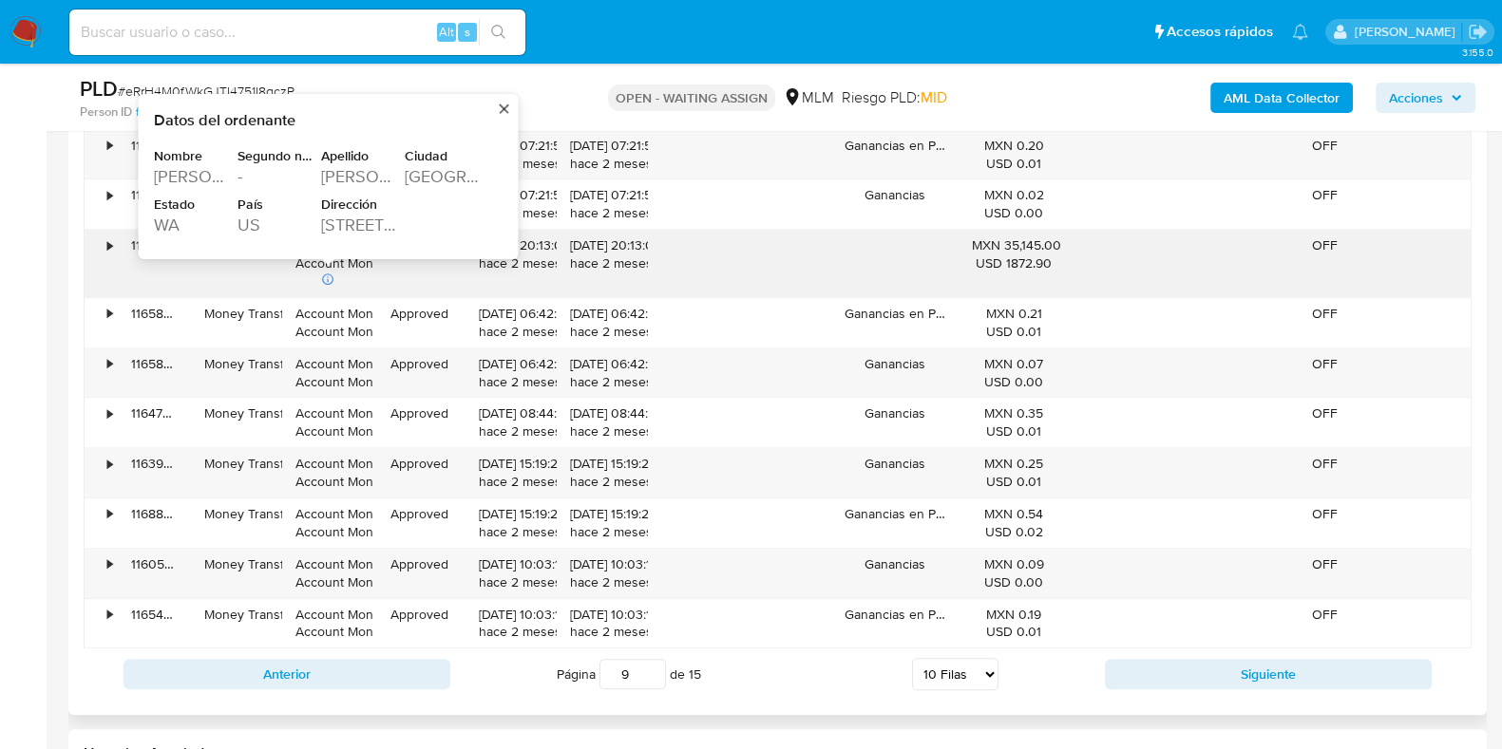
click at [195, 176] on div "MAURICIO" at bounding box center [194, 176] width 80 height 23
click at [347, 181] on div "GARCIA" at bounding box center [361, 176] width 80 height 23
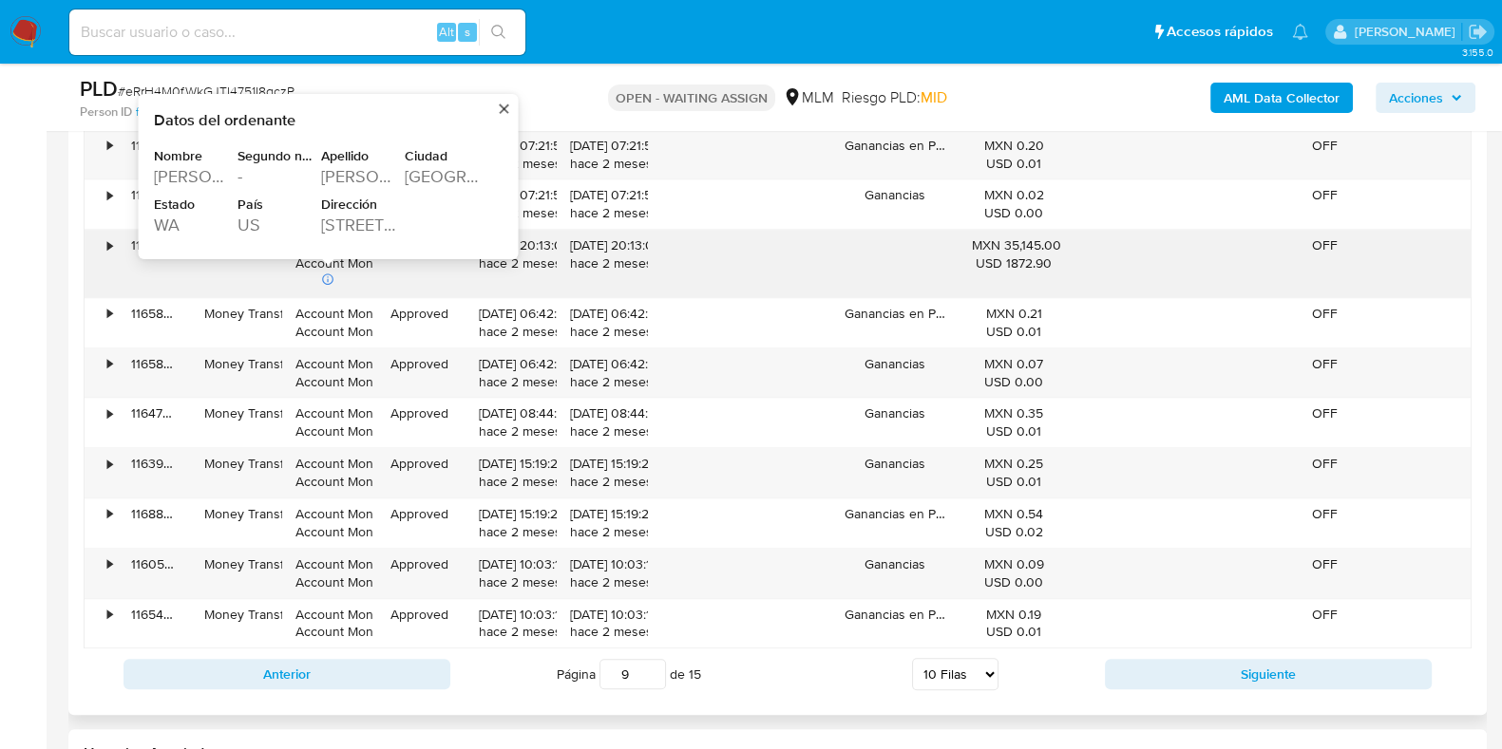
click at [347, 181] on div "GARCIA" at bounding box center [361, 176] width 80 height 23
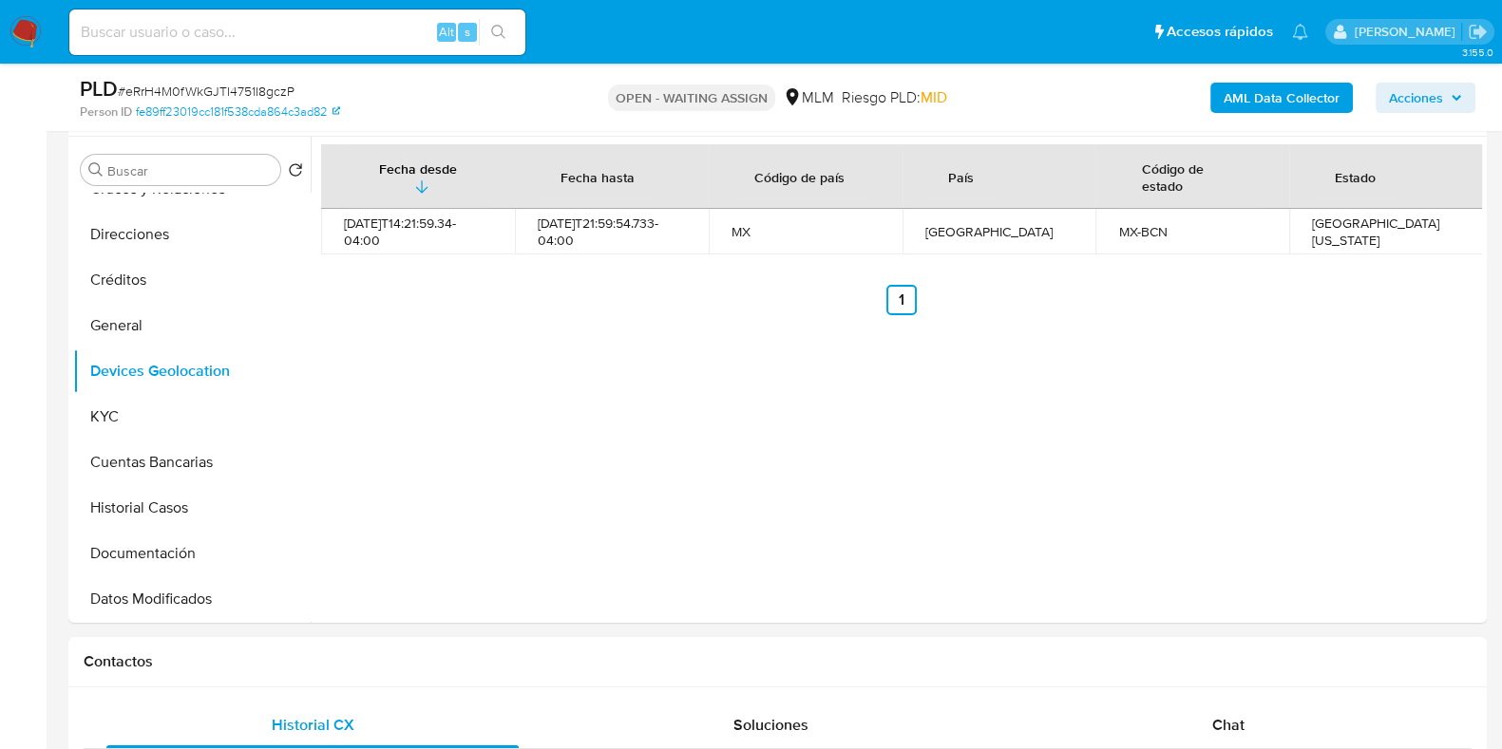
scroll to position [356, 0]
click at [118, 409] on button "KYC" at bounding box center [184, 417] width 222 height 46
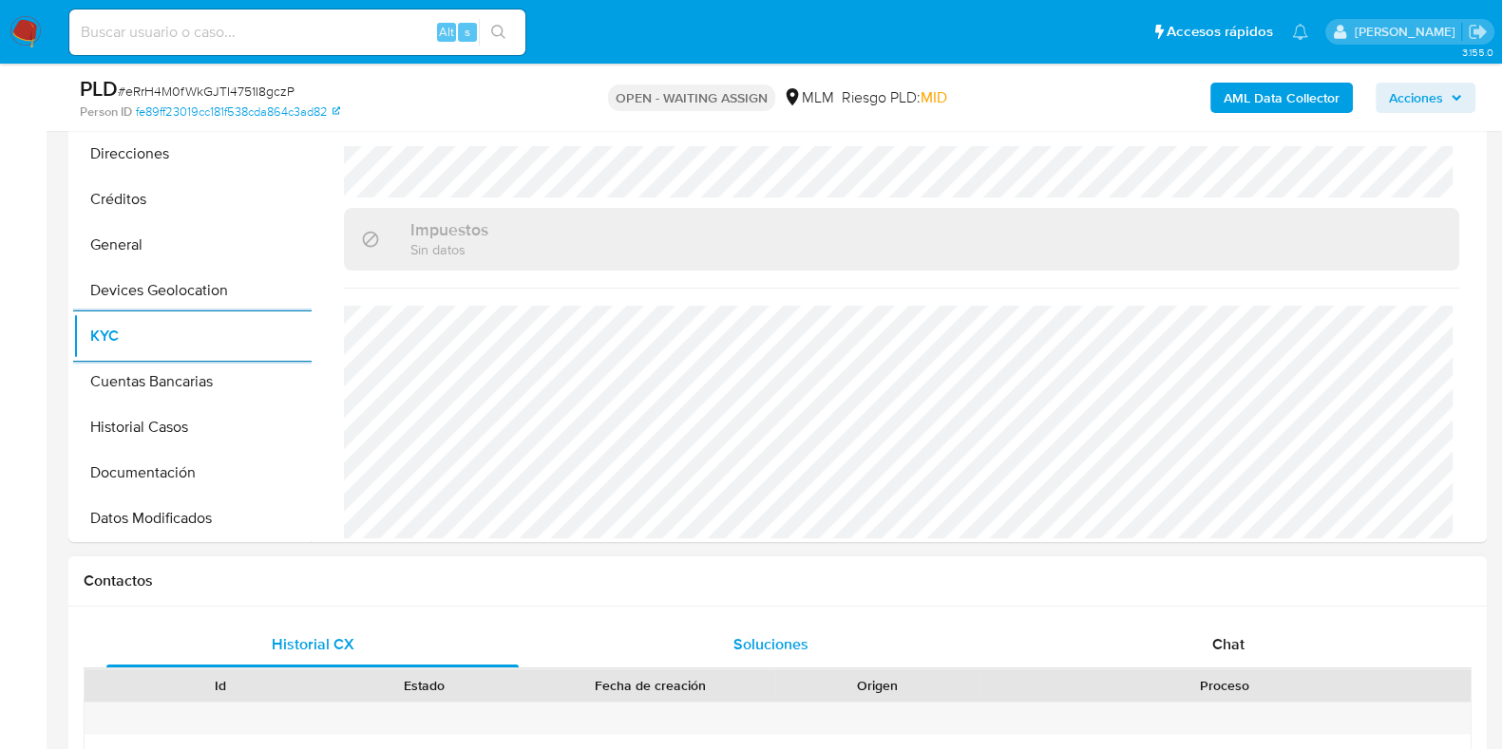
scroll to position [474, 0]
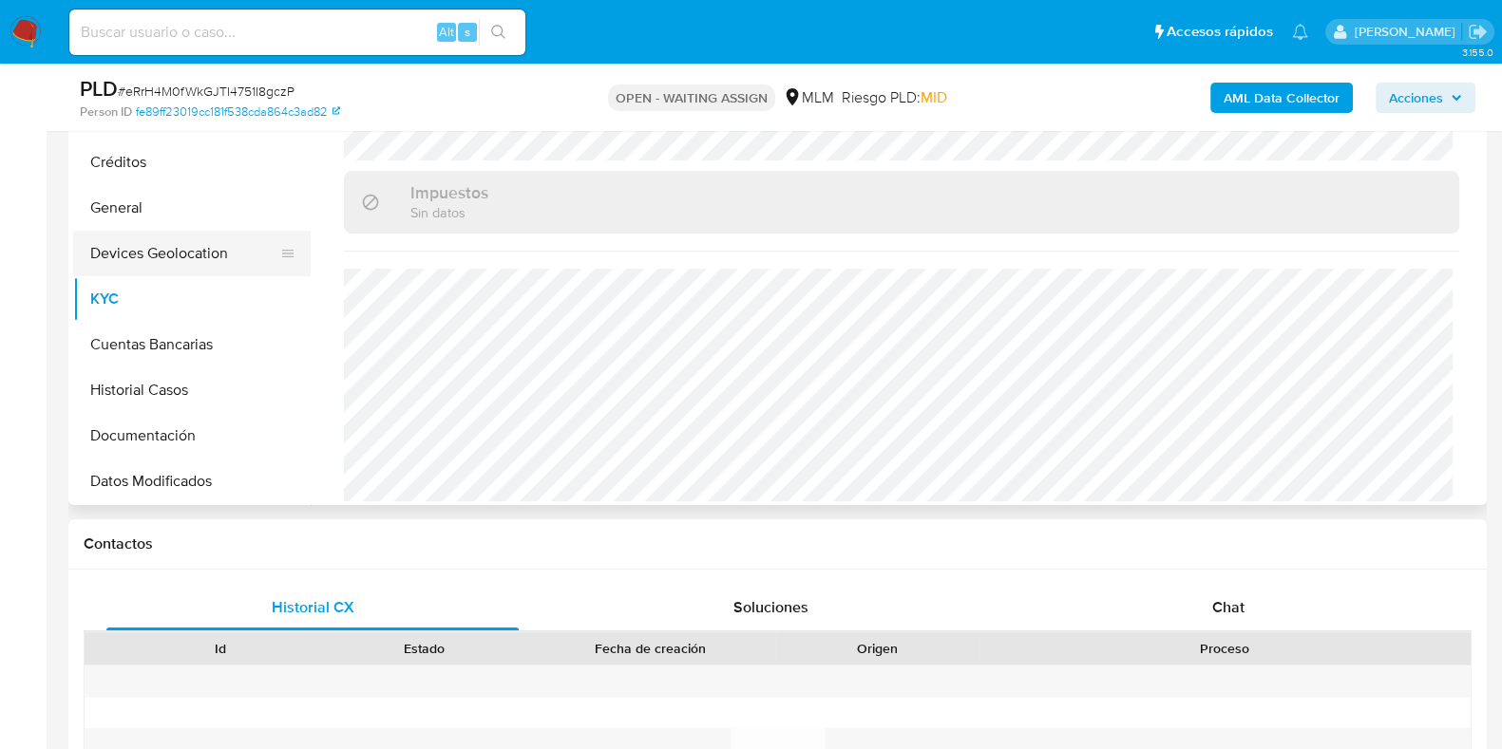
click at [167, 262] on button "Devices Geolocation" at bounding box center [184, 254] width 222 height 46
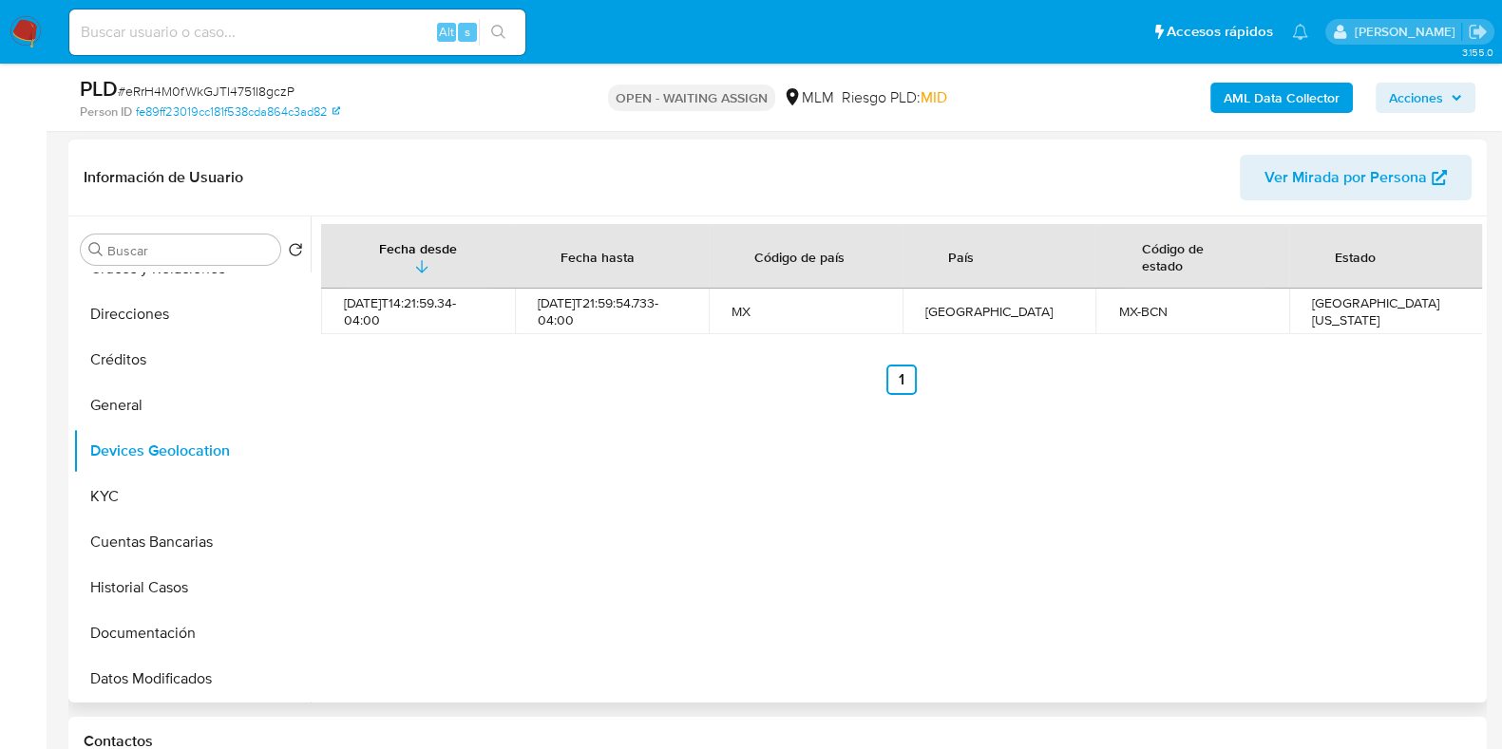
scroll to position [237, 0]
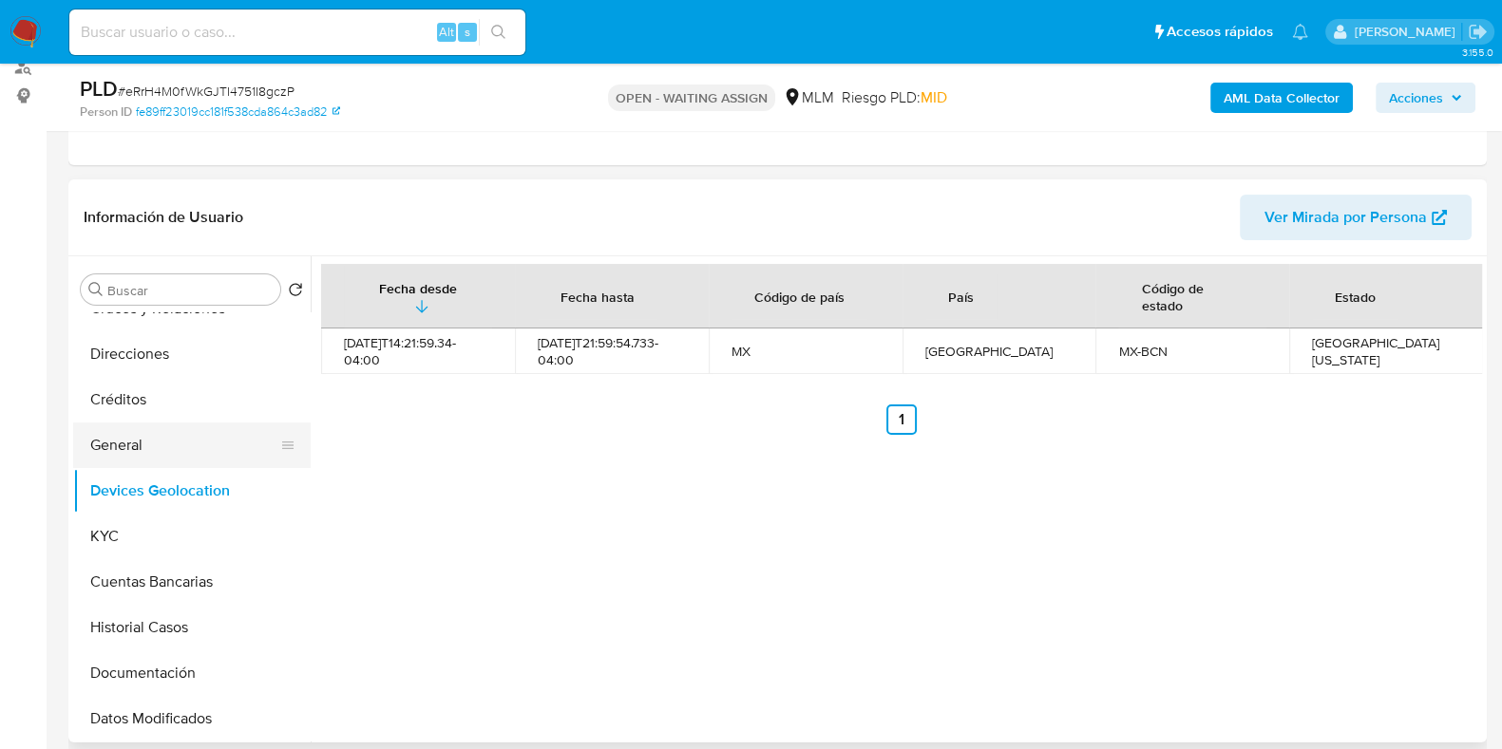
click at [137, 453] on button "General" at bounding box center [184, 446] width 222 height 46
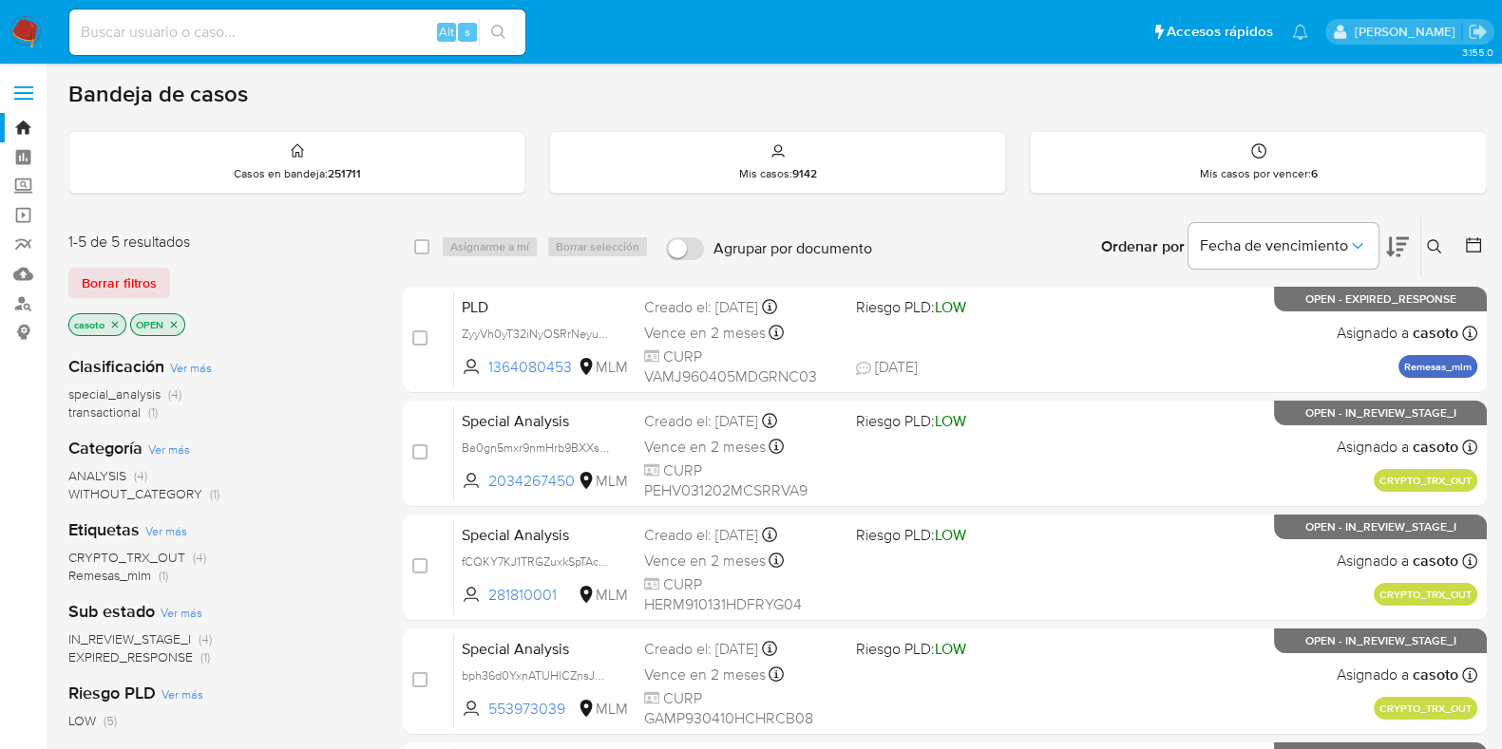
click at [1433, 244] on icon at bounding box center [1434, 246] width 15 height 15
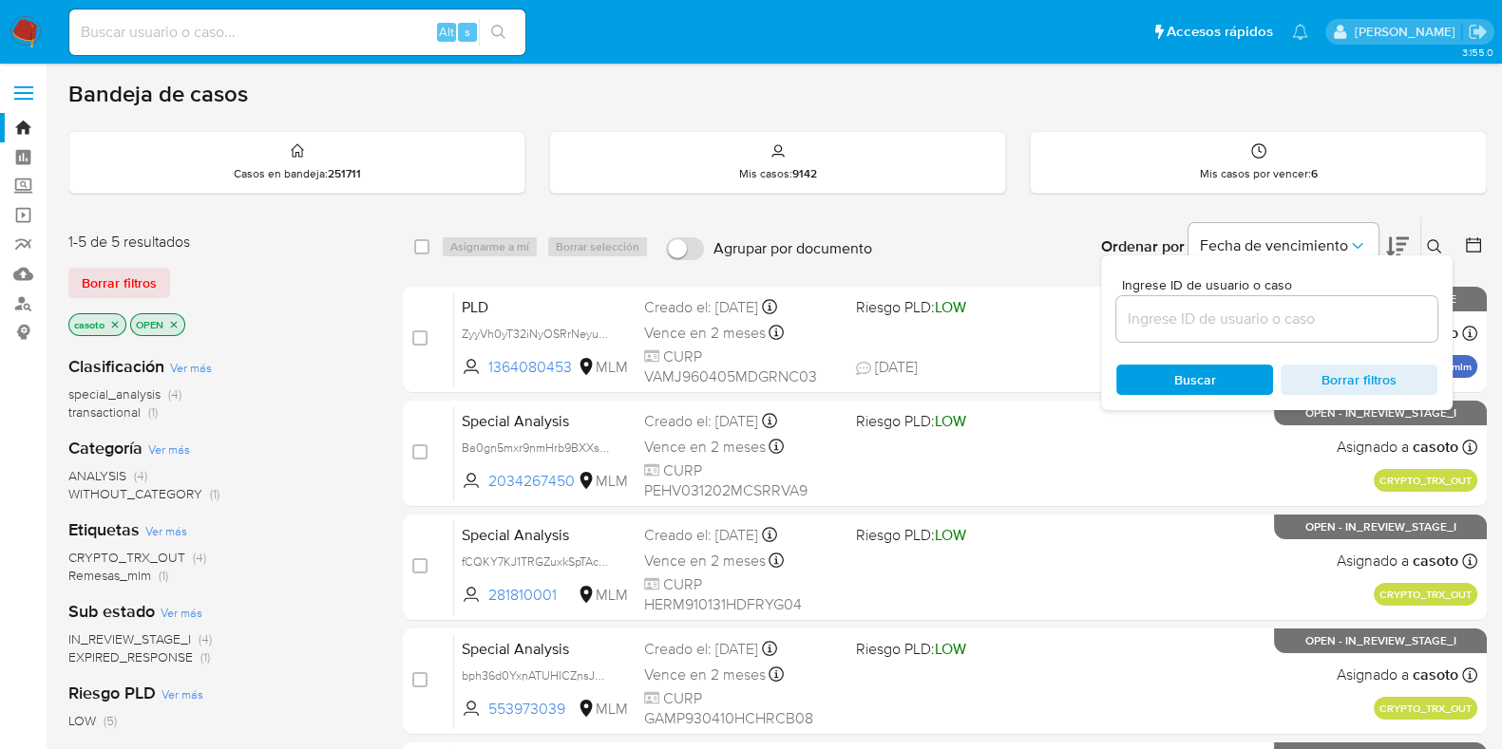
click at [1168, 316] on input at bounding box center [1276, 319] width 321 height 25
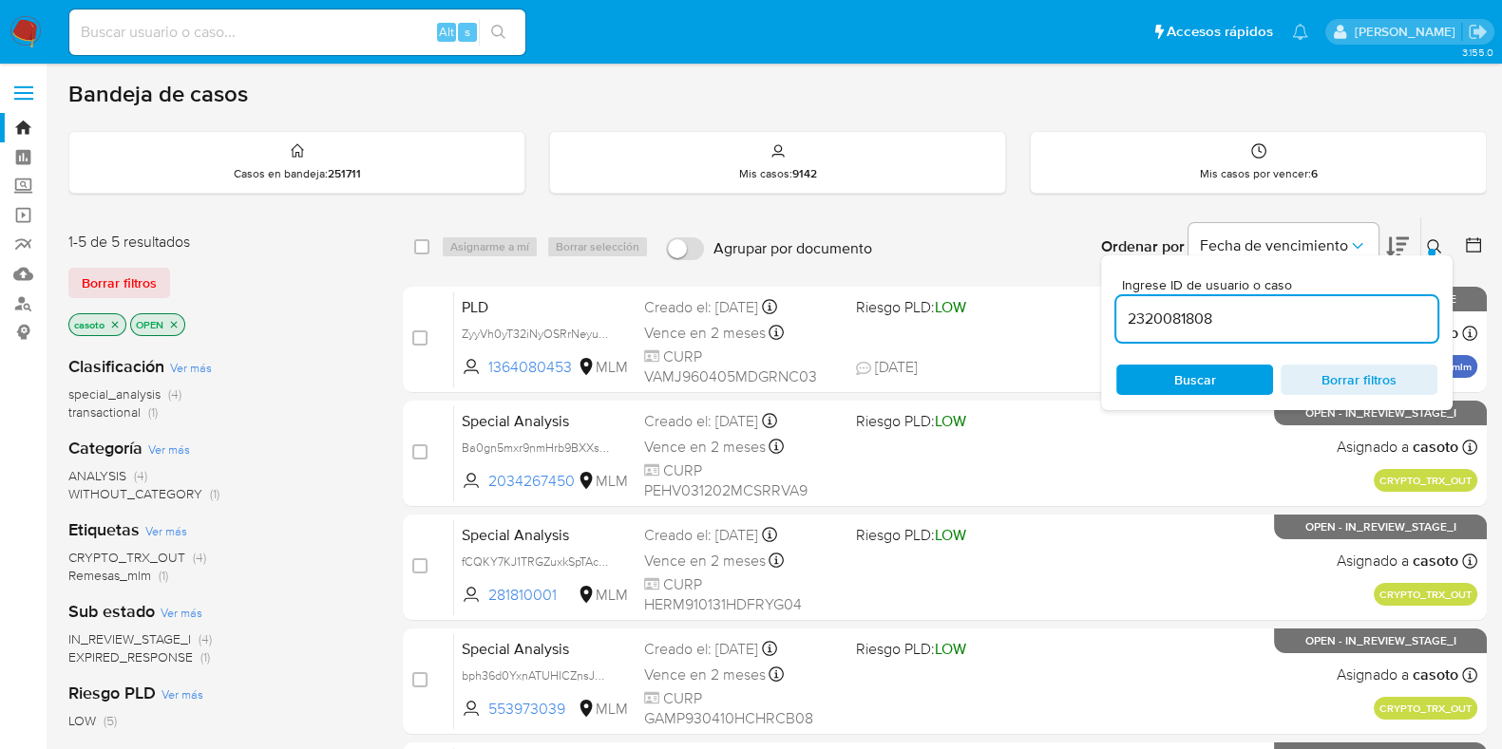
type input "2320081808"
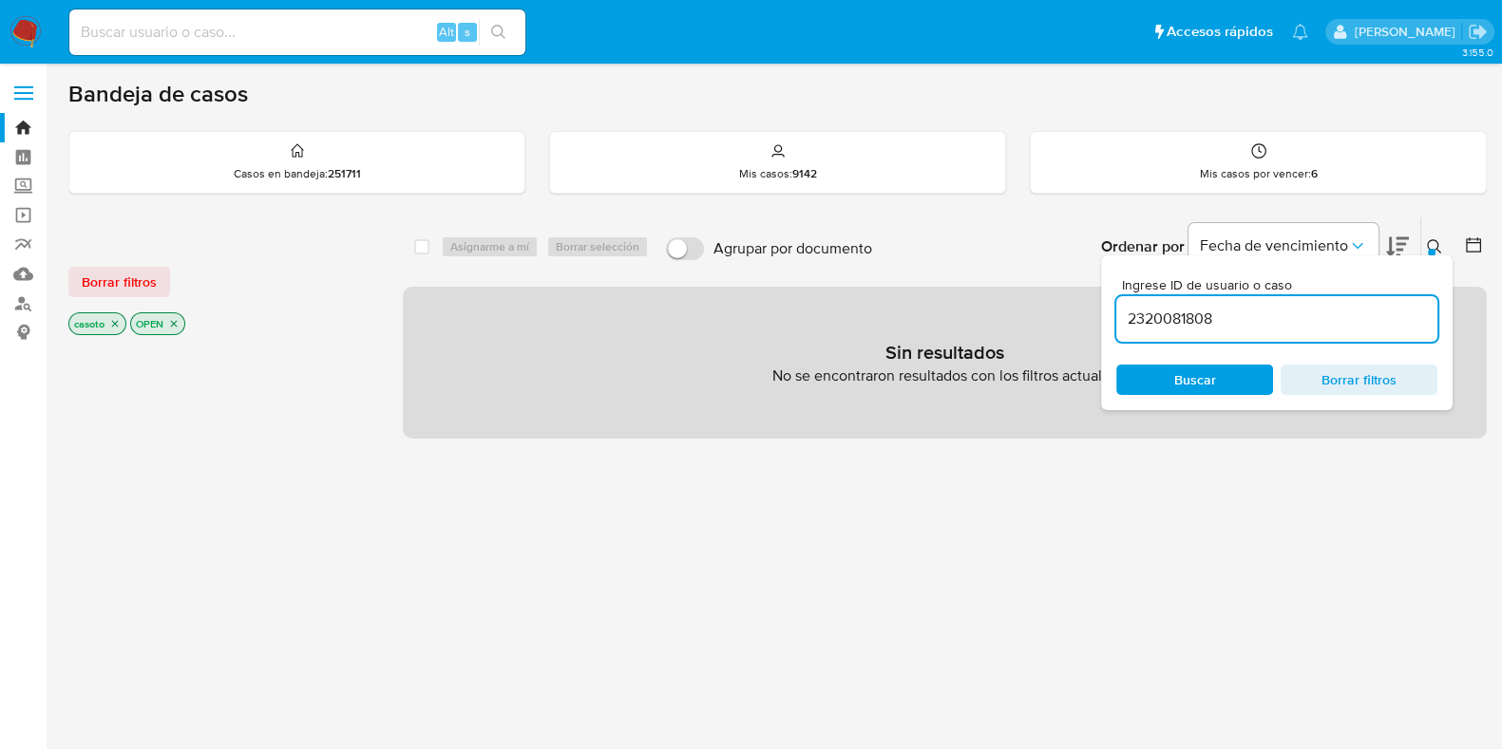
click at [113, 321] on icon "close-filter" at bounding box center [114, 323] width 11 height 11
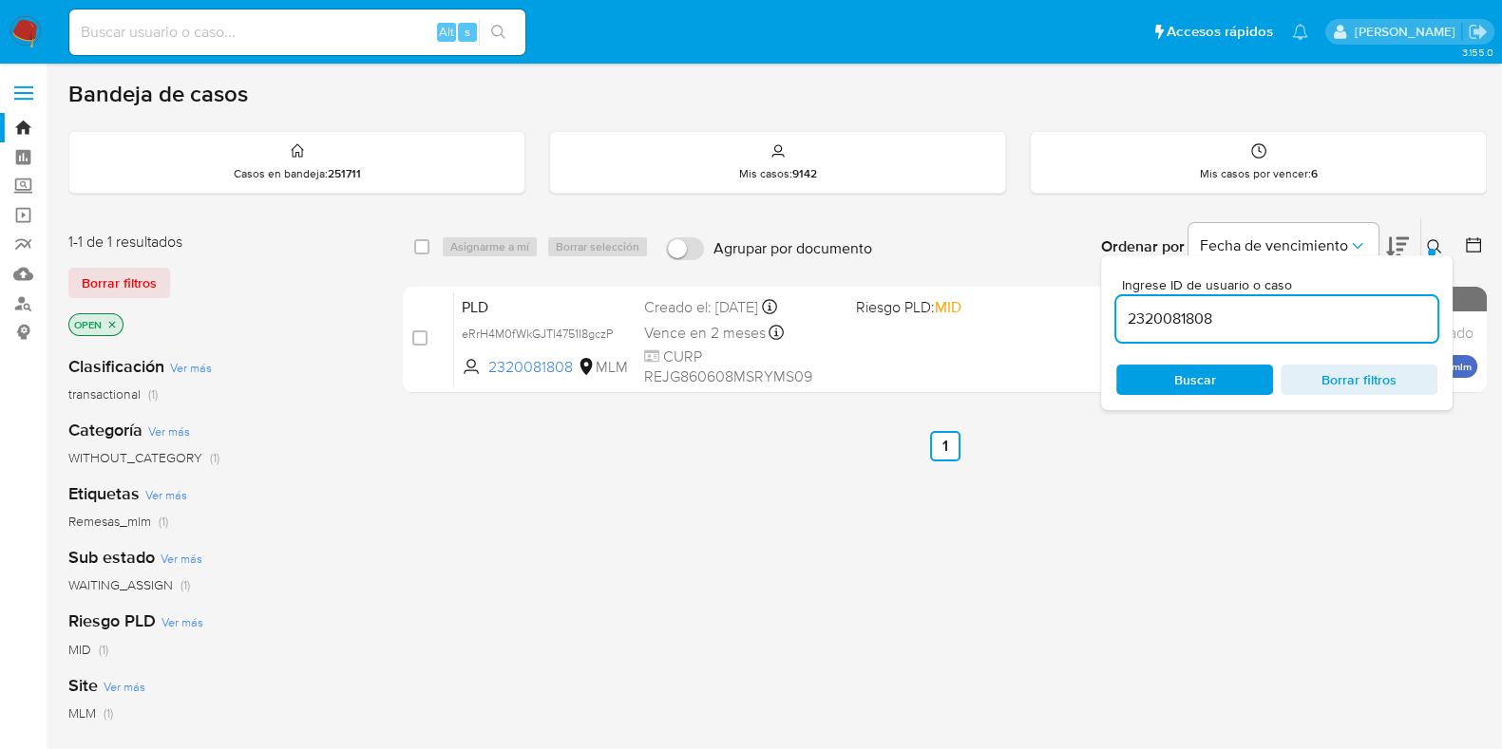
click at [1437, 244] on icon at bounding box center [1434, 246] width 14 height 14
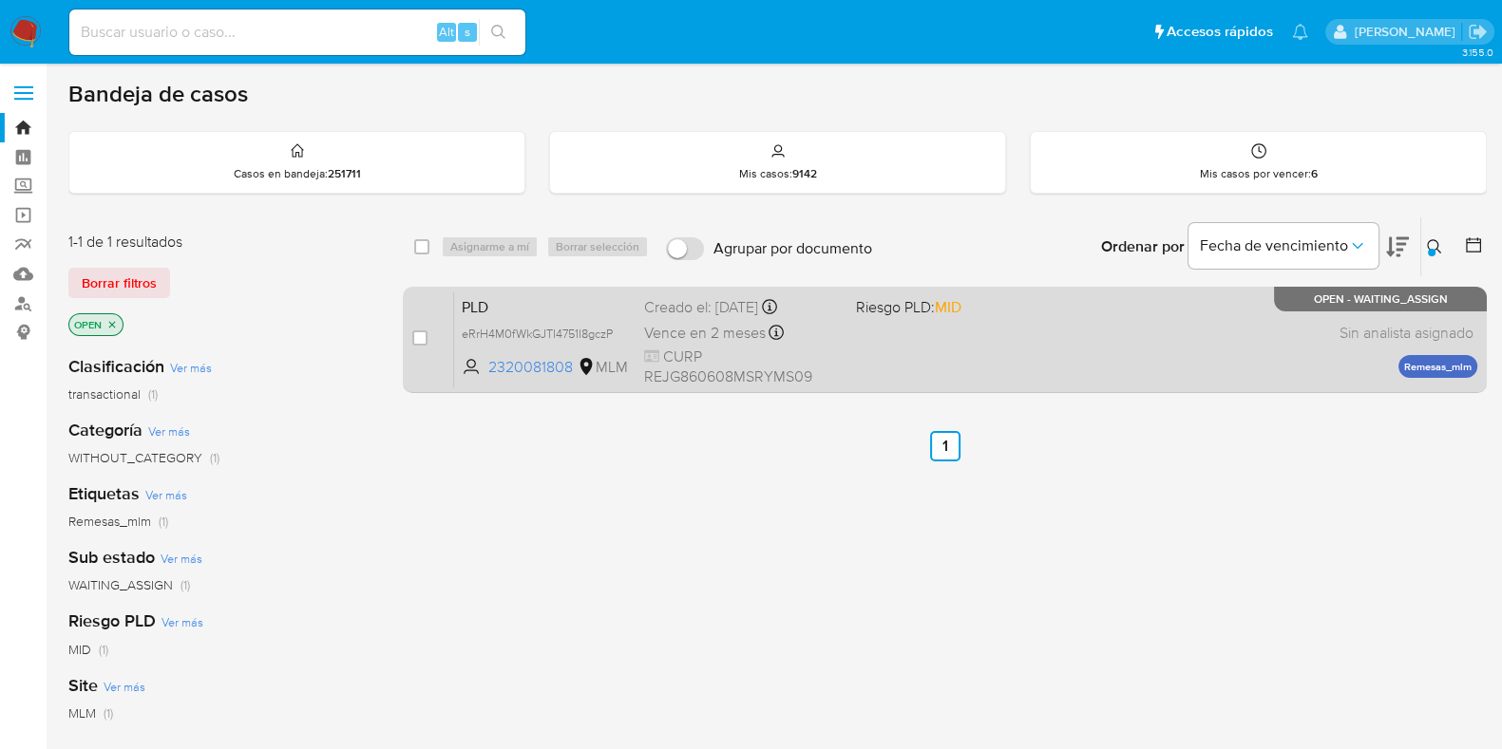
click at [1195, 311] on div "PLD eRrH4M0fWkGJTI4751I8gczP 2320081808 MLM Riesgo PLD: MID Creado el: [DATE] C…" at bounding box center [965, 340] width 1023 height 96
drag, startPoint x: 412, startPoint y: 334, endPoint x: 458, endPoint y: 274, distance: 76.0
click at [413, 331] on input "checkbox" at bounding box center [419, 338] width 15 height 15
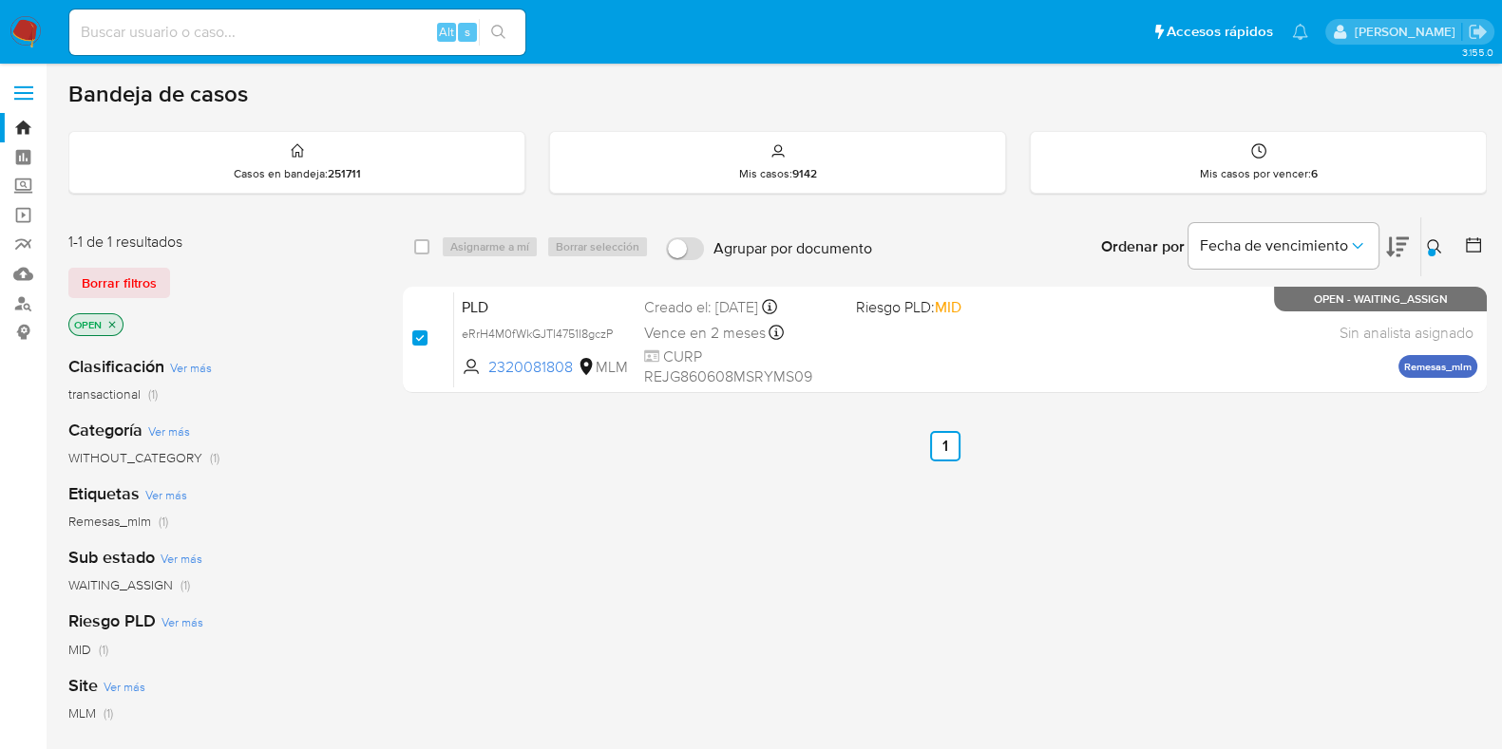
checkbox input "true"
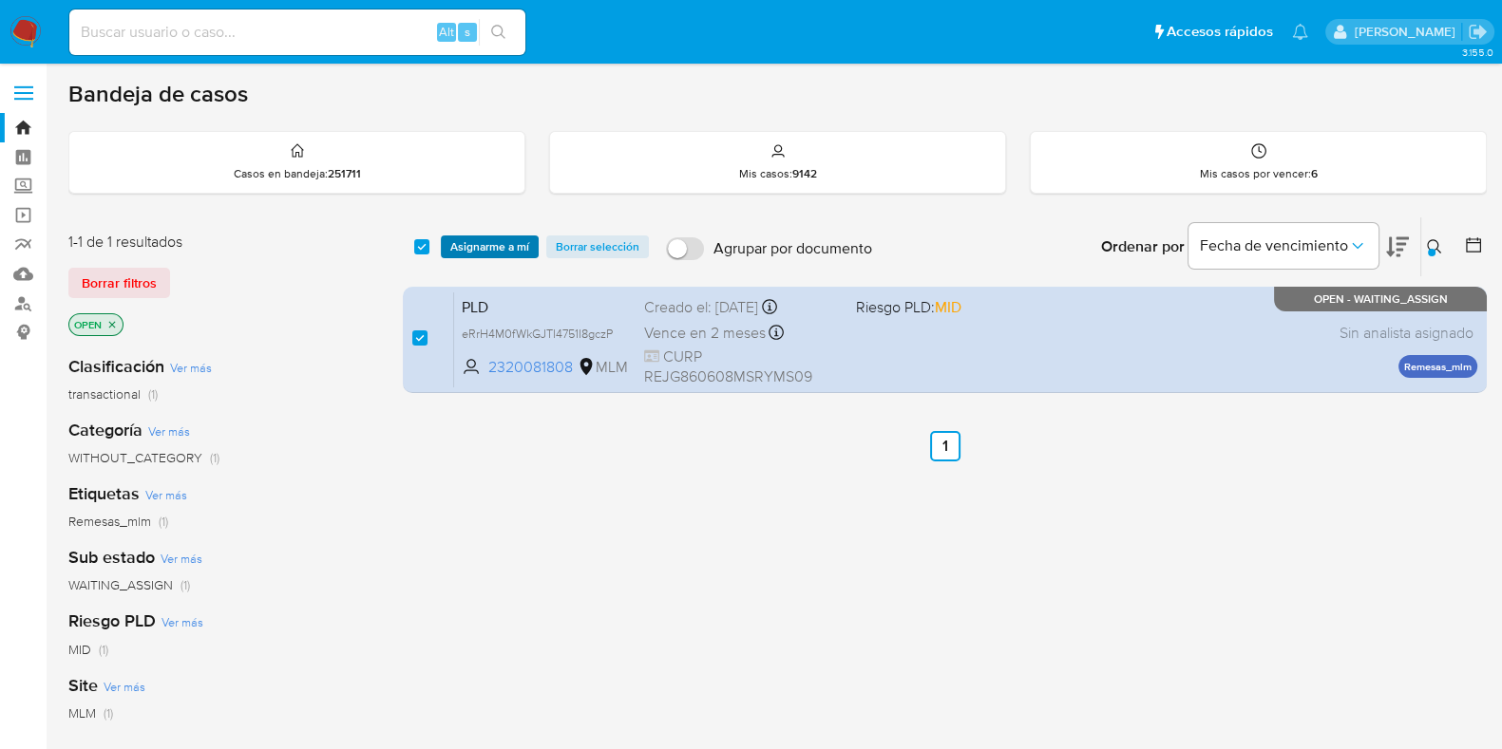
click at [471, 239] on span "Asignarme a mí" at bounding box center [489, 246] width 79 height 19
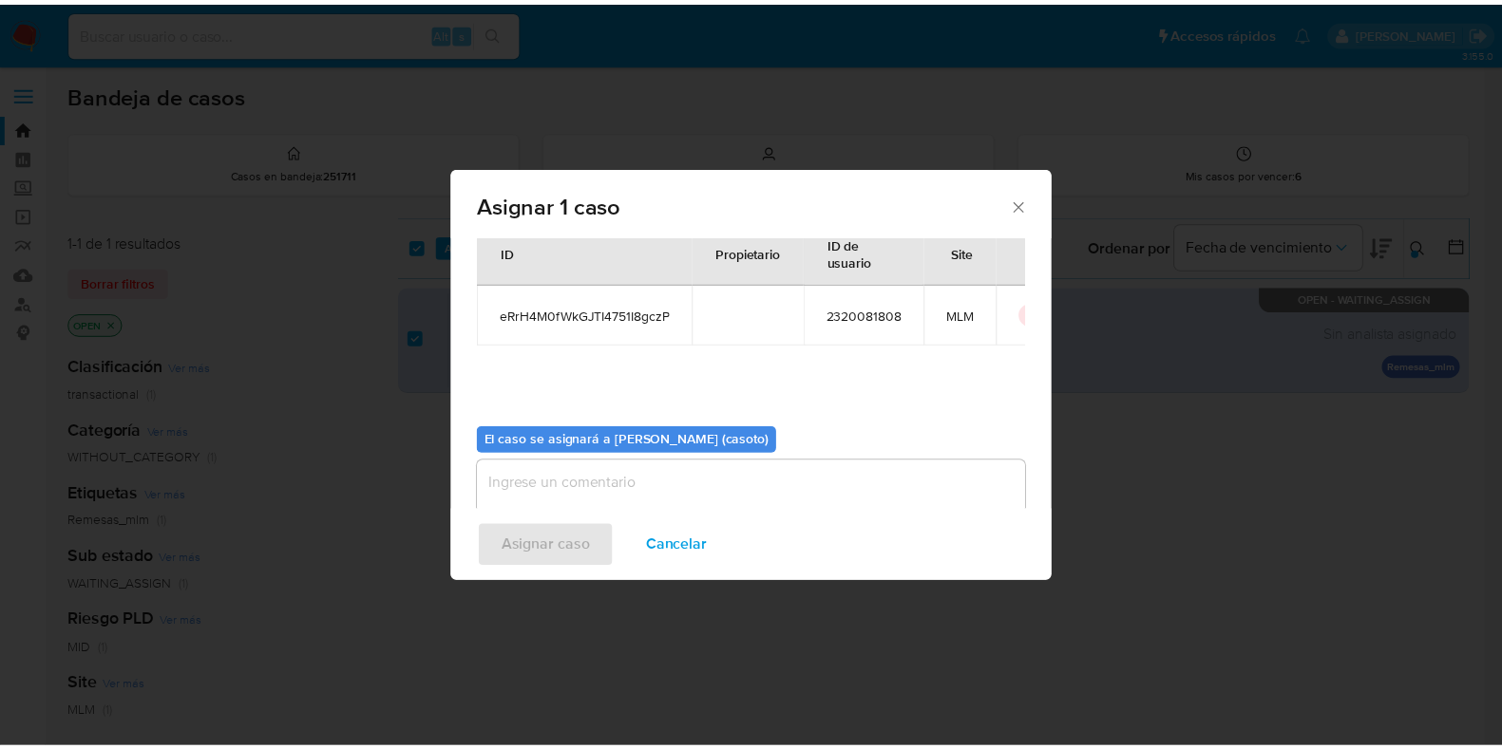
scroll to position [98, 0]
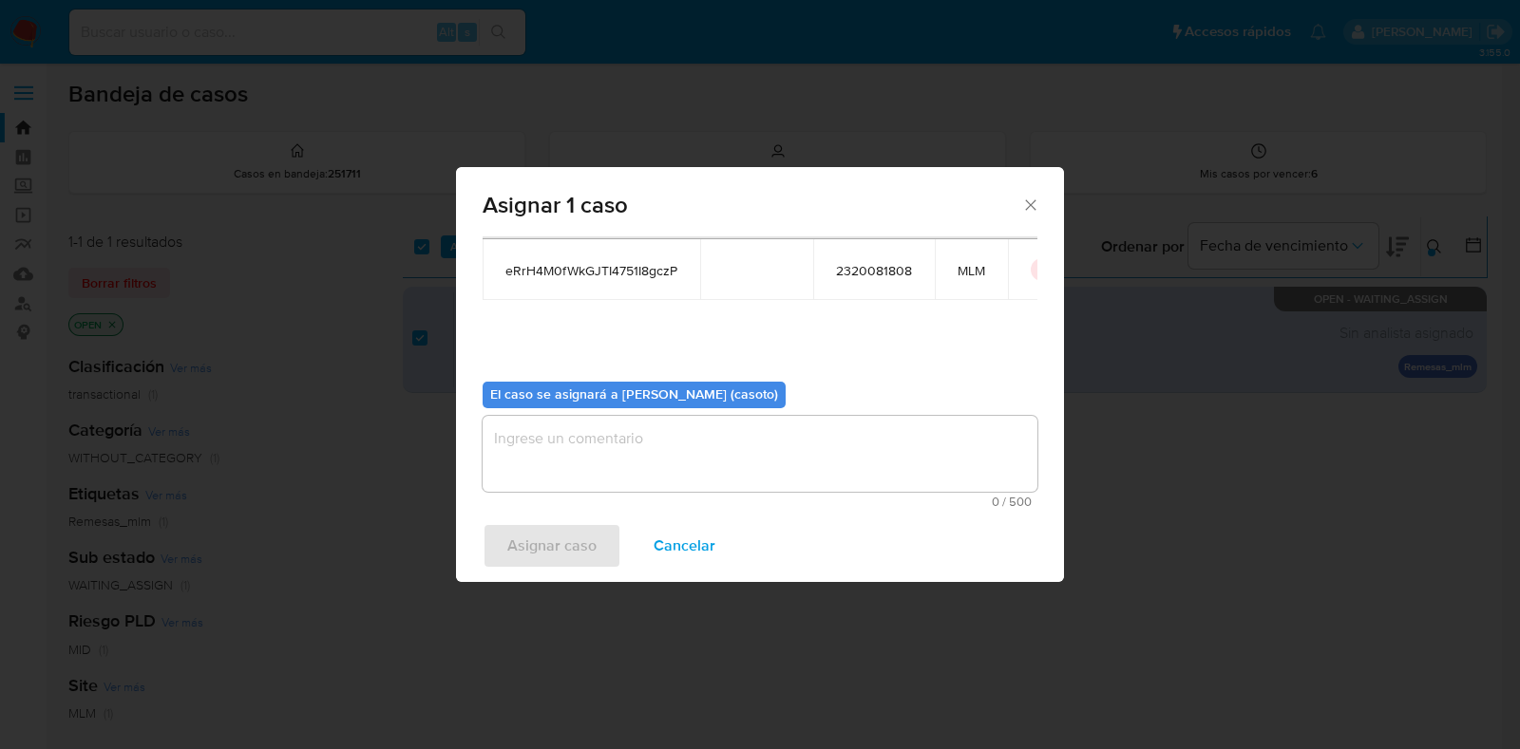
click at [741, 437] on textarea "assign-modal" at bounding box center [760, 454] width 555 height 76
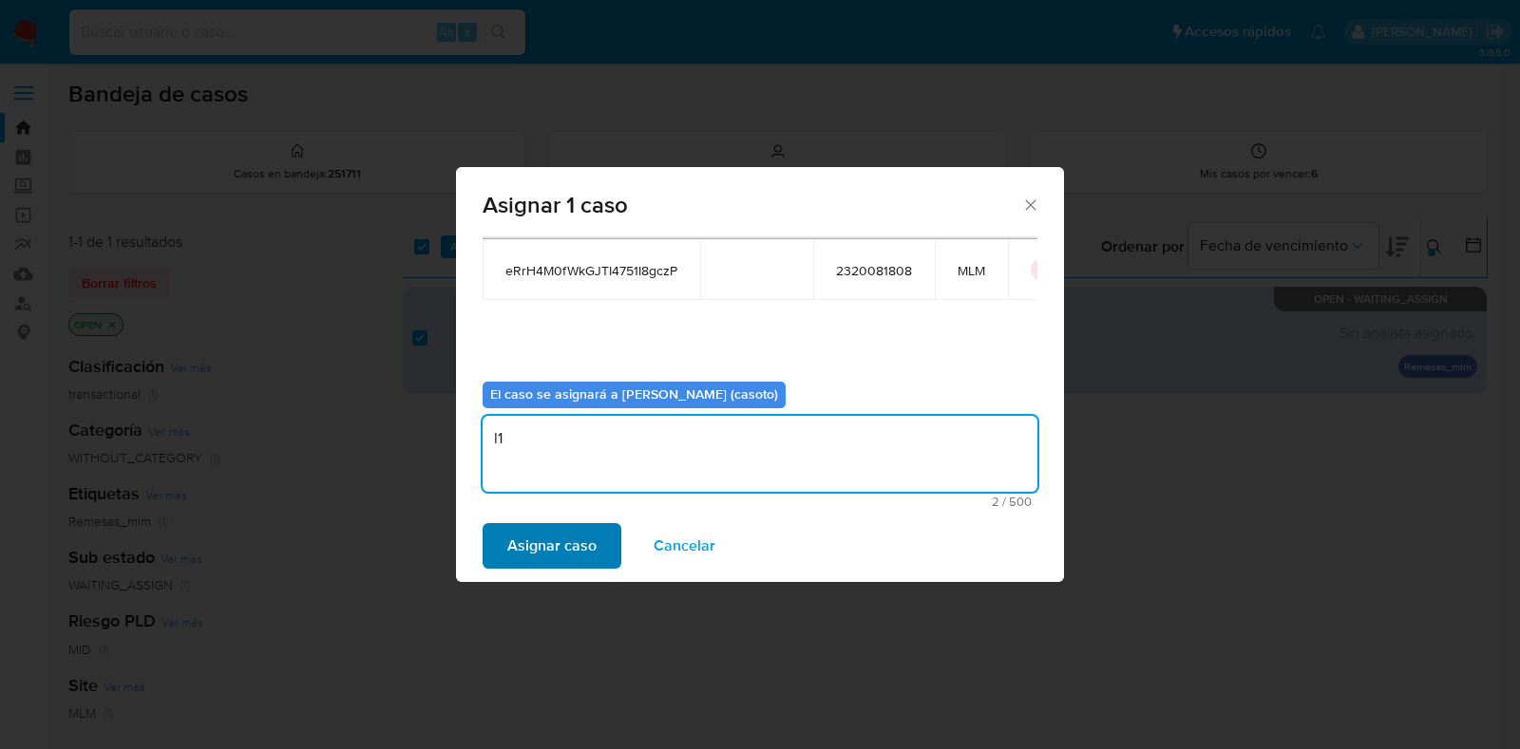
type textarea "l1"
click at [577, 547] on span "Asignar caso" at bounding box center [551, 546] width 89 height 42
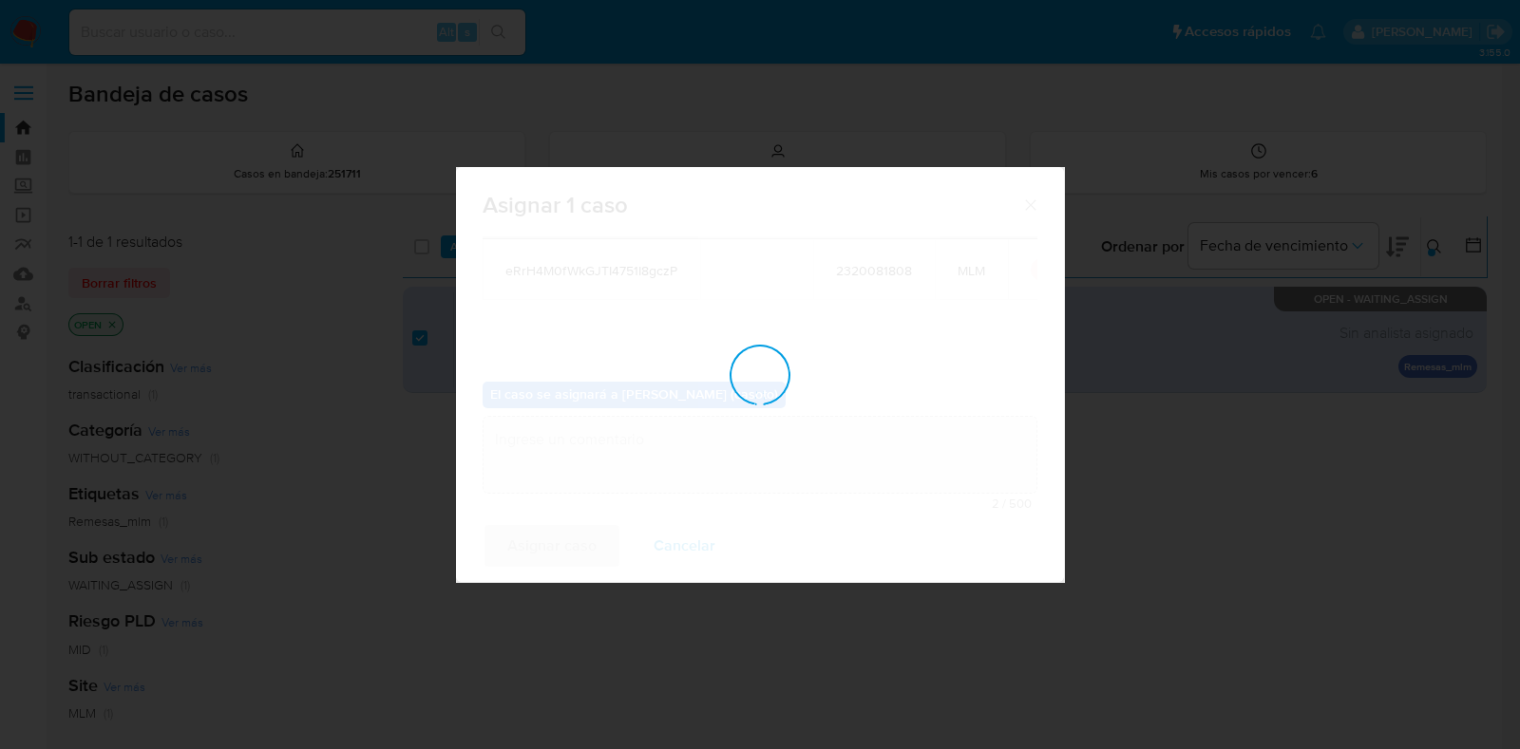
checkbox input "false"
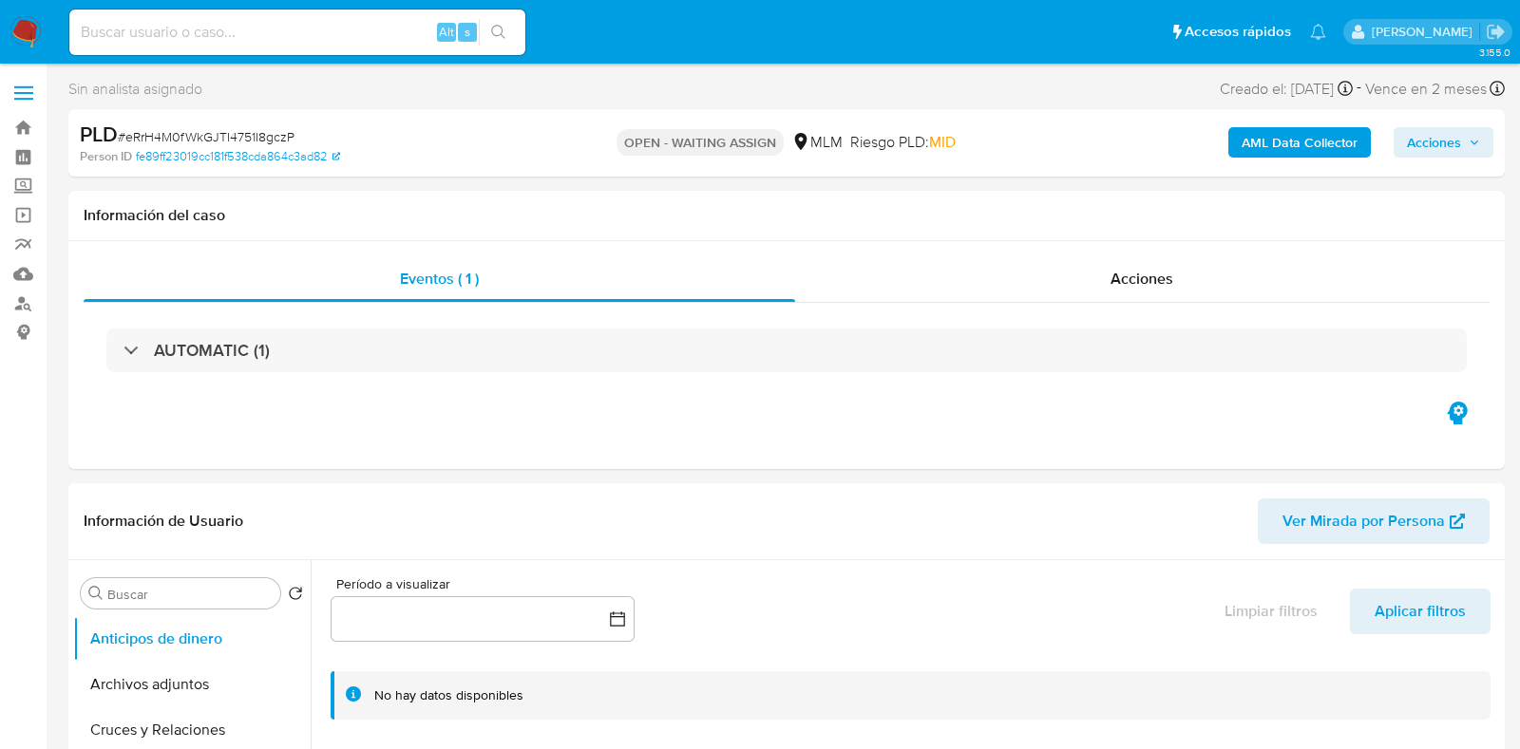
select select "10"
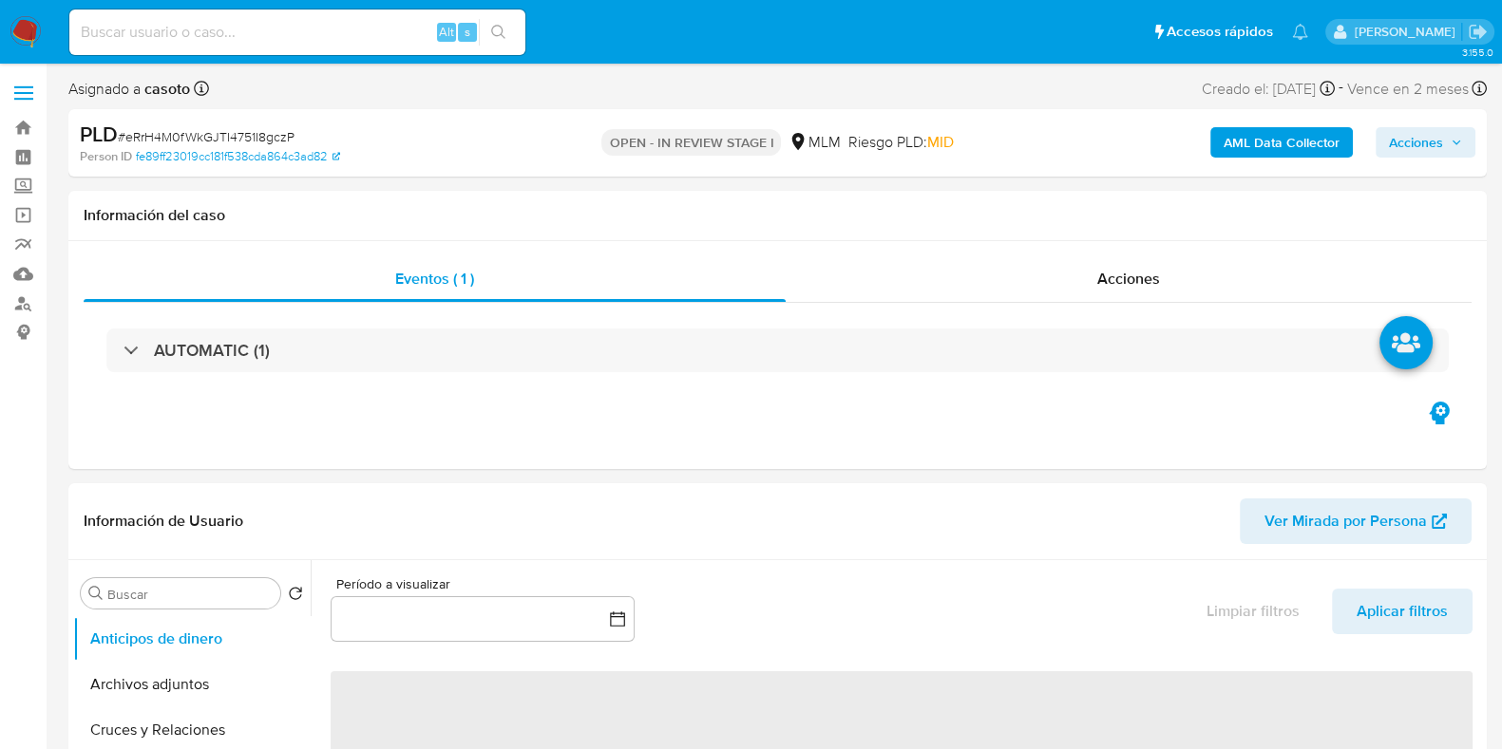
select select "10"
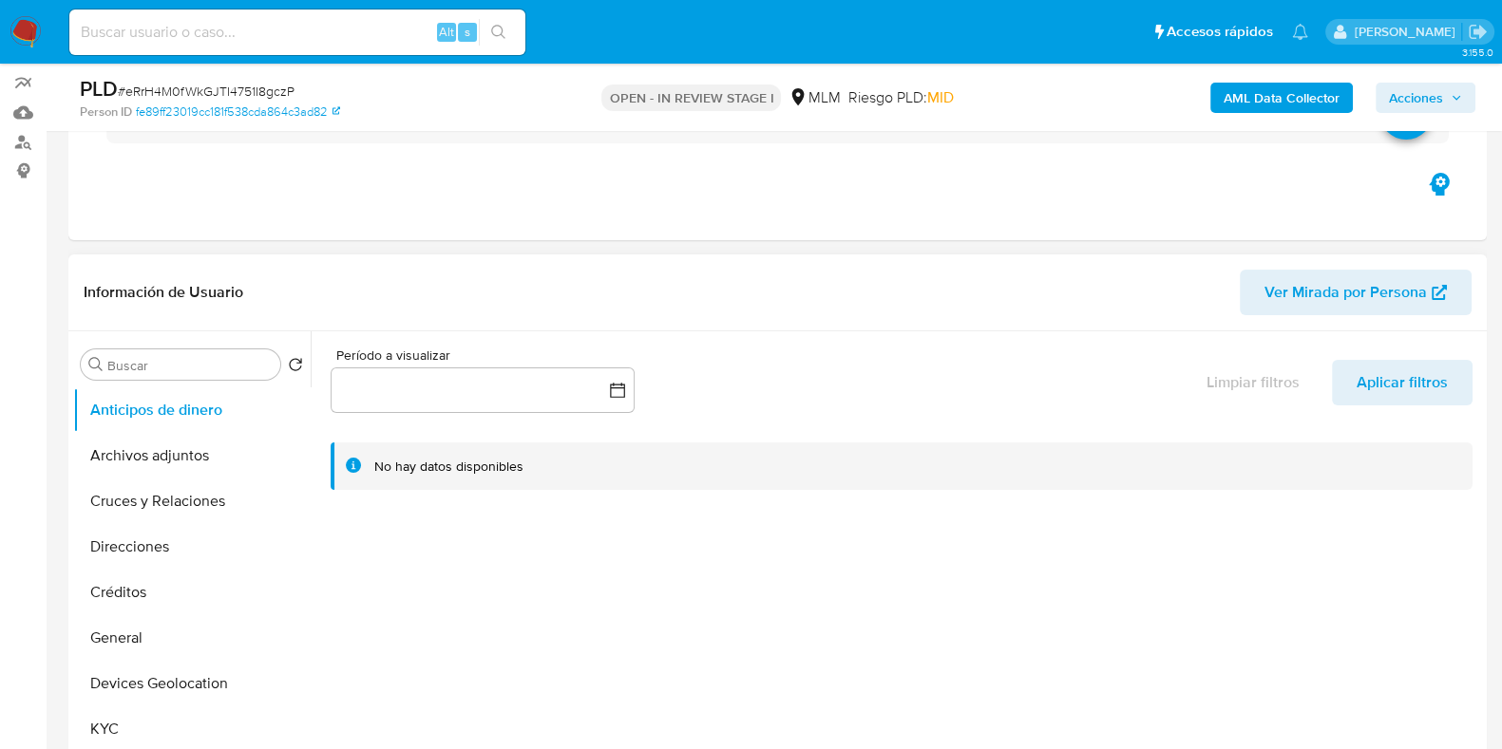
scroll to position [237, 0]
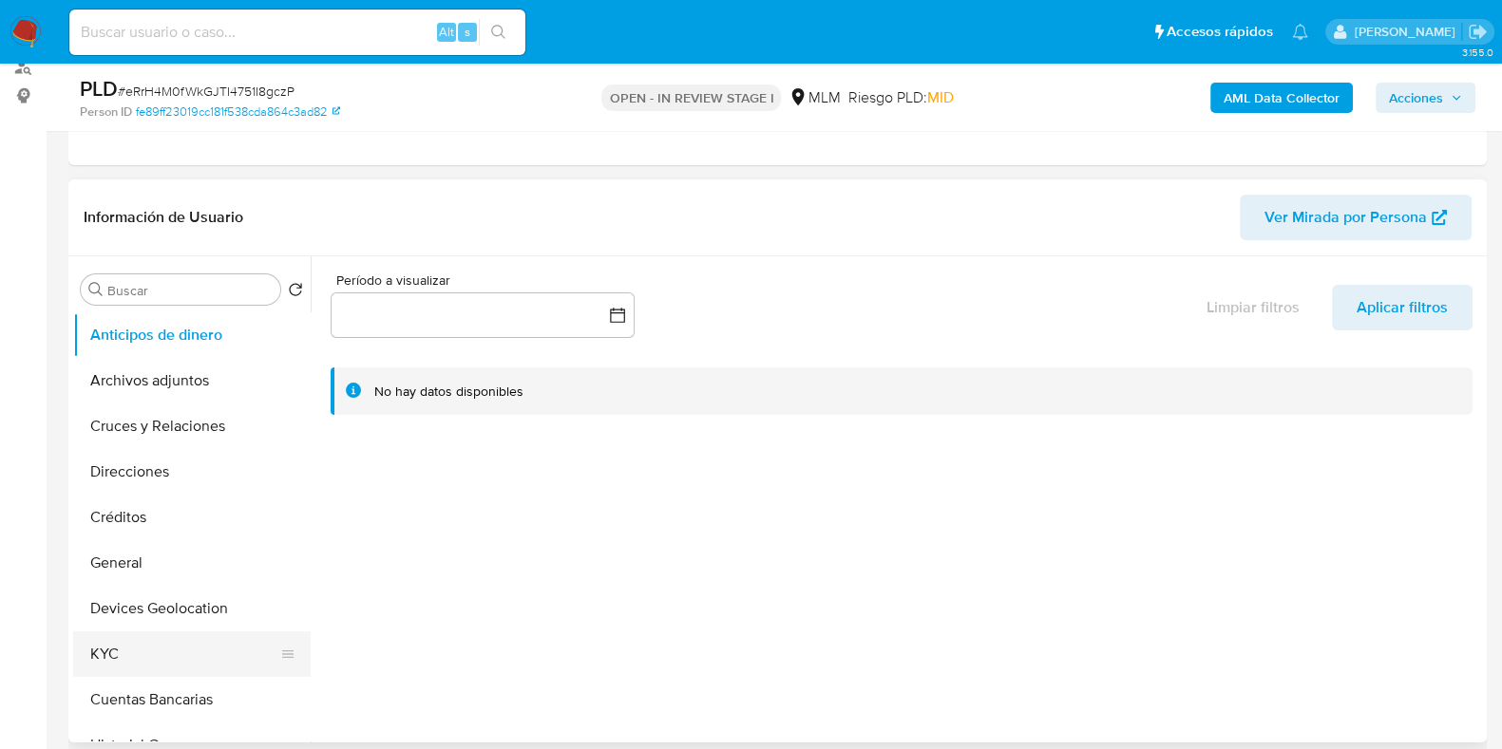
click at [179, 648] on button "KYC" at bounding box center [184, 655] width 222 height 46
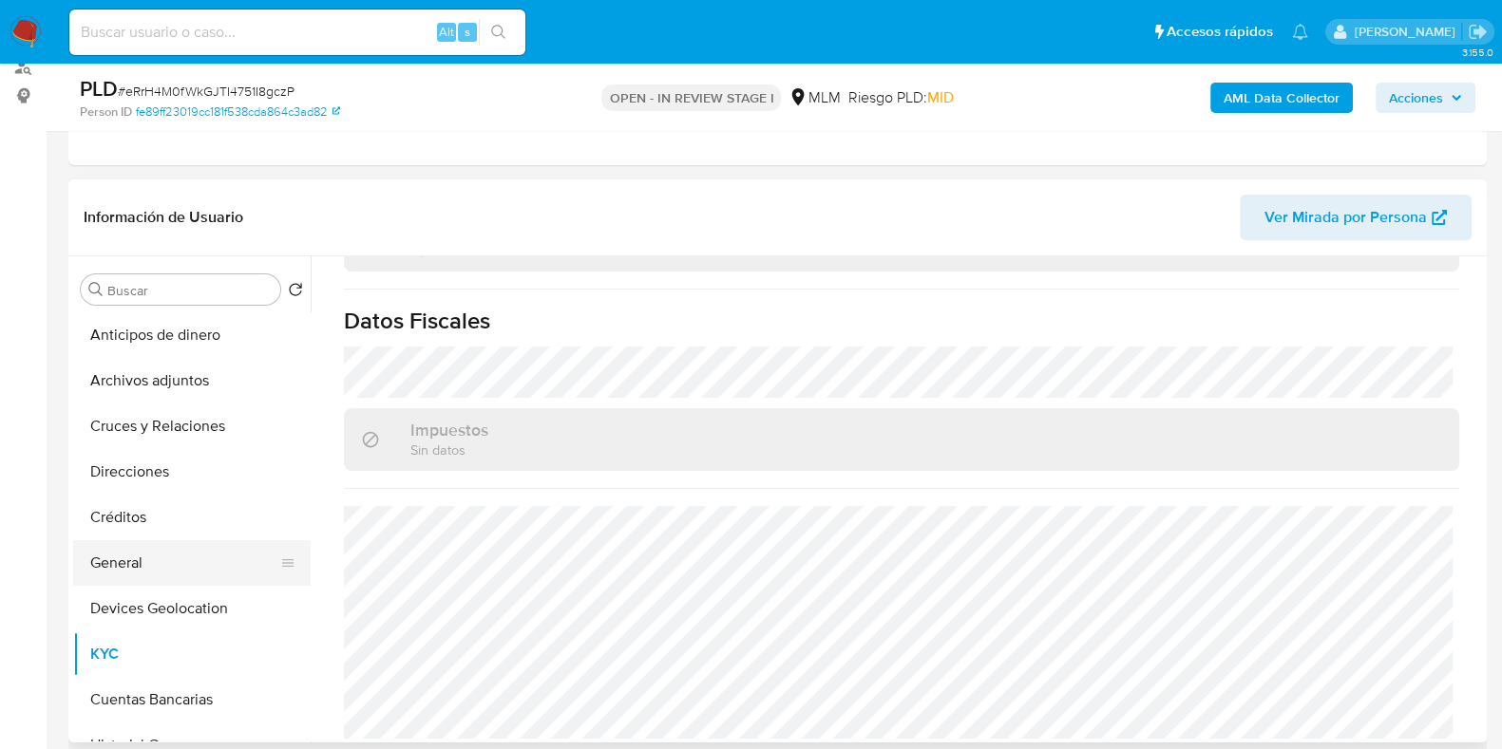
scroll to position [118, 0]
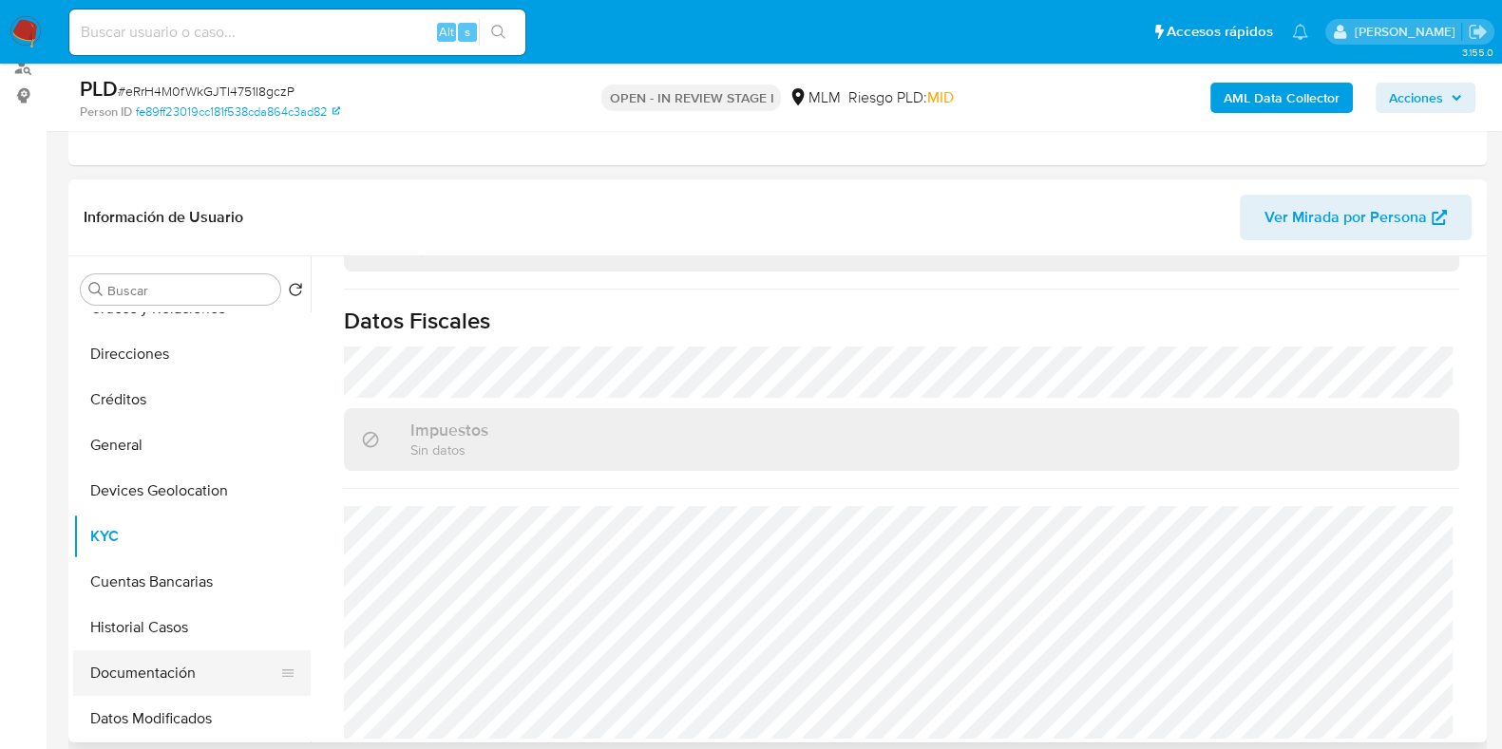
click at [161, 656] on button "Documentación" at bounding box center [184, 674] width 222 height 46
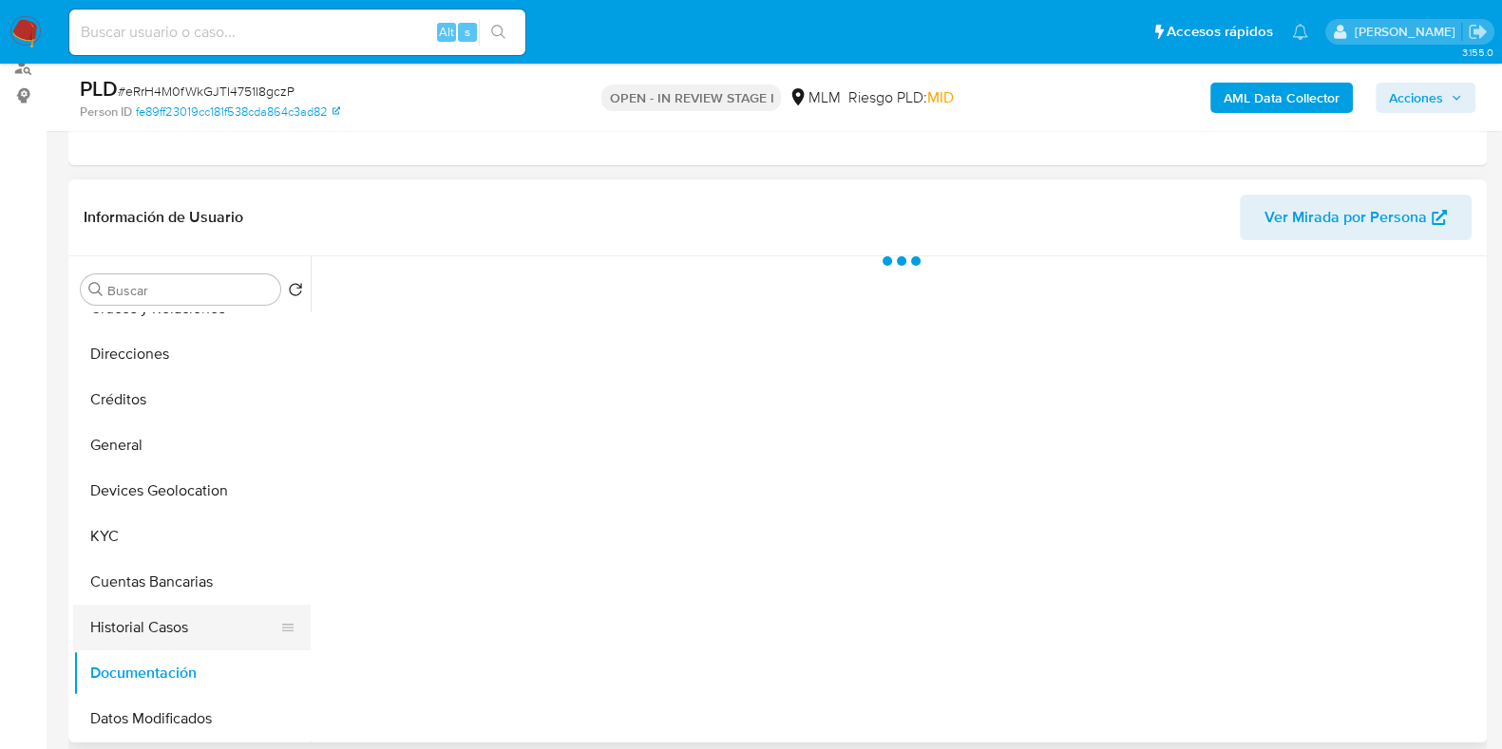
scroll to position [0, 0]
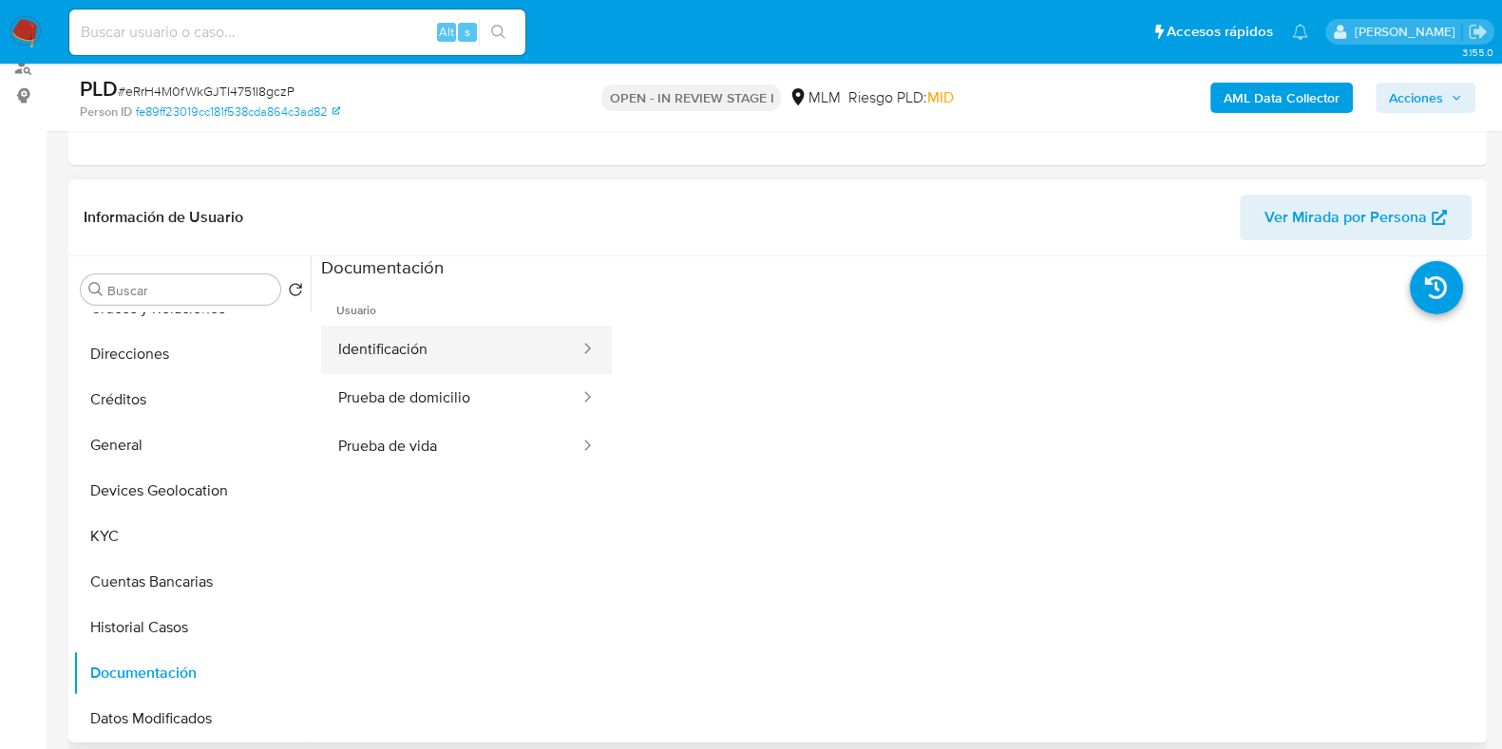
click at [404, 353] on button "Identificación" at bounding box center [451, 350] width 260 height 48
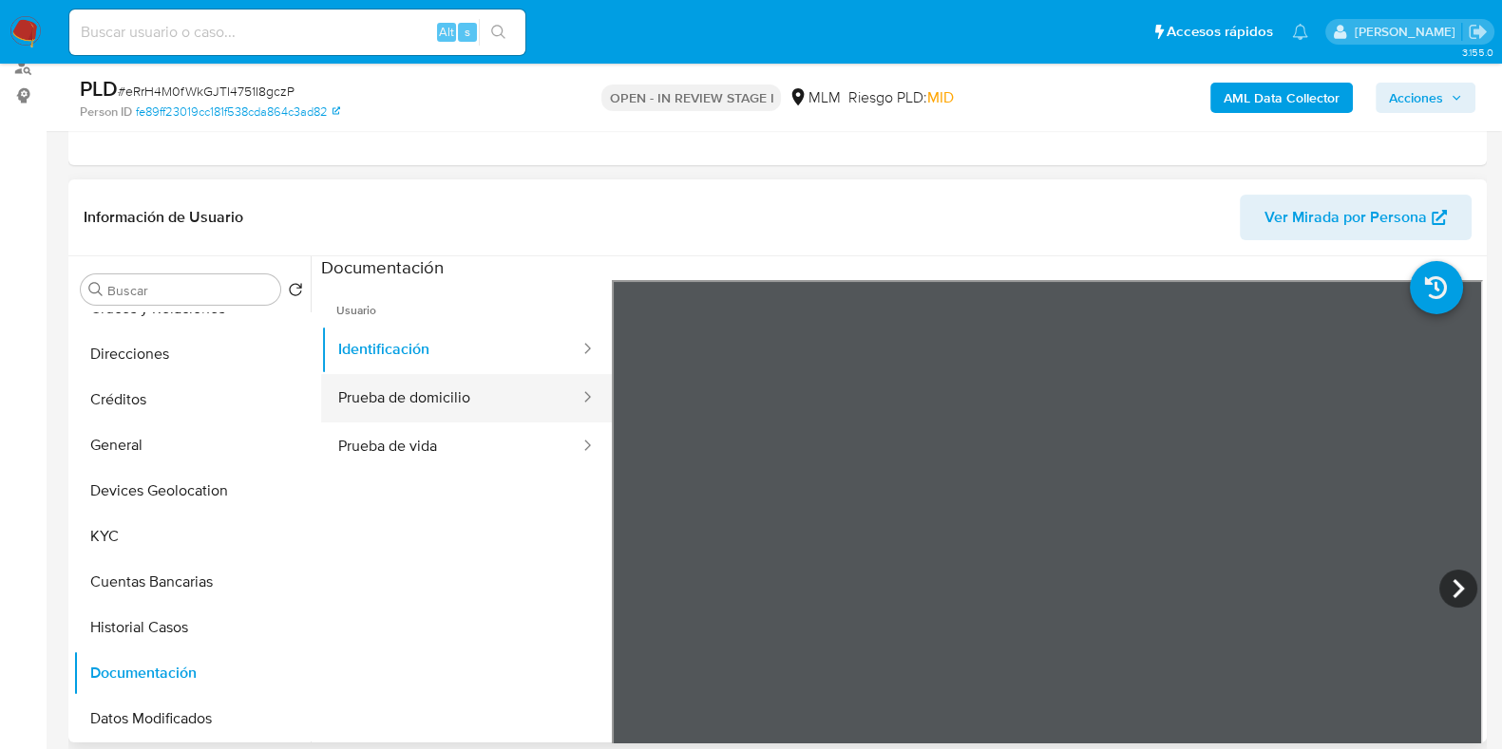
click at [465, 415] on button "Prueba de domicilio" at bounding box center [451, 398] width 260 height 48
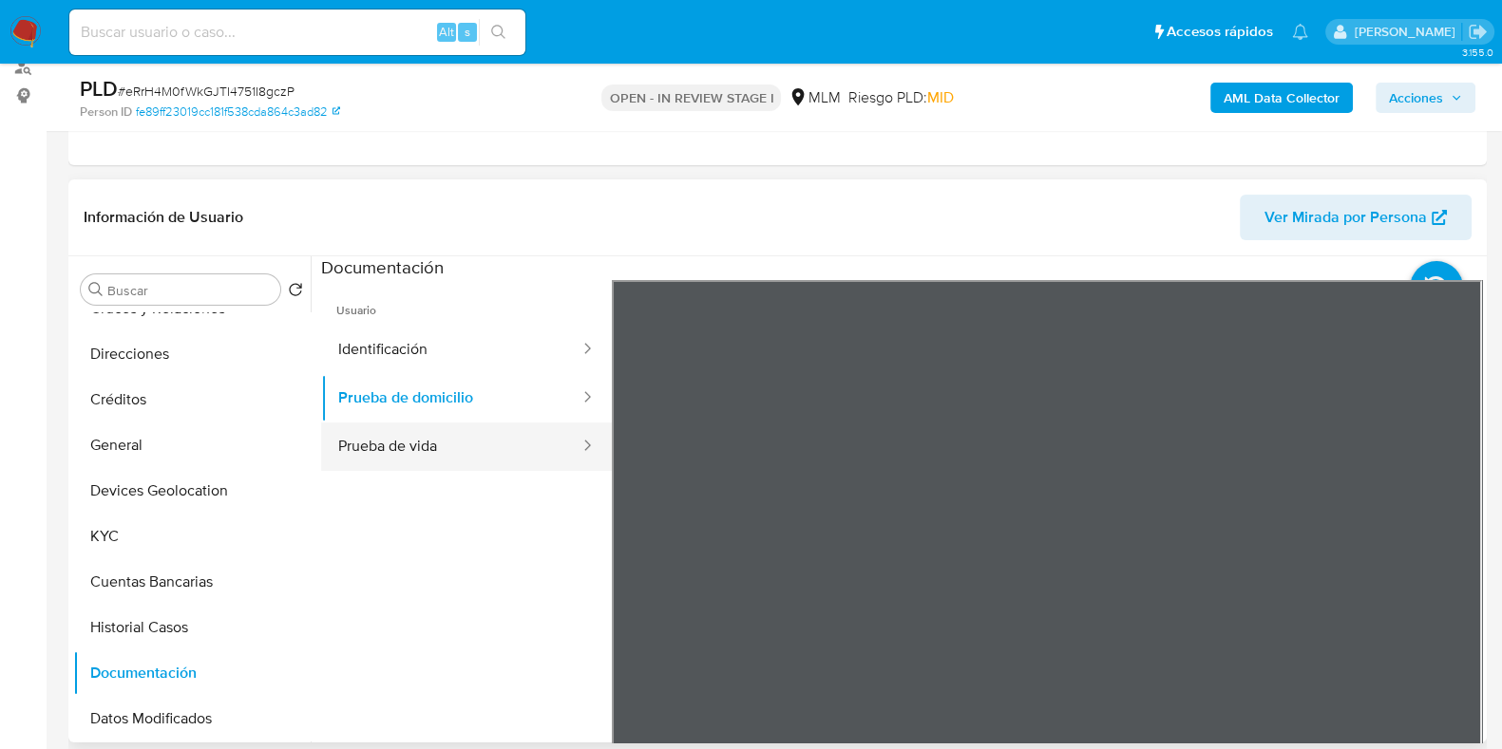
click at [434, 461] on button "Prueba de vida" at bounding box center [451, 447] width 260 height 48
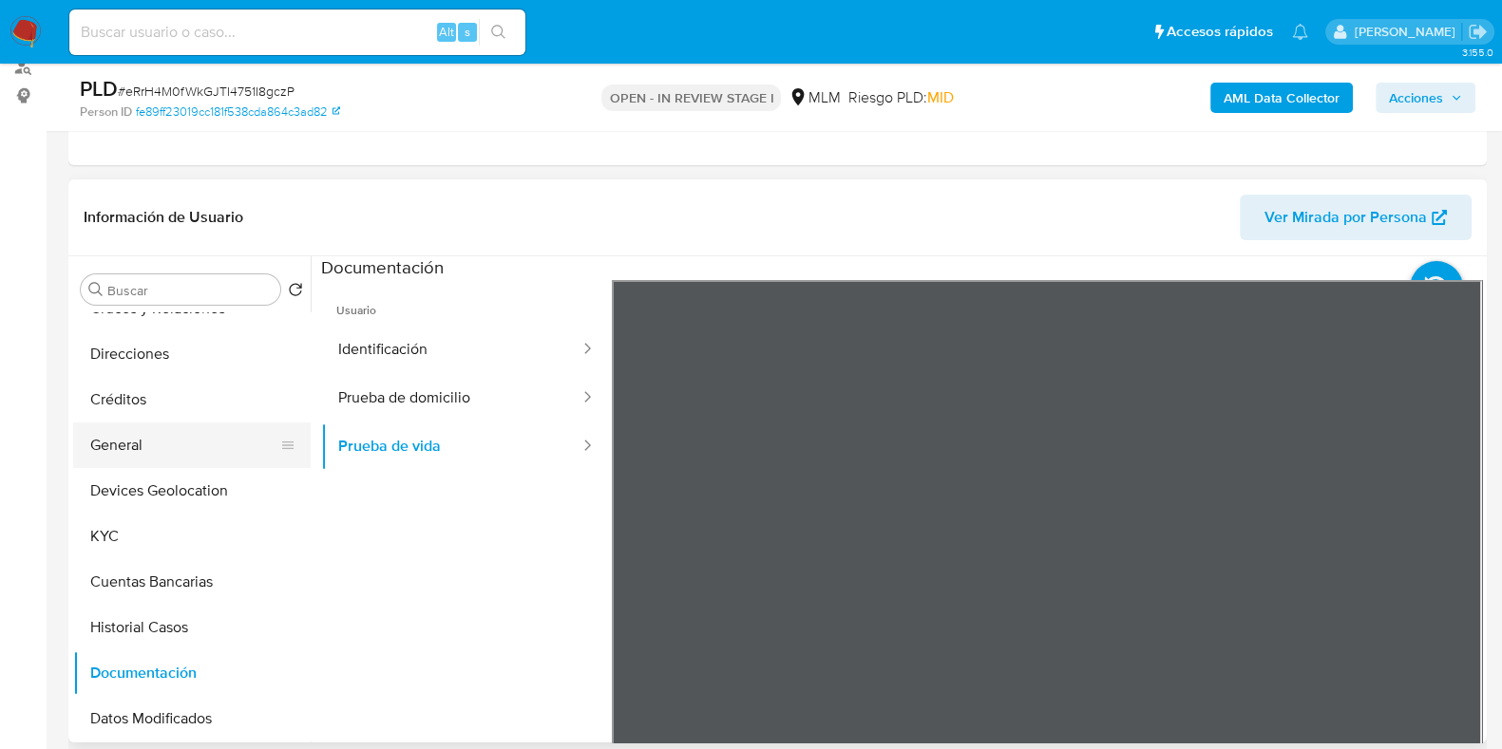
click at [154, 429] on button "General" at bounding box center [184, 446] width 222 height 46
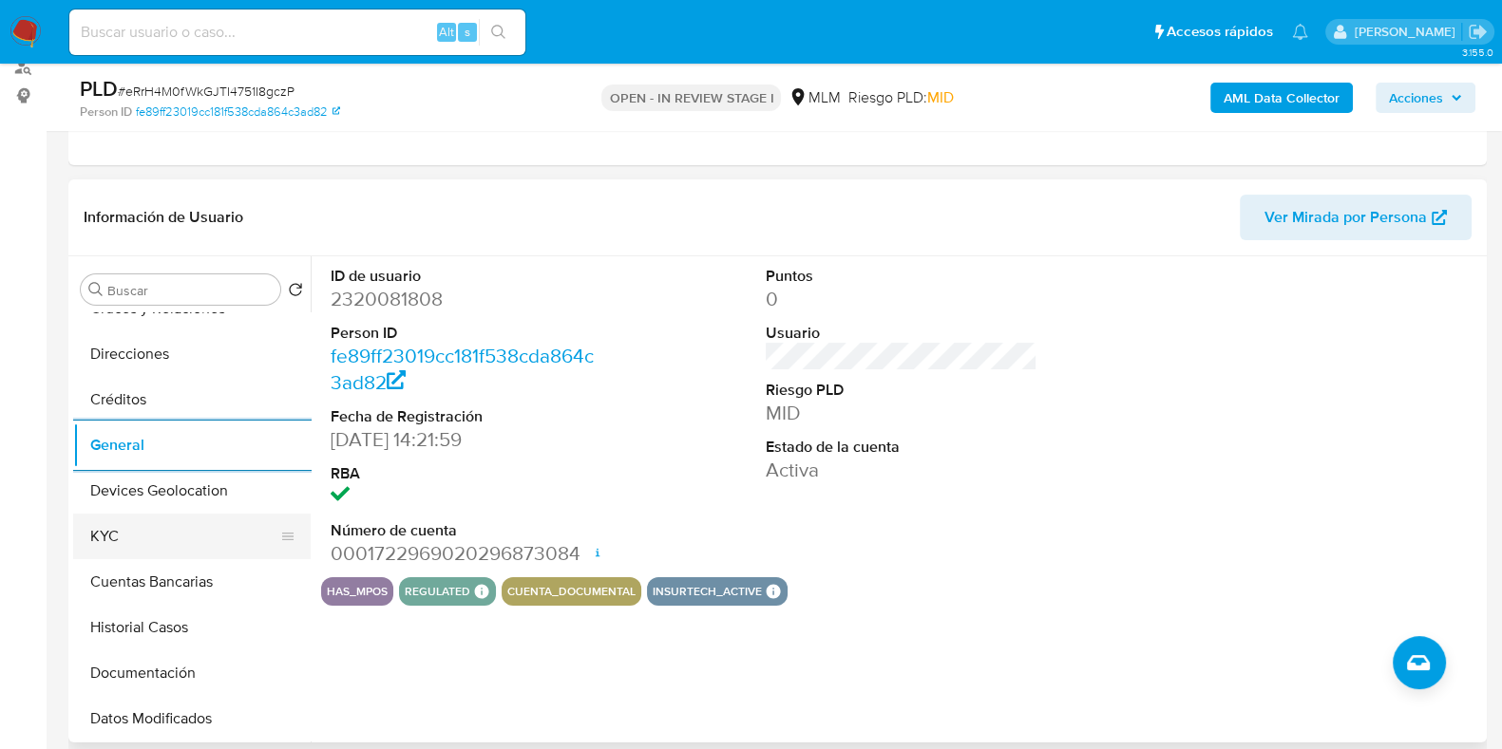
click at [128, 530] on button "KYC" at bounding box center [184, 537] width 222 height 46
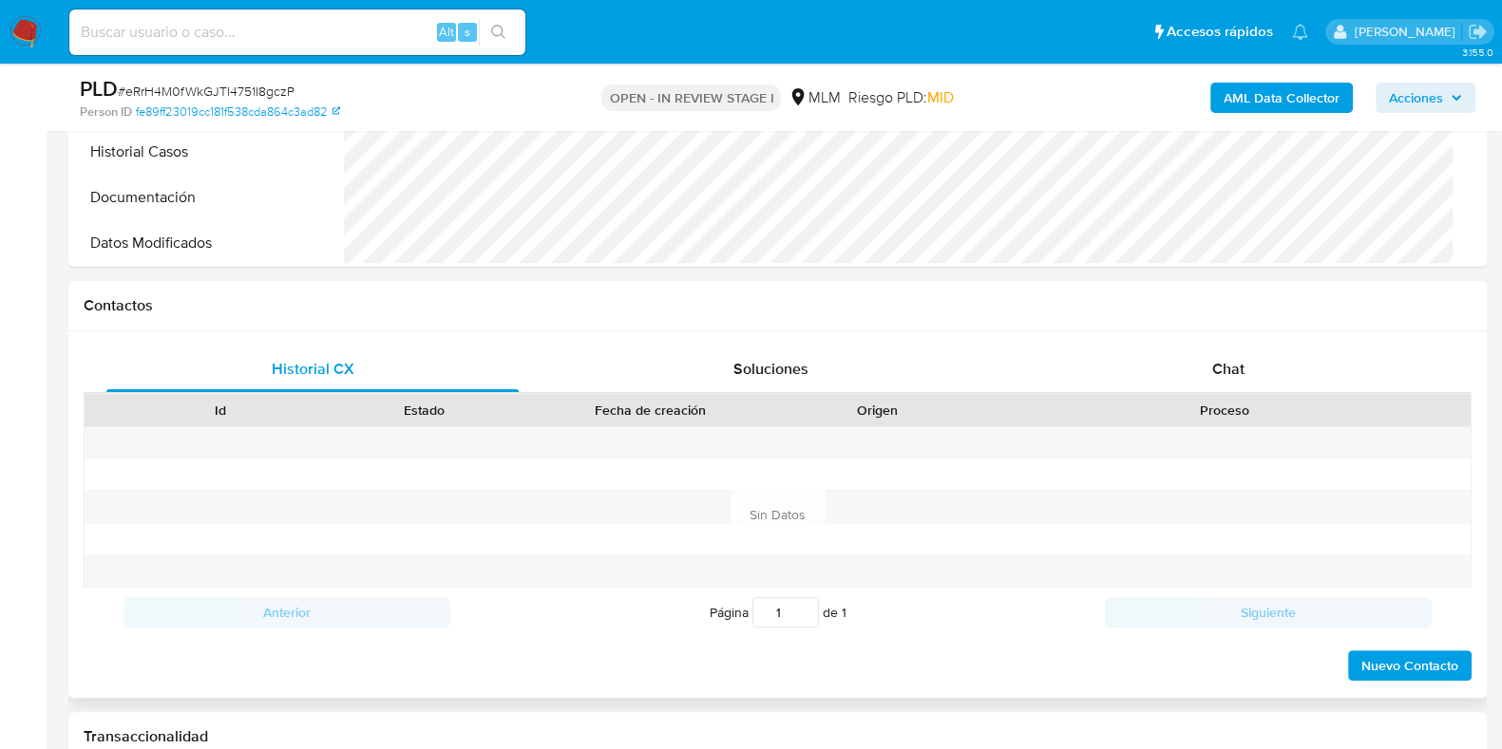
scroll to position [1069, 0]
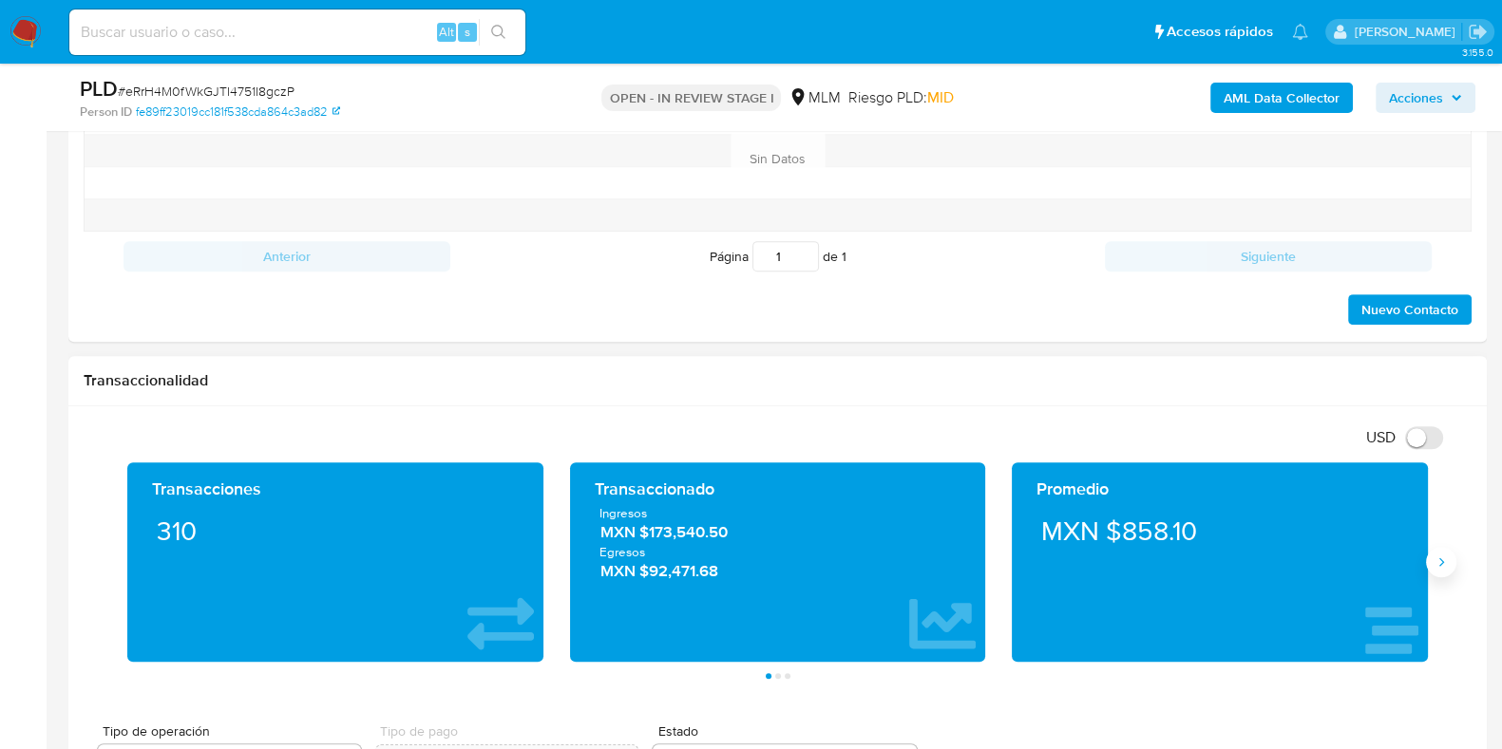
click at [1433, 558] on icon "Siguiente" at bounding box center [1440, 562] width 15 height 15
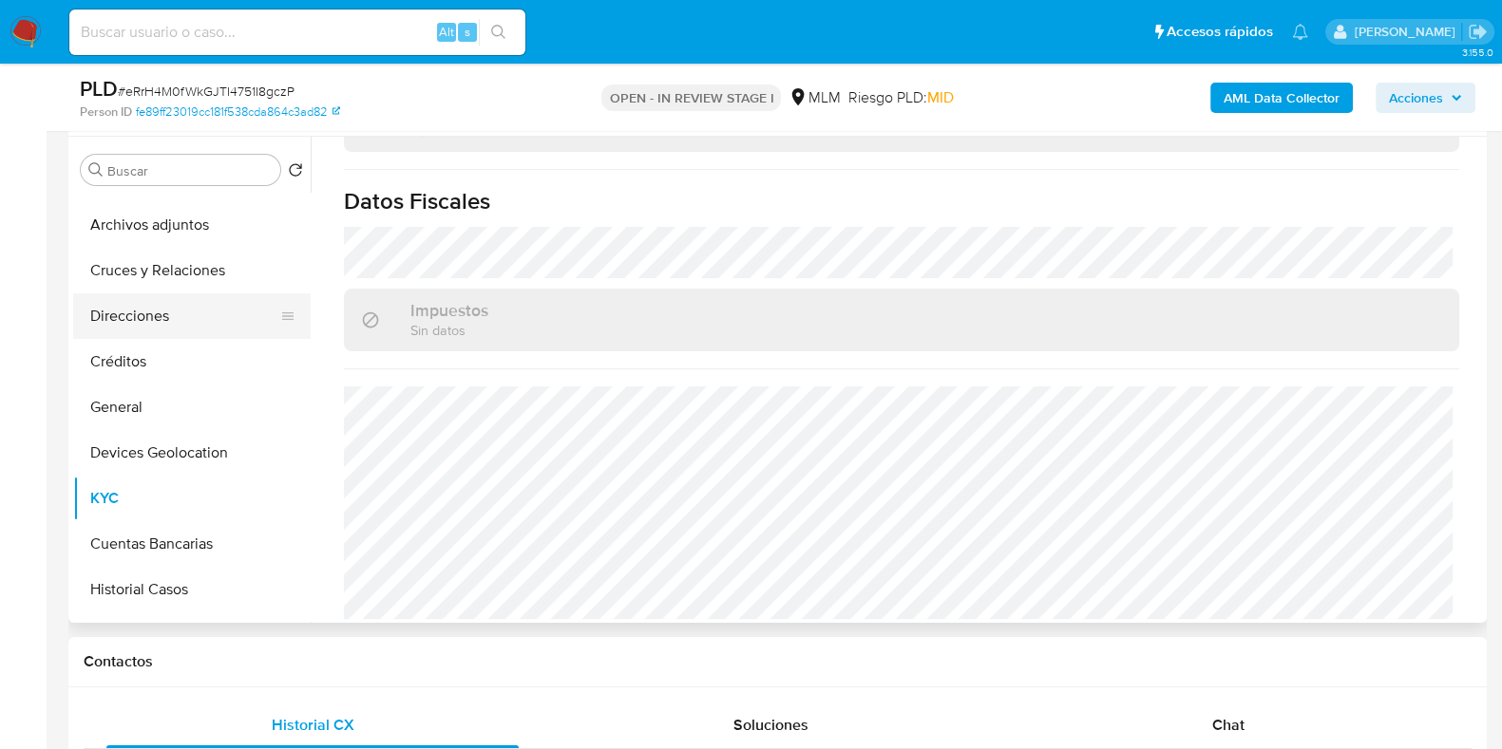
scroll to position [0, 0]
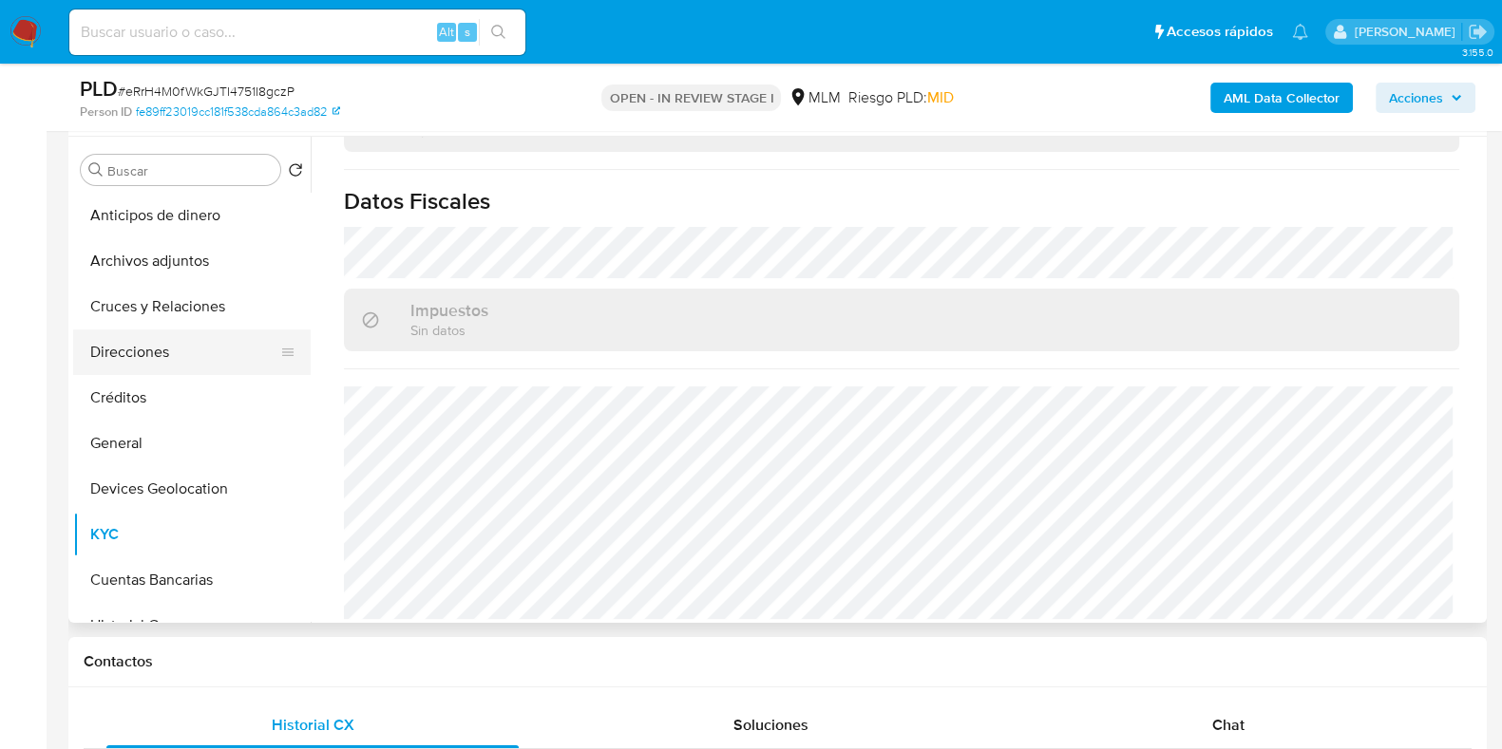
click at [182, 361] on button "Direcciones" at bounding box center [184, 353] width 222 height 46
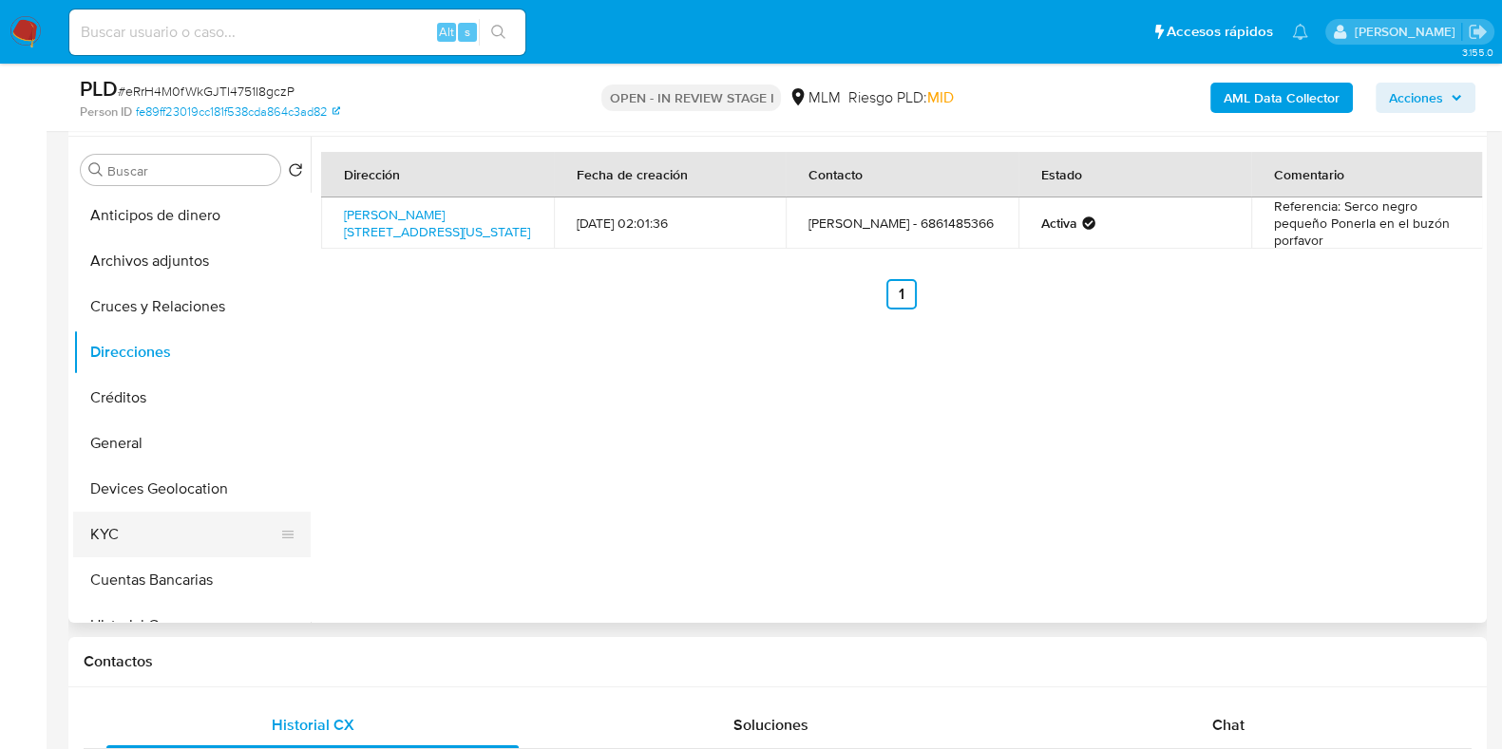
click at [134, 520] on button "KYC" at bounding box center [184, 535] width 222 height 46
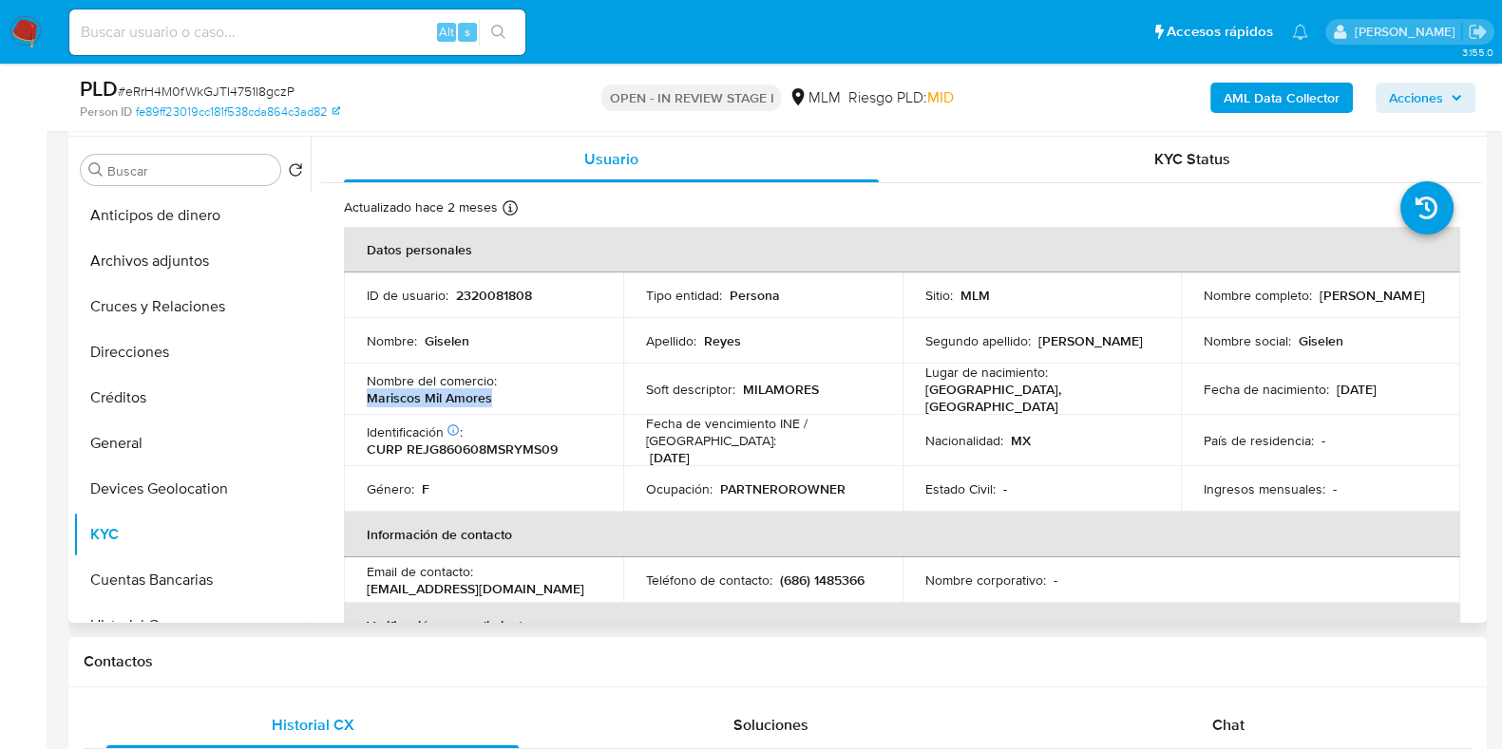
drag, startPoint x: 487, startPoint y: 389, endPoint x: 357, endPoint y: 391, distance: 130.1
click at [357, 391] on td "Nombre del comercio : Mariscos Mil Amores" at bounding box center [483, 389] width 279 height 51
copy p "Mariscos Mil Amores"
drag, startPoint x: 568, startPoint y: 573, endPoint x: 369, endPoint y: 580, distance: 199.6
click at [369, 580] on div "Email de contacto : mariscosmilamores27@gmail.com" at bounding box center [484, 580] width 234 height 34
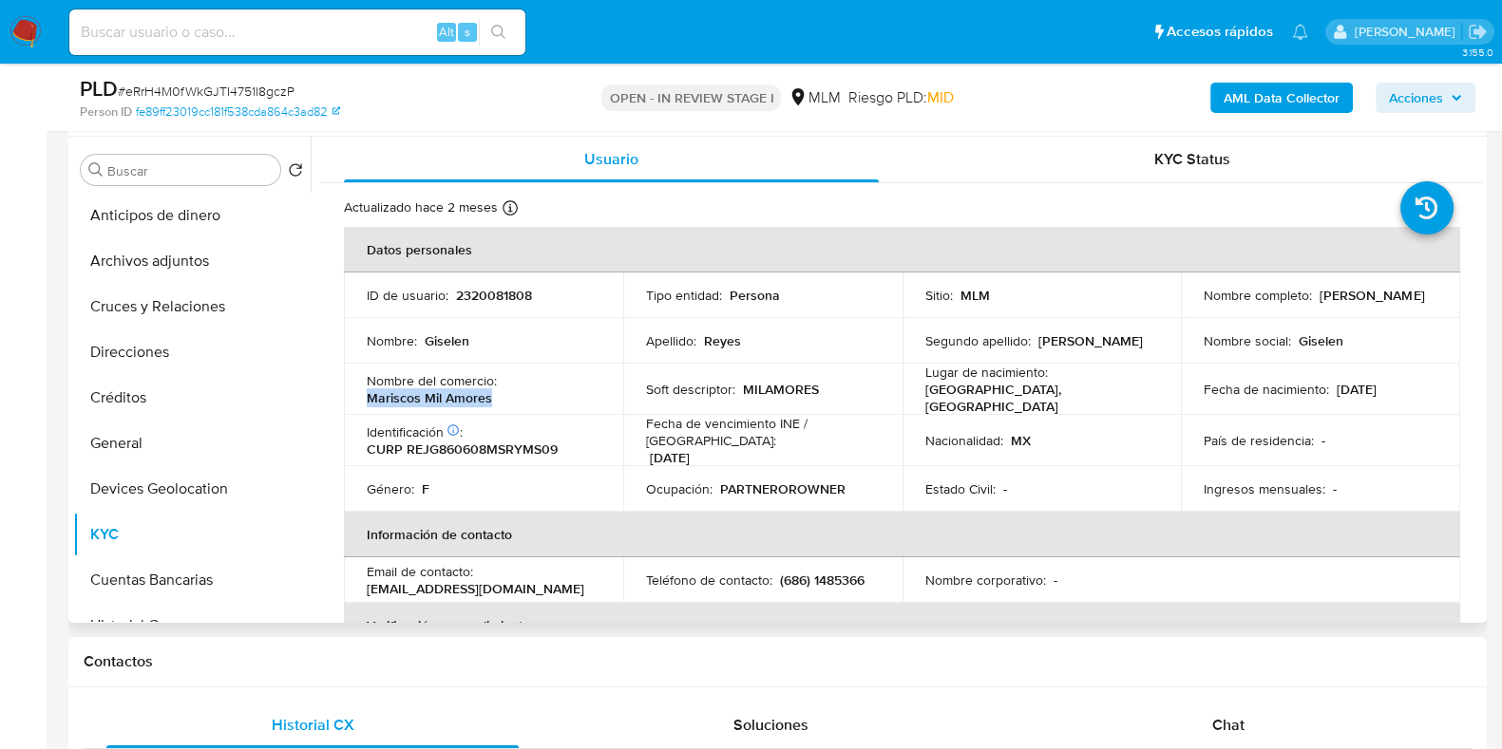
copy p "mariscosmilamores27@gmail.com"
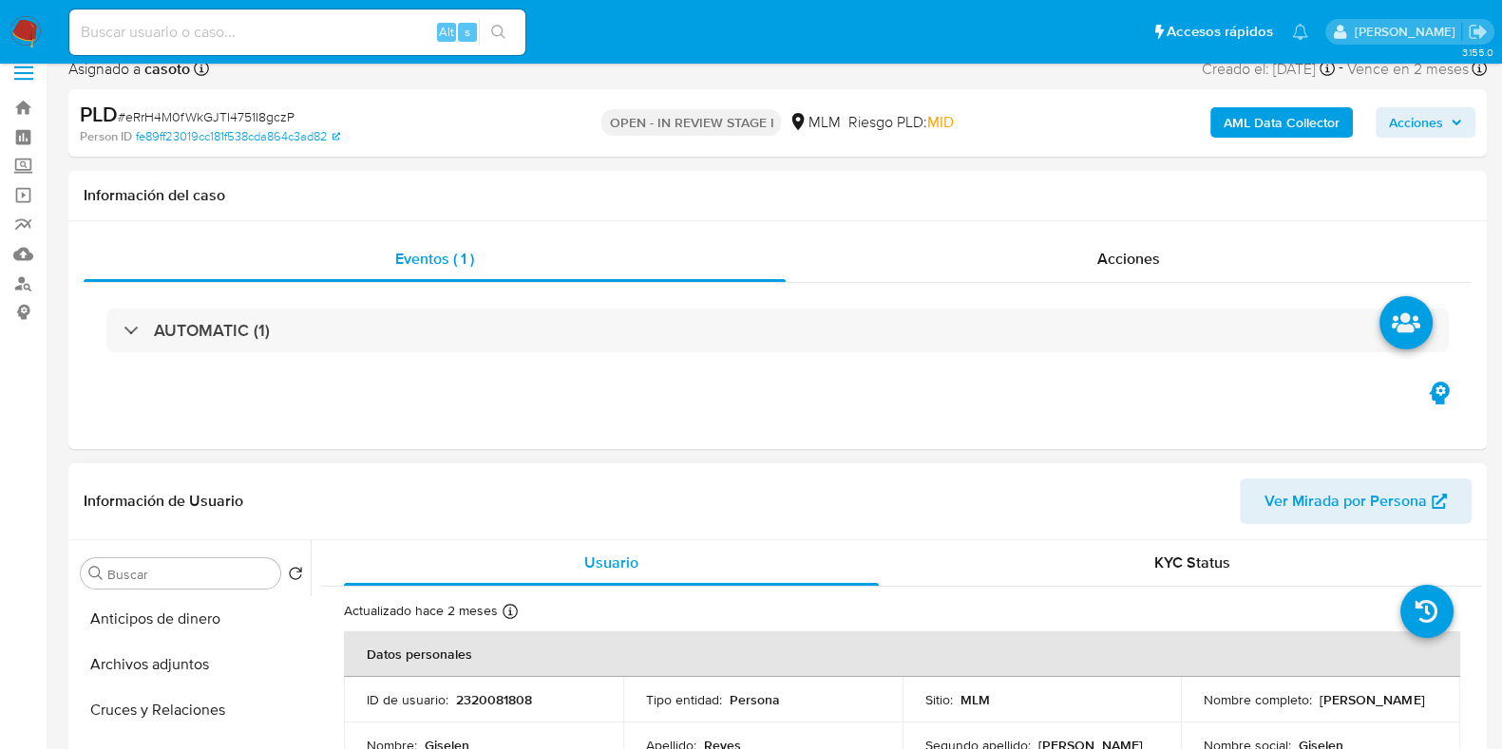
scroll to position [237, 0]
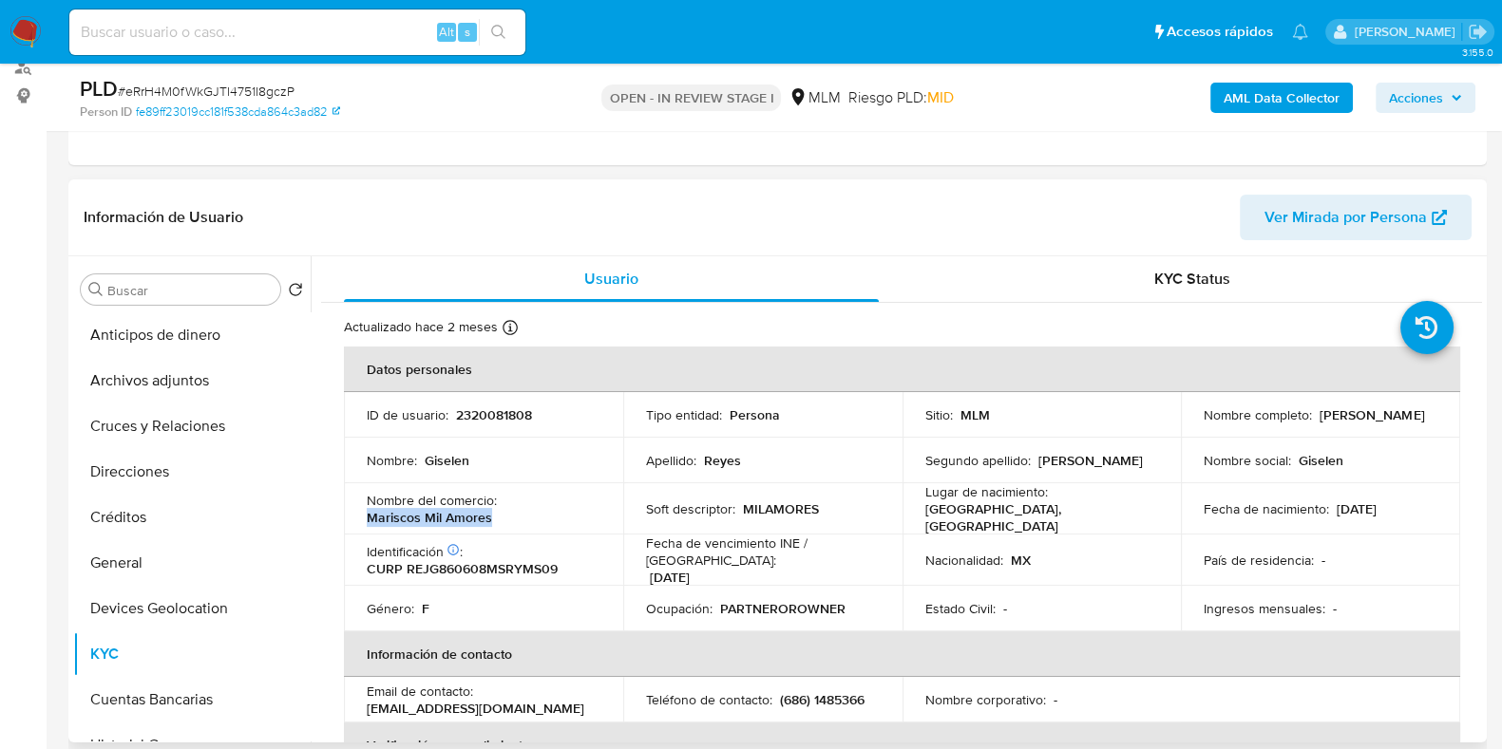
drag, startPoint x: 1348, startPoint y: 425, endPoint x: 1191, endPoint y: 418, distance: 156.9
click at [1191, 418] on td "Nombre completo : Giselen Reyes Jimenez" at bounding box center [1320, 415] width 279 height 46
copy p "[PERSON_NAME]"
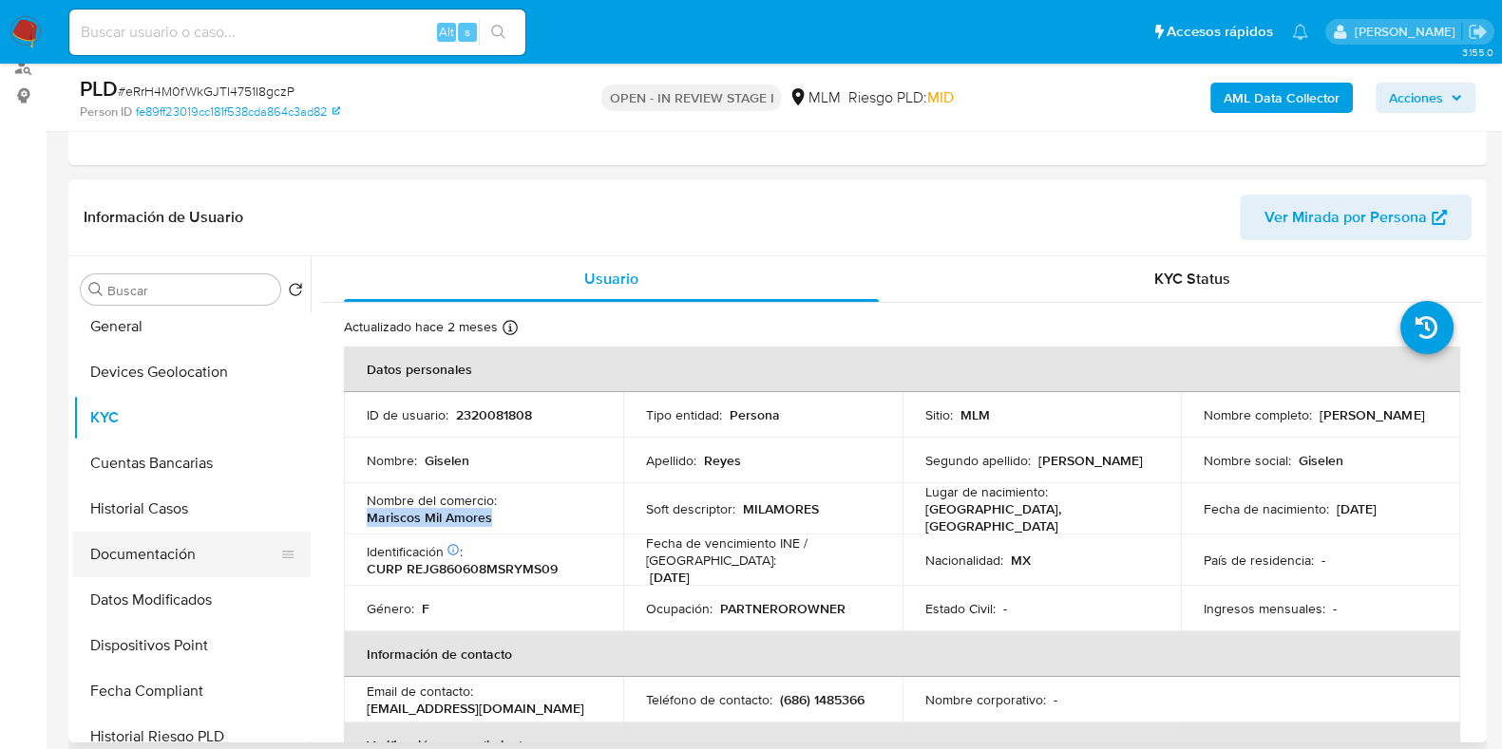
click at [124, 547] on button "Documentación" at bounding box center [184, 555] width 222 height 46
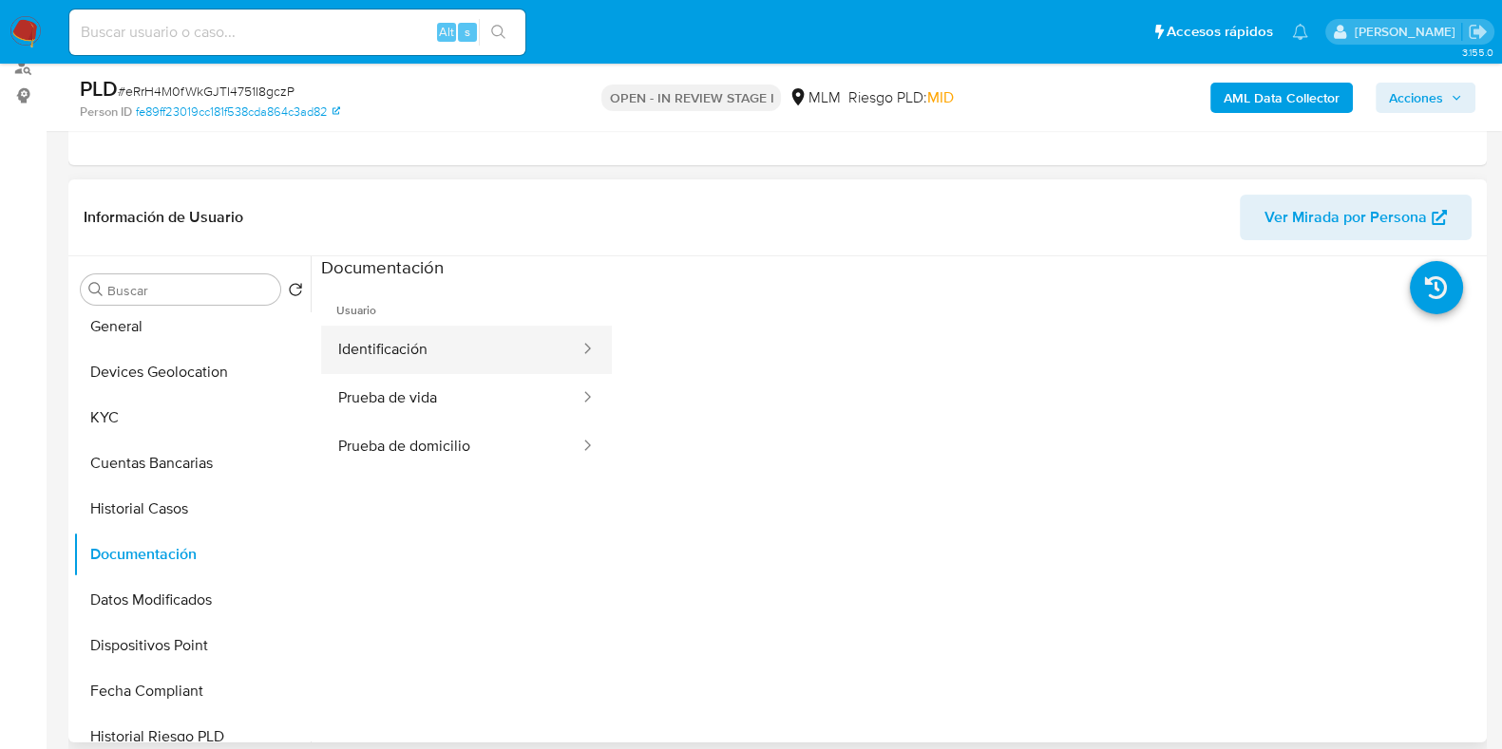
click at [380, 354] on button "Identificación" at bounding box center [451, 350] width 260 height 48
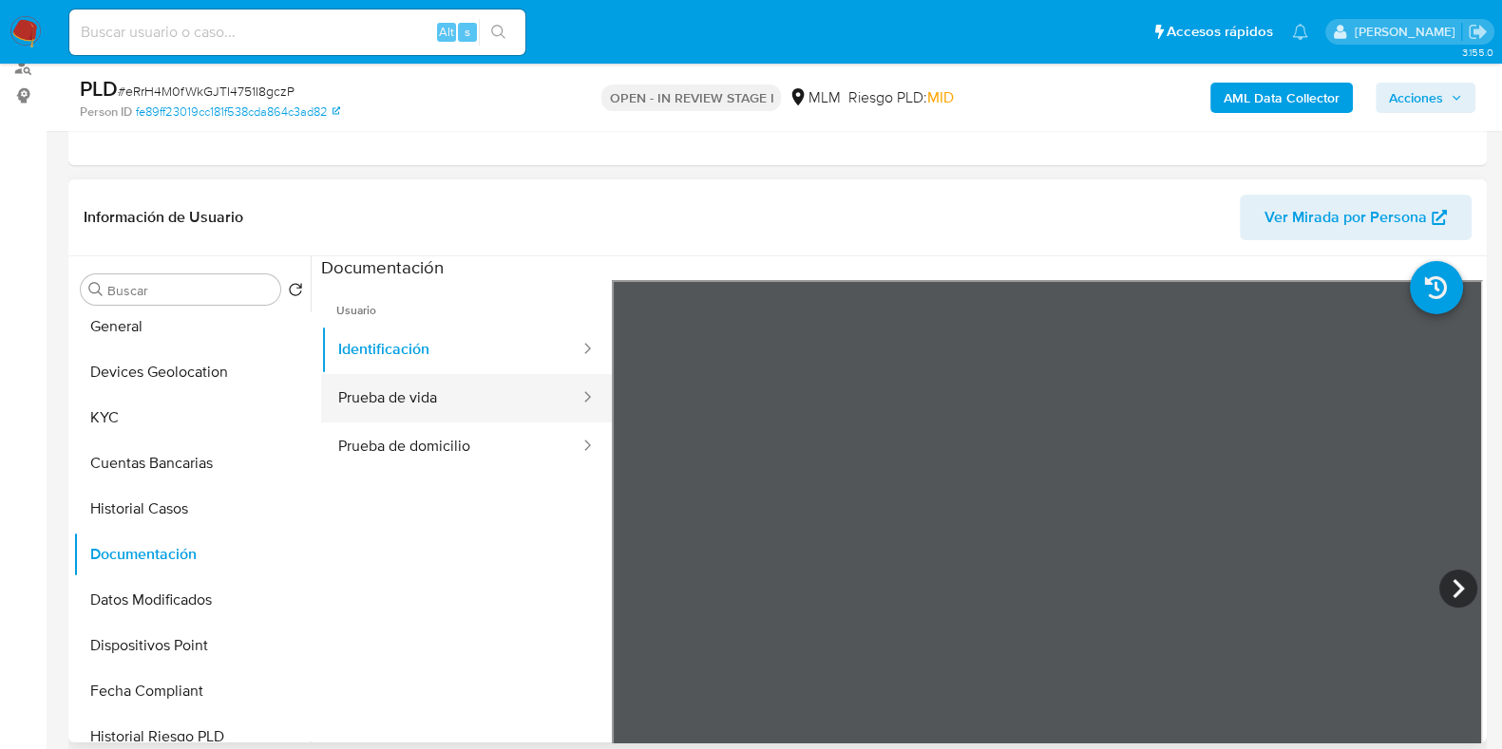
click at [381, 406] on button "Prueba de vida" at bounding box center [451, 398] width 260 height 48
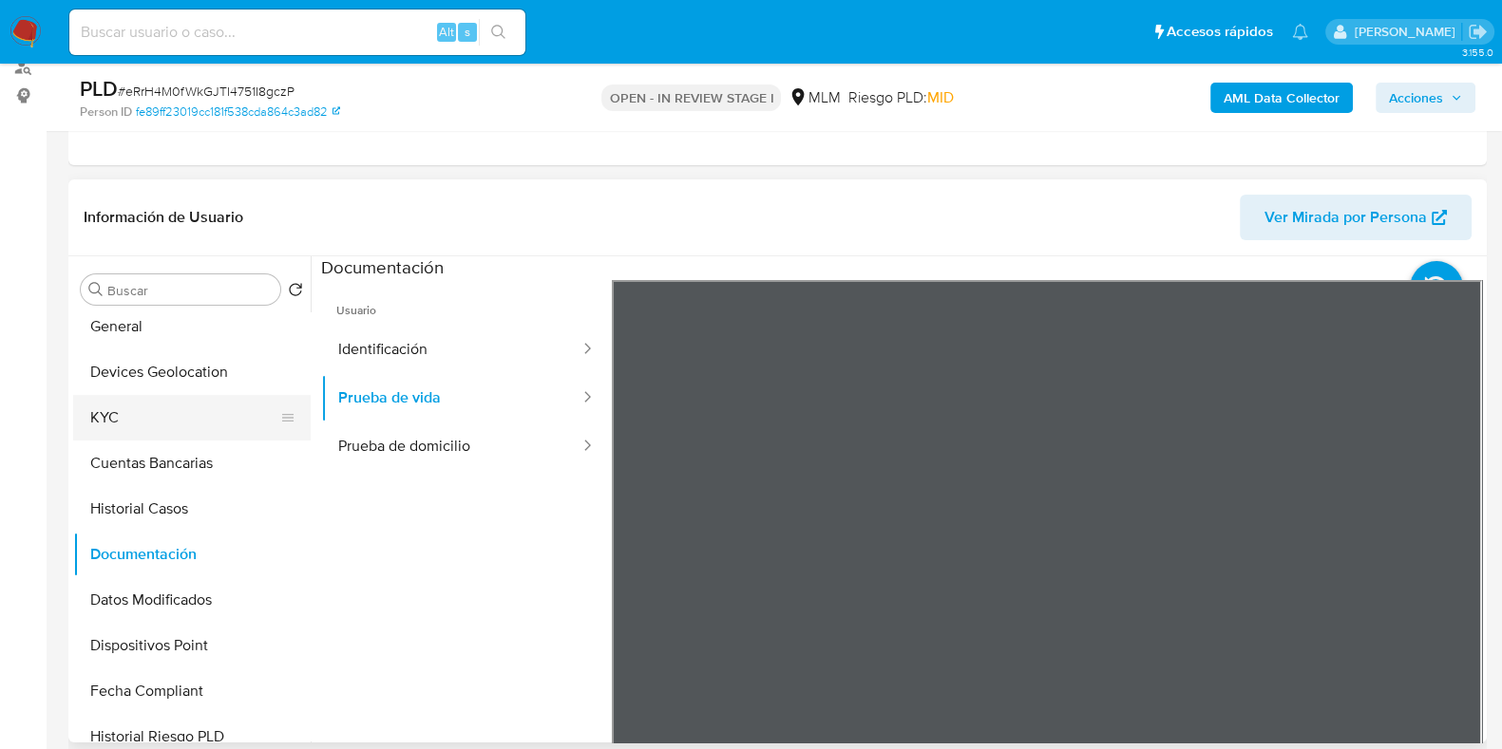
click at [161, 420] on button "KYC" at bounding box center [184, 418] width 222 height 46
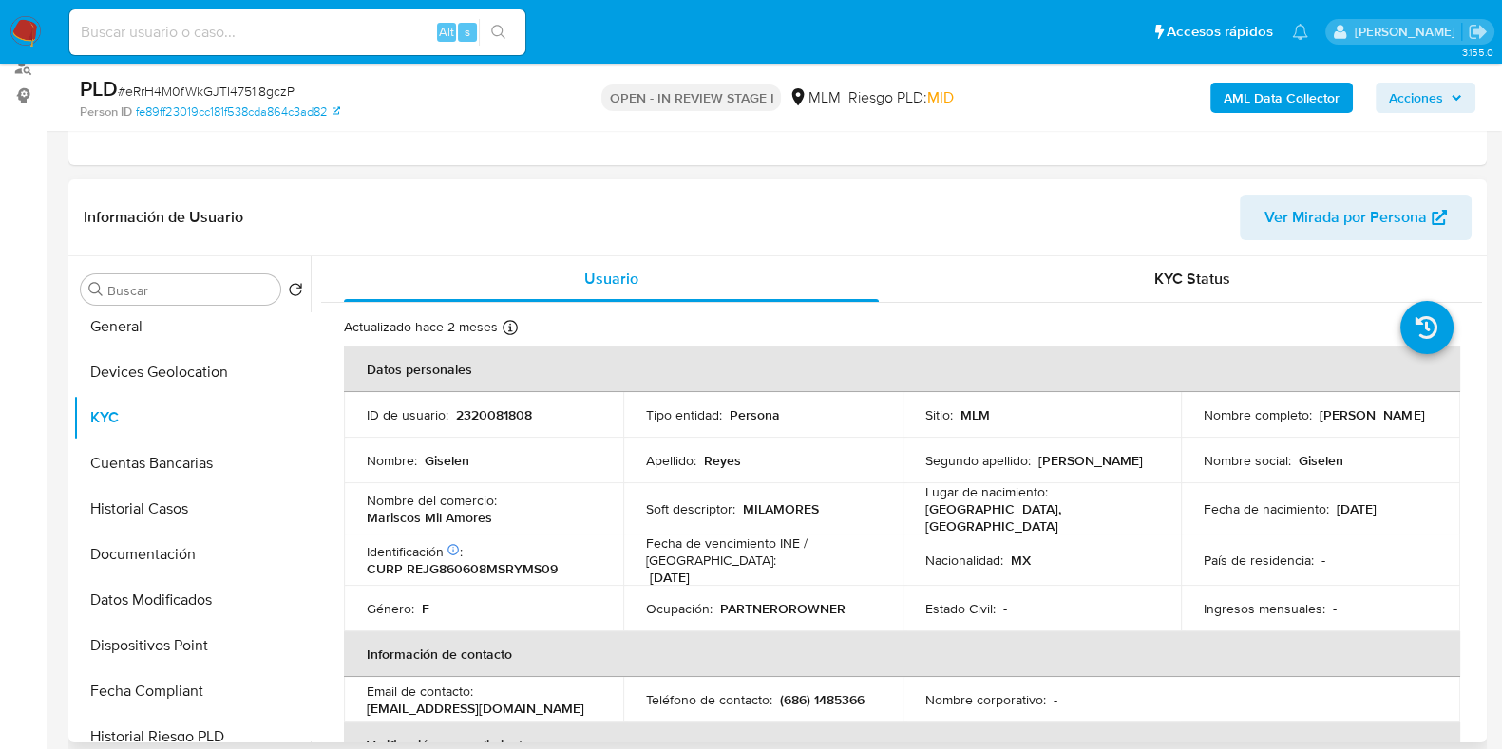
drag, startPoint x: 1347, startPoint y: 421, endPoint x: 1195, endPoint y: 420, distance: 152.0
click at [1195, 420] on td "Nombre completo : Giselen Reyes Jimenez" at bounding box center [1320, 415] width 279 height 46
copy p "[PERSON_NAME]"
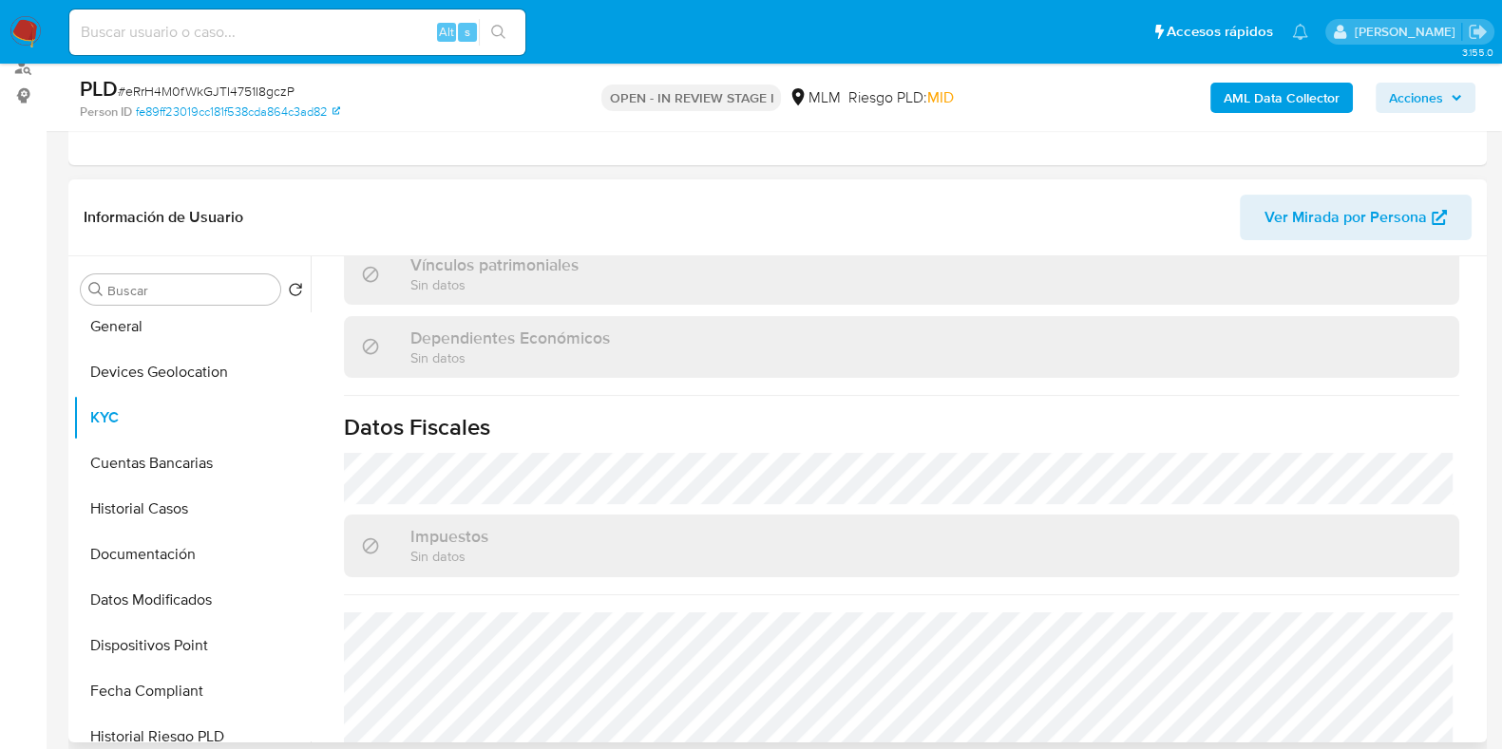
scroll to position [1175, 0]
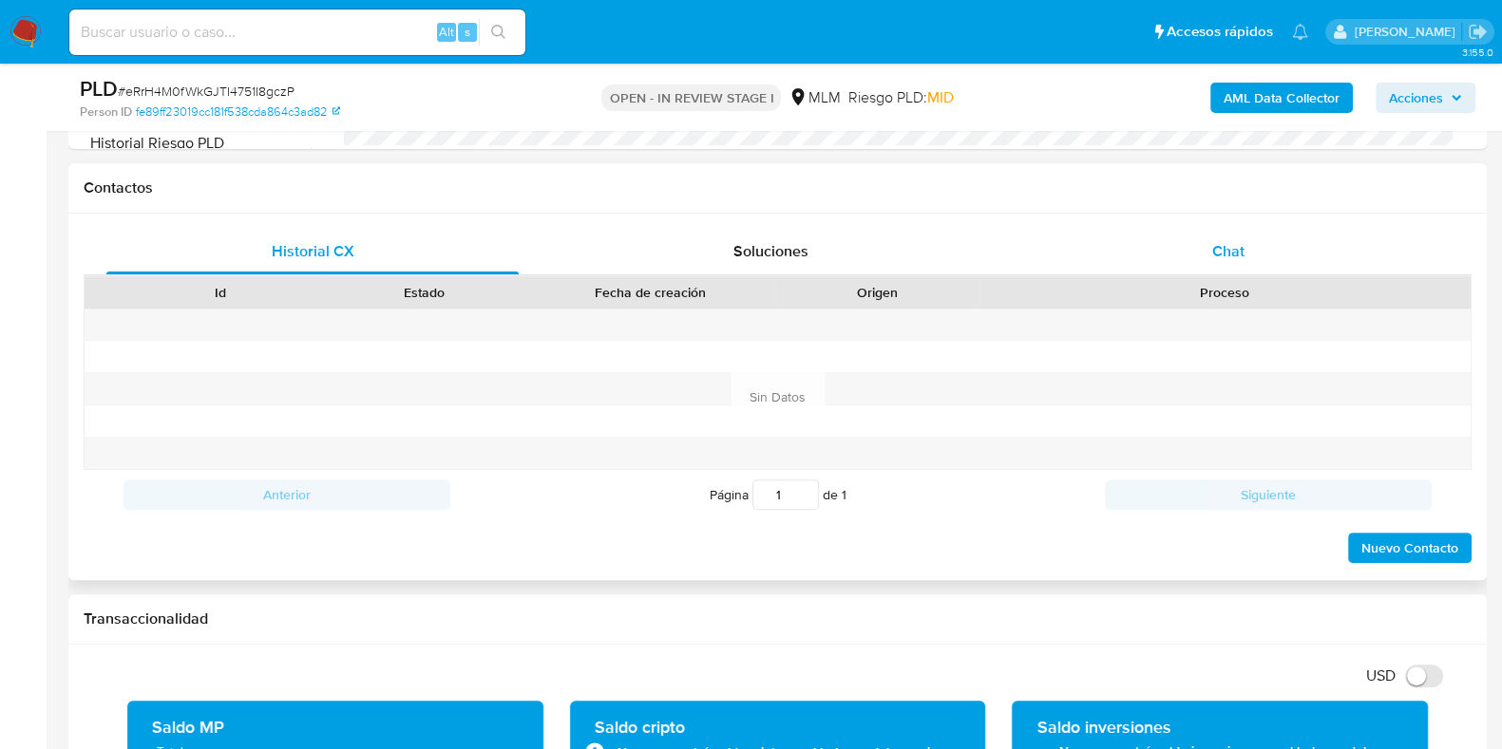
click at [1236, 243] on span "Chat" at bounding box center [1228, 251] width 32 height 22
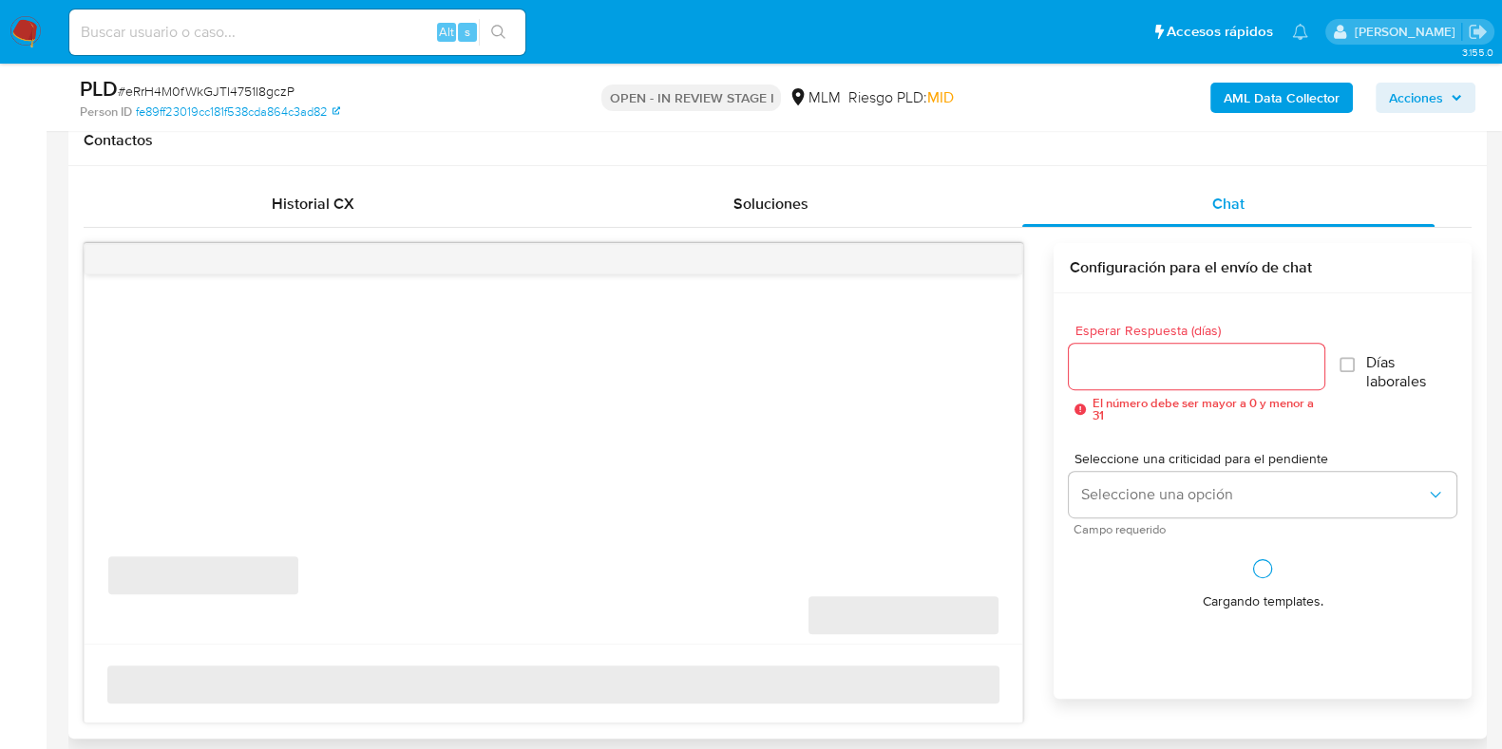
scroll to position [949, 0]
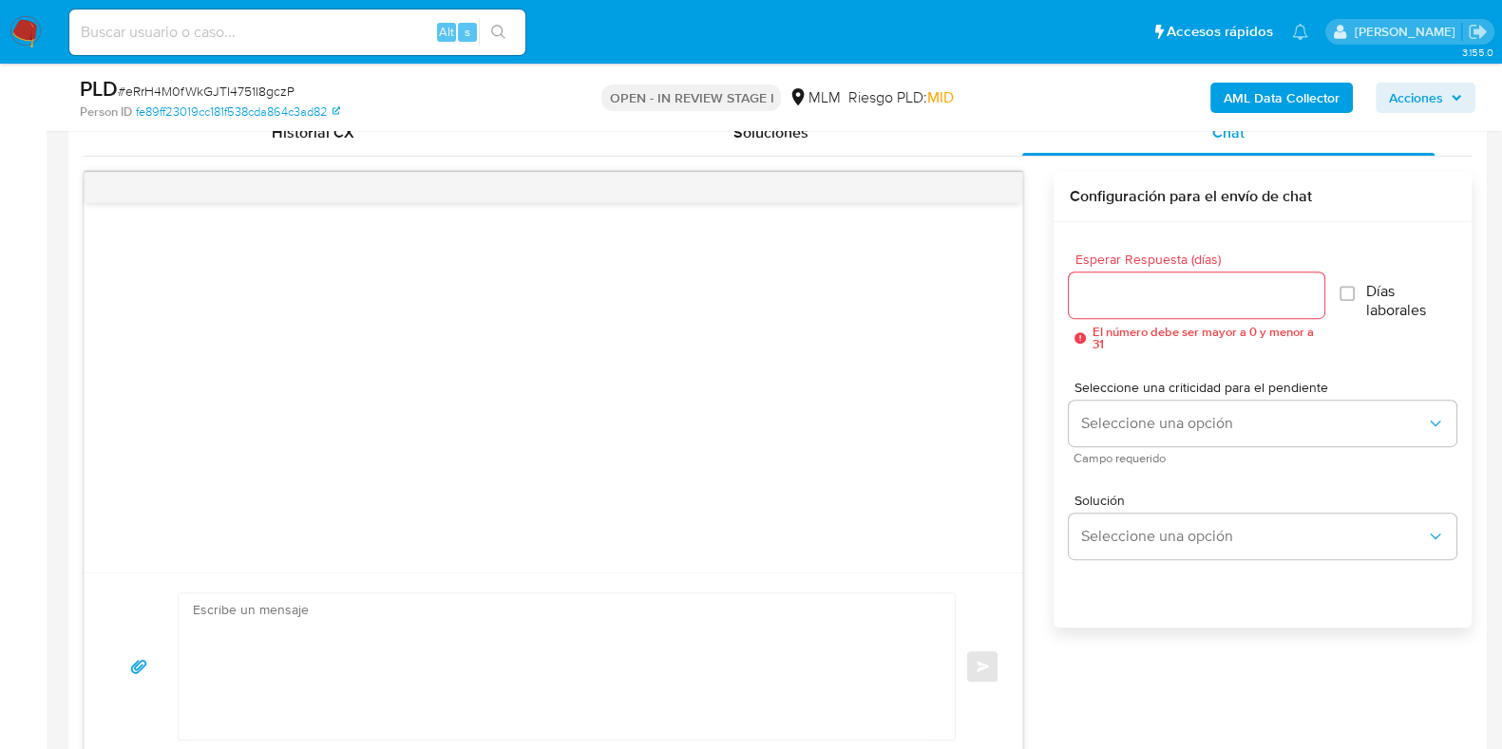
click at [1188, 291] on input "Esperar Respuesta (días)" at bounding box center [1196, 295] width 255 height 25
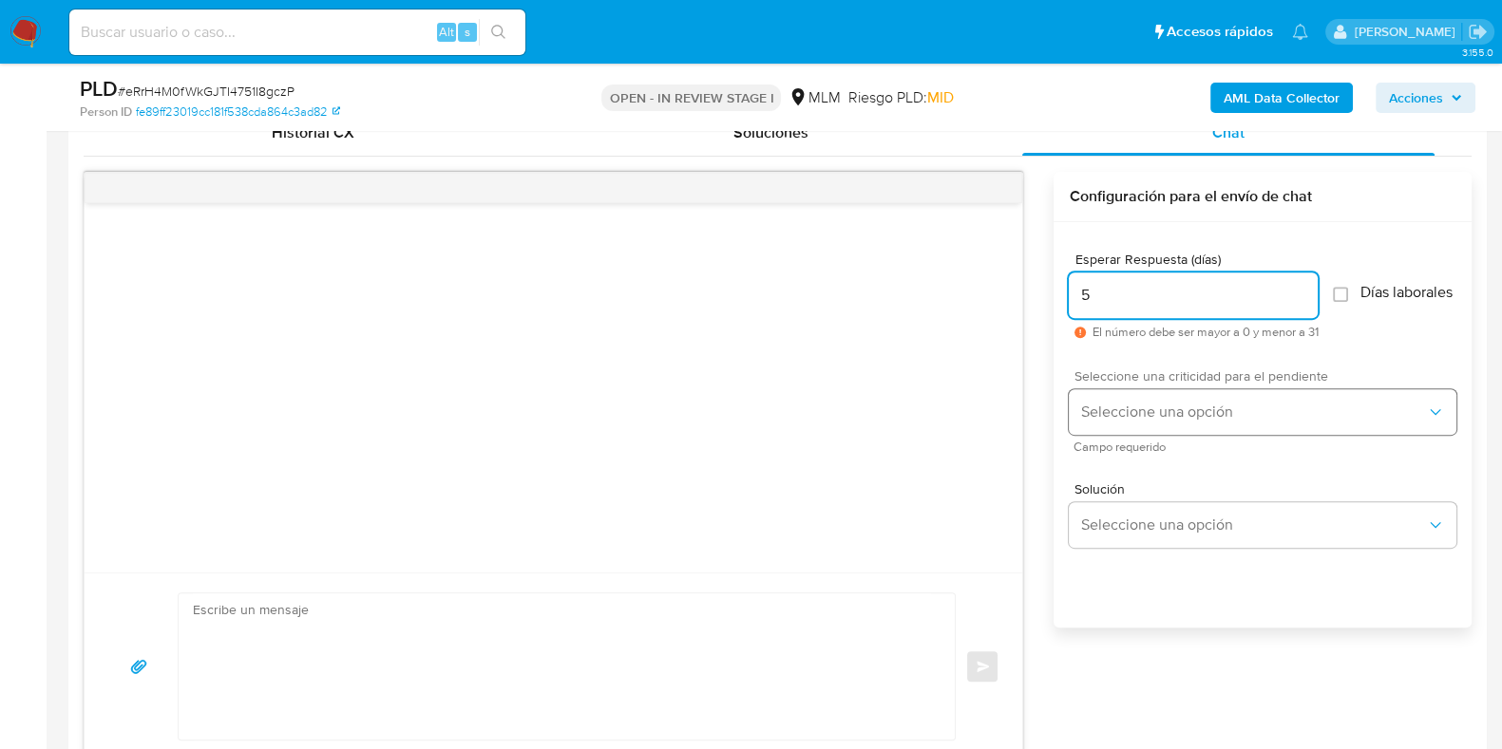
type input "5"
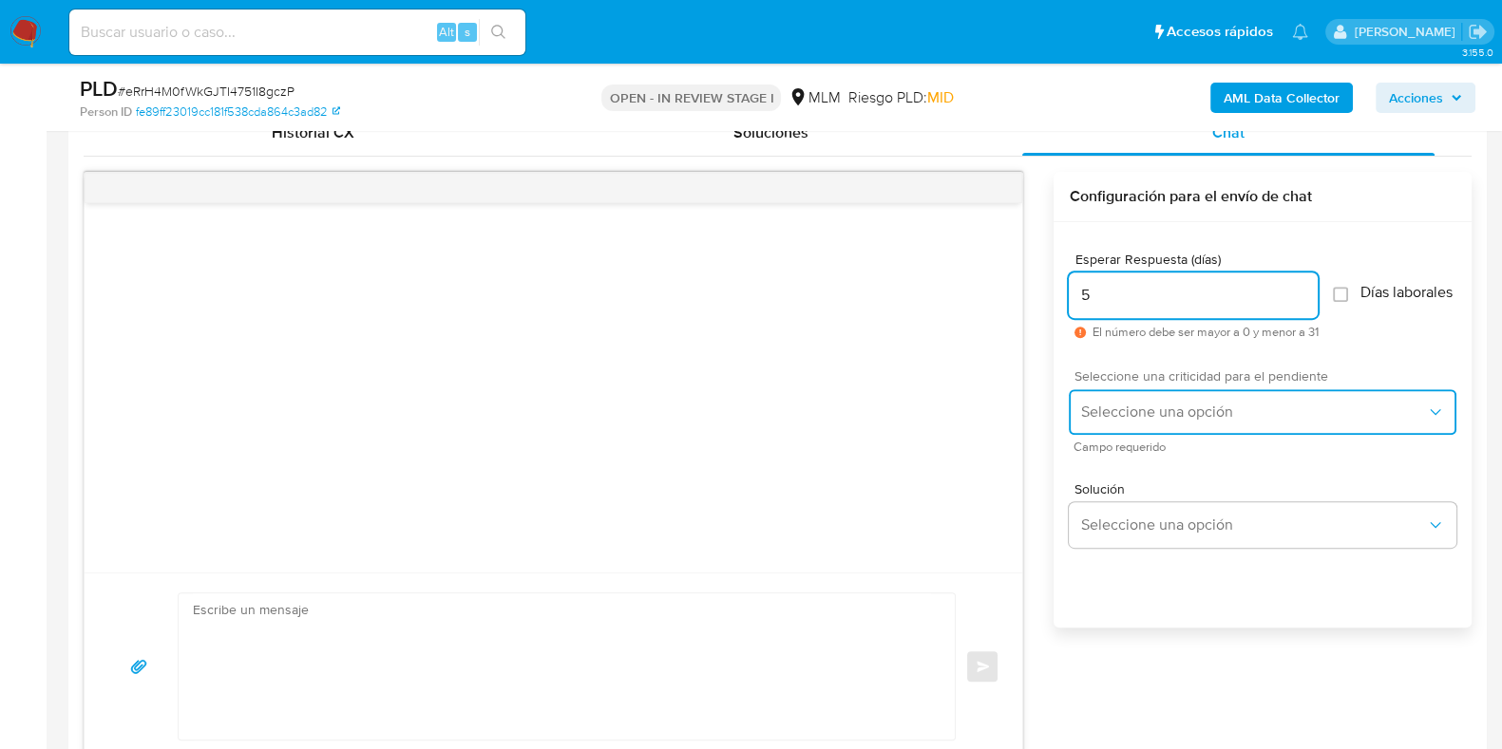
click at [1139, 404] on button "Seleccione una opción" at bounding box center [1263, 412] width 388 height 46
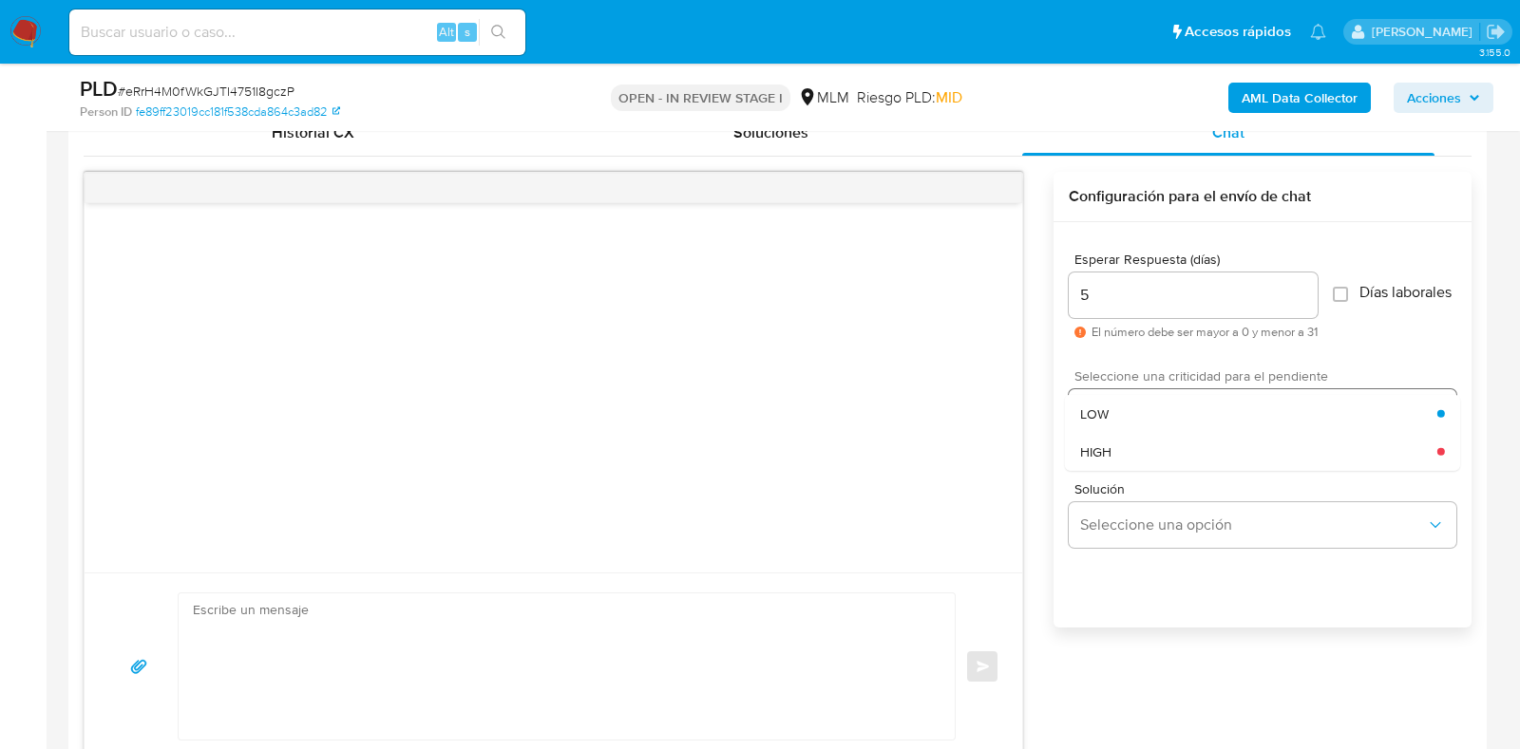
click at [1127, 468] on div "HIGH" at bounding box center [1258, 451] width 357 height 38
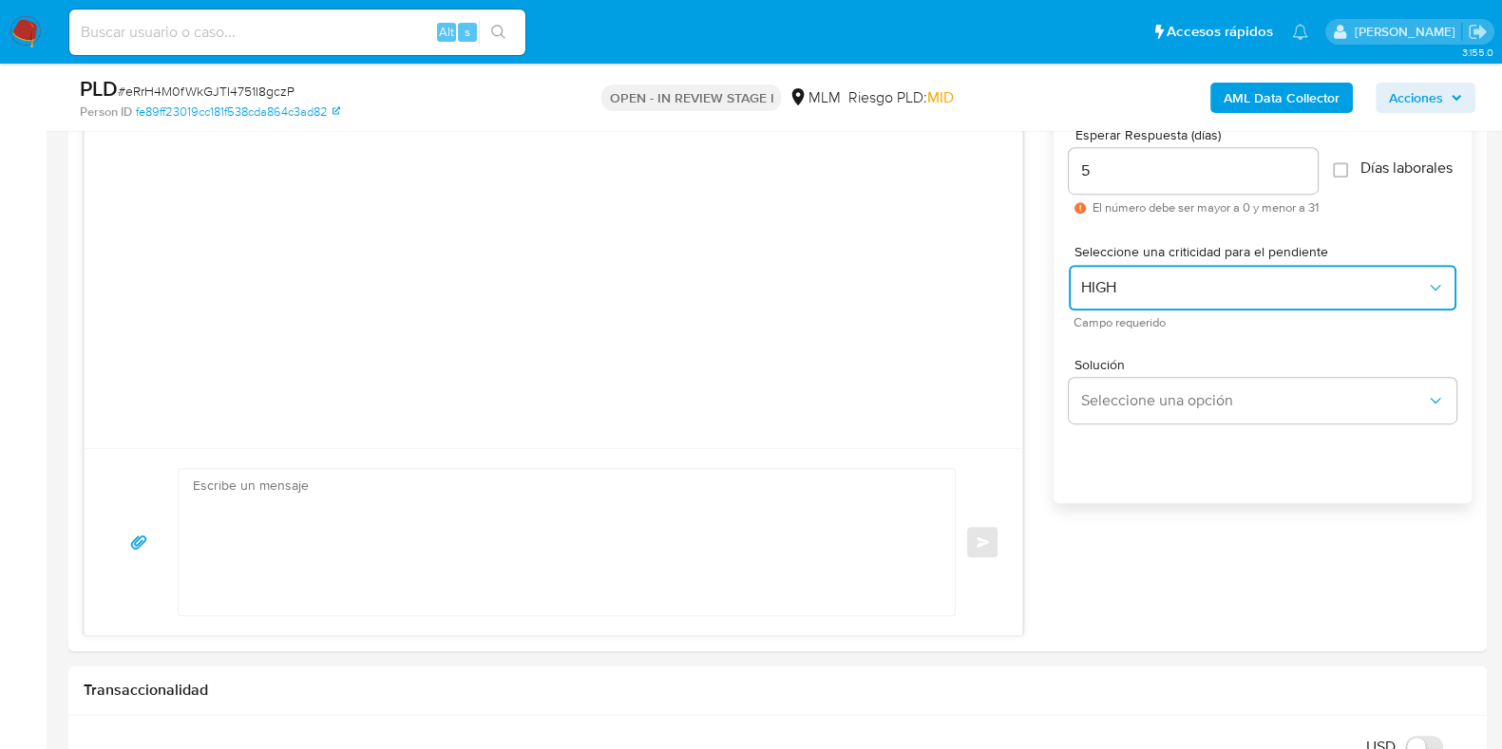
scroll to position [1187, 0]
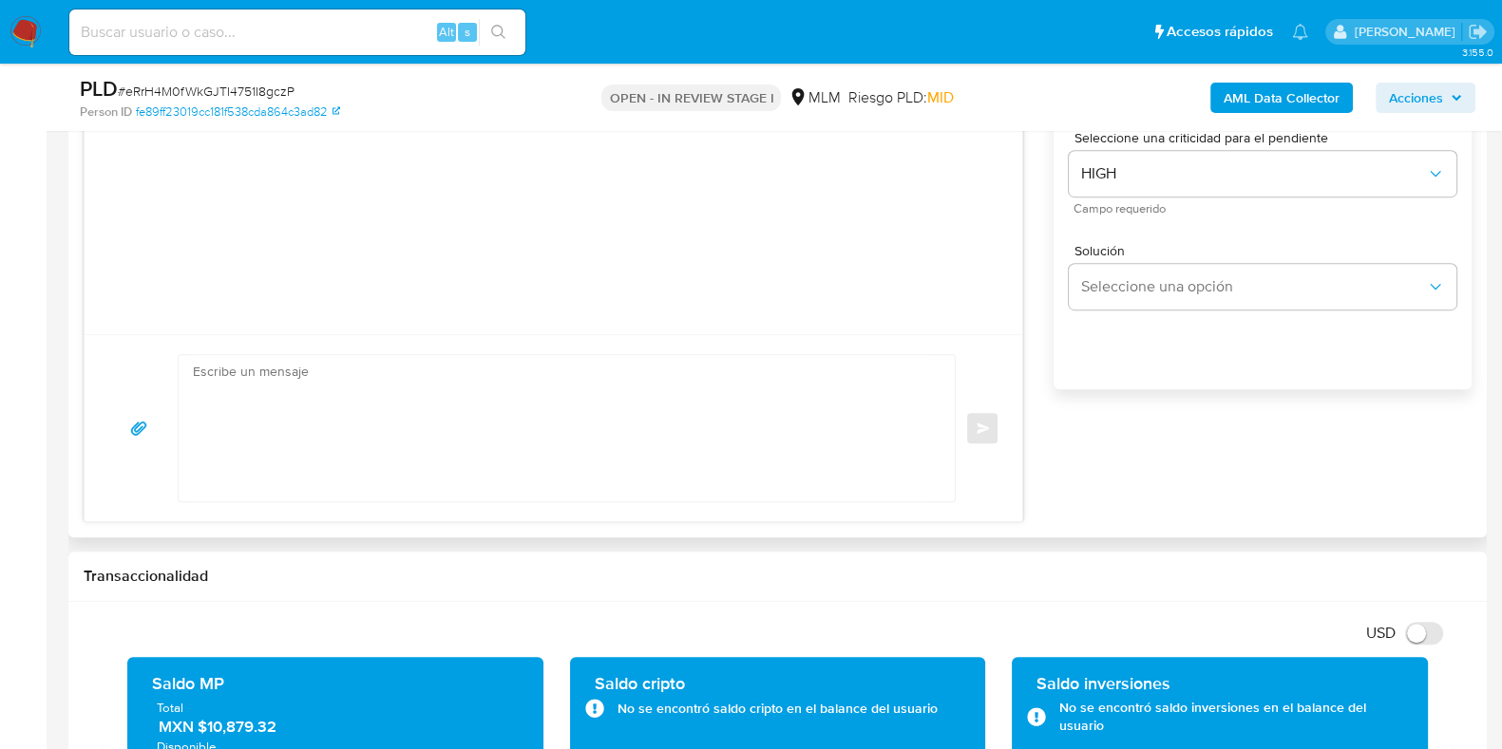
click at [536, 482] on textarea at bounding box center [562, 428] width 738 height 146
paste textarea "Apreciable cliente: Te comentamos que debemos llevar a cabo un proceso de verif…"
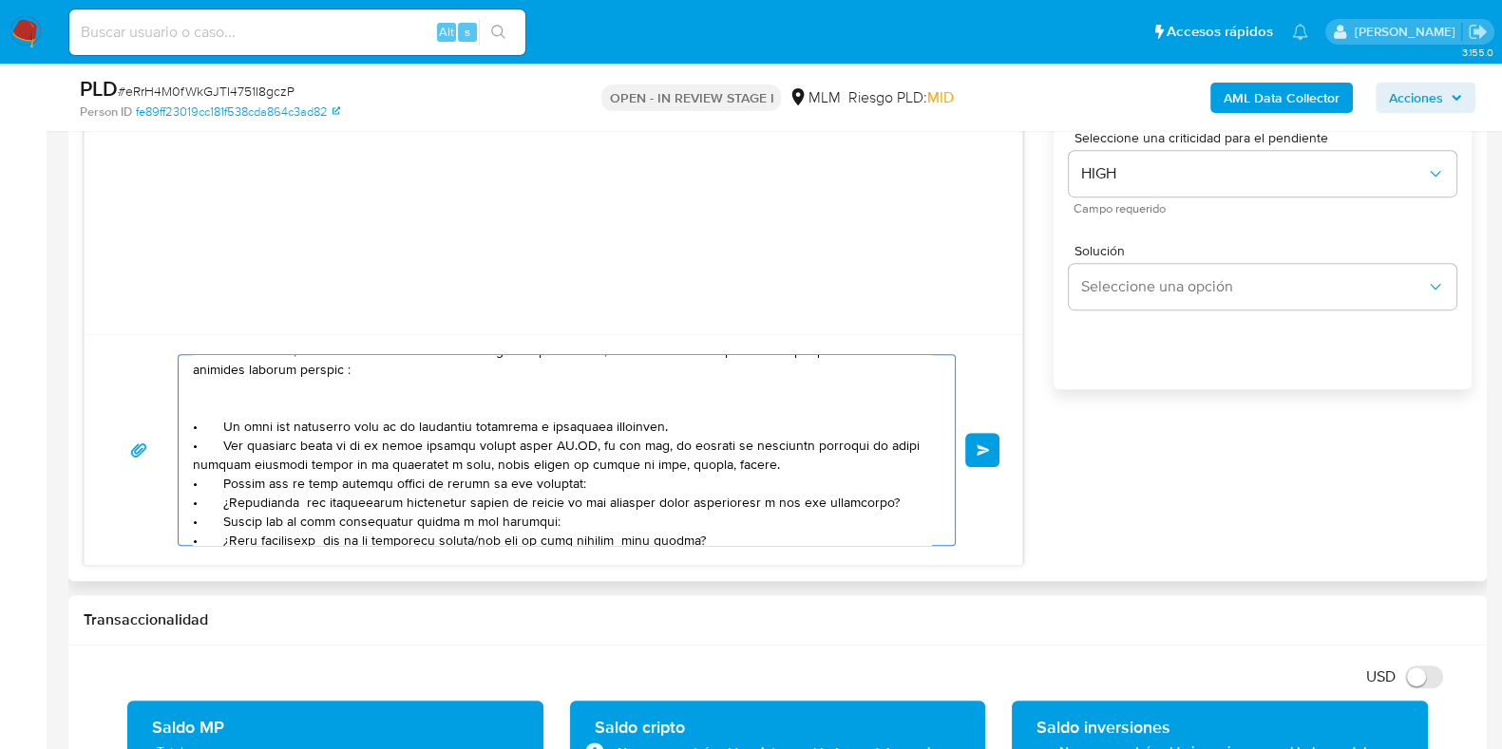
scroll to position [0, 0]
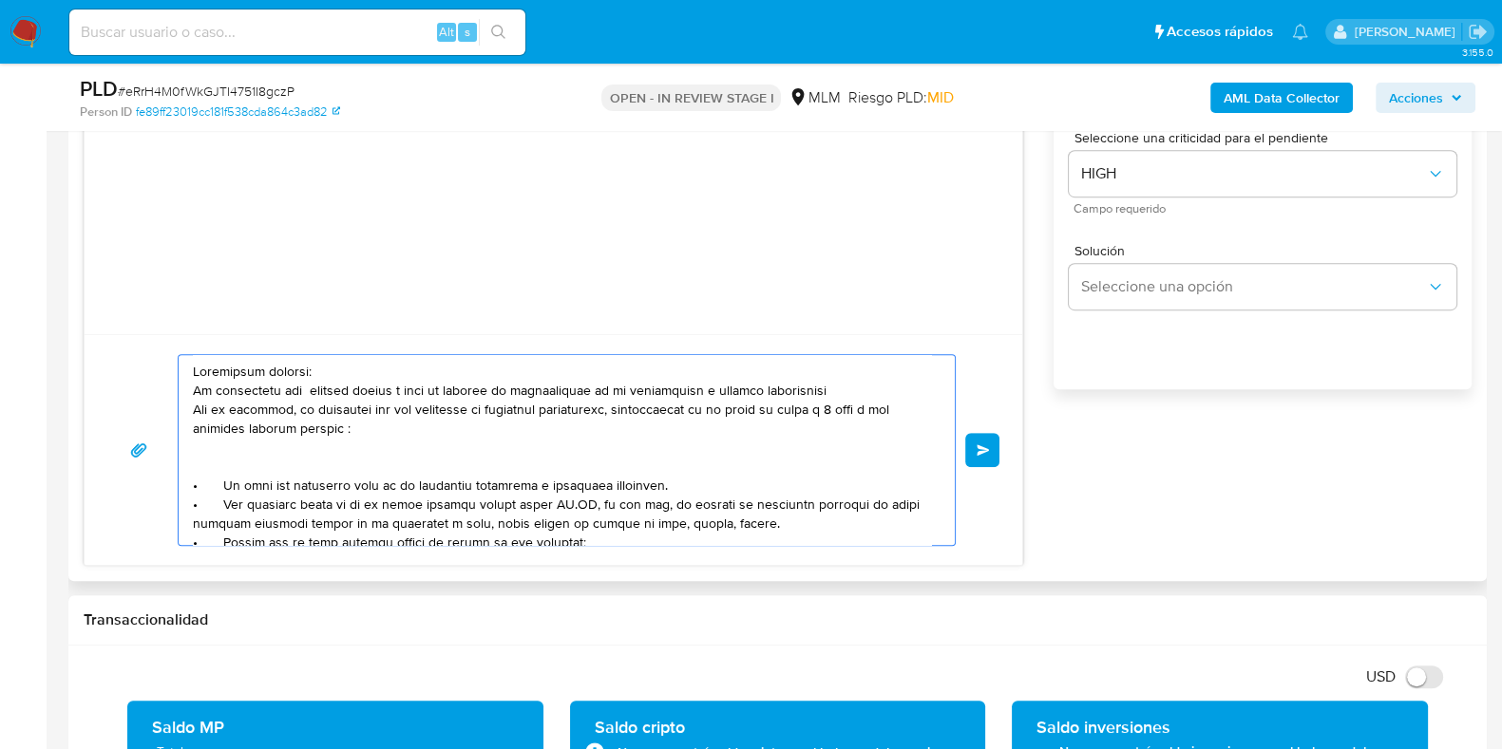
click at [722, 392] on textarea at bounding box center [562, 450] width 738 height 190
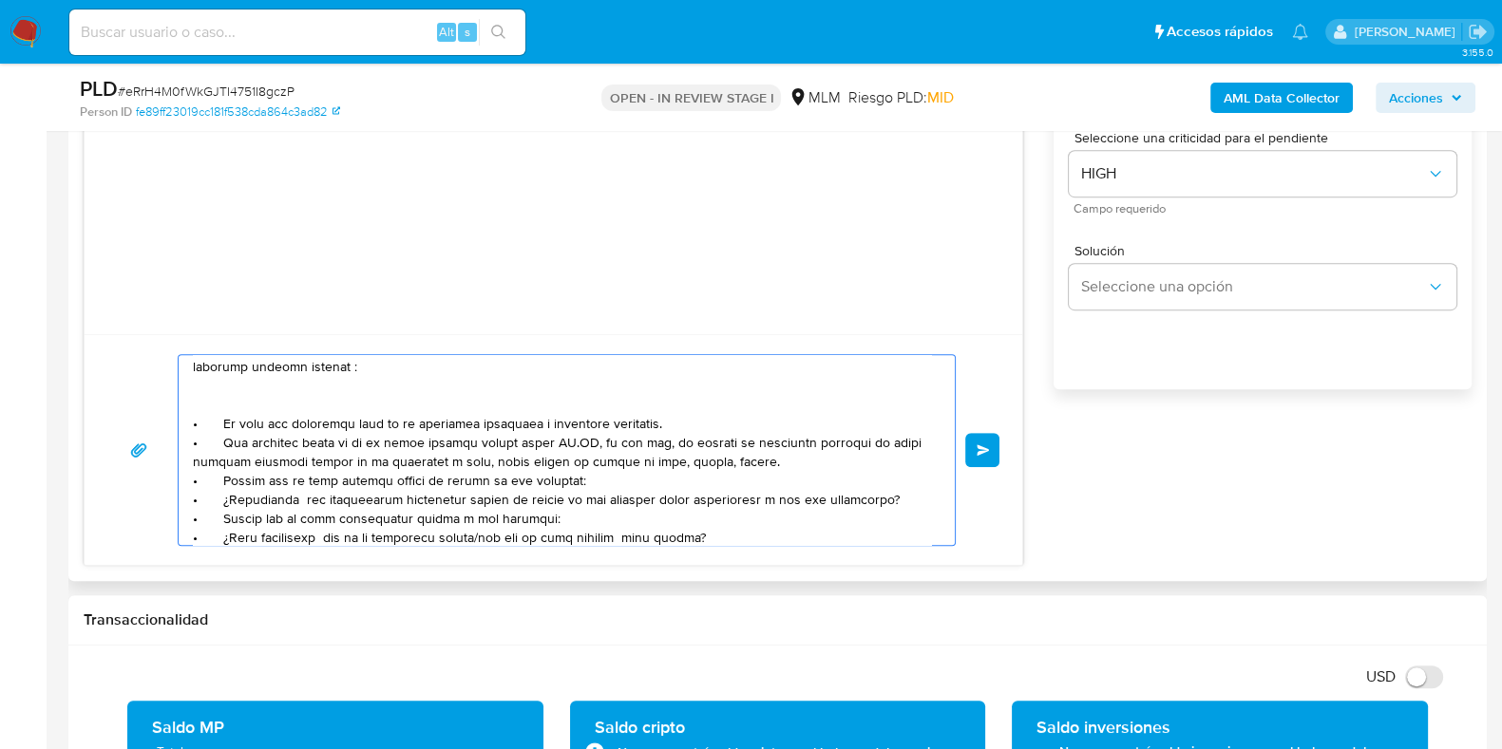
scroll to position [118, 0]
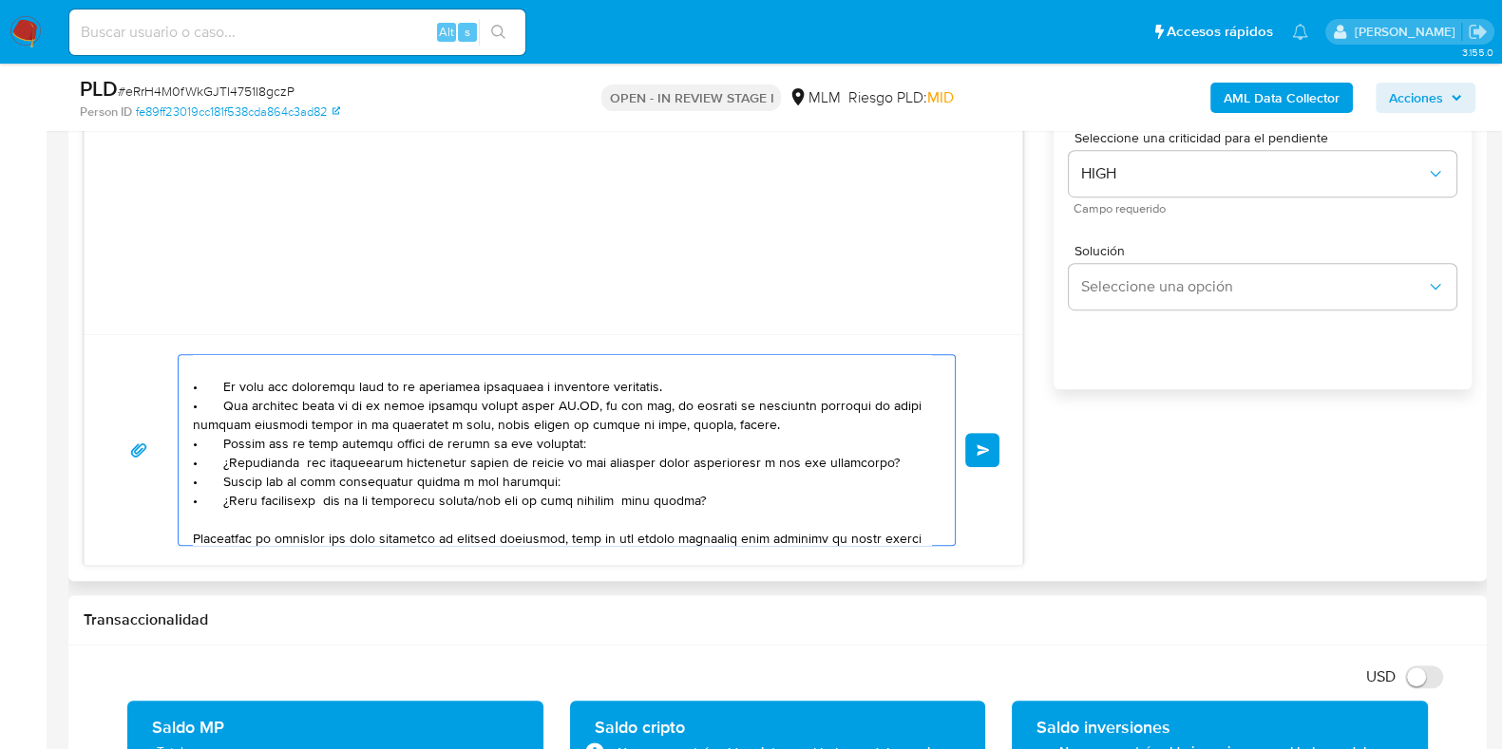
drag, startPoint x: 331, startPoint y: 405, endPoint x: 795, endPoint y: 419, distance: 463.7
click at [795, 419] on textarea at bounding box center [562, 450] width 738 height 190
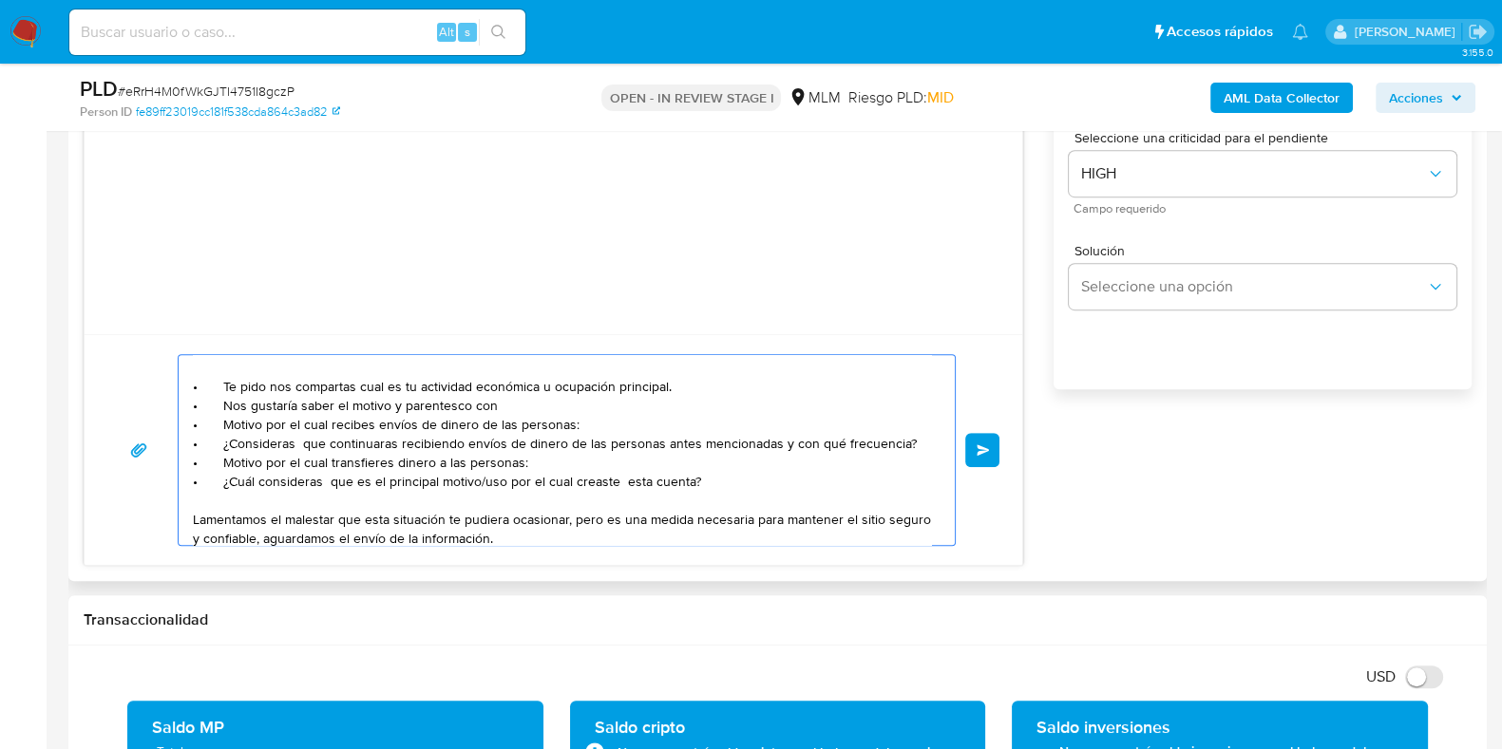
paste textarea "MAURICIO GARCIA"
click at [897, 408] on textarea at bounding box center [562, 450] width 738 height 190
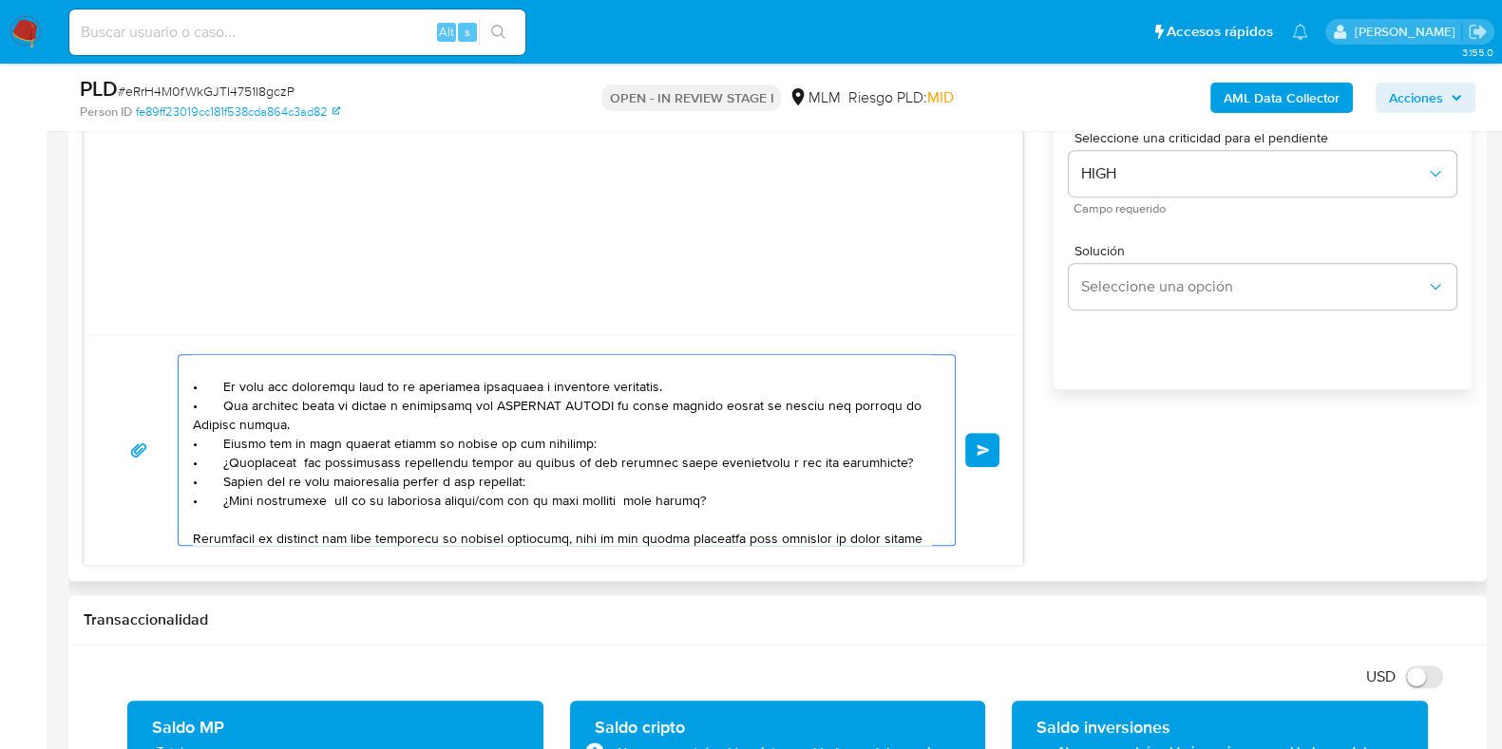
drag, startPoint x: 731, startPoint y: 505, endPoint x: 188, endPoint y: 441, distance: 547.1
click at [188, 441] on div at bounding box center [562, 450] width 767 height 190
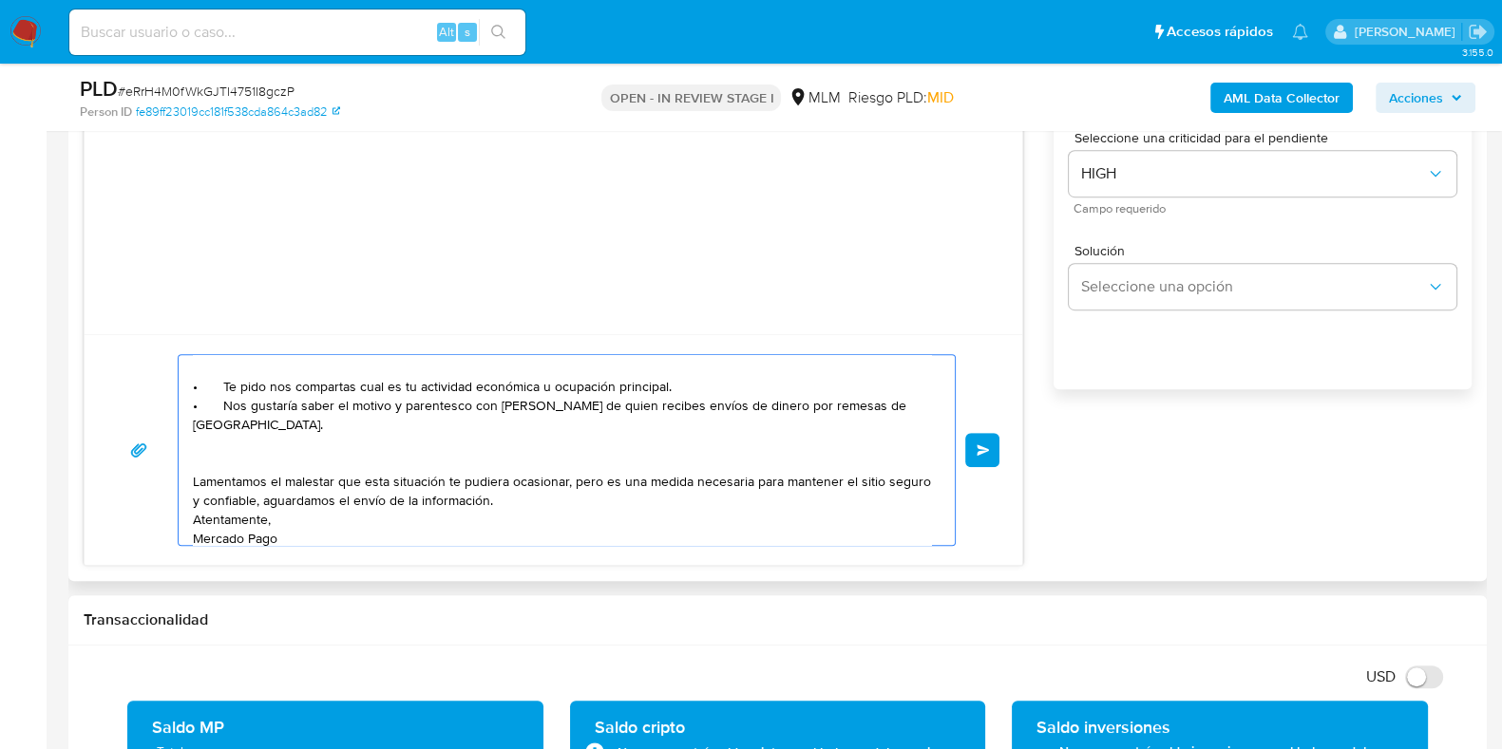
type textarea "Apreciable cliente: Te comentamos que debemos llevar a cabo un proceso de verif…"
click at [993, 449] on button "Enviar" at bounding box center [982, 450] width 34 height 34
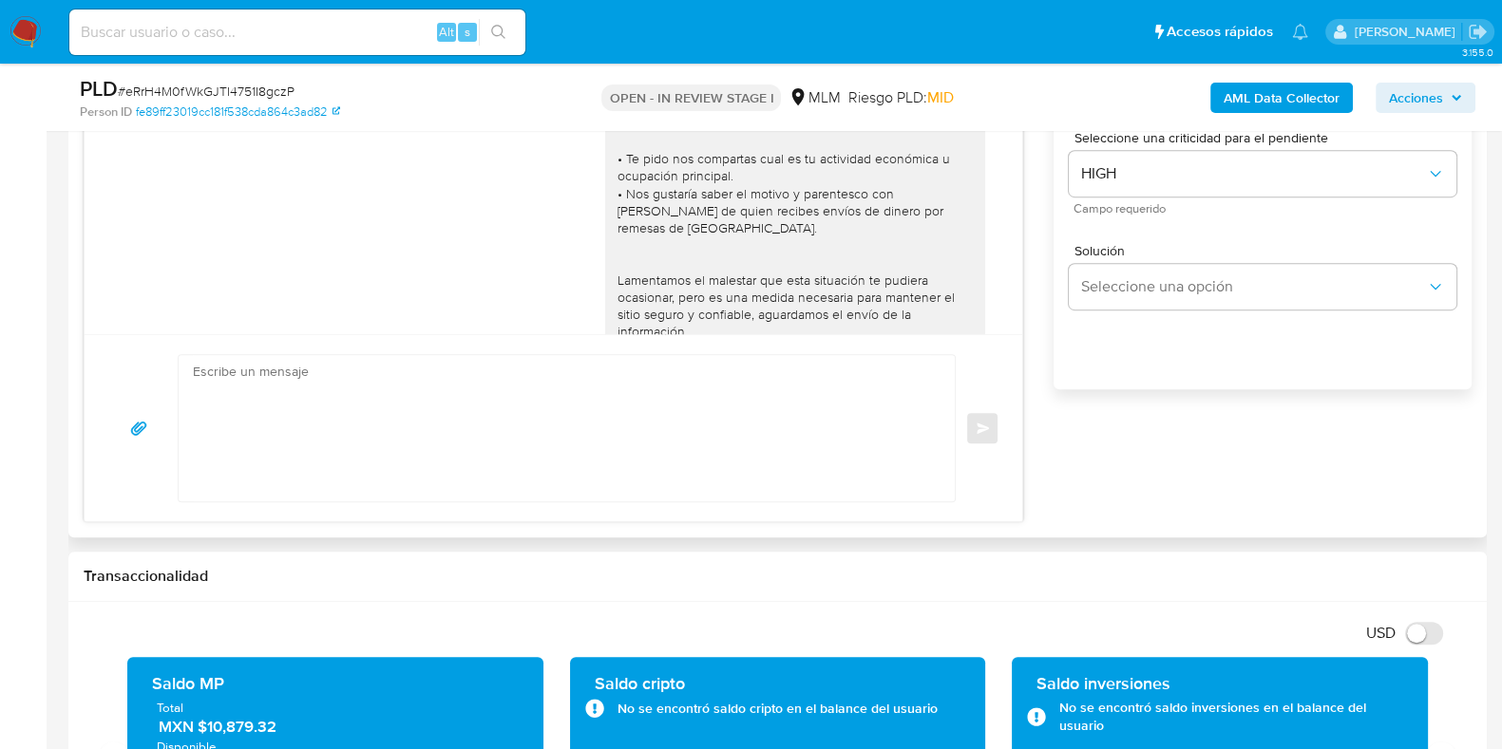
scroll to position [84, 0]
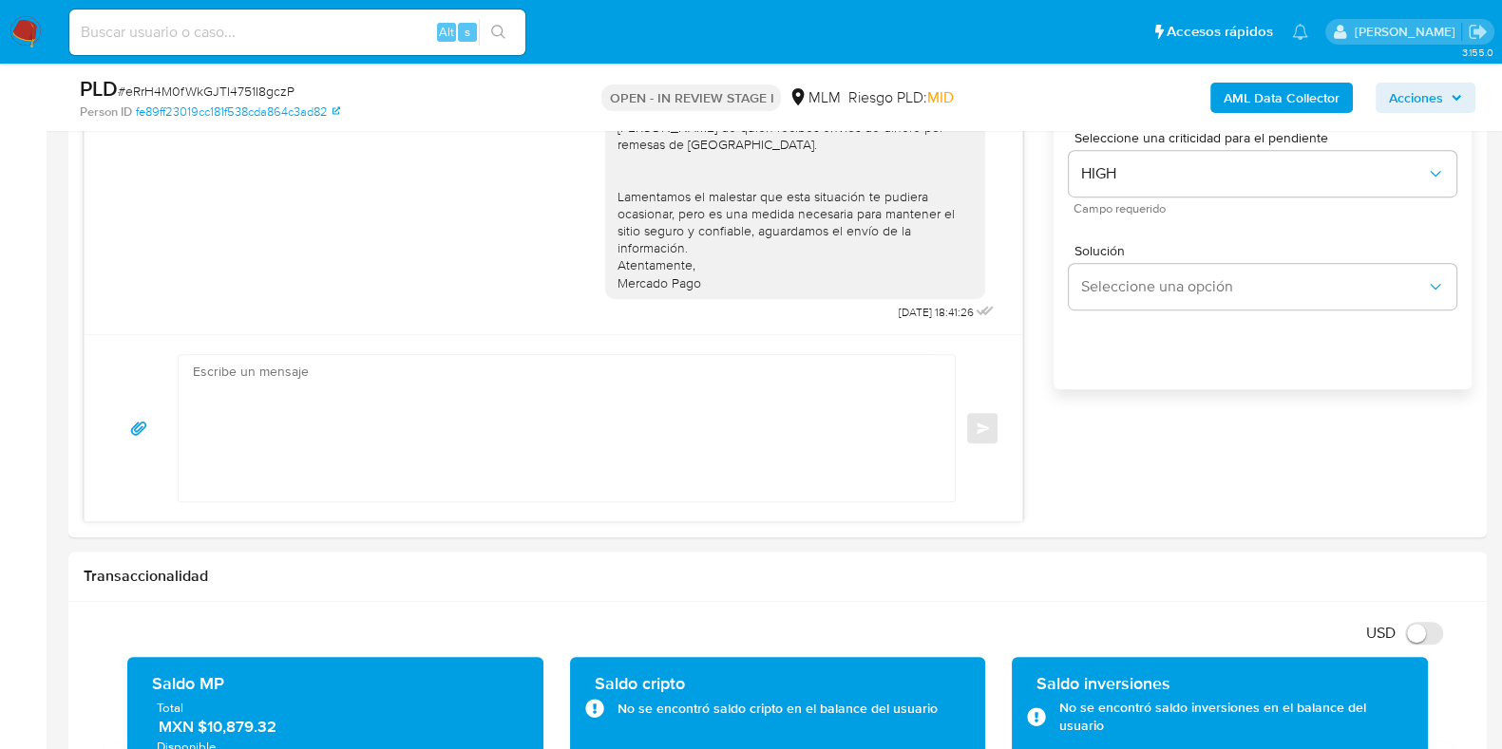
click at [270, 90] on span "# eRrH4M0fWkGJTI4751I8gczP" at bounding box center [206, 91] width 177 height 19
copy span "eRrH4M0fWkGJTI4751I8gczP"
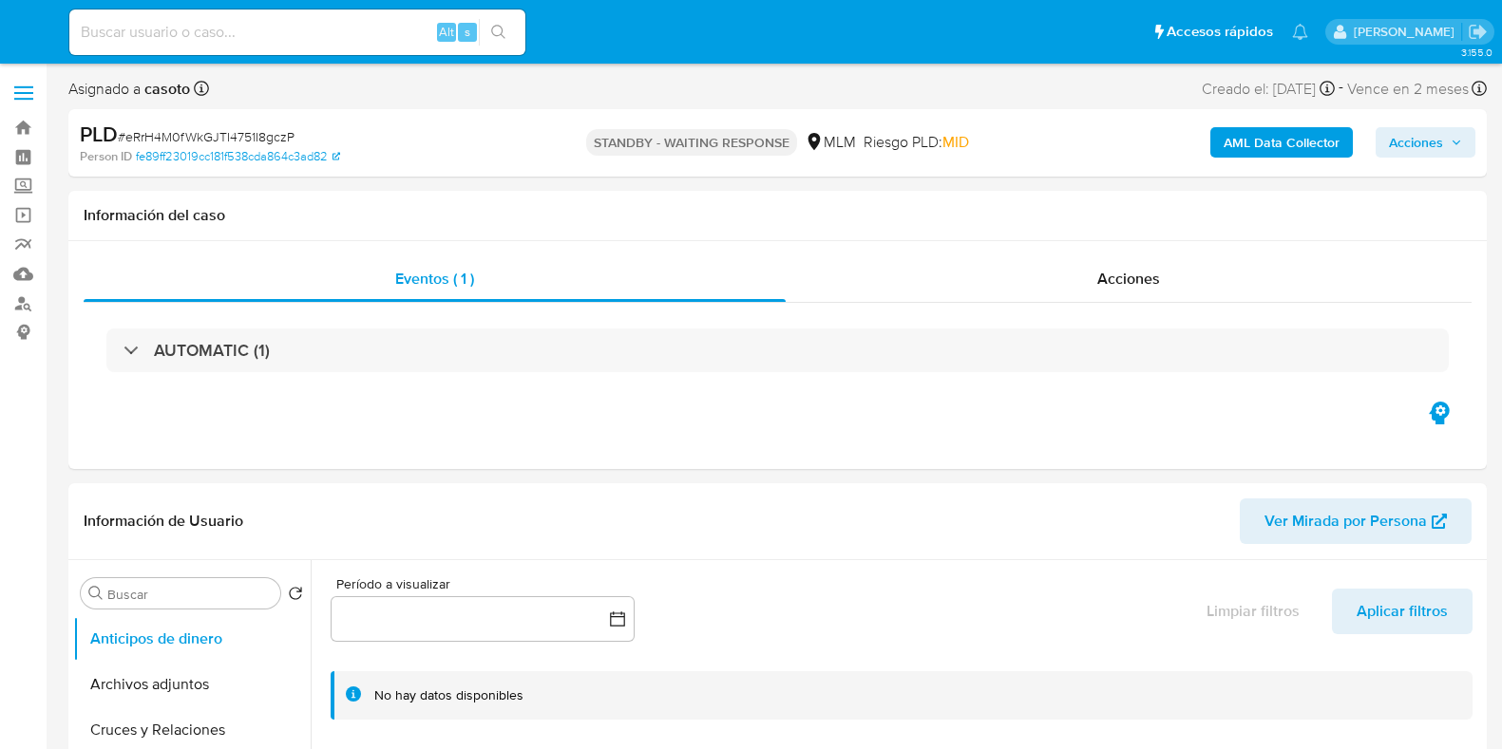
select select "10"
